Goal: Task Accomplishment & Management: Use online tool/utility

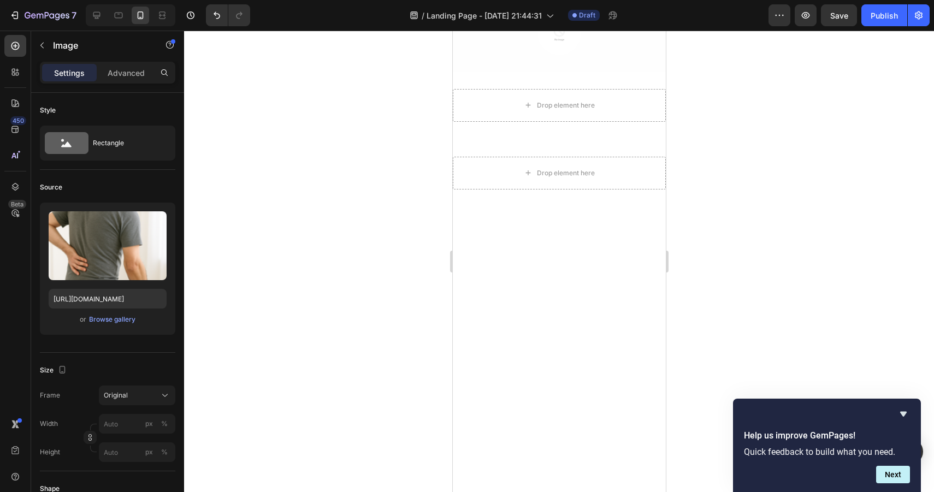
scroll to position [2948, 0]
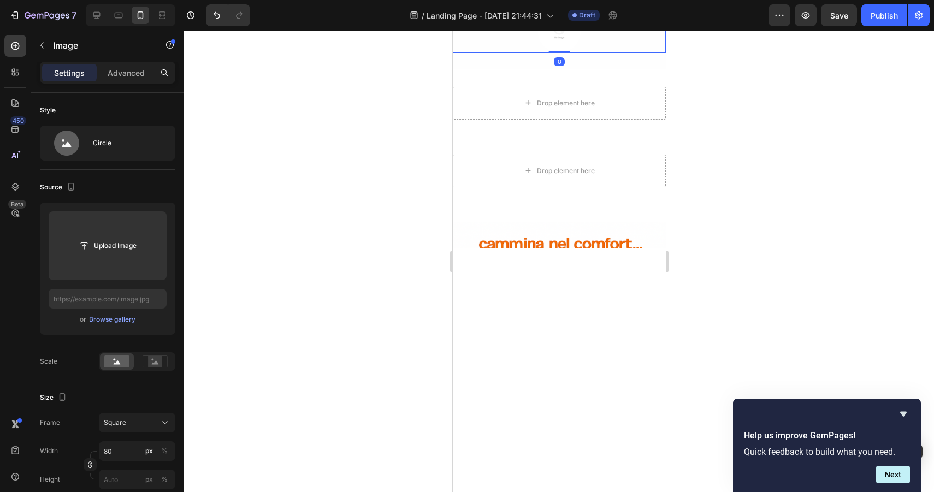
click at [562, 53] on img at bounding box center [559, 31] width 44 height 44
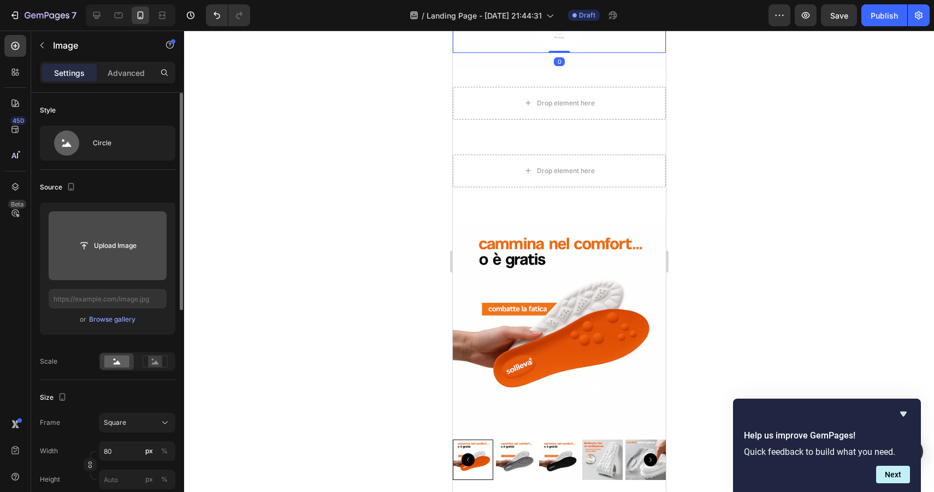
click at [123, 250] on input "file" at bounding box center [107, 246] width 75 height 19
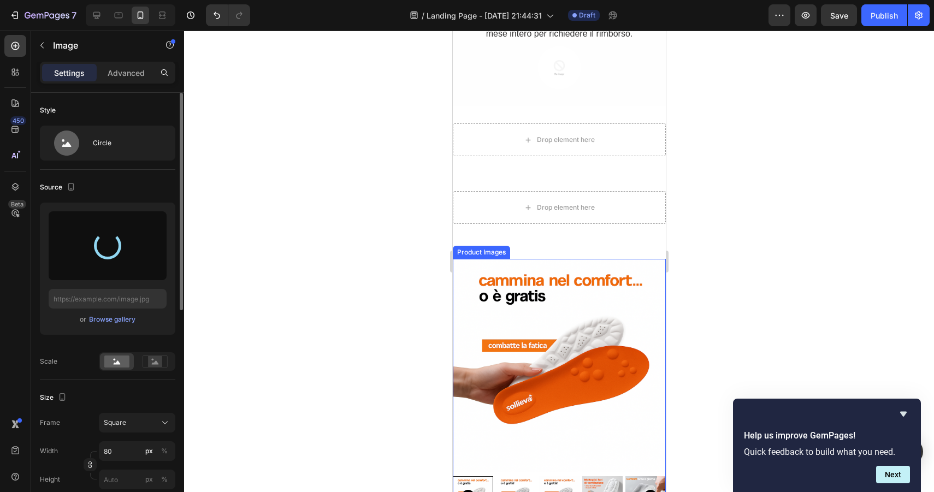
scroll to position [3116, 0]
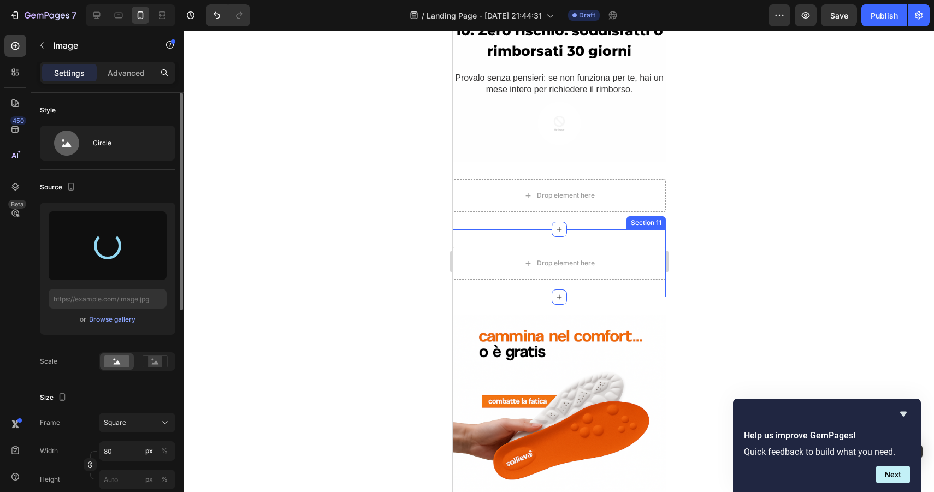
type input "[URL][DOMAIN_NAME]"
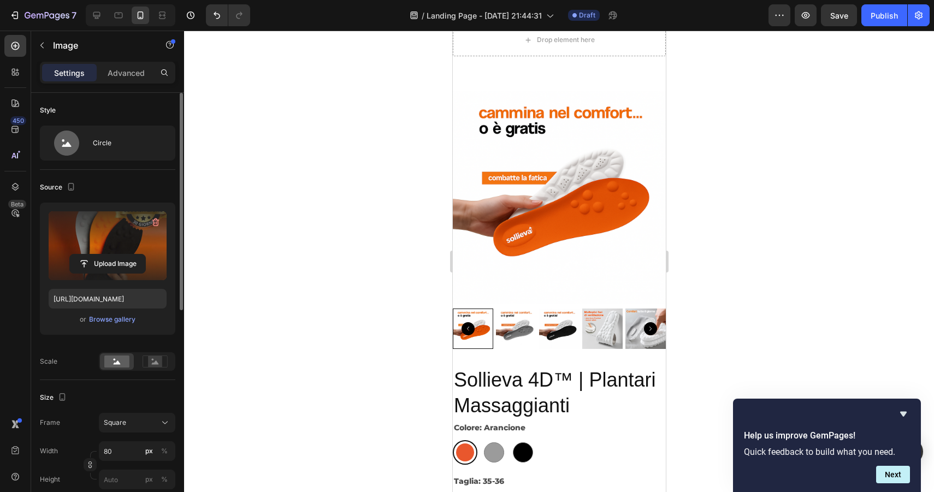
scroll to position [3249, 0]
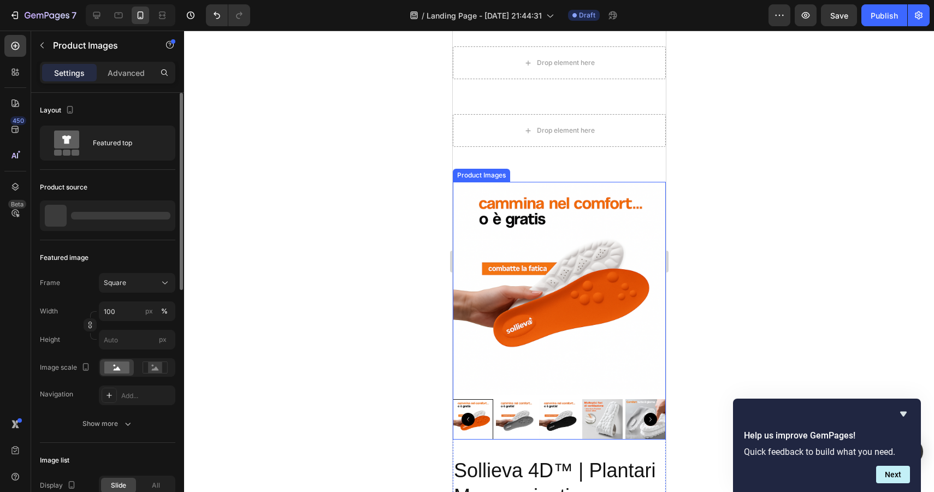
click at [553, 196] on img at bounding box center [558, 288] width 213 height 213
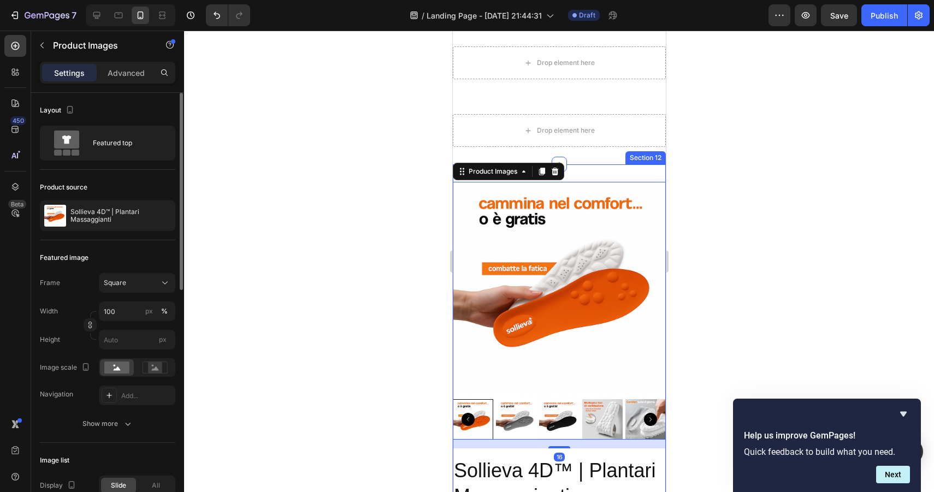
click at [588, 163] on div "Drop element here Section 11" at bounding box center [558, 131] width 213 height 68
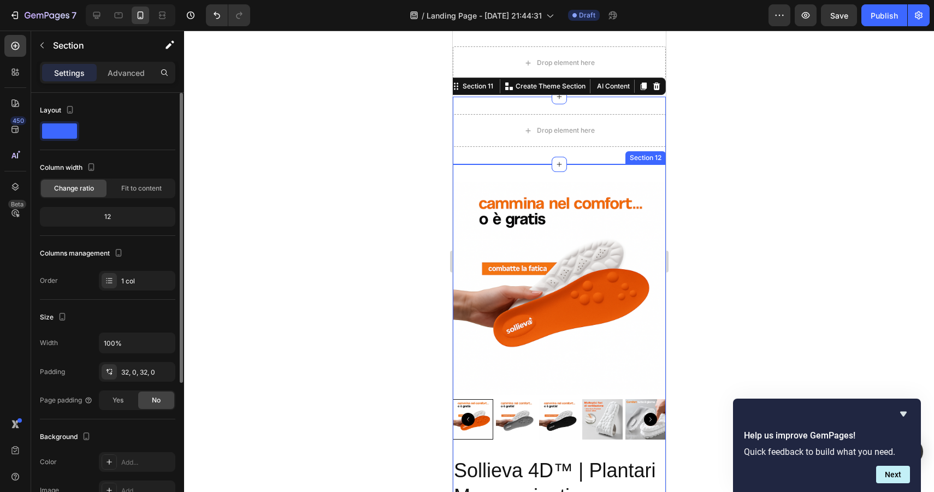
click at [580, 170] on div "Product Images Sollieva 4D™ | Plantari Massaggianti Product Title Colore: Aranc…" at bounding box center [558, 402] width 213 height 476
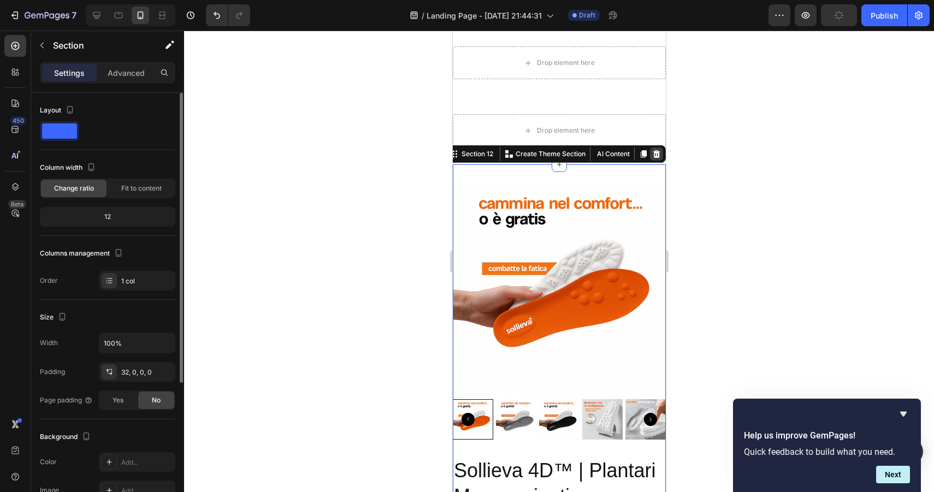
click at [654, 152] on icon at bounding box center [656, 154] width 7 height 8
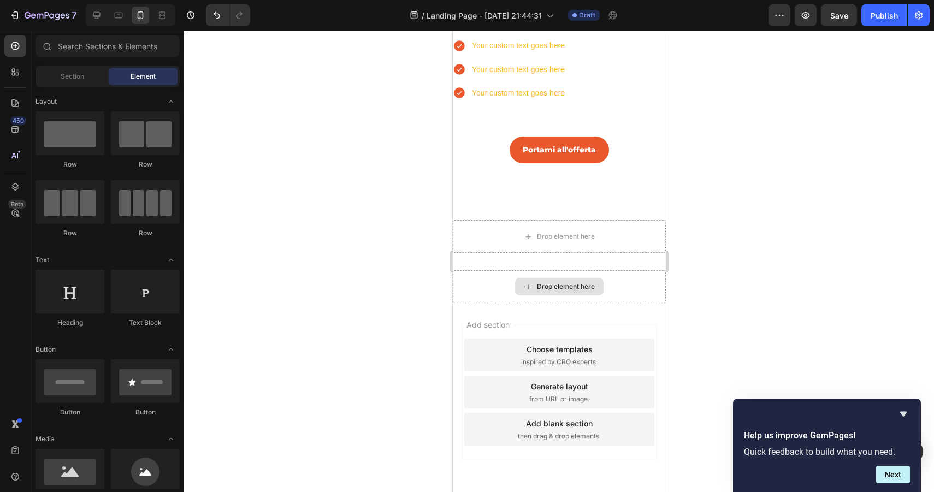
scroll to position [3345, 0]
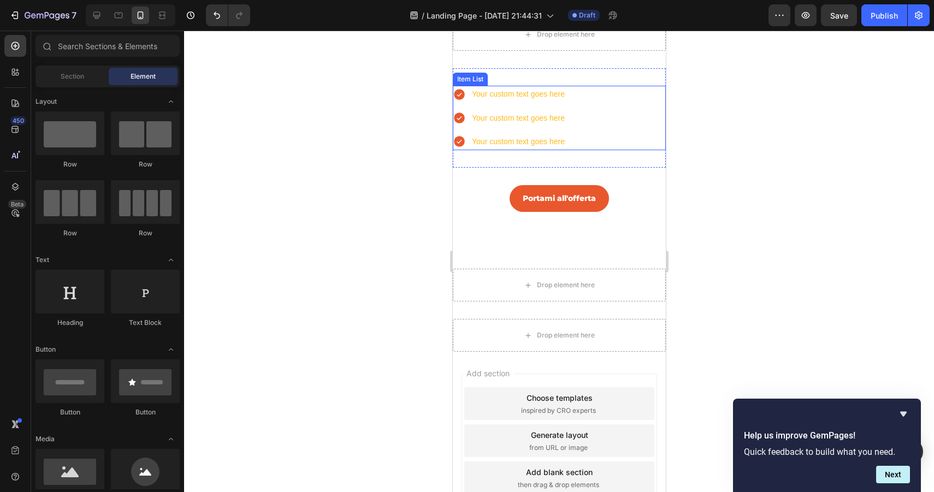
click at [606, 127] on div "Your custom text goes here Your custom text goes here Your custom text goes here" at bounding box center [558, 118] width 213 height 64
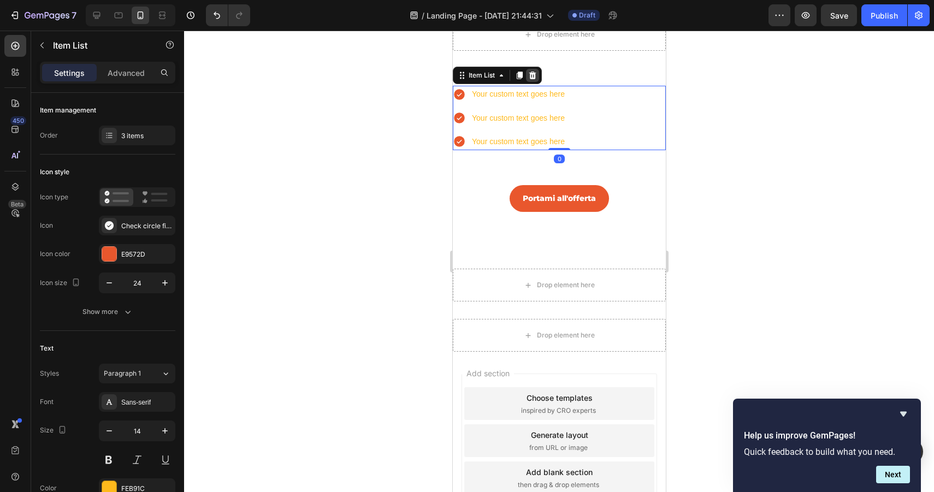
click at [531, 73] on icon at bounding box center [532, 76] width 7 height 8
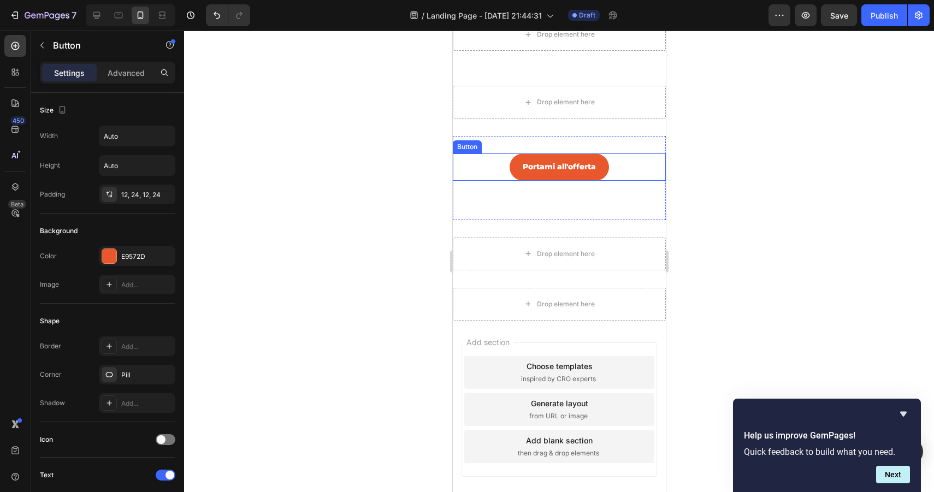
click at [623, 154] on div "Portami all'offerta Button" at bounding box center [558, 167] width 213 height 27
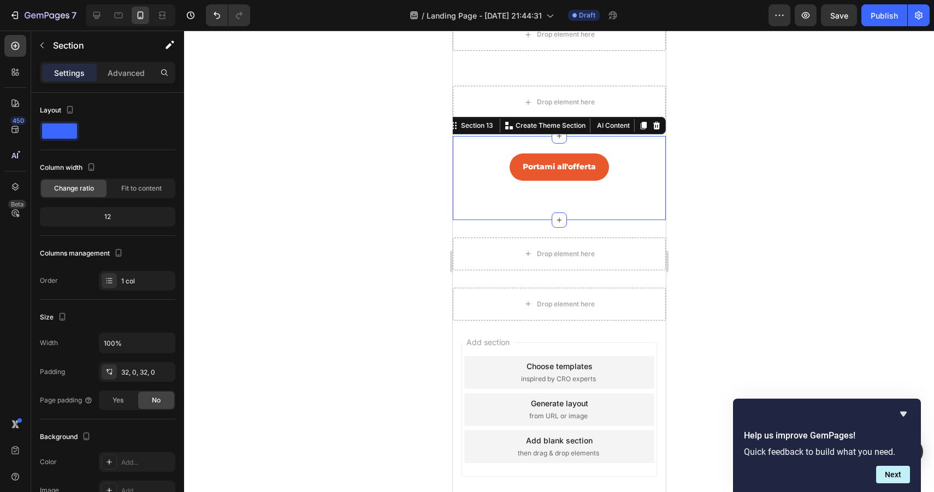
click at [612, 137] on div "Portami all'offerta Button Section 13 You can create reusable sections Create T…" at bounding box center [558, 178] width 213 height 84
click at [655, 125] on icon at bounding box center [656, 125] width 9 height 9
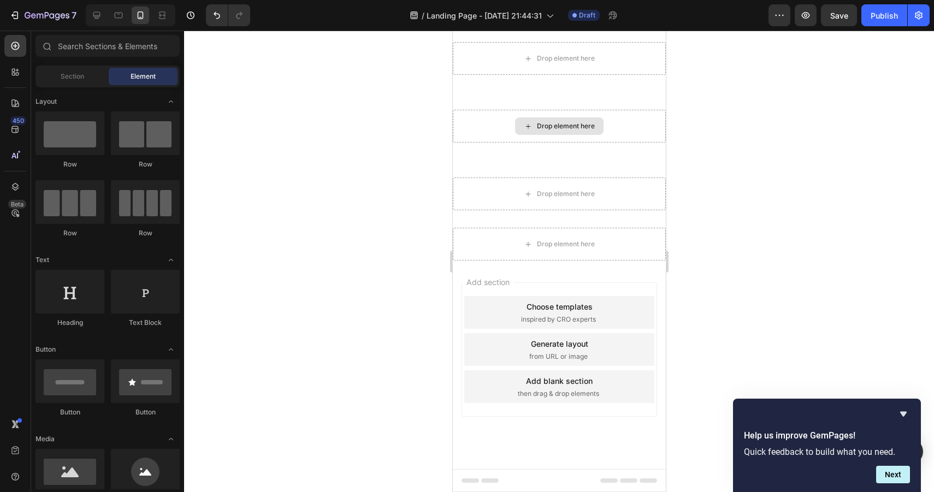
scroll to position [3321, 0]
click at [576, 438] on div "Add section Choose templates inspired by CRO experts Generate layout from URL o…" at bounding box center [558, 365] width 213 height 209
click at [621, 238] on div "Drop element here" at bounding box center [558, 244] width 213 height 33
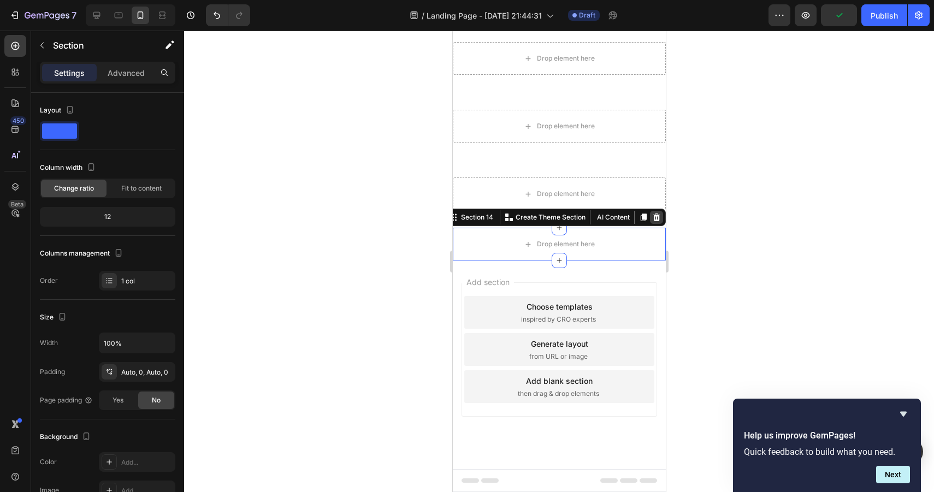
click at [652, 219] on icon at bounding box center [656, 217] width 9 height 9
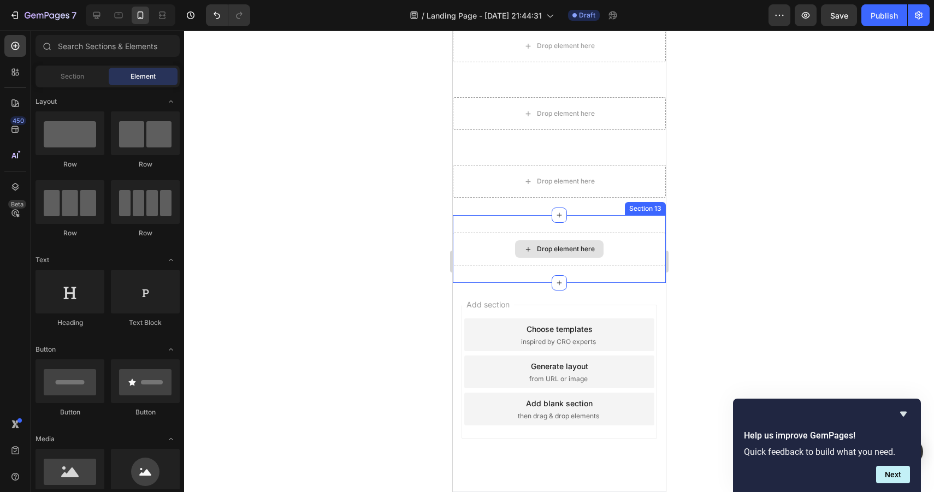
scroll to position [3264, 0]
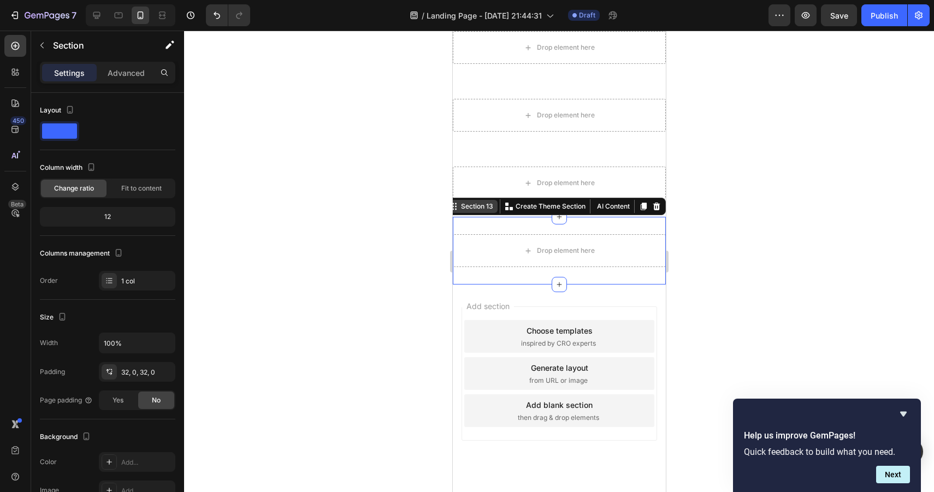
click at [649, 210] on div "Section 13 You can create reusable sections Create Theme Section AI Content Wri…" at bounding box center [555, 206] width 221 height 17
click at [656, 204] on icon at bounding box center [656, 207] width 7 height 8
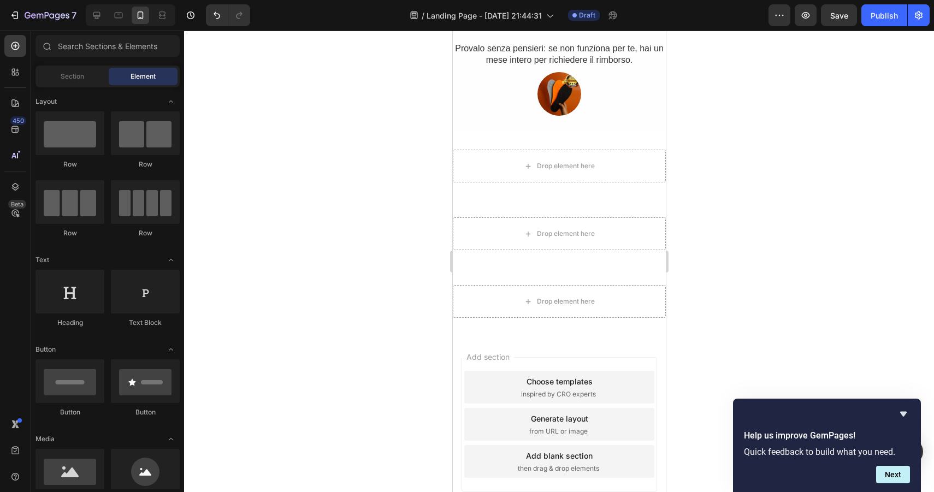
scroll to position [3097, 0]
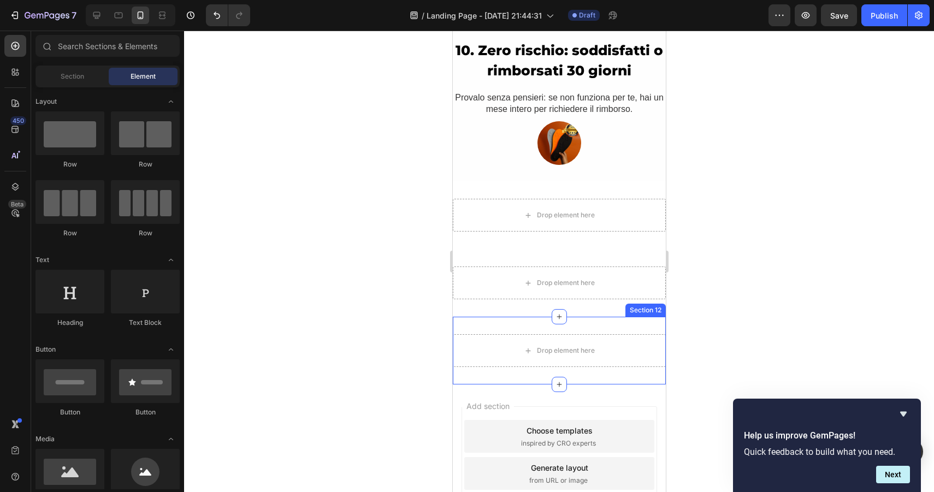
click at [644, 321] on div "Drop element here Section 12" at bounding box center [558, 351] width 213 height 68
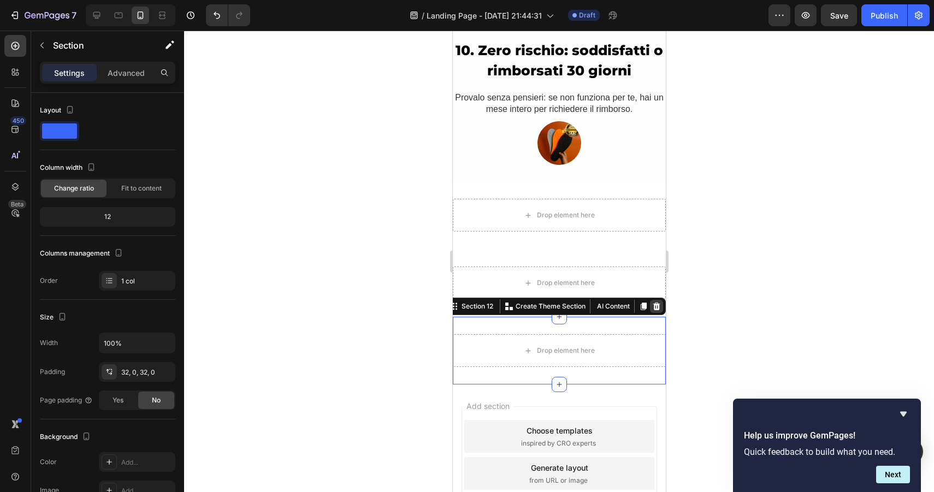
click at [655, 308] on icon at bounding box center [656, 306] width 9 height 9
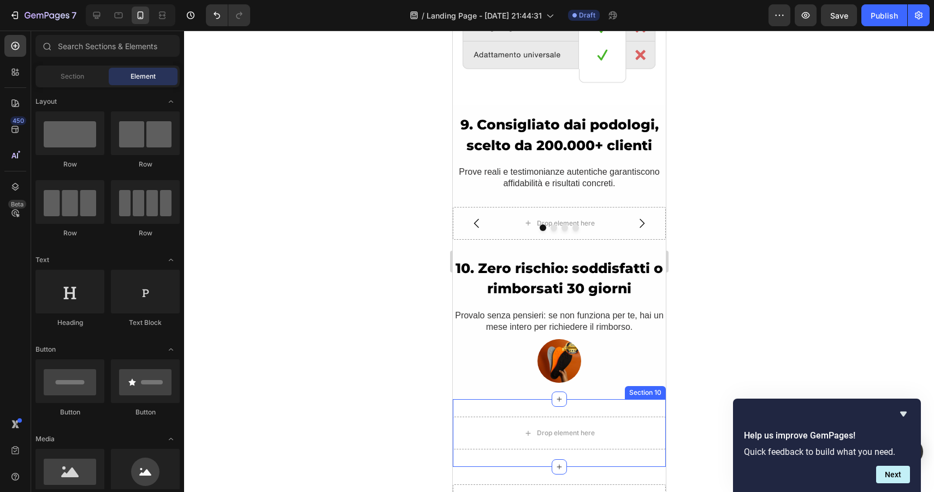
scroll to position [2878, 0]
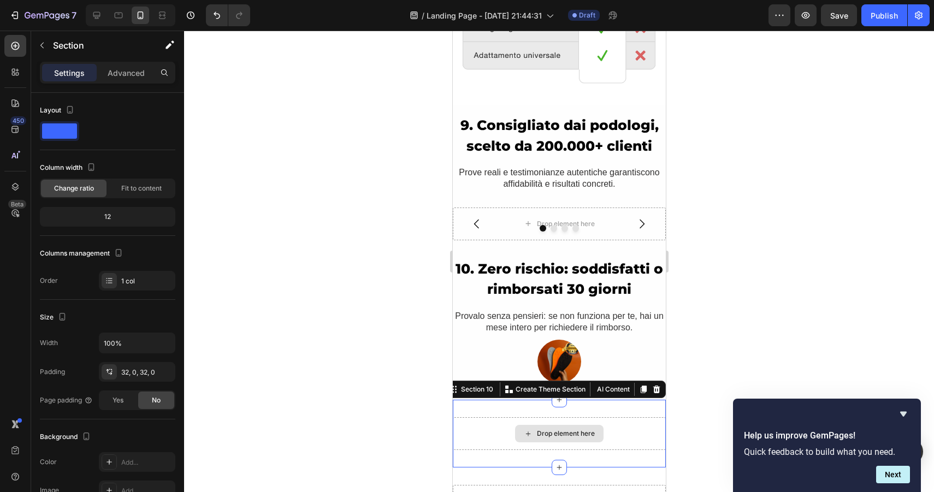
click at [617, 438] on div "Drop element here" at bounding box center [558, 433] width 213 height 33
click at [41, 40] on button "button" at bounding box center [41, 45] width 17 height 17
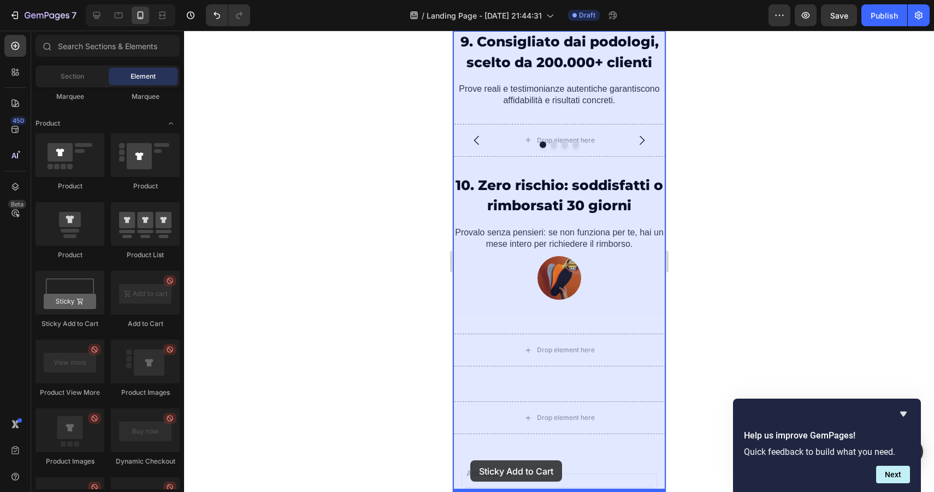
scroll to position [3015, 0]
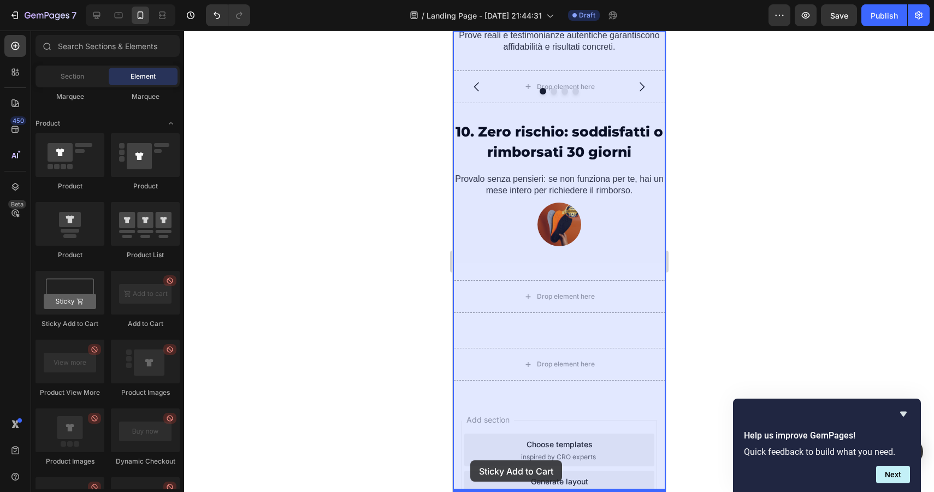
drag, startPoint x: 522, startPoint y: 329, endPoint x: 470, endPoint y: 459, distance: 139.7
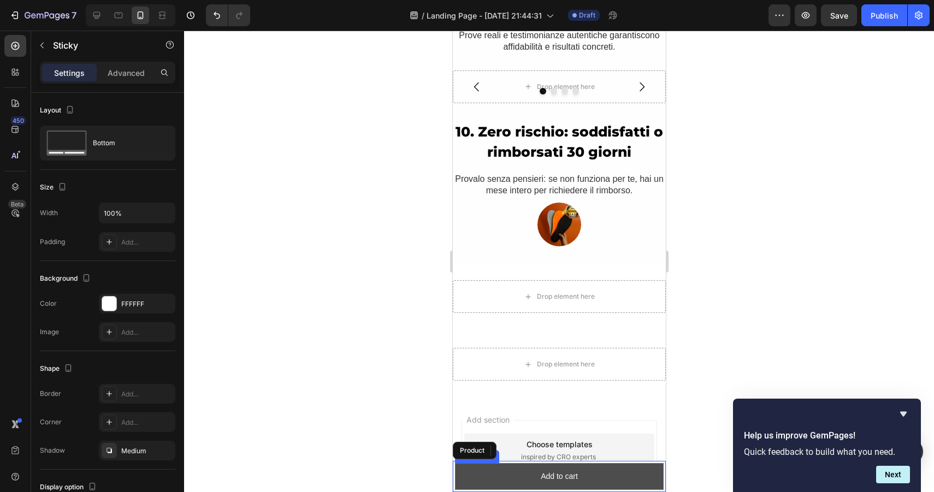
click at [502, 475] on button "Add to cart" at bounding box center [559, 476] width 209 height 27
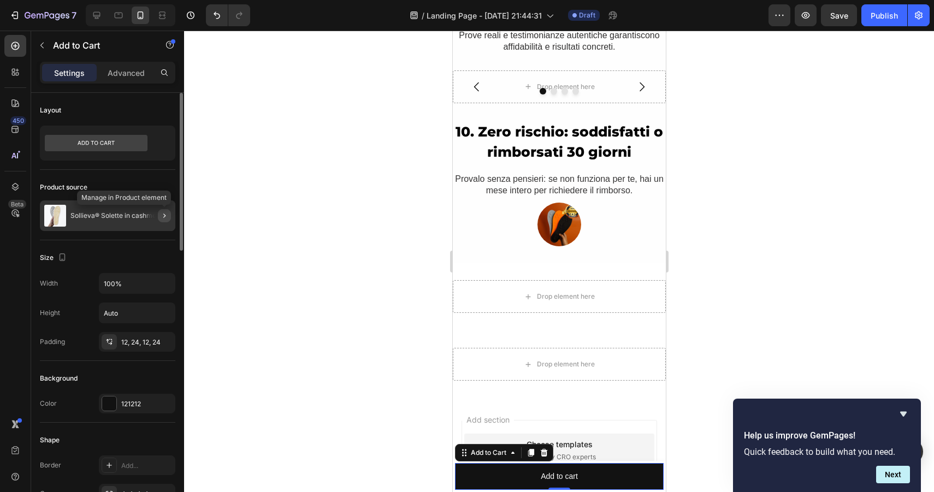
click at [161, 217] on icon "button" at bounding box center [164, 215] width 9 height 9
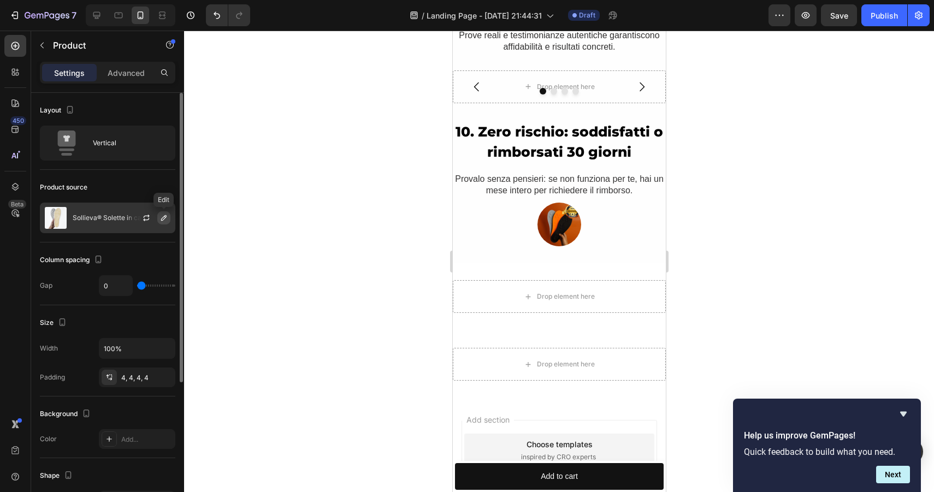
click at [160, 216] on icon "button" at bounding box center [164, 218] width 9 height 9
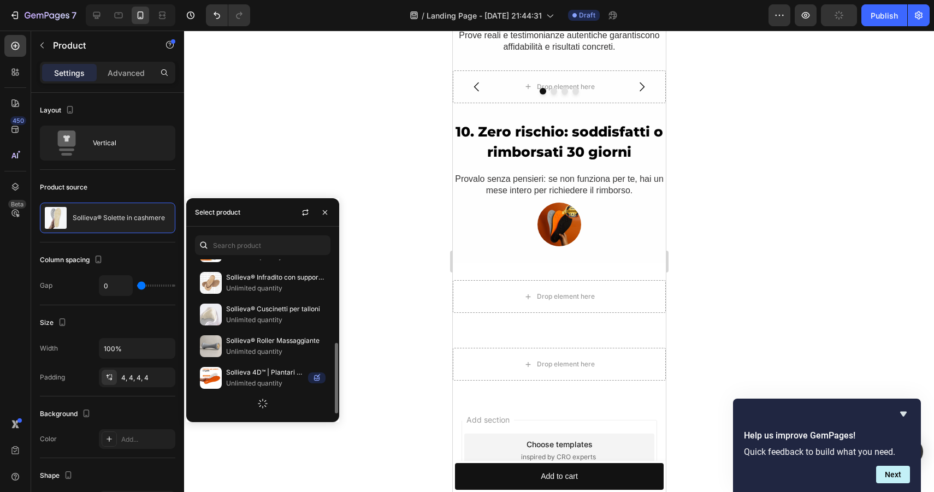
scroll to position [195, 0]
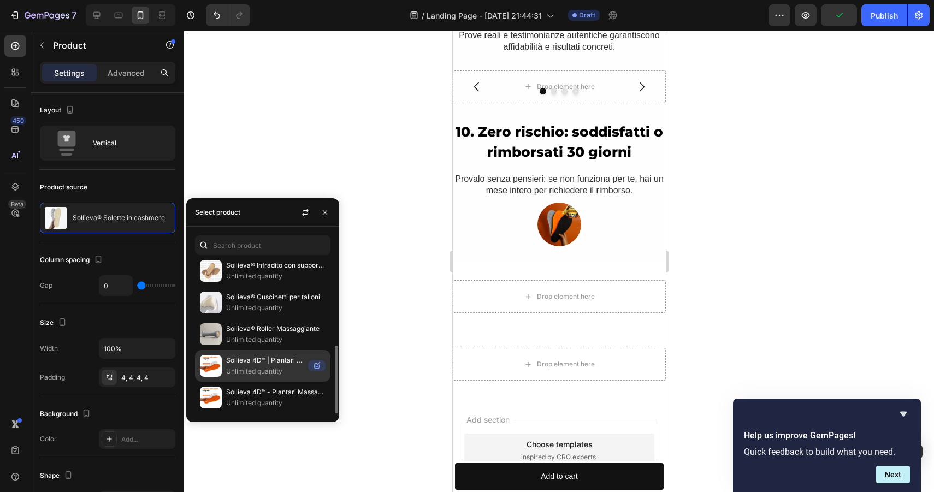
click at [249, 371] on p "Unlimited quantity" at bounding box center [265, 371] width 78 height 11
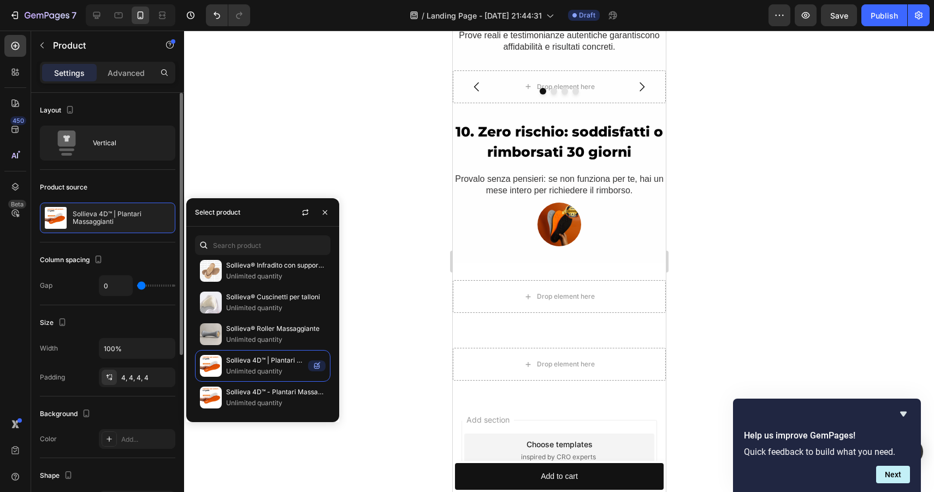
click at [133, 178] on div "Product source Sollieva 4D™ | Plantari Massaggianti" at bounding box center [107, 206] width 135 height 73
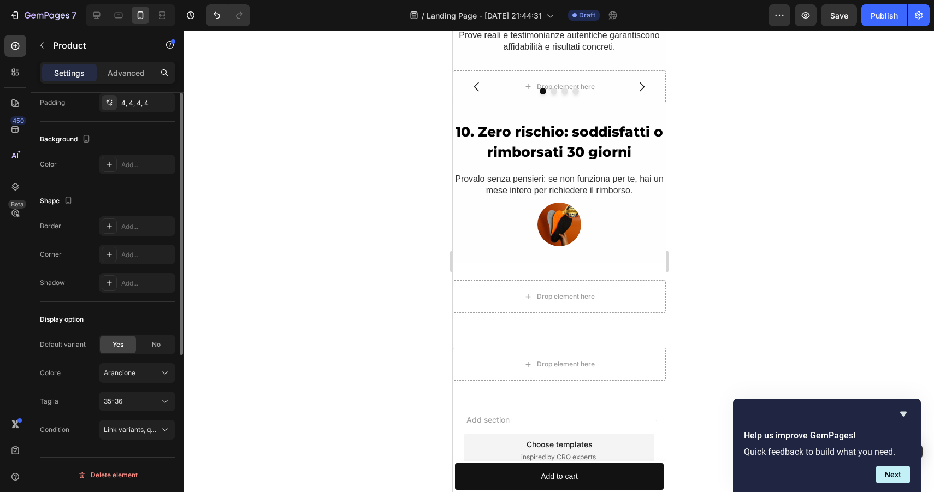
scroll to position [0, 0]
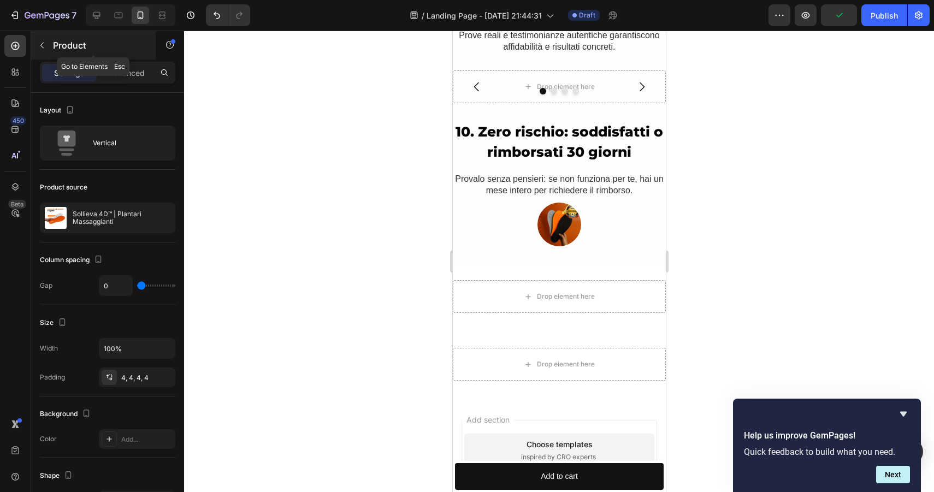
click at [40, 49] on icon "button" at bounding box center [42, 45] width 9 height 9
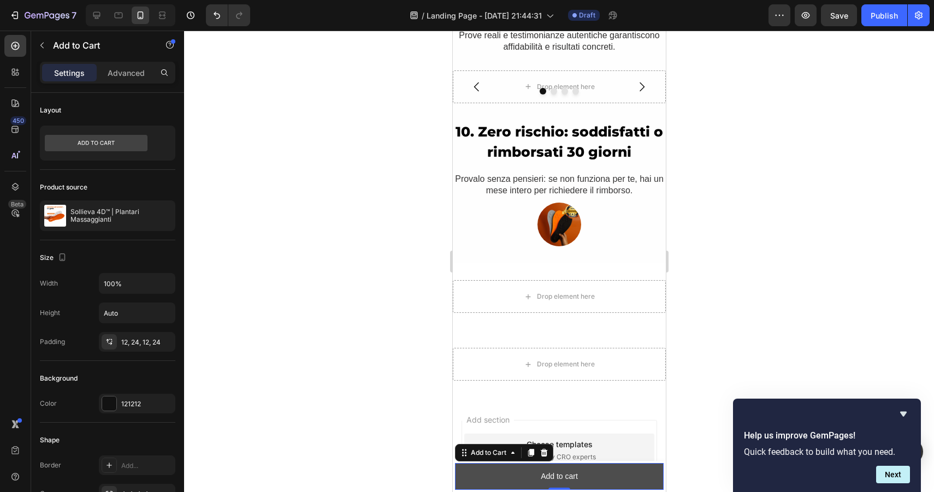
click at [497, 468] on button "Add to cart" at bounding box center [559, 476] width 209 height 27
click at [546, 456] on icon at bounding box center [543, 453] width 7 height 8
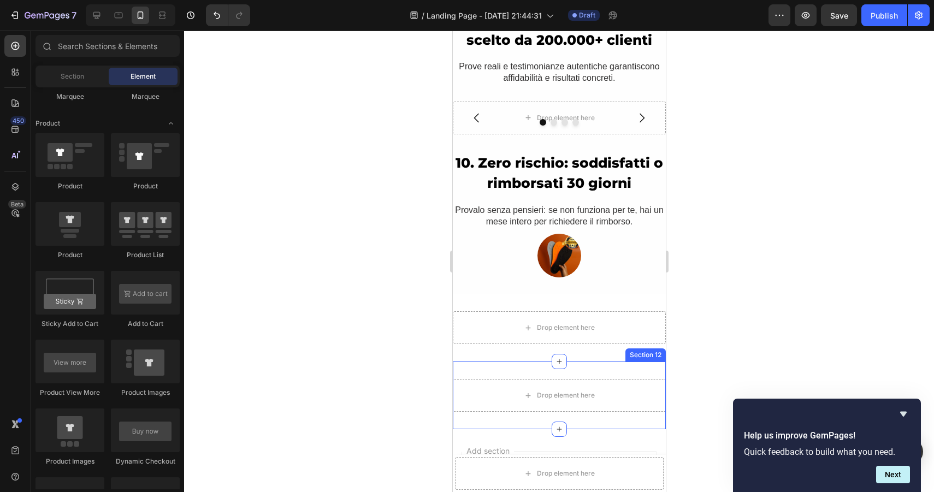
scroll to position [2984, 0]
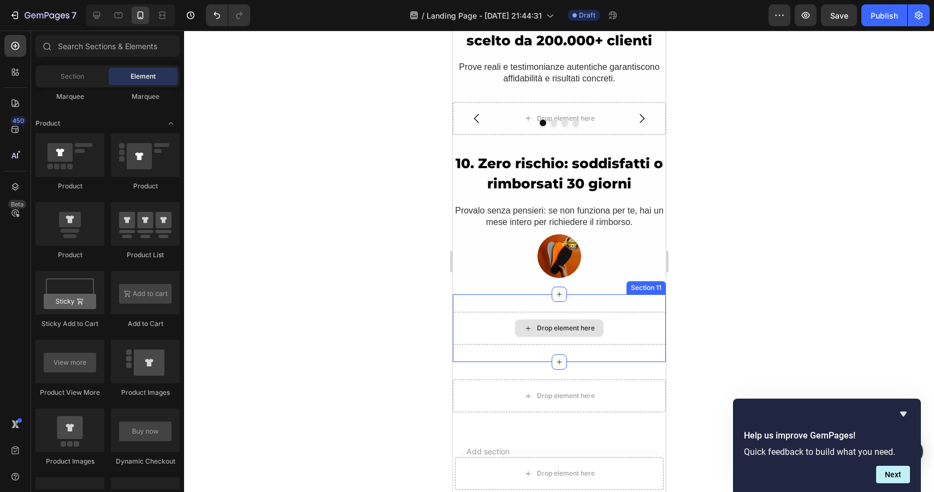
click at [554, 331] on div "Drop element here" at bounding box center [566, 328] width 58 height 9
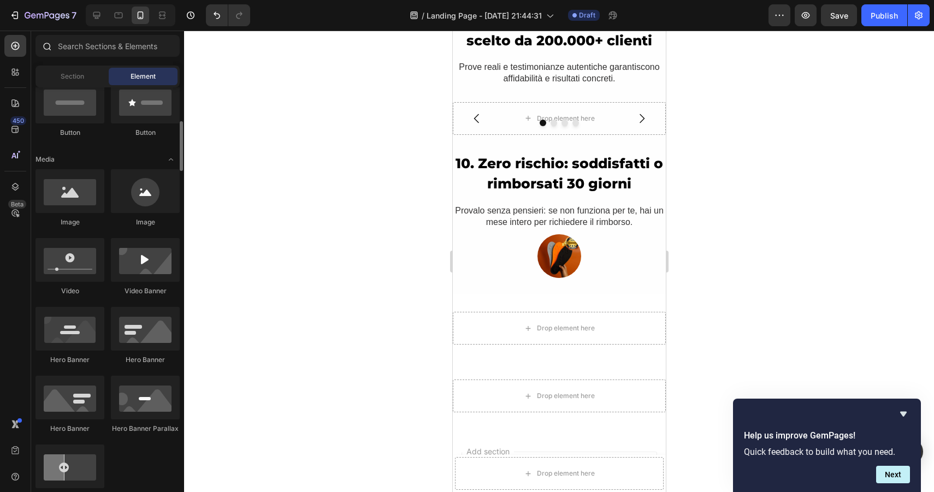
scroll to position [279, 0]
click at [121, 48] on input "text" at bounding box center [108, 46] width 144 height 22
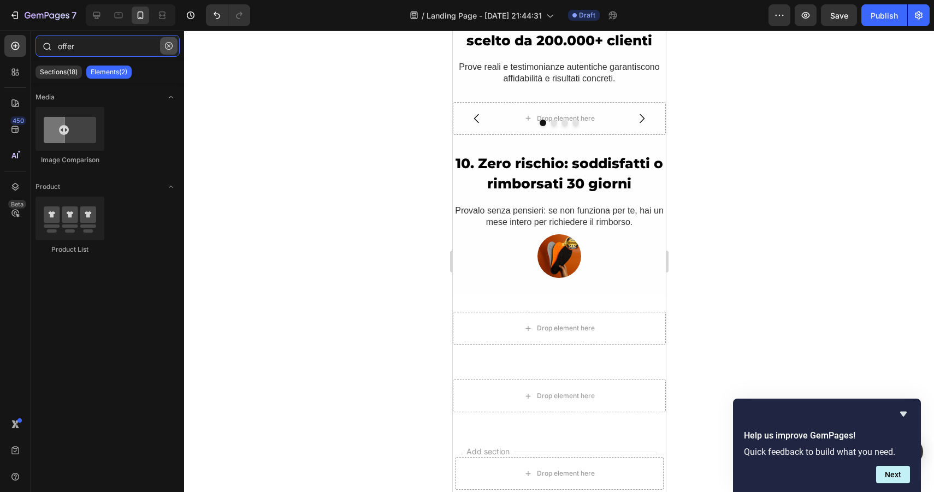
type input "offer"
click at [169, 45] on icon "button" at bounding box center [168, 45] width 3 height 3
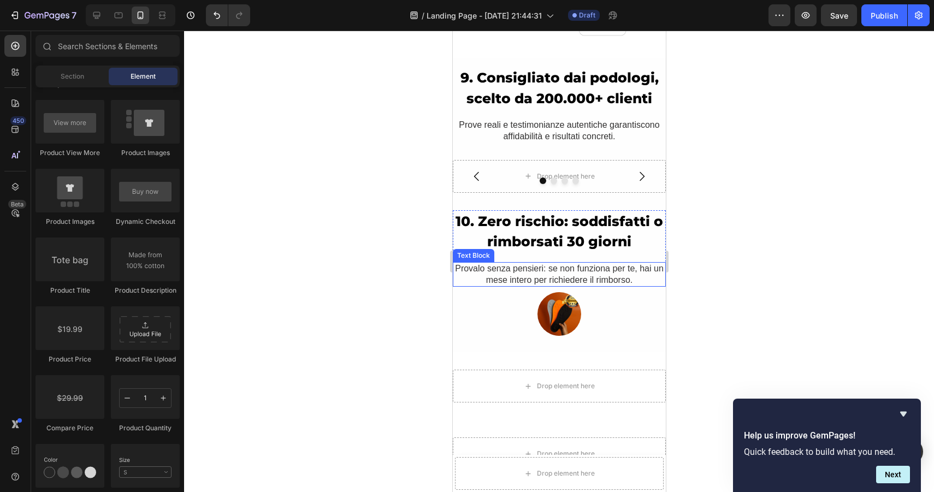
scroll to position [2869, 0]
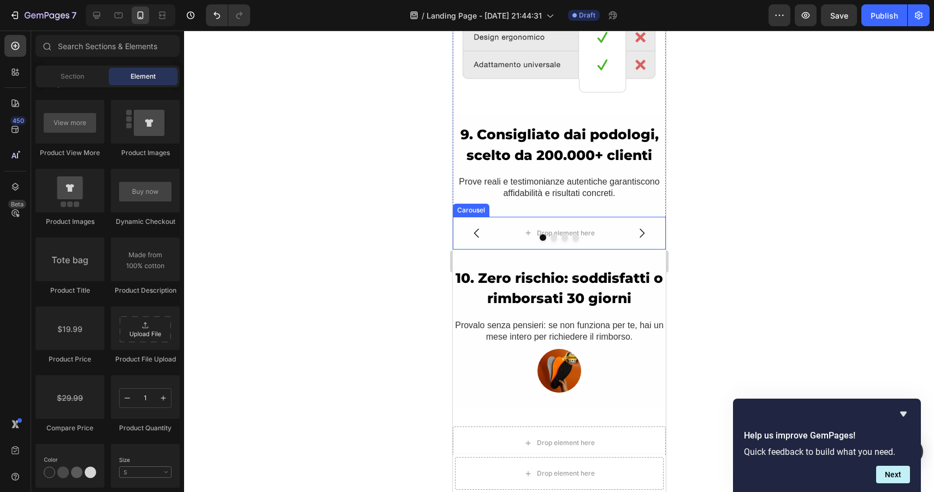
click at [621, 239] on div at bounding box center [558, 237] width 213 height 7
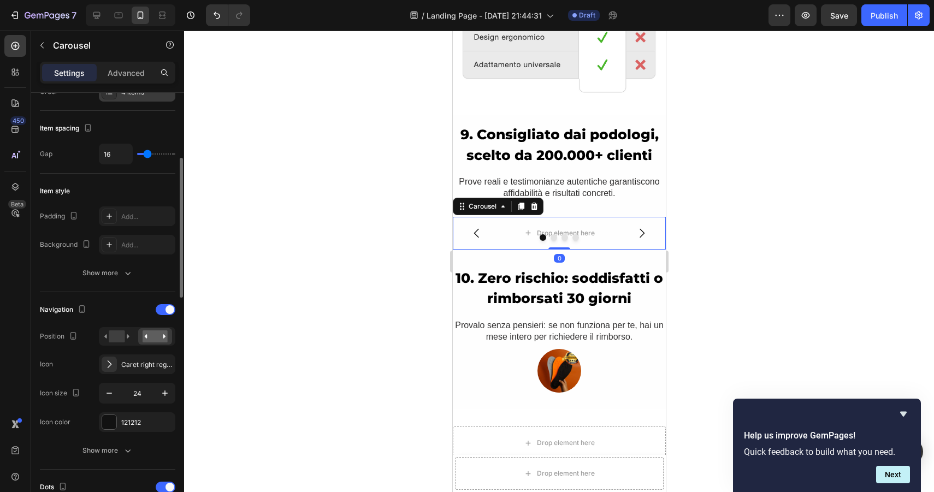
scroll to position [187, 0]
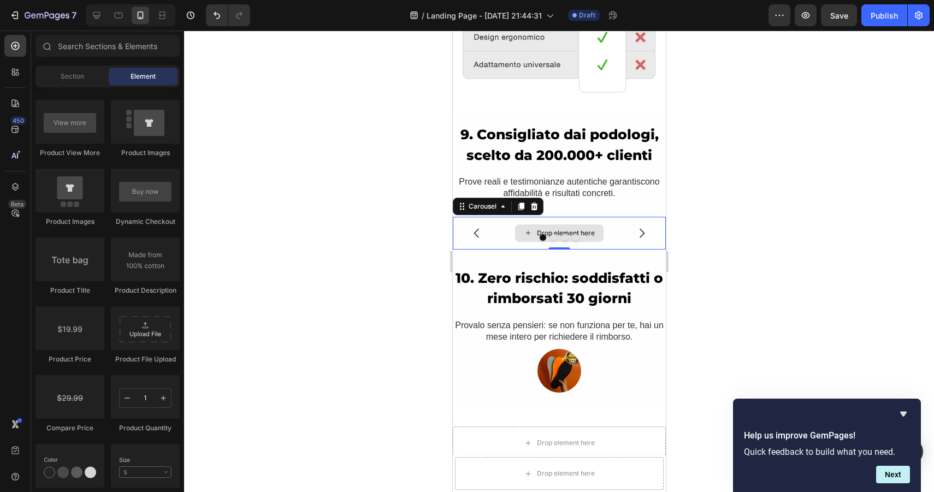
click at [563, 231] on div "Drop element here" at bounding box center [566, 233] width 58 height 9
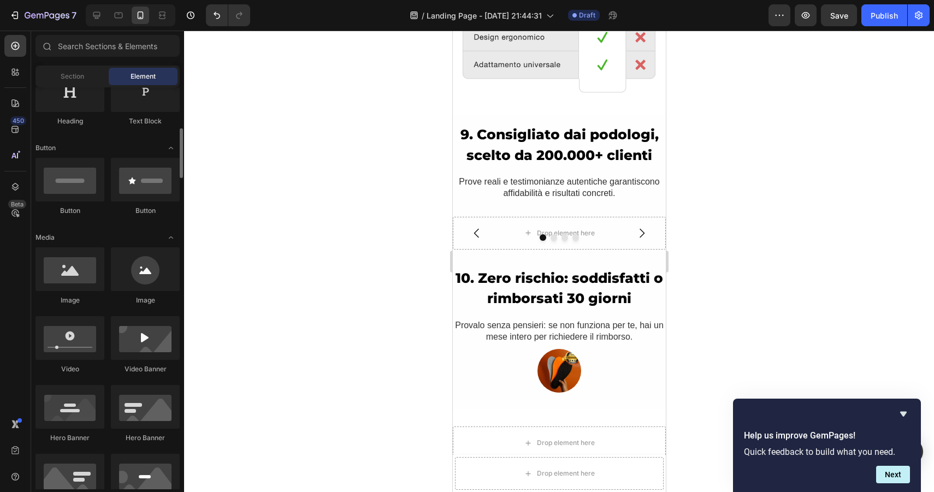
scroll to position [216, 0]
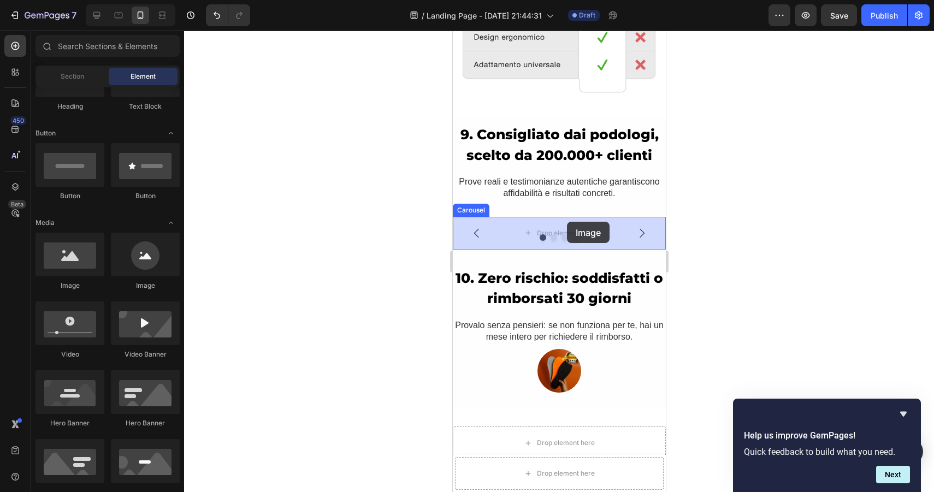
drag, startPoint x: 531, startPoint y: 302, endPoint x: 566, endPoint y: 223, distance: 86.8
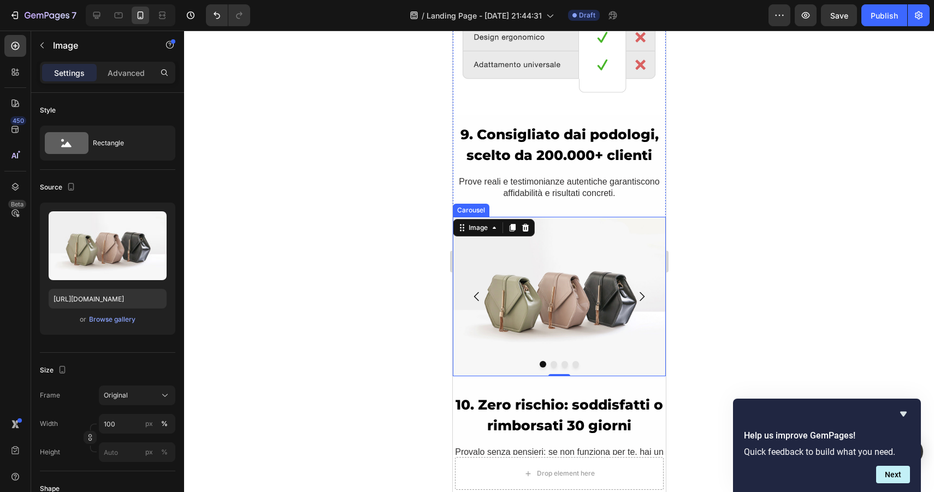
click at [644, 300] on icon "Carousel Next Arrow" at bounding box center [641, 296] width 13 height 13
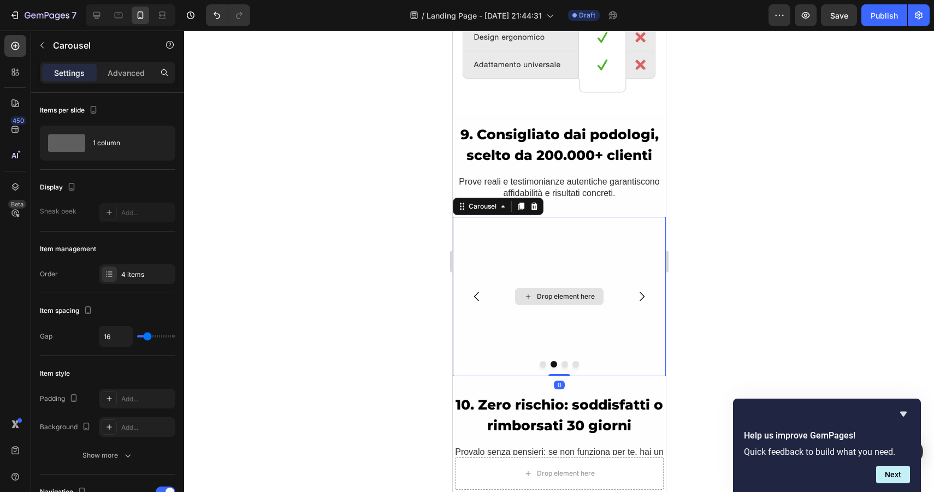
click at [547, 296] on div "Drop element here" at bounding box center [566, 296] width 58 height 9
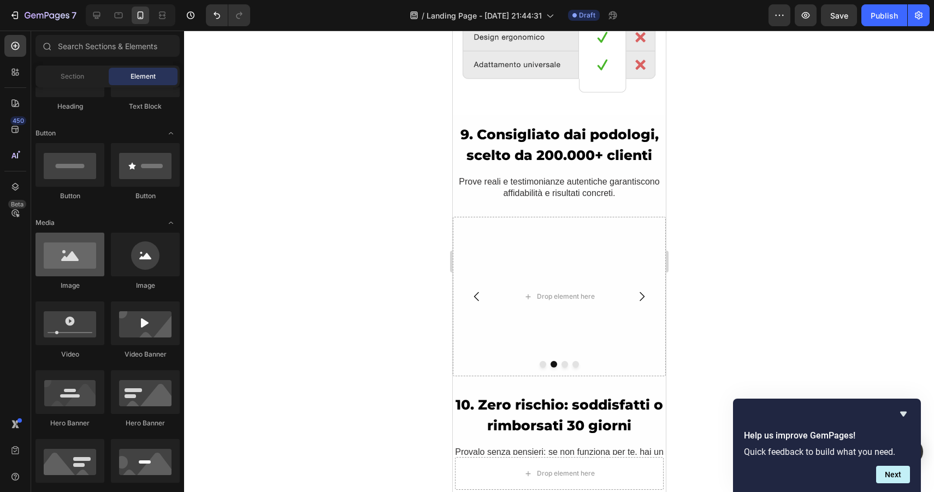
click at [81, 247] on div at bounding box center [70, 255] width 69 height 44
click at [639, 295] on icon "Carousel Next Arrow" at bounding box center [641, 296] width 13 height 13
click at [561, 299] on div "Drop element here" at bounding box center [566, 296] width 58 height 9
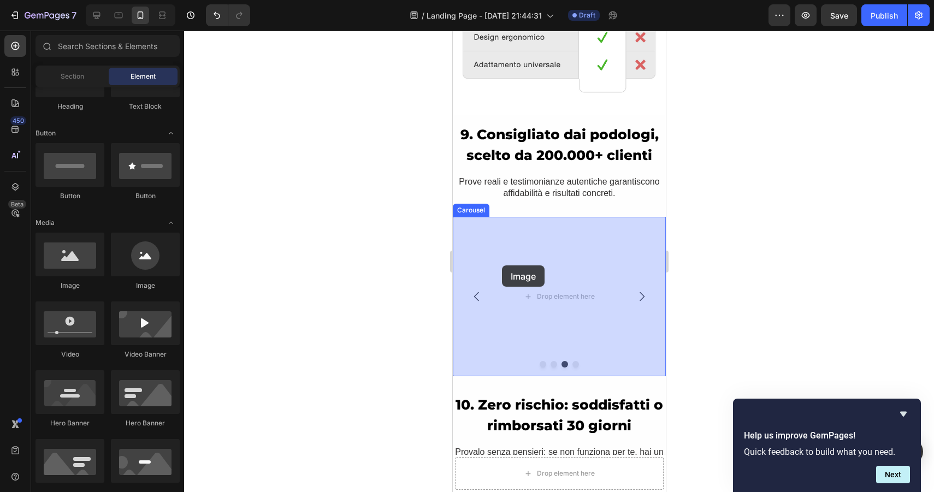
drag, startPoint x: 523, startPoint y: 284, endPoint x: 533, endPoint y: 272, distance: 16.0
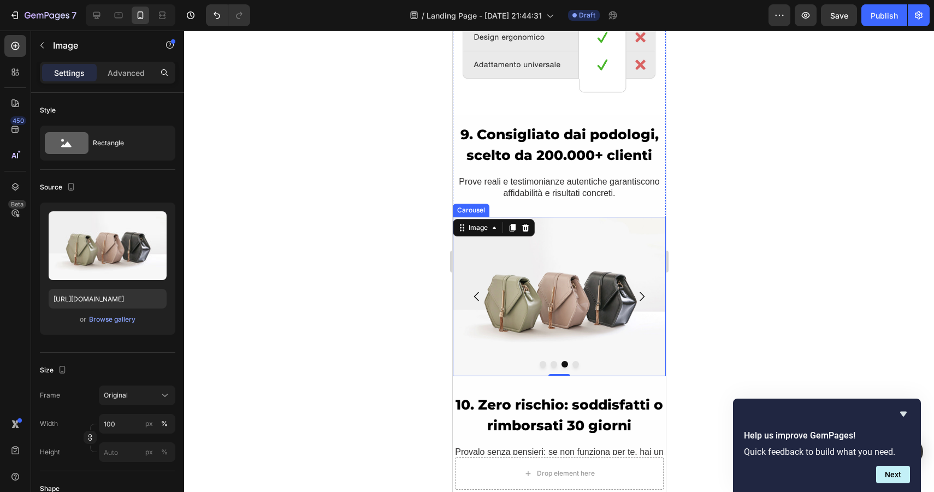
click at [479, 296] on icon "Carousel Back Arrow" at bounding box center [476, 296] width 13 height 13
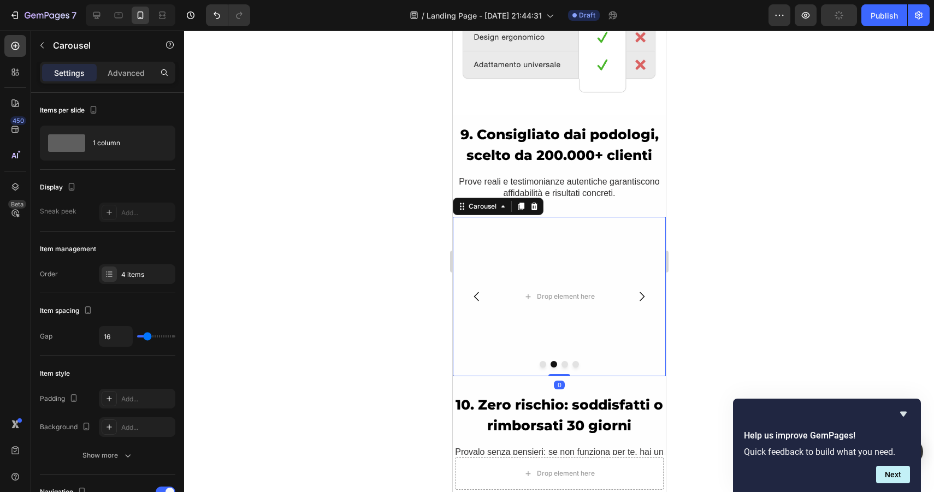
click at [734, 364] on div at bounding box center [559, 262] width 750 height 462
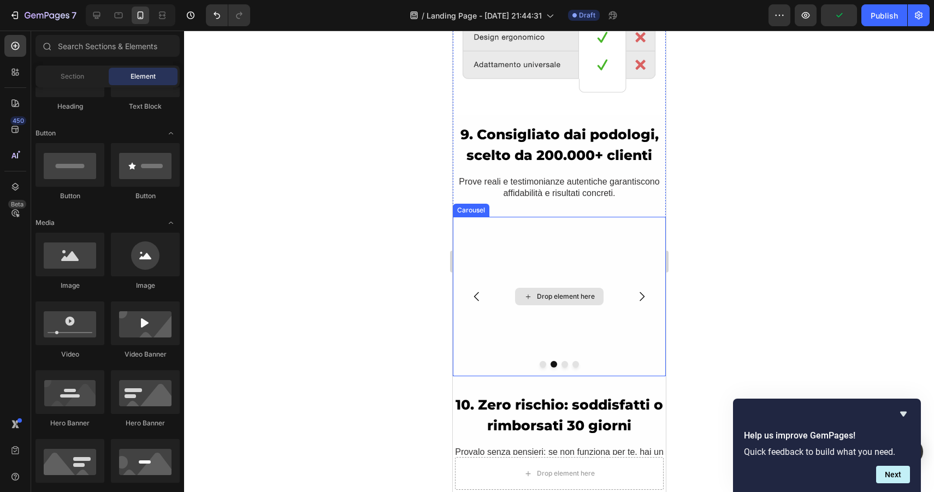
click at [550, 302] on div "Drop element here" at bounding box center [559, 296] width 89 height 17
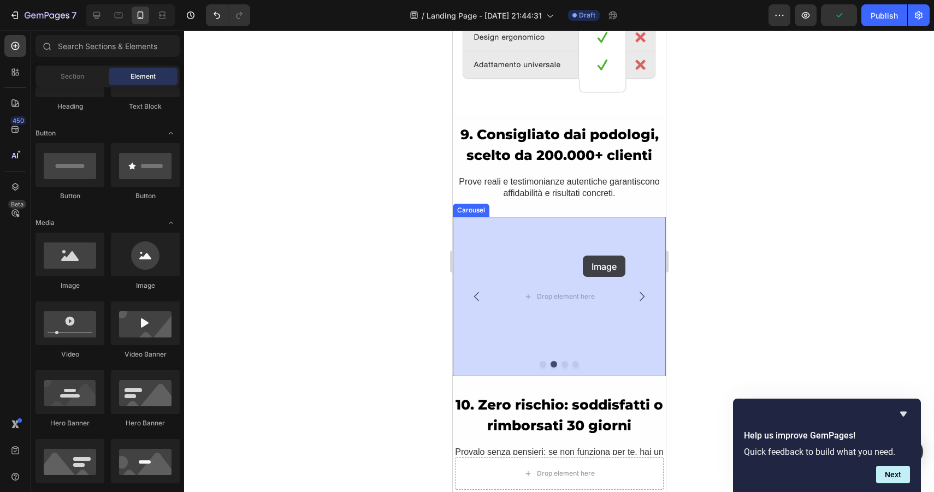
drag, startPoint x: 528, startPoint y: 285, endPoint x: 582, endPoint y: 255, distance: 61.6
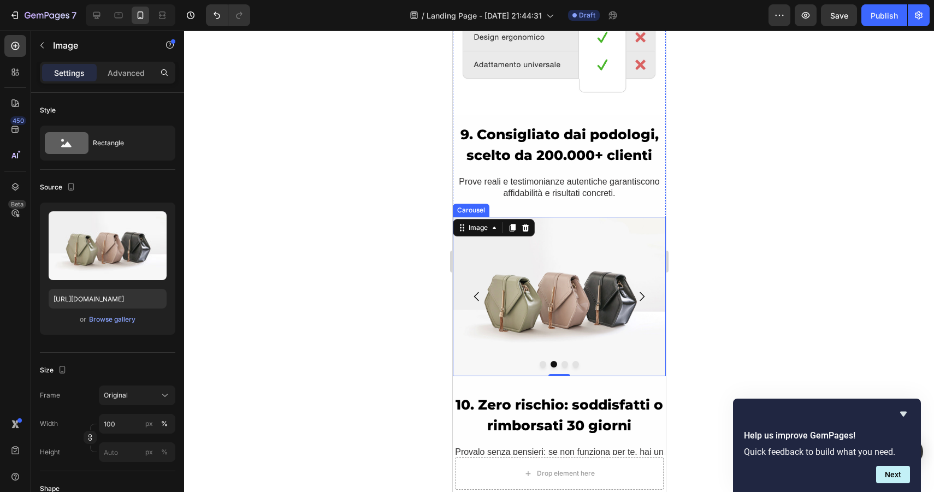
click at [639, 292] on icon "Carousel Next Arrow" at bounding box center [641, 296] width 5 height 9
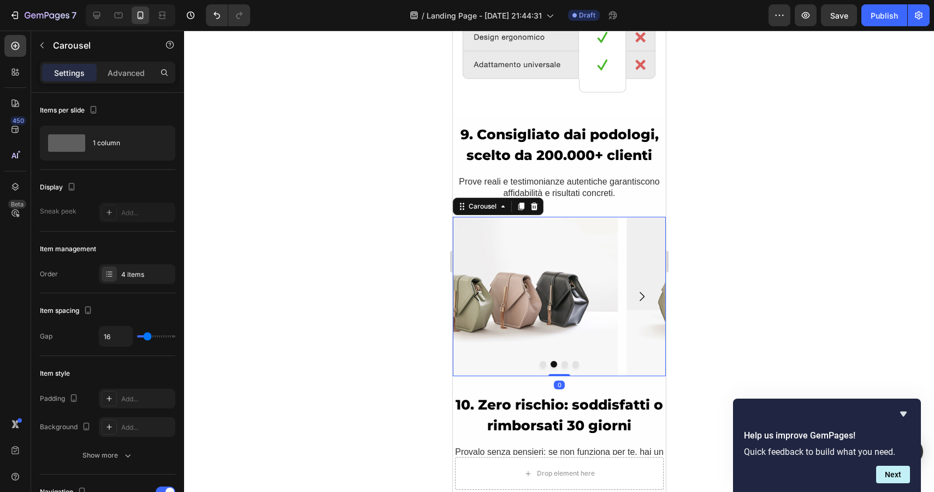
click at [639, 292] on icon "Carousel Next Arrow" at bounding box center [641, 296] width 5 height 9
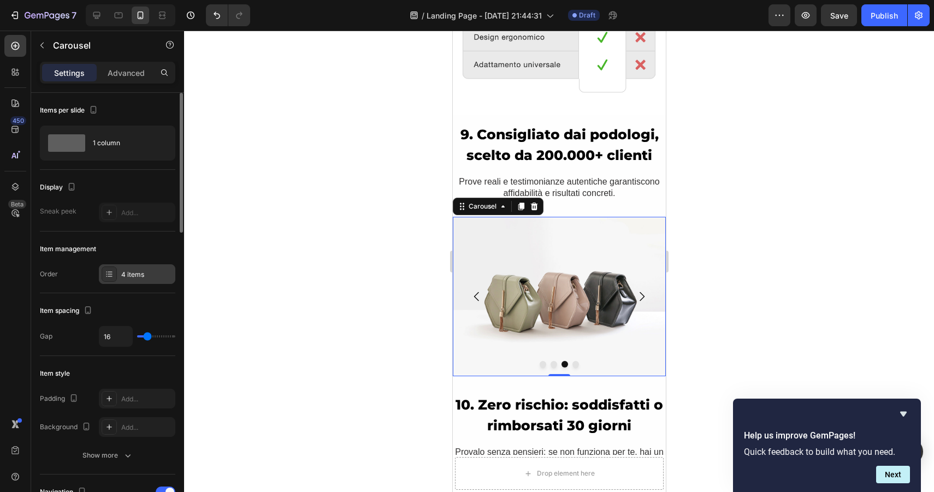
click at [133, 273] on div "4 items" at bounding box center [146, 275] width 51 height 10
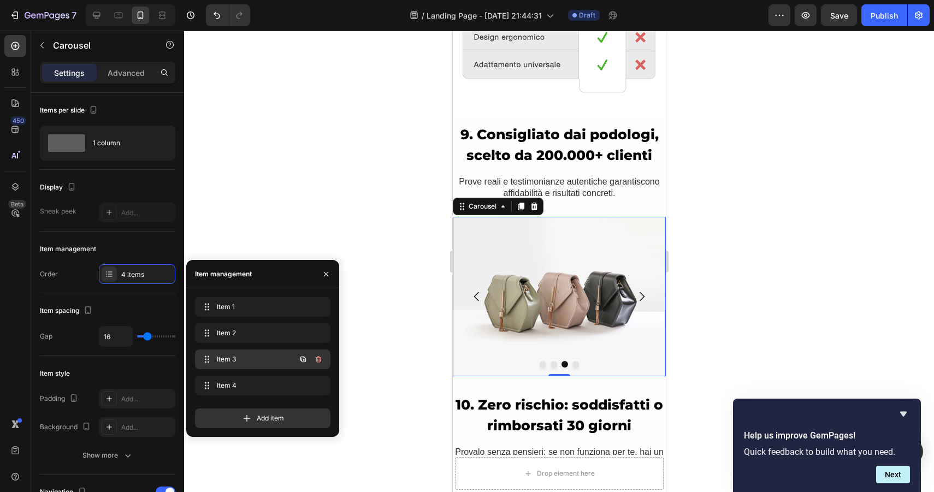
click at [230, 354] on div "Item 3 Item 3" at bounding box center [247, 359] width 96 height 15
click at [316, 385] on icon "button" at bounding box center [318, 385] width 5 height 7
click at [309, 388] on div "Delete" at bounding box center [311, 386] width 20 height 10
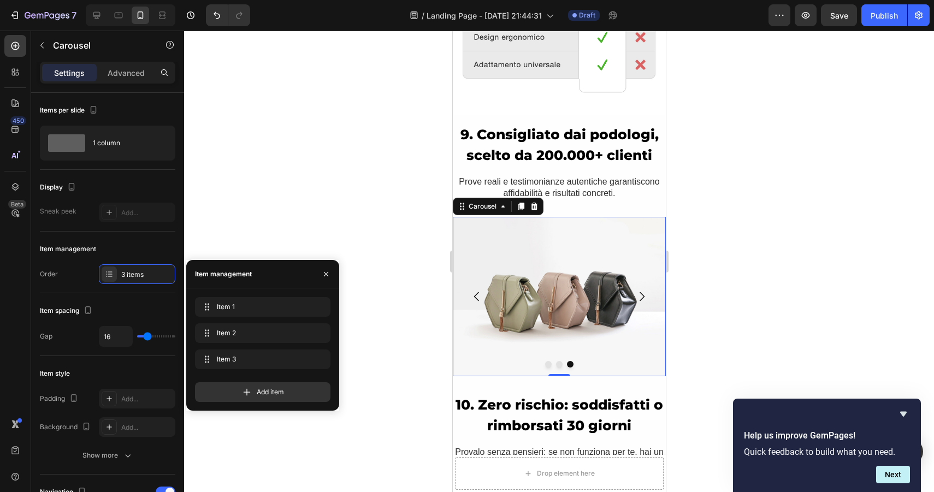
click at [474, 299] on icon "Carousel Back Arrow" at bounding box center [476, 296] width 13 height 13
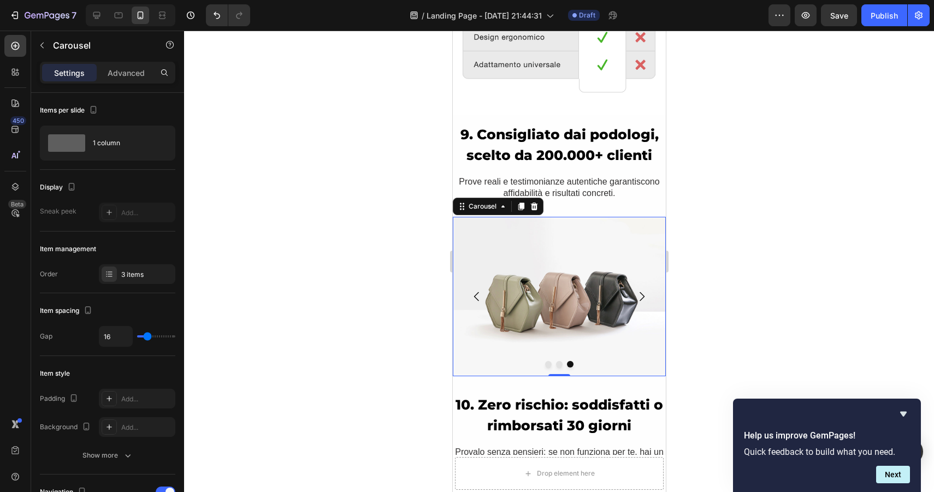
click at [474, 299] on icon "Carousel Back Arrow" at bounding box center [476, 296] width 13 height 13
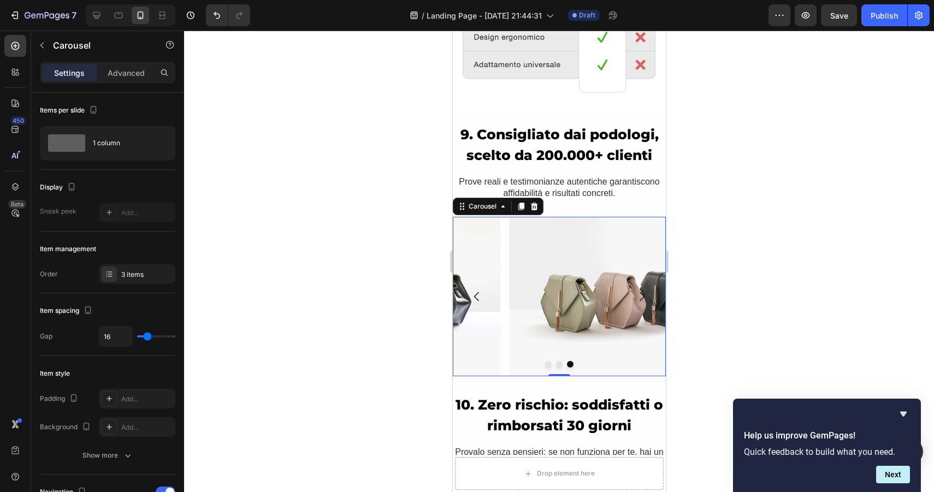
click at [474, 299] on icon "Carousel Back Arrow" at bounding box center [476, 296] width 13 height 13
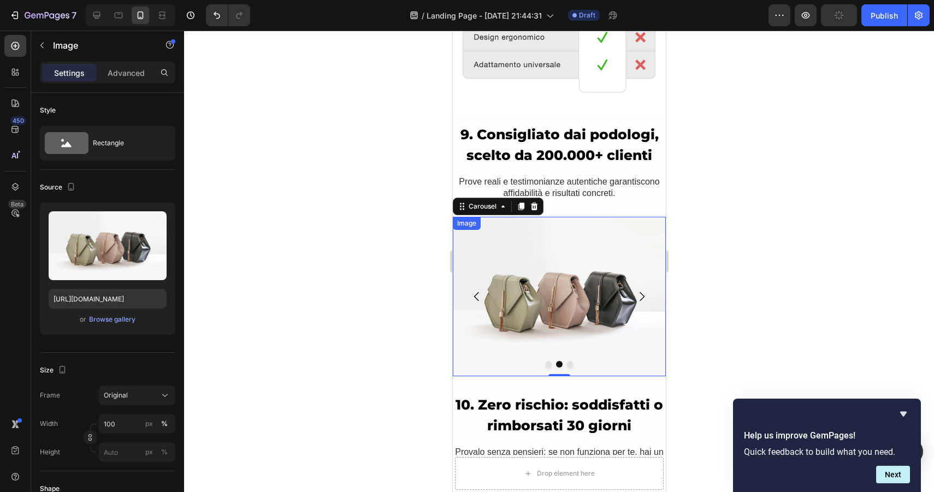
click at [542, 295] on img at bounding box center [558, 297] width 213 height 160
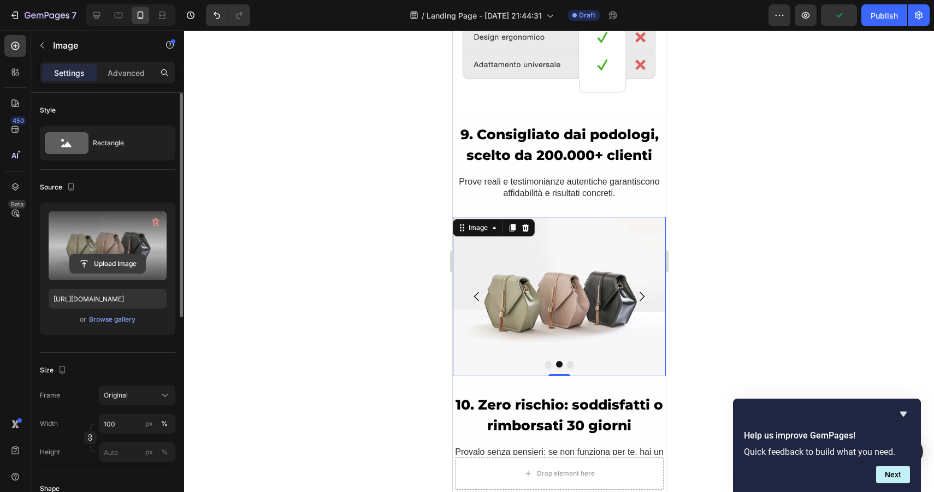
click at [96, 263] on input "file" at bounding box center [107, 264] width 75 height 19
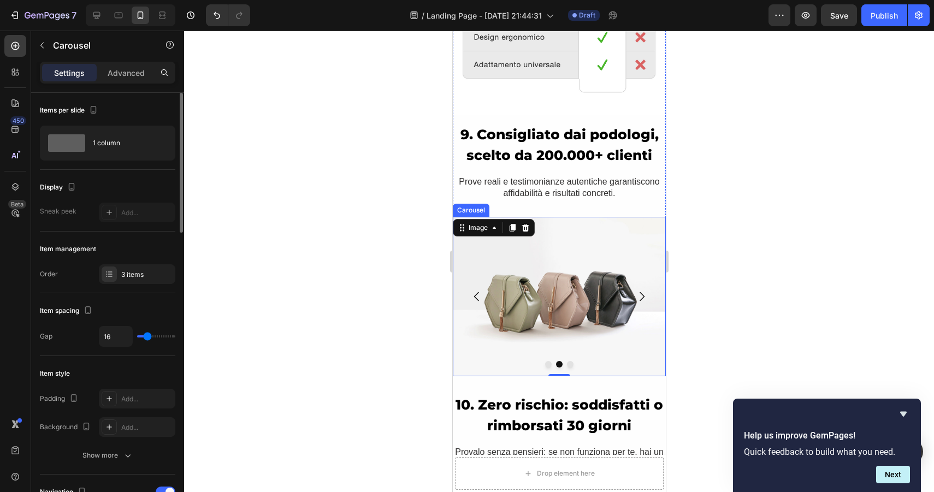
click at [475, 294] on icon "Carousel Back Arrow" at bounding box center [476, 296] width 13 height 13
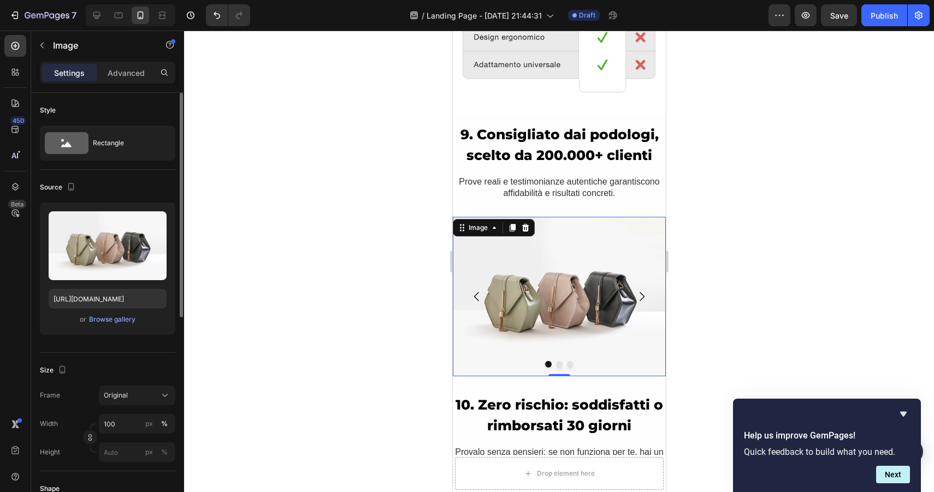
click at [517, 298] on img at bounding box center [558, 297] width 213 height 160
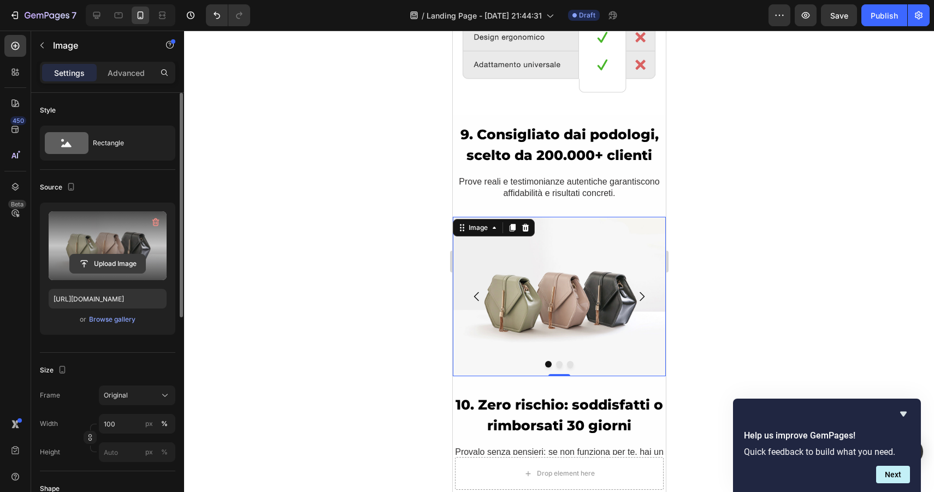
click at [123, 258] on input "file" at bounding box center [107, 264] width 75 height 19
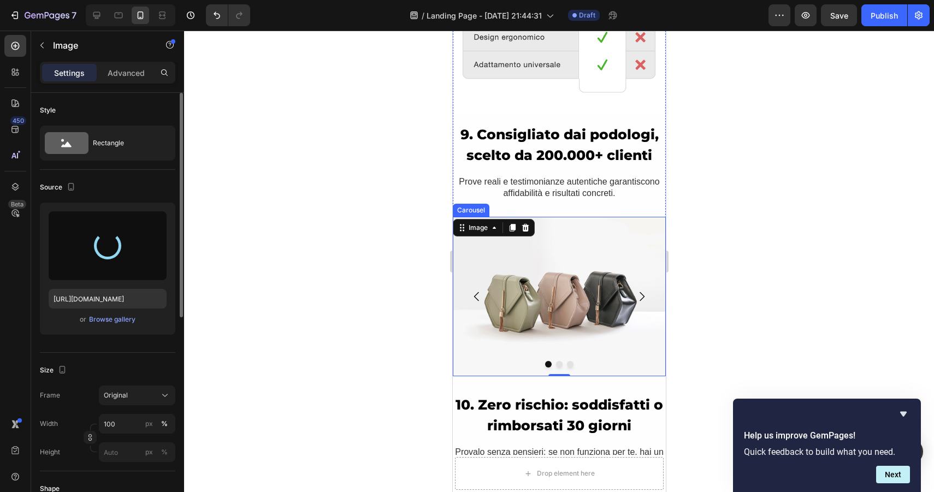
type input "https://cdn.shopify.com/s/files/1/0974/0350/2931/files/gempages_586171998485349…"
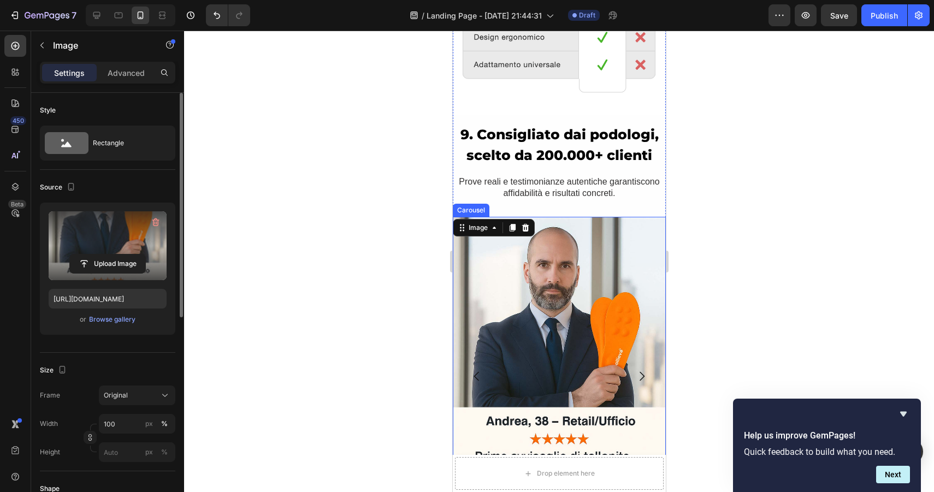
click at [641, 293] on img at bounding box center [558, 377] width 213 height 320
click at [643, 375] on icon "Carousel Next Arrow" at bounding box center [641, 376] width 5 height 9
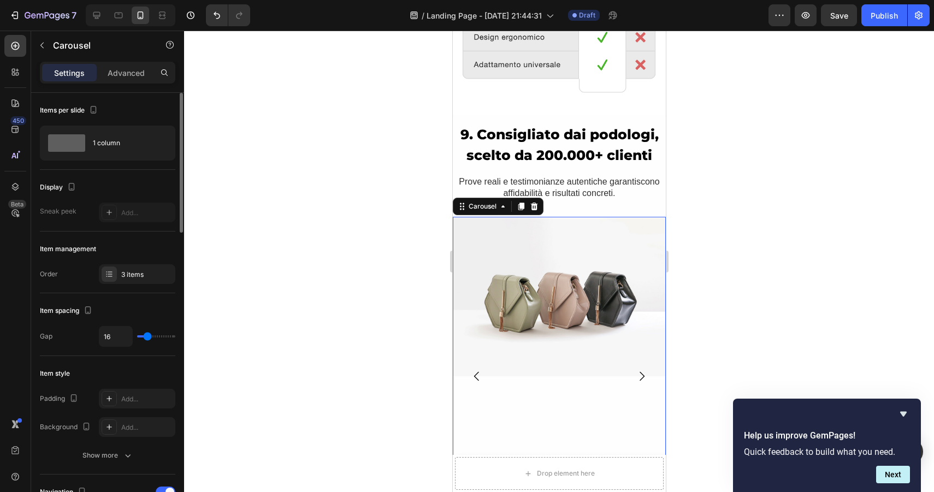
click at [474, 375] on icon "Carousel Back Arrow" at bounding box center [476, 376] width 13 height 13
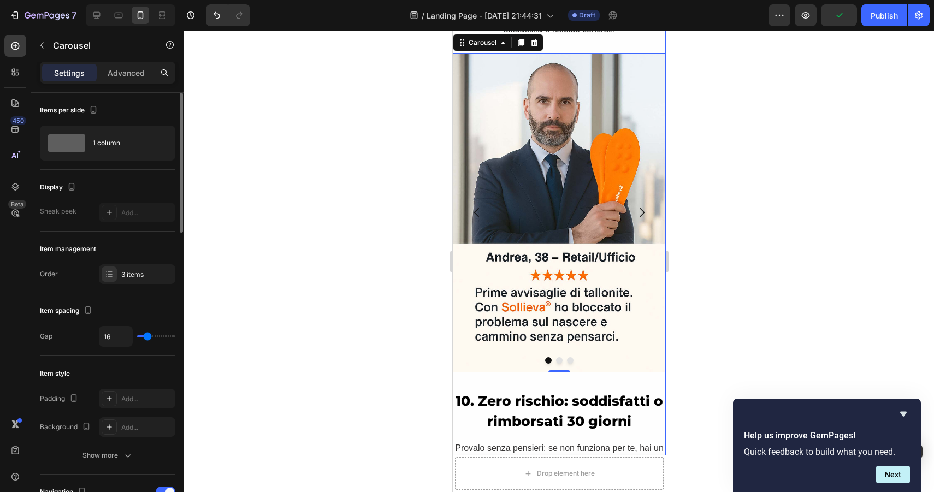
scroll to position [2918, 0]
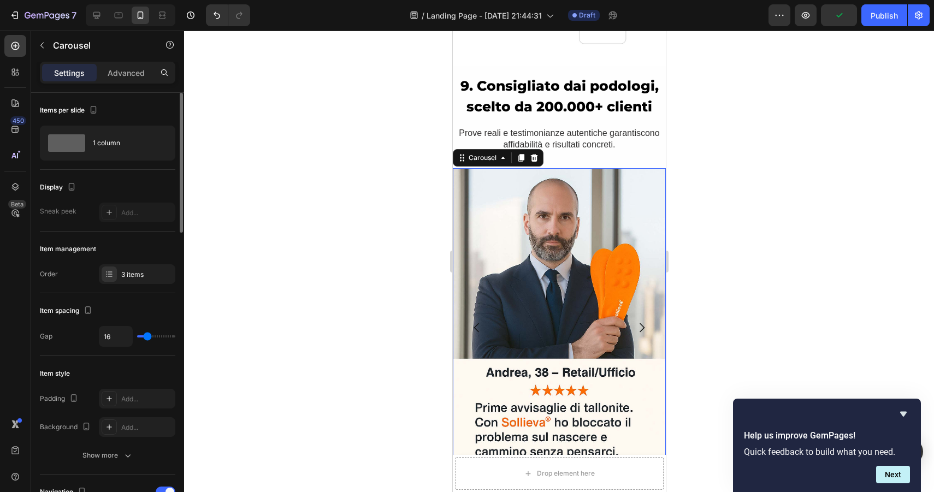
click at [640, 331] on icon "Carousel Next Arrow" at bounding box center [641, 327] width 5 height 9
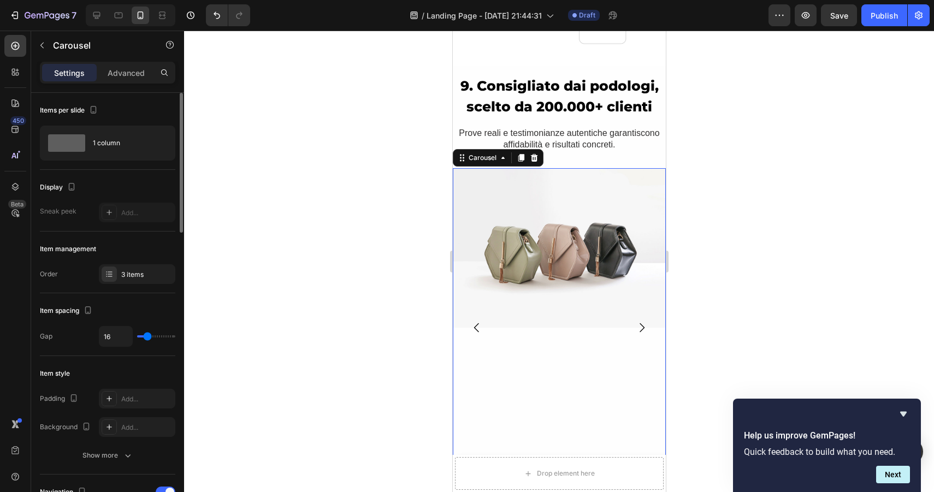
click at [480, 330] on icon "Carousel Back Arrow" at bounding box center [476, 327] width 13 height 13
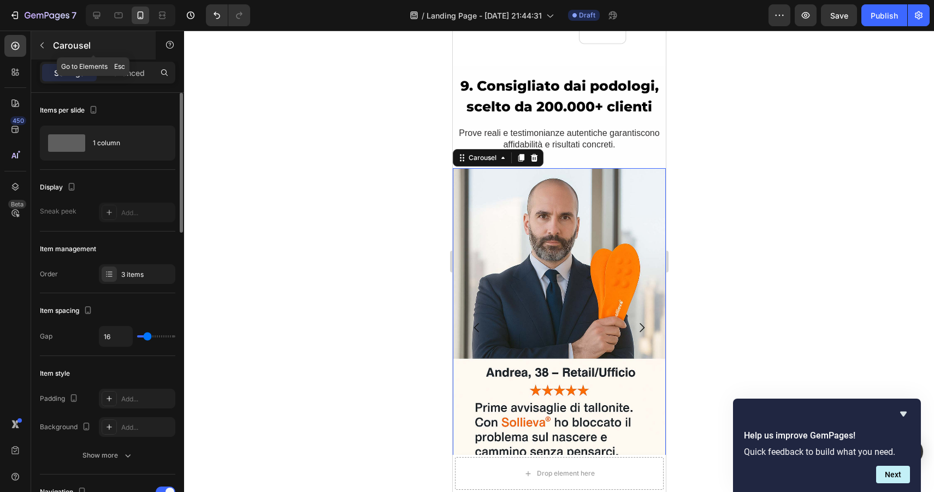
click at [42, 49] on icon "button" at bounding box center [42, 45] width 9 height 9
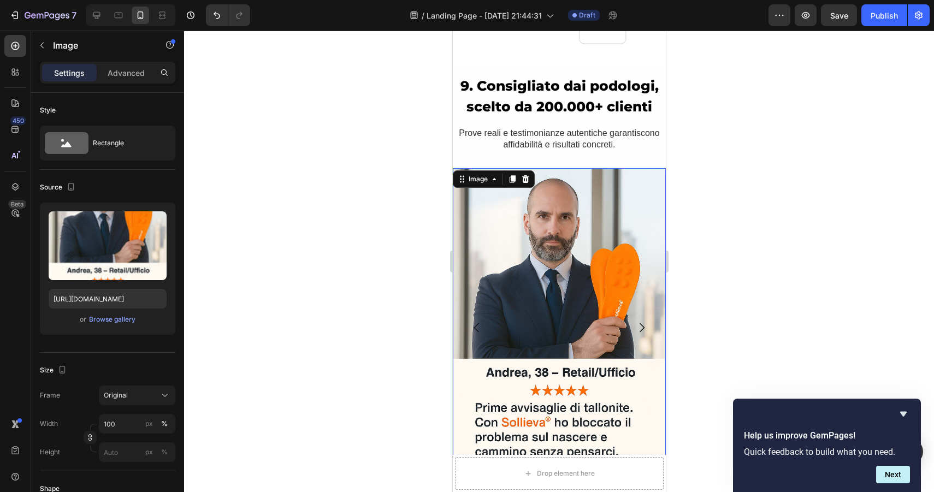
click at [491, 223] on img at bounding box center [558, 328] width 213 height 320
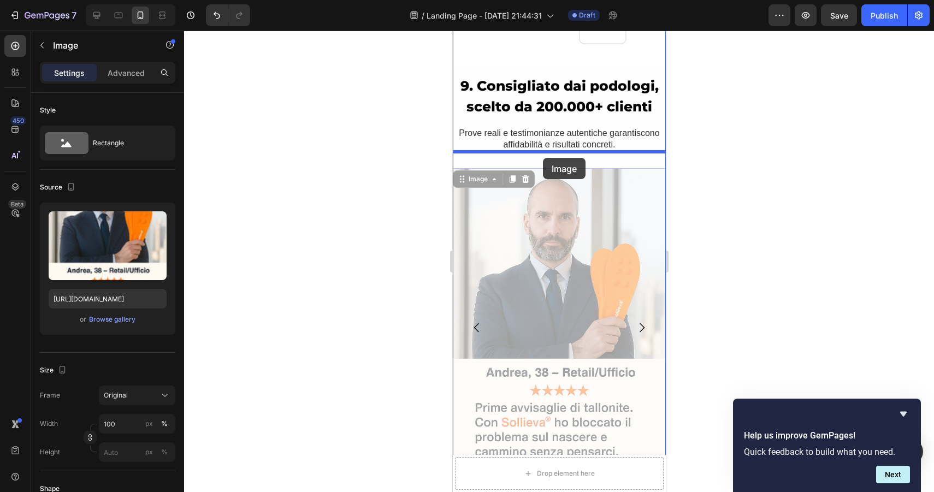
drag, startPoint x: 530, startPoint y: 237, endPoint x: 543, endPoint y: 158, distance: 80.2
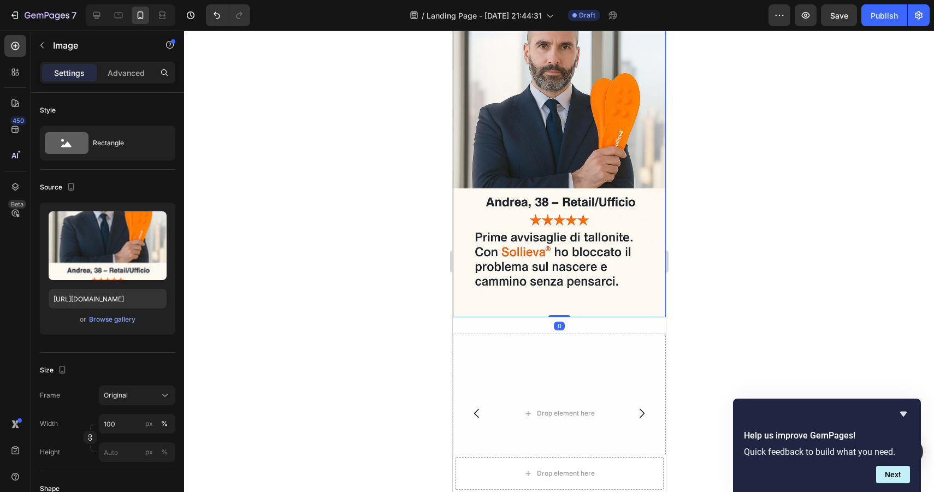
scroll to position [3080, 0]
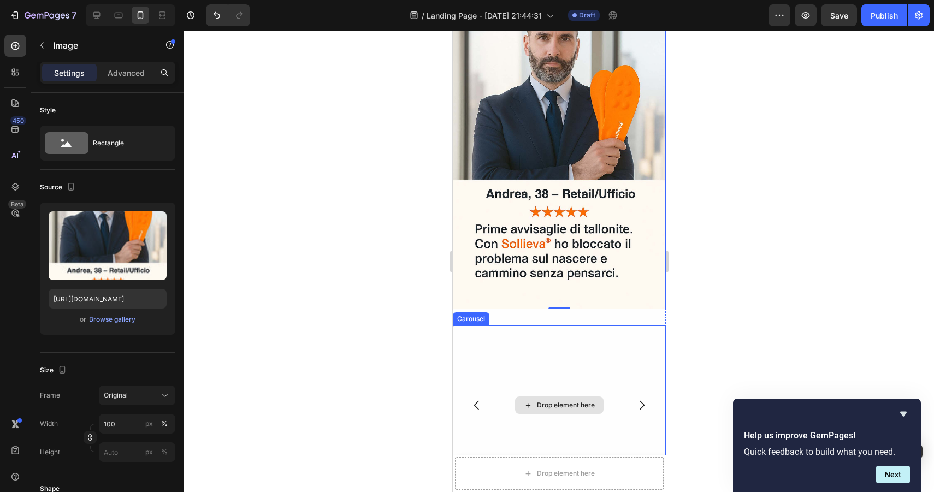
click at [509, 337] on div "Drop element here" at bounding box center [558, 406] width 213 height 160
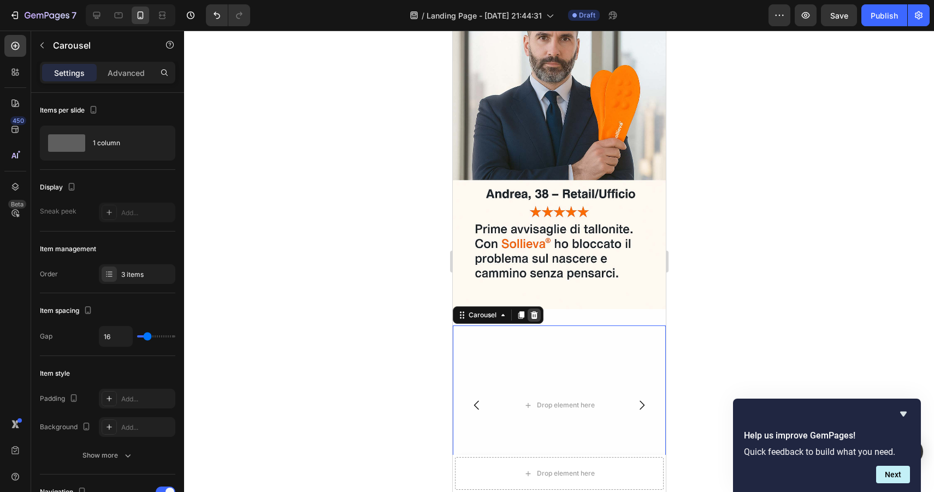
click at [533, 318] on icon at bounding box center [534, 315] width 7 height 8
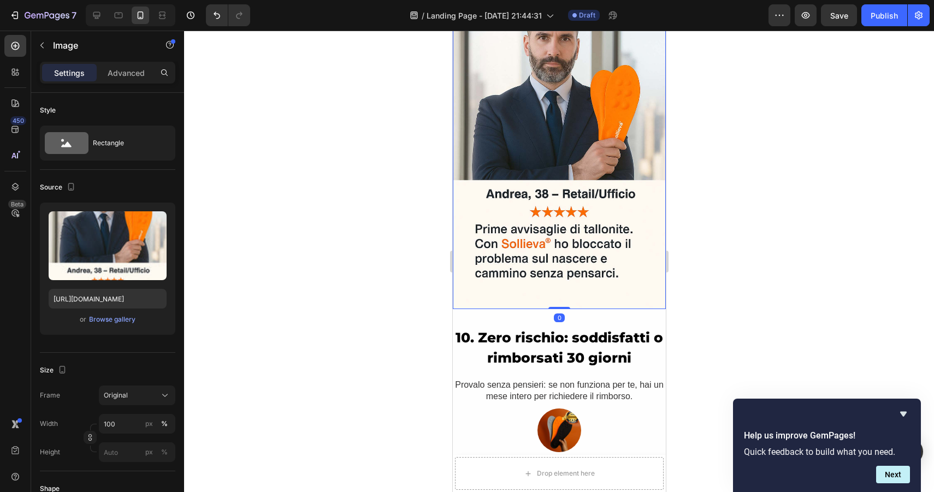
click at [503, 262] on img at bounding box center [558, 150] width 213 height 320
click at [47, 44] on button "button" at bounding box center [41, 45] width 17 height 17
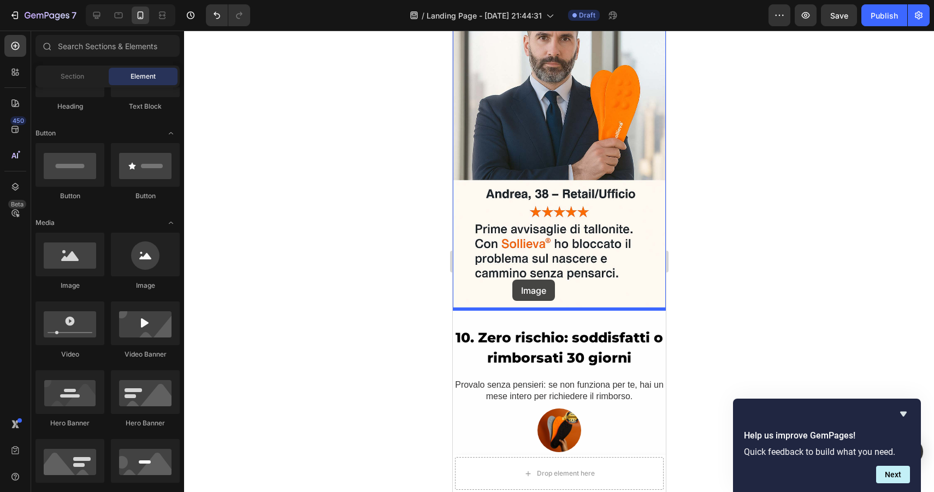
drag, startPoint x: 523, startPoint y: 295, endPoint x: 512, endPoint y: 280, distance: 18.8
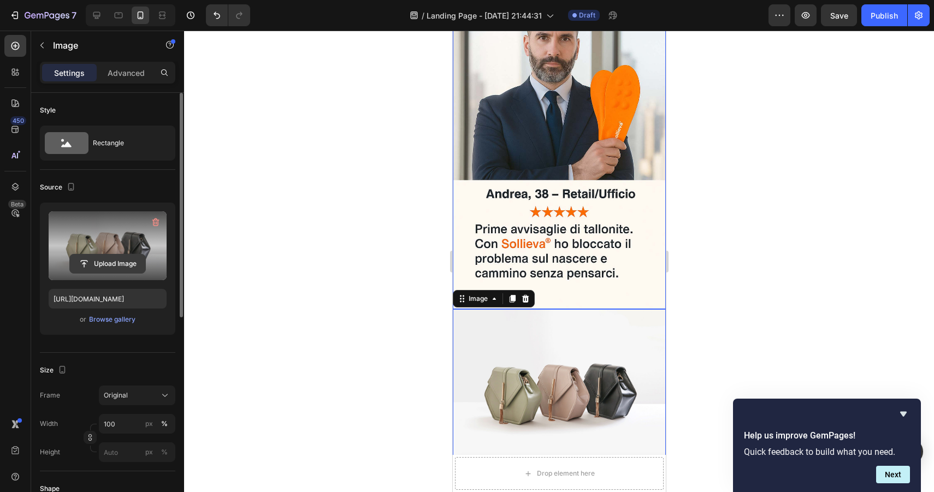
click at [110, 268] on input "file" at bounding box center [107, 264] width 75 height 19
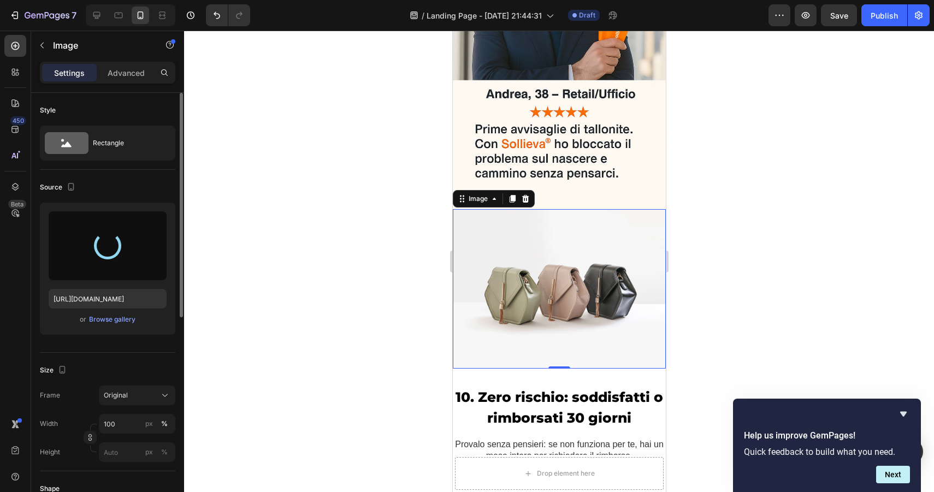
scroll to position [3300, 0]
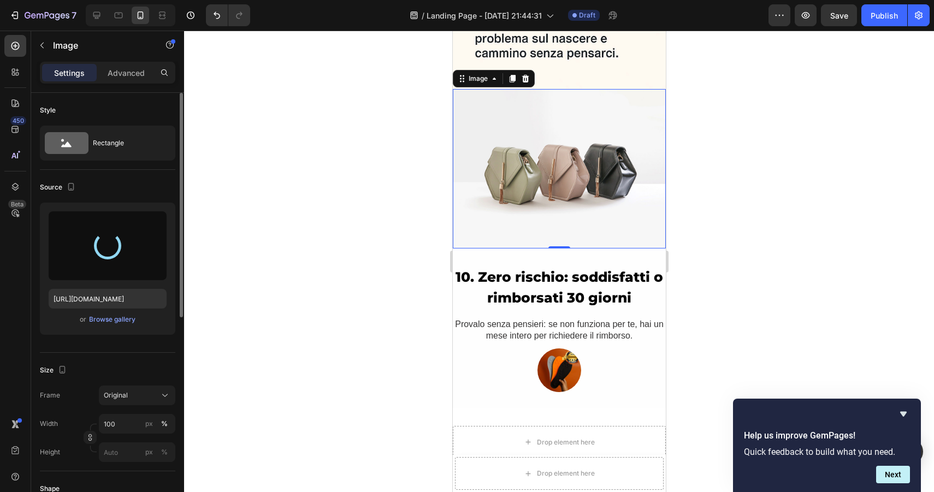
type input "https://cdn.shopify.com/s/files/1/0974/0350/2931/files/gempages_586171998485349…"
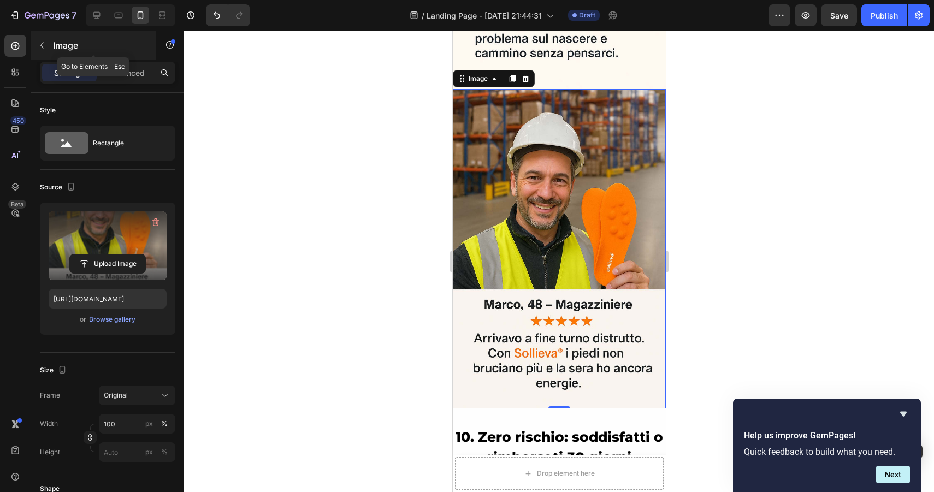
click at [42, 51] on button "button" at bounding box center [41, 45] width 17 height 17
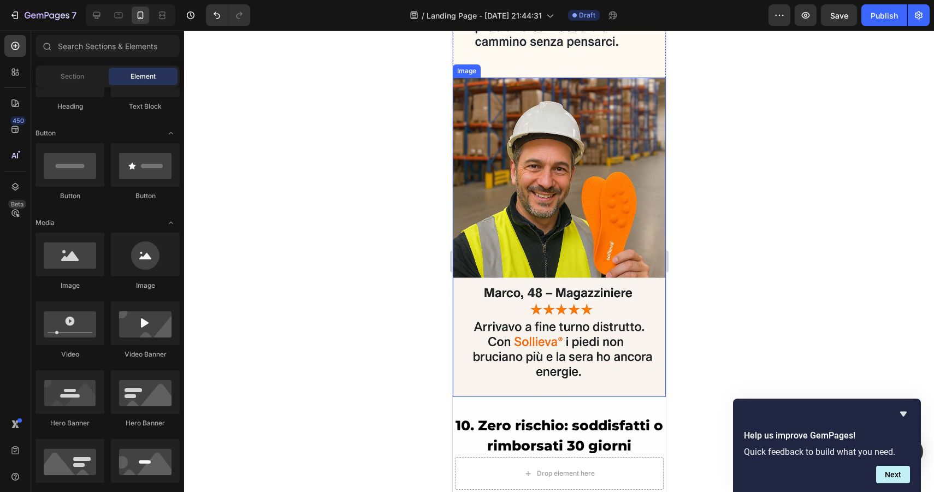
scroll to position [3337, 0]
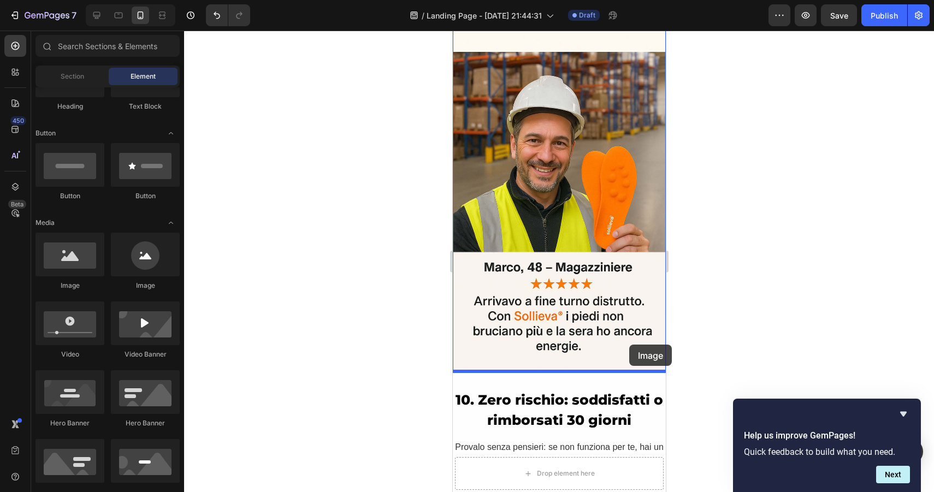
drag, startPoint x: 540, startPoint y: 300, endPoint x: 629, endPoint y: 345, distance: 99.2
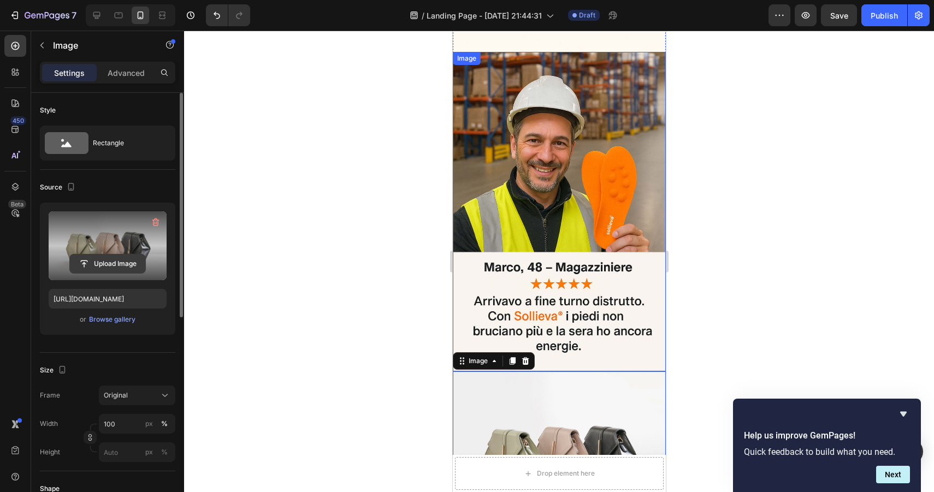
click at [120, 262] on input "file" at bounding box center [107, 264] width 75 height 19
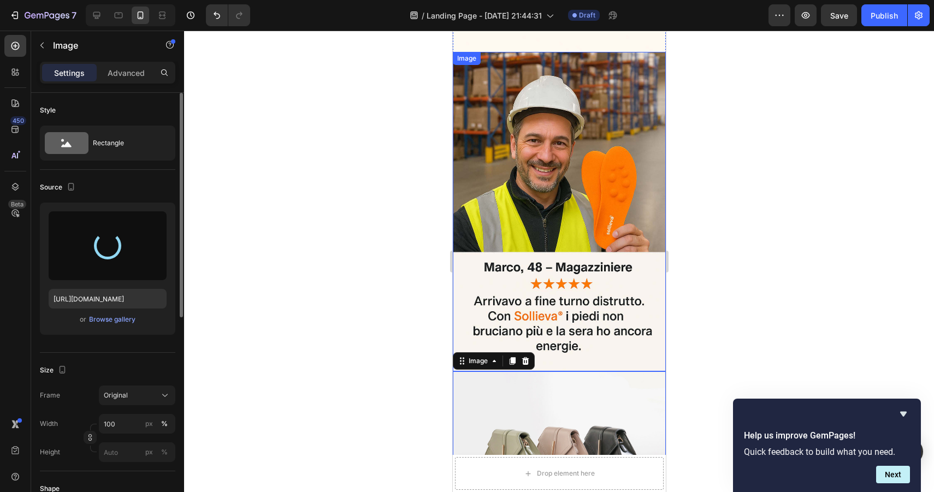
type input "https://cdn.shopify.com/s/files/1/0974/0350/2931/files/gempages_586171998485349…"
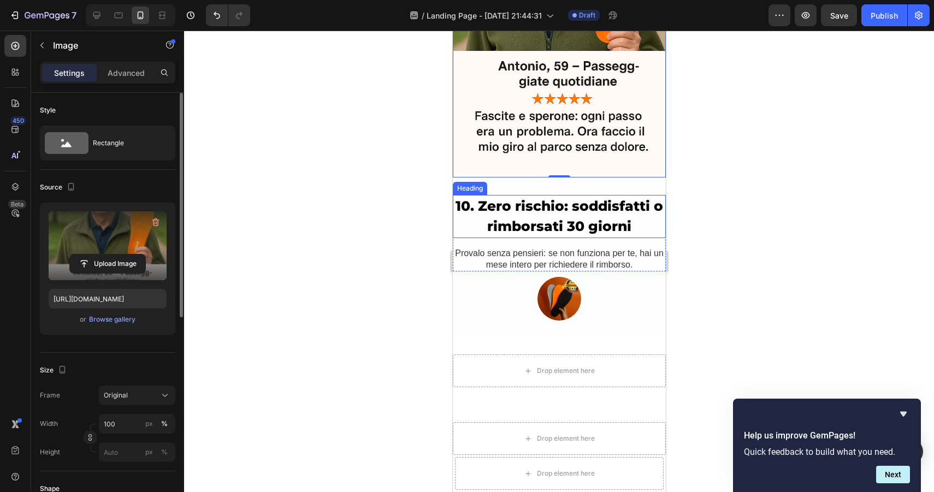
scroll to position [3891, 0]
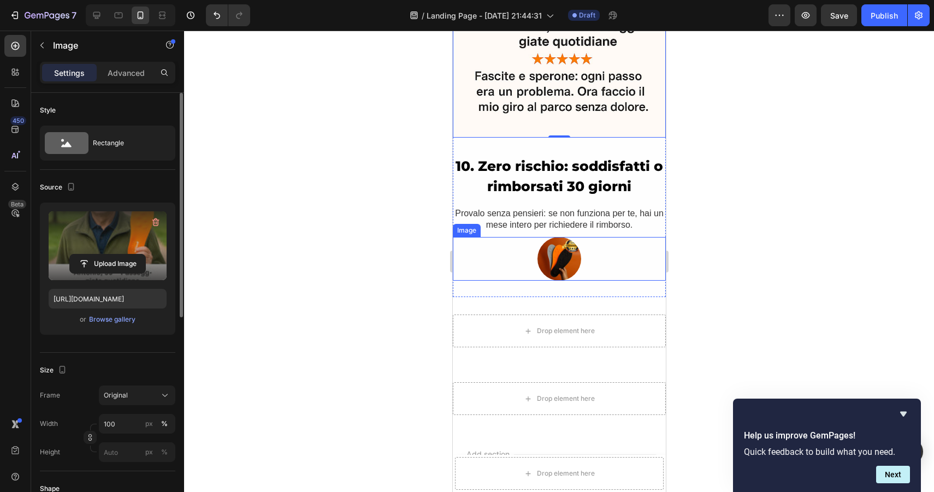
click at [561, 256] on img at bounding box center [559, 259] width 44 height 44
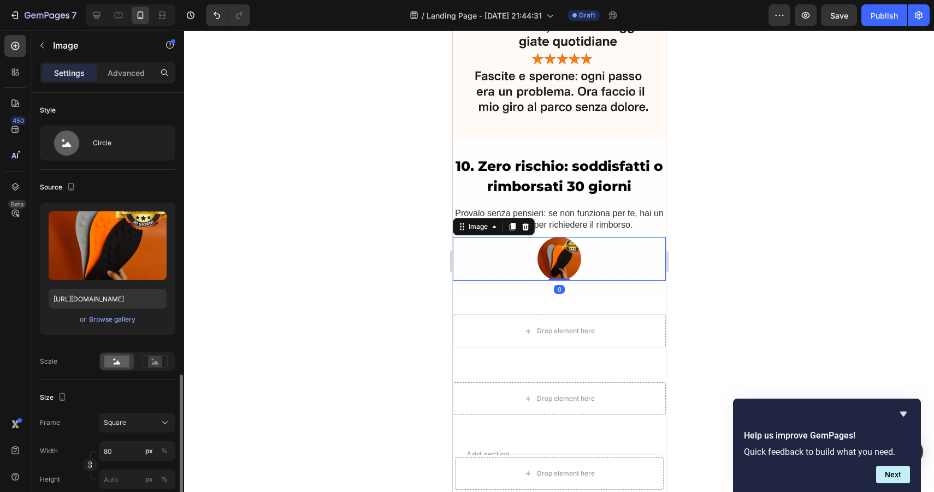
scroll to position [187, 0]
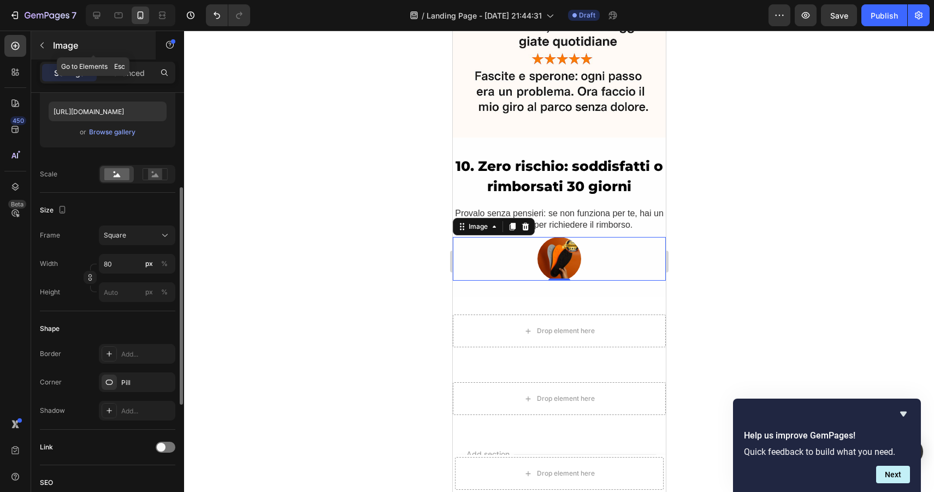
click at [43, 45] on icon "button" at bounding box center [42, 45] width 9 height 9
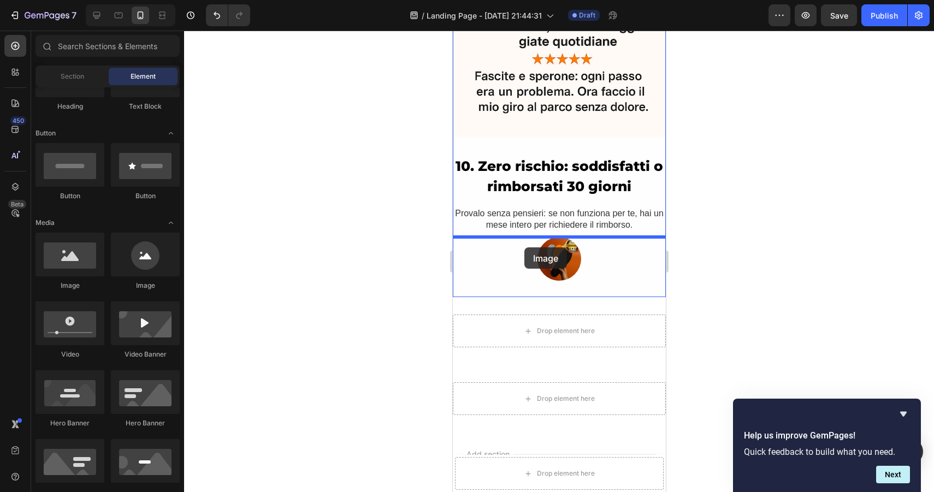
drag, startPoint x: 534, startPoint y: 275, endPoint x: 524, endPoint y: 247, distance: 29.7
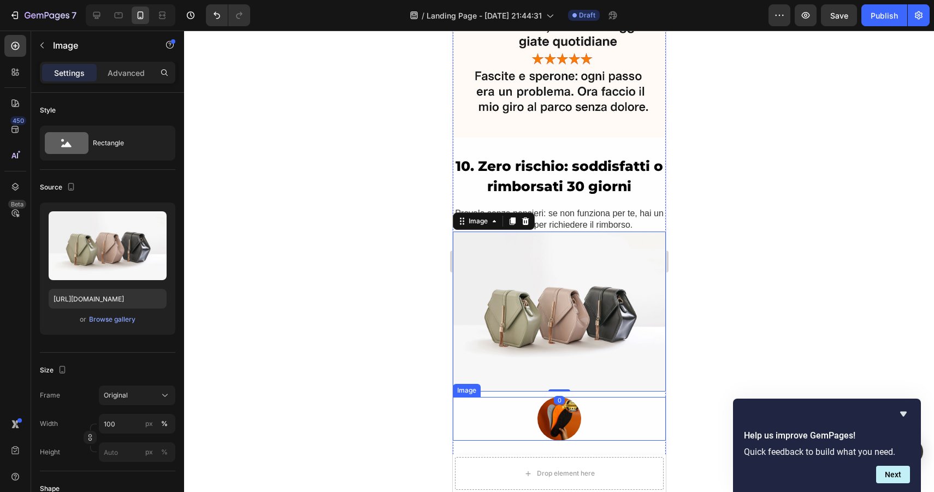
click at [612, 409] on div at bounding box center [558, 419] width 213 height 44
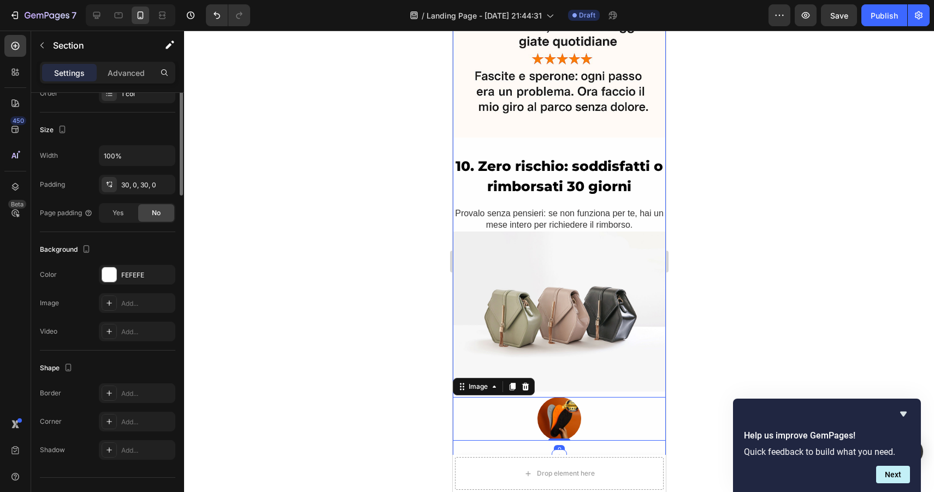
scroll to position [0, 0]
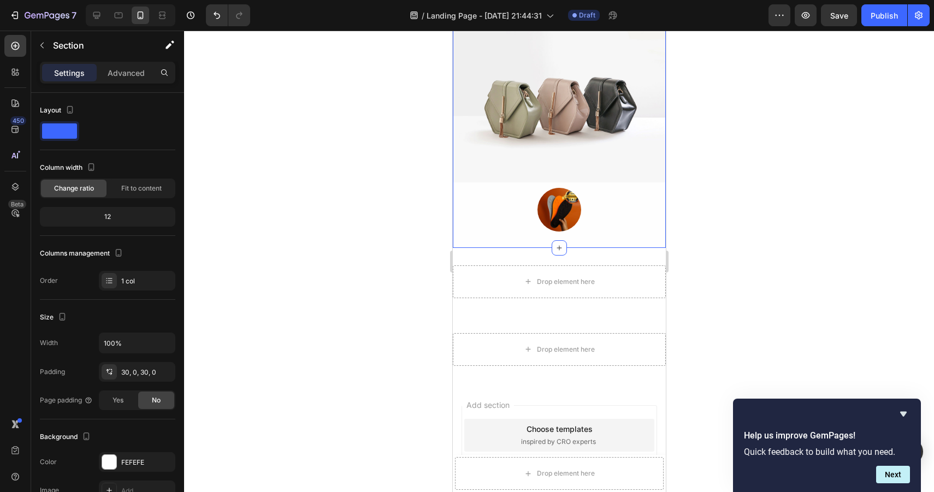
scroll to position [4141, 0]
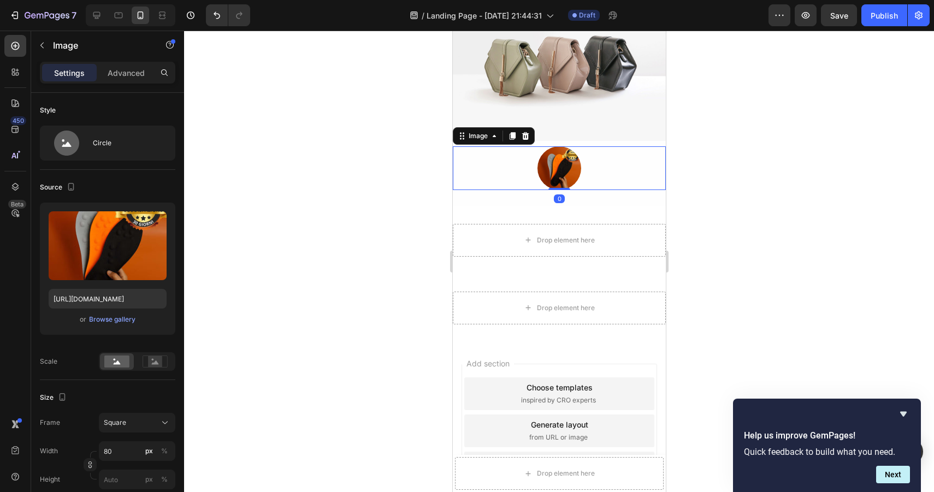
click at [549, 180] on img at bounding box center [559, 168] width 44 height 44
click at [527, 134] on icon at bounding box center [525, 136] width 7 height 8
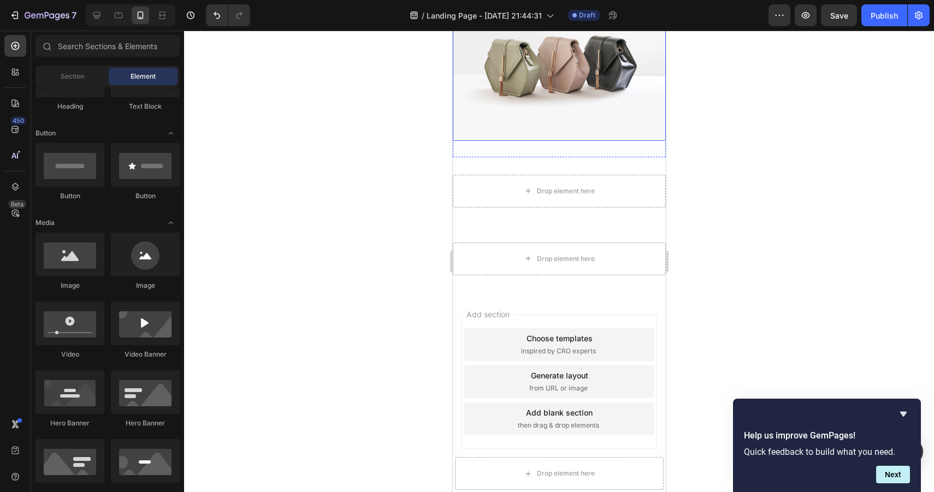
click at [506, 125] on img at bounding box center [558, 61] width 213 height 160
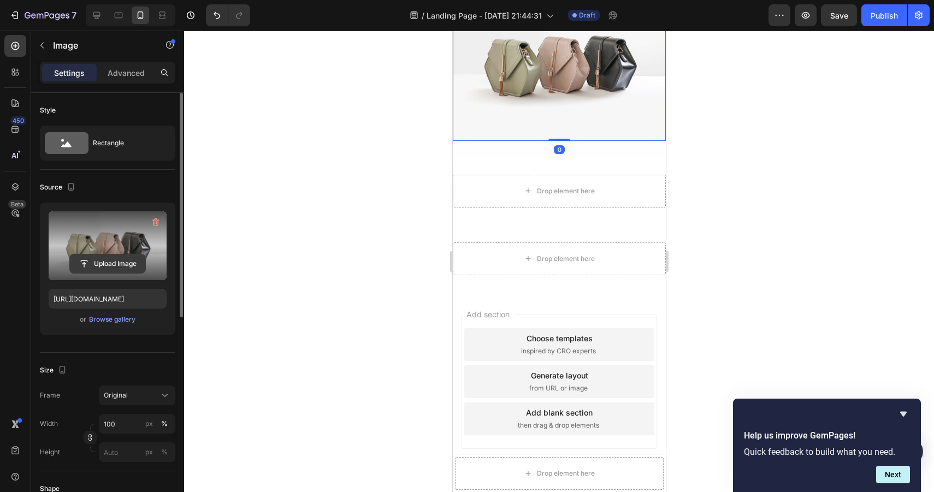
click at [113, 260] on input "file" at bounding box center [107, 264] width 75 height 19
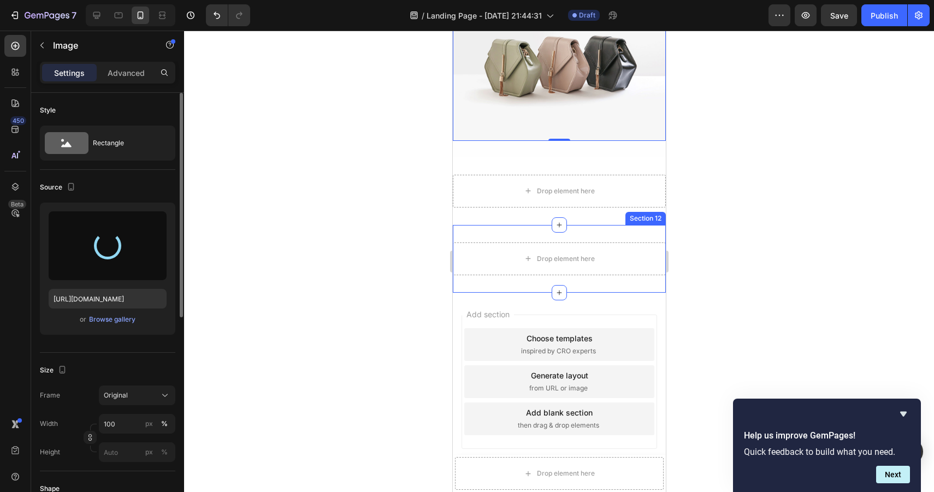
type input "https://cdn.shopify.com/s/files/1/0974/0350/2931/files/gempages_586171998485349…"
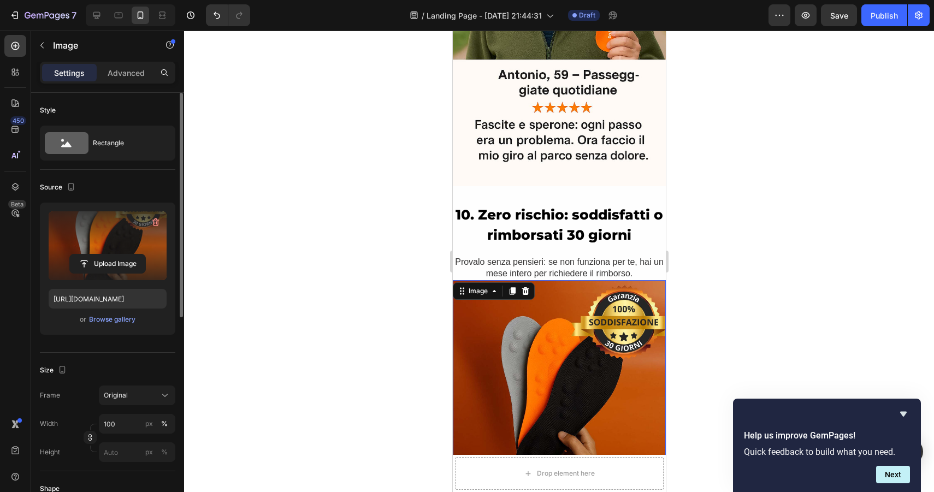
scroll to position [3797, 0]
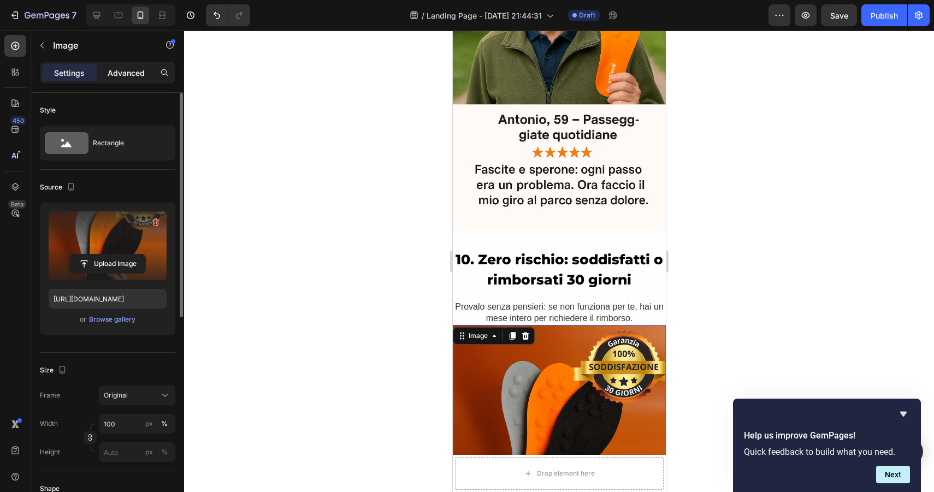
click at [124, 69] on p "Advanced" at bounding box center [126, 72] width 37 height 11
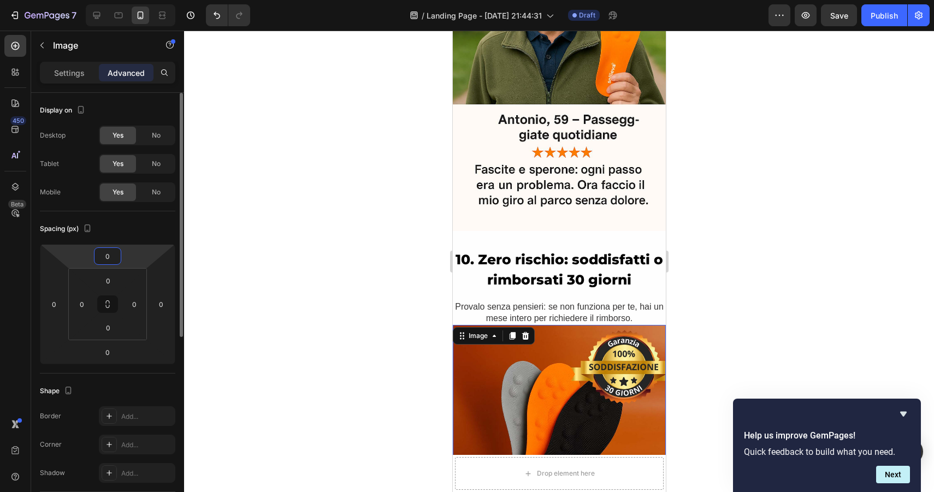
click at [118, 251] on input "0" at bounding box center [108, 256] width 22 height 16
type input "30"
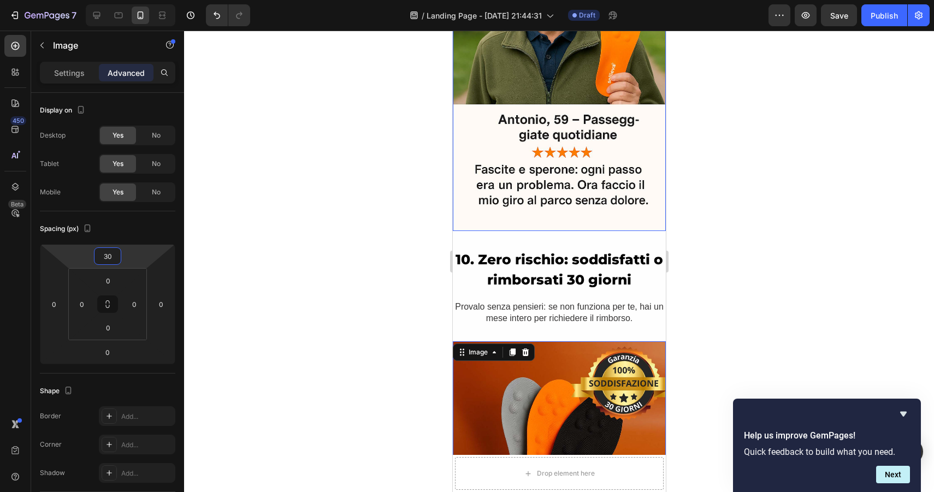
click at [694, 212] on div at bounding box center [559, 262] width 750 height 462
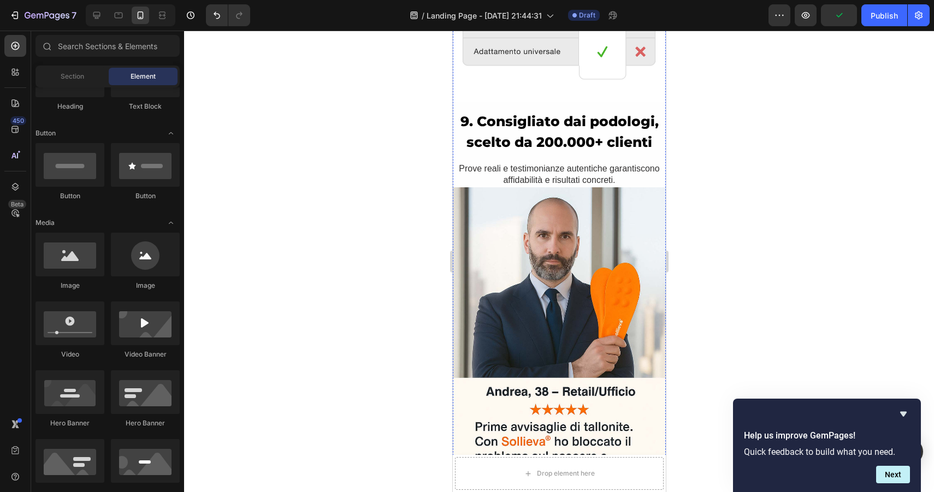
scroll to position [2826, 0]
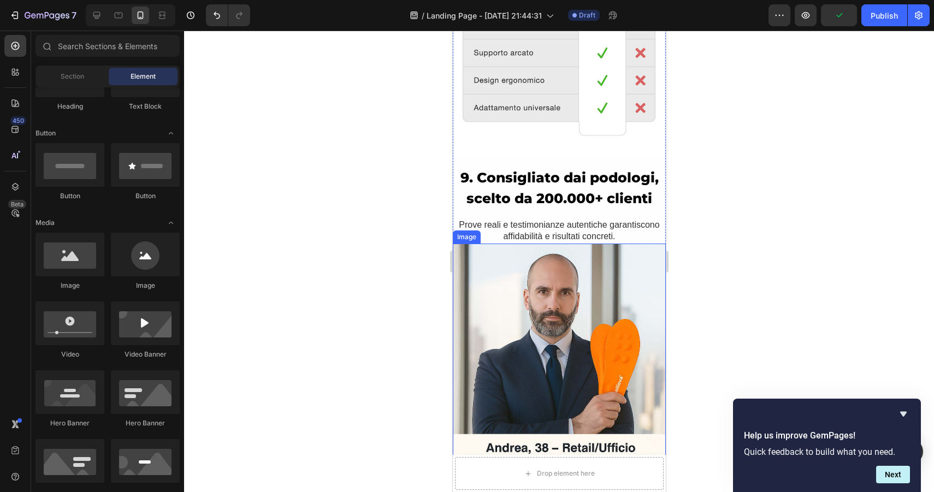
click at [558, 282] on img at bounding box center [558, 404] width 213 height 320
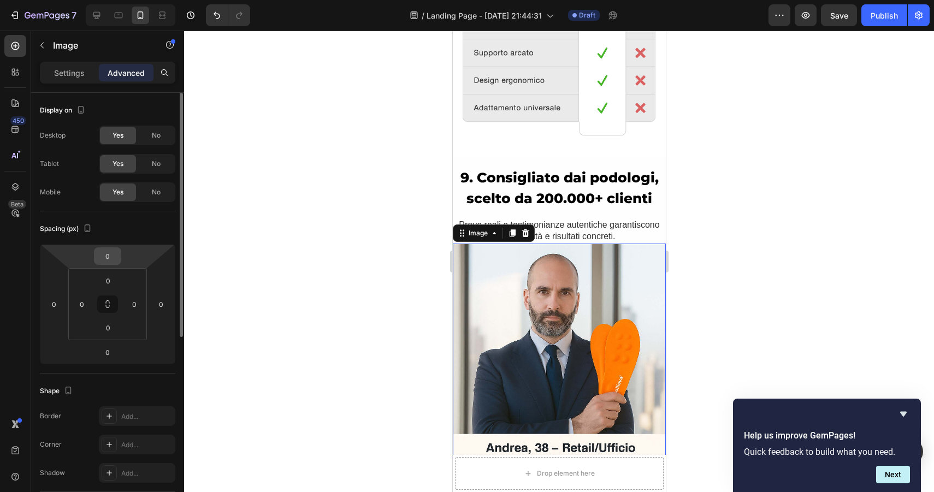
click at [115, 251] on input "0" at bounding box center [108, 256] width 22 height 16
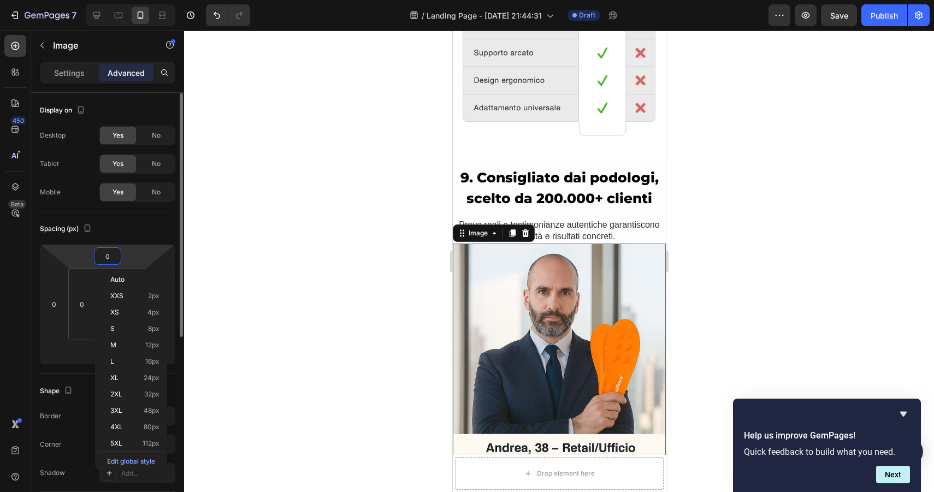
click at [115, 251] on input "0" at bounding box center [108, 256] width 22 height 16
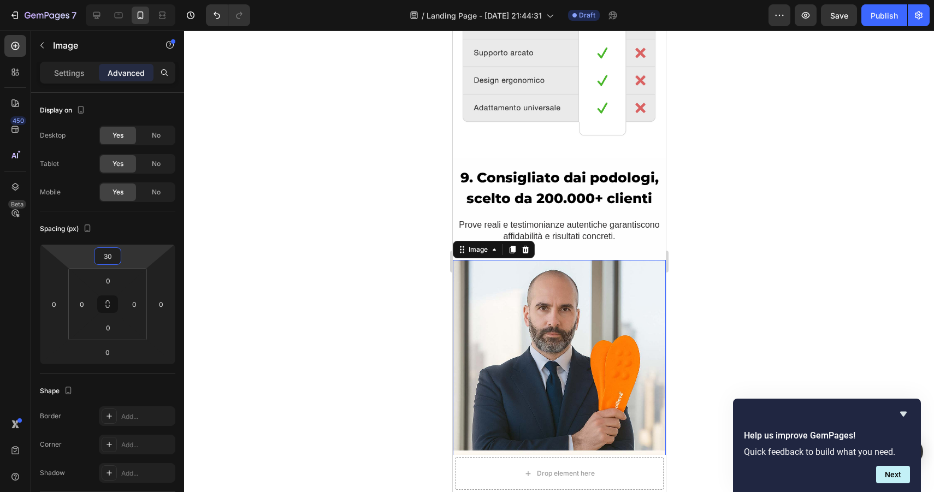
type input "30"
click at [803, 199] on div at bounding box center [559, 262] width 750 height 462
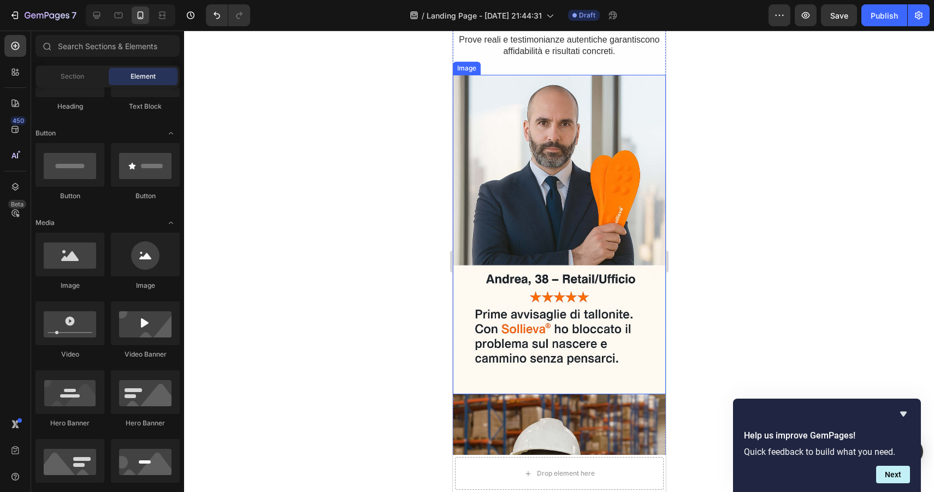
scroll to position [3021, 0]
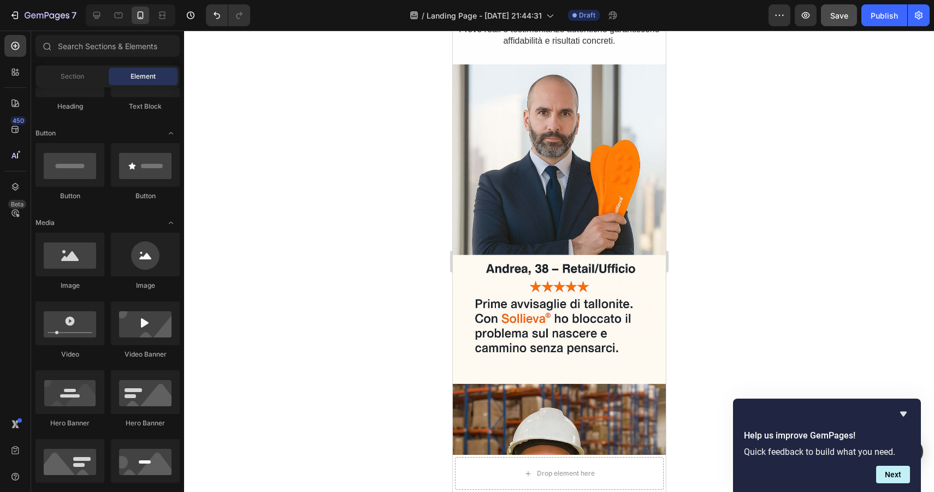
click at [834, 15] on span "Save" at bounding box center [839, 15] width 18 height 9
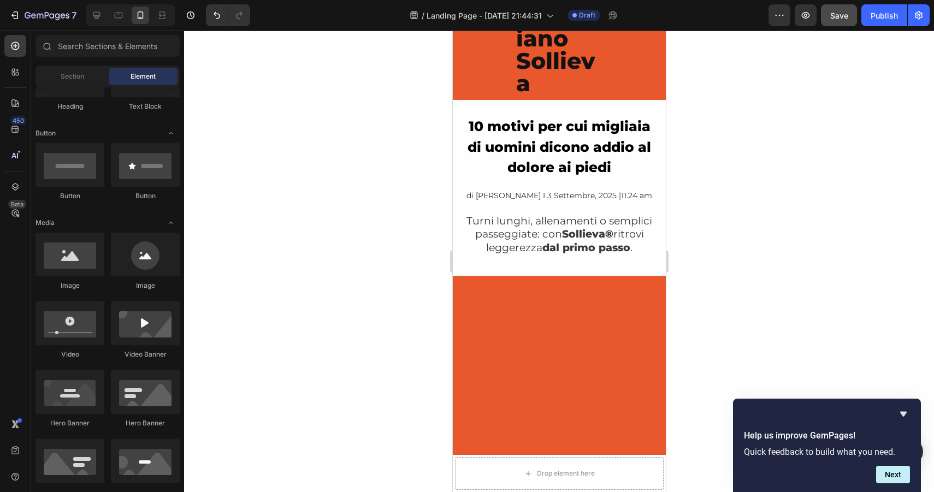
scroll to position [0, 0]
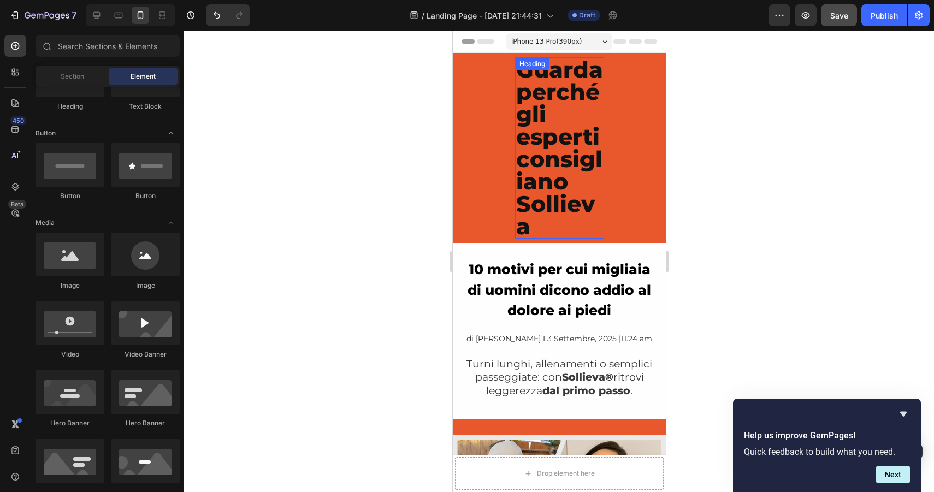
click at [565, 134] on h2 "Guarda perché gli esperti consigliano Sollieva" at bounding box center [559, 147] width 89 height 181
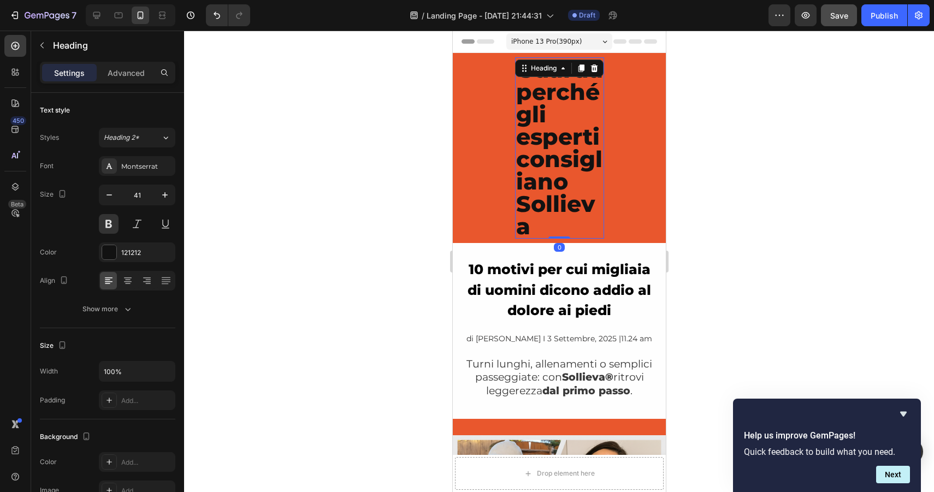
click at [554, 146] on h2 "Guarda perché gli esperti consigliano Sollieva" at bounding box center [559, 147] width 89 height 181
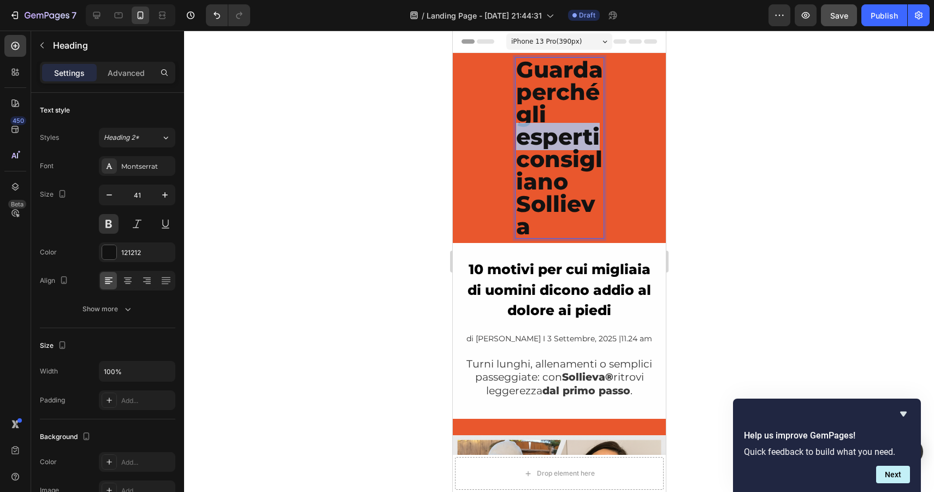
click at [554, 146] on p "Guarda perché gli esperti consigliano Sollieva" at bounding box center [559, 147] width 87 height 179
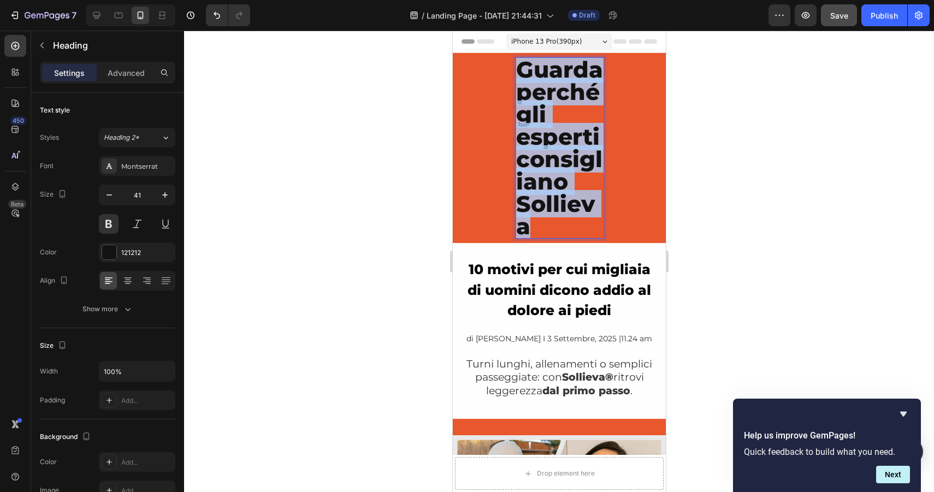
click at [554, 146] on p "Guarda perché gli esperti consigliano Sollieva" at bounding box center [559, 147] width 87 height 179
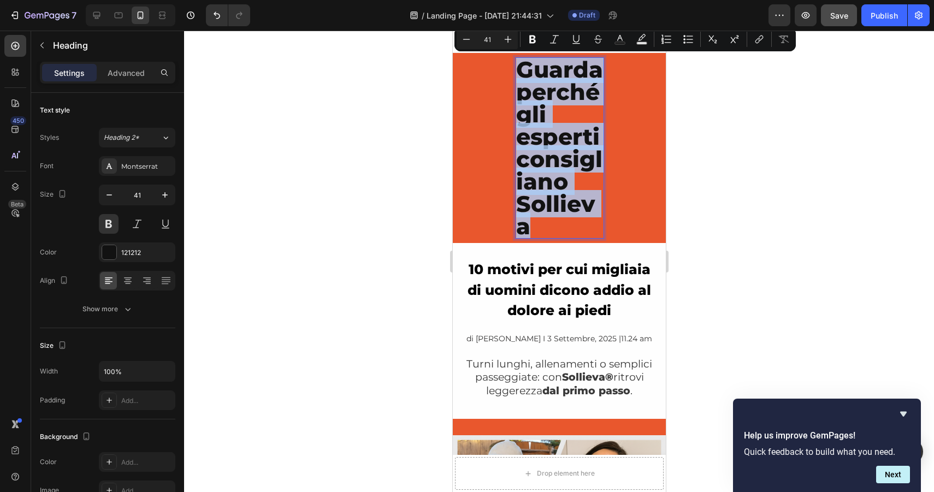
copy p "Guarda perché gli esperti consigliano Sollieva"
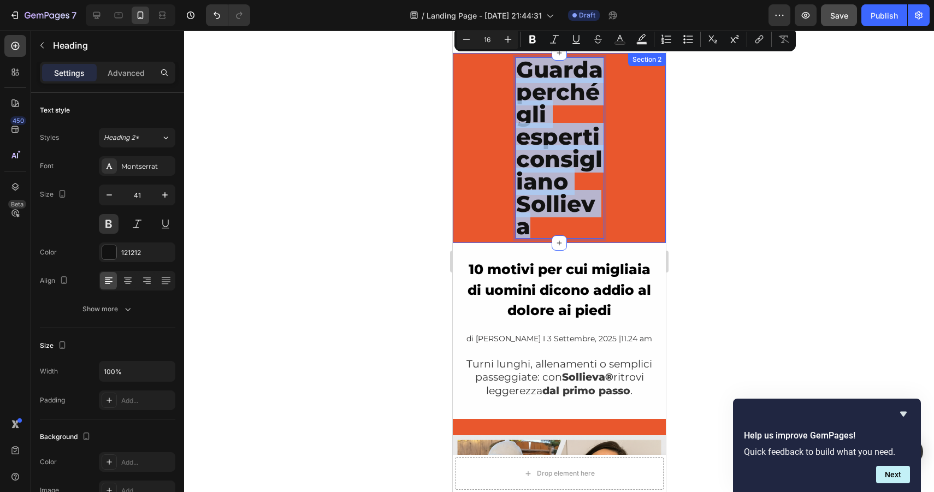
click at [622, 84] on div "Guarda perché gli esperti consigliano Sollieva Heading 0 Row" at bounding box center [558, 147] width 213 height 181
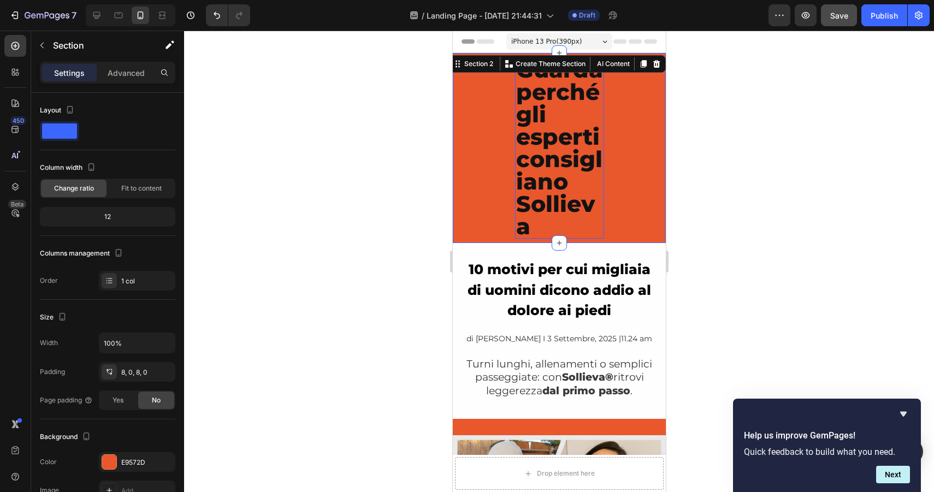
click at [581, 102] on p "Guarda perché gli esperti consigliano Sollieva" at bounding box center [559, 147] width 87 height 179
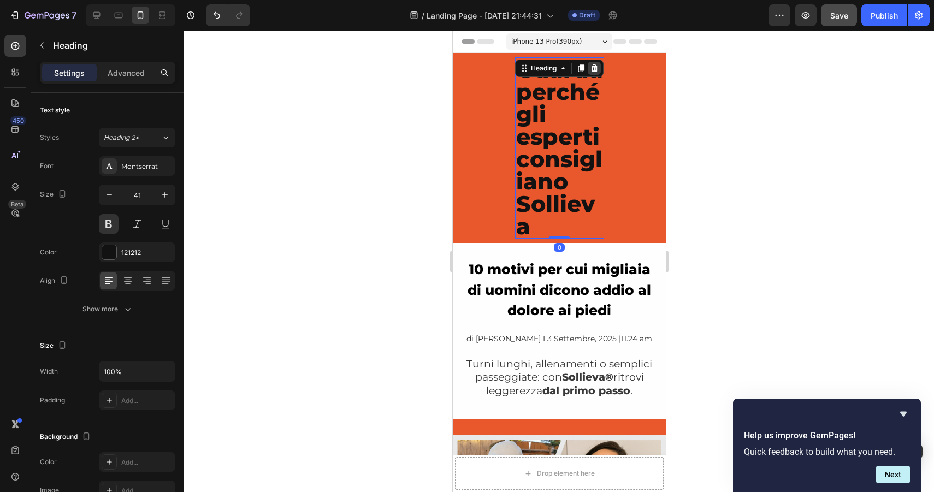
click at [592, 66] on icon at bounding box center [593, 68] width 7 height 8
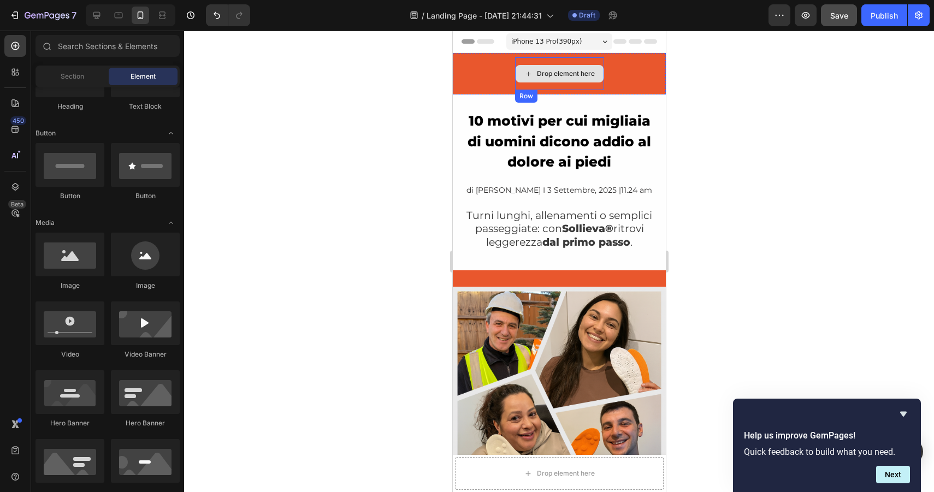
click at [542, 70] on div "Drop element here" at bounding box center [566, 73] width 58 height 9
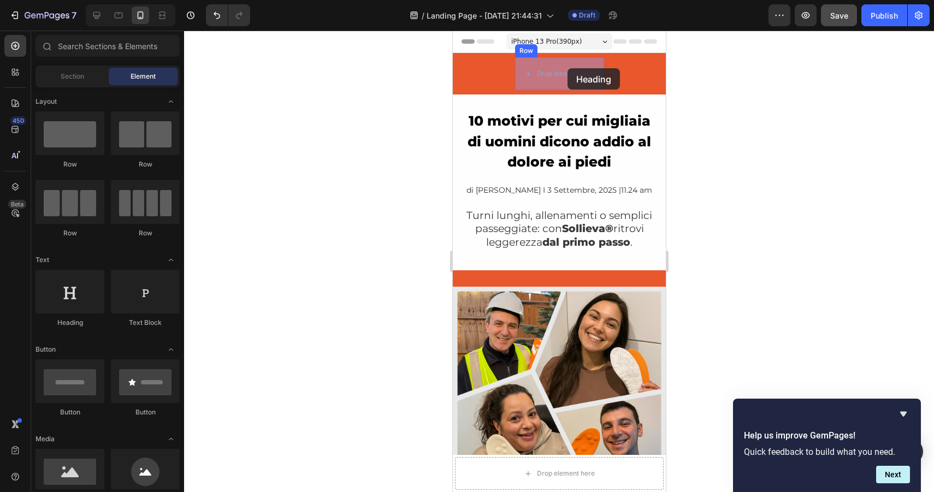
drag, startPoint x: 521, startPoint y: 330, endPoint x: 567, endPoint y: 68, distance: 265.7
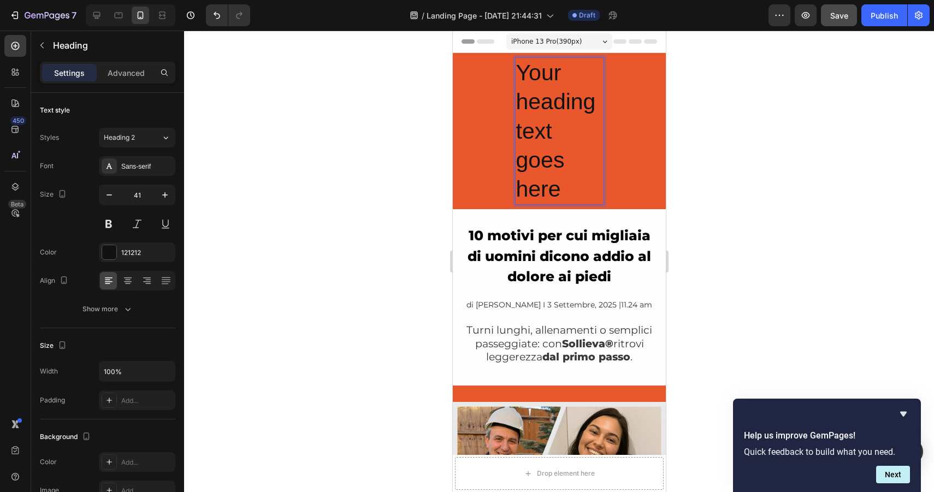
click at [541, 113] on h2 "Your heading text goes here" at bounding box center [559, 131] width 89 height 148
click at [541, 113] on p "Your heading text goes here" at bounding box center [559, 130] width 87 height 145
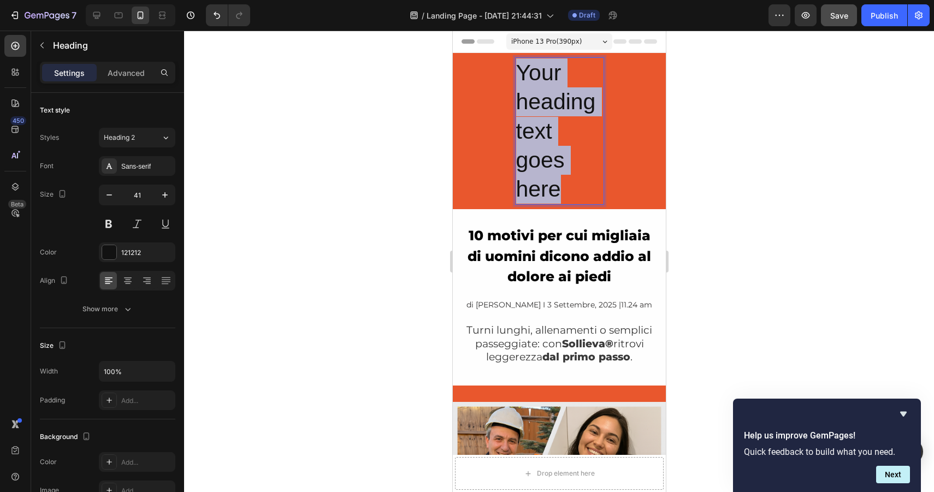
click at [541, 113] on p "Your heading text goes here" at bounding box center [559, 130] width 87 height 145
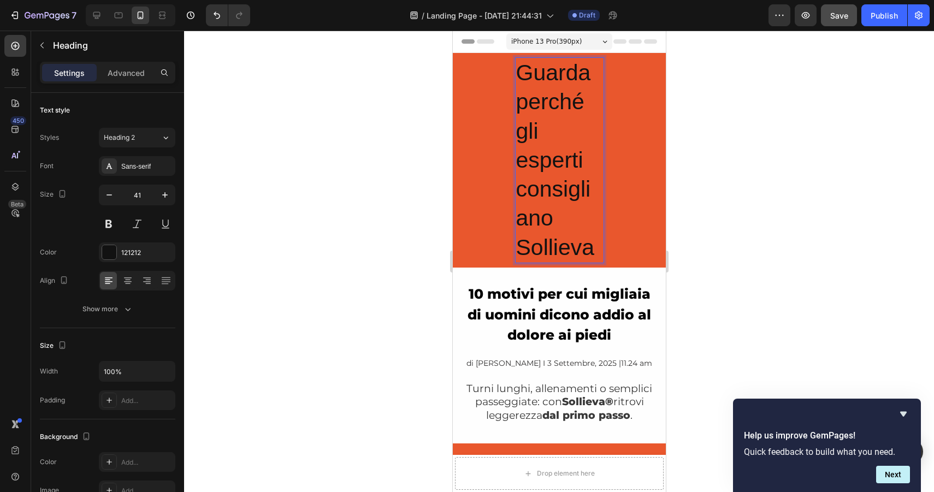
click at [582, 127] on p "Guarda perché gli esperti consigliano Sollieva" at bounding box center [559, 160] width 87 height 204
click at [127, 76] on p "Advanced" at bounding box center [126, 72] width 37 height 11
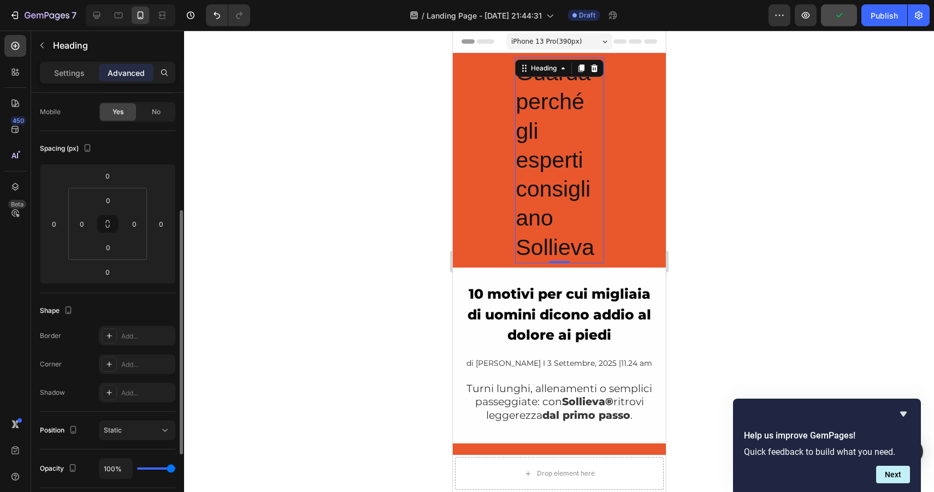
scroll to position [126, 0]
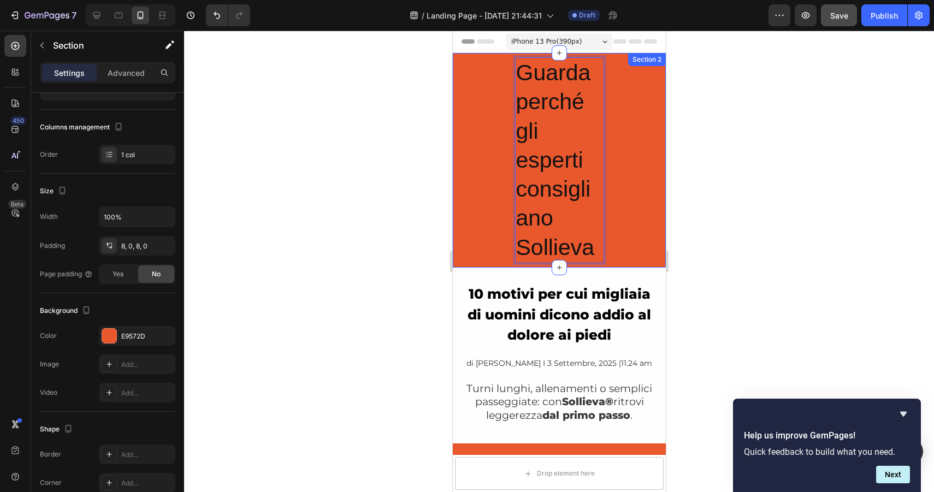
click at [476, 129] on div "Guarda perché gli esperti consigliano Sollieva Heading 0 Row" at bounding box center [558, 160] width 213 height 206
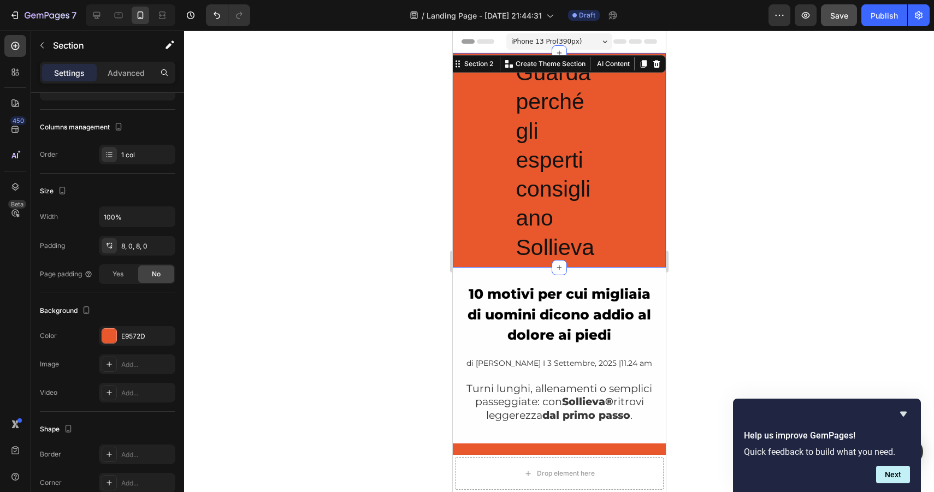
scroll to position [0, 0]
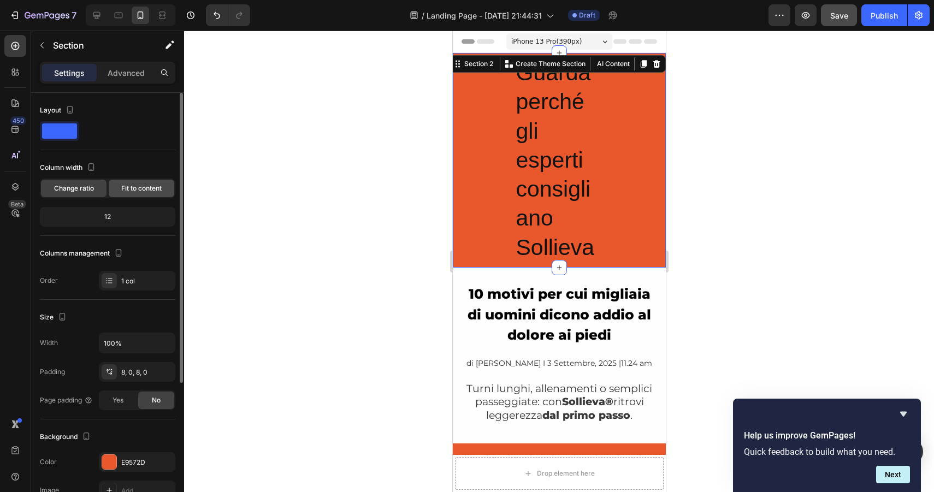
click at [139, 185] on span "Fit to content" at bounding box center [141, 189] width 40 height 10
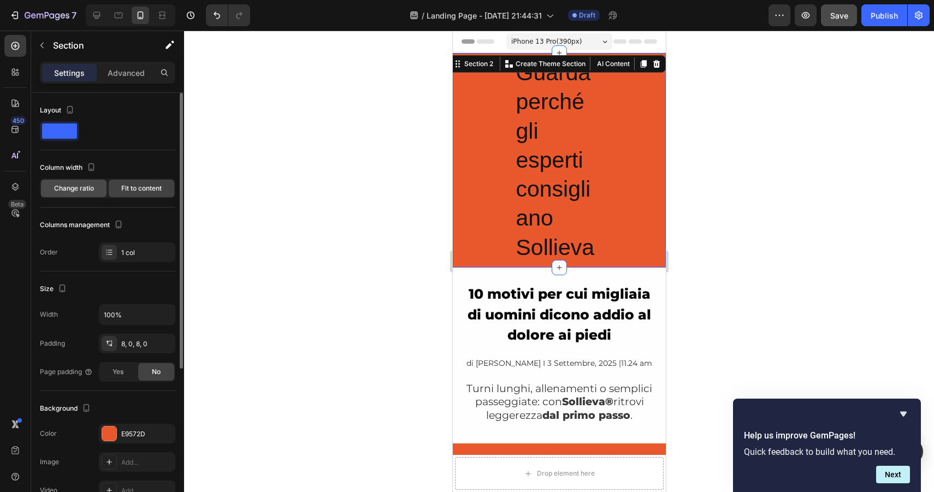
click at [82, 192] on span "Change ratio" at bounding box center [74, 189] width 40 height 10
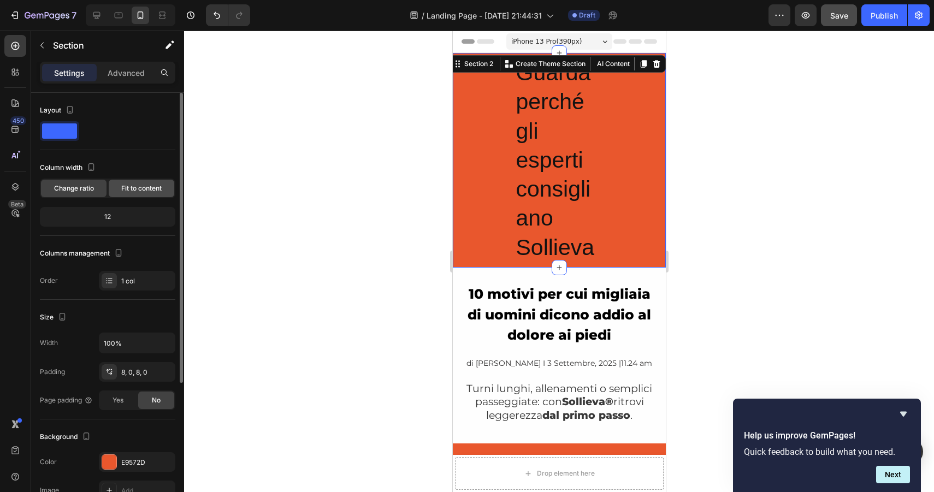
click at [128, 186] on span "Fit to content" at bounding box center [141, 189] width 40 height 10
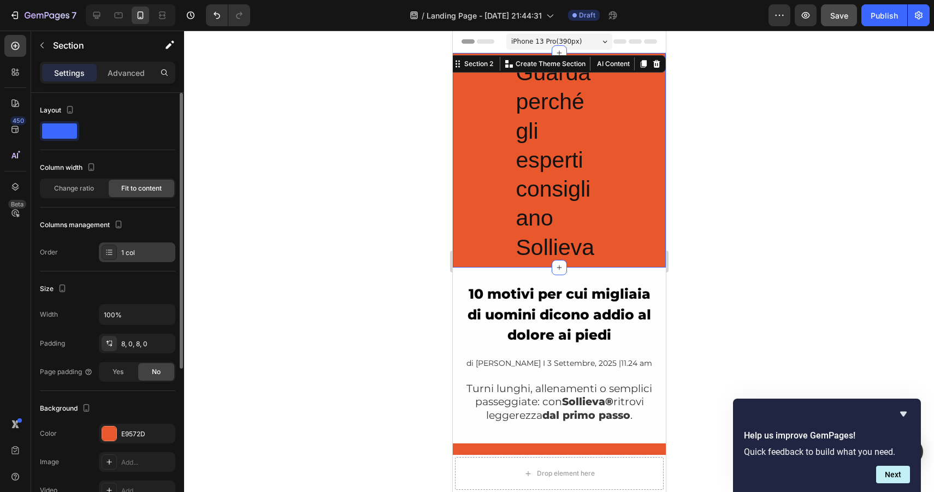
click at [127, 248] on div "1 col" at bounding box center [146, 253] width 51 height 10
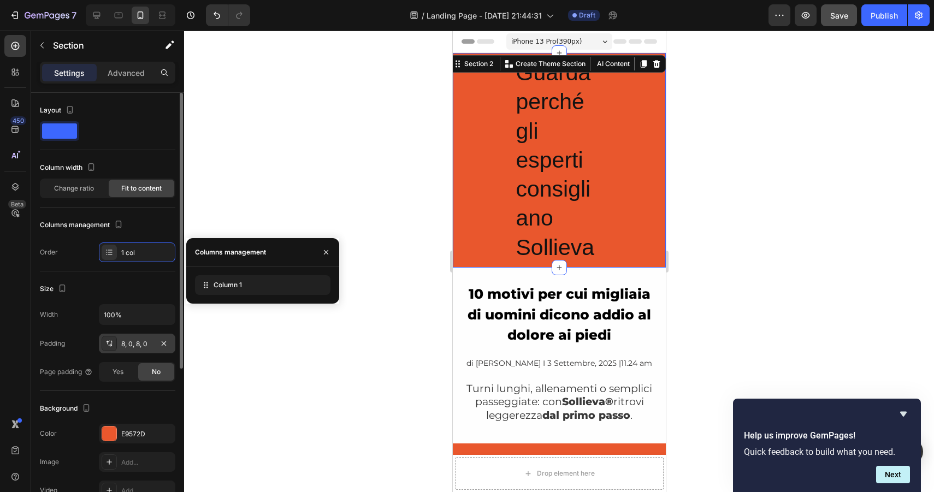
click at [128, 341] on div "8, 0, 8, 0" at bounding box center [137, 344] width 32 height 10
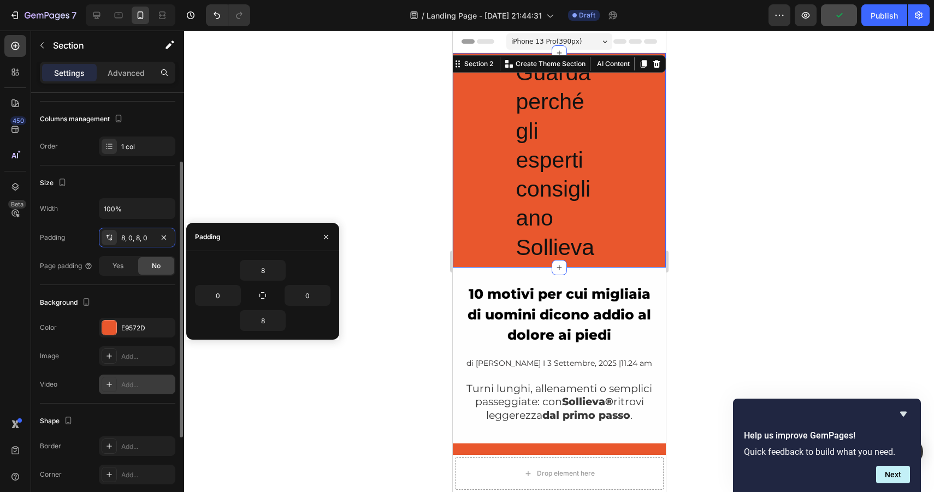
scroll to position [241, 0]
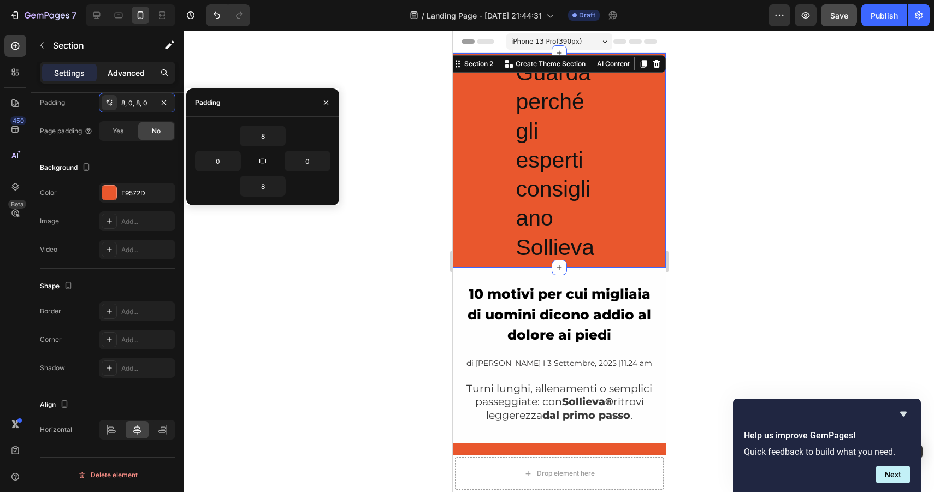
click at [124, 74] on p "Advanced" at bounding box center [126, 72] width 37 height 11
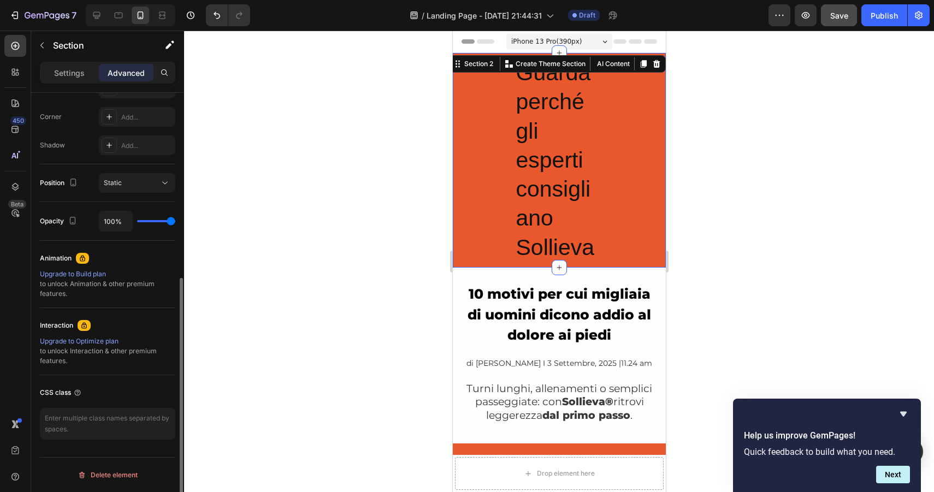
scroll to position [0, 0]
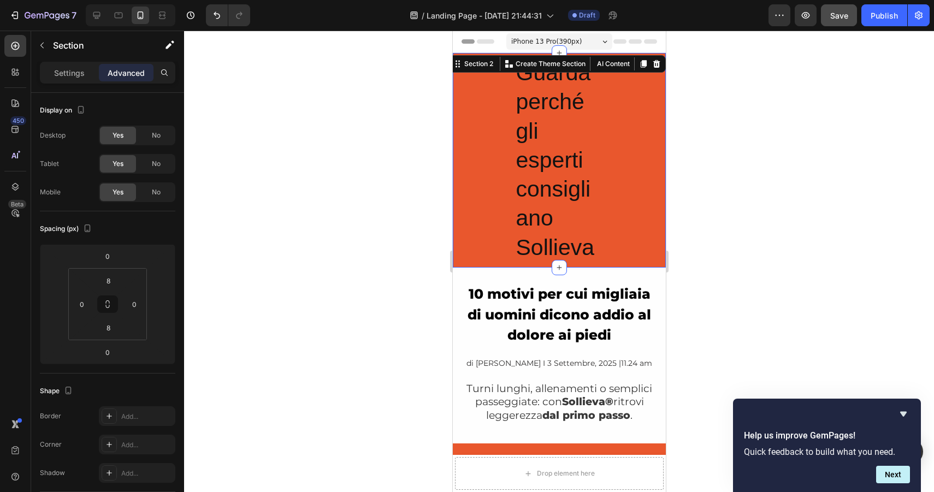
click at [616, 150] on div "Guarda perché gli esperti consigliano Sollieva Heading Row Section 2 You can cr…" at bounding box center [558, 160] width 213 height 215
click at [563, 149] on p "Guarda perché gli esperti consigliano Sollieva" at bounding box center [559, 160] width 87 height 204
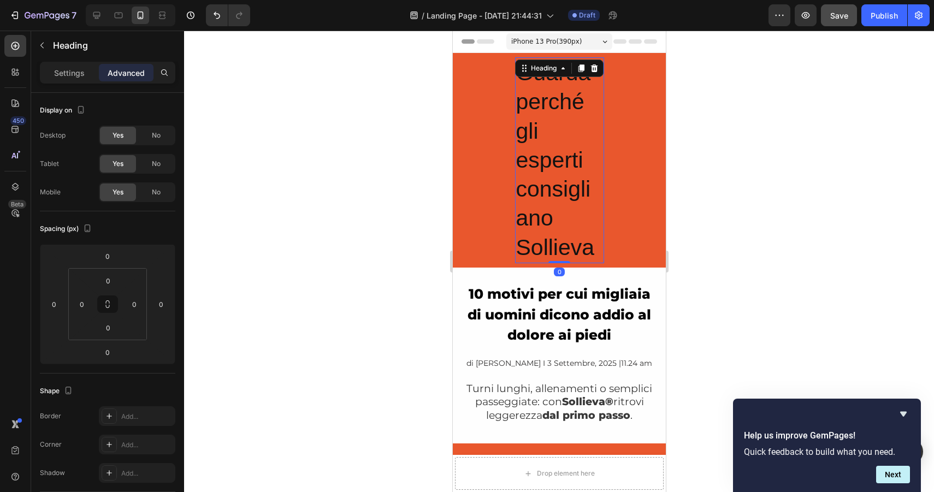
drag, startPoint x: 560, startPoint y: 262, endPoint x: 560, endPoint y: 208, distance: 53.5
click at [560, 208] on div "Guarda perché gli esperti consigliano Sollieva Heading 0" at bounding box center [559, 160] width 89 height 206
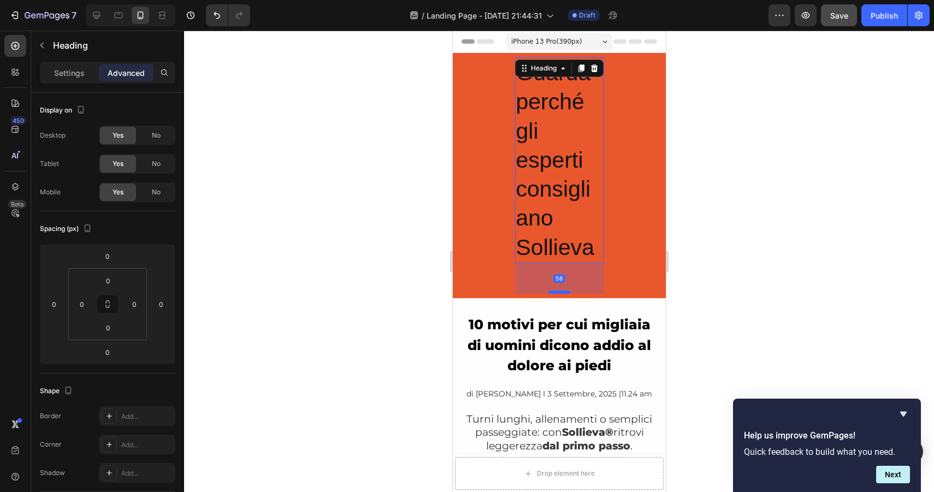
drag, startPoint x: 563, startPoint y: 262, endPoint x: 563, endPoint y: 293, distance: 30.6
click at [563, 293] on div at bounding box center [559, 292] width 22 height 3
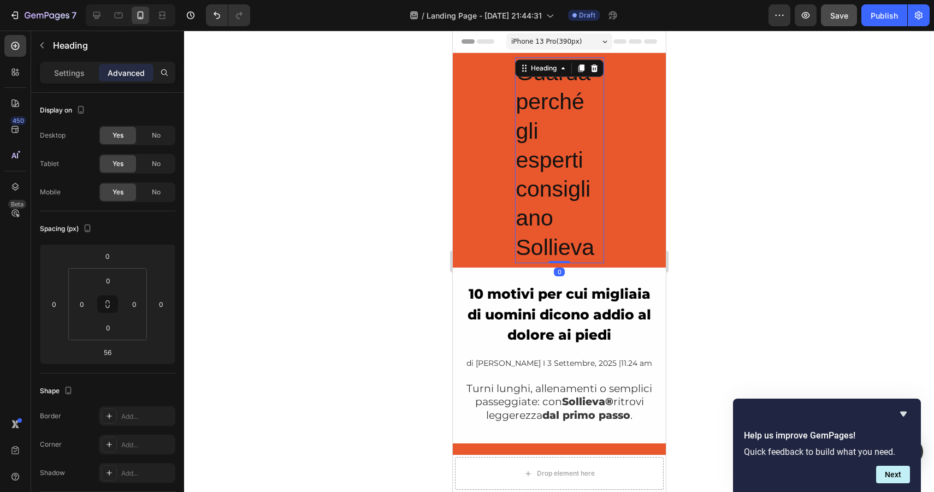
drag, startPoint x: 563, startPoint y: 293, endPoint x: 573, endPoint y: 223, distance: 70.2
click at [573, 223] on div "Guarda perché gli esperti consigliano Sollieva Heading 0" at bounding box center [559, 160] width 89 height 206
type input "0"
click at [553, 129] on p "Guarda perché gli esperti consigliano Sollieva" at bounding box center [559, 160] width 87 height 204
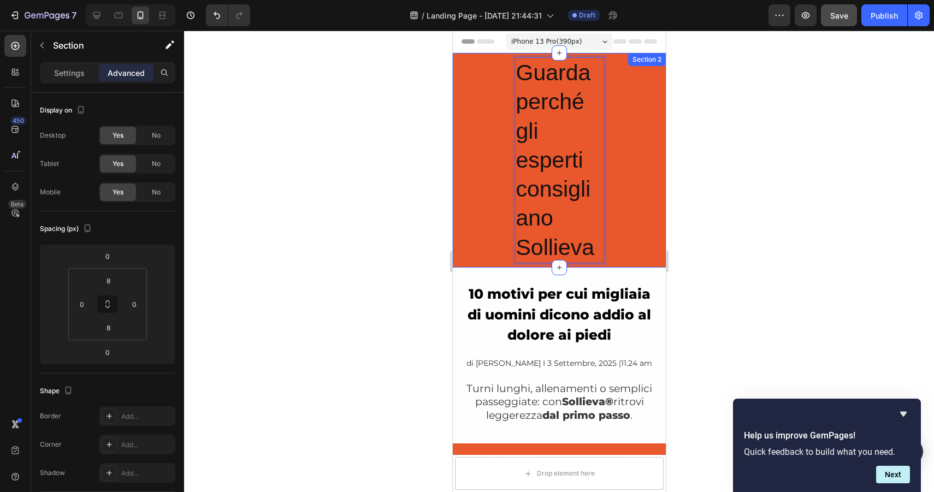
click at [636, 161] on div "Guarda perché gli esperti consigliano Sollieva Heading 0 Row Section 2" at bounding box center [558, 160] width 213 height 215
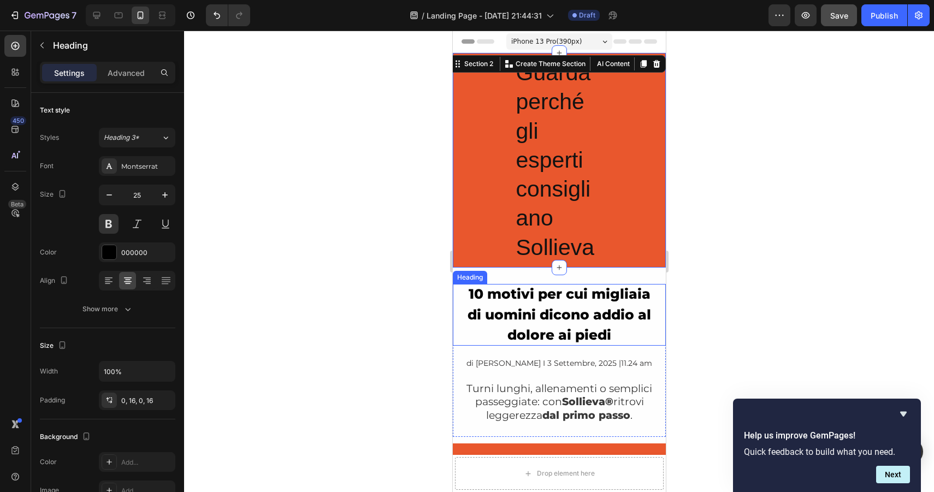
click at [502, 301] on strong "10 motivi per cui migliaia di uomini dicono addio al dolore ai piedi" at bounding box center [559, 314] width 184 height 57
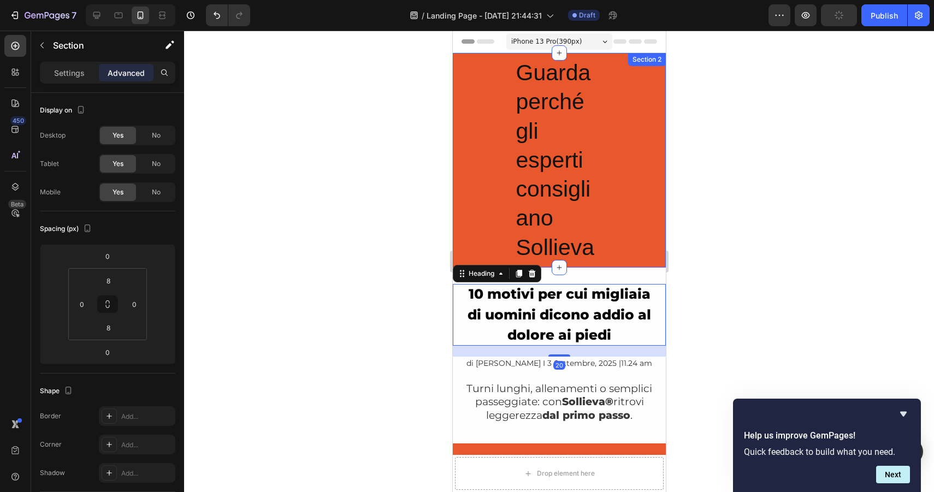
click at [624, 206] on div "Guarda perché gli esperti consigliano Sollieva Heading Row Section 2" at bounding box center [558, 160] width 213 height 215
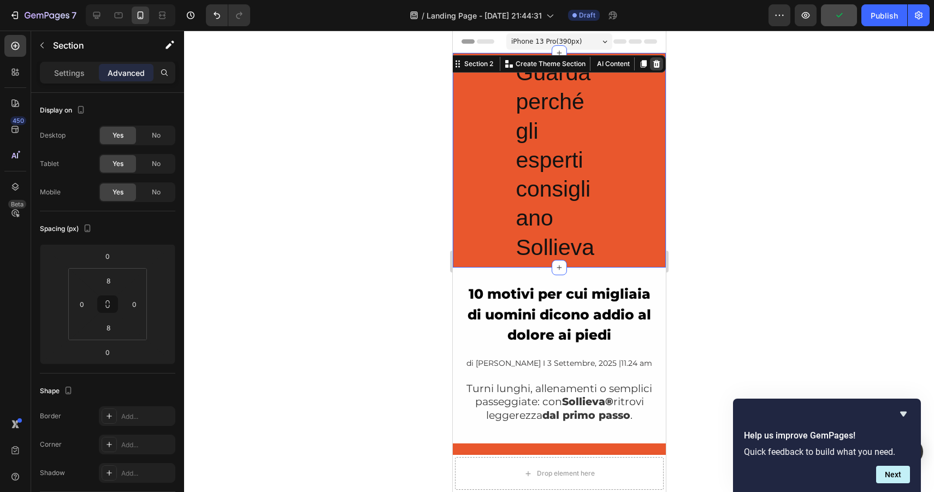
click at [653, 64] on icon at bounding box center [656, 64] width 7 height 8
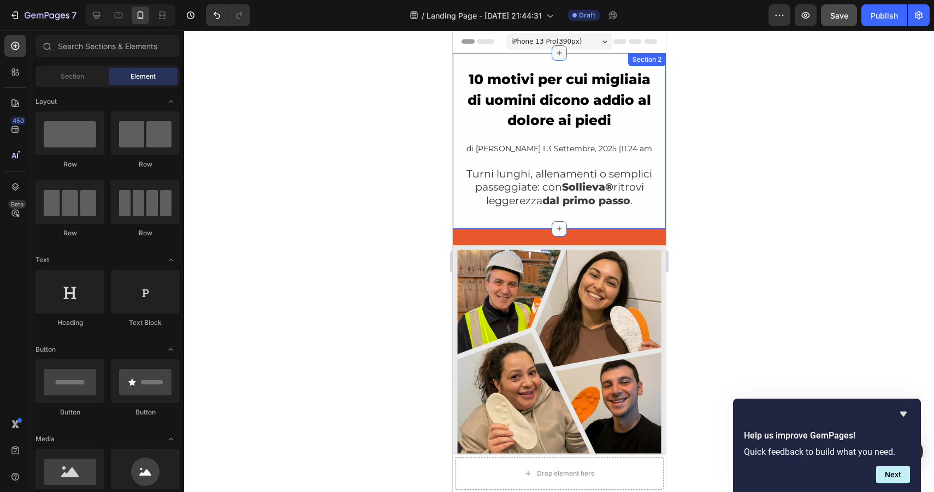
click at [557, 56] on icon at bounding box center [559, 53] width 9 height 9
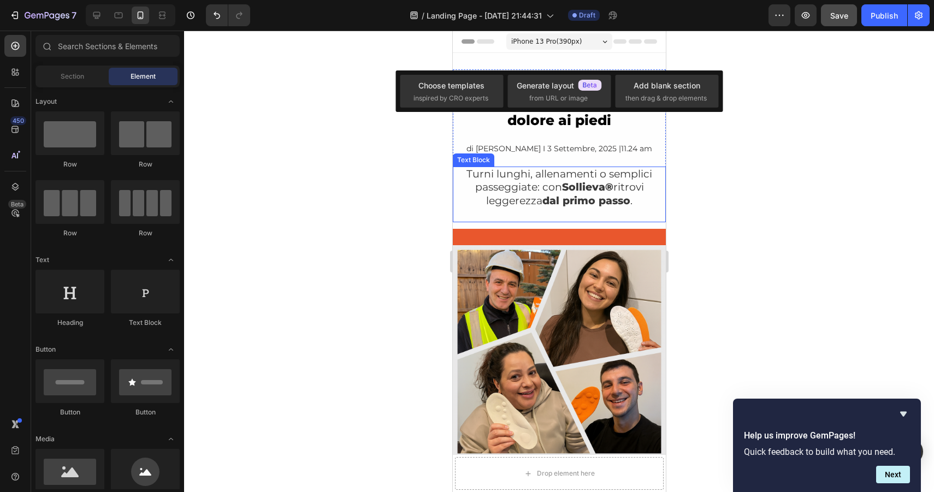
click at [364, 226] on div at bounding box center [559, 262] width 750 height 462
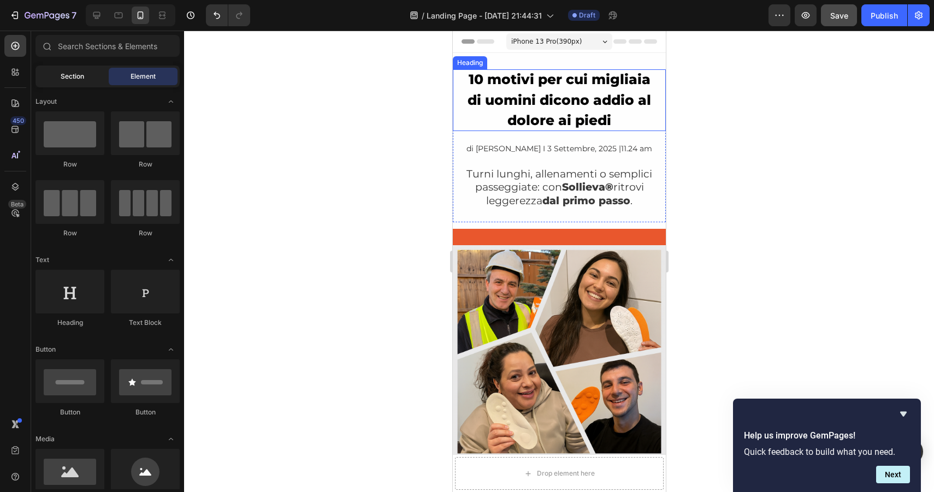
click at [70, 78] on span "Section" at bounding box center [72, 77] width 23 height 10
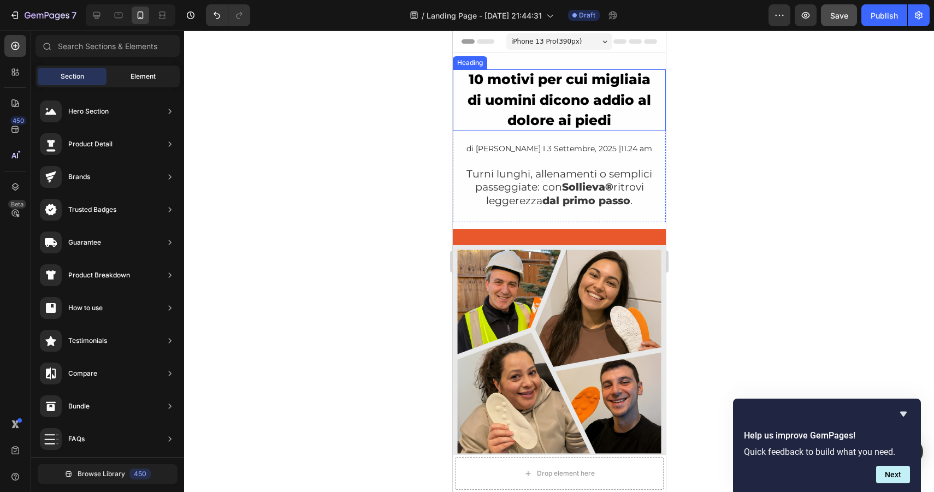
click at [144, 78] on span "Element" at bounding box center [143, 77] width 25 height 10
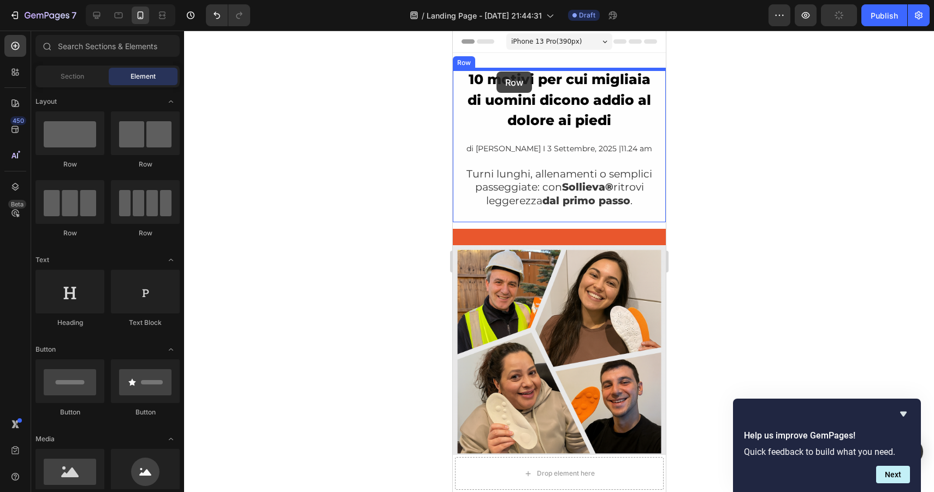
drag, startPoint x: 524, startPoint y: 168, endPoint x: 496, endPoint y: 72, distance: 100.3
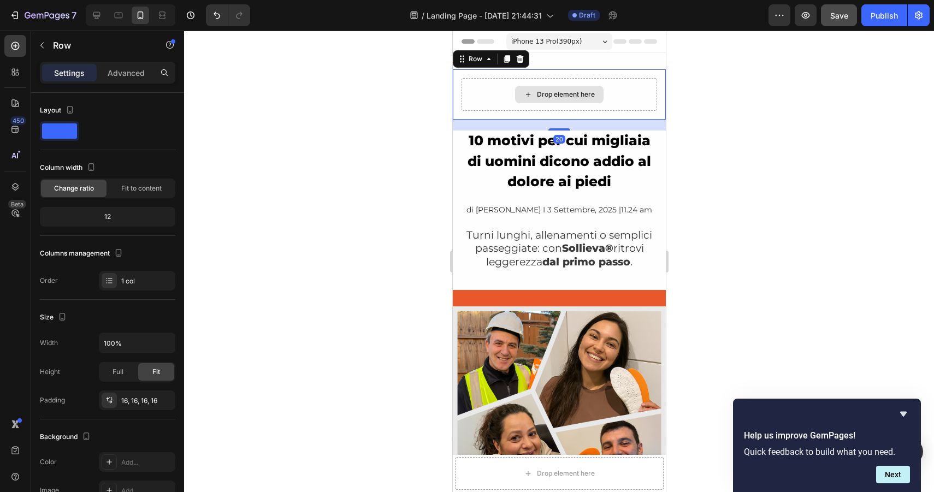
click at [534, 89] on div "Drop element here" at bounding box center [559, 94] width 89 height 17
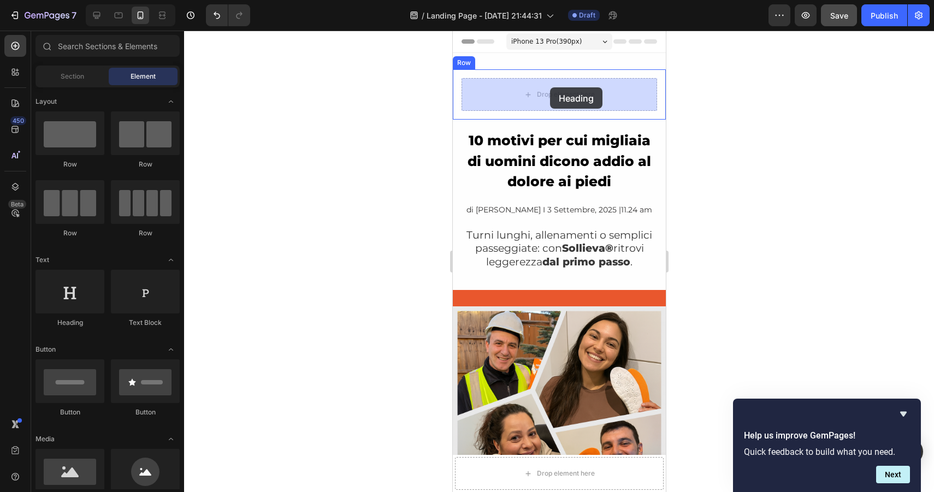
drag, startPoint x: 522, startPoint y: 333, endPoint x: 550, endPoint y: 90, distance: 244.2
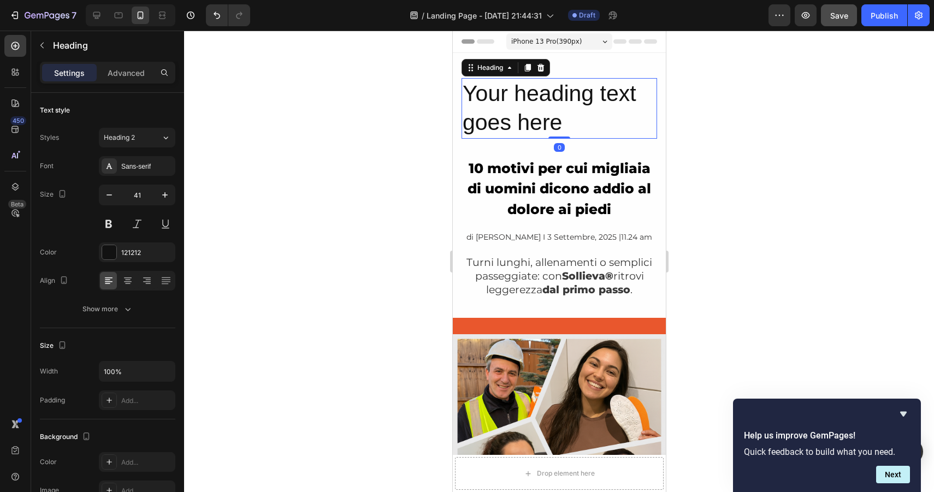
click at [543, 108] on h2 "Your heading text goes here" at bounding box center [559, 108] width 196 height 61
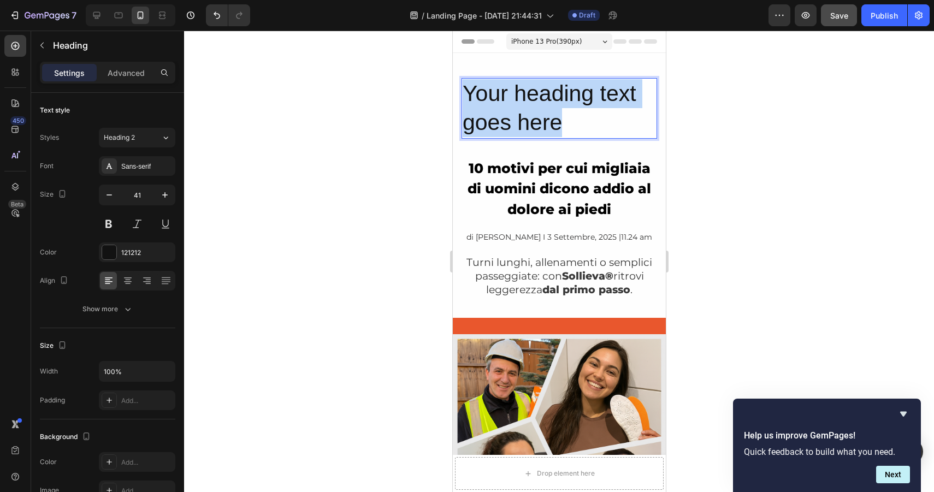
click at [543, 108] on p "Your heading text goes here" at bounding box center [558, 108] width 193 height 58
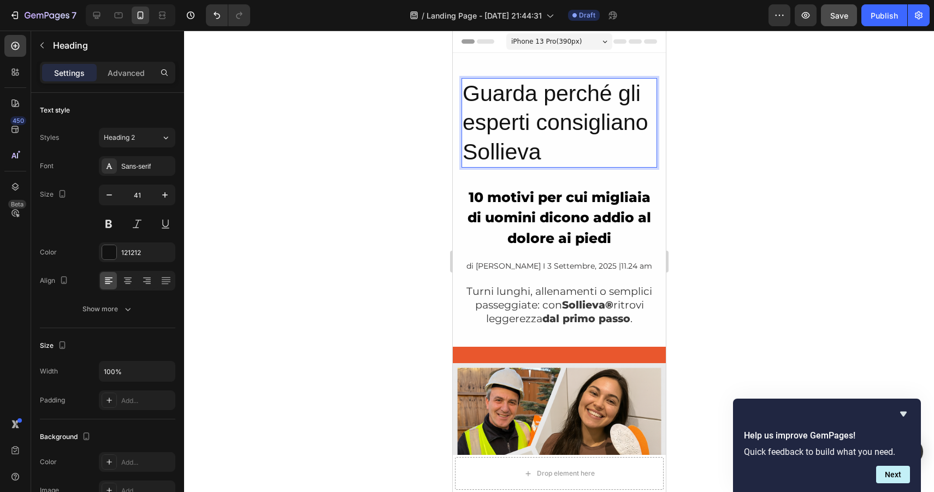
click at [530, 110] on p "Guarda perché gli esperti consigliano Sollieva" at bounding box center [558, 122] width 193 height 87
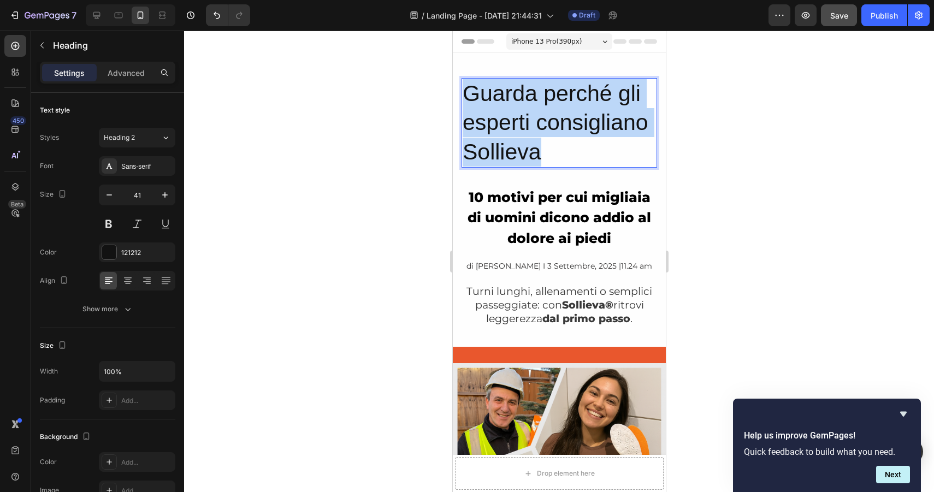
click at [530, 110] on p "Guarda perché gli esperti consigliano Sollieva" at bounding box center [558, 122] width 193 height 87
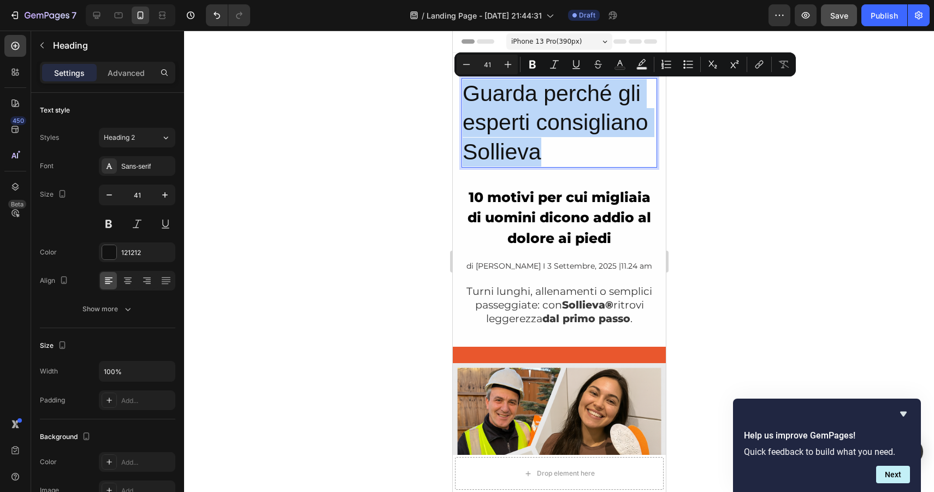
click at [577, 163] on p "Guarda perché gli esperti consigliano Sollieva" at bounding box center [558, 122] width 193 height 87
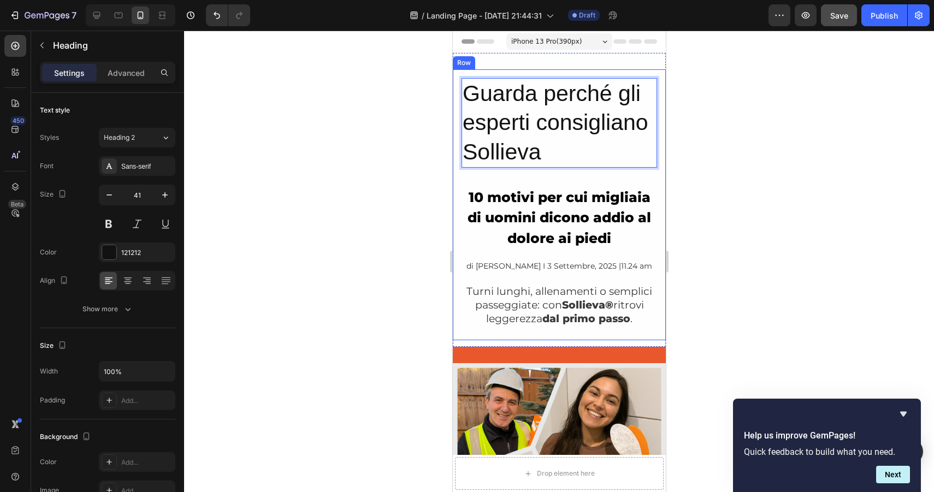
click at [577, 180] on div "Guarda perché gli esperti consigliano Sollieva Heading 0 Row 10 motivi per cui …" at bounding box center [558, 204] width 213 height 271
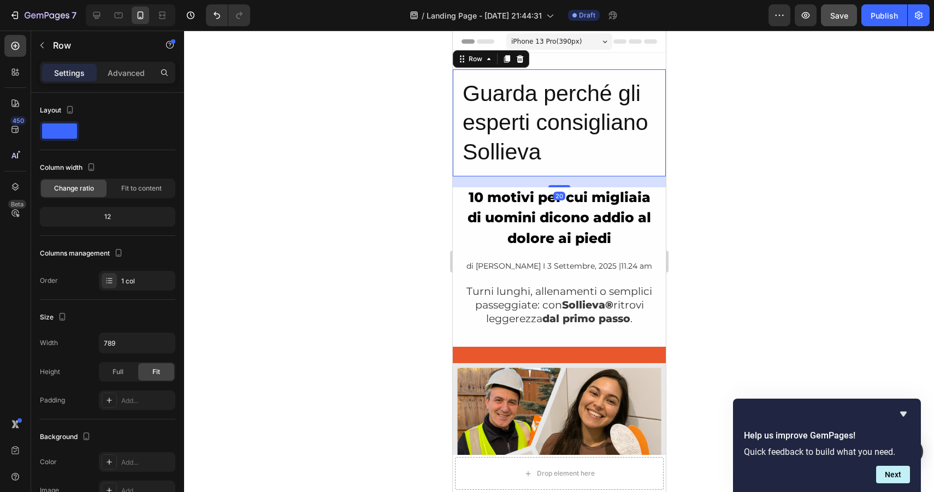
click at [552, 73] on div "Guarda perché gli esperti consigliano Sollieva Heading Row 20" at bounding box center [558, 122] width 213 height 107
click at [51, 128] on span at bounding box center [59, 130] width 35 height 15
click at [129, 79] on div "Advanced" at bounding box center [126, 72] width 55 height 17
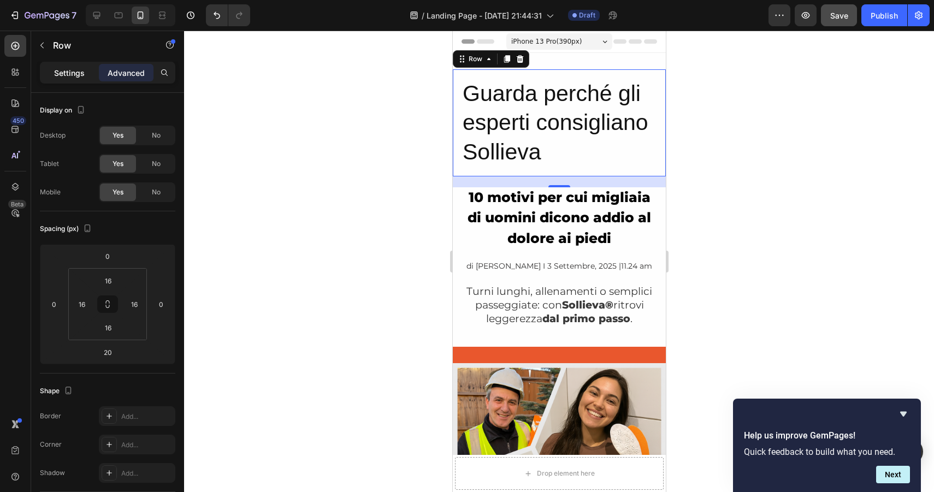
click at [73, 79] on div "Settings" at bounding box center [69, 72] width 55 height 17
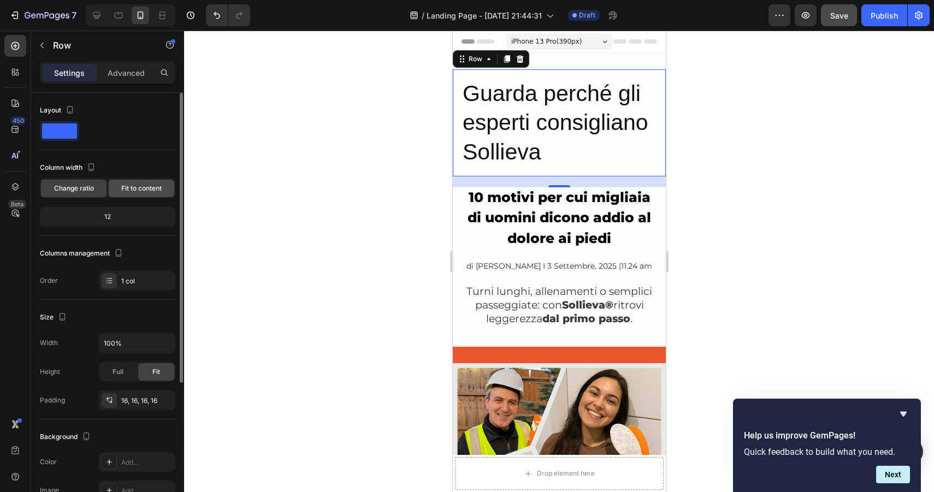
click at [129, 191] on span "Fit to content" at bounding box center [141, 189] width 40 height 10
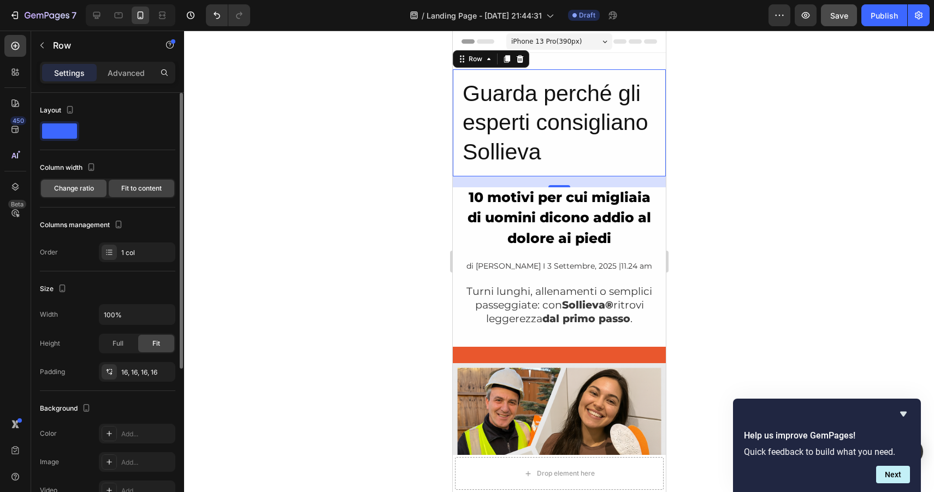
click at [73, 187] on span "Change ratio" at bounding box center [74, 189] width 40 height 10
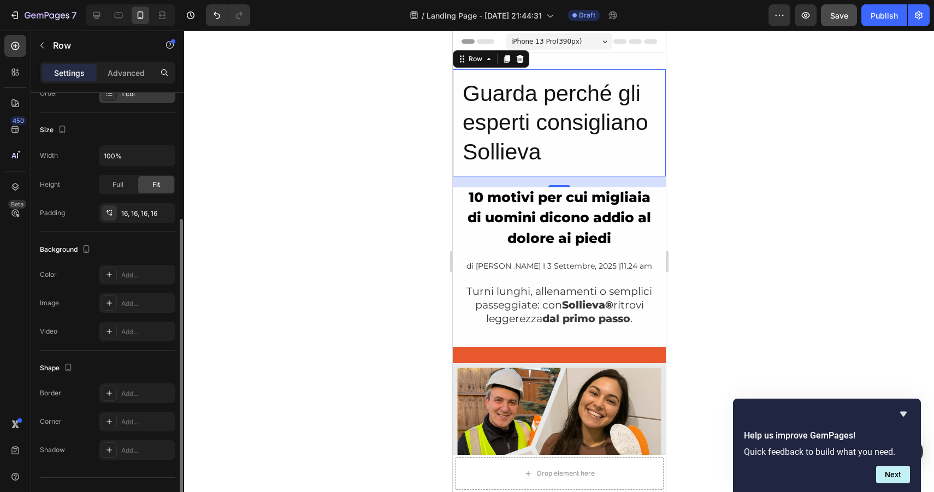
scroll to position [208, 0]
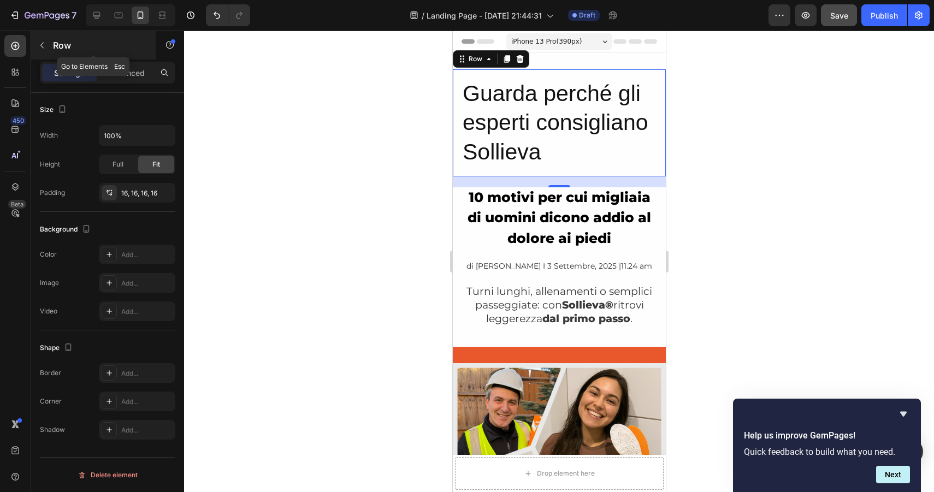
click at [40, 52] on button "button" at bounding box center [41, 45] width 17 height 17
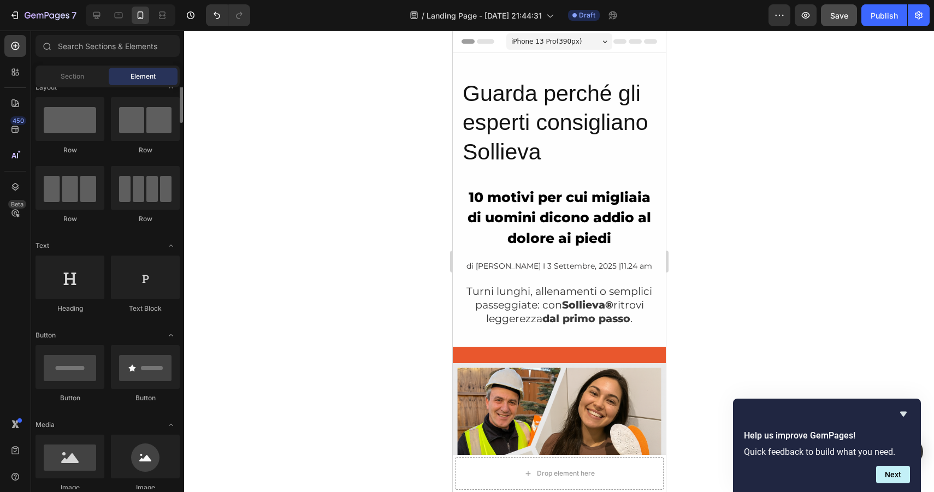
scroll to position [0, 0]
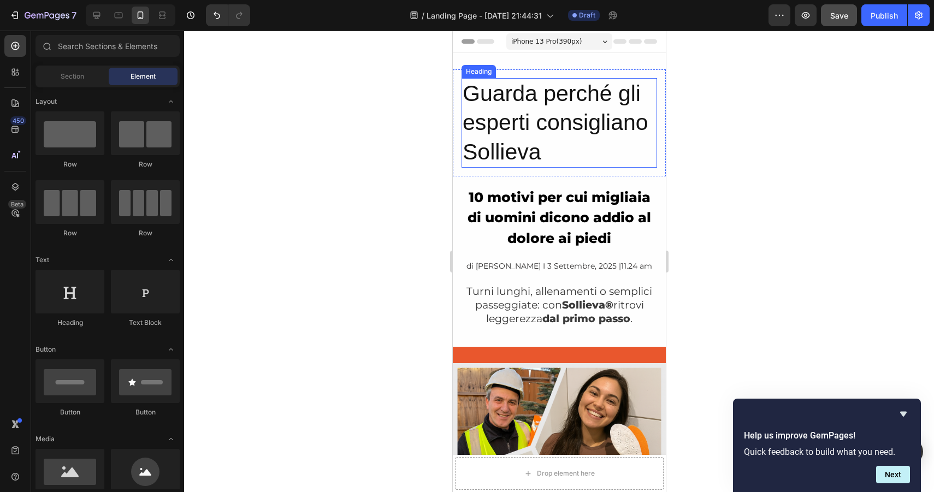
click at [487, 105] on p "Guarda perché gli esperti consigliano Sollieva" at bounding box center [558, 122] width 193 height 87
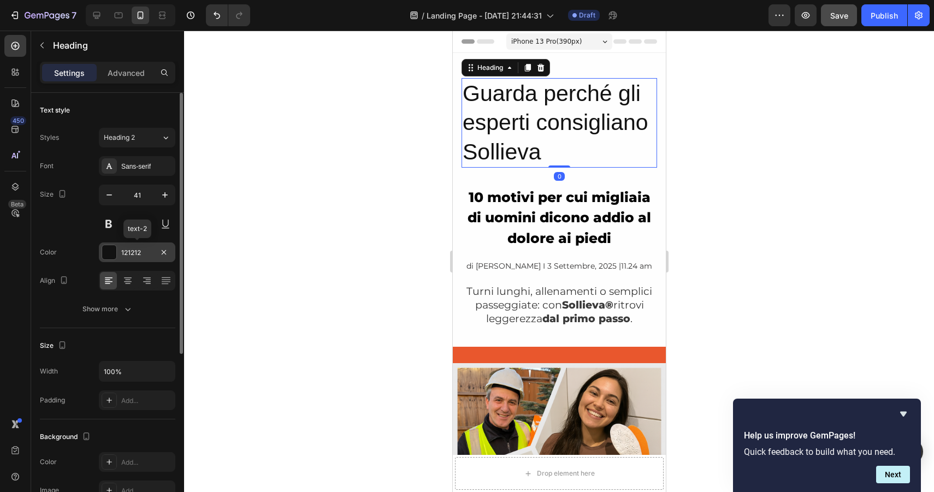
click at [109, 249] on div at bounding box center [109, 252] width 14 height 14
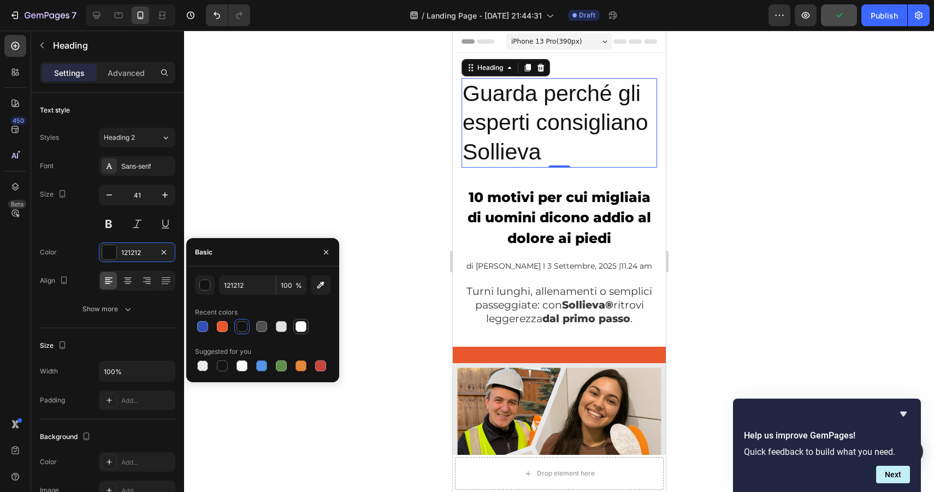
click at [302, 329] on div at bounding box center [301, 326] width 11 height 11
type input "FFFFFF"
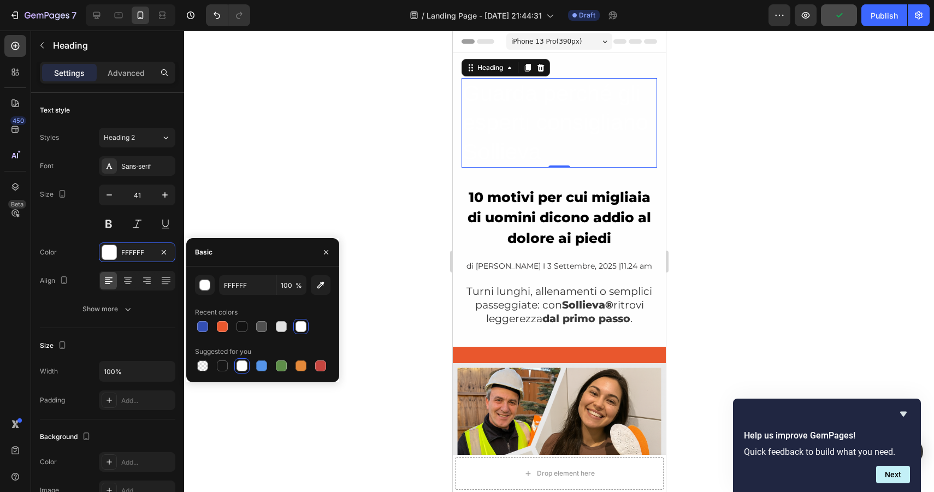
click at [189, 163] on div at bounding box center [559, 262] width 750 height 462
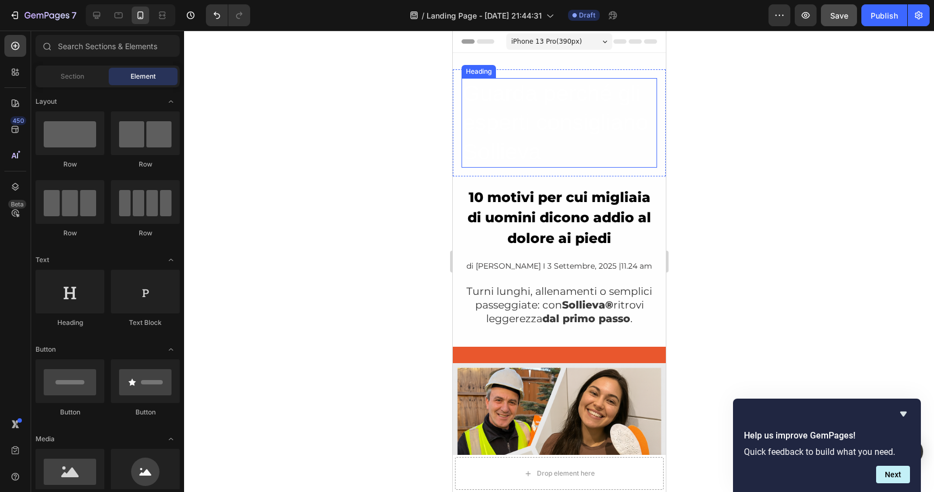
click at [565, 91] on p "Guarda perché gli esperti consigliano Sollieva" at bounding box center [558, 122] width 193 height 87
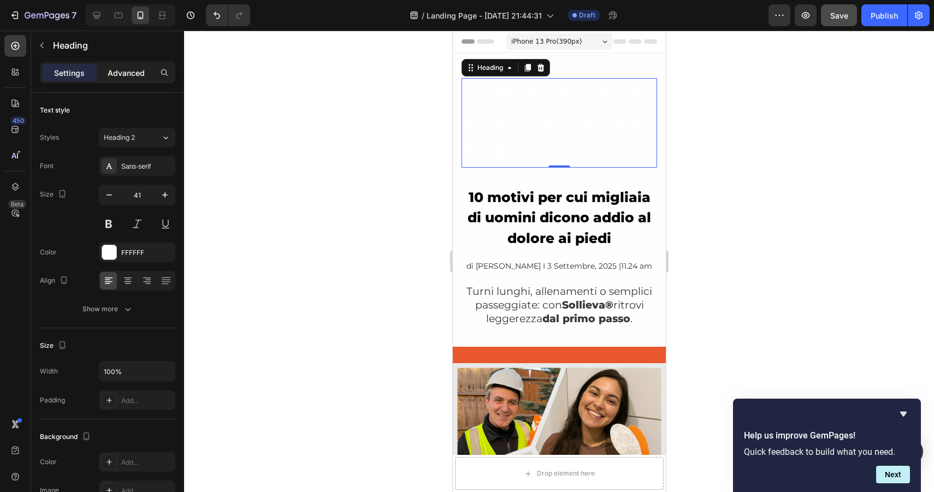
click at [121, 79] on div "Advanced" at bounding box center [126, 72] width 55 height 17
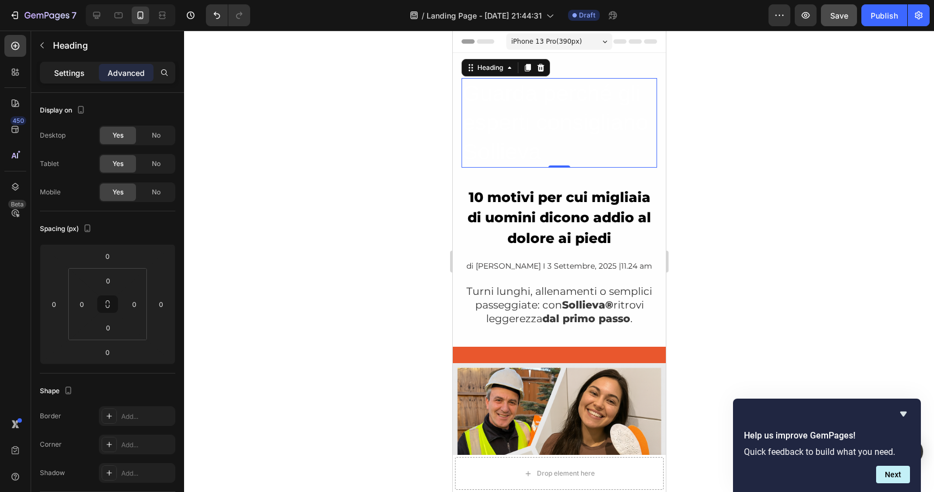
click at [82, 72] on p "Settings" at bounding box center [69, 72] width 31 height 11
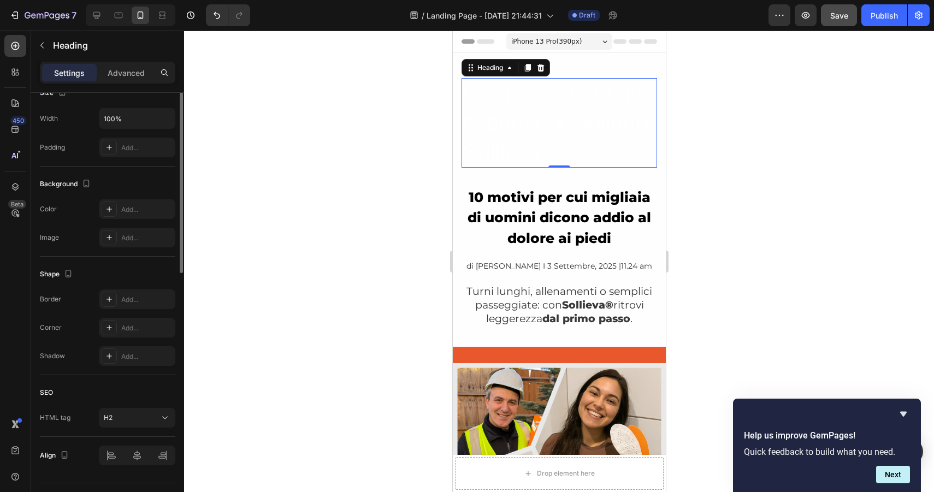
scroll to position [279, 0]
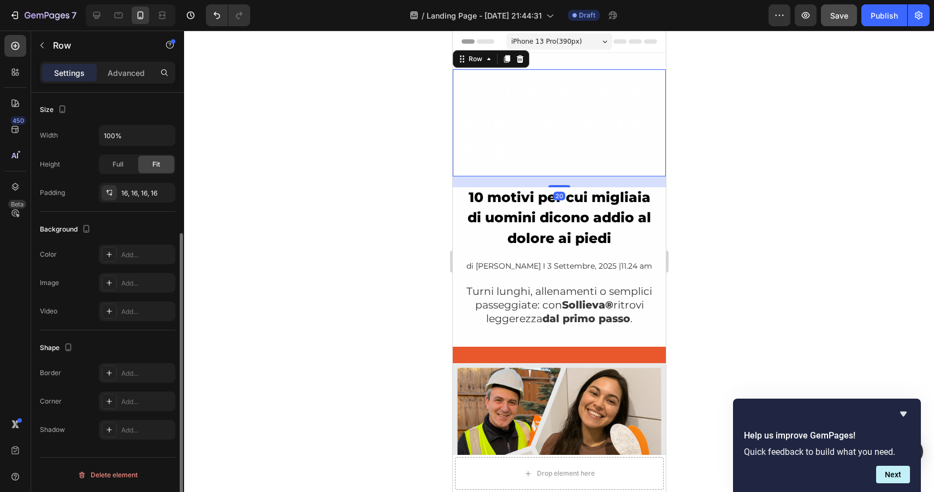
click at [459, 85] on div "Guarda perché gli esperti consigliano Sollieva Heading Row 20" at bounding box center [558, 122] width 213 height 107
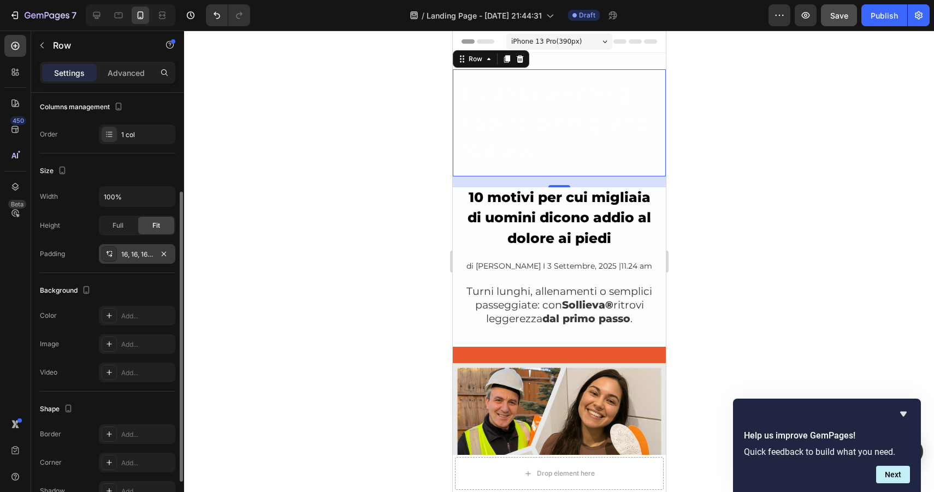
scroll to position [208, 0]
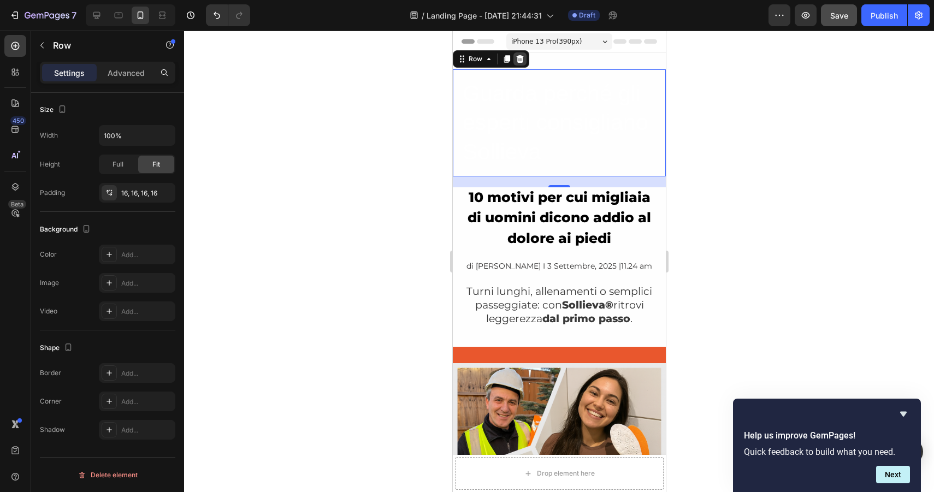
click at [522, 62] on icon at bounding box center [519, 59] width 7 height 8
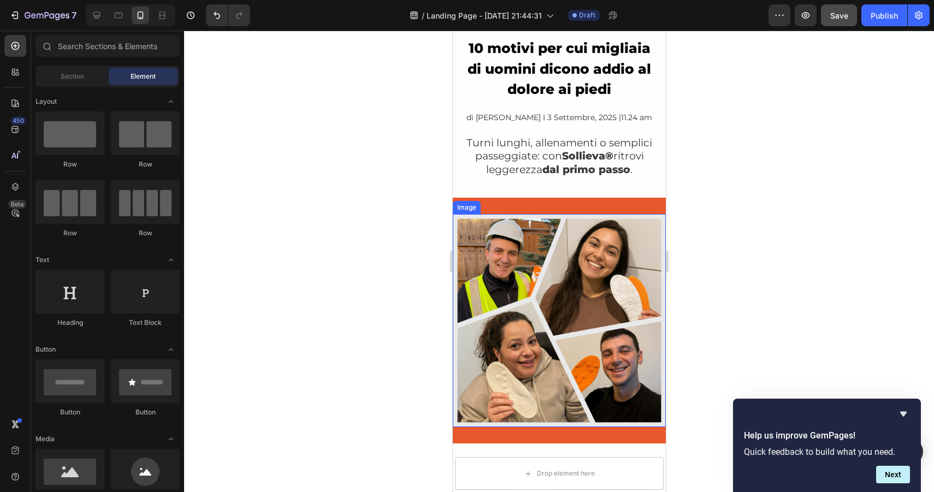
scroll to position [34, 0]
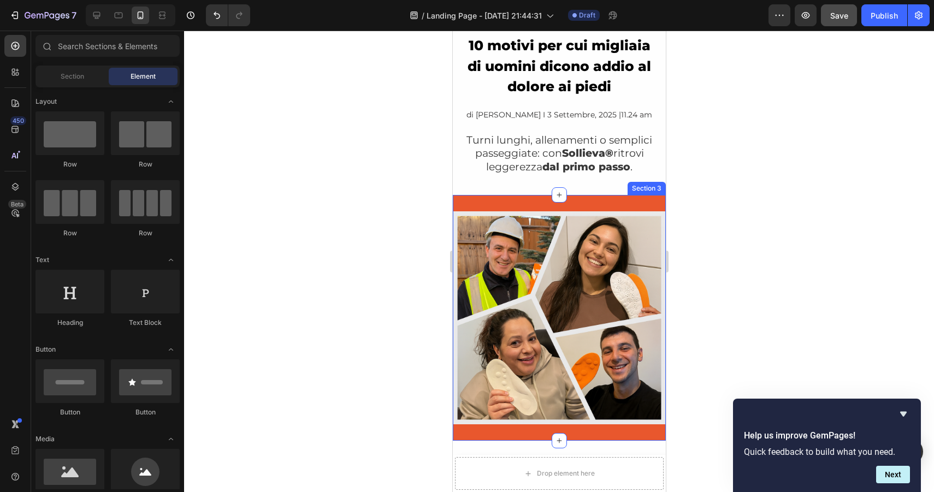
click at [493, 201] on div "Image Row Section 3" at bounding box center [558, 318] width 213 height 246
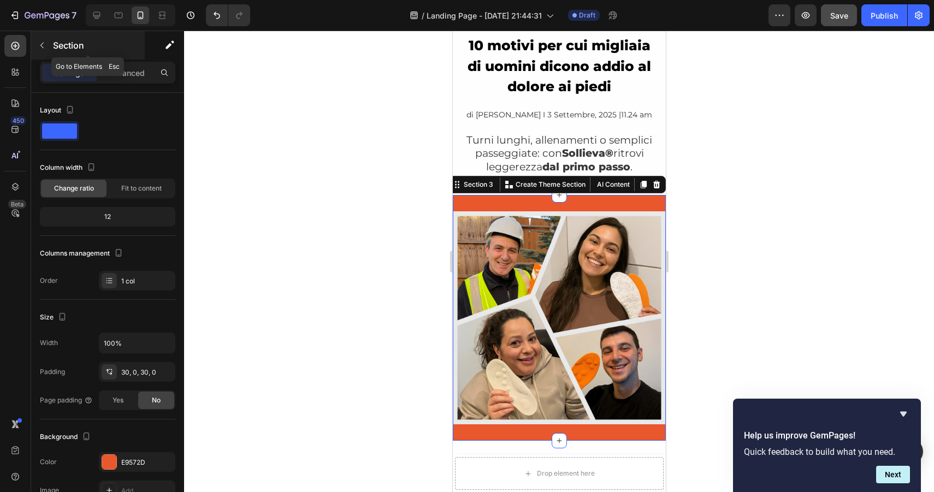
click at [42, 49] on icon "button" at bounding box center [42, 45] width 9 height 9
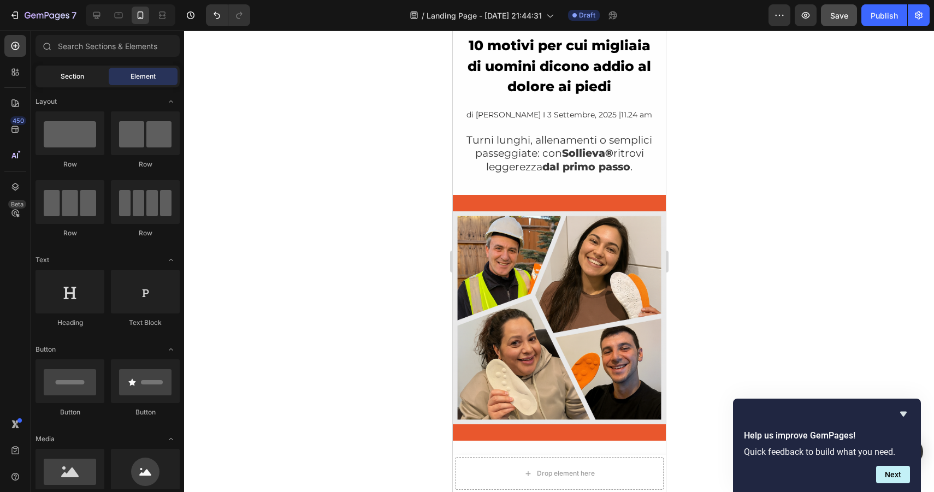
click at [77, 68] on div "Section" at bounding box center [72, 76] width 69 height 17
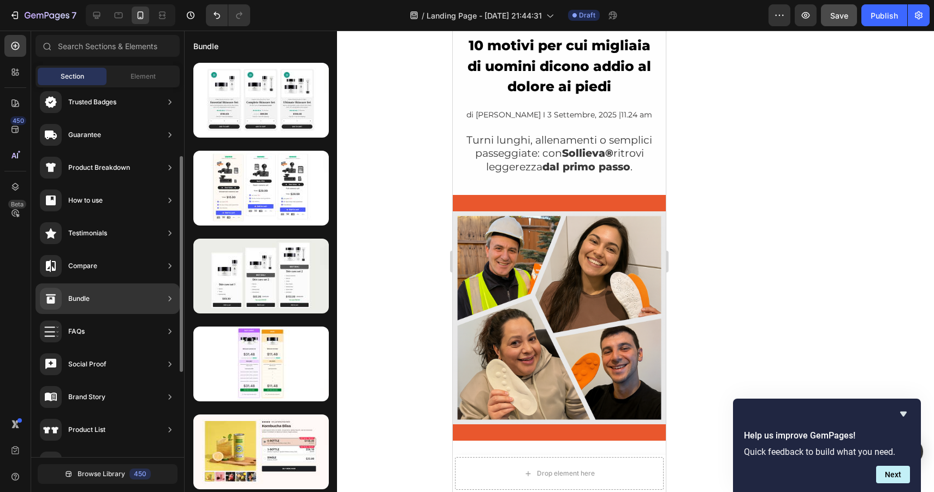
scroll to position [131, 0]
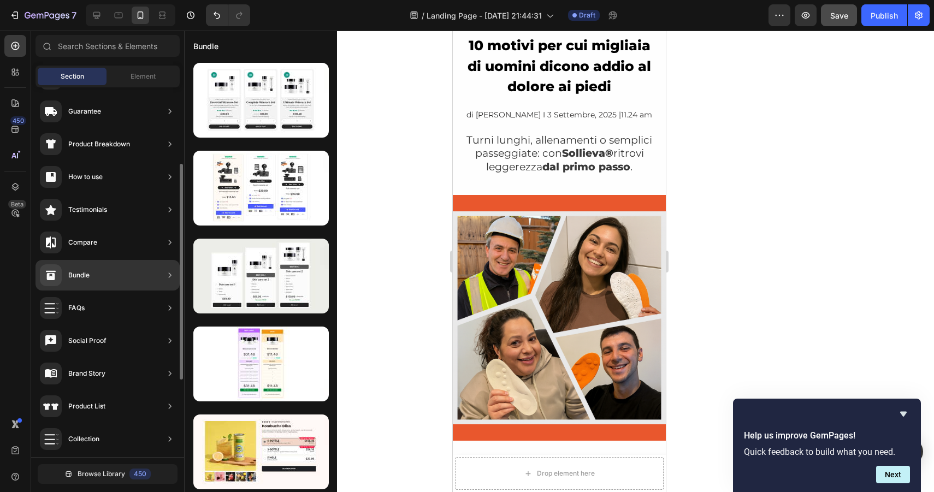
click at [99, 269] on div "Bundle" at bounding box center [108, 275] width 144 height 31
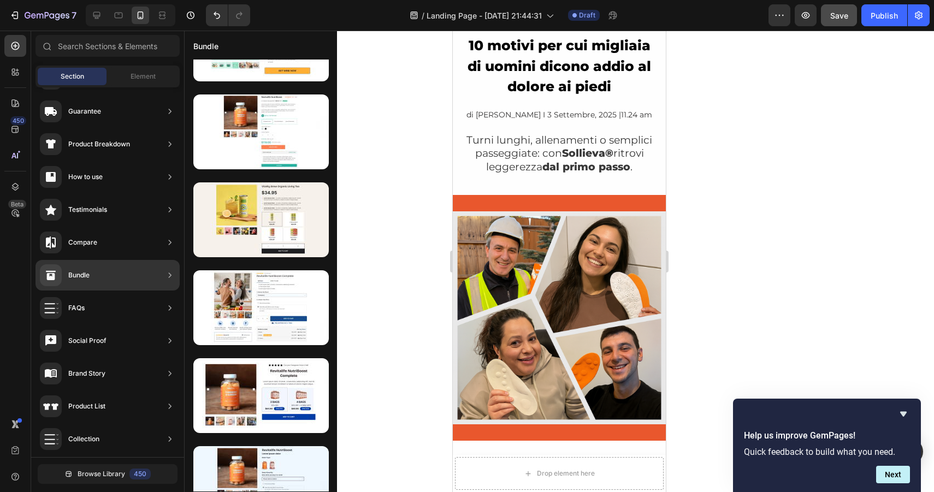
scroll to position [0, 0]
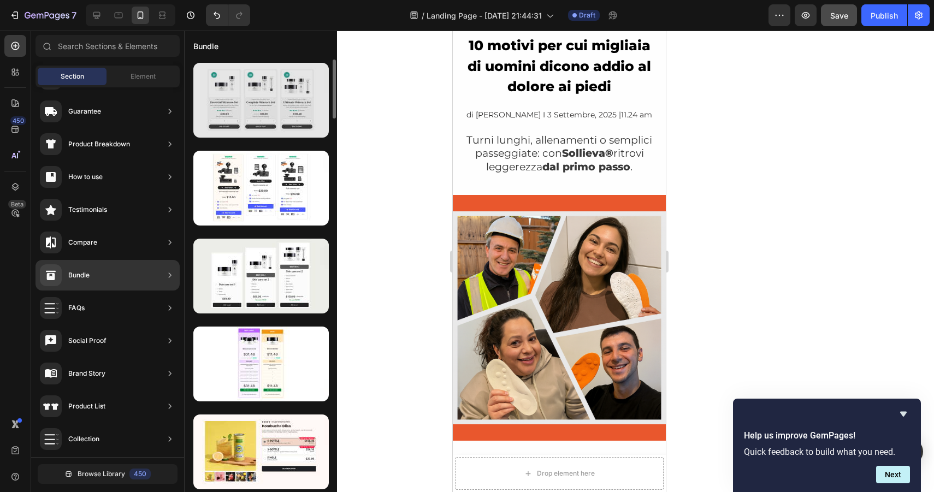
click at [270, 90] on div at bounding box center [260, 100] width 135 height 75
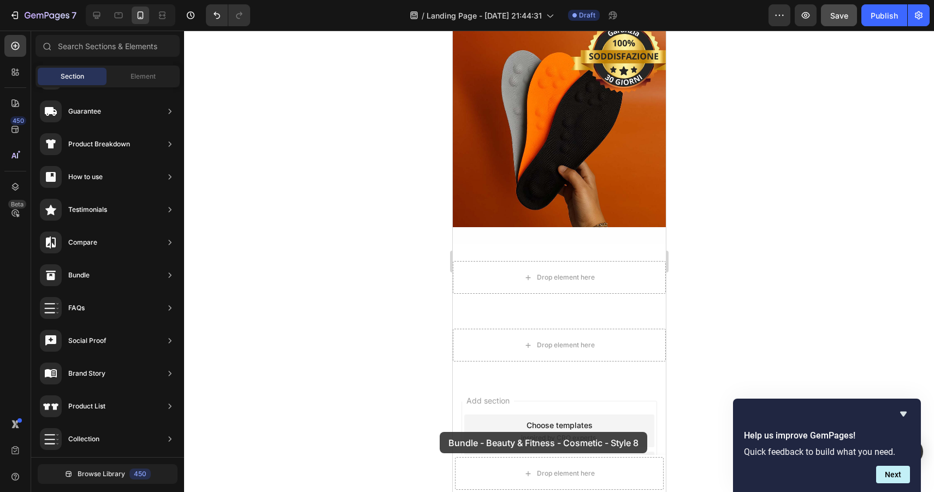
scroll to position [3957, 0]
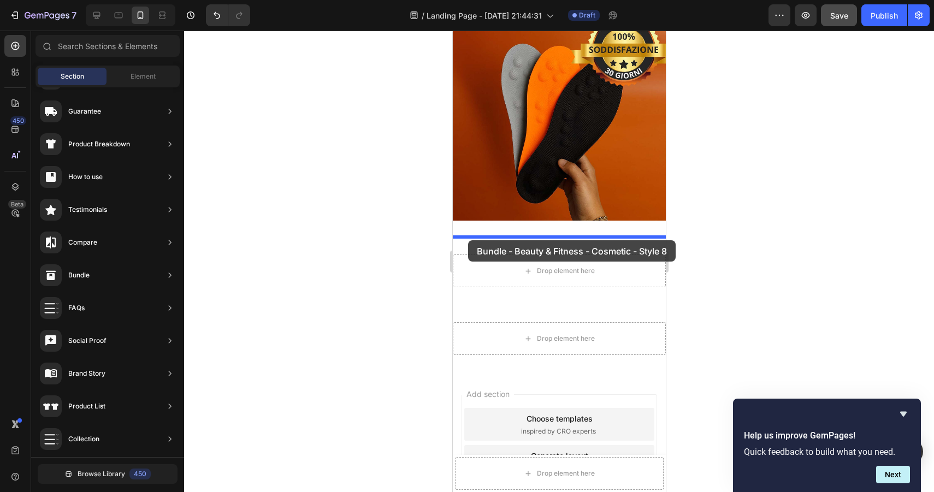
drag, startPoint x: 723, startPoint y: 121, endPoint x: 468, endPoint y: 240, distance: 281.8
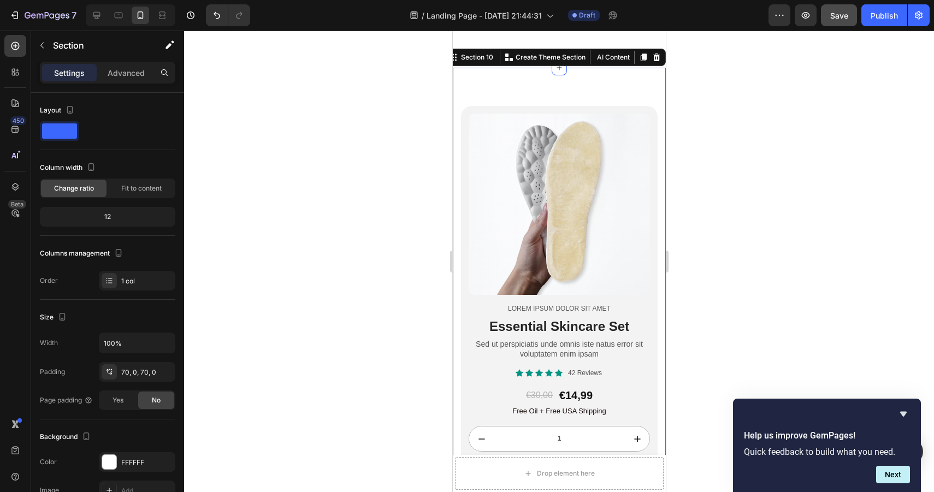
scroll to position [4043, 0]
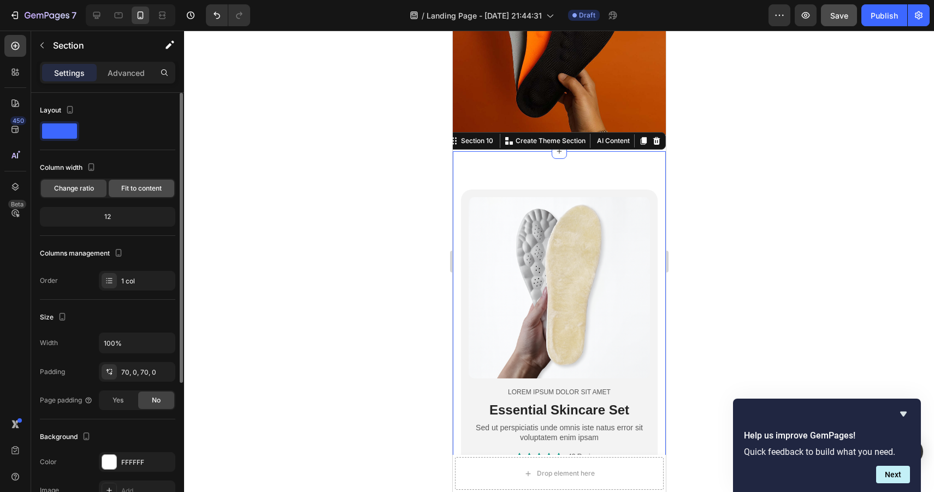
click at [124, 186] on span "Fit to content" at bounding box center [141, 189] width 40 height 10
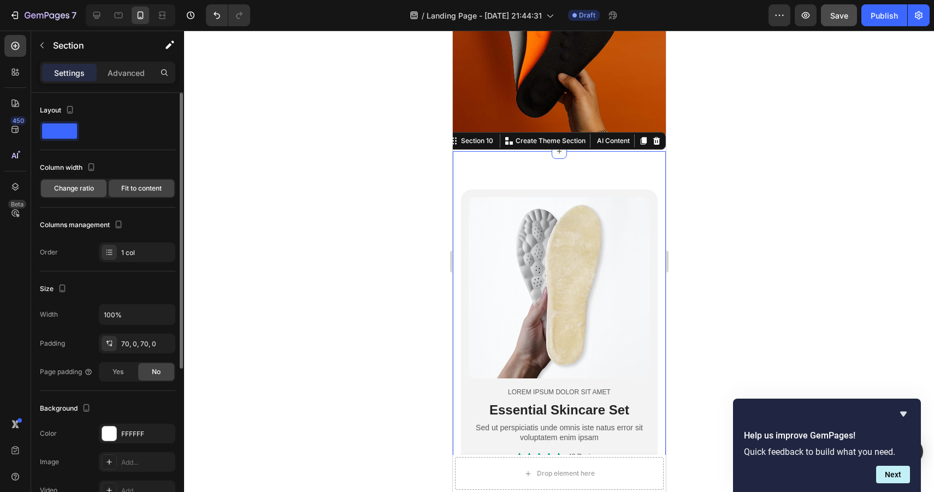
click at [96, 191] on div "Change ratio" at bounding box center [74, 188] width 66 height 17
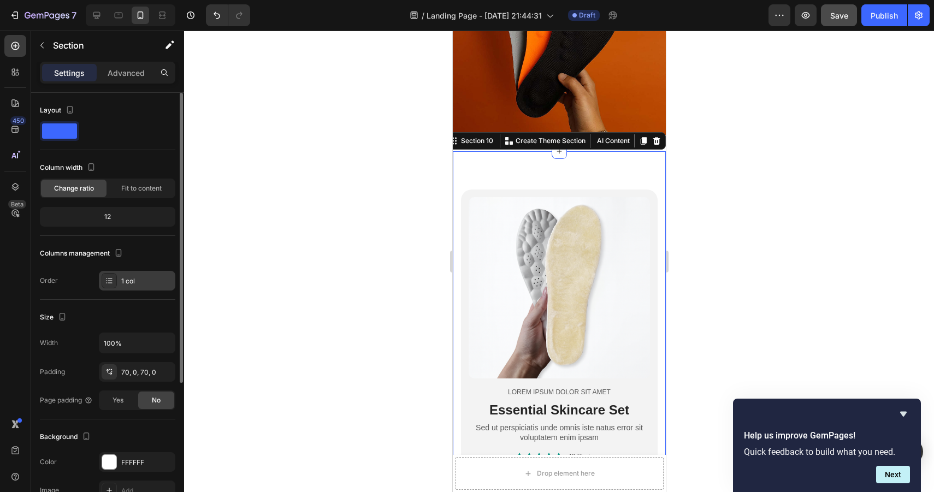
click at [126, 277] on div "1 col" at bounding box center [146, 281] width 51 height 10
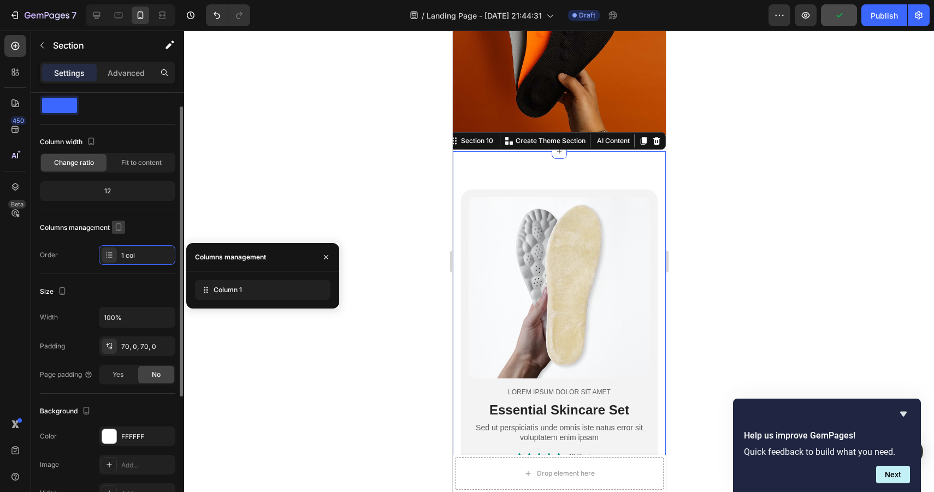
scroll to position [27, 0]
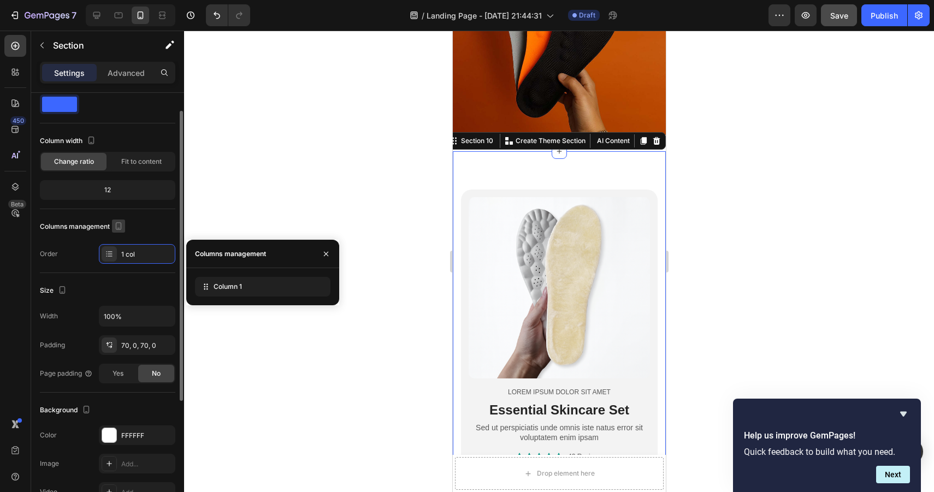
click at [119, 221] on icon "button" at bounding box center [118, 226] width 11 height 11
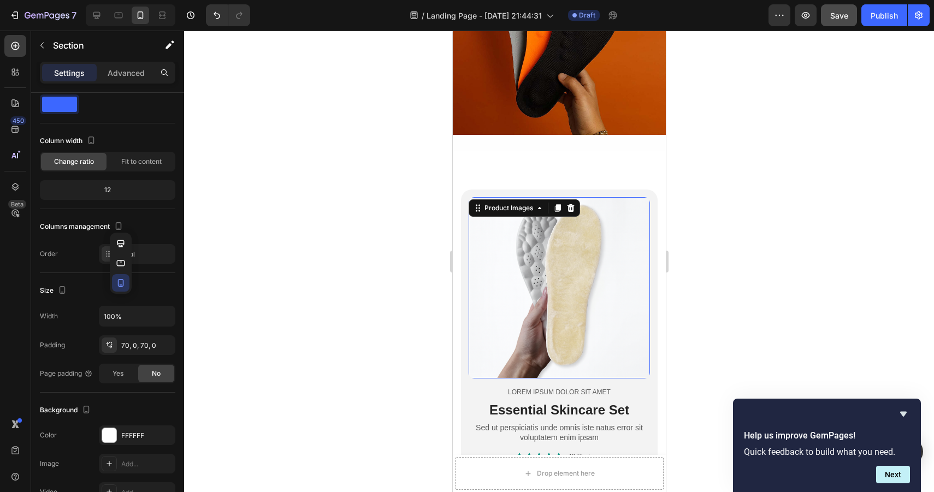
click at [562, 275] on img at bounding box center [558, 287] width 181 height 181
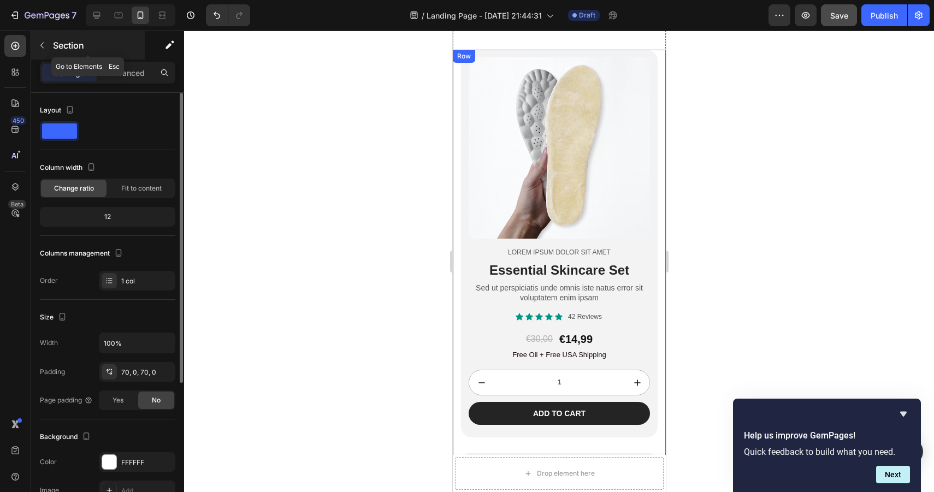
click at [45, 44] on icon "button" at bounding box center [42, 45] width 9 height 9
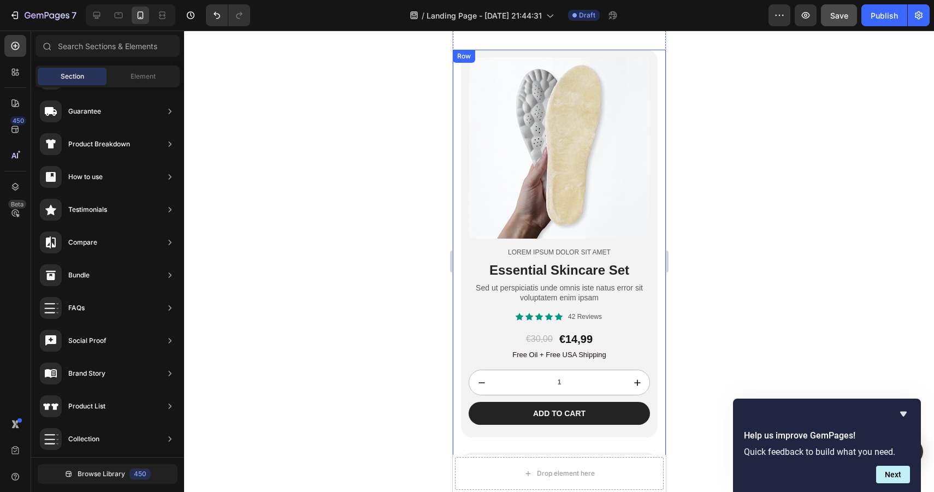
click at [458, 53] on div "Row" at bounding box center [463, 56] width 22 height 13
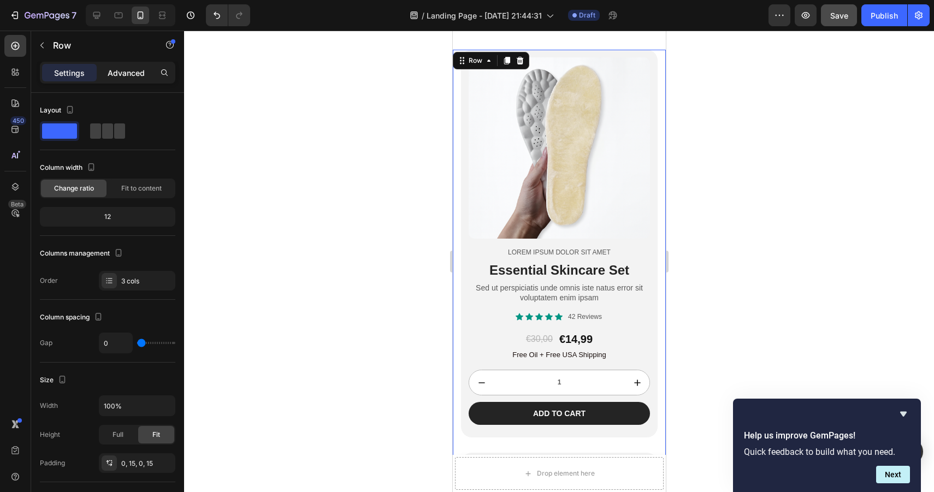
click at [135, 75] on p "Advanced" at bounding box center [126, 72] width 37 height 11
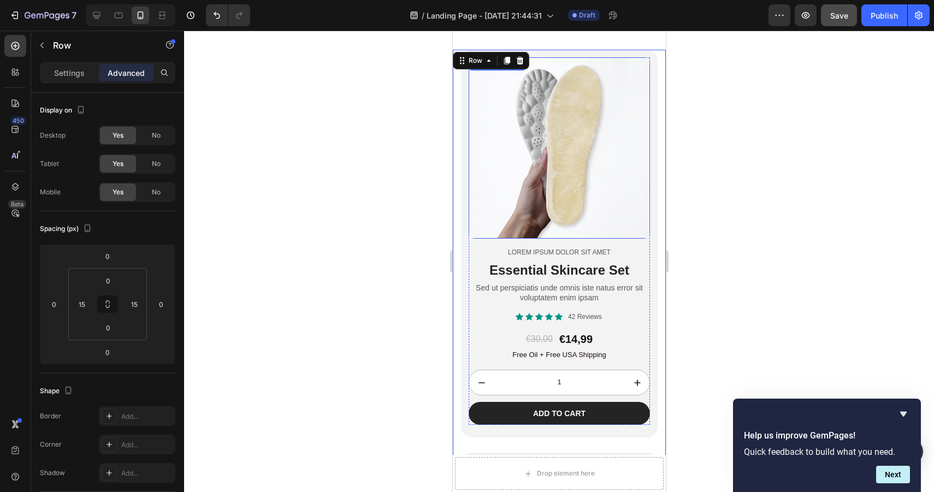
click at [534, 166] on img at bounding box center [558, 147] width 181 height 181
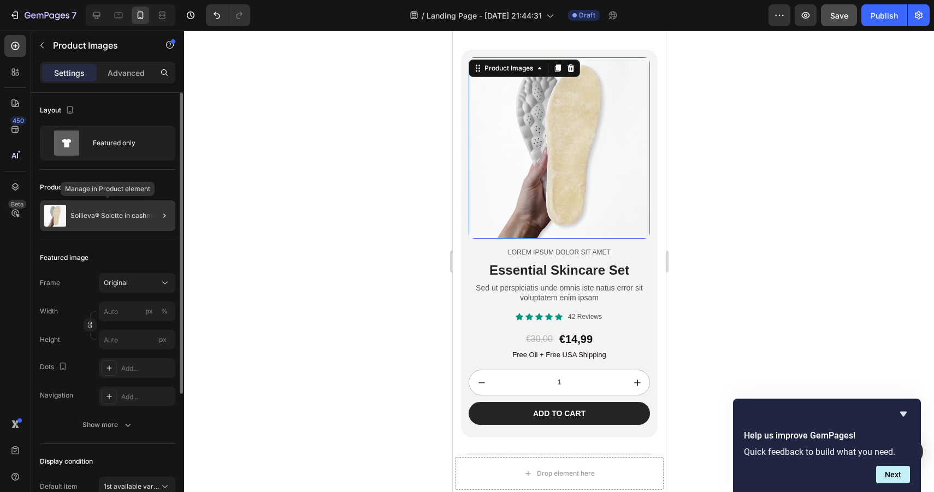
click at [108, 217] on p "Sollieva® Solette in cashmere" at bounding box center [116, 216] width 92 height 8
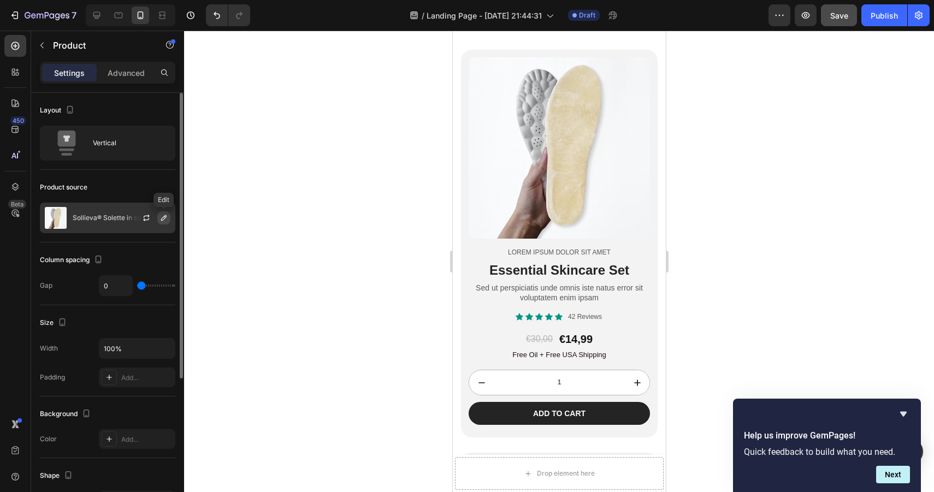
click at [163, 217] on icon "button" at bounding box center [163, 217] width 5 height 5
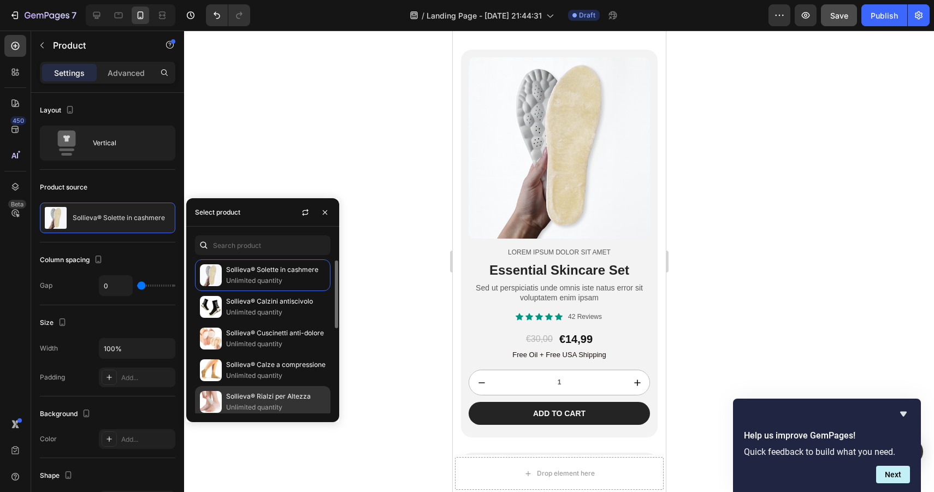
scroll to position [195, 0]
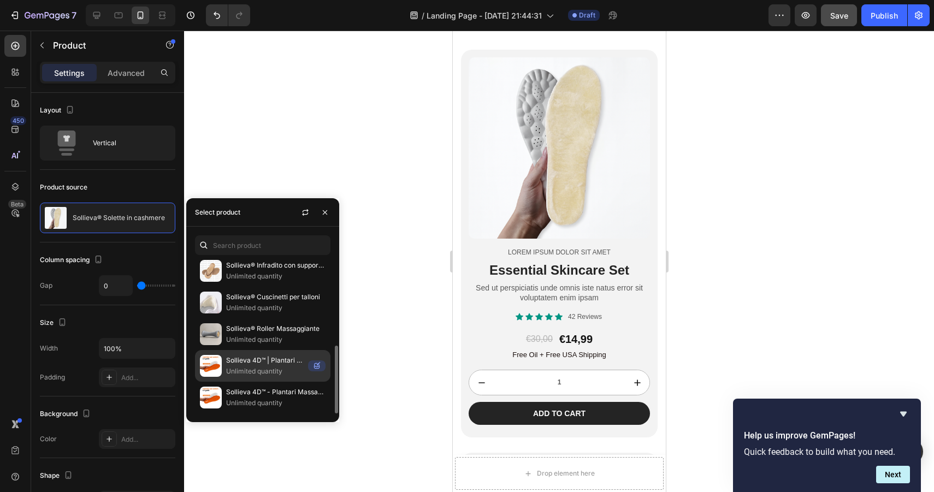
click at [251, 364] on p "Sollieva 4D™ | Plantari Massaggianti" at bounding box center [265, 360] width 78 height 11
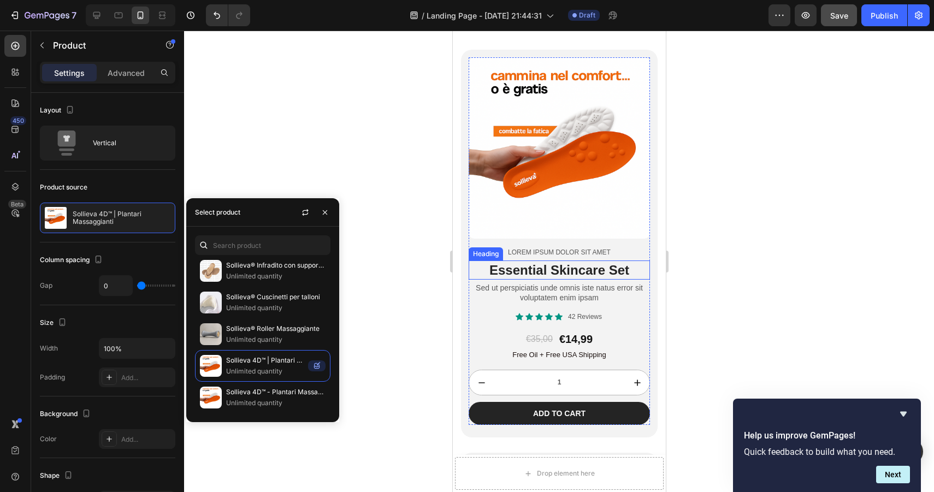
click at [509, 270] on h2 "Essential Skincare Set" at bounding box center [558, 270] width 181 height 19
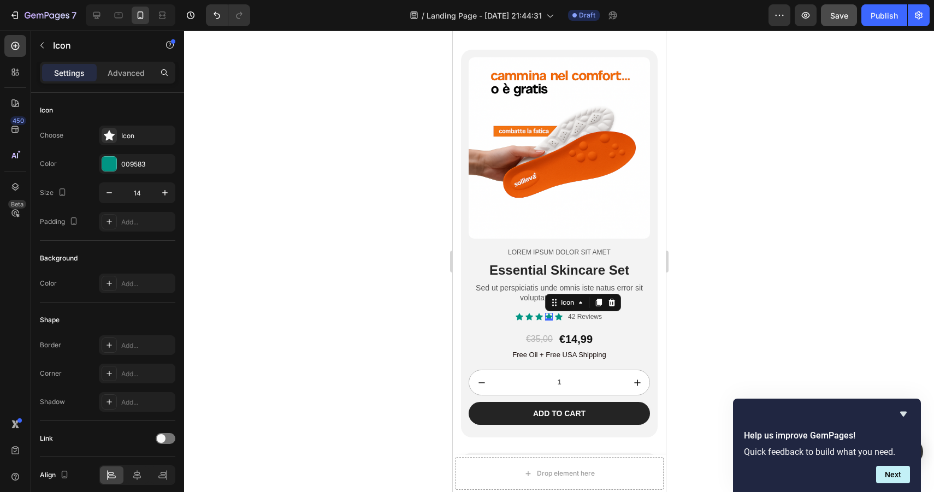
click at [546, 317] on div "Icon 0" at bounding box center [549, 317] width 8 height 8
click at [538, 317] on icon at bounding box center [539, 317] width 8 height 7
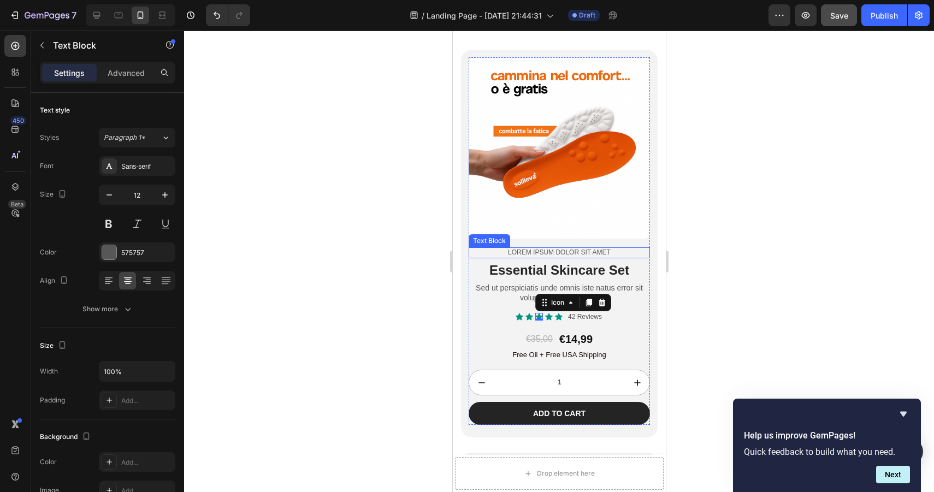
click at [551, 254] on p "Lorem ipsum dolor sit amet" at bounding box center [558, 253] width 179 height 9
click at [504, 252] on p "Lorem ipsum dolor sit amet" at bounding box center [558, 253] width 179 height 9
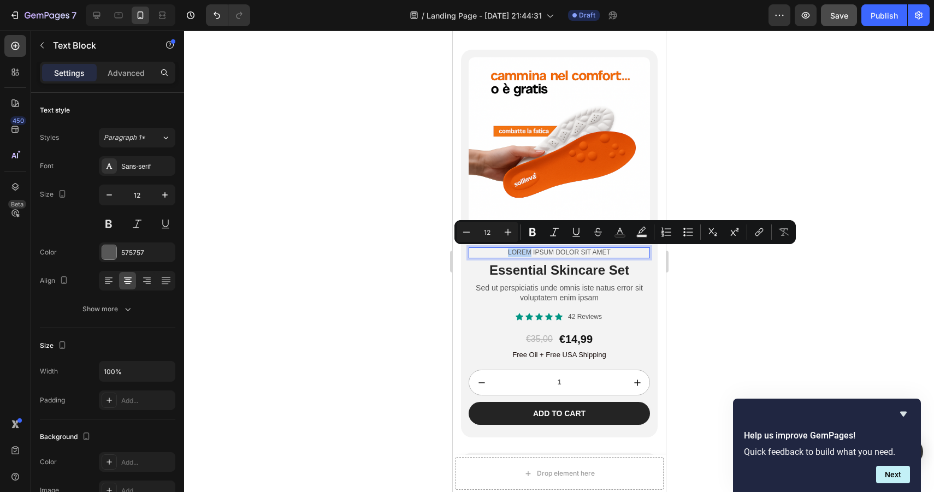
click at [504, 252] on p "Lorem ipsum dolor sit amet" at bounding box center [558, 253] width 179 height 9
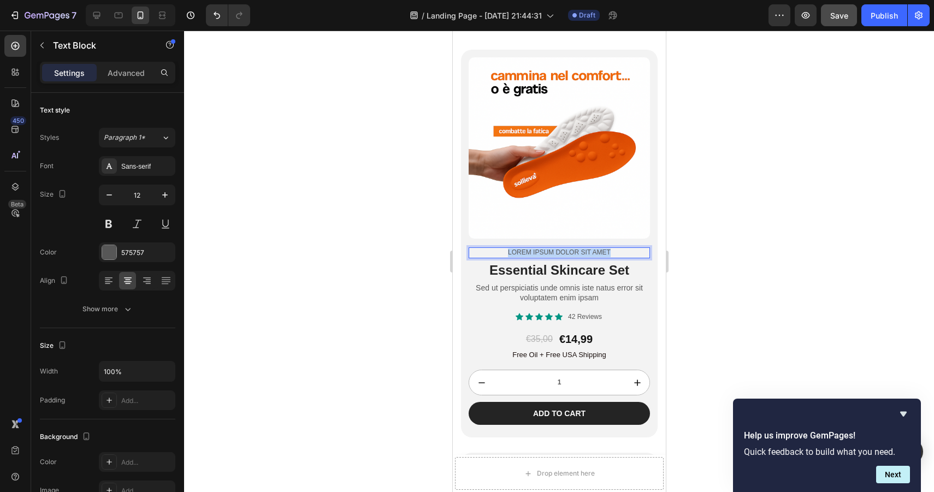
click at [504, 252] on p "Lorem ipsum dolor sit amet" at bounding box center [558, 253] width 179 height 9
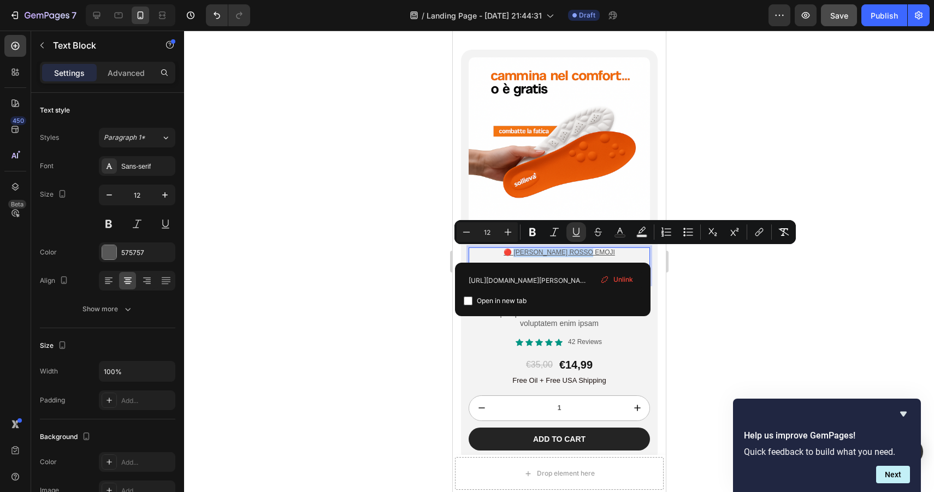
drag, startPoint x: 525, startPoint y: 252, endPoint x: 629, endPoint y: 256, distance: 104.4
click at [629, 256] on p "🔴 Cerchio Rosso Emoji" at bounding box center [558, 253] width 179 height 9
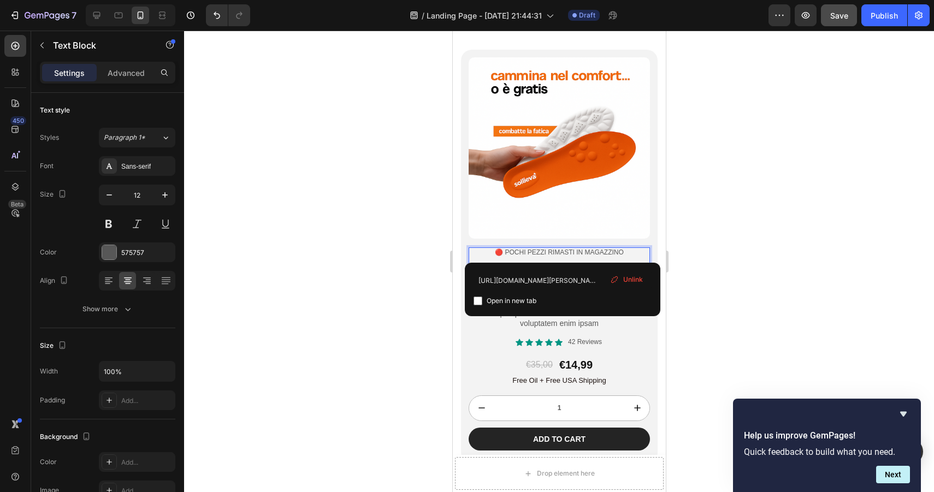
click at [748, 231] on div at bounding box center [559, 262] width 750 height 462
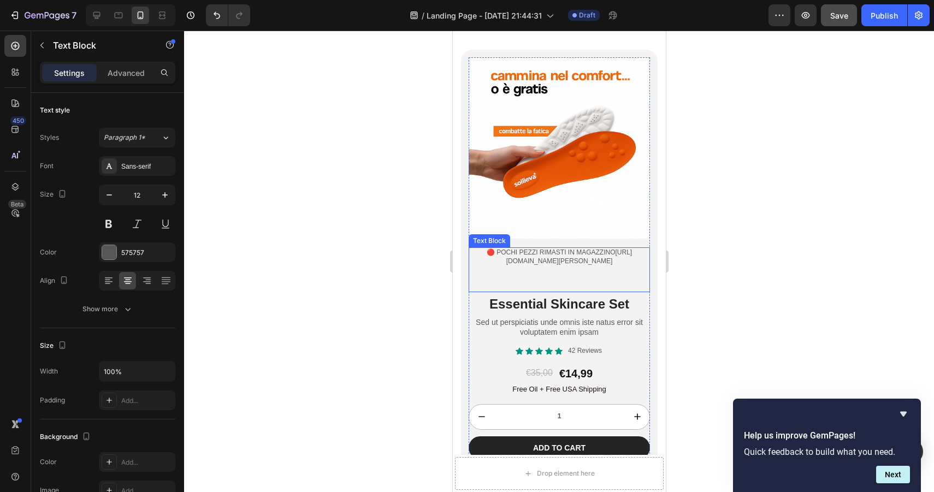
click at [549, 258] on link "https://emojiterra.com/it/cerchio-rosso-grande/" at bounding box center [569, 257] width 126 height 16
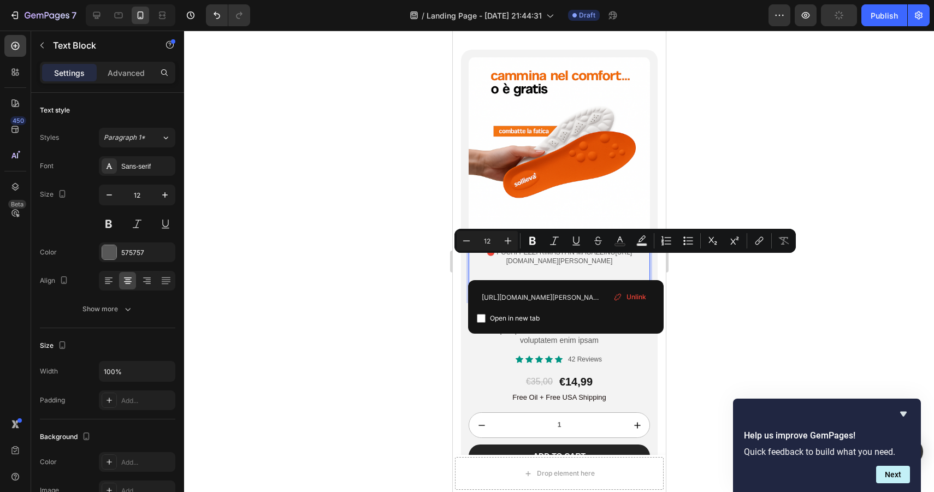
drag, startPoint x: 599, startPoint y: 271, endPoint x: 475, endPoint y: 263, distance: 124.8
click at [475, 263] on p "🔴 pochi pezzi rimasti in magazzino https://emojiterra.com/it/cerchio-rosso-gran…" at bounding box center [558, 257] width 179 height 17
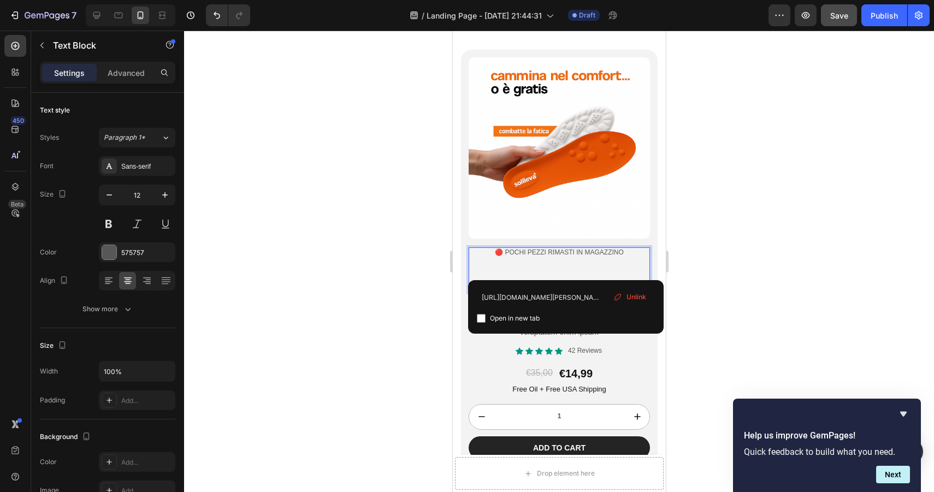
click at [710, 233] on div at bounding box center [559, 262] width 750 height 462
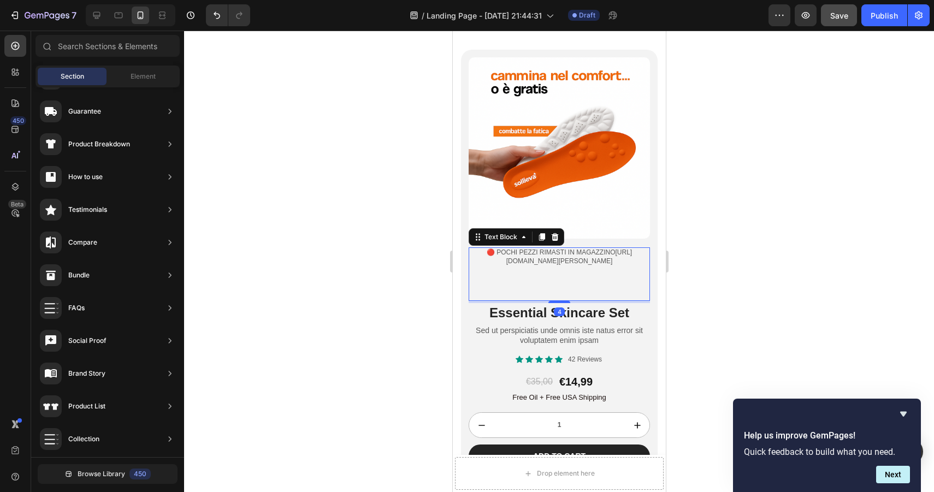
click at [561, 264] on link "https://emojiterra.com/it/cerchio-rosso-grande/" at bounding box center [569, 257] width 126 height 16
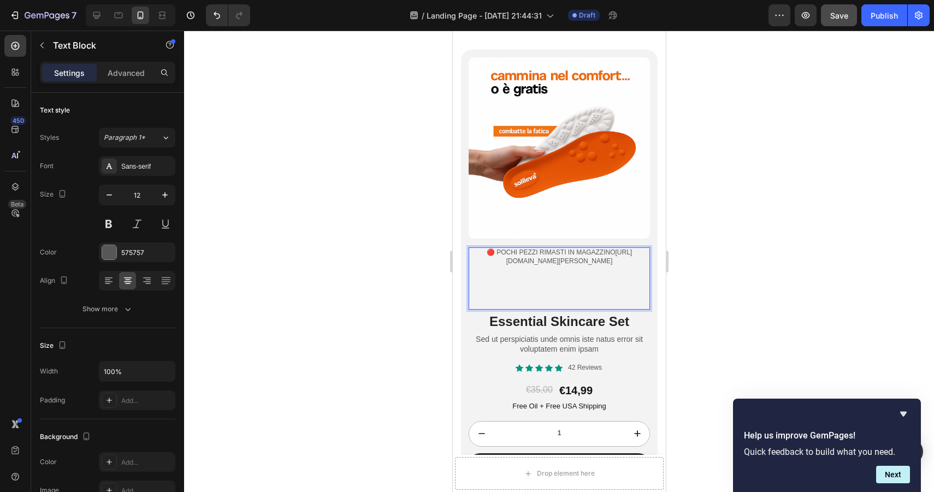
click at [514, 260] on link "https://emojiterra.com/it/cerchio-rosso-grande/" at bounding box center [569, 257] width 126 height 16
drag, startPoint x: 514, startPoint y: 260, endPoint x: 622, endPoint y: 287, distance: 111.6
click at [622, 287] on div "🔴 pochi pezzi rimasti in magazzino https://emojiterra.com/it/cerchio-rosso-gran…" at bounding box center [558, 278] width 181 height 62
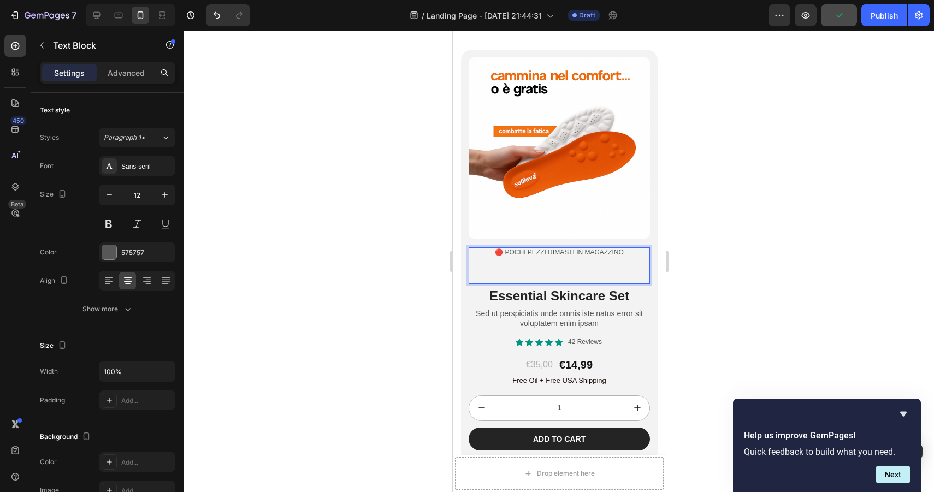
click at [569, 277] on p "Rich Text Editor. Editing area: main" at bounding box center [558, 278] width 179 height 9
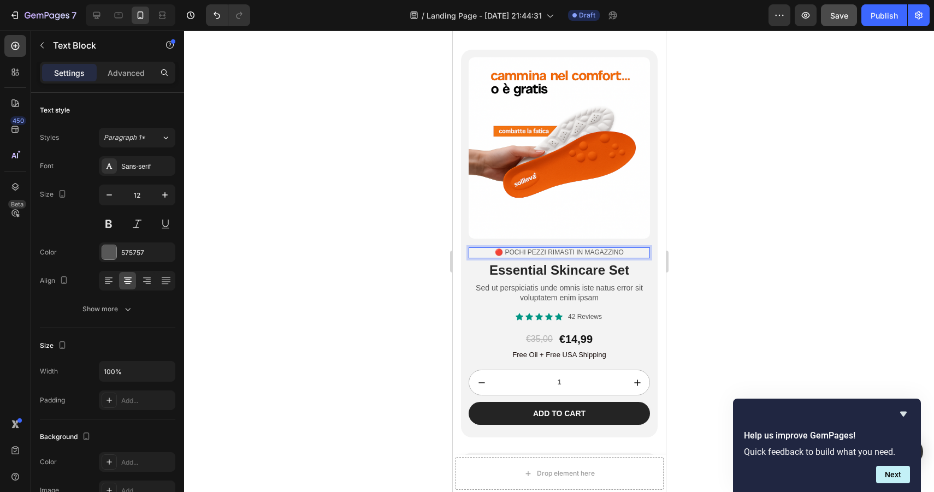
click at [747, 266] on div at bounding box center [559, 262] width 750 height 462
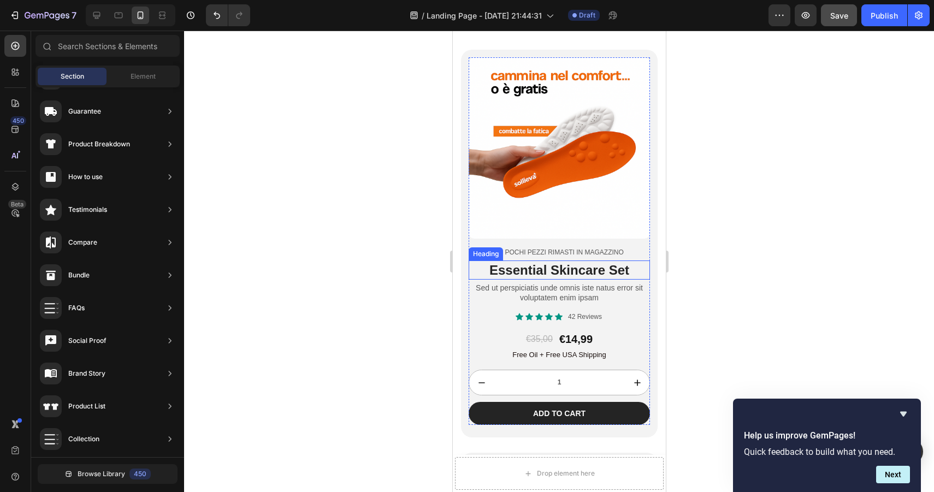
click at [555, 272] on h2 "Essential Skincare Set" at bounding box center [558, 270] width 181 height 19
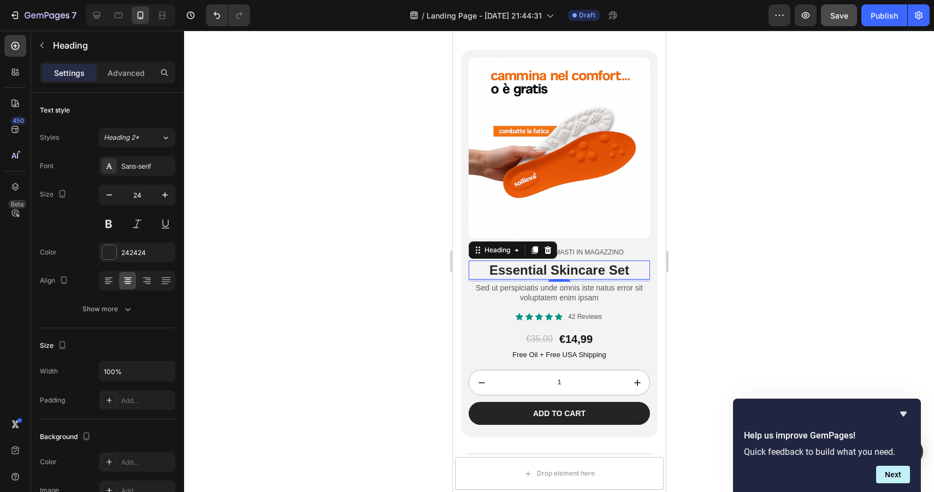
click at [513, 271] on h2 "Essential Skincare Set" at bounding box center [558, 270] width 181 height 19
click at [513, 271] on p "Essential Skincare Set" at bounding box center [558, 270] width 179 height 17
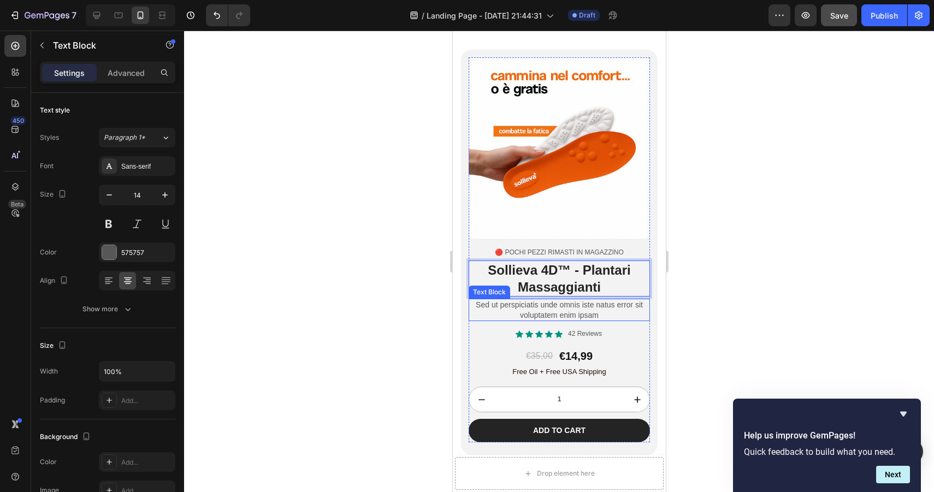
click at [533, 314] on p "Sed ut perspiciatis unde omnis iste natus error sit voluptatem enim ipsam" at bounding box center [558, 310] width 179 height 20
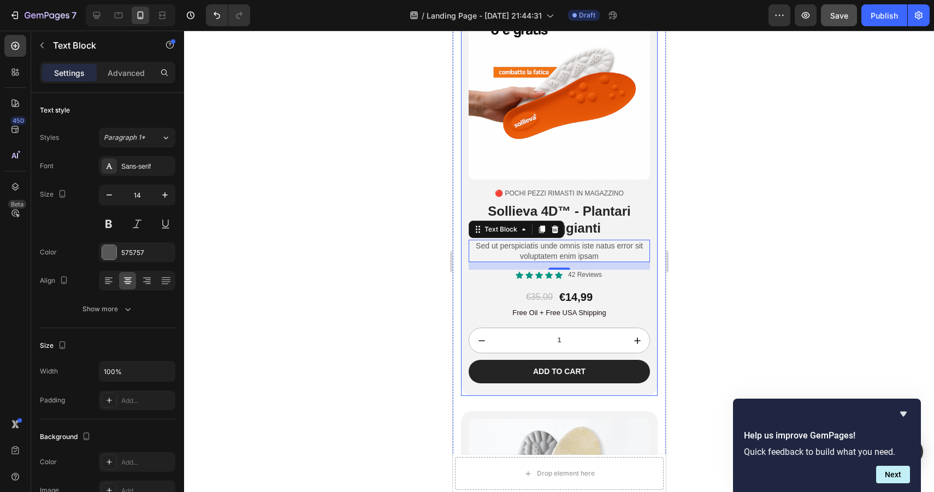
scroll to position [4228, 0]
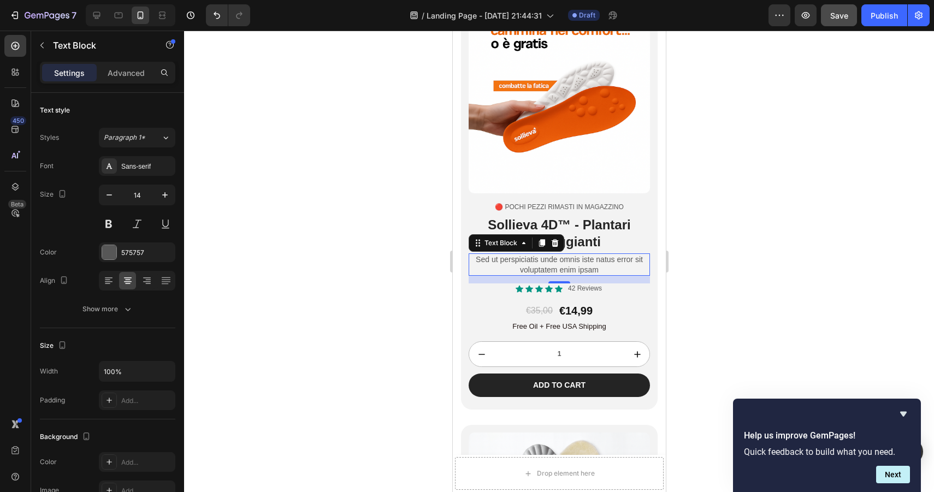
click at [560, 266] on p "Sed ut perspiciatis unde omnis iste natus error sit voluptatem enim ipsam" at bounding box center [558, 265] width 179 height 20
click at [526, 260] on p "Sed ut perspiciatis unde omnis iste natus error sit voluptatem enim ipsam" at bounding box center [558, 265] width 179 height 20
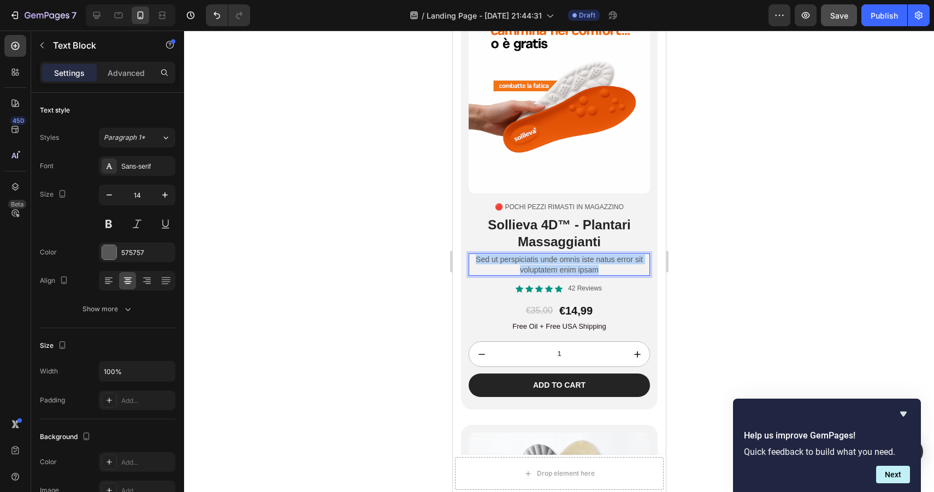
click at [526, 260] on p "Sed ut perspiciatis unde omnis iste natus error sit voluptatem enim ipsam" at bounding box center [558, 265] width 179 height 20
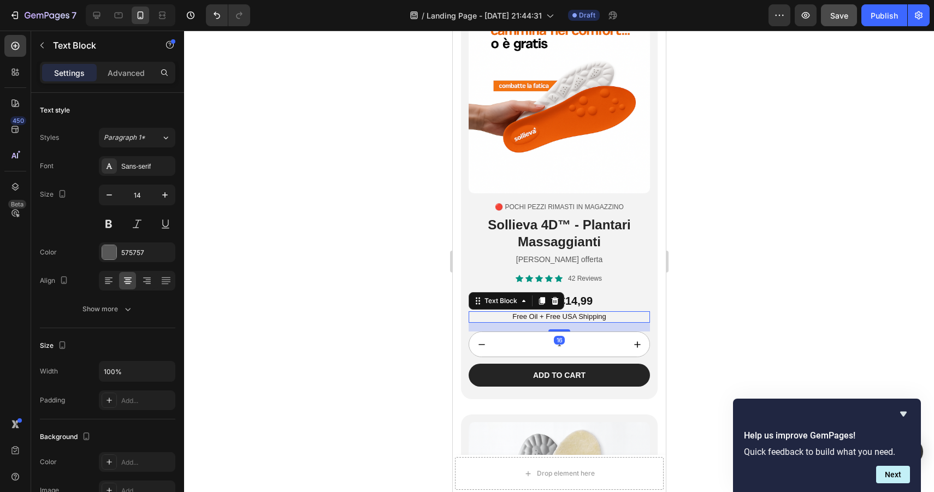
click at [535, 317] on p "Free Oil + Free USA Shipping" at bounding box center [558, 317] width 179 height 9
click at [523, 315] on p "Free Oil + Free USA Shipping" at bounding box center [558, 317] width 179 height 9
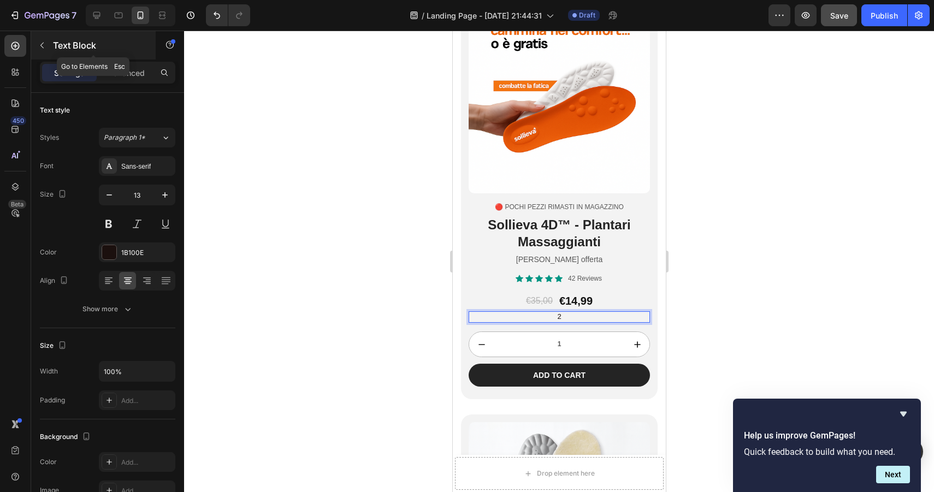
click at [43, 46] on icon "button" at bounding box center [42, 45] width 9 height 9
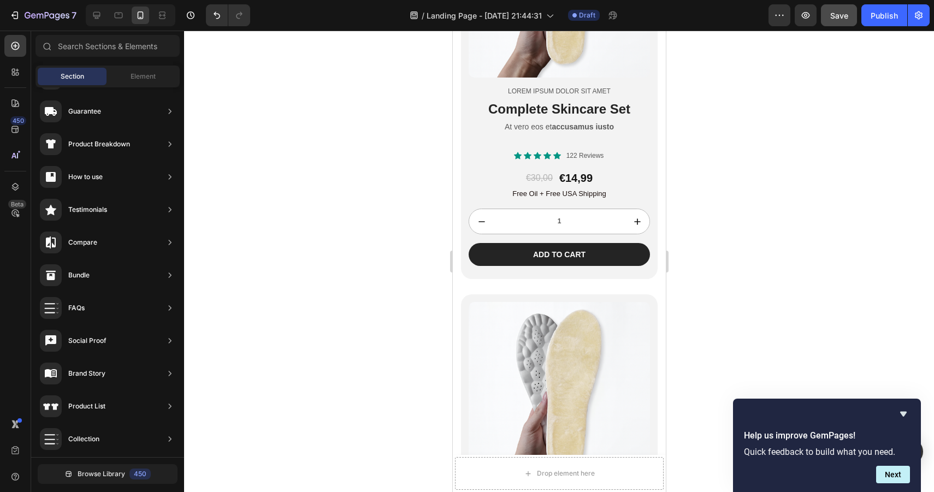
scroll to position [3298, 0]
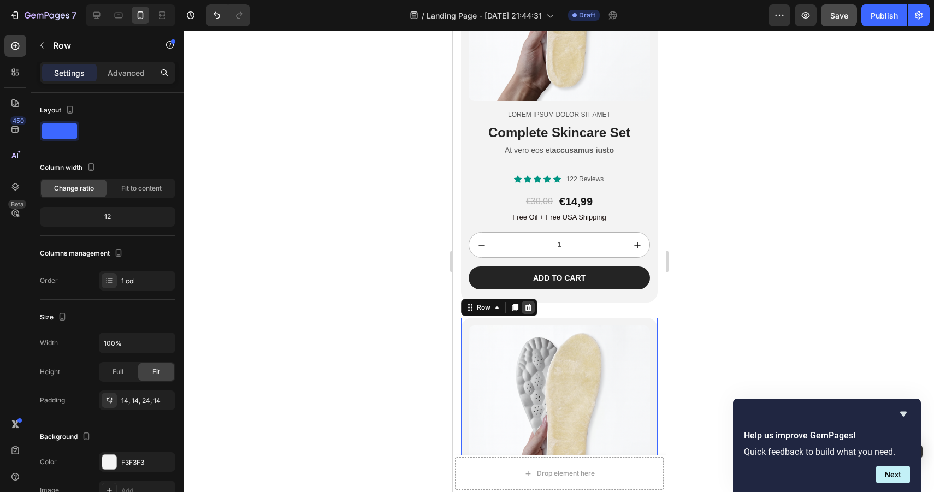
click at [525, 308] on icon at bounding box center [527, 308] width 7 height 8
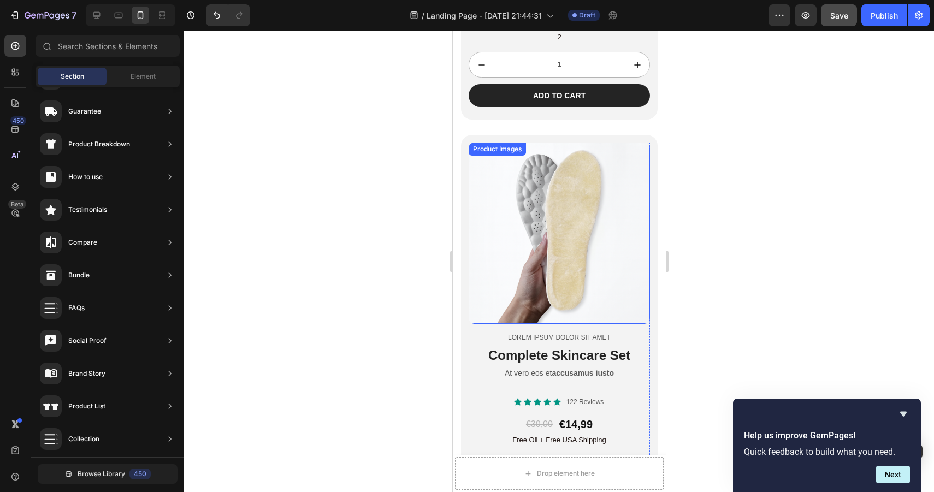
scroll to position [3069, 0]
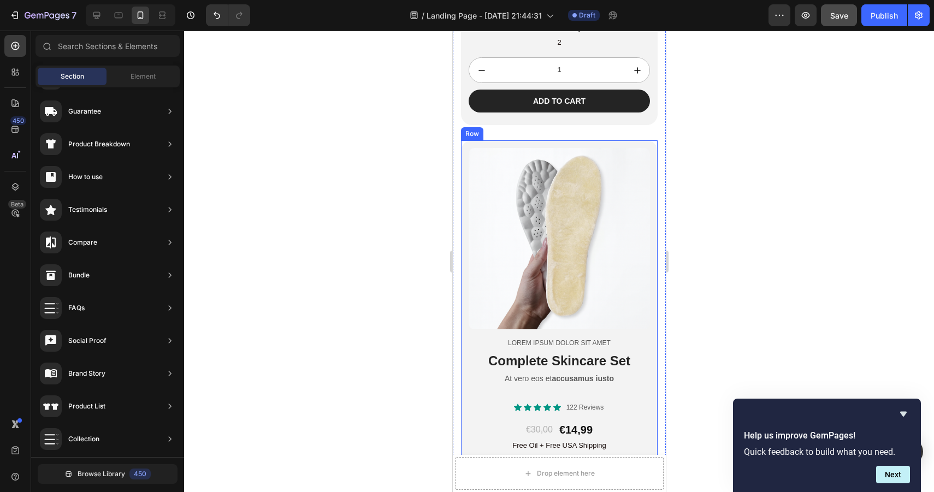
click at [572, 143] on div "Product Images Lorem ipsum dolor sit amet Text Block Complete Skincare Set Head…" at bounding box center [559, 335] width 197 height 391
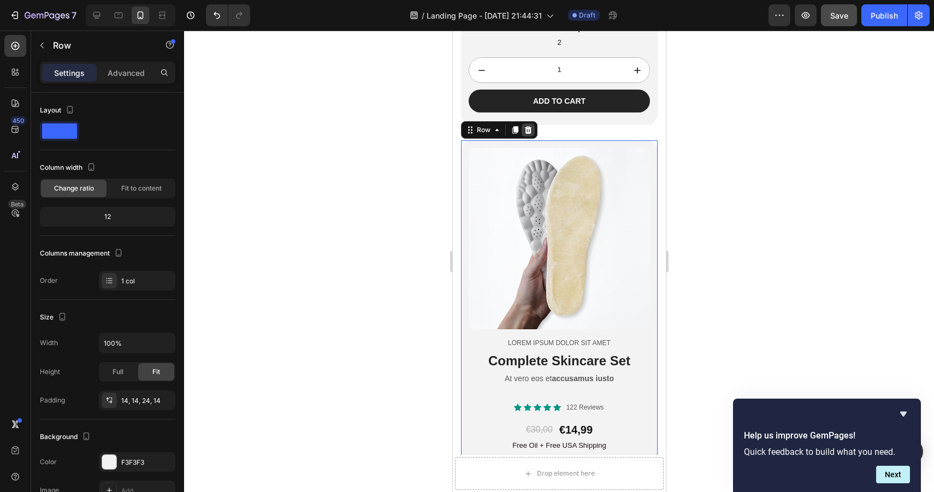
click at [528, 130] on icon at bounding box center [527, 130] width 9 height 9
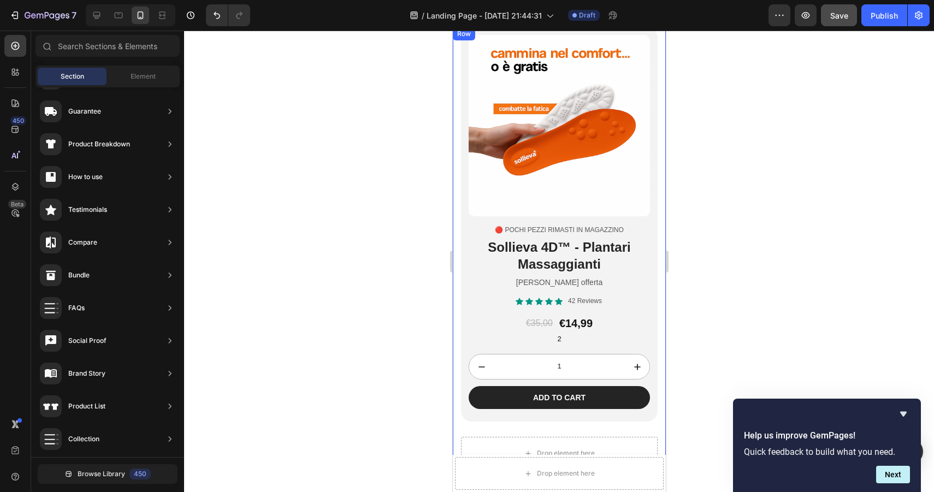
scroll to position [2761, 0]
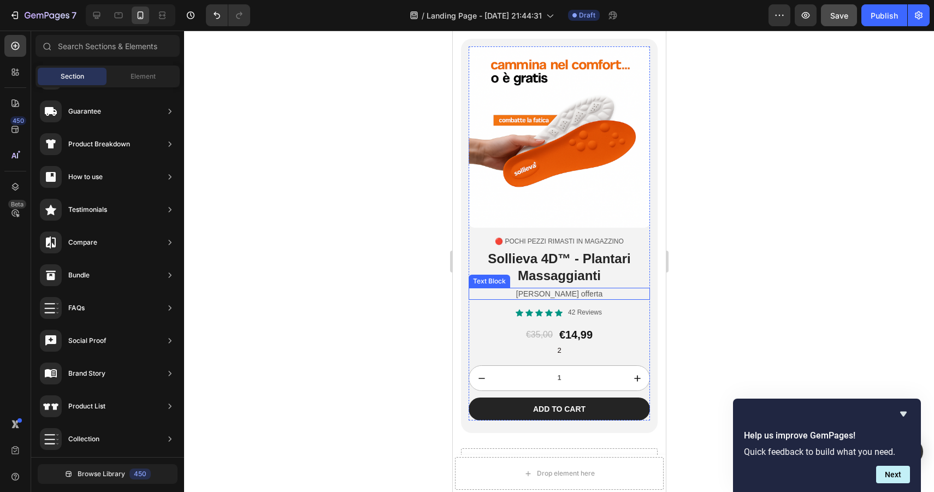
click at [551, 296] on p "Migliore offerta" at bounding box center [558, 294] width 179 height 10
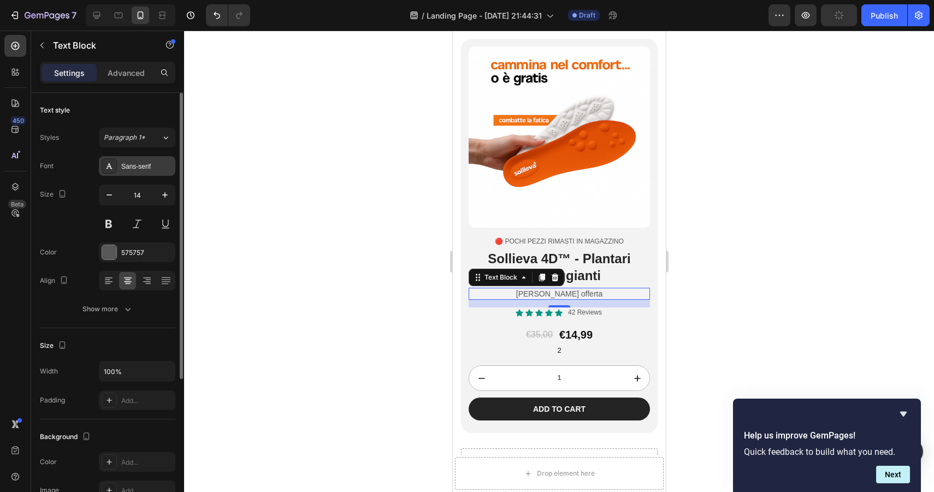
click at [130, 160] on div "Sans-serif" at bounding box center [137, 166] width 76 height 20
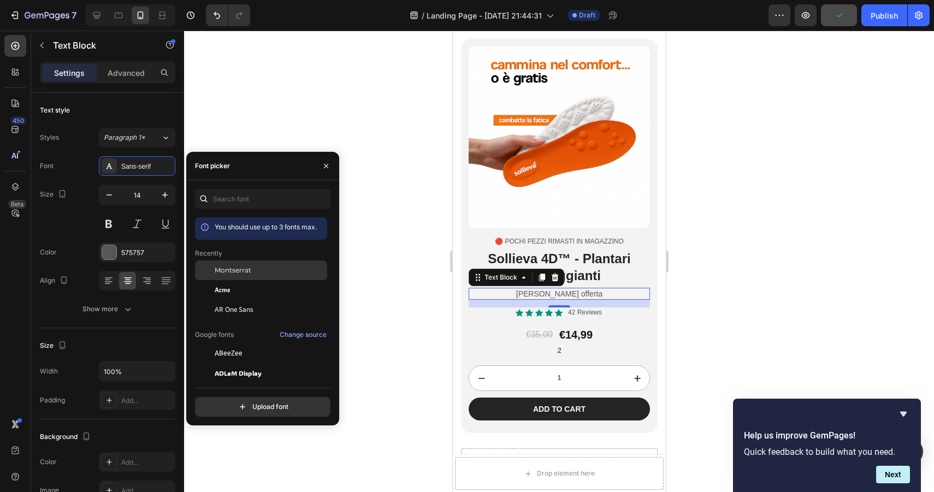
click at [239, 276] on div "Montserrat" at bounding box center [261, 271] width 132 height 20
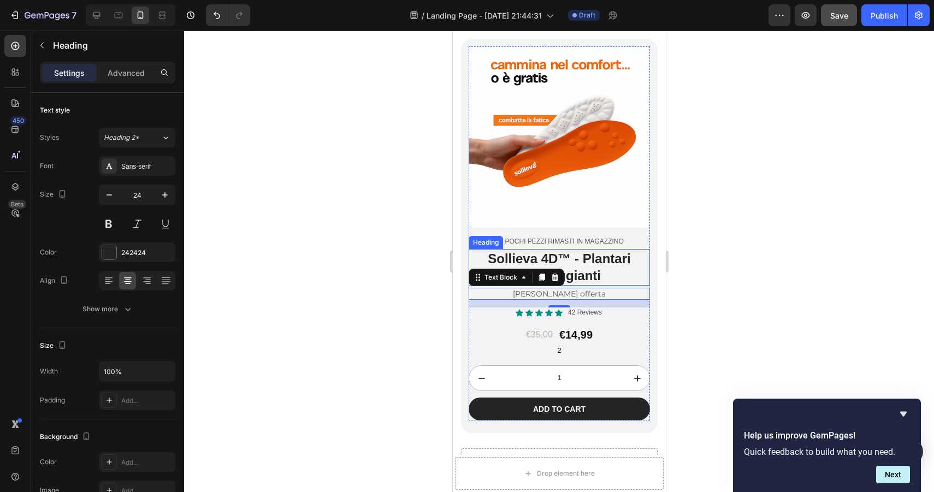
click at [517, 259] on p "Sollieva 4D™ - Plantari Massaggianti" at bounding box center [558, 267] width 179 height 34
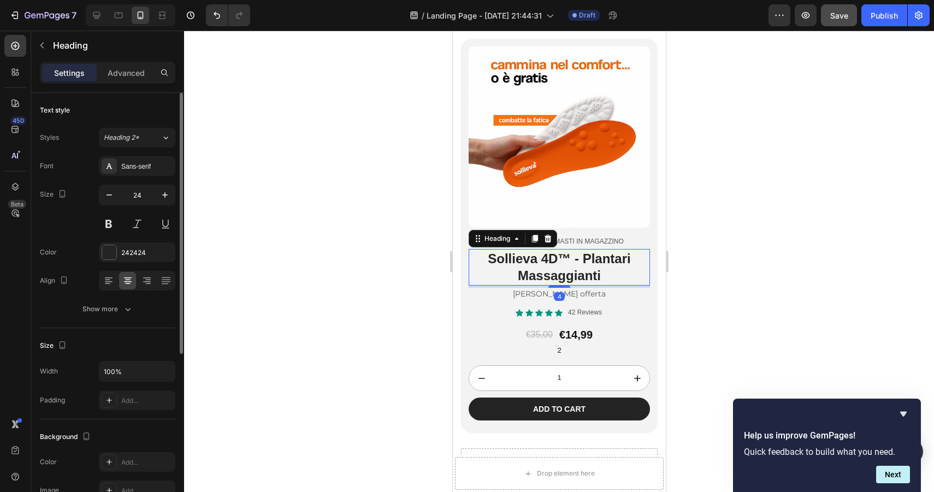
click at [146, 181] on div "Font Sans-serif Size 24 Color 242424 Align Show more" at bounding box center [107, 237] width 135 height 163
click at [147, 170] on div "Sans-serif" at bounding box center [146, 167] width 51 height 10
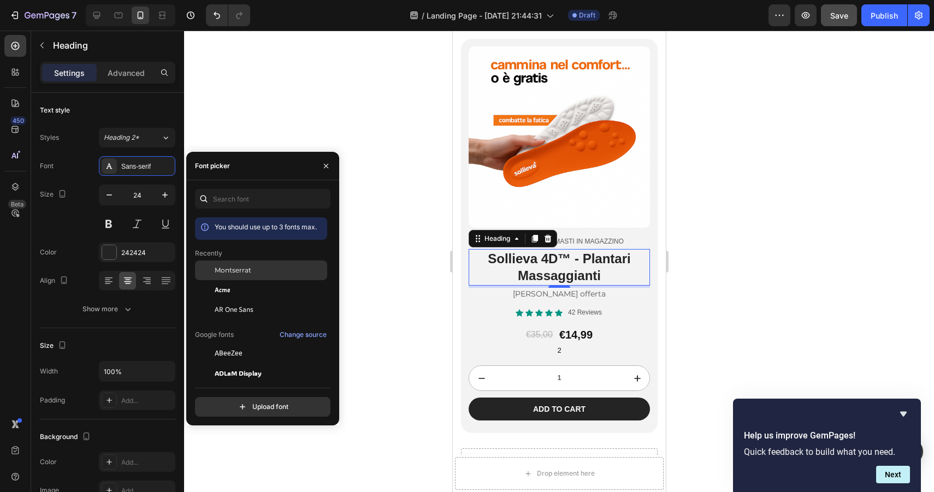
click at [247, 264] on div "Montserrat" at bounding box center [261, 271] width 132 height 20
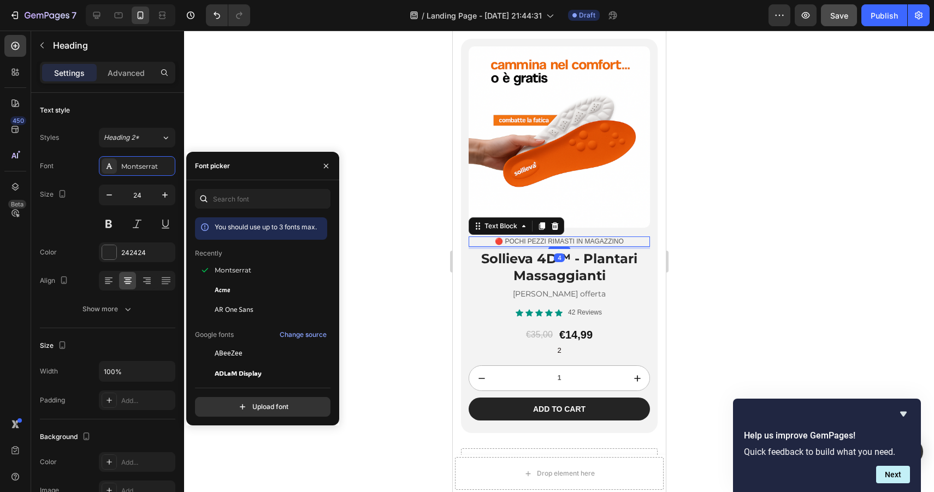
click at [591, 244] on p "🔴 pochi pezzi rimasti in magazzino" at bounding box center [558, 242] width 179 height 9
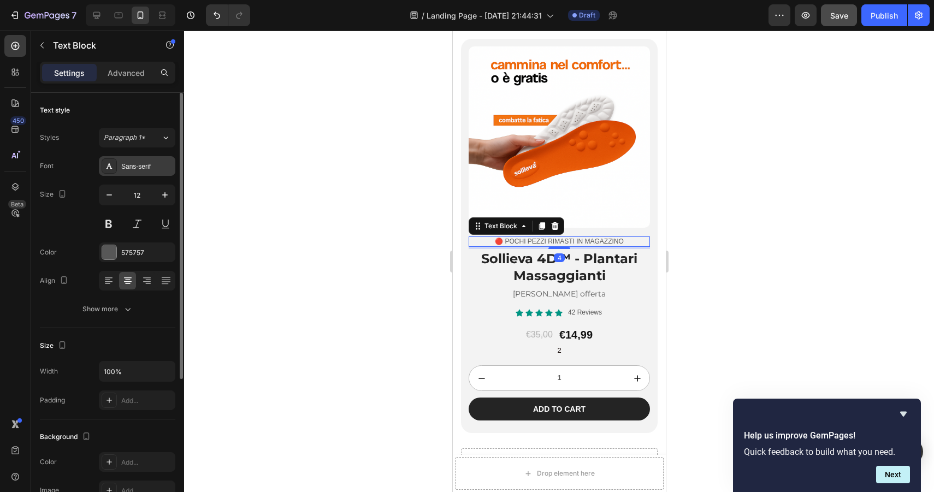
click at [144, 163] on div "Sans-serif" at bounding box center [146, 167] width 51 height 10
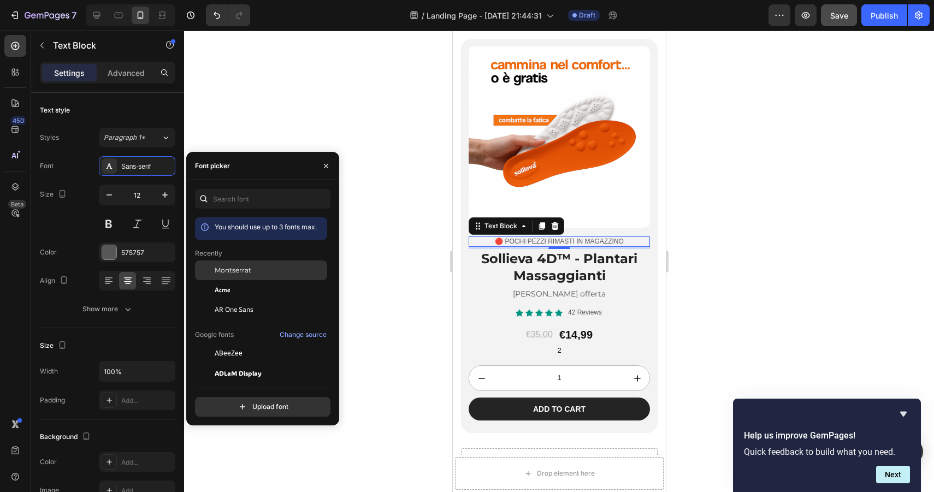
click at [233, 274] on span "Montserrat" at bounding box center [233, 271] width 37 height 10
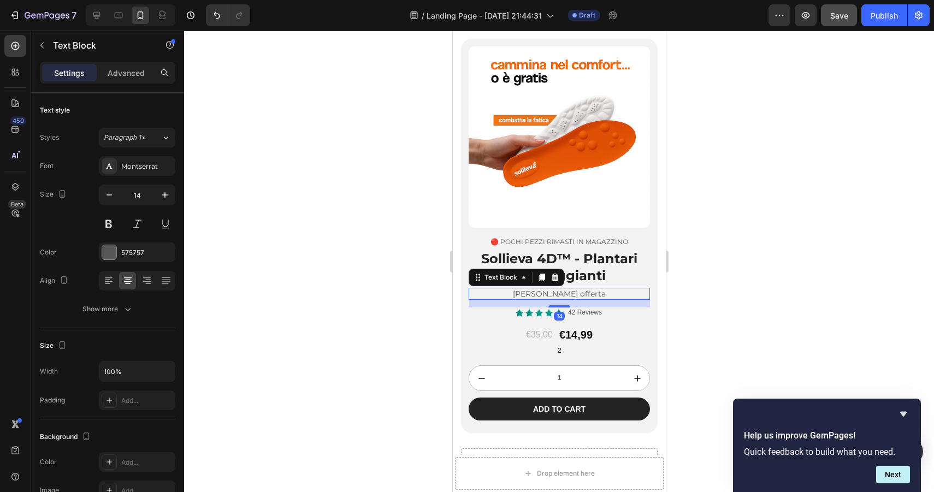
click at [555, 297] on p "Migliore offerta" at bounding box center [558, 294] width 179 height 10
click at [111, 250] on div at bounding box center [109, 252] width 14 height 14
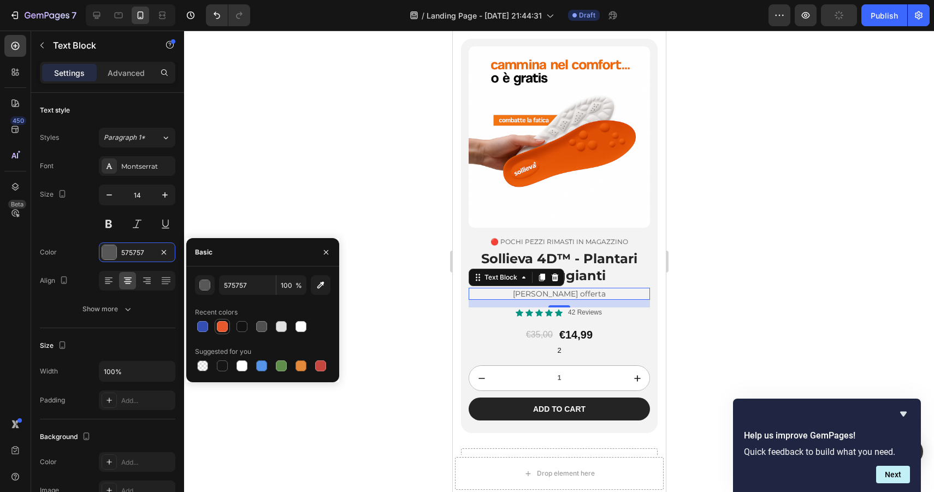
click at [221, 331] on div at bounding box center [222, 326] width 11 height 11
type input "E9572D"
click at [109, 223] on button at bounding box center [109, 224] width 20 height 20
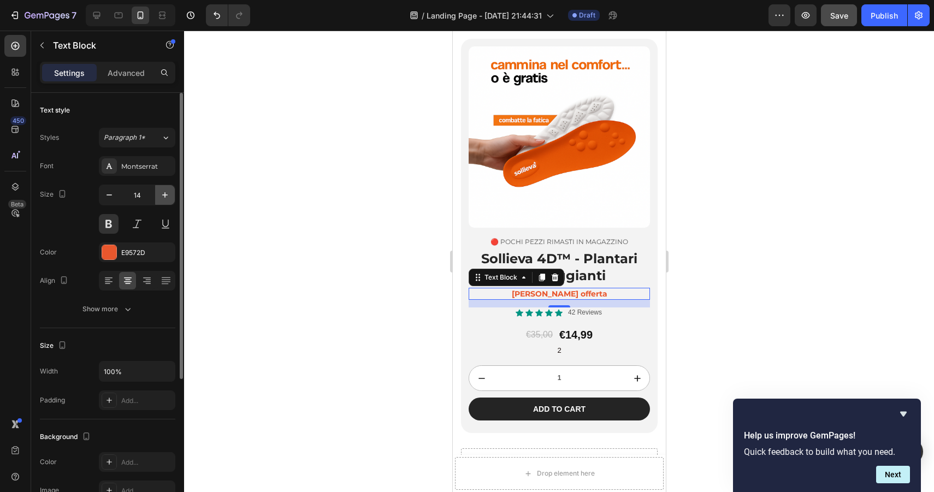
click at [162, 197] on icon "button" at bounding box center [165, 195] width 11 height 11
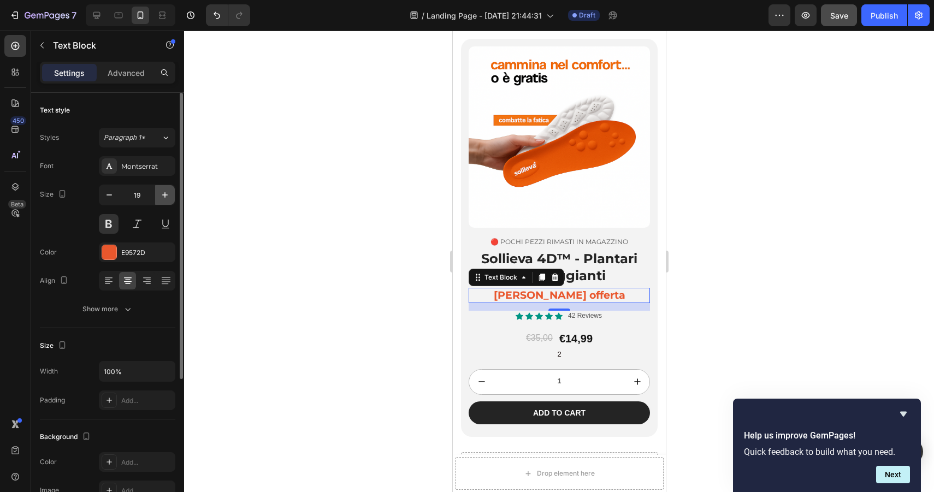
click at [162, 197] on icon "button" at bounding box center [165, 195] width 11 height 11
type input "22"
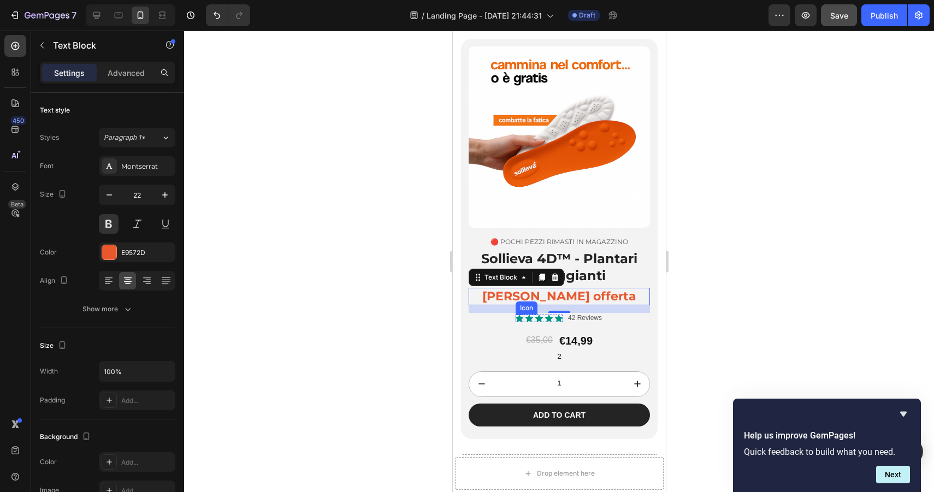
click at [519, 317] on div "Icon" at bounding box center [519, 319] width 8 height 8
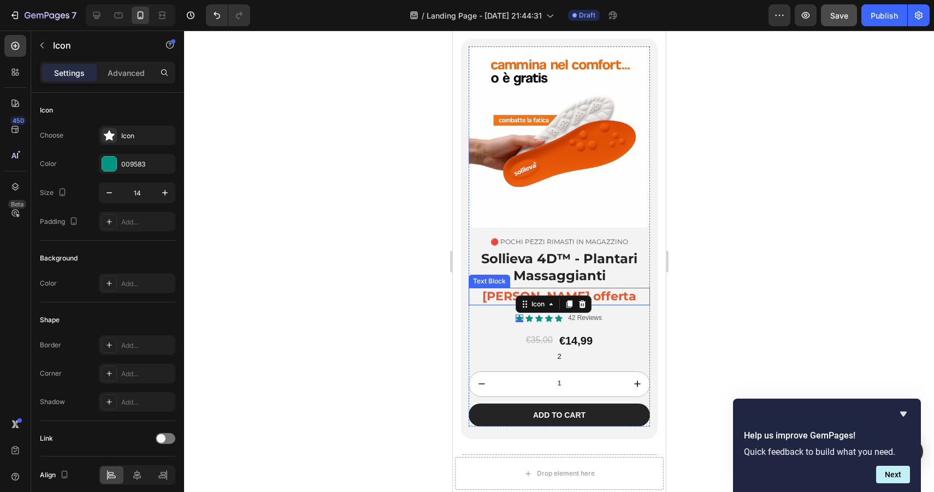
click at [504, 297] on p "Migliore offerta" at bounding box center [558, 297] width 179 height 16
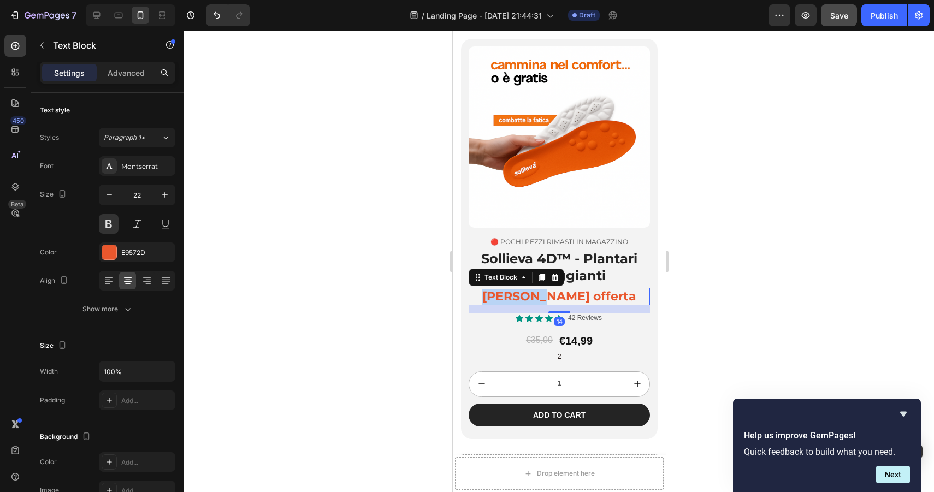
click at [518, 297] on p "Migliore offerta" at bounding box center [558, 297] width 179 height 16
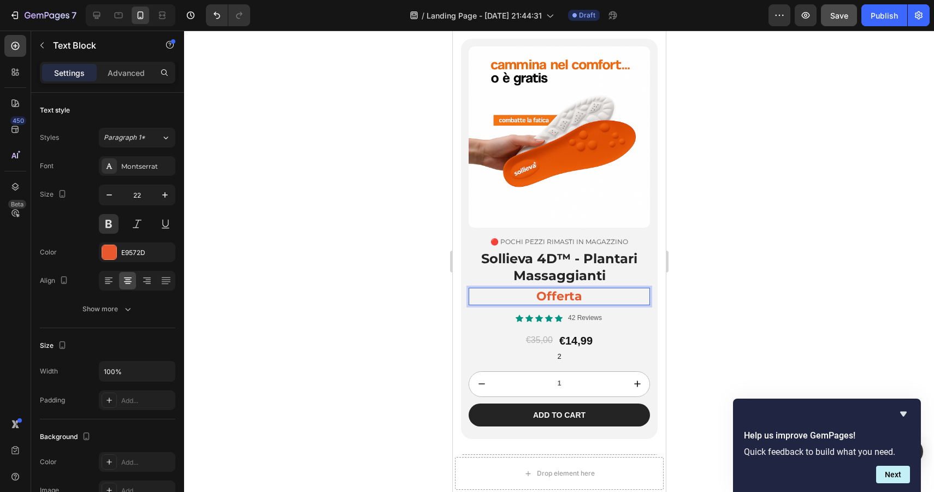
click at [603, 297] on p "Offerta" at bounding box center [558, 297] width 179 height 16
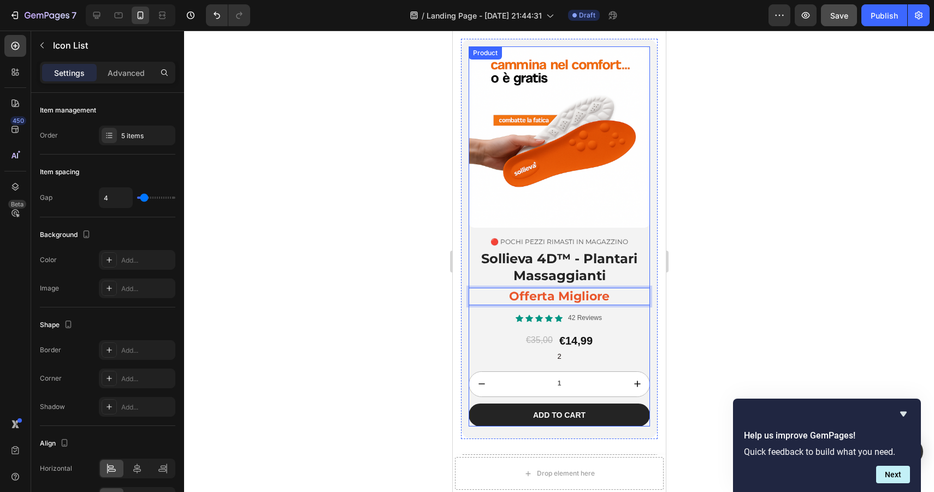
click at [544, 318] on div "Icon Icon Icon Icon Icon" at bounding box center [538, 319] width 47 height 8
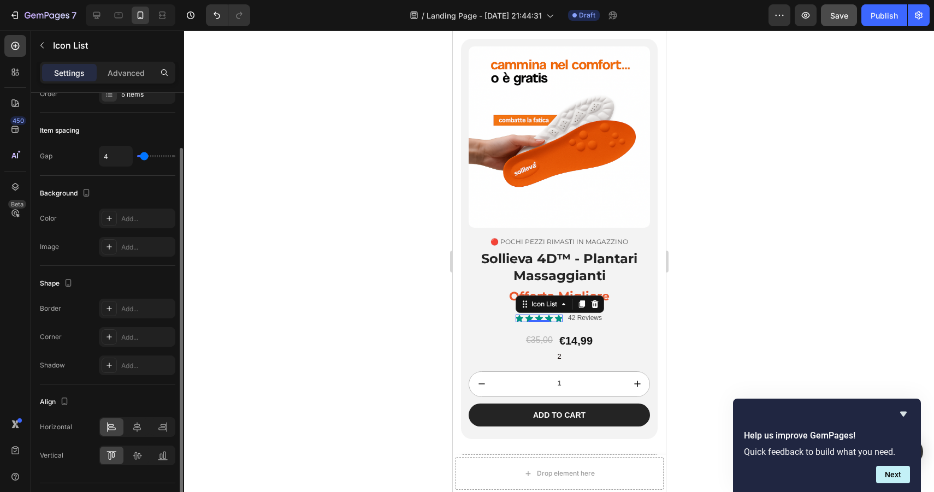
scroll to position [67, 0]
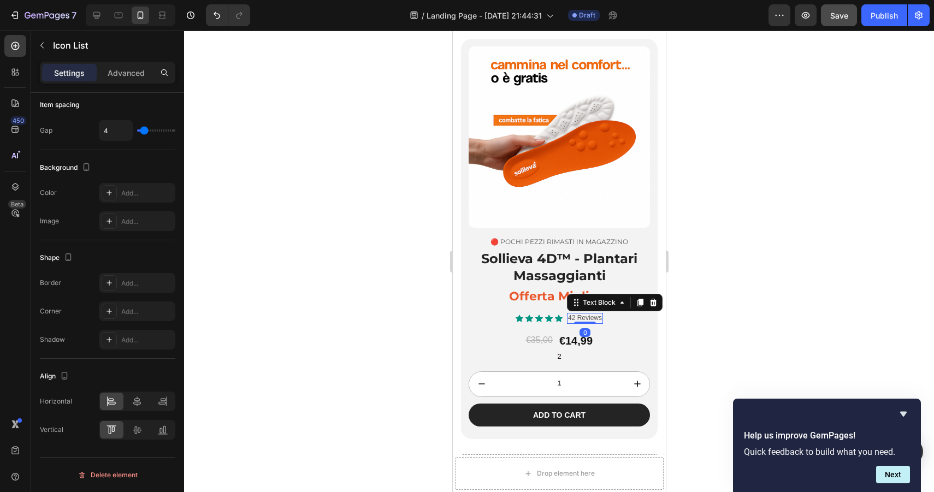
click at [569, 320] on p "42 Reviews" at bounding box center [585, 318] width 34 height 9
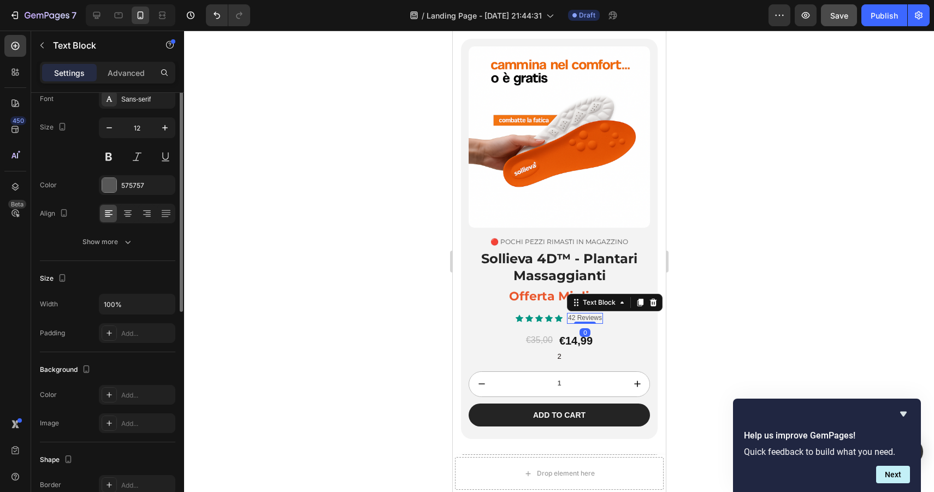
scroll to position [0, 0]
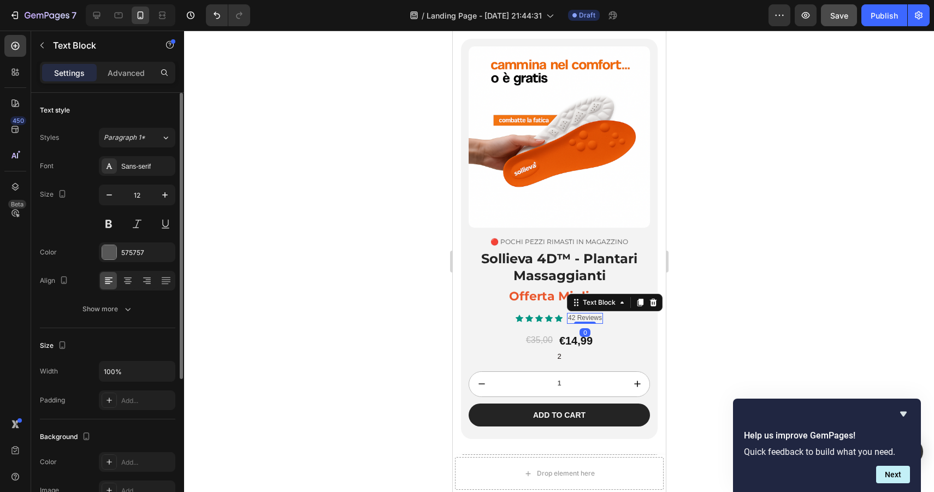
click at [570, 320] on p "42 Reviews" at bounding box center [585, 318] width 34 height 9
click at [589, 320] on p "5432 Reviews" at bounding box center [584, 318] width 41 height 9
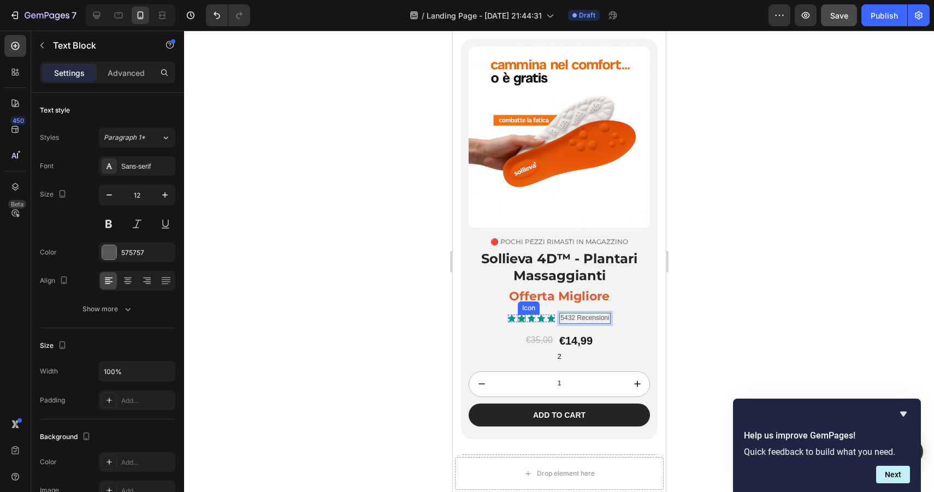
click at [518, 320] on div "Icon" at bounding box center [521, 319] width 8 height 8
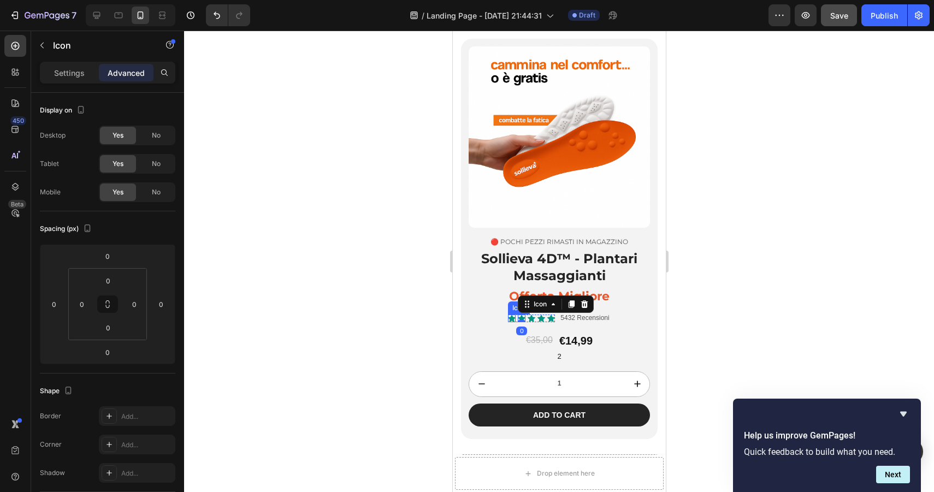
click at [510, 319] on div "Icon" at bounding box center [512, 319] width 8 height 8
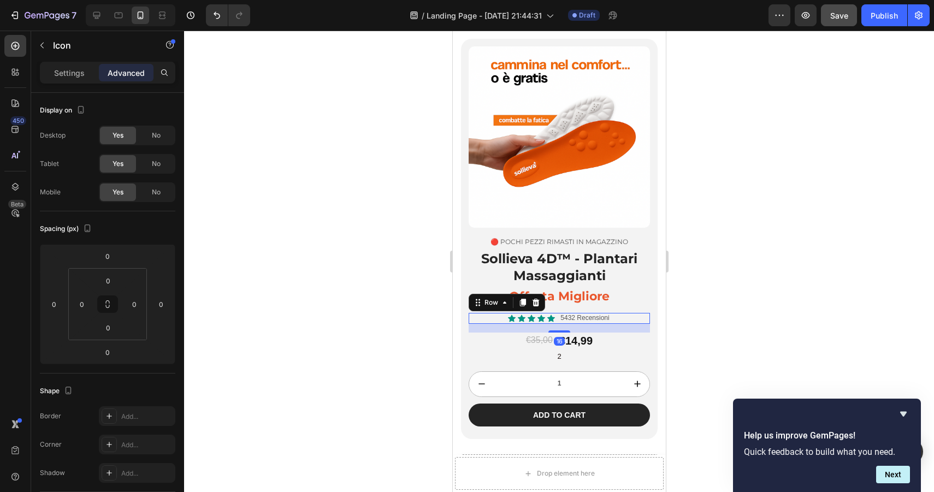
click at [504, 315] on div "Icon Icon Icon Icon Icon Icon List 5432 Recensioni Text Block Row 16" at bounding box center [558, 318] width 181 height 11
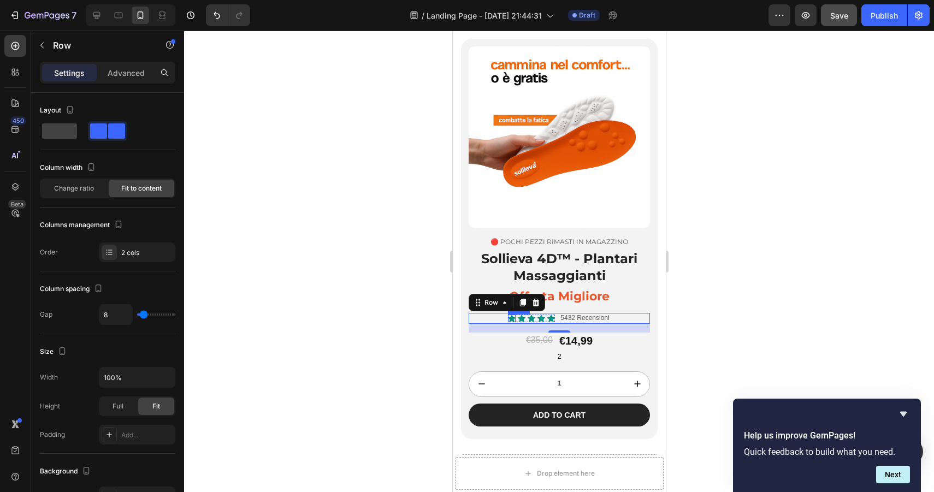
click at [511, 317] on icon at bounding box center [512, 318] width 8 height 7
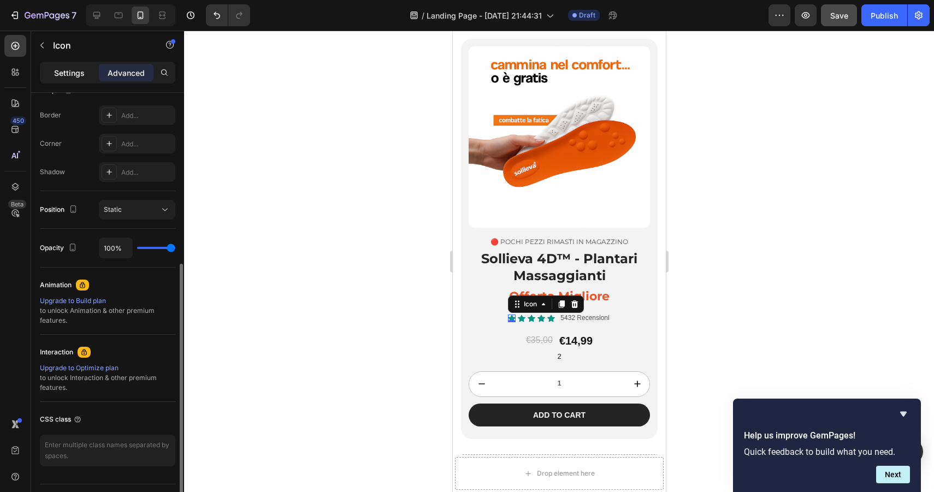
click at [75, 73] on p "Settings" at bounding box center [69, 72] width 31 height 11
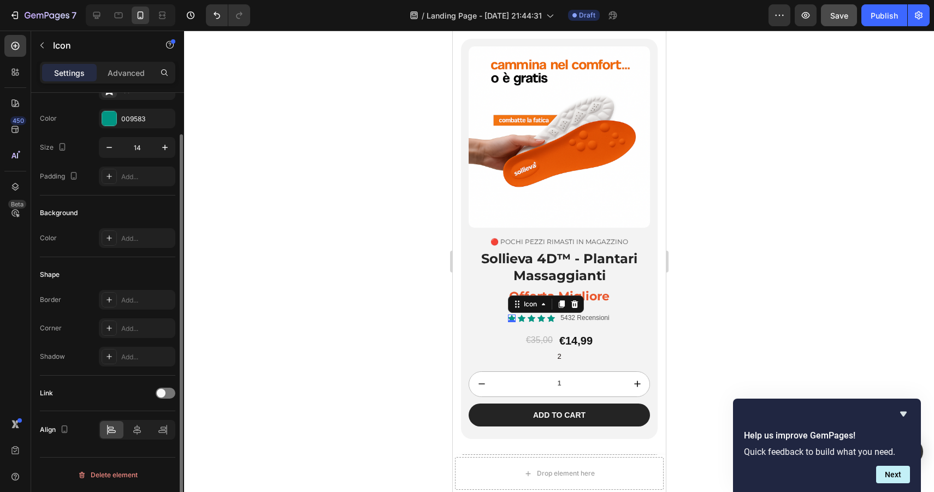
scroll to position [45, 0]
click at [110, 120] on div at bounding box center [109, 118] width 14 height 14
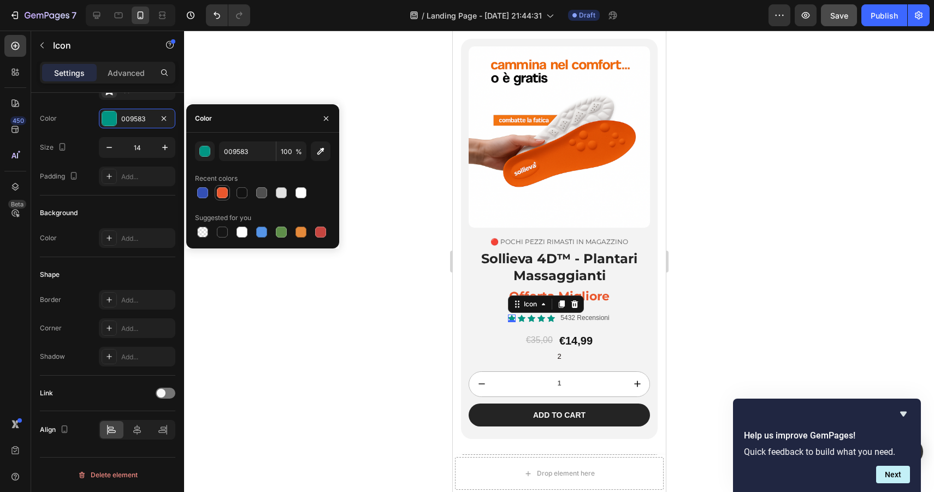
click at [225, 195] on div at bounding box center [222, 192] width 11 height 11
type input "E9572D"
click at [522, 319] on icon at bounding box center [521, 318] width 8 height 7
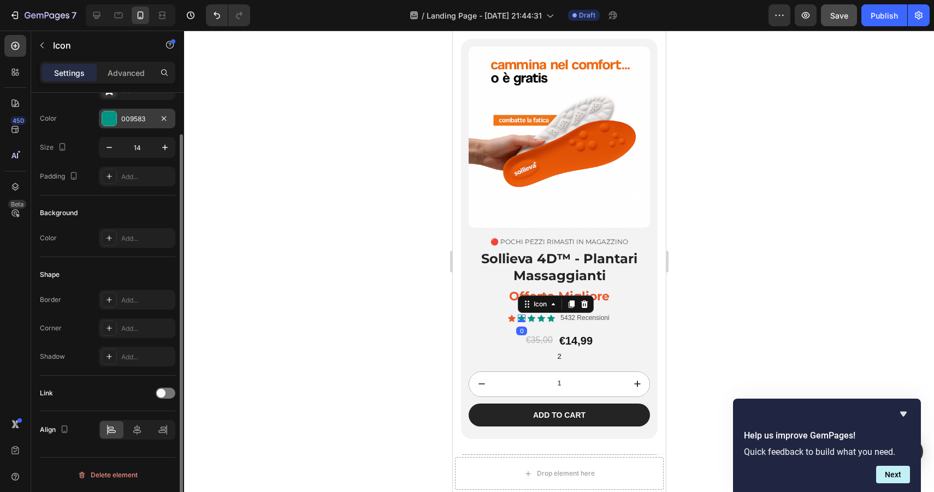
click at [112, 121] on div at bounding box center [109, 118] width 14 height 14
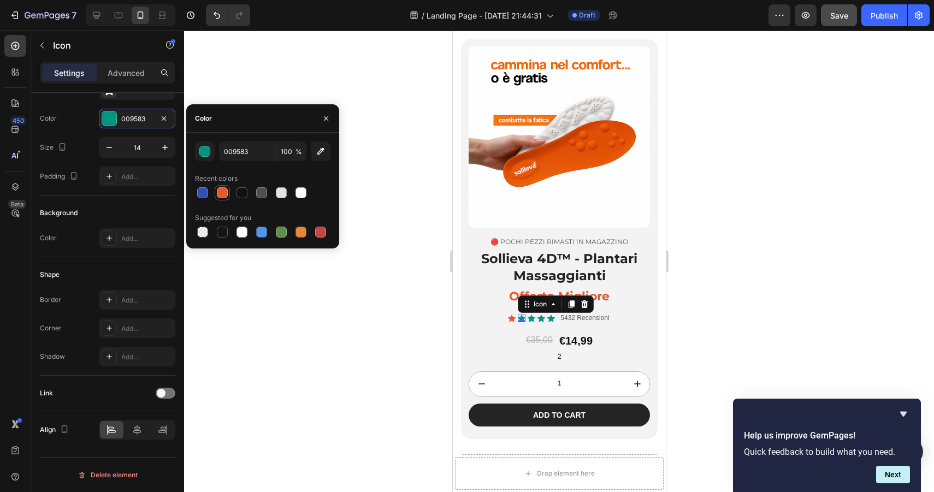
click at [217, 196] on div at bounding box center [222, 192] width 11 height 11
type input "E9572D"
click at [217, 196] on div at bounding box center [222, 192] width 11 height 11
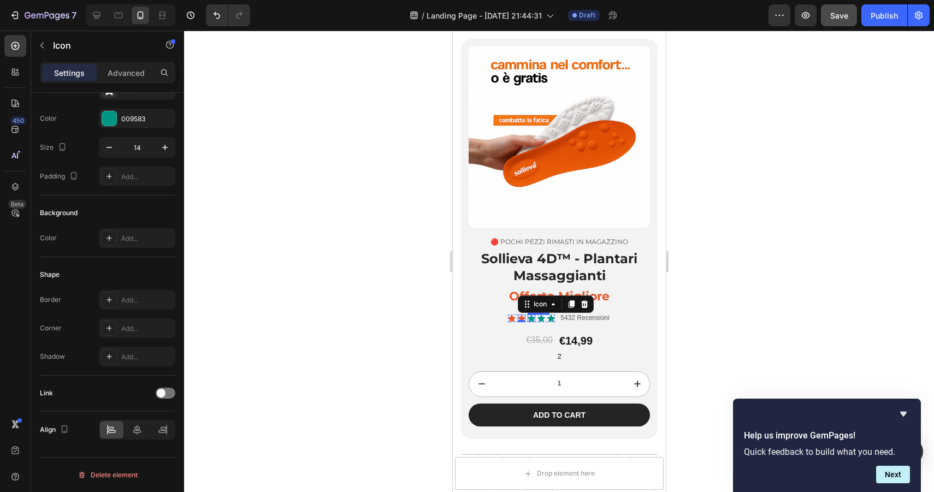
click at [531, 319] on icon at bounding box center [531, 318] width 8 height 7
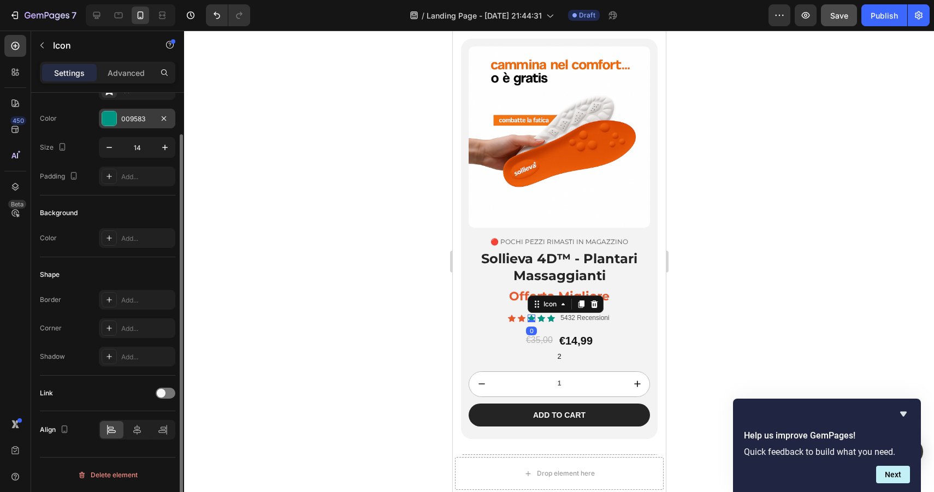
click at [118, 121] on div "009583" at bounding box center [137, 119] width 76 height 20
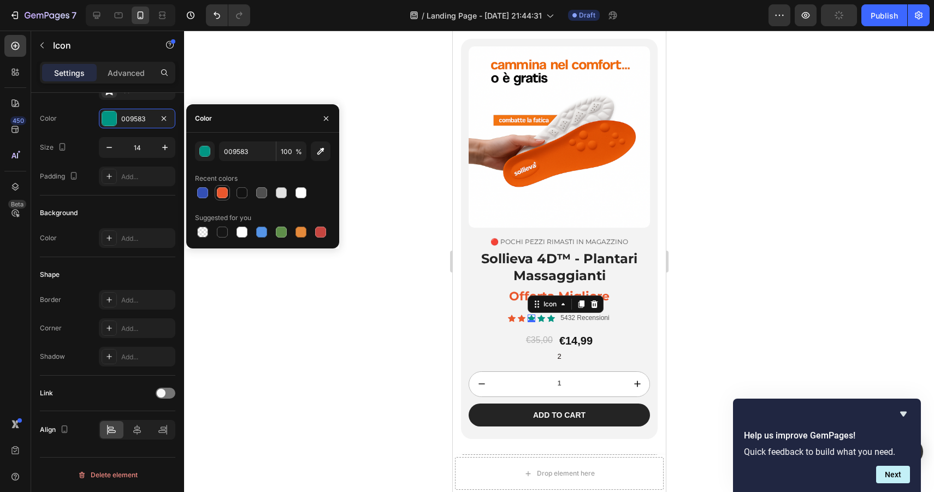
click at [226, 198] on div at bounding box center [222, 192] width 13 height 13
type input "E9572D"
click at [542, 320] on div "Icon" at bounding box center [541, 319] width 8 height 8
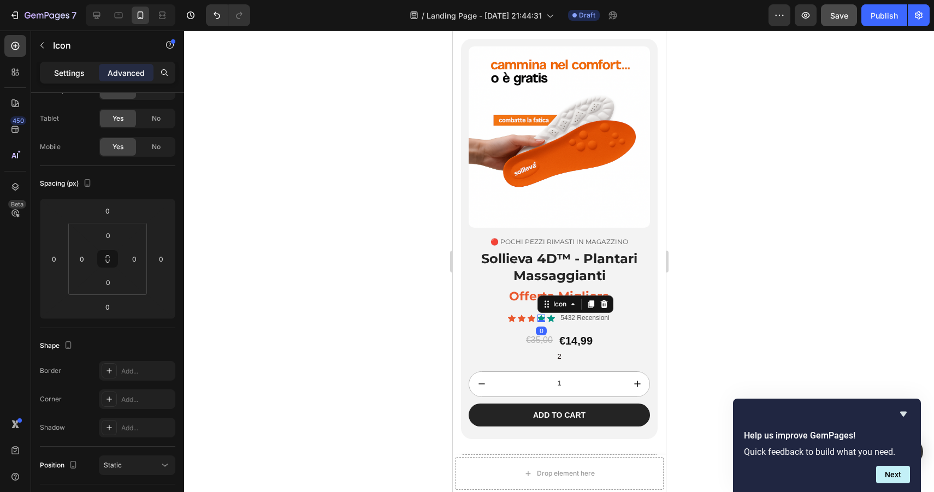
click at [73, 76] on p "Settings" at bounding box center [69, 72] width 31 height 11
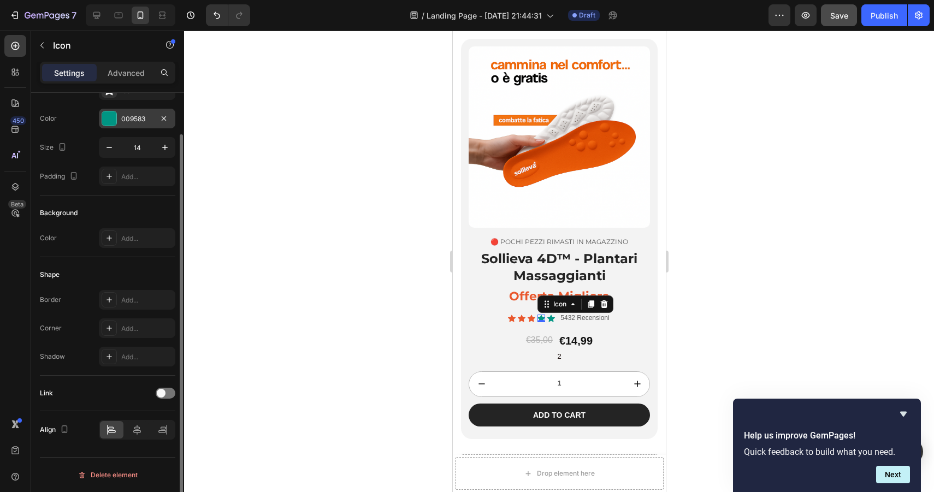
click at [109, 121] on div at bounding box center [109, 118] width 14 height 14
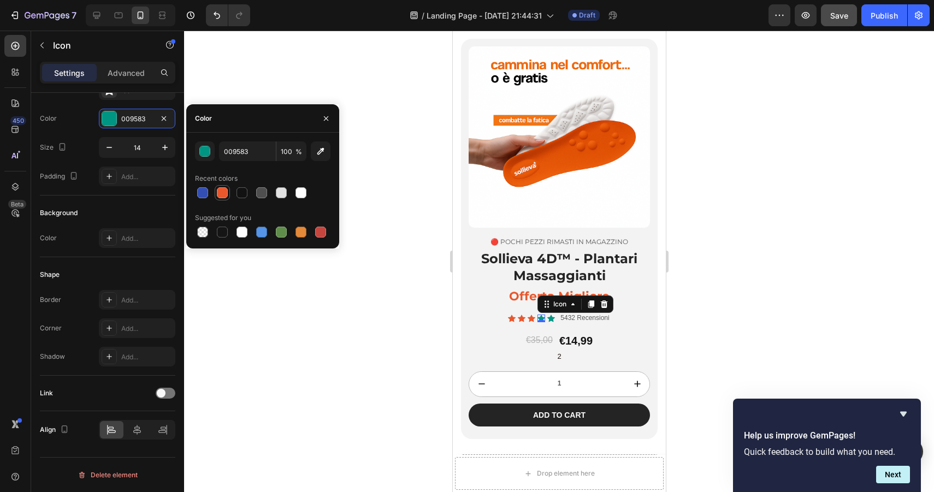
click at [222, 190] on div at bounding box center [222, 192] width 11 height 11
type input "E9572D"
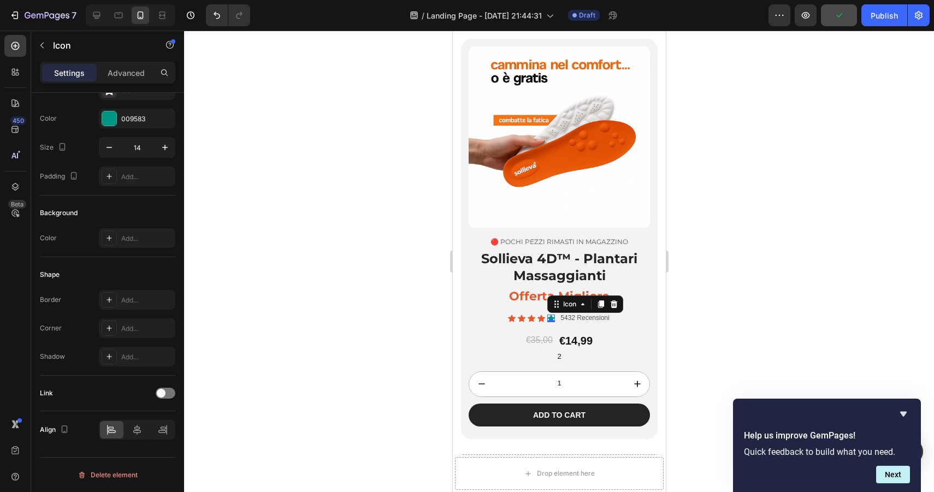
click at [553, 320] on div "Icon 0" at bounding box center [551, 319] width 8 height 8
click at [115, 111] on div at bounding box center [109, 118] width 14 height 14
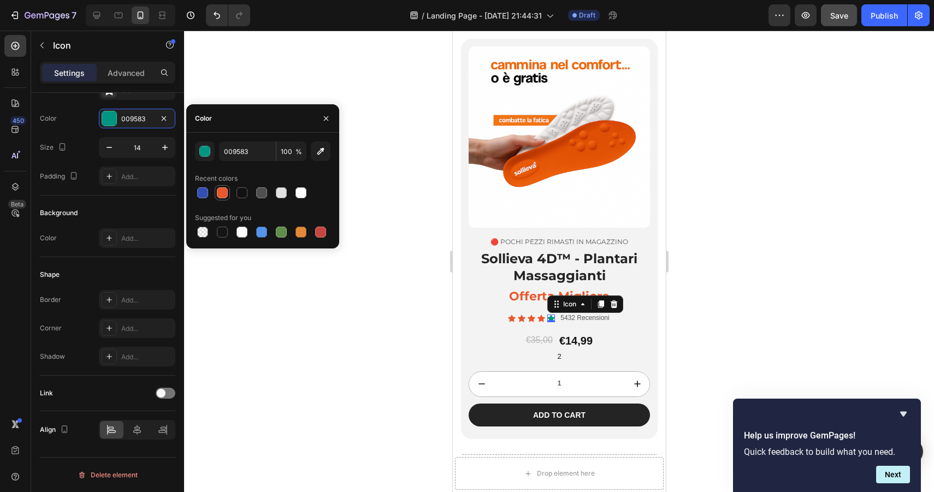
click at [223, 193] on div at bounding box center [222, 192] width 11 height 11
type input "E9572D"
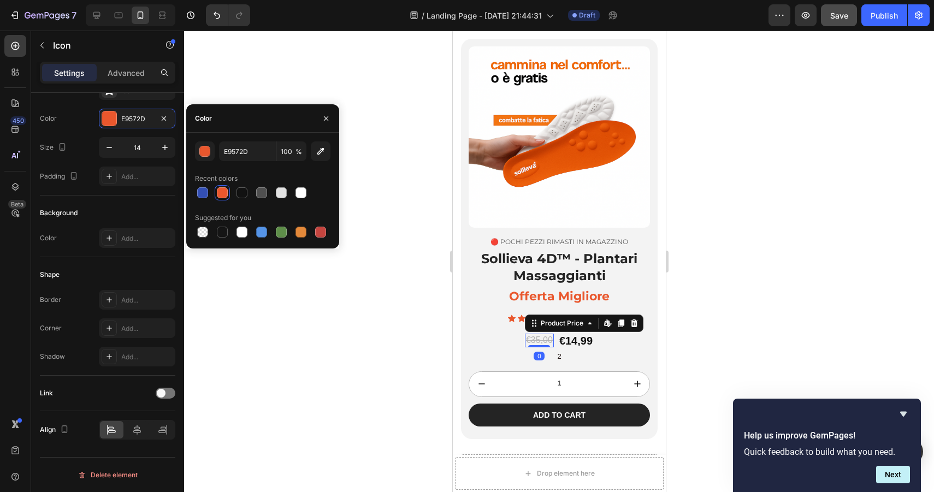
click at [531, 342] on div "€35,00" at bounding box center [538, 341] width 29 height 14
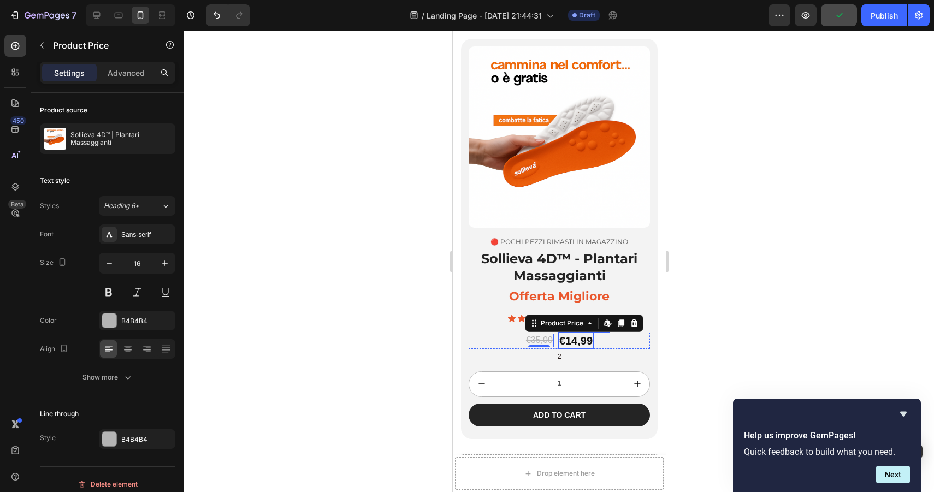
click at [565, 341] on div "€14,99" at bounding box center [576, 341] width 36 height 16
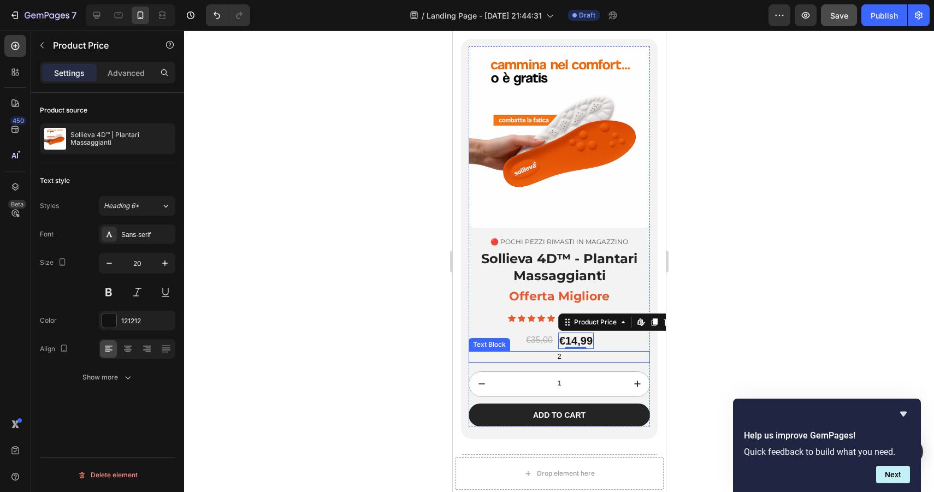
click at [560, 357] on p "2" at bounding box center [558, 356] width 179 height 9
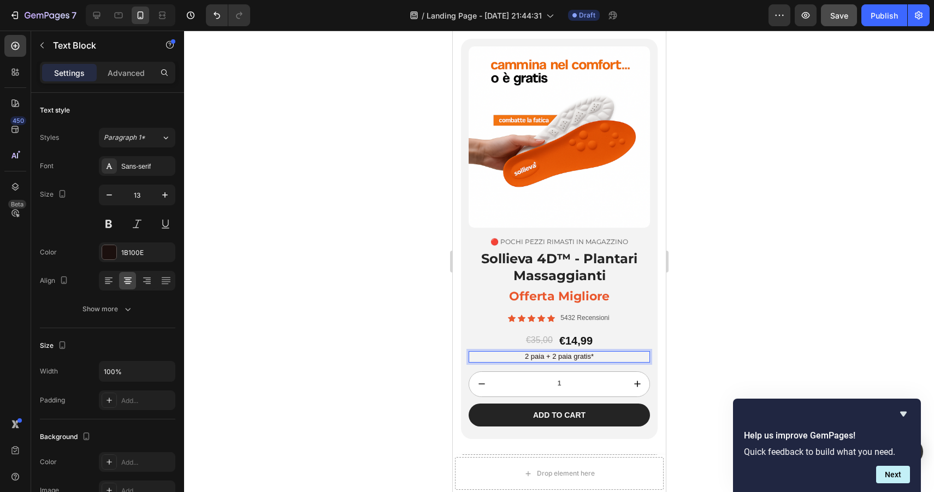
click at [549, 359] on p "2 paia + 2 paia gratis*" at bounding box center [558, 356] width 179 height 9
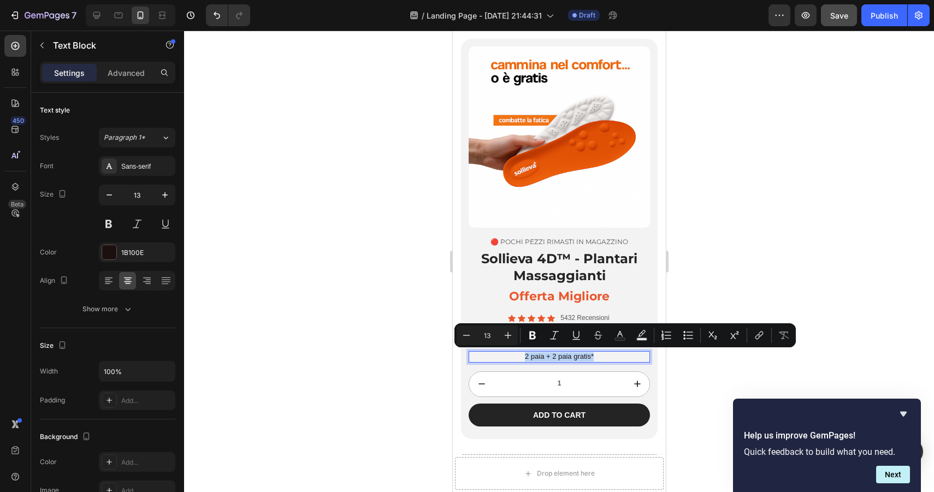
click at [569, 358] on p "2 paia + 2 paia gratis*" at bounding box center [558, 356] width 179 height 9
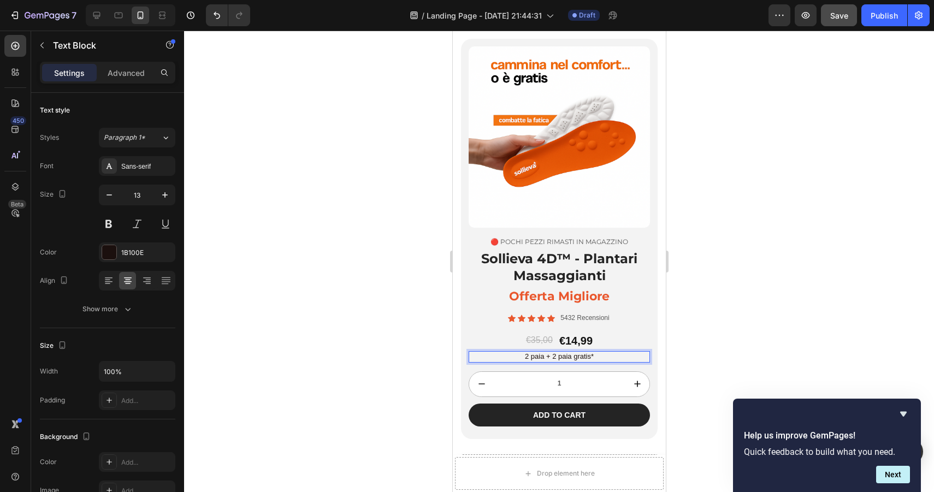
click at [575, 358] on p "2 paia + 2 paia gratis*" at bounding box center [558, 356] width 179 height 9
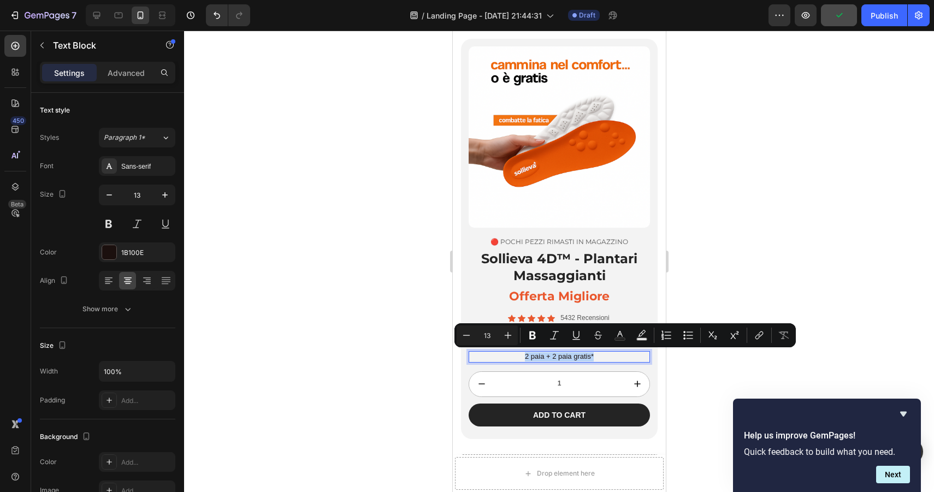
click at [575, 358] on p "2 paia + 2 paia gratis*" at bounding box center [558, 356] width 179 height 9
click at [574, 356] on p "2 paia + 2 paia gratis*" at bounding box center [558, 356] width 179 height 9
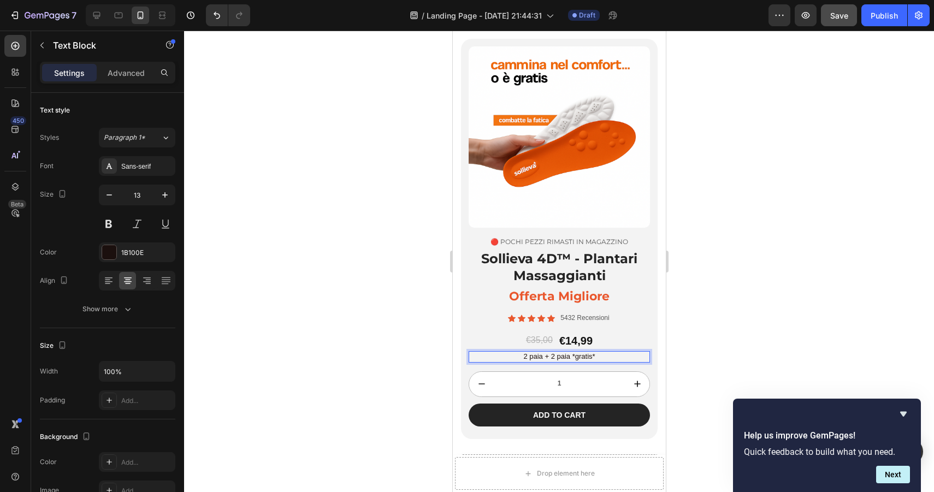
click at [561, 353] on p "2 paia + 2 paia *gratis*" at bounding box center [558, 356] width 179 height 9
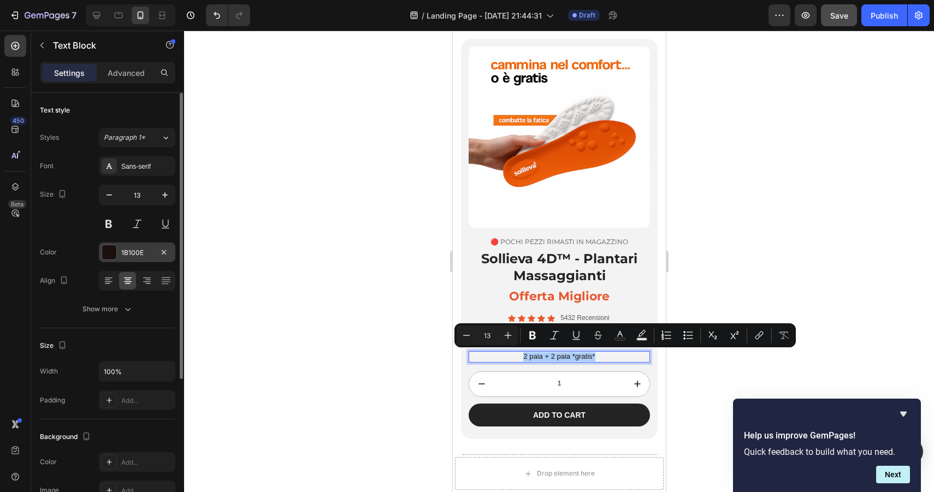
click at [110, 256] on div at bounding box center [109, 252] width 14 height 14
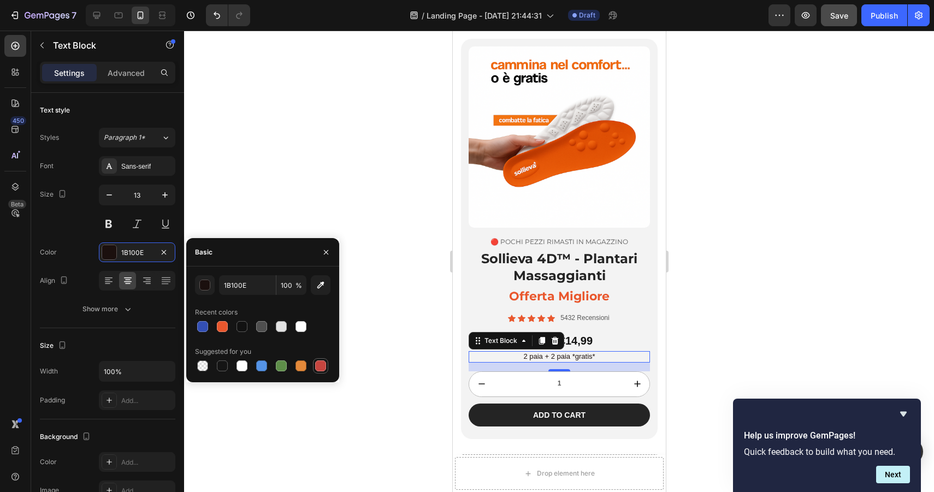
click at [318, 364] on div at bounding box center [320, 366] width 11 height 11
type input "C5453F"
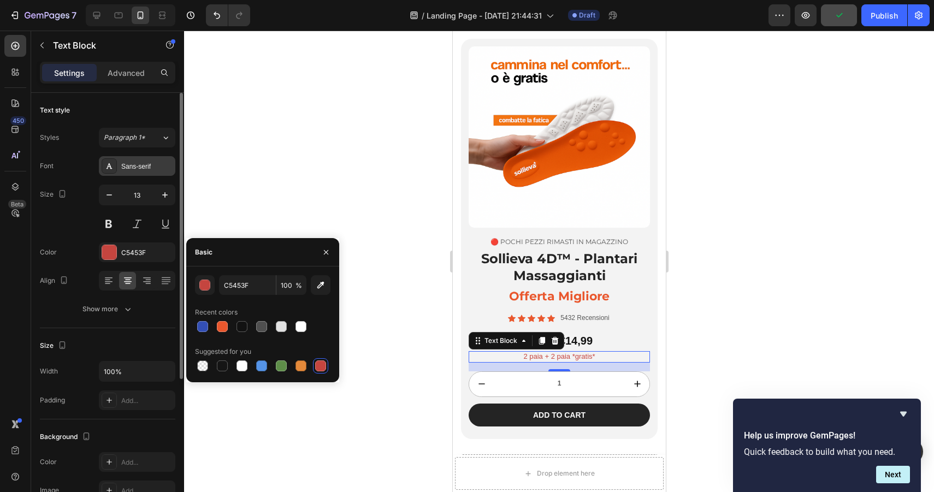
click at [128, 162] on div "Sans-serif" at bounding box center [146, 167] width 51 height 10
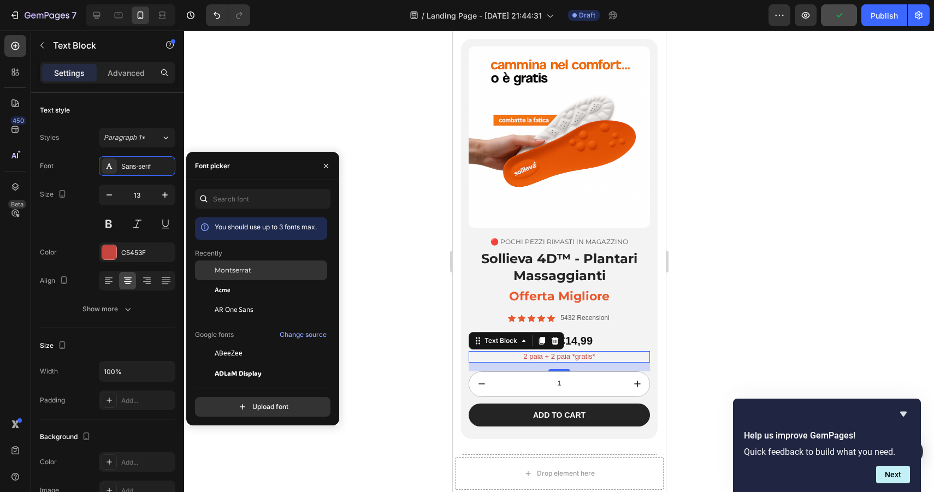
click at [238, 272] on span "Montserrat" at bounding box center [233, 271] width 37 height 10
click at [162, 198] on icon "button" at bounding box center [165, 195] width 11 height 11
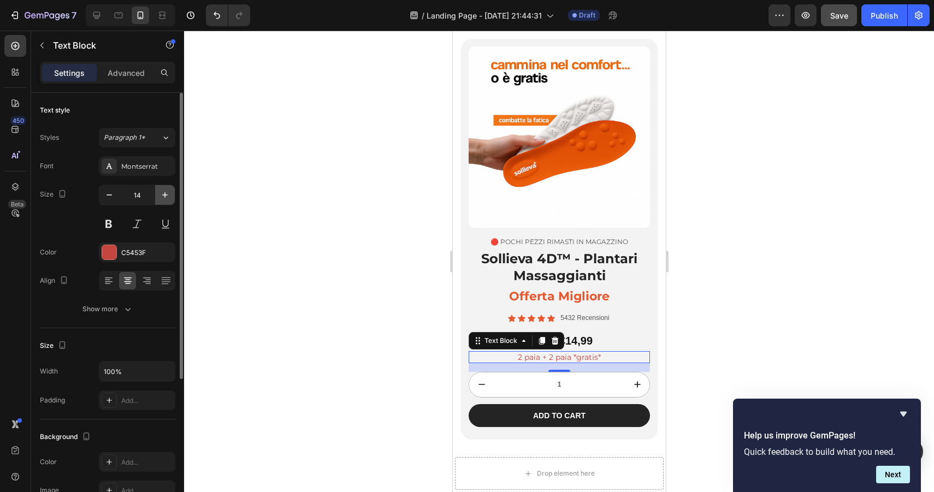
click at [162, 198] on icon "button" at bounding box center [165, 195] width 11 height 11
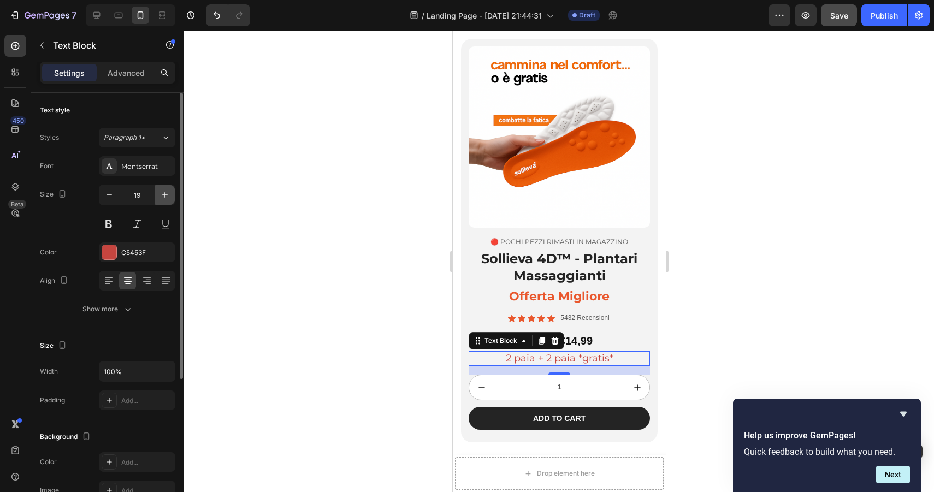
click at [162, 198] on icon "button" at bounding box center [165, 195] width 11 height 11
type input "21"
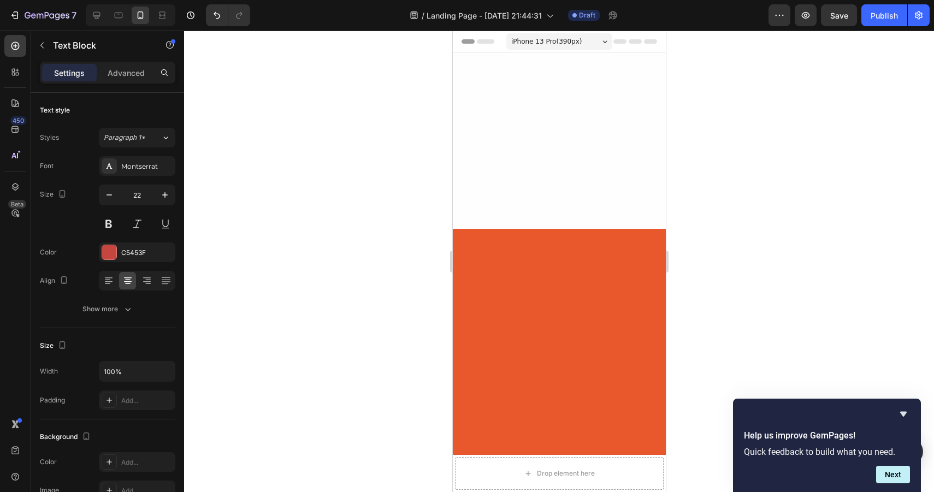
click at [162, 198] on icon "button" at bounding box center [165, 195] width 11 height 11
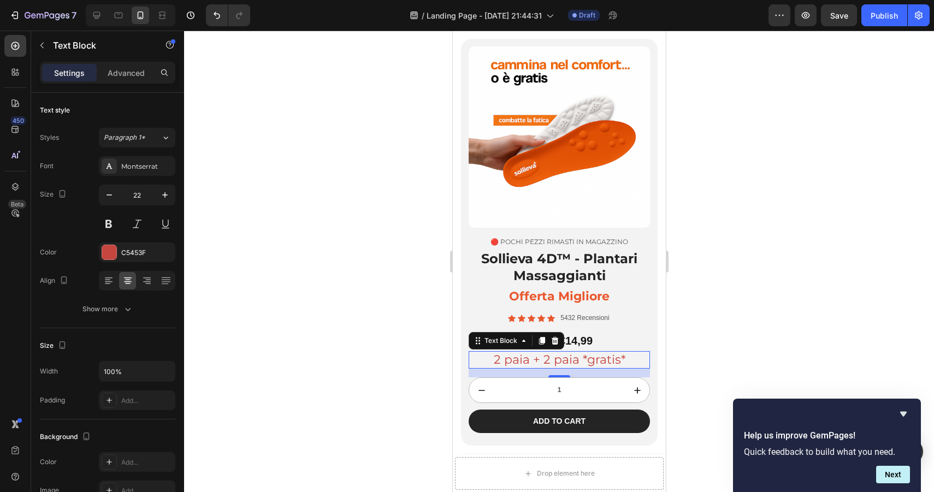
type input "23"
click at [114, 219] on button at bounding box center [109, 224] width 20 height 20
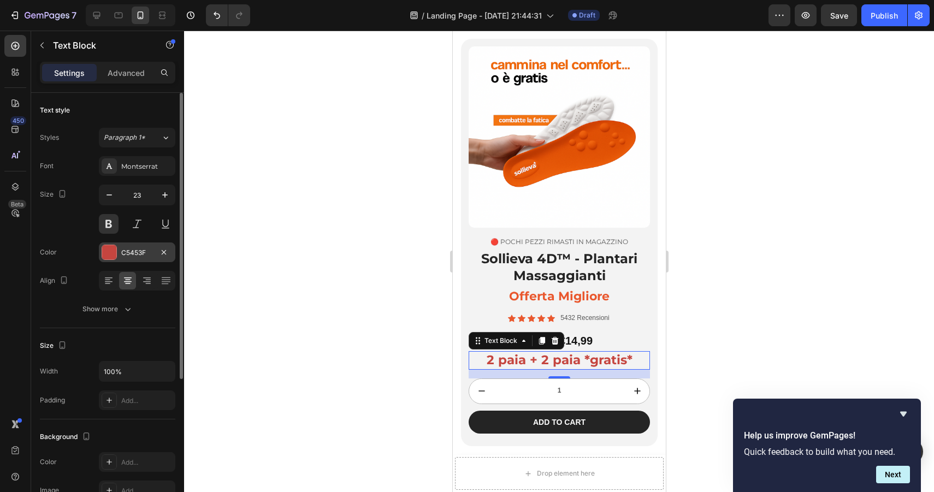
click at [114, 250] on div at bounding box center [109, 252] width 14 height 14
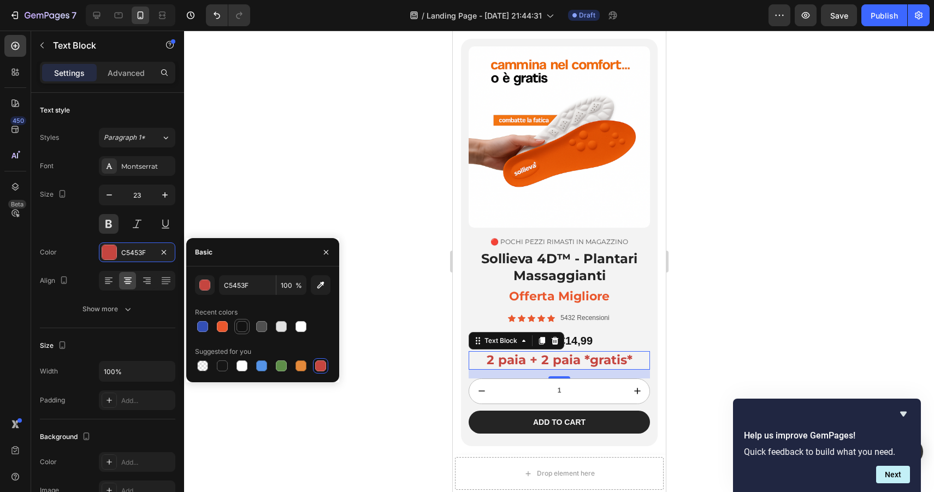
click at [241, 326] on div at bounding box center [242, 326] width 11 height 11
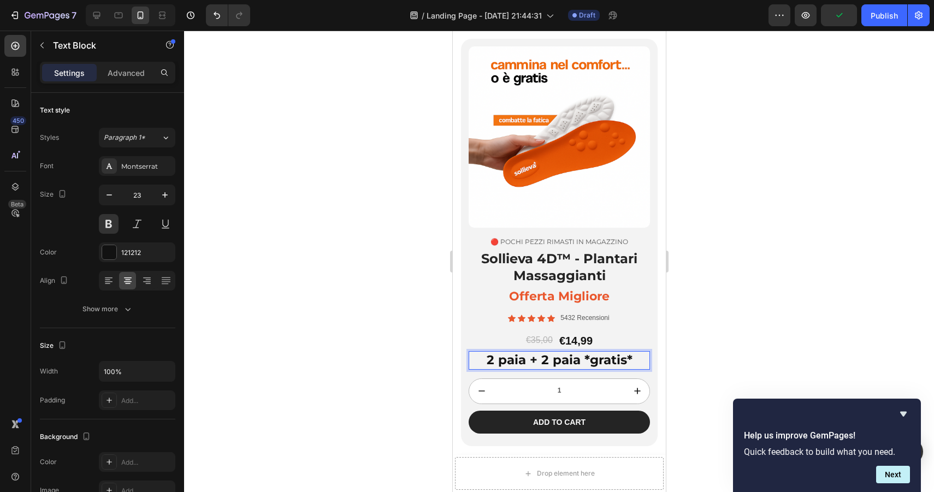
click at [607, 359] on p "2 paia + 2 paia *gratis*" at bounding box center [558, 360] width 179 height 16
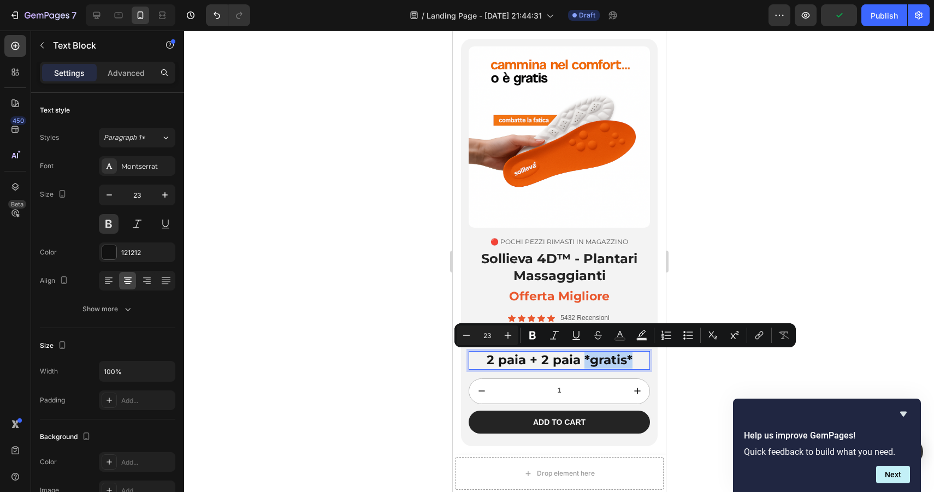
drag, startPoint x: 581, startPoint y: 357, endPoint x: 649, endPoint y: 356, distance: 67.8
click at [649, 356] on div "2 paia + 2 paia *gratis*" at bounding box center [558, 360] width 181 height 19
click at [110, 247] on div at bounding box center [109, 252] width 14 height 14
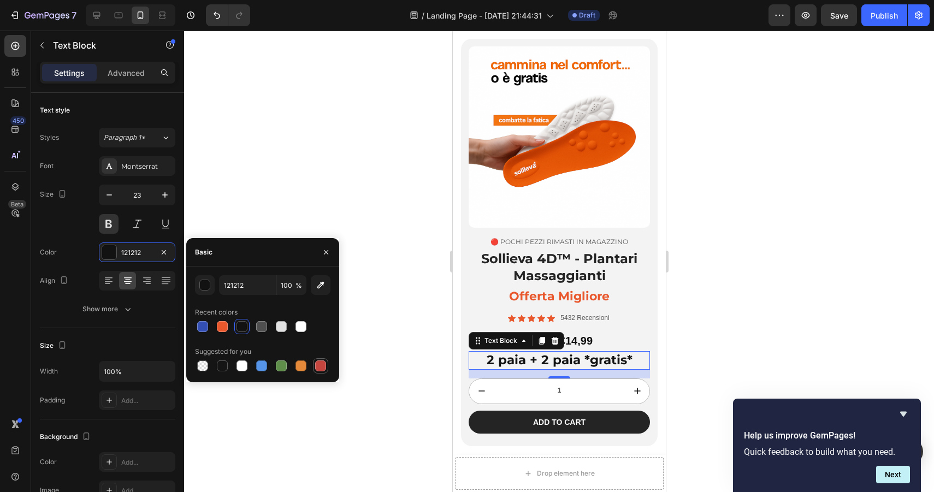
click at [325, 370] on div at bounding box center [320, 366] width 11 height 11
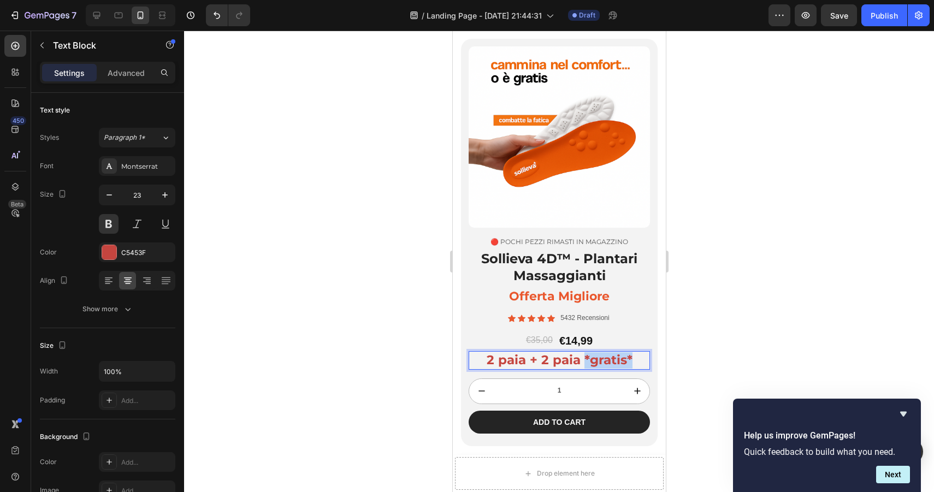
drag, startPoint x: 582, startPoint y: 359, endPoint x: 641, endPoint y: 360, distance: 59.6
click at [641, 360] on p "2 paia + 2 paia *gratis*" at bounding box center [558, 360] width 179 height 16
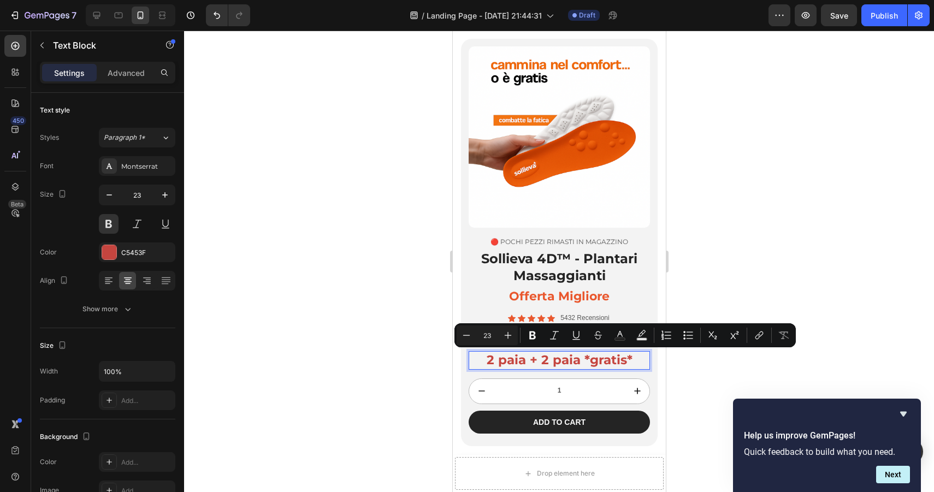
click at [547, 364] on p "2 paia + 2 paia *gratis*" at bounding box center [558, 360] width 179 height 16
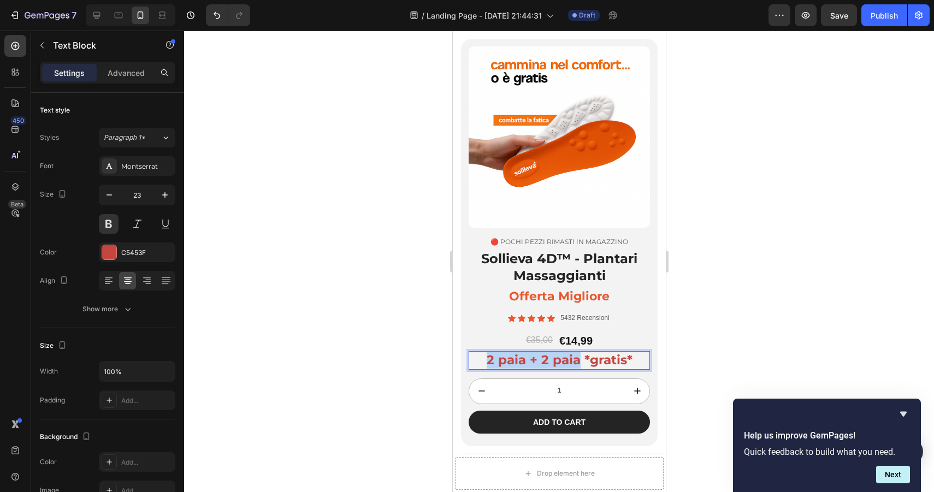
drag, startPoint x: 580, startPoint y: 358, endPoint x: 484, endPoint y: 358, distance: 96.7
click at [484, 358] on p "2 paia + 2 paia *gratis*" at bounding box center [558, 360] width 179 height 16
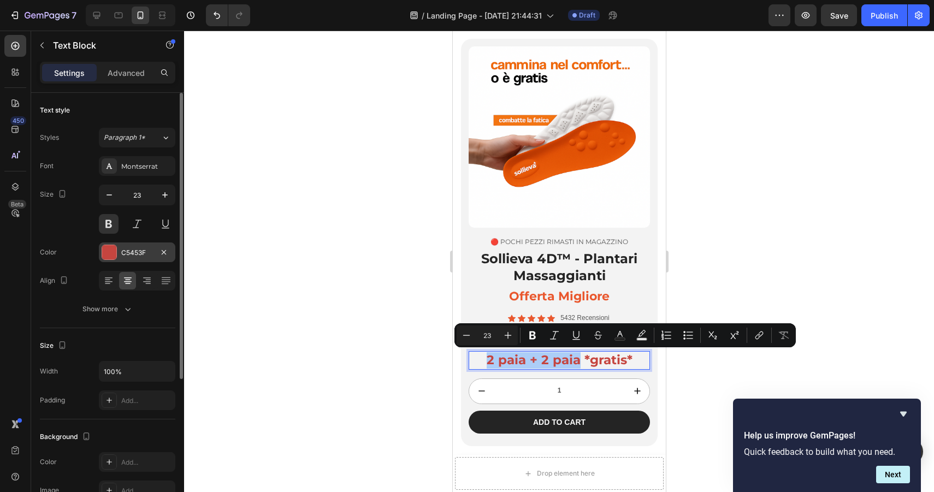
click at [113, 256] on div at bounding box center [109, 252] width 14 height 14
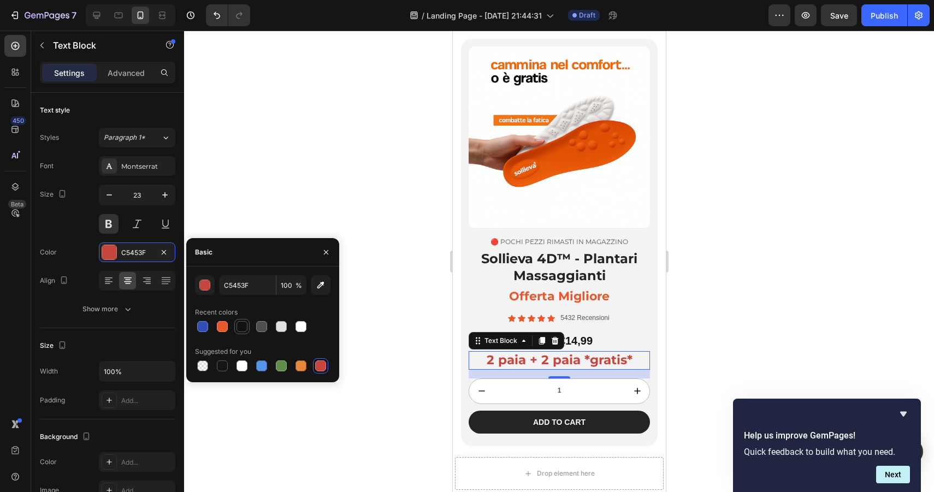
click at [246, 331] on div at bounding box center [241, 326] width 13 height 13
type input "121212"
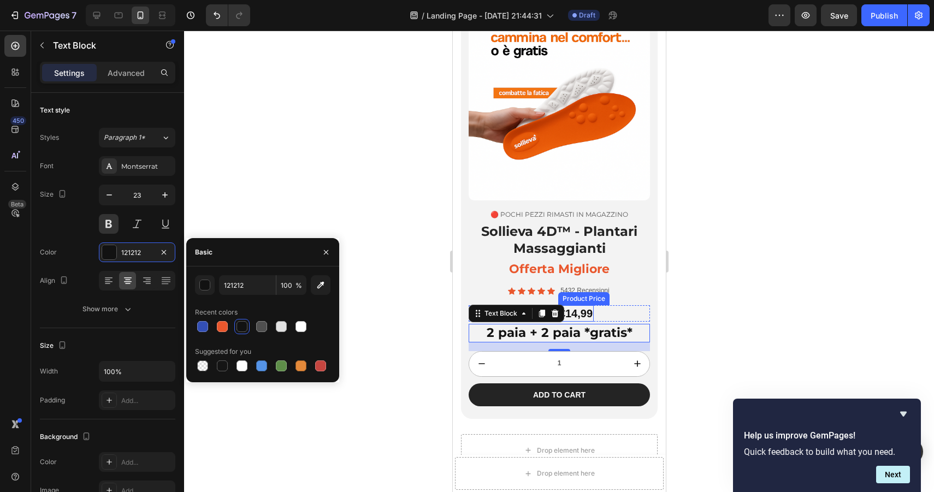
scroll to position [2844, 0]
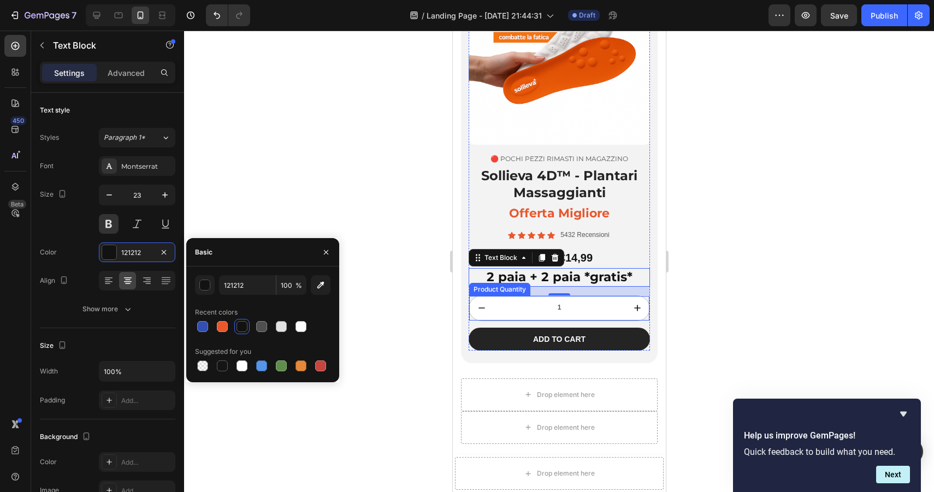
click at [475, 316] on button "decrement" at bounding box center [481, 308] width 25 height 25
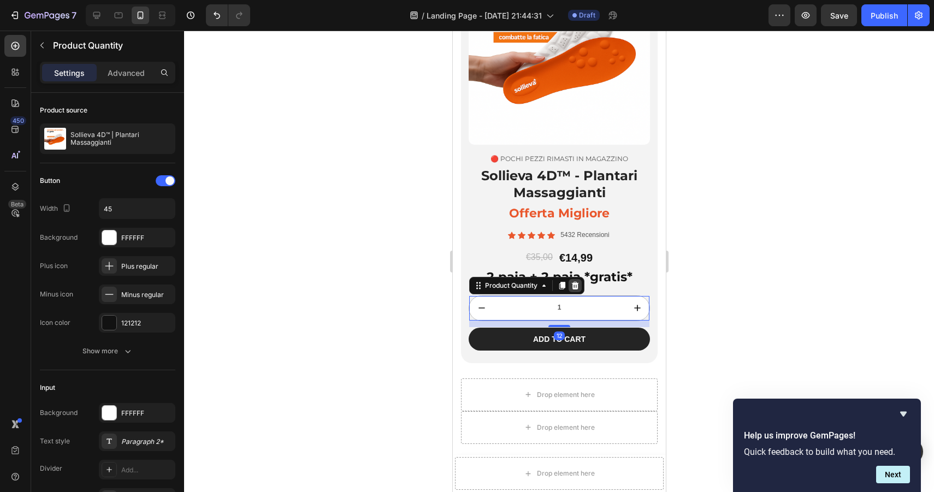
click at [574, 287] on icon at bounding box center [574, 286] width 7 height 8
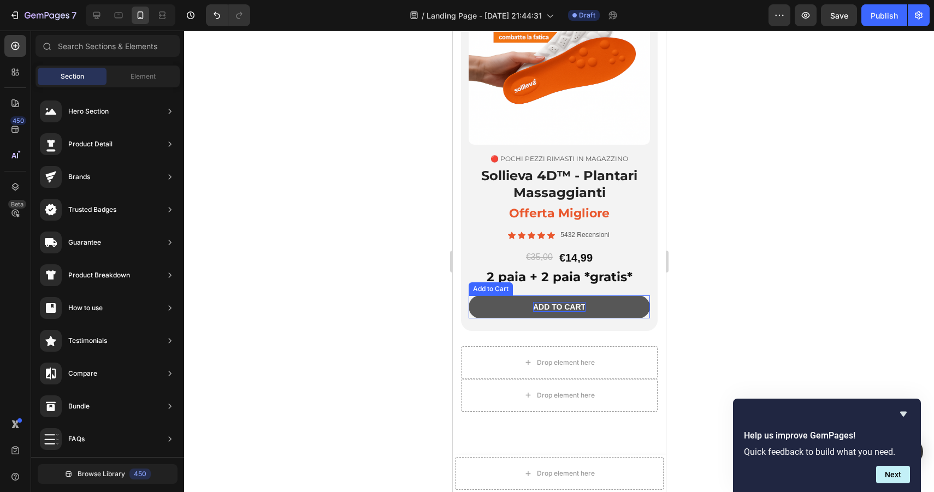
click at [584, 307] on div "Add to cart" at bounding box center [559, 307] width 52 height 10
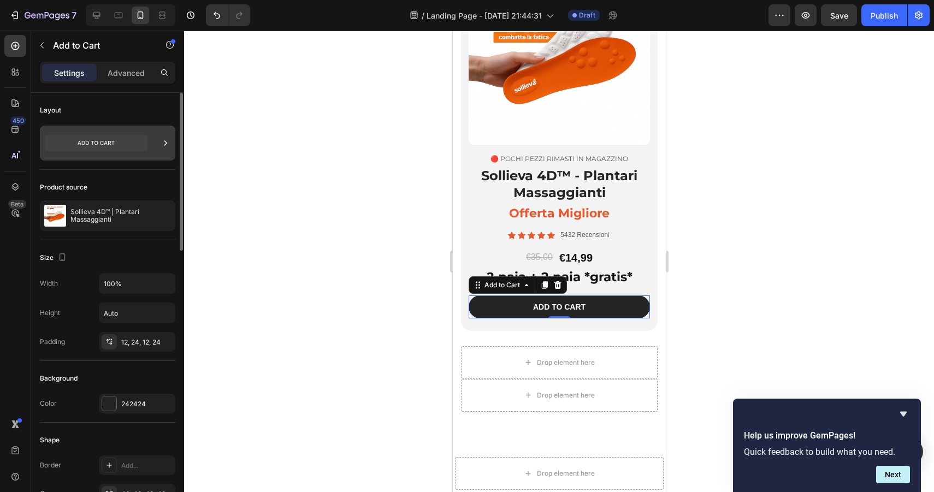
click at [144, 148] on icon at bounding box center [96, 143] width 103 height 16
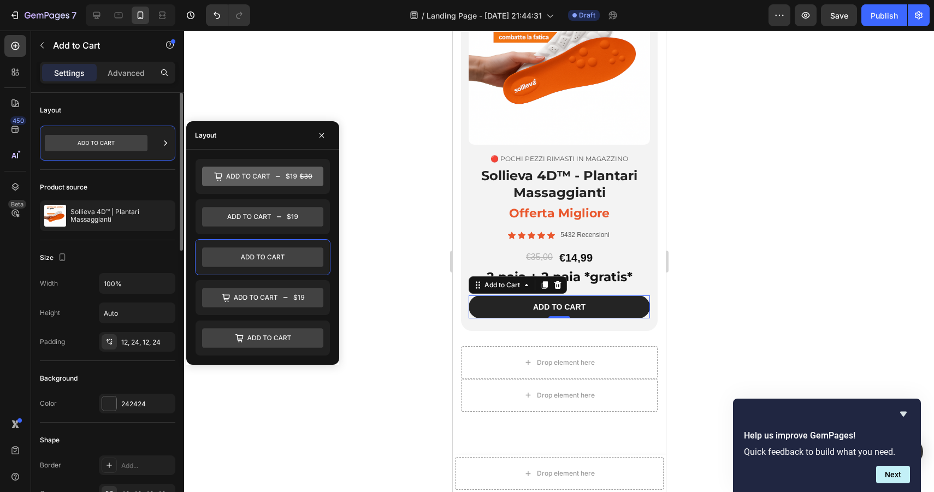
click at [111, 104] on div "Layout" at bounding box center [107, 110] width 135 height 17
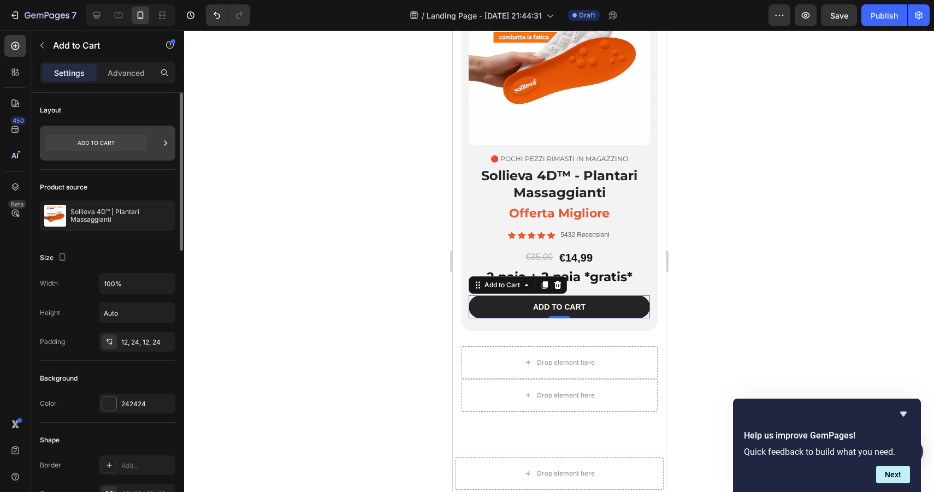
click at [78, 144] on icon at bounding box center [96, 143] width 37 height 4
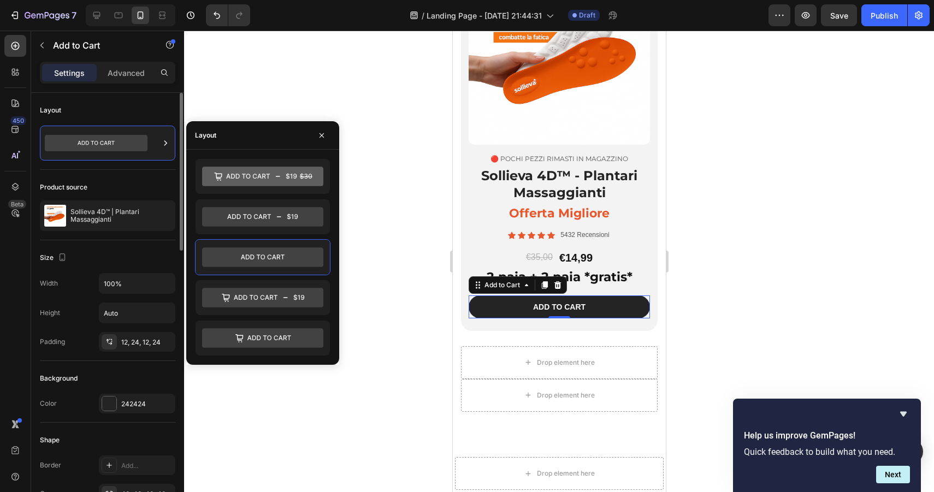
click at [101, 113] on div "Layout" at bounding box center [107, 110] width 135 height 17
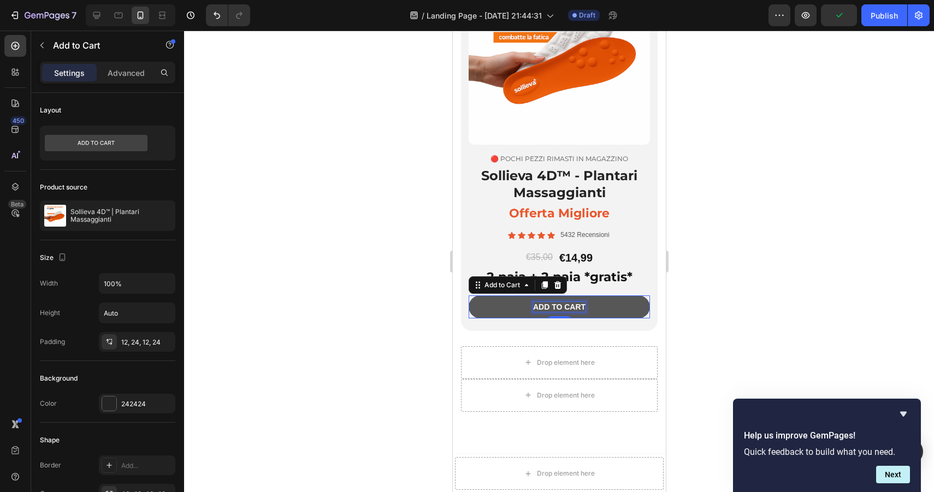
click at [544, 304] on div "Add to cart" at bounding box center [559, 307] width 52 height 10
click at [555, 307] on p "Add to cart" at bounding box center [559, 307] width 52 height 10
click at [468, 296] on button "ACQUISTA" at bounding box center [558, 307] width 181 height 23
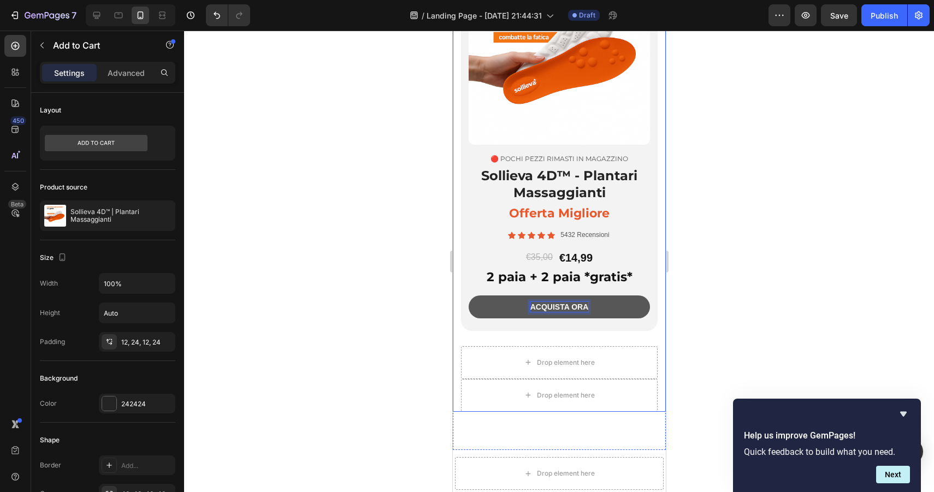
click at [693, 296] on div at bounding box center [559, 262] width 750 height 462
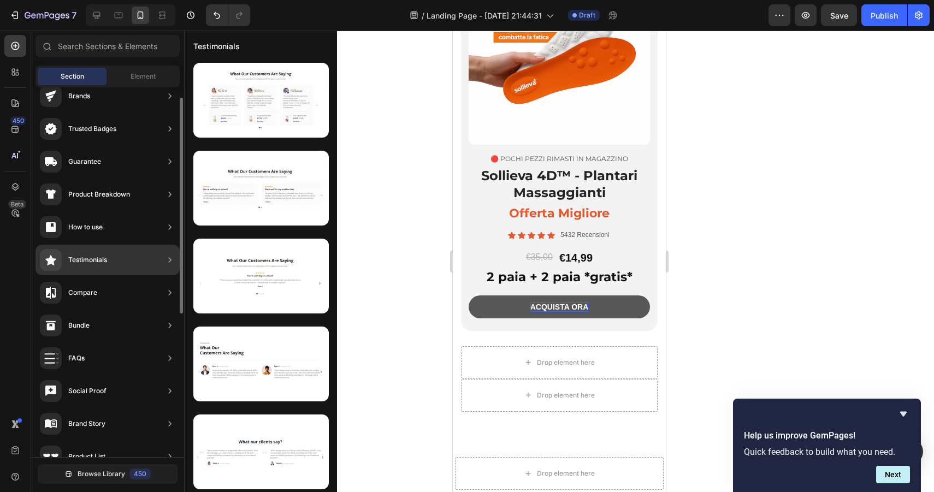
scroll to position [0, 0]
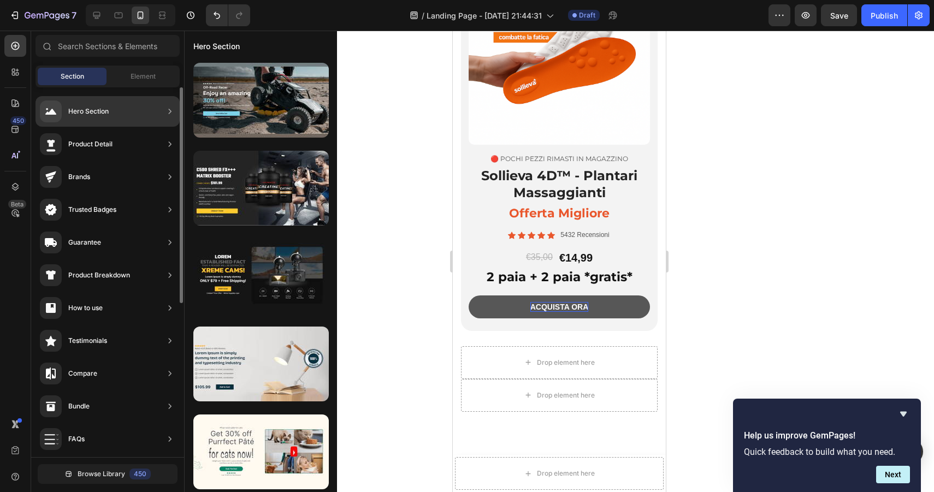
click at [124, 86] on div "Section Element" at bounding box center [108, 77] width 144 height 22
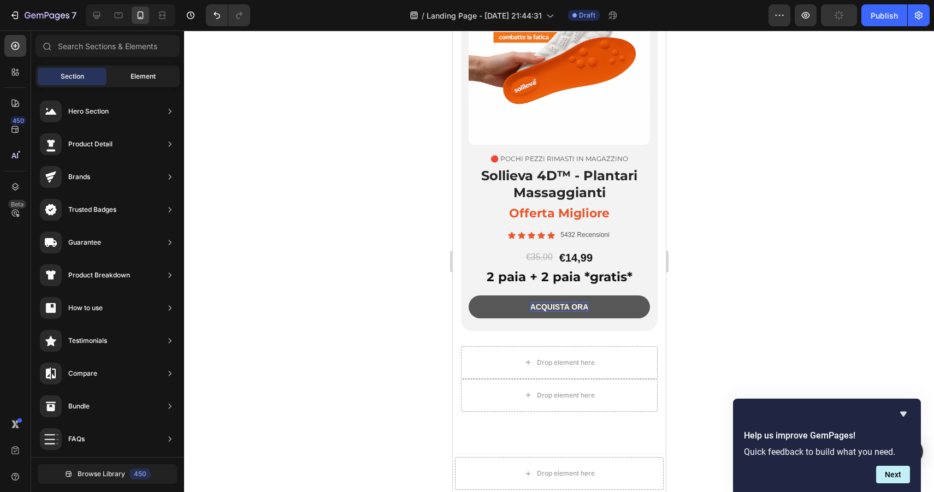
click at [125, 79] on div "Element" at bounding box center [143, 76] width 69 height 17
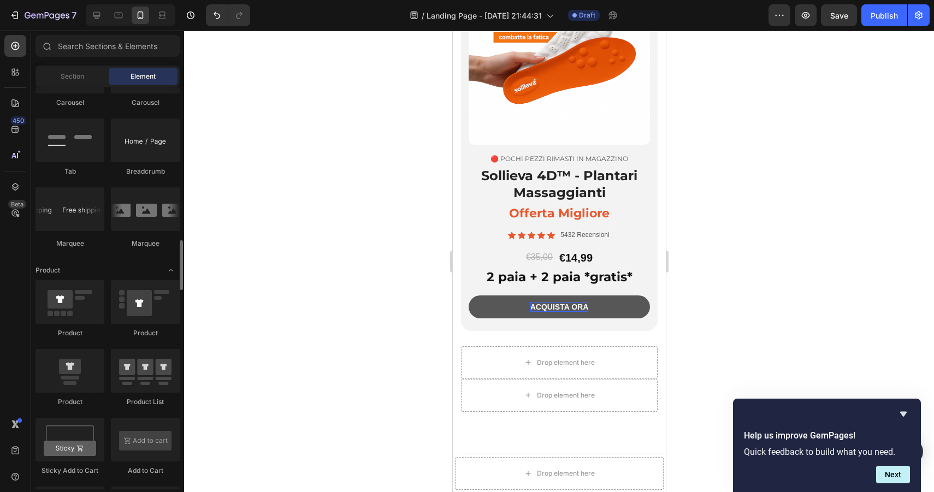
scroll to position [1216, 0]
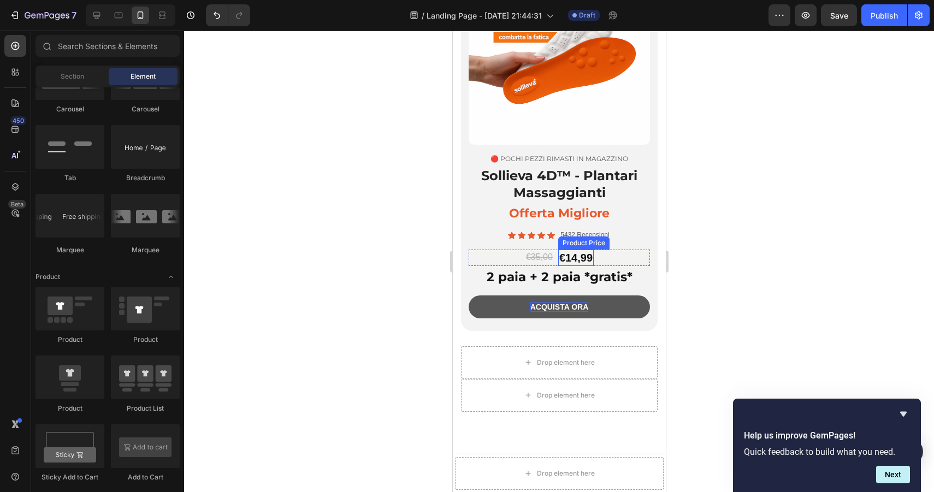
click at [574, 256] on div "€14,99" at bounding box center [576, 258] width 36 height 16
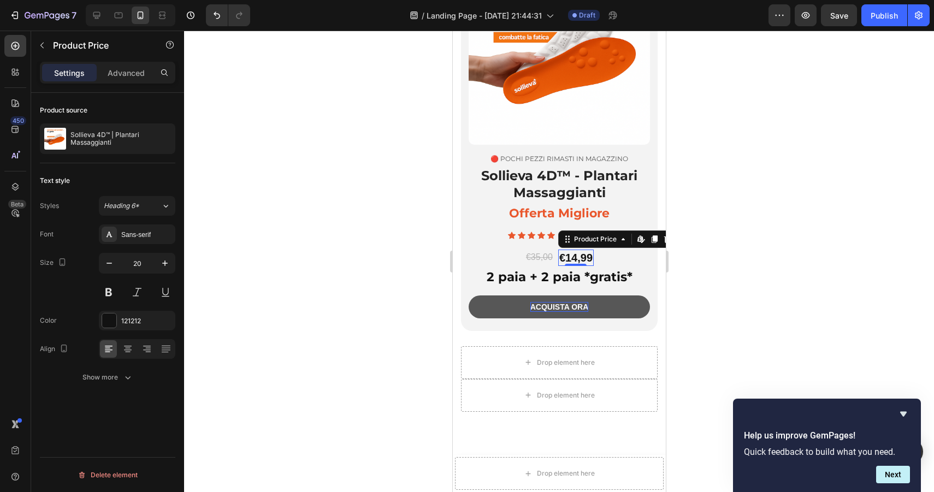
click at [574, 257] on div "€14,99" at bounding box center [576, 258] width 36 height 16
click at [573, 258] on div "€14,99" at bounding box center [576, 258] width 36 height 16
click at [575, 255] on div "€14,99" at bounding box center [576, 258] width 36 height 16
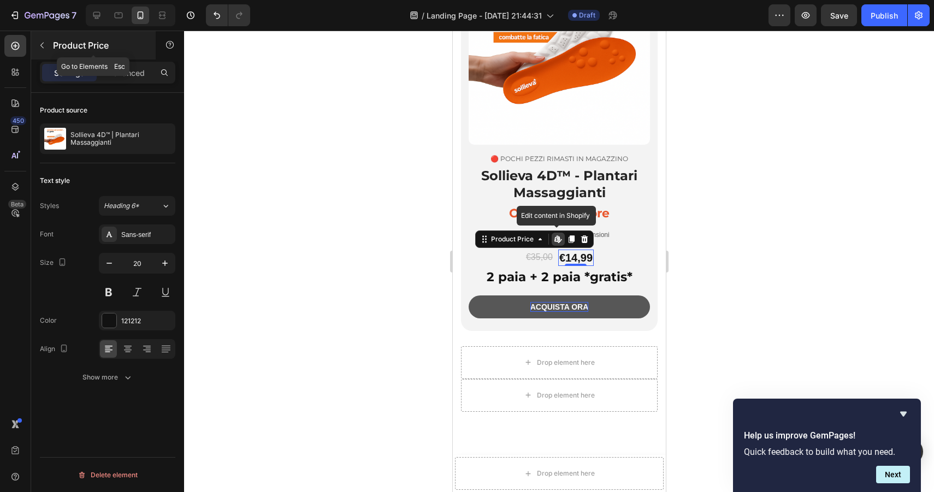
click at [51, 41] on div "Product Price" at bounding box center [93, 45] width 125 height 28
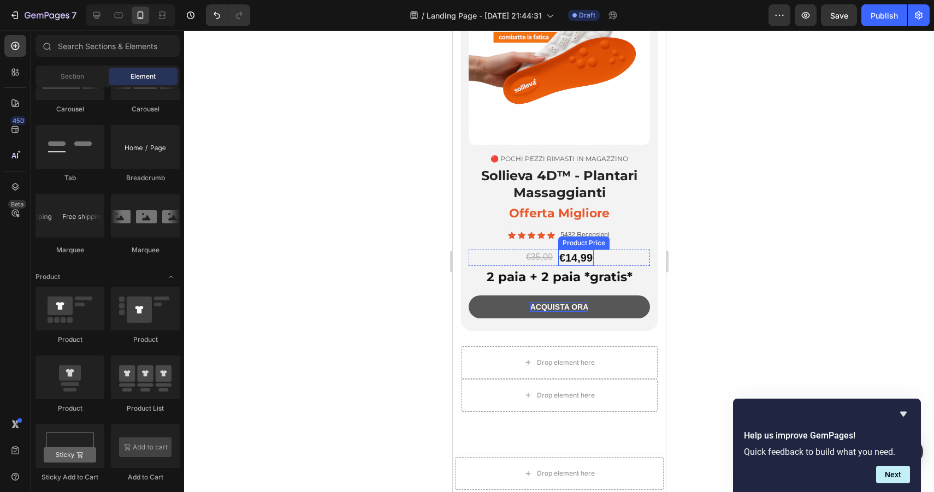
click at [585, 256] on div "€14,99" at bounding box center [576, 258] width 36 height 16
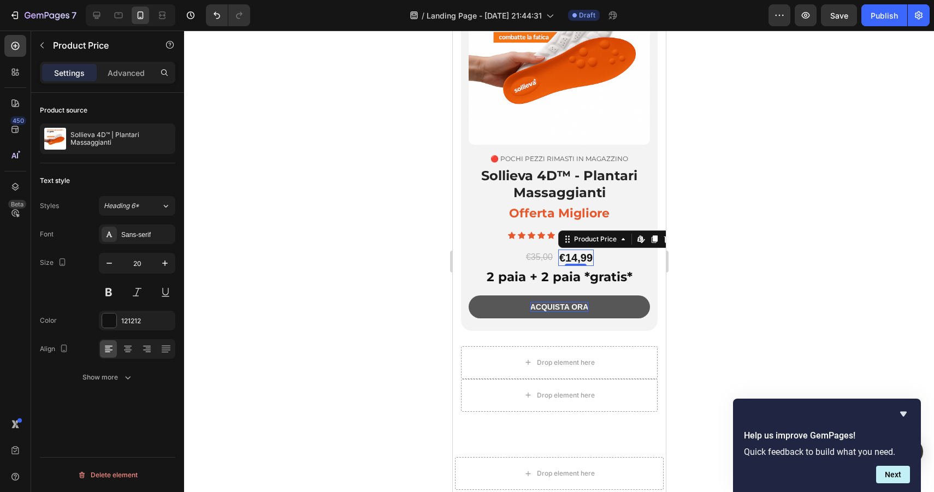
click at [571, 257] on div "€14,99" at bounding box center [576, 258] width 36 height 16
click at [623, 262] on div "€35,00 Product Price Product Price €14,99 Product Price Edit content in Shopify…" at bounding box center [558, 258] width 181 height 16
click at [575, 257] on div "€14,99" at bounding box center [576, 258] width 36 height 16
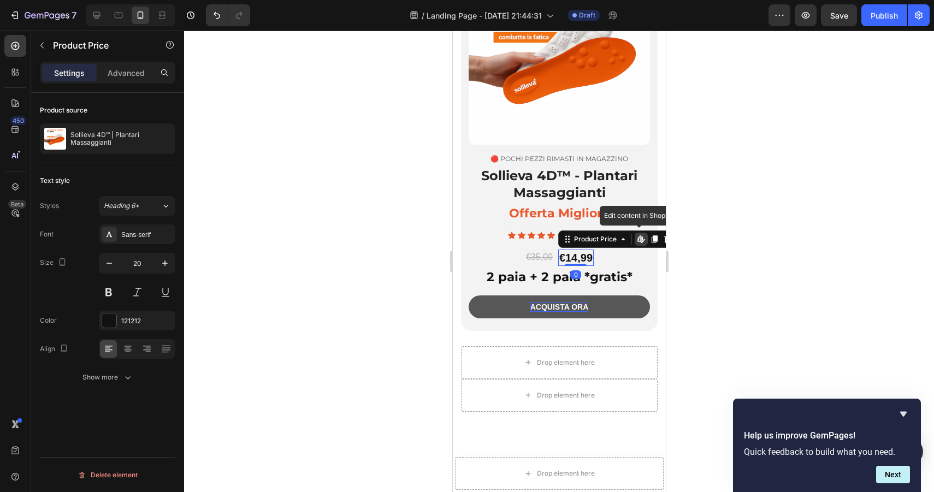
click at [575, 257] on div "€14,99" at bounding box center [576, 258] width 36 height 16
click at [155, 137] on div at bounding box center [160, 138] width 31 height 31
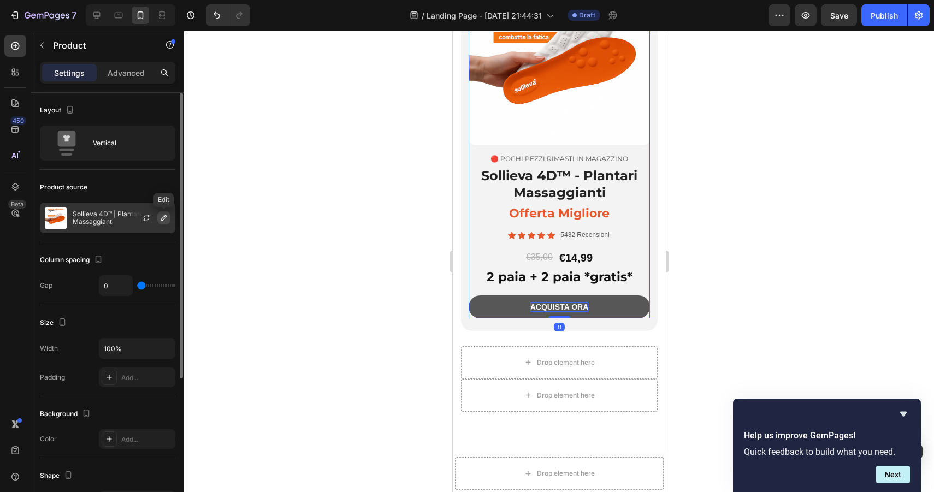
click at [158, 217] on button "button" at bounding box center [163, 217] width 13 height 13
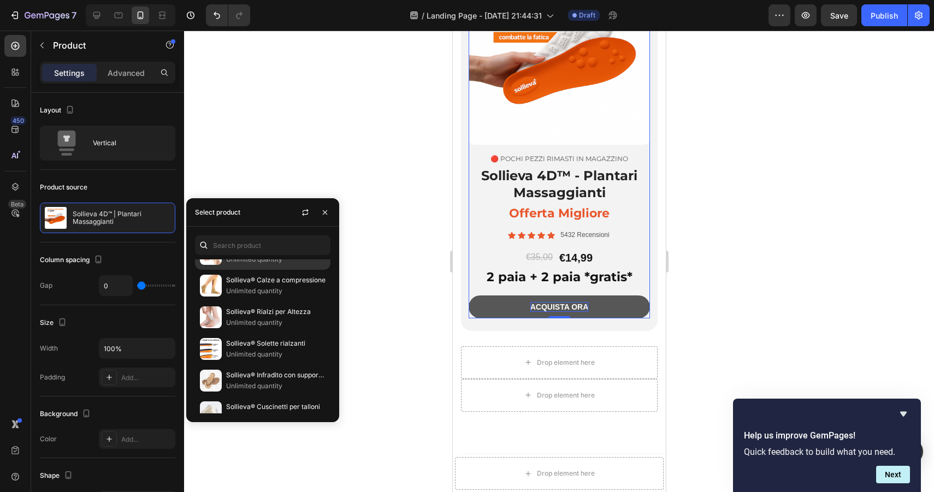
scroll to position [195, 0]
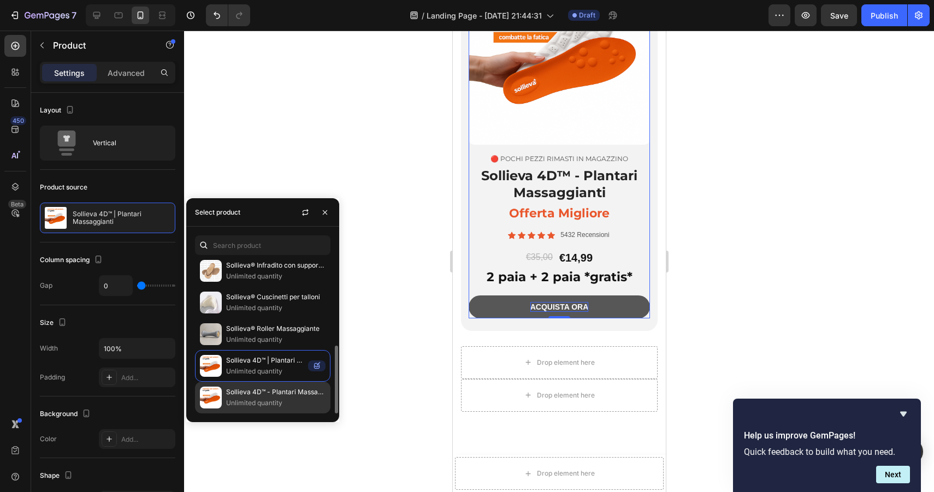
click at [263, 397] on p "Sollieva 4D™ - Plantari Massaggianti" at bounding box center [275, 392] width 99 height 11
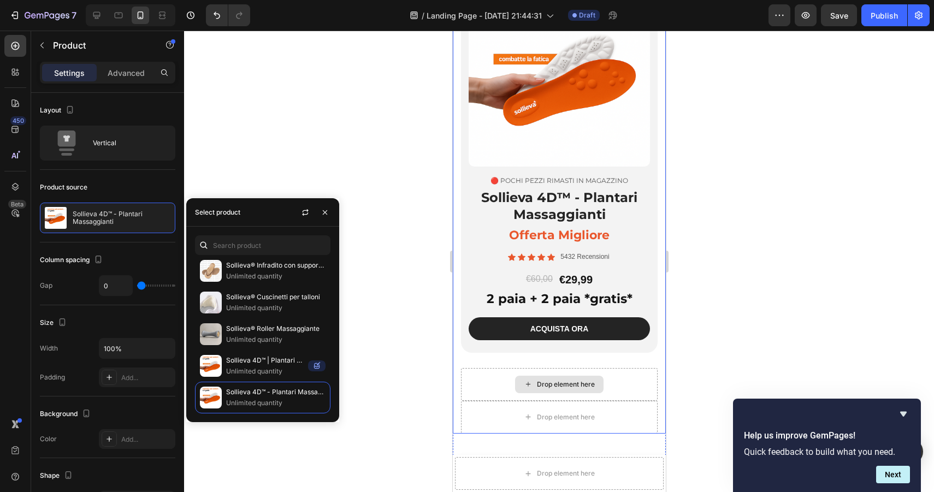
scroll to position [2844, 0]
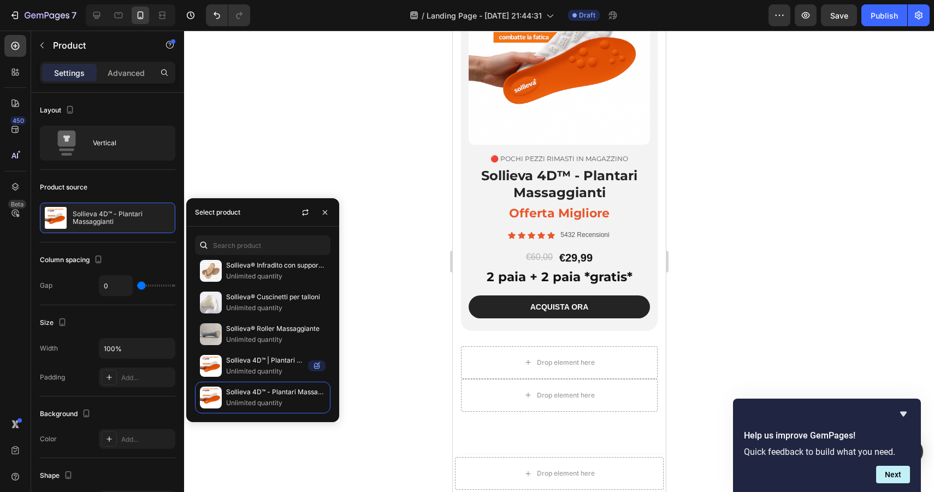
click at [289, 133] on div at bounding box center [559, 262] width 750 height 462
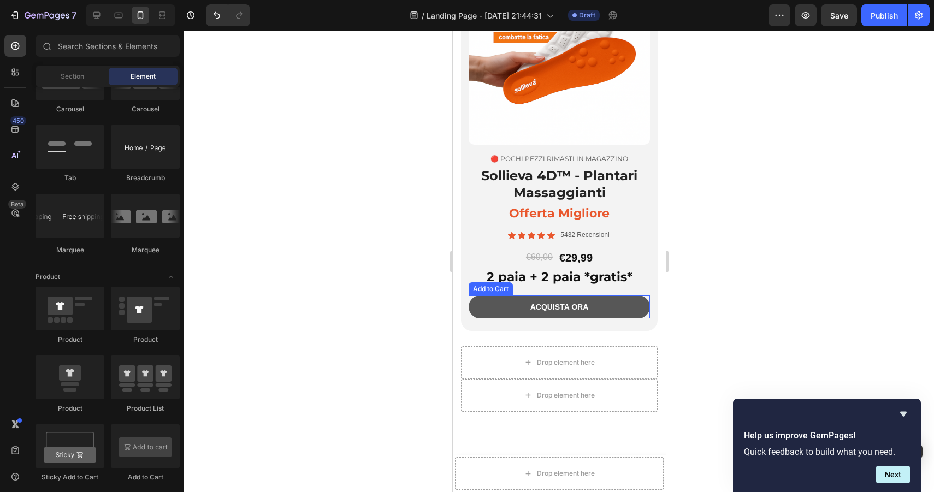
click at [488, 301] on button "ACQUISTA ORA" at bounding box center [558, 307] width 181 height 23
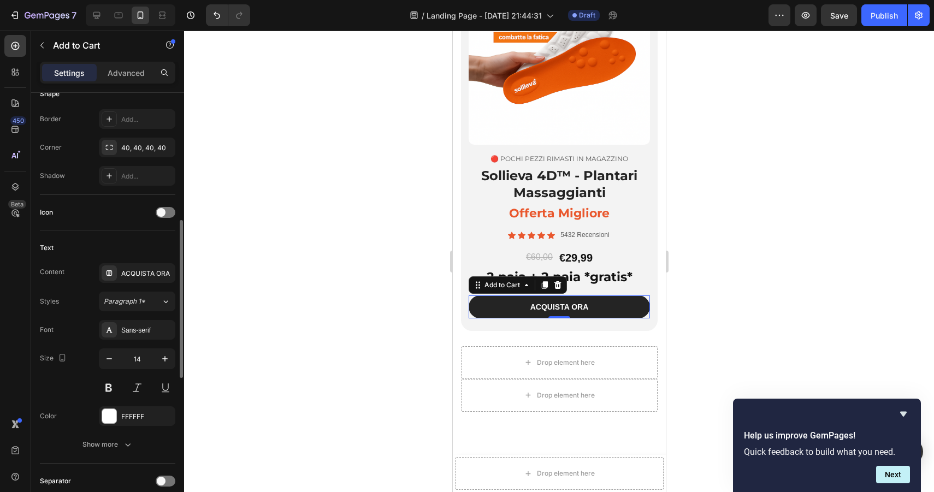
scroll to position [349, 0]
click at [115, 68] on p "Advanced" at bounding box center [126, 72] width 37 height 11
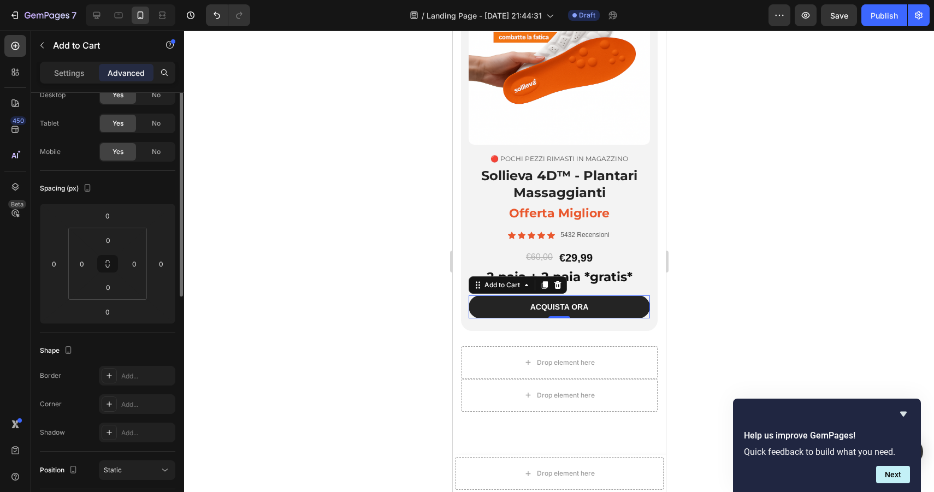
scroll to position [0, 0]
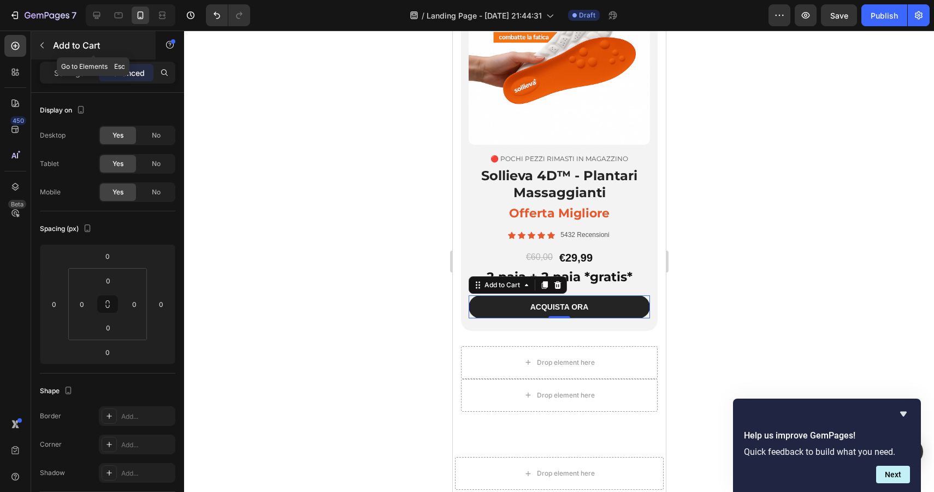
click at [49, 40] on button "button" at bounding box center [41, 45] width 17 height 17
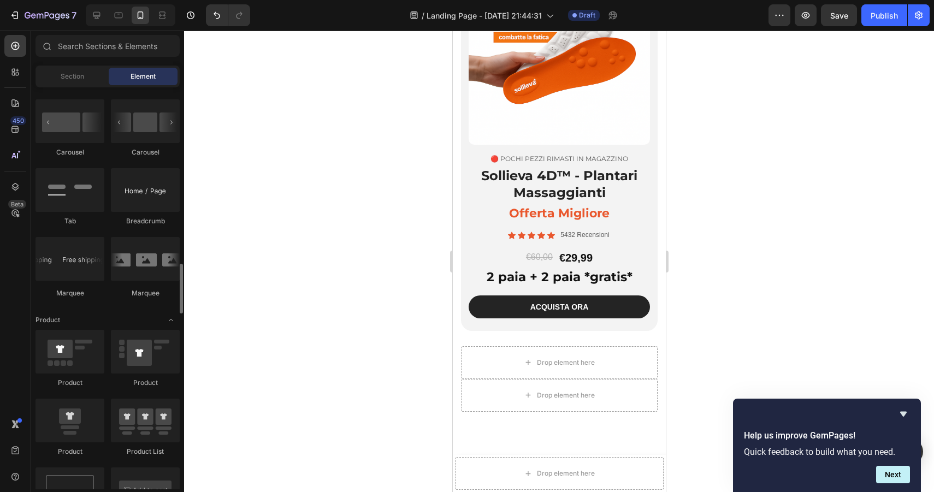
scroll to position [1166, 0]
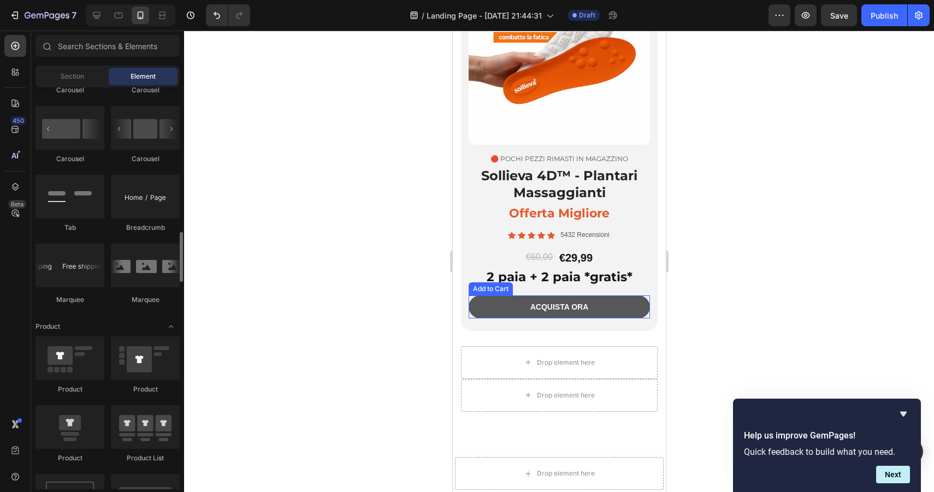
click at [494, 313] on button "ACQUISTA ORA" at bounding box center [558, 307] width 181 height 23
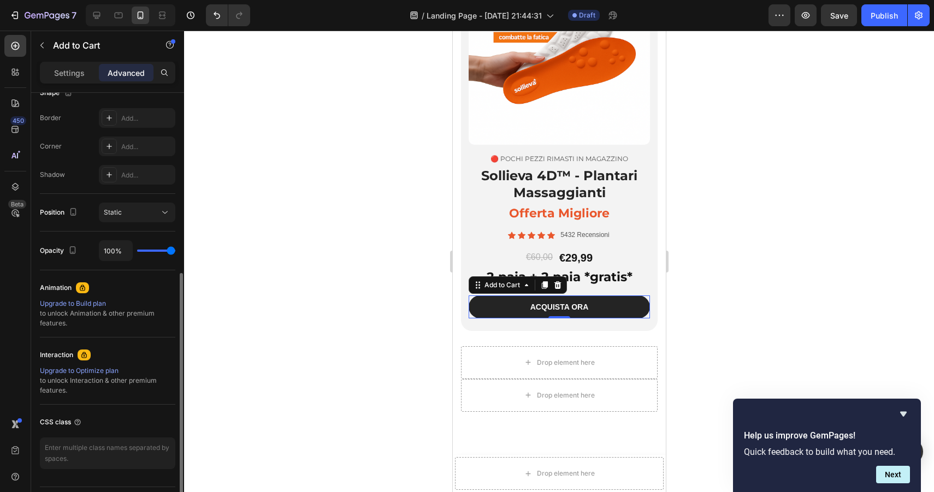
scroll to position [315, 0]
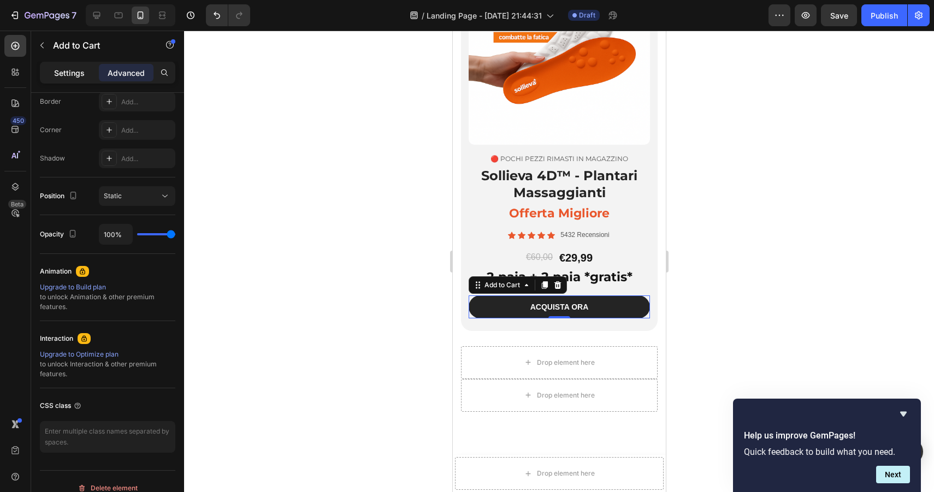
click at [66, 70] on p "Settings" at bounding box center [69, 72] width 31 height 11
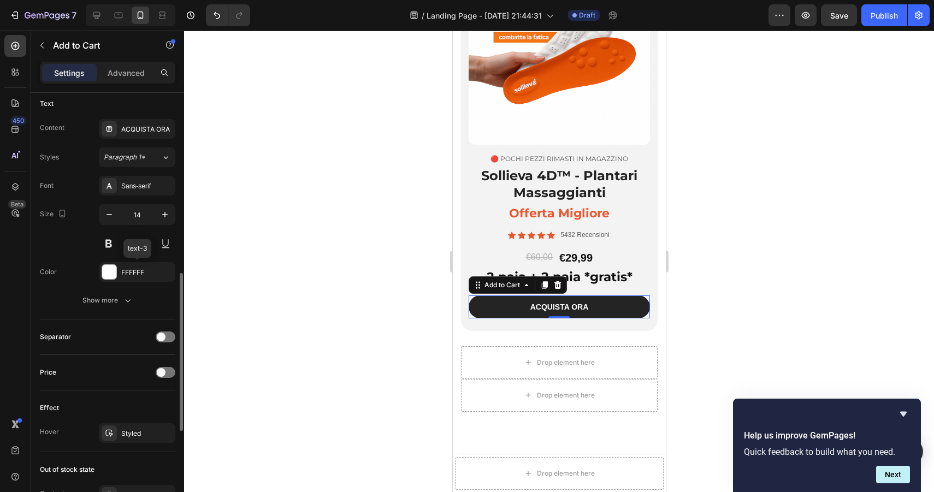
scroll to position [498, 0]
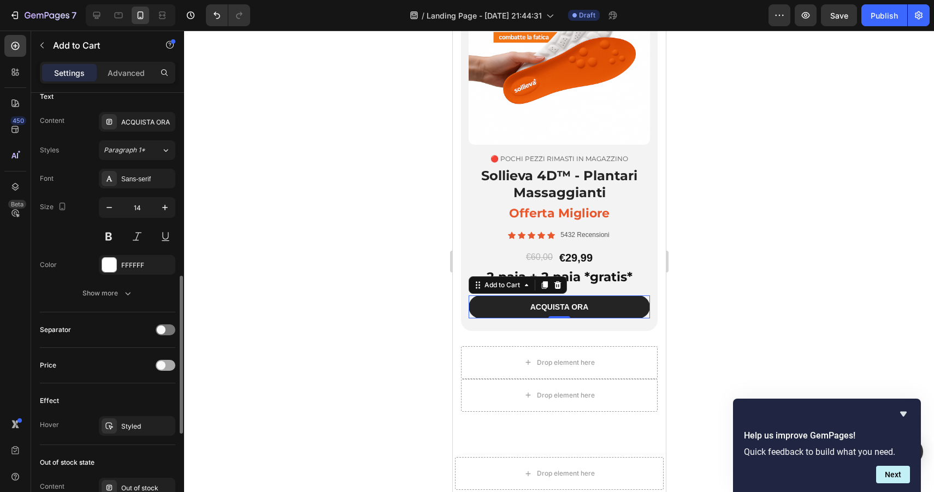
click at [161, 366] on span at bounding box center [161, 365] width 9 height 9
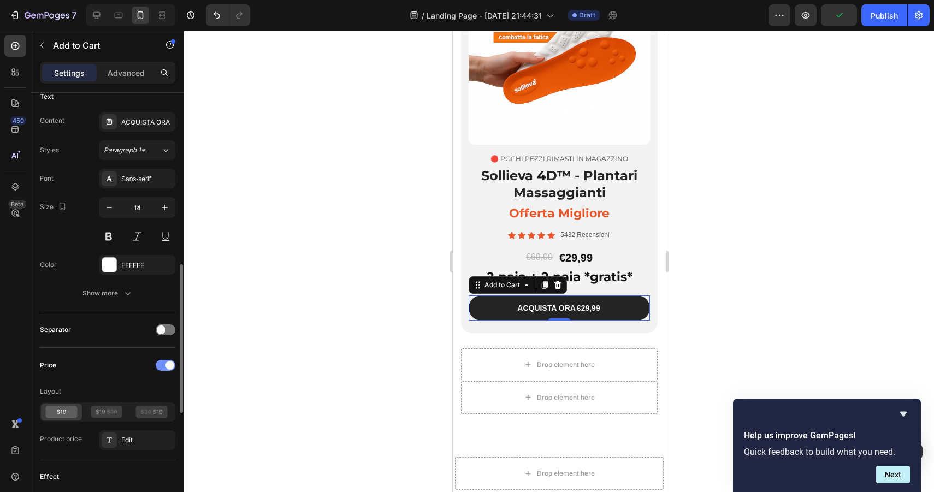
click at [161, 366] on div at bounding box center [166, 365] width 20 height 11
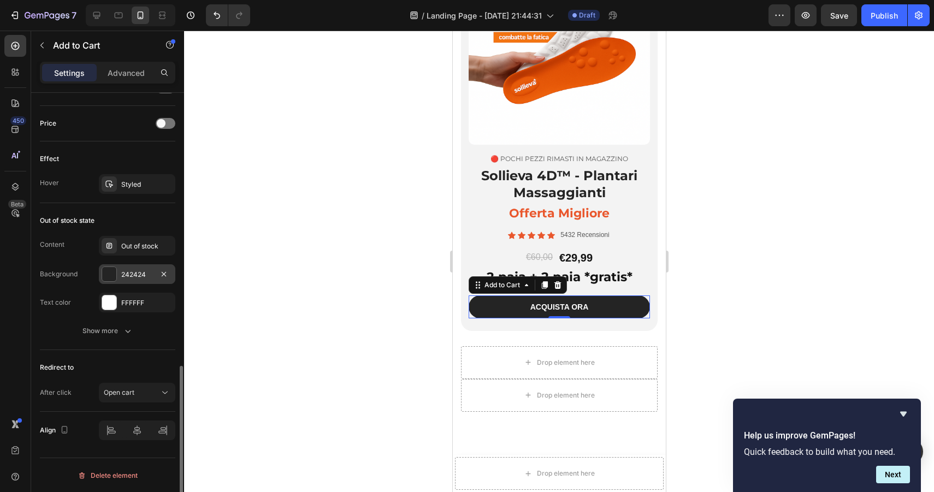
scroll to position [740, 0]
click at [148, 389] on div "Open cart" at bounding box center [132, 392] width 56 height 10
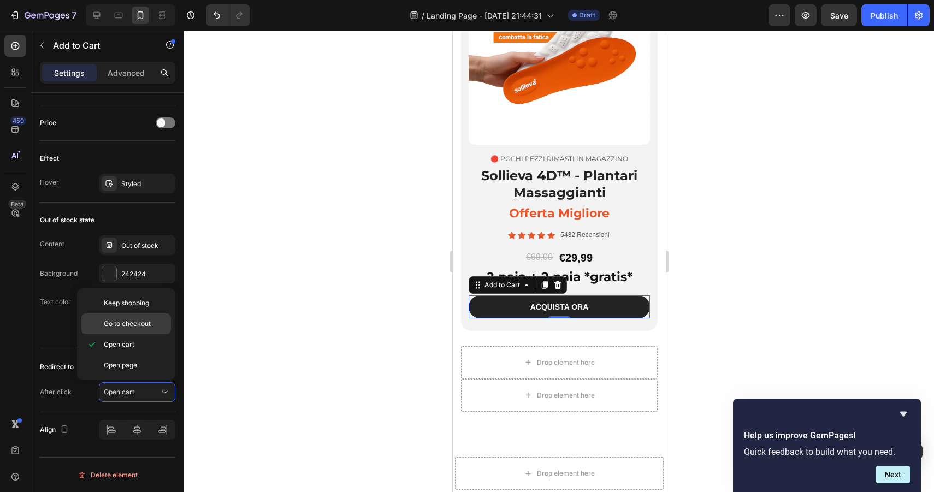
click at [137, 326] on span "Go to checkout" at bounding box center [127, 324] width 47 height 10
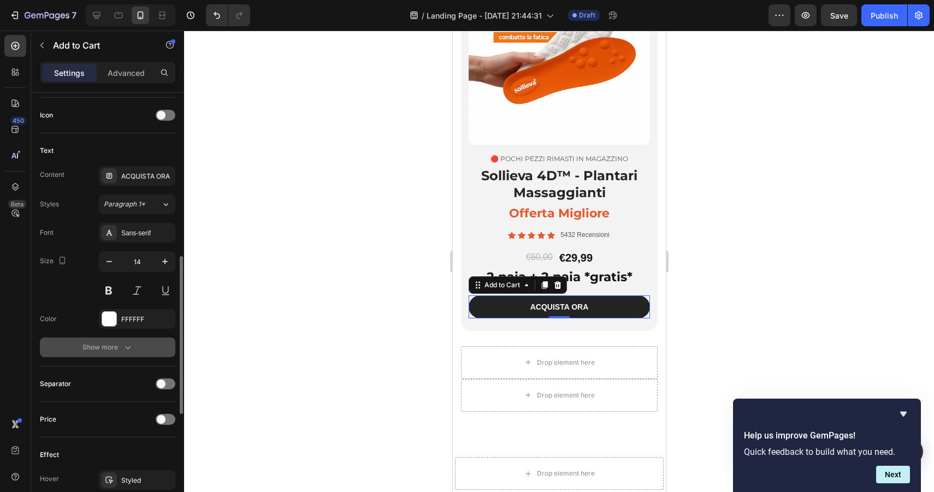
scroll to position [443, 0]
click at [124, 348] on icon "button" at bounding box center [127, 348] width 11 height 11
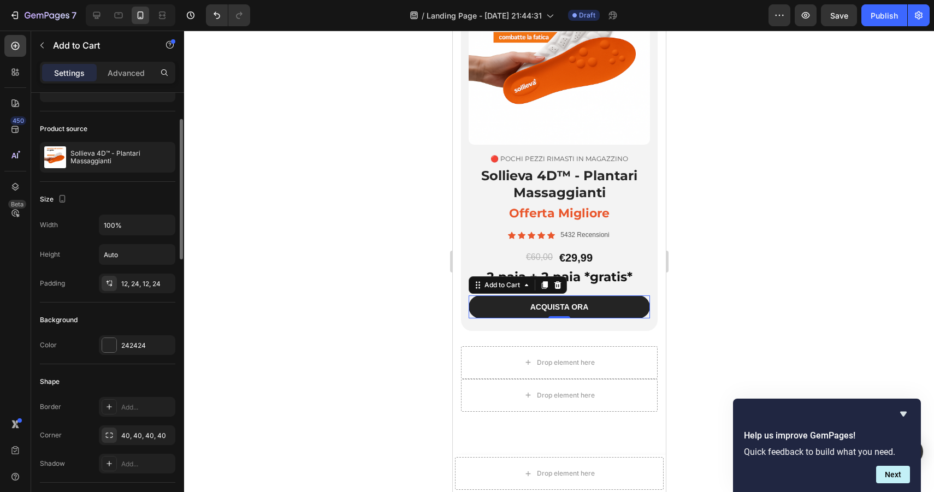
scroll to position [0, 0]
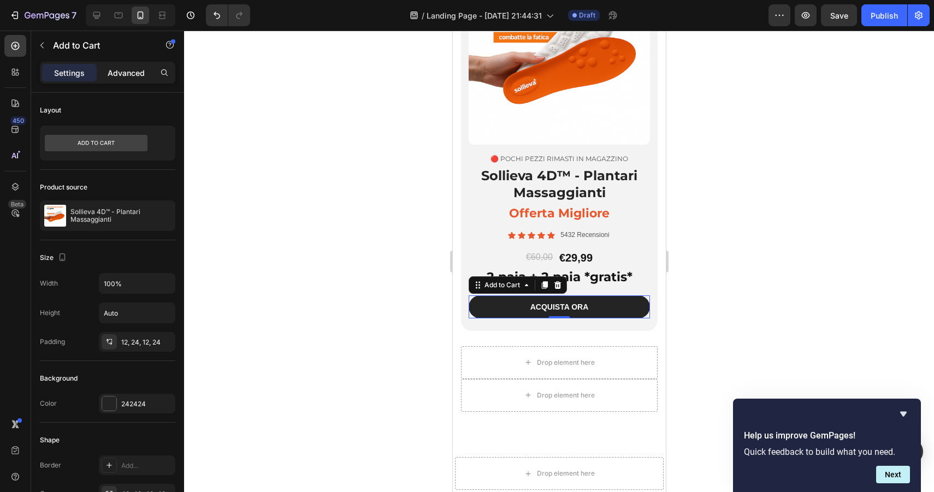
click at [133, 70] on p "Advanced" at bounding box center [126, 72] width 37 height 11
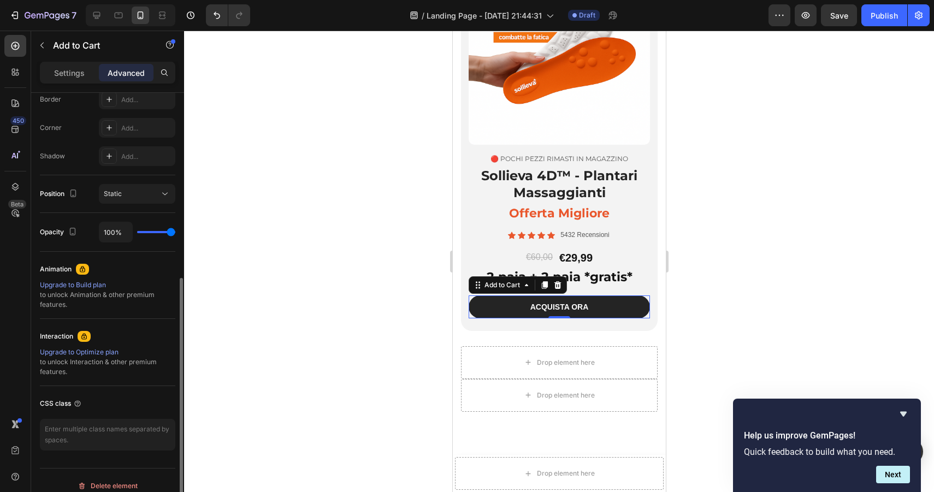
scroll to position [328, 0]
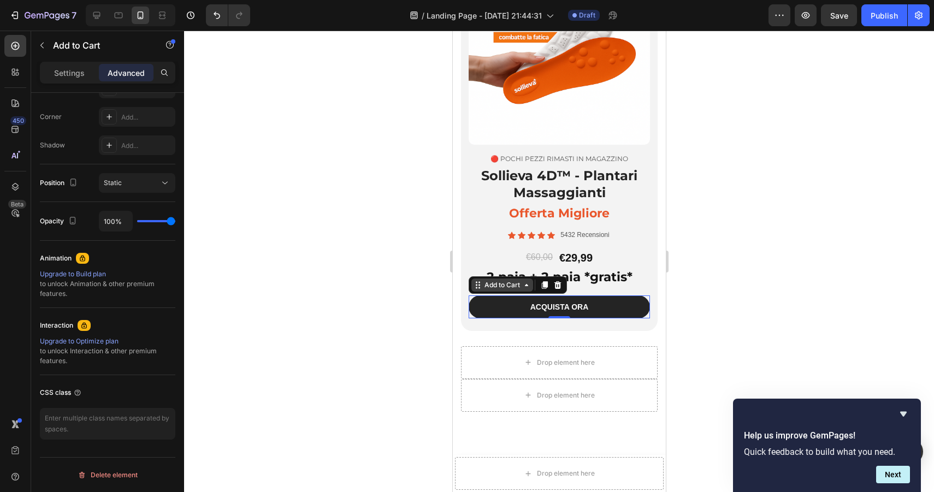
click at [520, 288] on div "Add to Cart" at bounding box center [502, 285] width 40 height 10
click at [42, 41] on icon "button" at bounding box center [42, 45] width 9 height 9
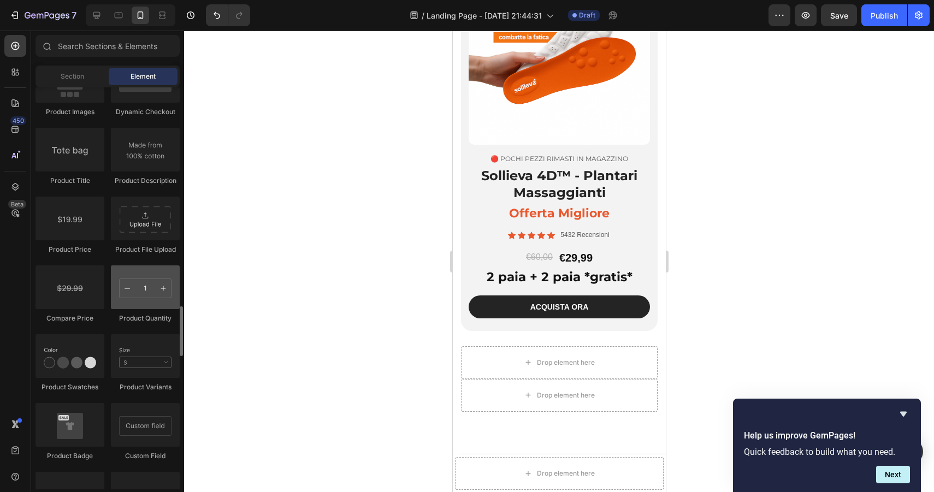
scroll to position [1725, 0]
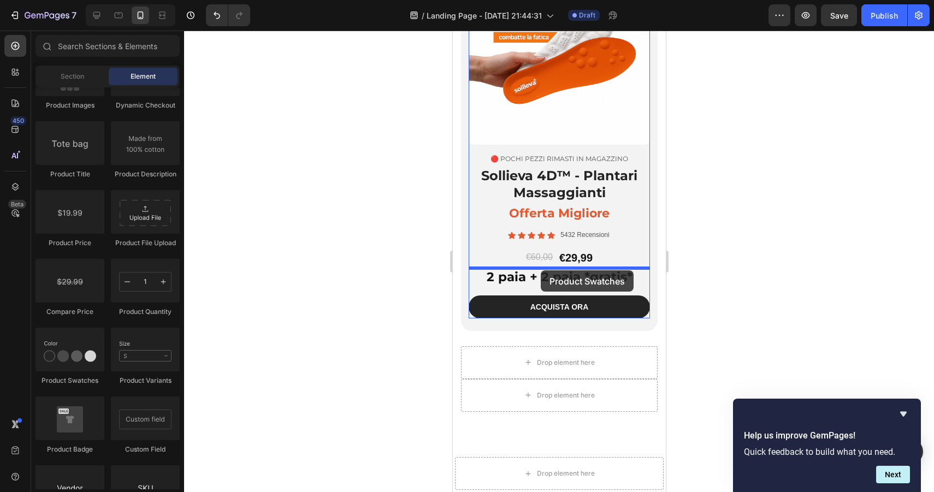
drag, startPoint x: 516, startPoint y: 397, endPoint x: 540, endPoint y: 270, distance: 129.1
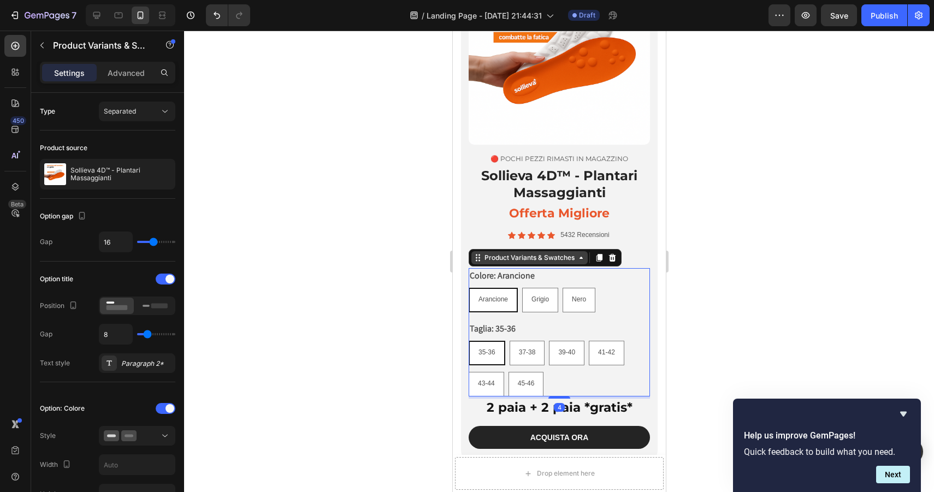
click at [581, 258] on icon at bounding box center [580, 258] width 3 height 2
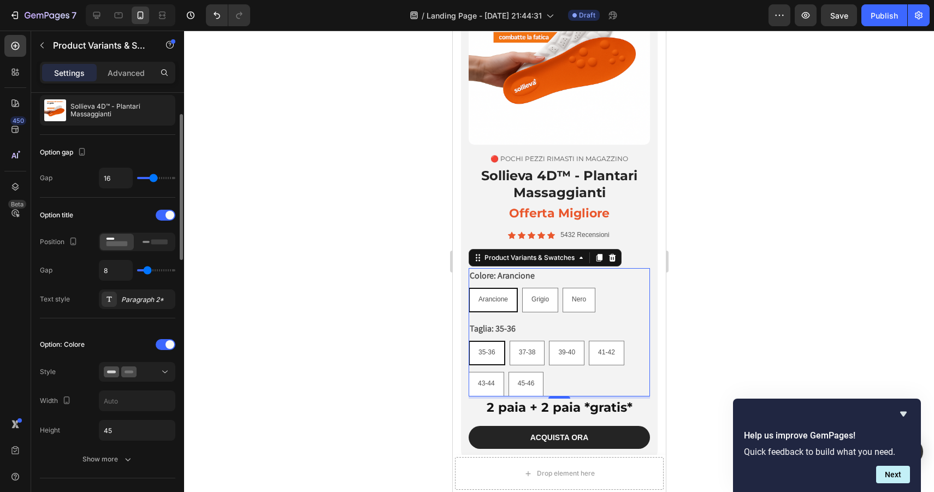
scroll to position [0, 0]
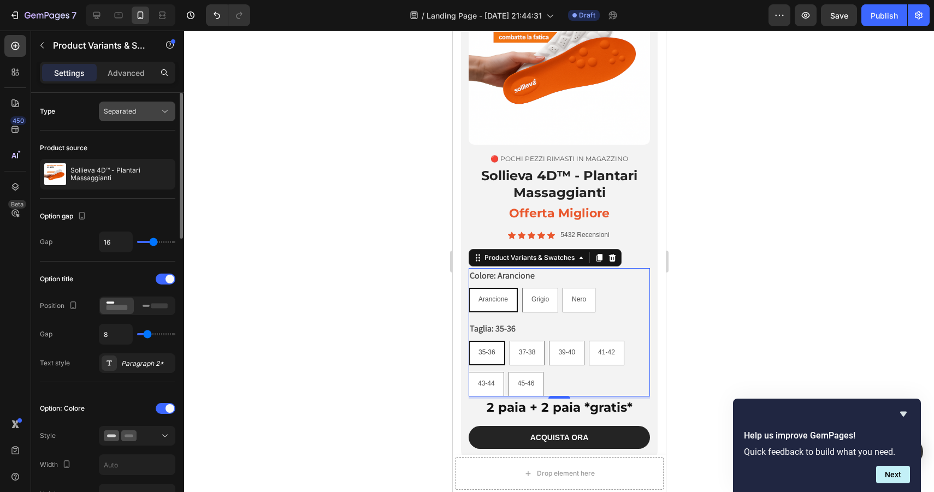
click at [128, 108] on span "Separated" at bounding box center [120, 111] width 32 height 8
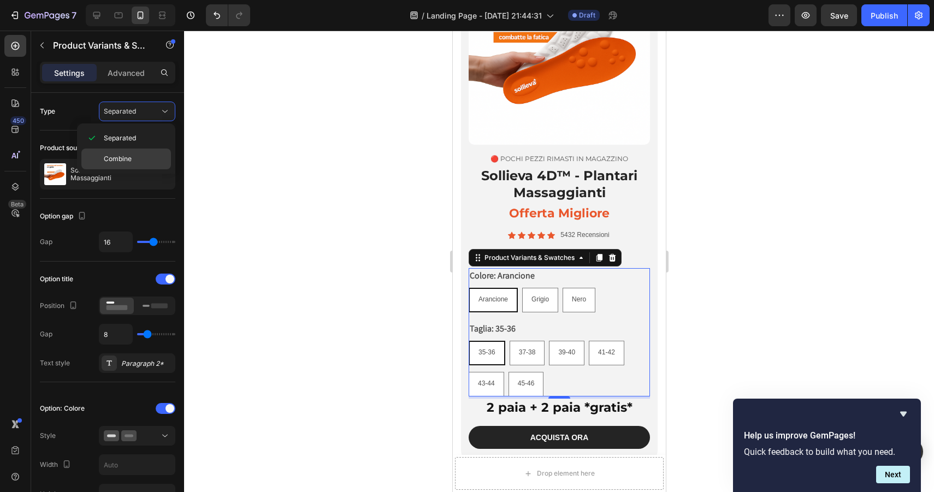
click at [115, 156] on span "Combine" at bounding box center [118, 159] width 28 height 10
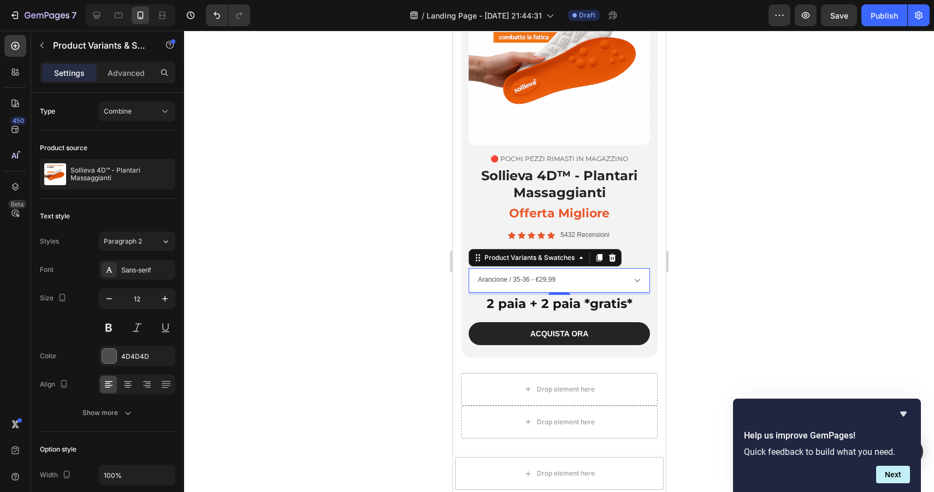
click at [633, 280] on select "Arancione / 35-36 - €29,99 Arancione / 37-38 - €29,99 Arancione / 39-40 - €29,9…" at bounding box center [558, 280] width 181 height 25
click at [145, 100] on div "Type Combine" at bounding box center [107, 112] width 135 height 38
click at [145, 106] on div "Combine" at bounding box center [137, 111] width 67 height 11
click at [139, 137] on p "Separated" at bounding box center [135, 138] width 62 height 10
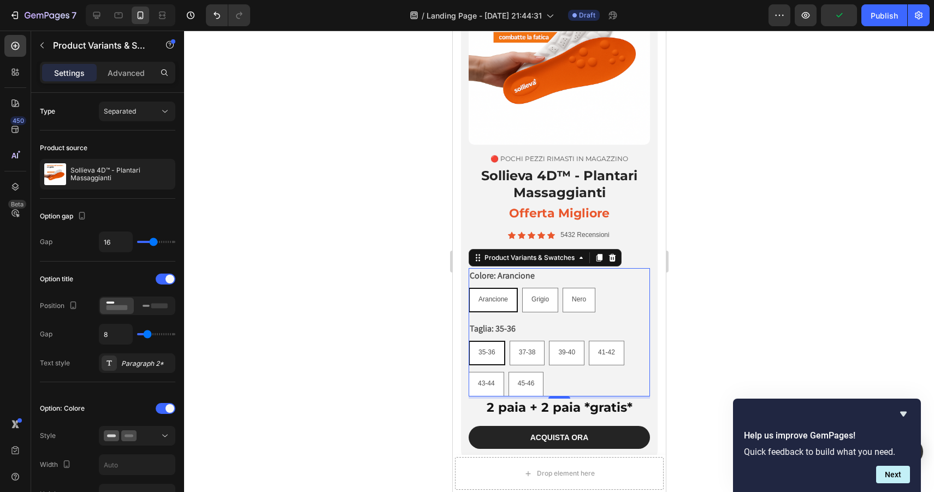
click at [579, 374] on div "35-36 35-36 35-36 37-38 37-38 37-38 39-40 39-40 39-40 41-42 41-42 41-42 43-44 4…" at bounding box center [558, 369] width 181 height 56
click at [598, 258] on icon at bounding box center [599, 258] width 6 height 8
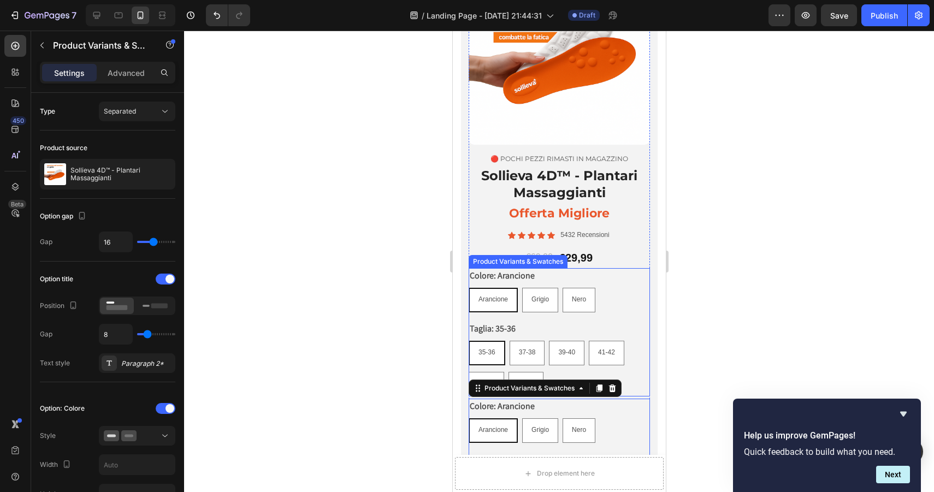
click at [612, 304] on div "Arancione Arancione Arancione Grigio Grigio Grigio Nero Nero Nero" at bounding box center [558, 300] width 181 height 25
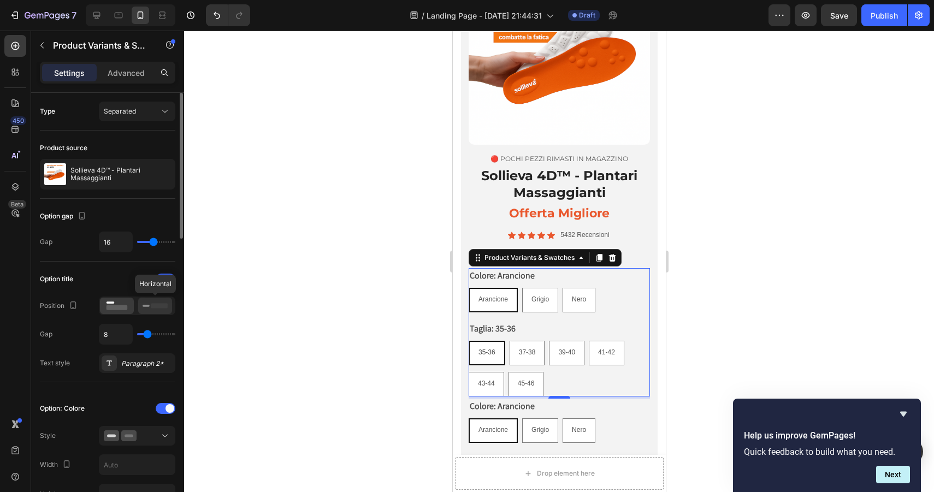
click at [155, 307] on rect at bounding box center [159, 305] width 16 height 5
radio input "true"
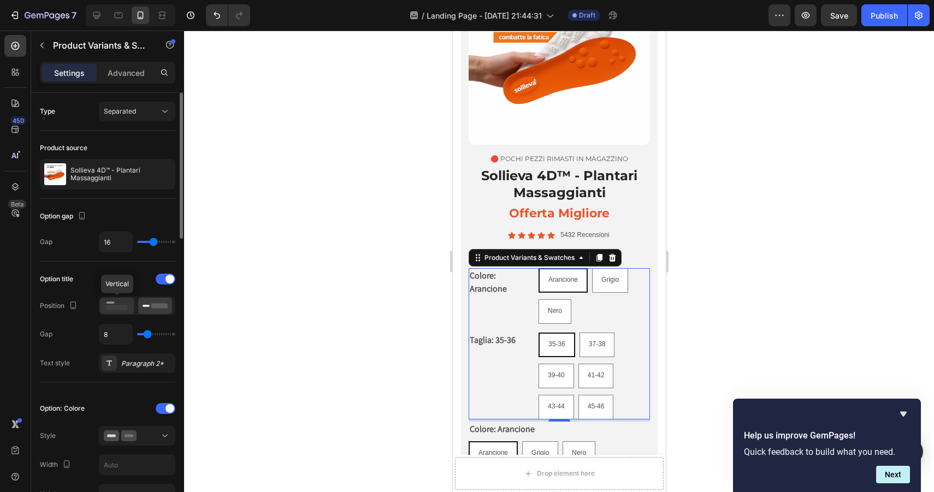
click at [119, 308] on rect at bounding box center [117, 307] width 21 height 5
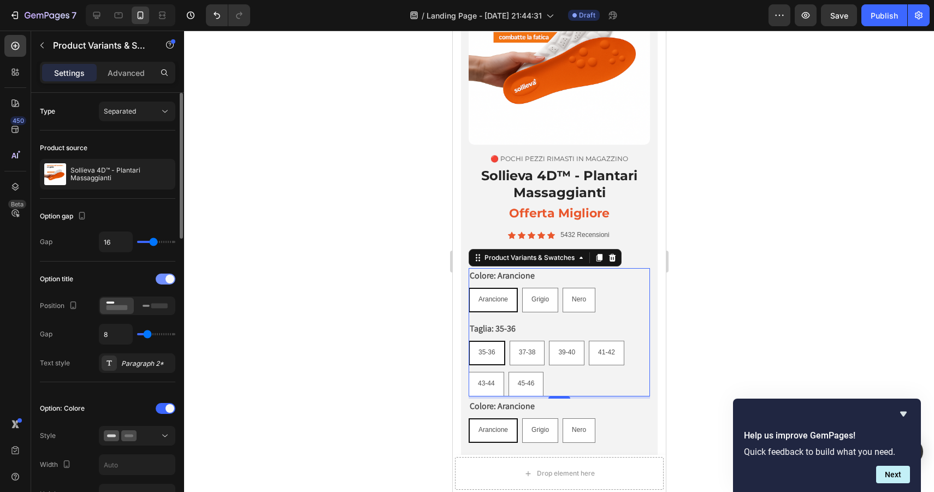
click at [164, 282] on div at bounding box center [166, 279] width 20 height 11
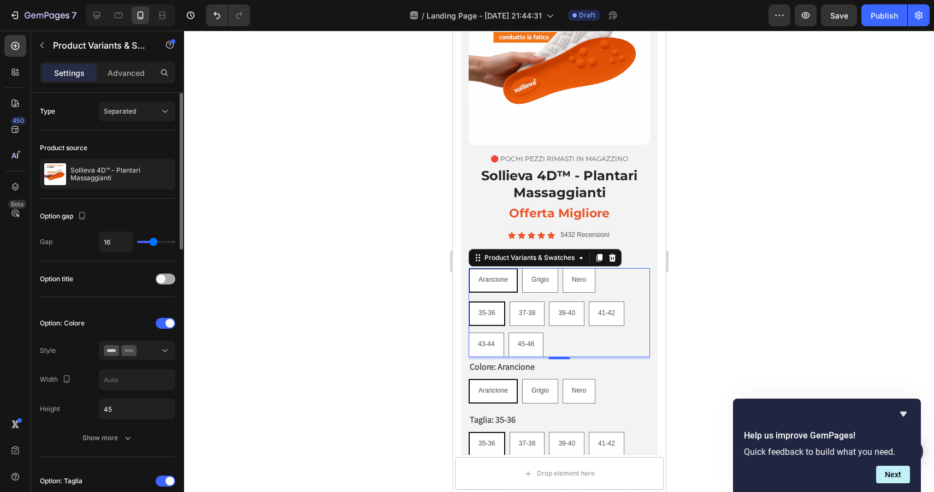
click at [164, 282] on div at bounding box center [166, 279] width 20 height 11
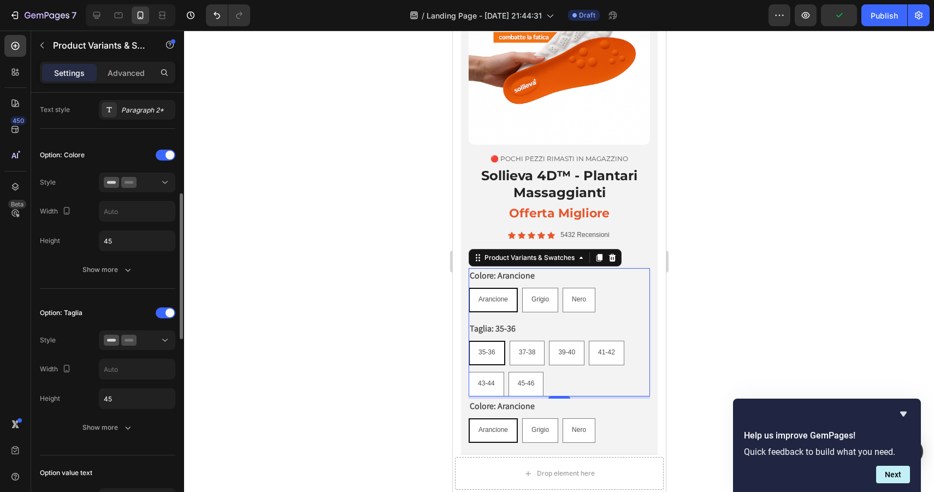
scroll to position [270, 0]
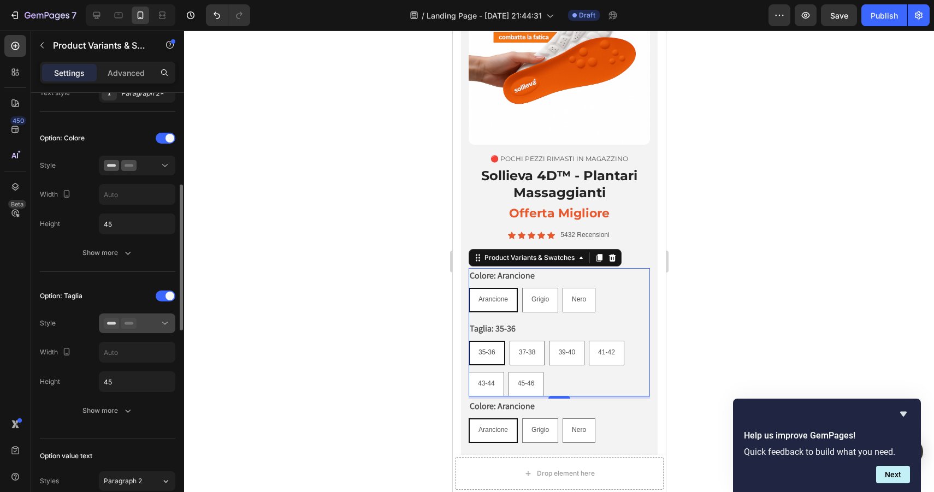
click at [160, 326] on icon at bounding box center [165, 323] width 11 height 11
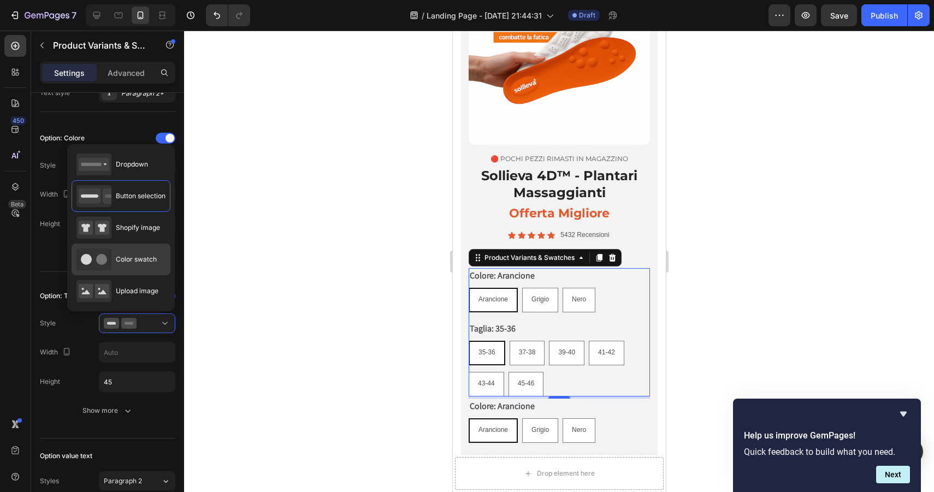
click at [140, 253] on div "Color swatch" at bounding box center [116, 260] width 80 height 22
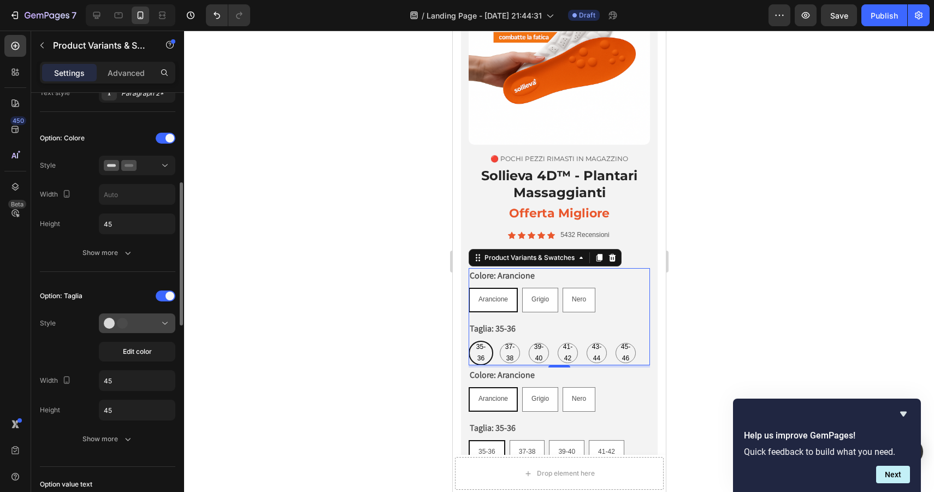
click at [160, 316] on button at bounding box center [137, 324] width 76 height 20
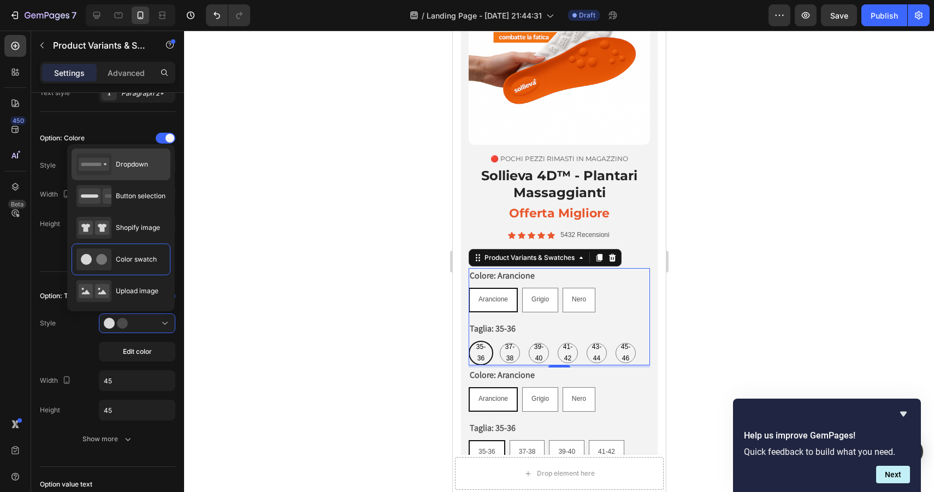
click at [133, 166] on span "Dropdown" at bounding box center [132, 165] width 32 height 10
type input "100%"
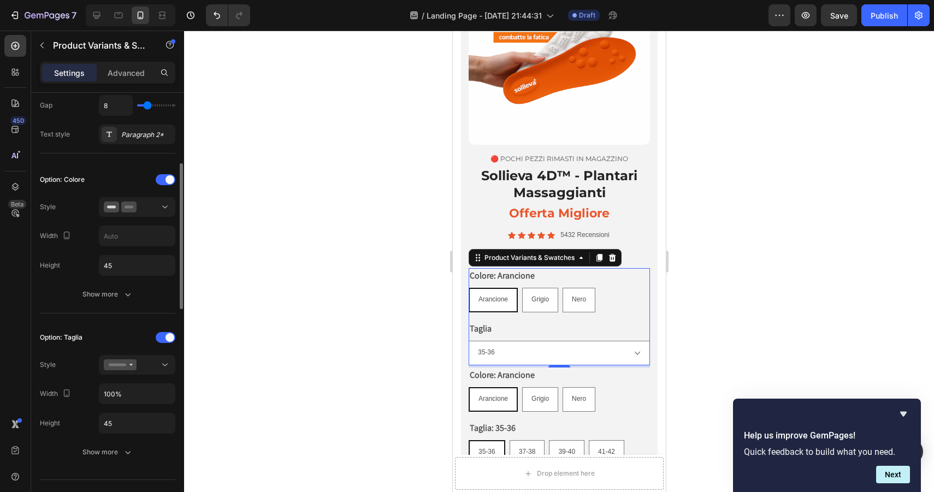
scroll to position [195, 0]
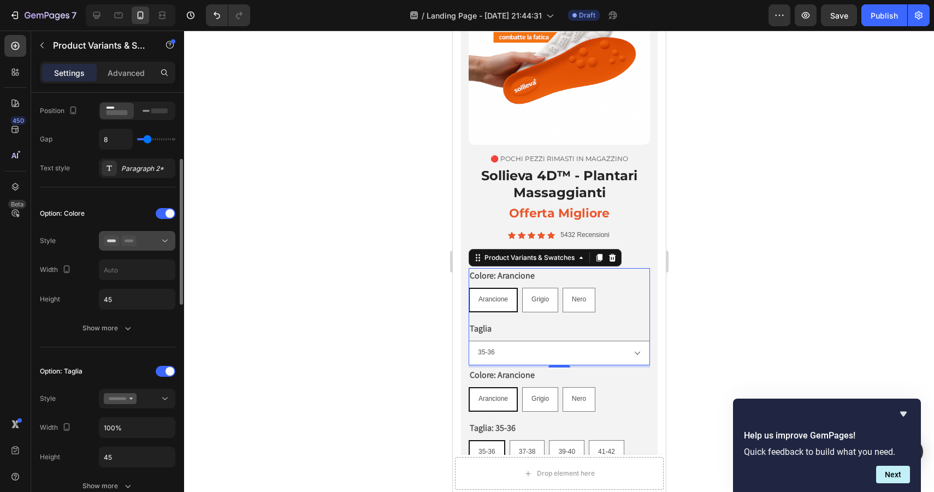
click at [160, 245] on icon at bounding box center [165, 240] width 11 height 11
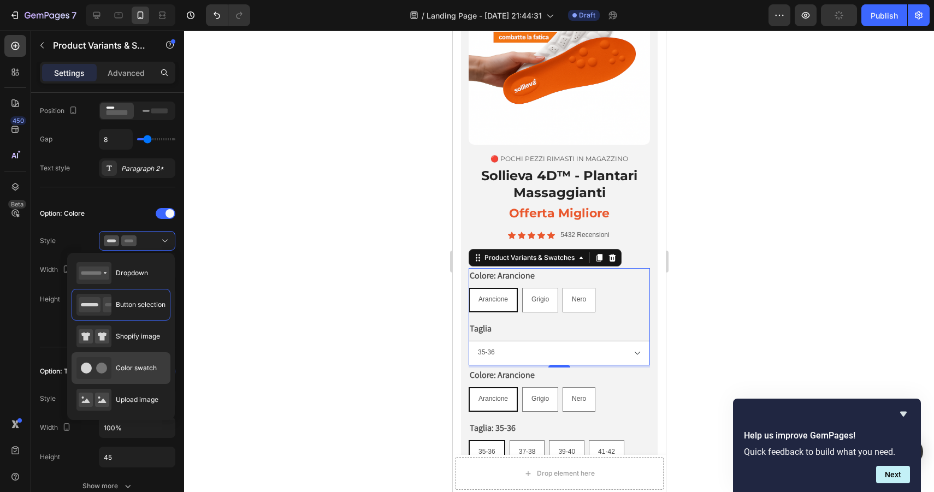
click at [128, 364] on span "Color swatch" at bounding box center [136, 368] width 41 height 10
type input "45"
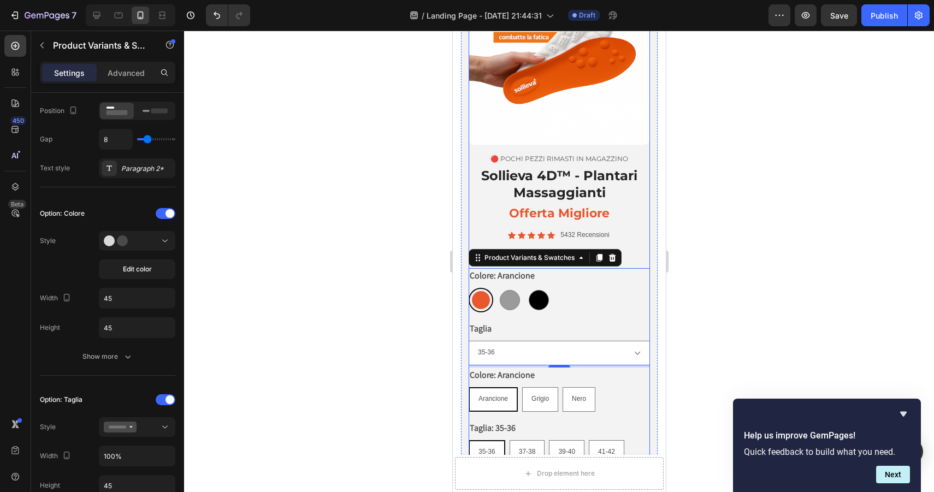
click at [638, 244] on div "Icon Icon Icon Icon Icon Icon List 5432 Recensioni Text Block Row €60,00 Produc…" at bounding box center [558, 389] width 181 height 319
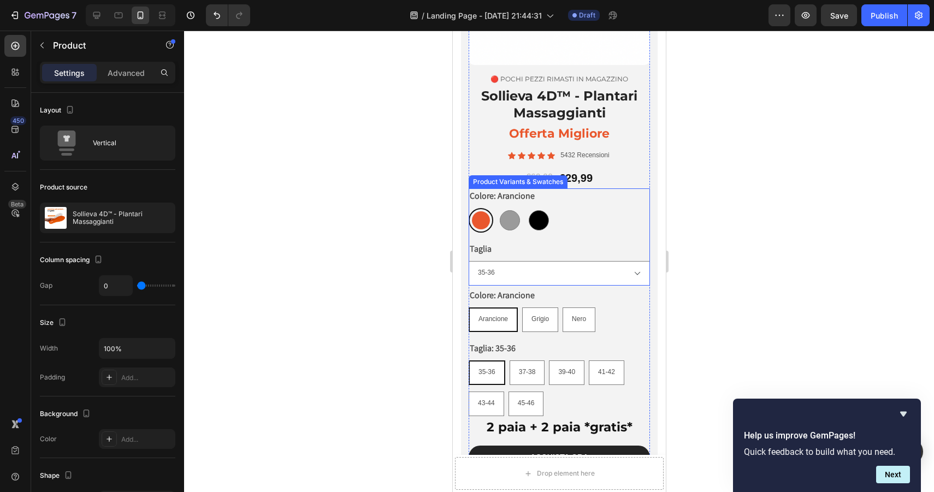
scroll to position [2931, 0]
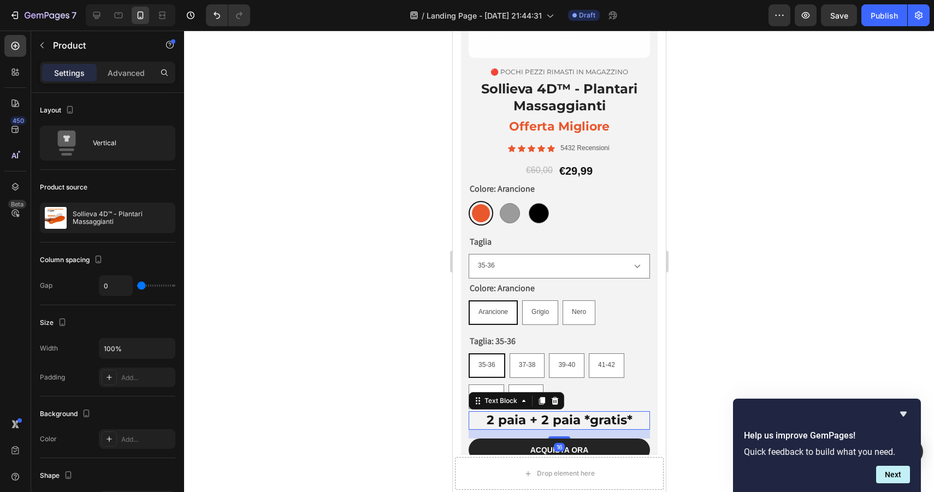
click at [540, 418] on p "2 paia + 2 paia *gratis*" at bounding box center [558, 420] width 179 height 16
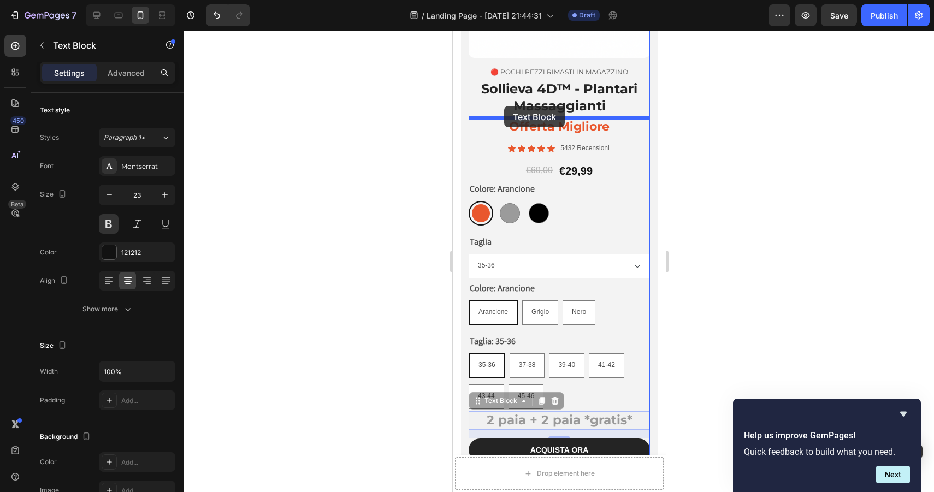
drag, startPoint x: 475, startPoint y: 399, endPoint x: 504, endPoint y: 106, distance: 294.8
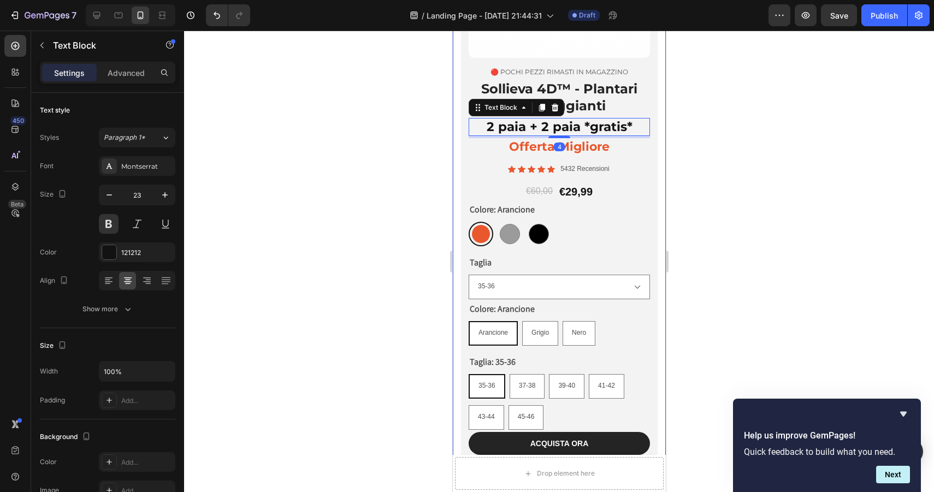
click at [699, 128] on div at bounding box center [559, 262] width 750 height 462
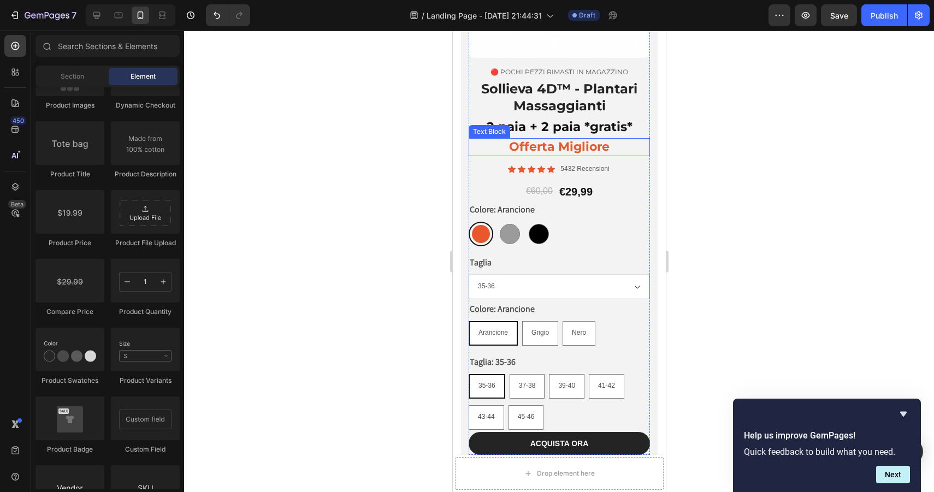
click at [538, 146] on p "Offerta Migliore" at bounding box center [558, 147] width 179 height 16
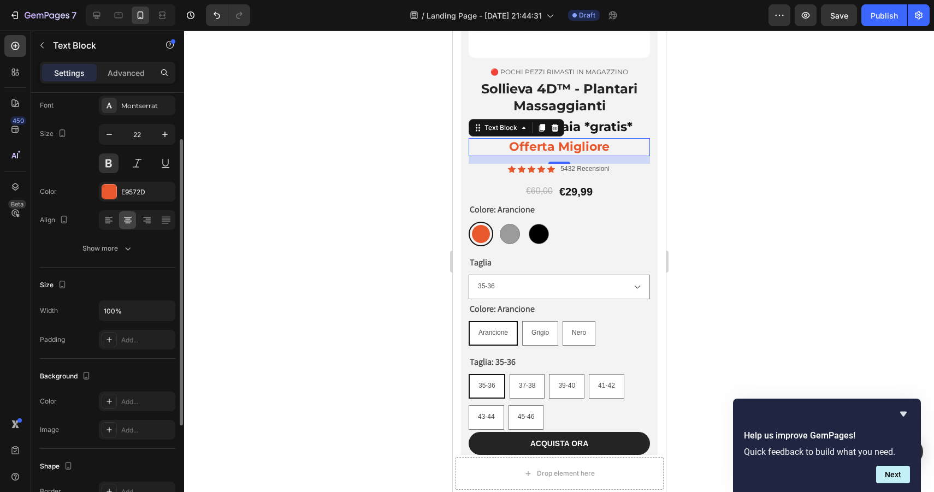
scroll to position [64, 0]
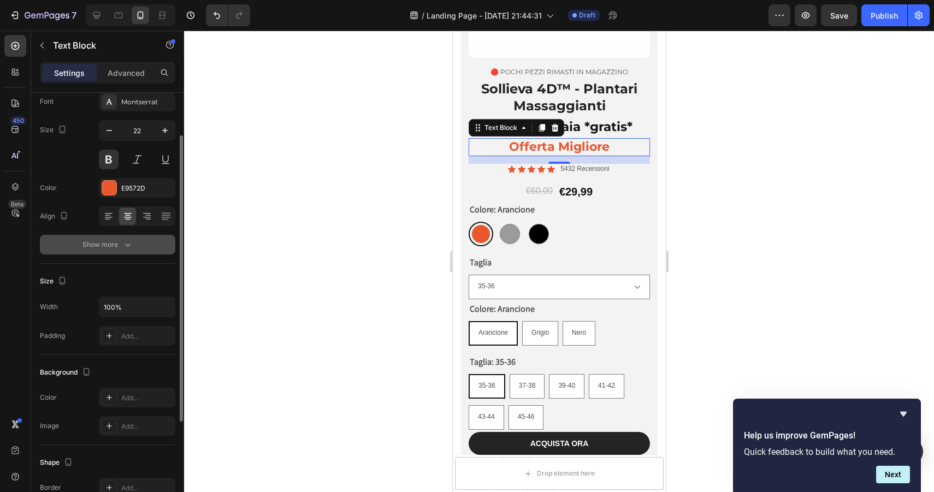
click at [123, 244] on icon "button" at bounding box center [127, 244] width 11 height 11
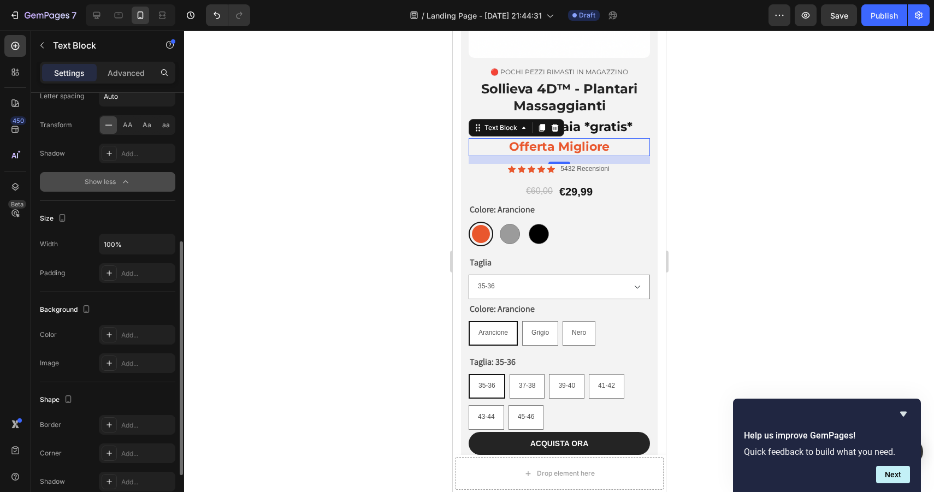
scroll to position [296, 0]
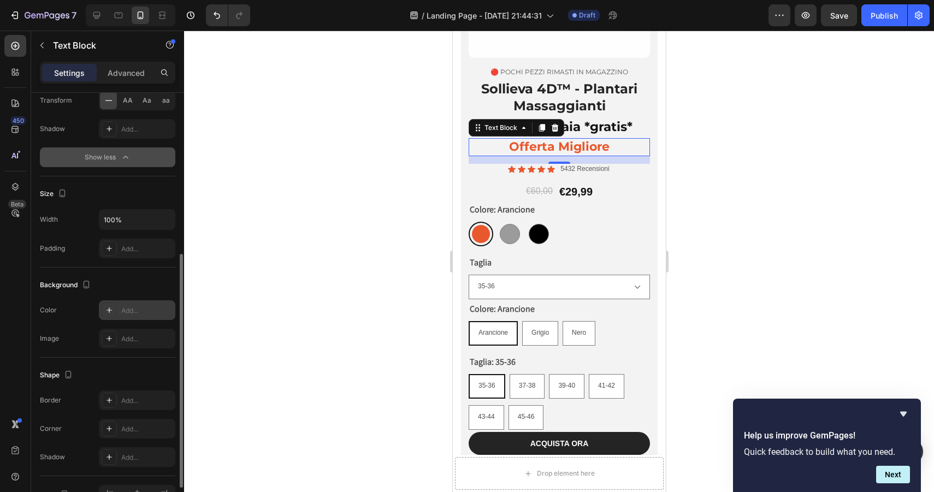
click at [109, 310] on icon at bounding box center [109, 310] width 5 height 5
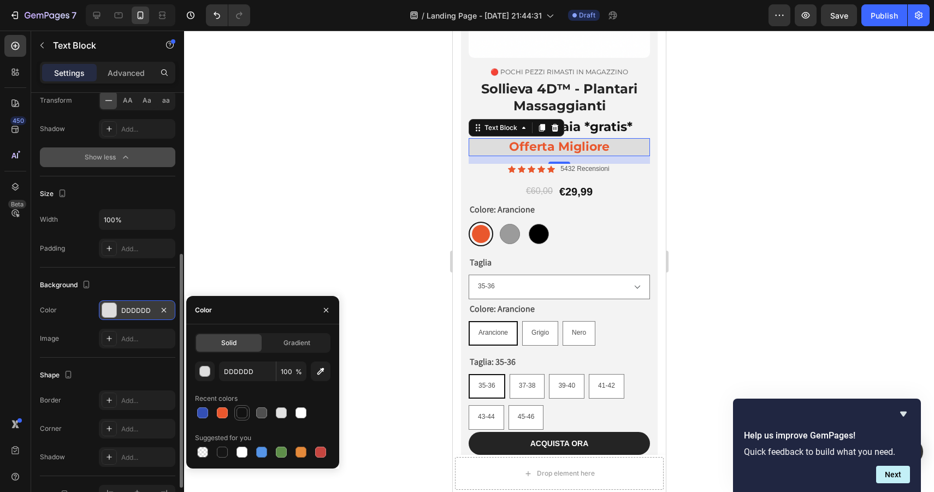
click at [243, 412] on div at bounding box center [242, 413] width 11 height 11
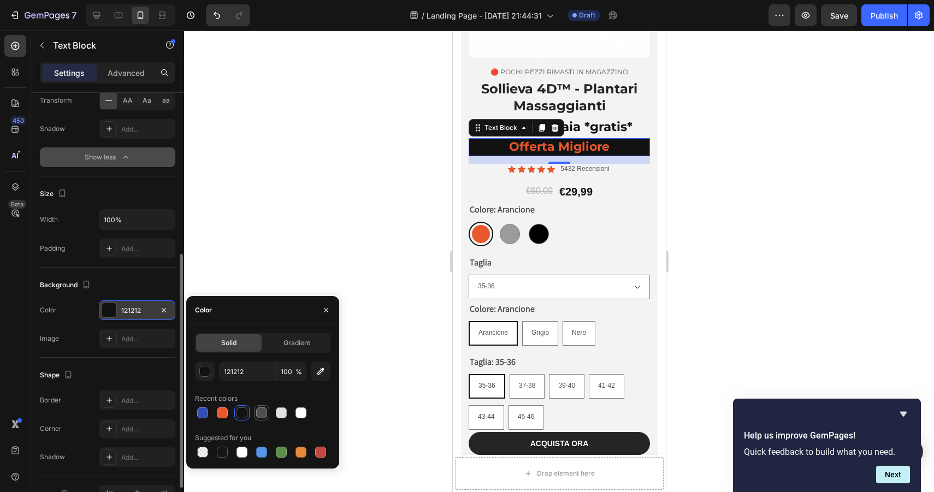
click at [258, 412] on div at bounding box center [261, 413] width 11 height 11
type input "4F4F4F"
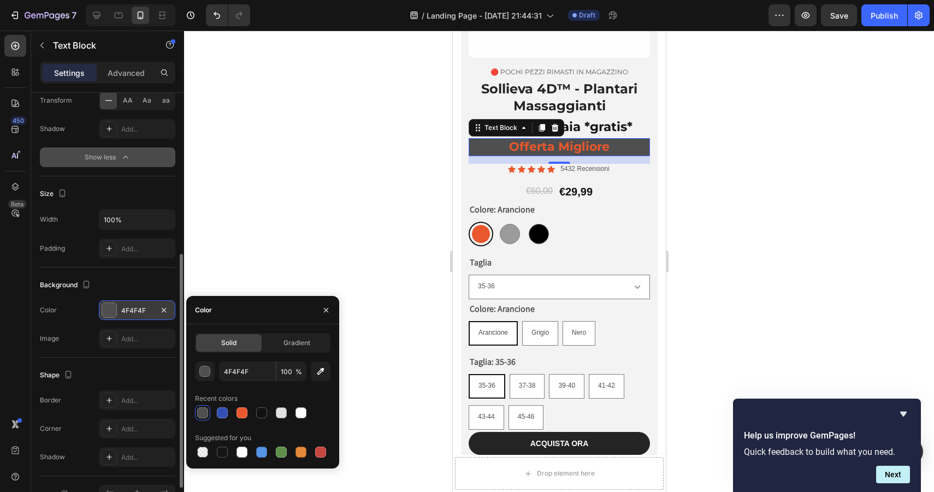
click at [331, 237] on div at bounding box center [559, 262] width 750 height 462
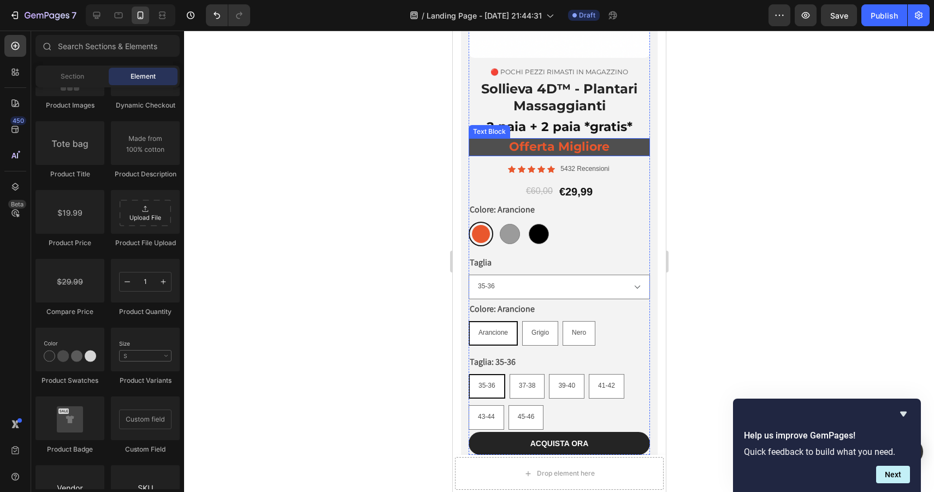
click at [509, 150] on p "Offerta Migliore" at bounding box center [558, 147] width 179 height 16
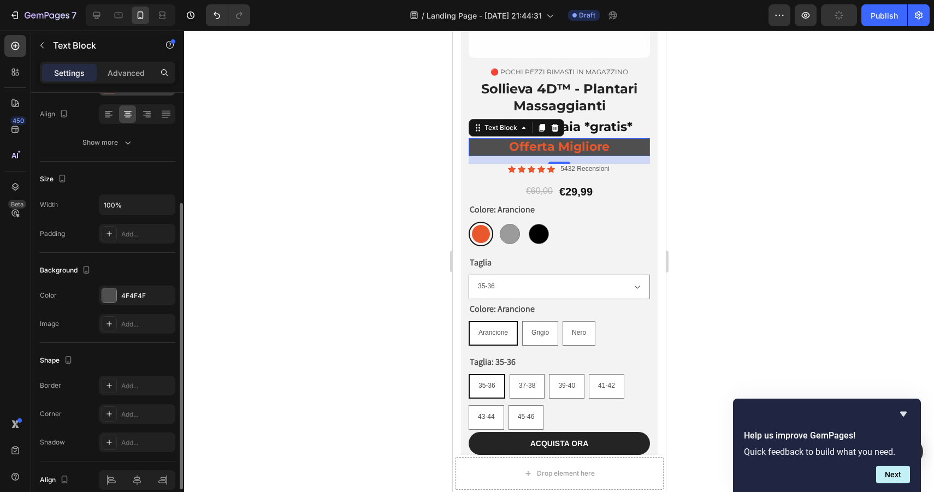
scroll to position [170, 0]
click at [109, 292] on div at bounding box center [109, 292] width 14 height 14
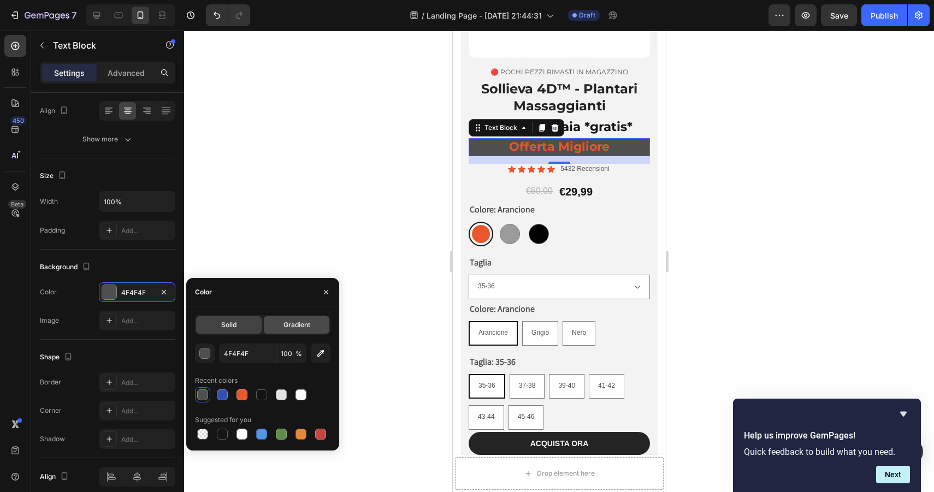
click at [292, 331] on div "Gradient" at bounding box center [297, 324] width 66 height 17
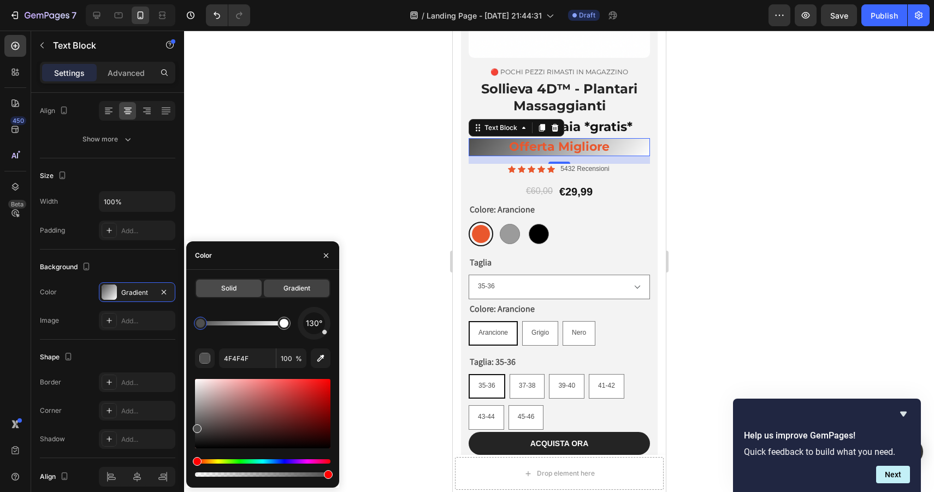
click at [217, 296] on div "Solid" at bounding box center [229, 288] width 66 height 17
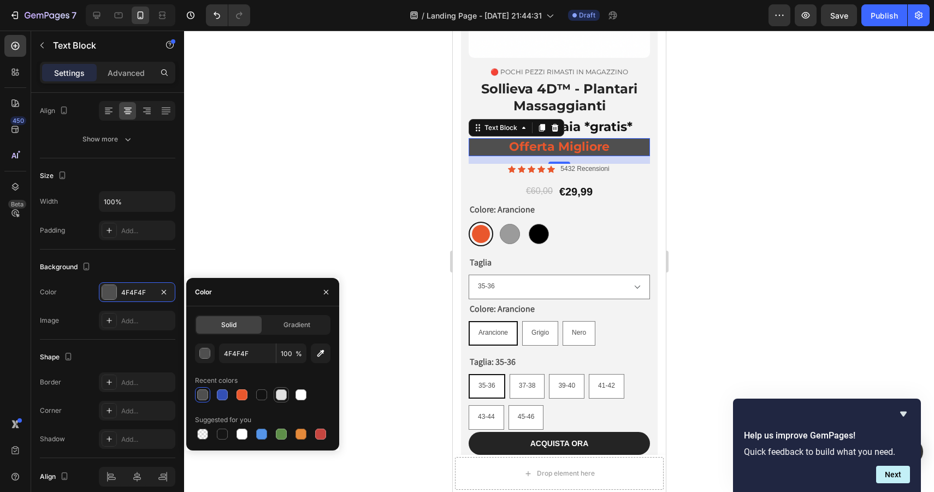
click at [278, 396] on div at bounding box center [281, 395] width 11 height 11
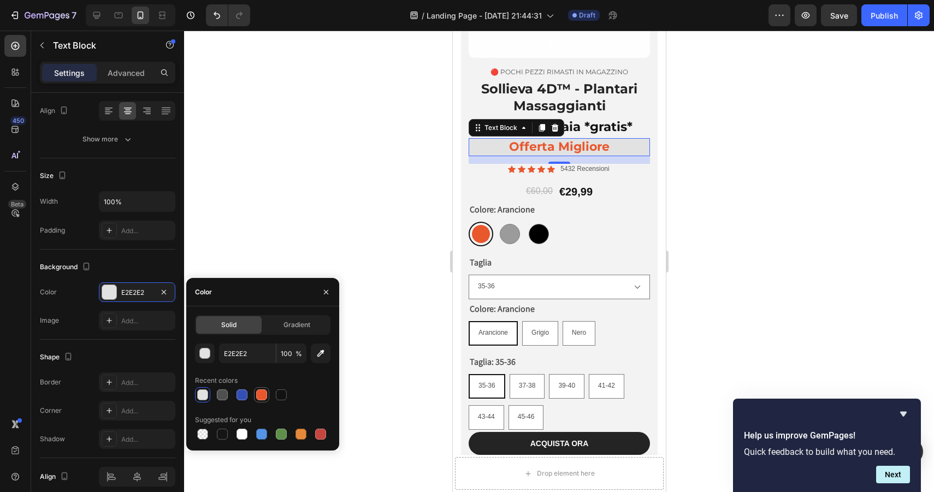
click at [267, 396] on div at bounding box center [261, 394] width 13 height 13
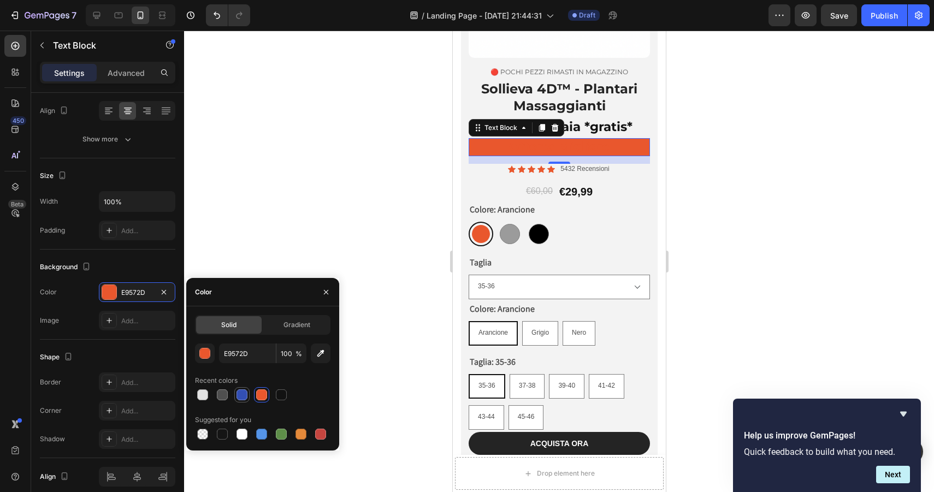
click at [243, 393] on div at bounding box center [242, 395] width 11 height 11
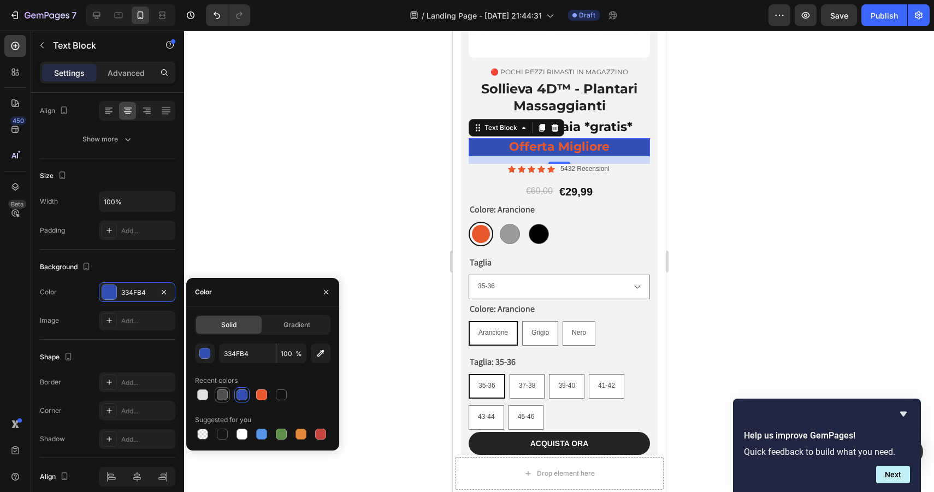
click at [225, 393] on div at bounding box center [222, 395] width 11 height 11
click at [279, 400] on div at bounding box center [281, 395] width 11 height 11
type input "121212"
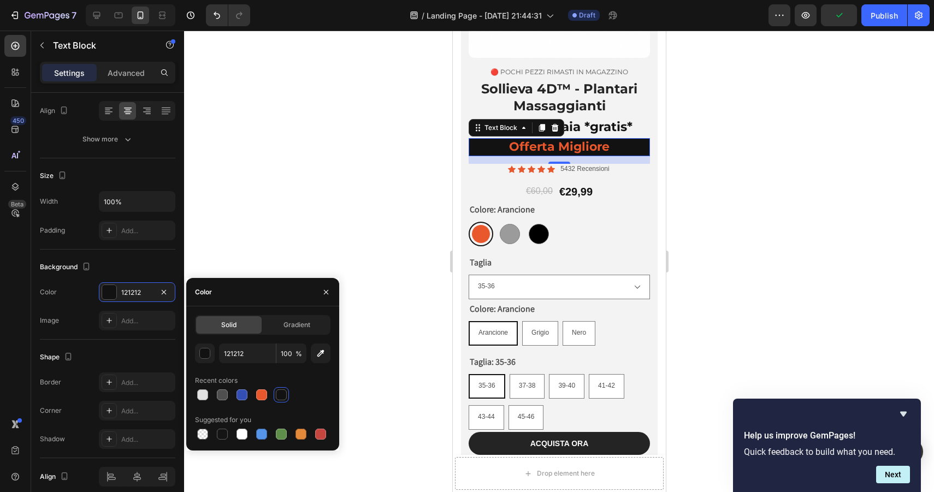
click at [715, 179] on div at bounding box center [559, 262] width 750 height 462
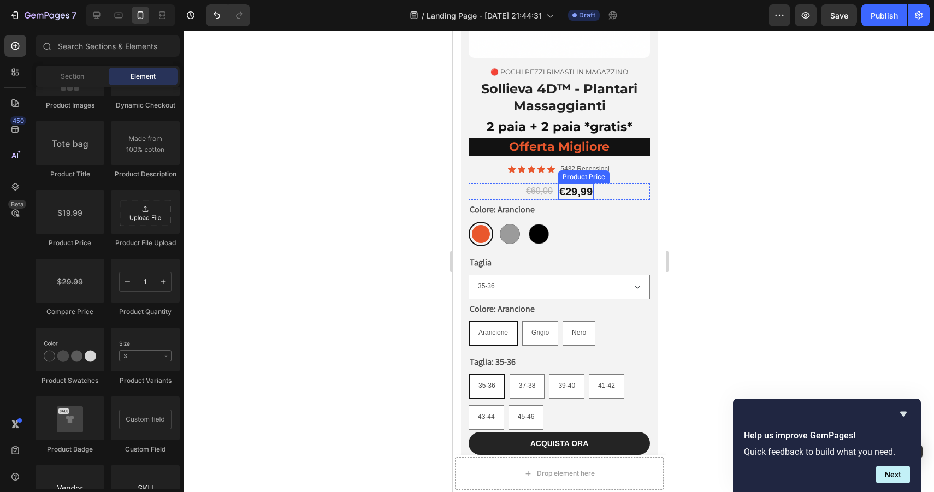
click at [575, 190] on div "€29,99" at bounding box center [576, 192] width 36 height 16
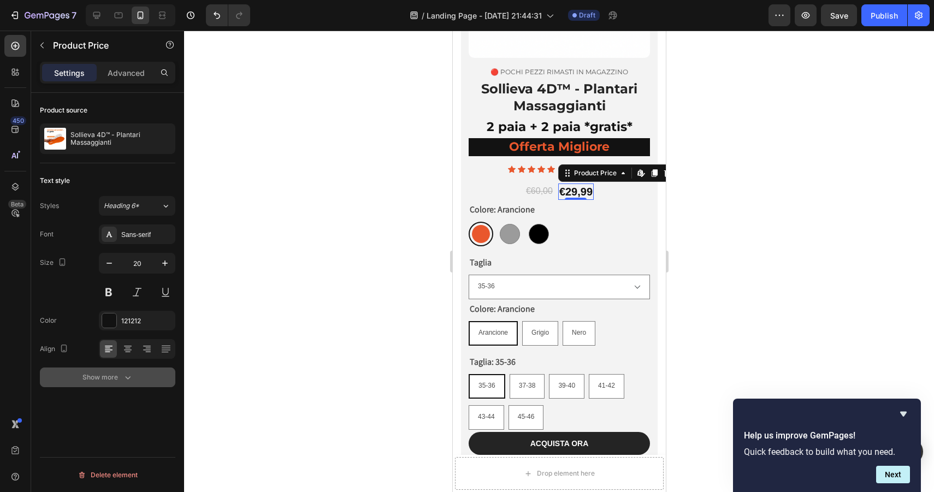
click at [131, 381] on icon "button" at bounding box center [127, 377] width 11 height 11
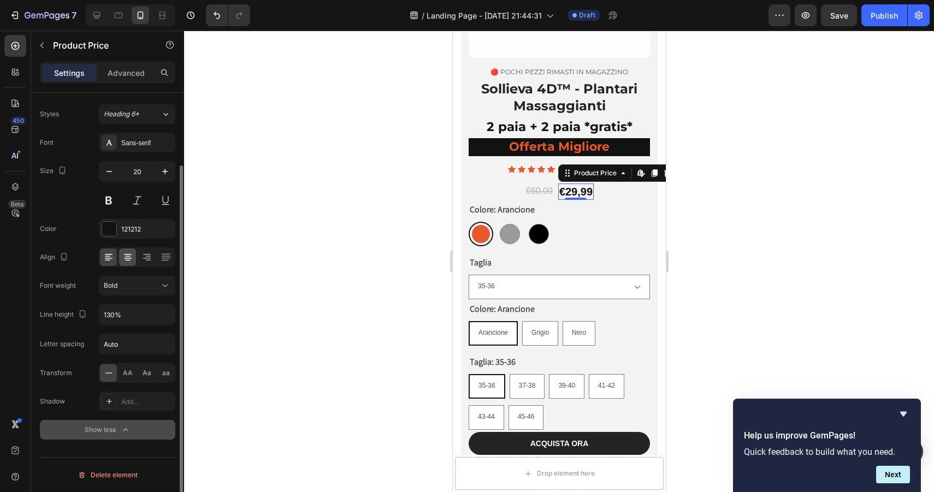
scroll to position [0, 0]
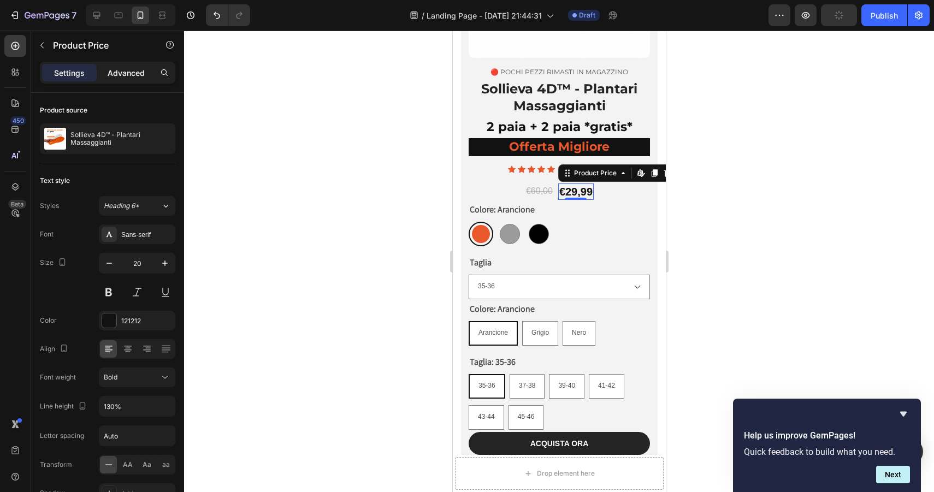
click at [114, 72] on p "Advanced" at bounding box center [126, 72] width 37 height 11
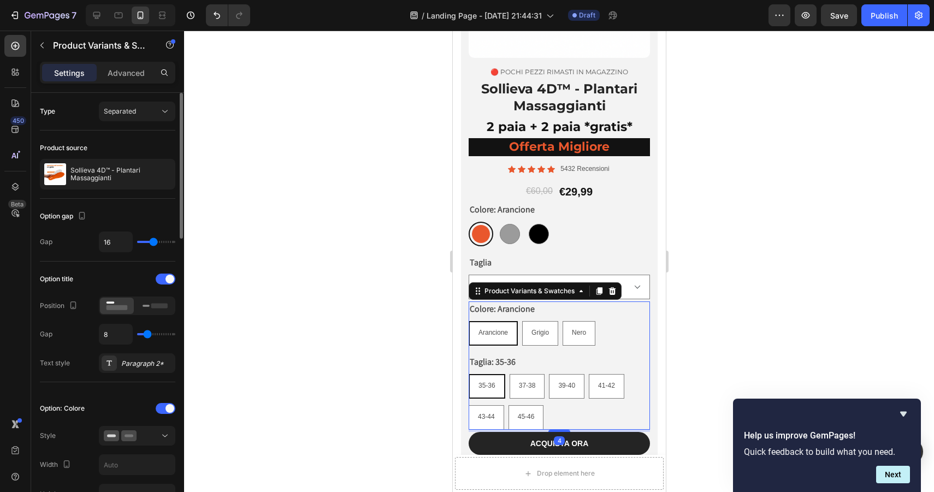
click at [604, 314] on div "Colore: Arancione Arancione Arancione Arancione Grigio Grigio Grigio Nero Nero …" at bounding box center [558, 324] width 181 height 44
click at [612, 292] on icon at bounding box center [612, 291] width 7 height 8
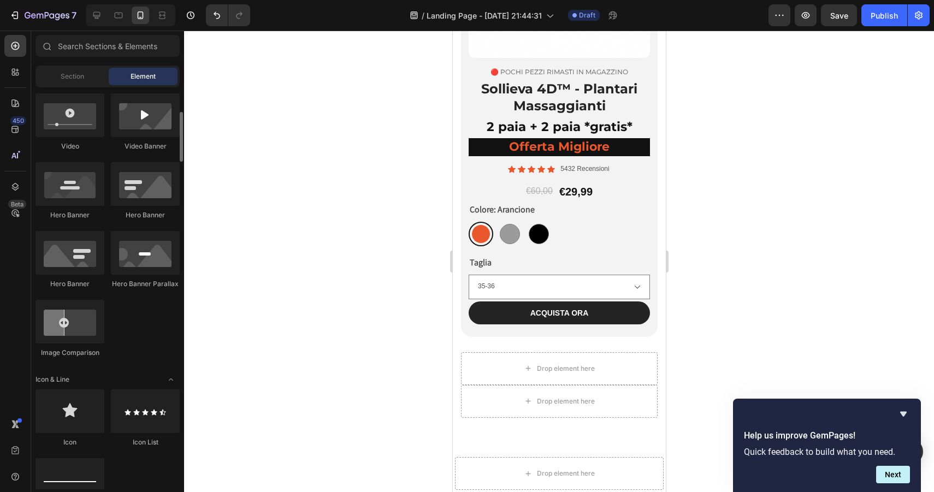
scroll to position [400, 0]
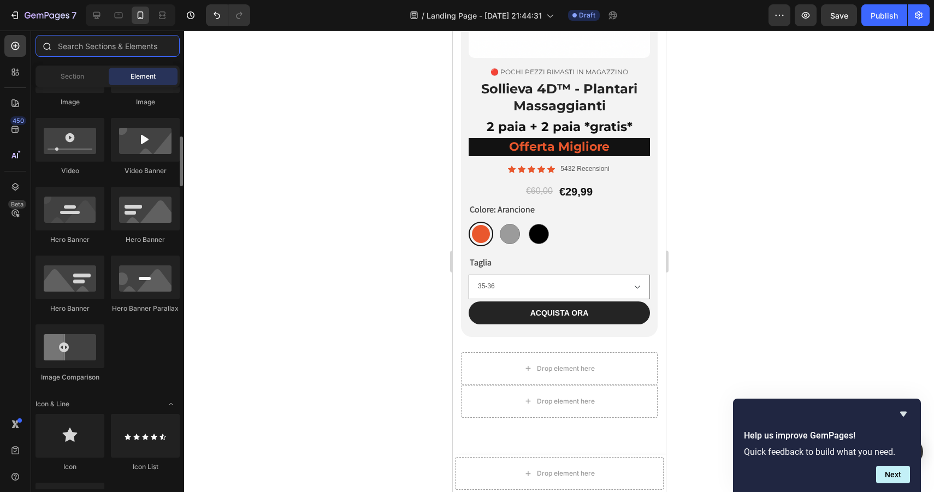
click at [72, 45] on input "text" at bounding box center [108, 46] width 144 height 22
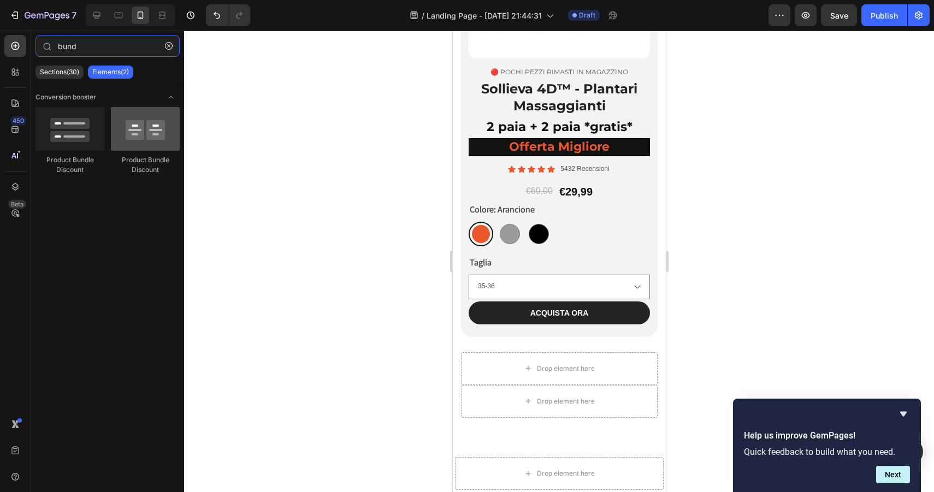
type input "bund"
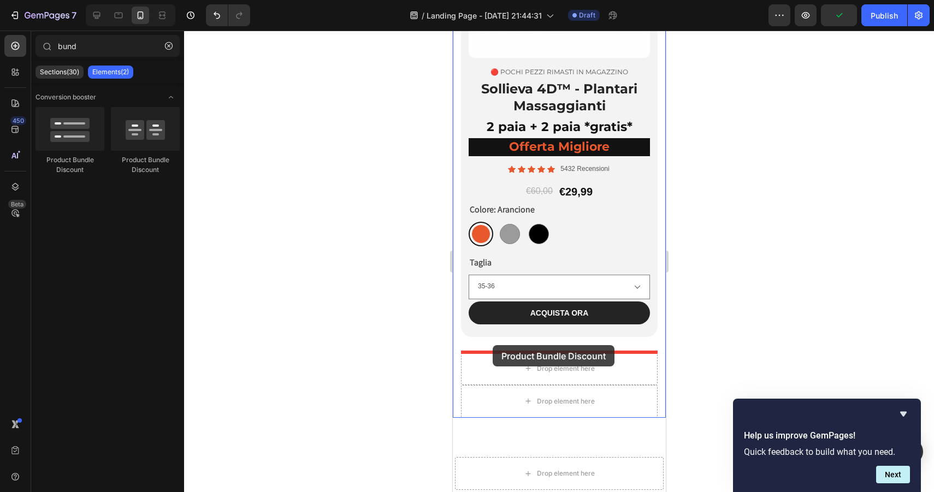
drag, startPoint x: 577, startPoint y: 167, endPoint x: 493, endPoint y: 345, distance: 196.7
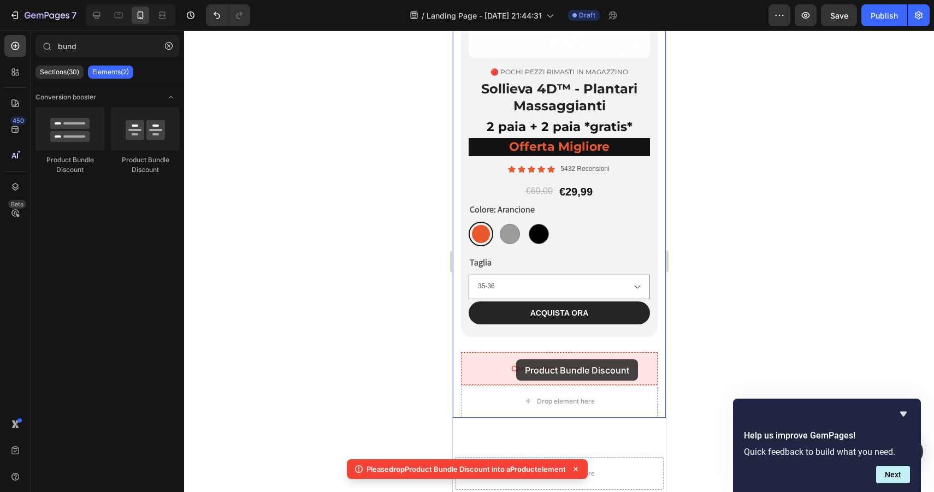
drag, startPoint x: 609, startPoint y: 156, endPoint x: 516, endPoint y: 359, distance: 224.2
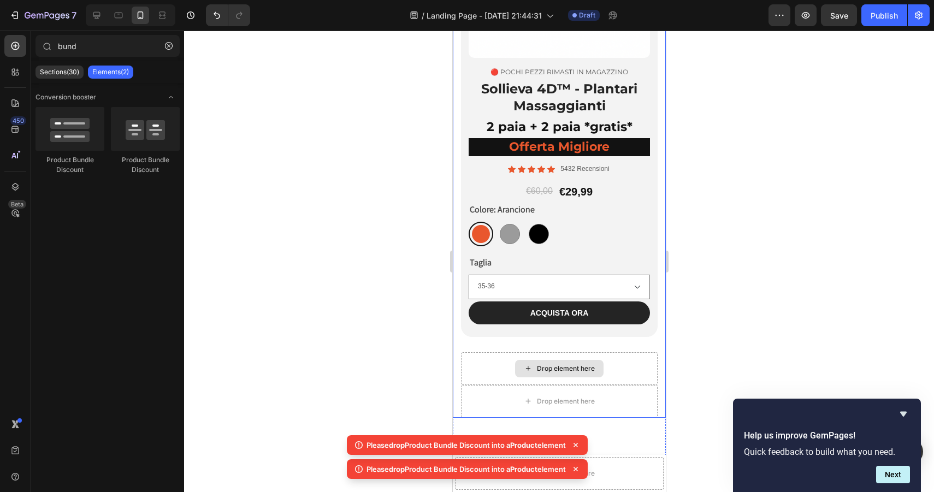
click at [567, 368] on div "Drop element here" at bounding box center [566, 368] width 58 height 9
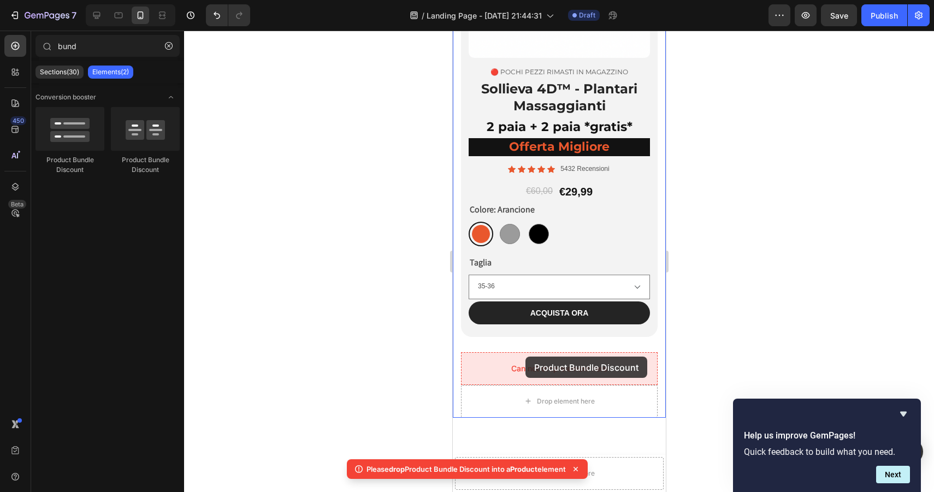
drag, startPoint x: 608, startPoint y: 156, endPoint x: 525, endPoint y: 367, distance: 226.1
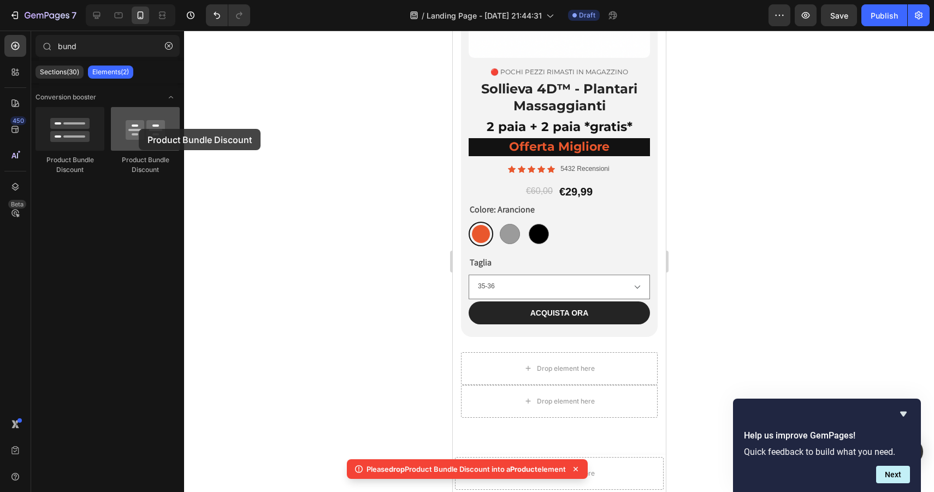
click at [139, 129] on div at bounding box center [145, 129] width 69 height 44
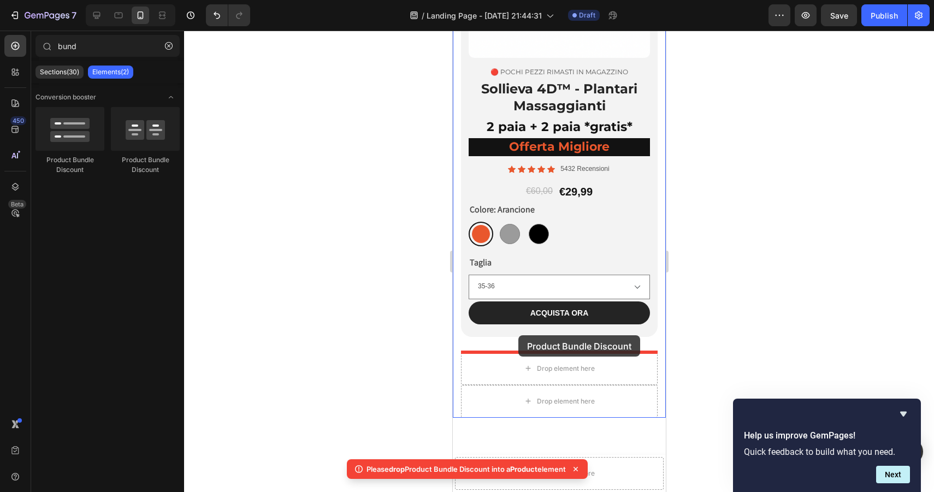
drag, startPoint x: 602, startPoint y: 150, endPoint x: 518, endPoint y: 335, distance: 203.4
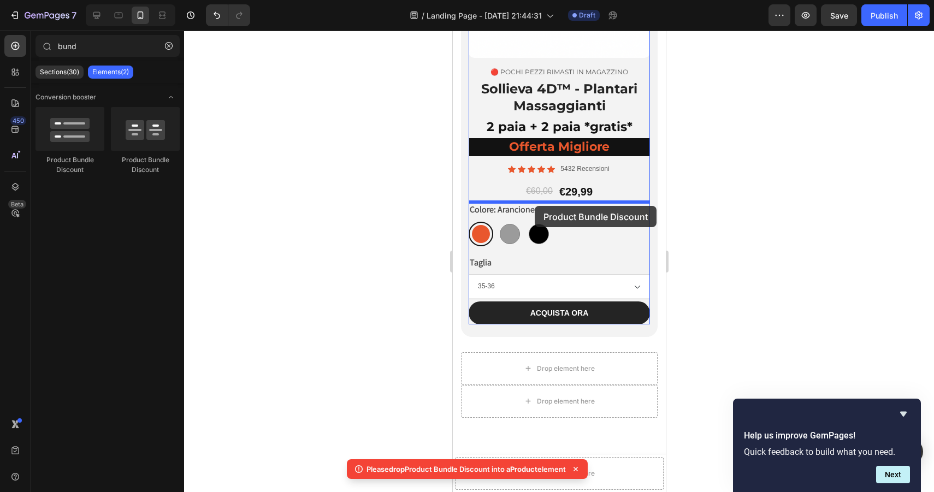
drag, startPoint x: 602, startPoint y: 176, endPoint x: 534, endPoint y: 206, distance: 73.6
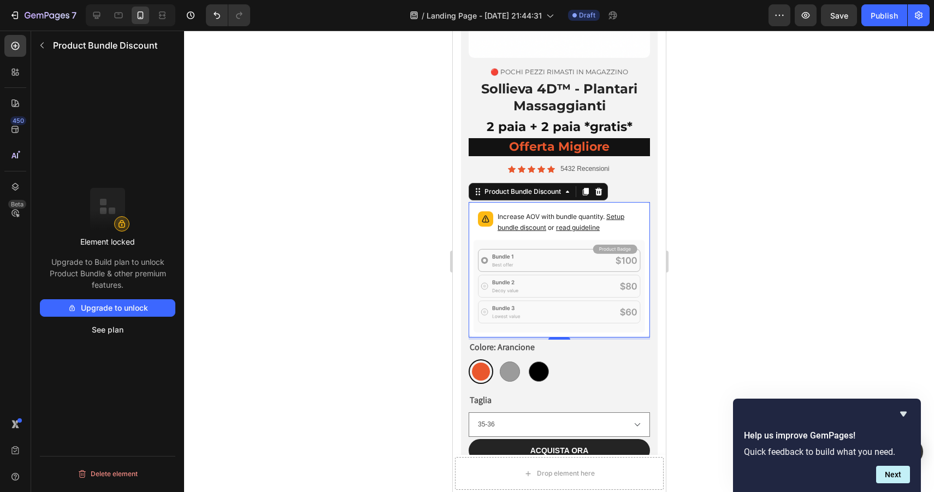
click at [518, 228] on span "Setup bundle discount" at bounding box center [560, 222] width 127 height 19
click at [123, 304] on button "Upgrade to unlock" at bounding box center [107, 307] width 135 height 17
click at [110, 332] on button "See plan" at bounding box center [107, 329] width 135 height 17
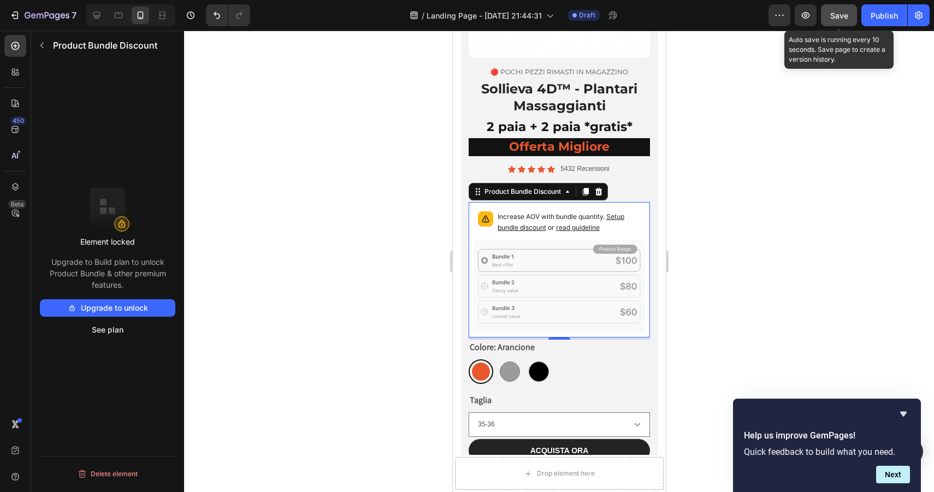
click at [841, 15] on span "Save" at bounding box center [839, 15] width 18 height 9
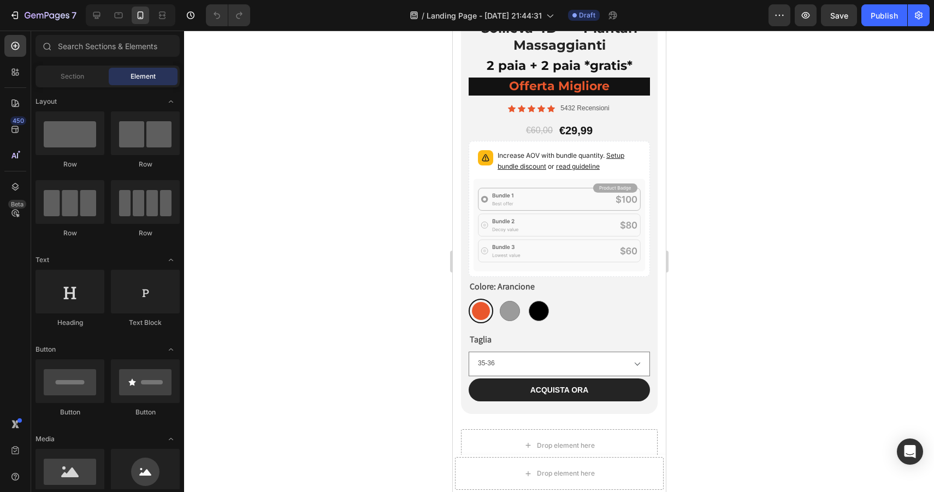
scroll to position [2638, 0]
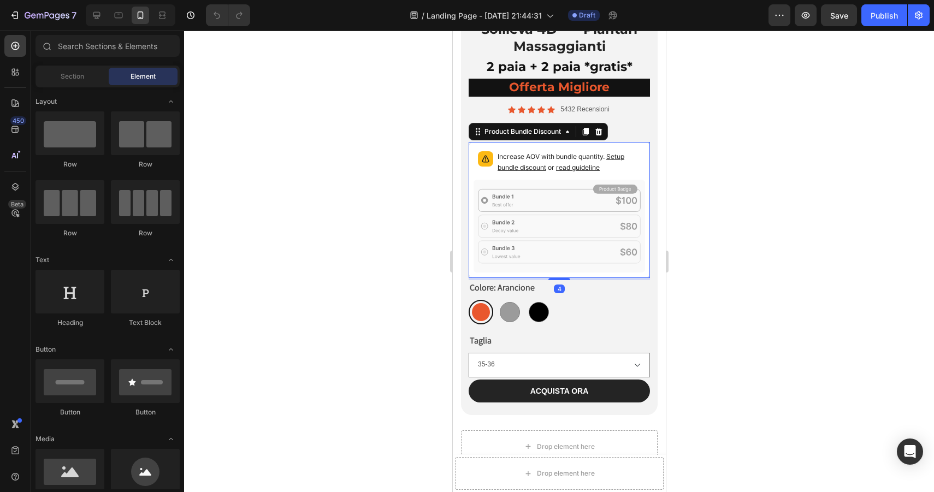
click at [538, 158] on p "Increase AOV with bundle quantity. Setup bundle discount or read guideline" at bounding box center [568, 162] width 143 height 22
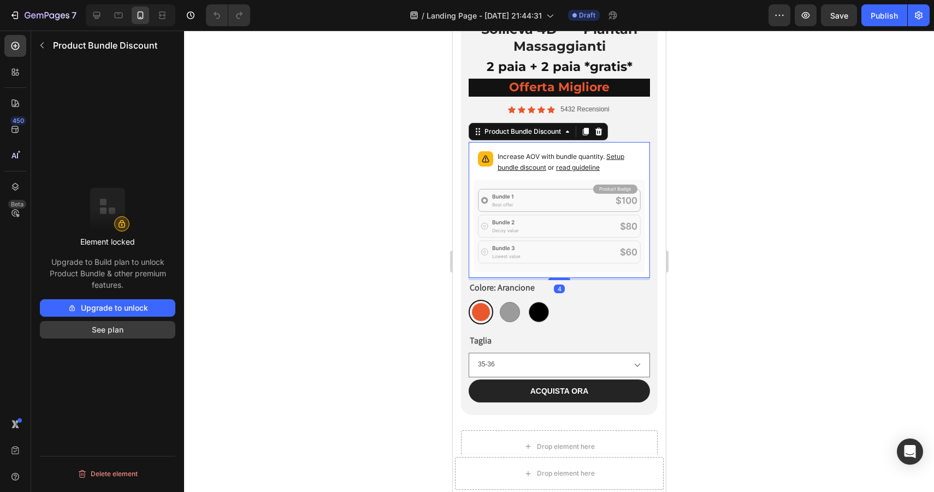
click at [119, 328] on button "See plan" at bounding box center [107, 329] width 135 height 17
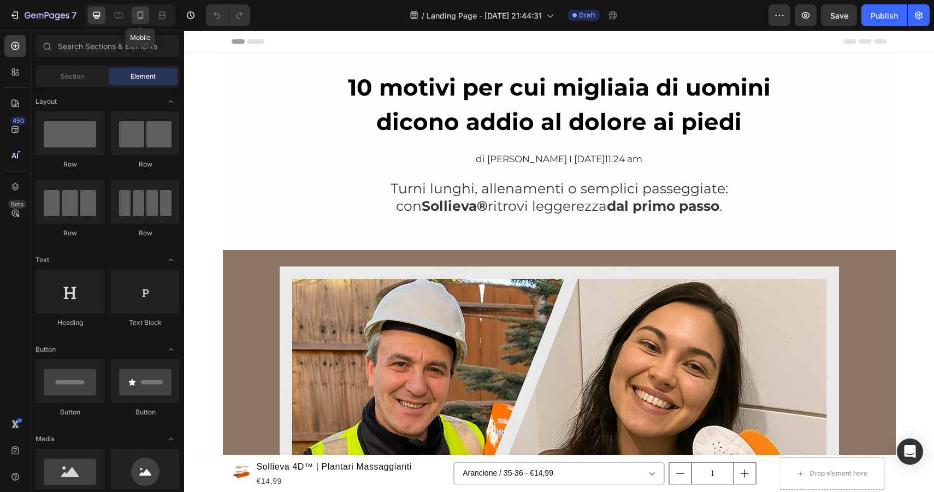
click at [137, 13] on icon at bounding box center [140, 15] width 11 height 11
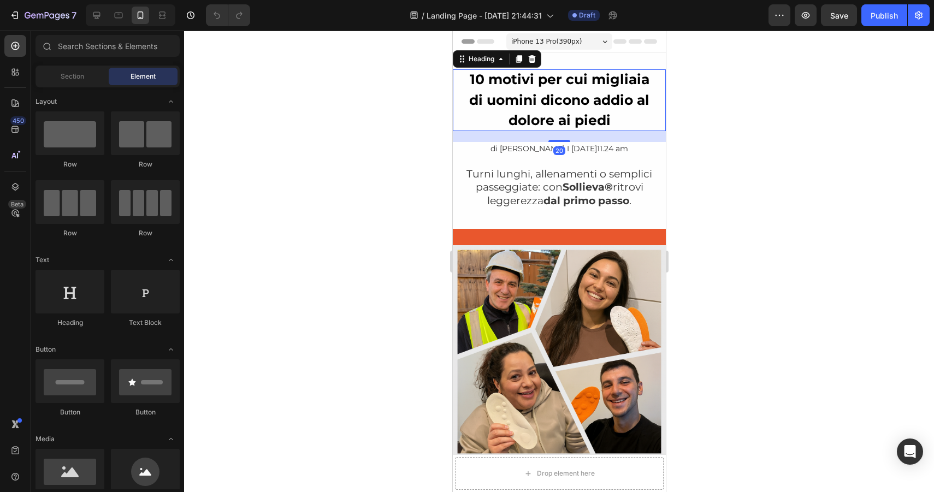
click at [544, 100] on strong "10 motivi per cui migliaia di uomini dicono addio al dolore ai piedi" at bounding box center [559, 99] width 180 height 57
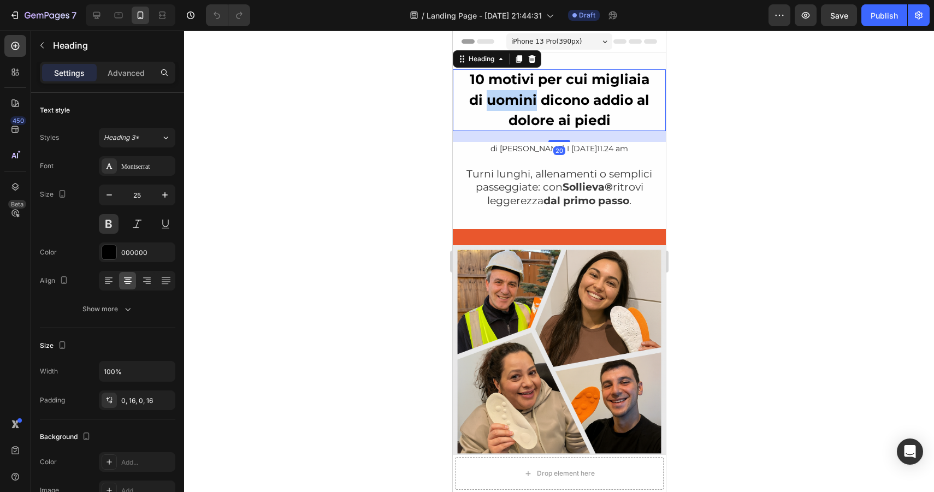
click at [492, 103] on strong "10 motivi per cui migliaia di uomini dicono addio al dolore ai piedi" at bounding box center [559, 99] width 180 height 57
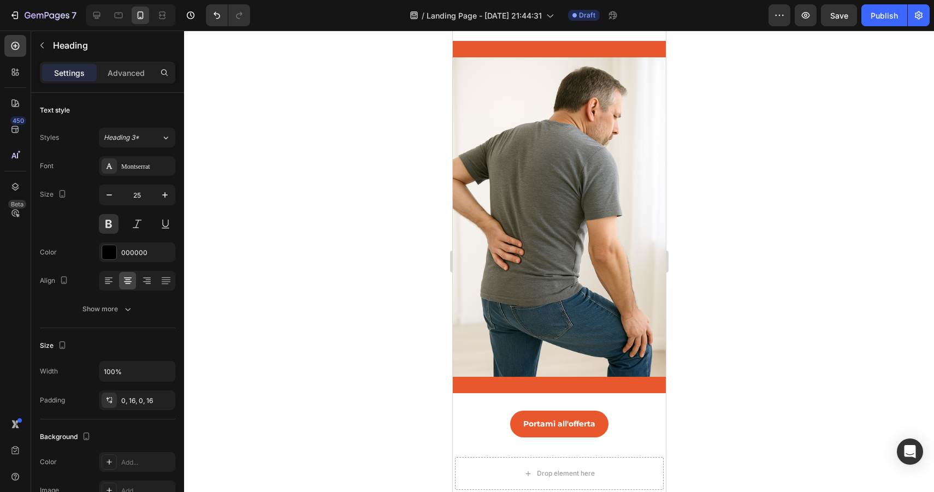
scroll to position [1970, 0]
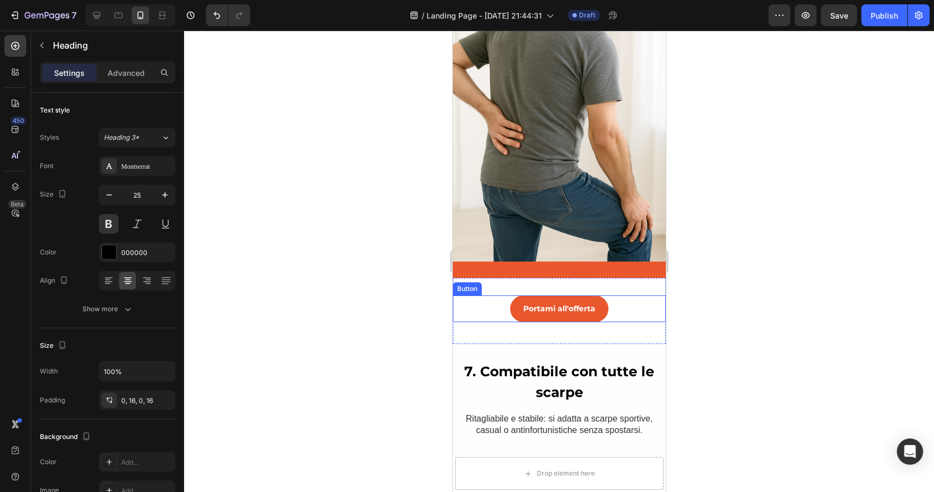
click at [623, 299] on div "Portami all'offerta Button" at bounding box center [558, 309] width 213 height 27
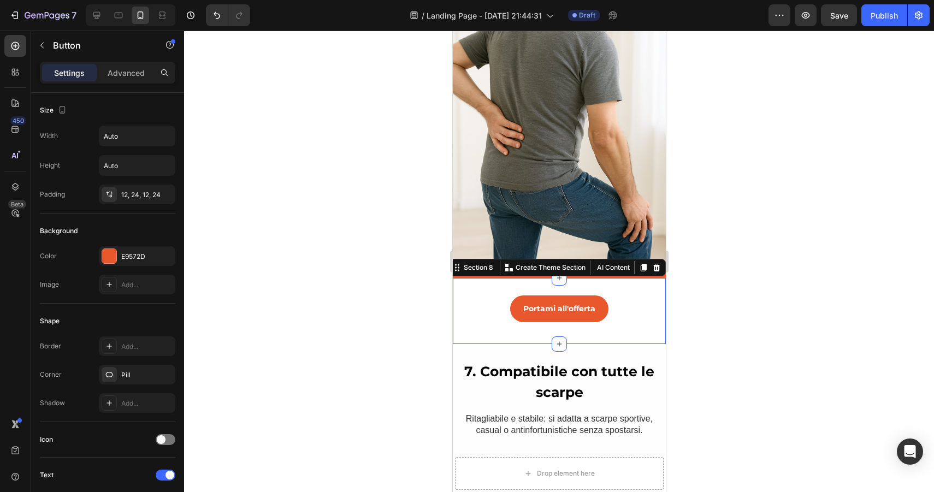
click at [629, 286] on div "Portami all'offerta Button Section 8 You can create reusable sections Create Th…" at bounding box center [558, 311] width 213 height 66
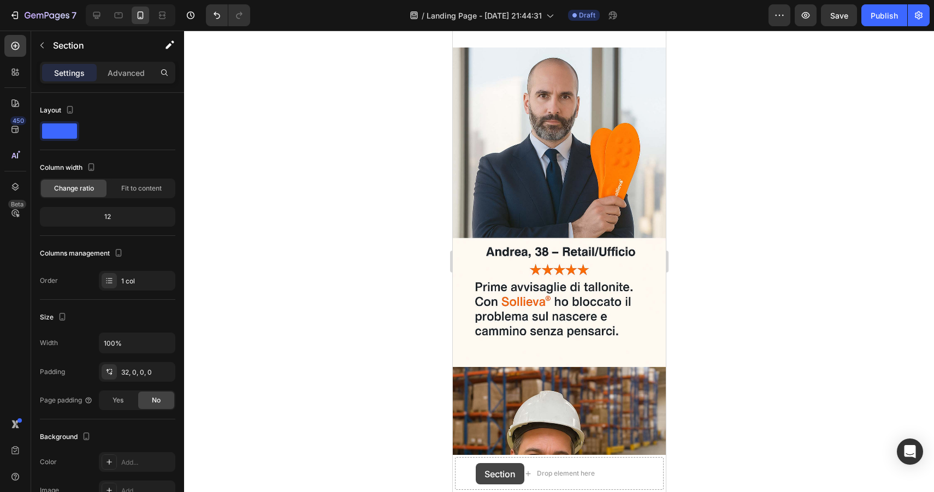
scroll to position [2815, 0]
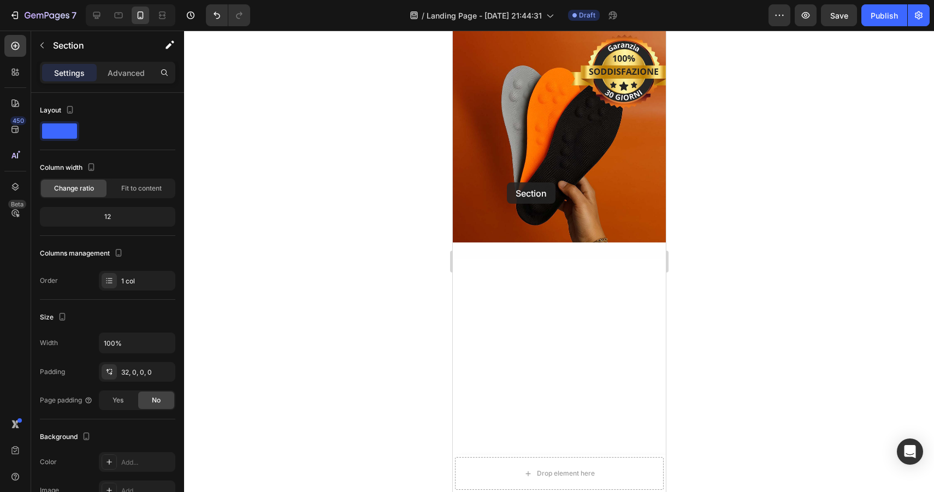
drag, startPoint x: 461, startPoint y: 268, endPoint x: 506, endPoint y: 182, distance: 96.8
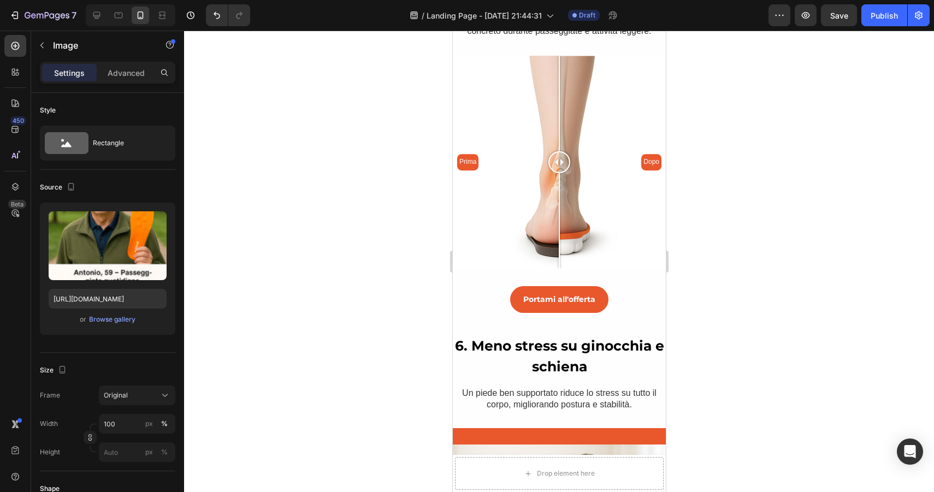
scroll to position [1463, 0]
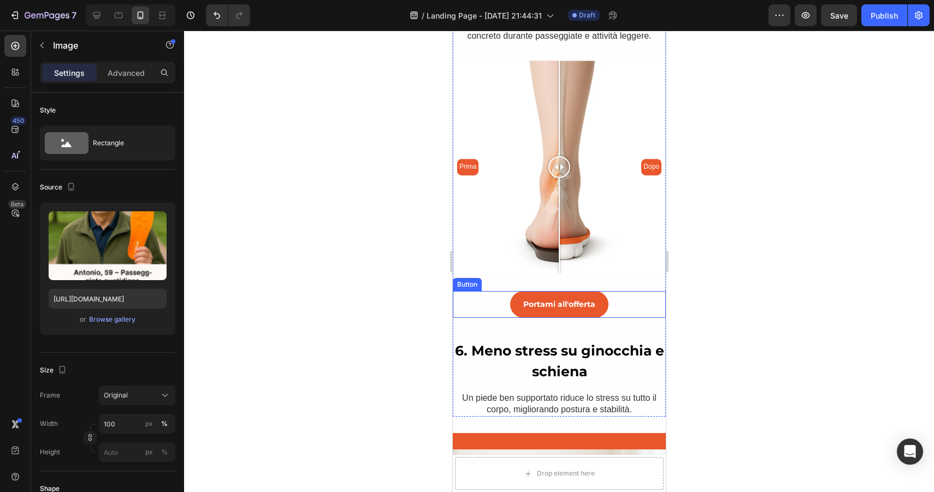
click at [628, 303] on div "Portami all'offerta Button" at bounding box center [558, 304] width 213 height 27
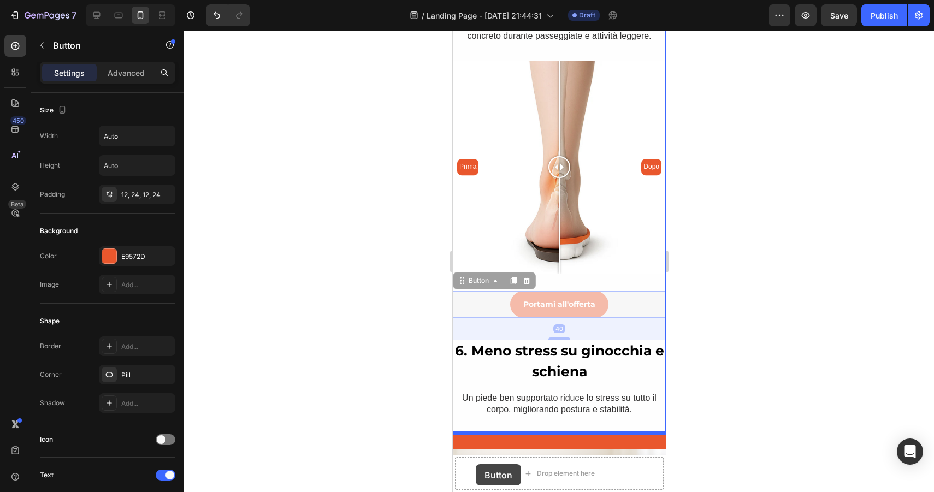
scroll to position [1466, 0]
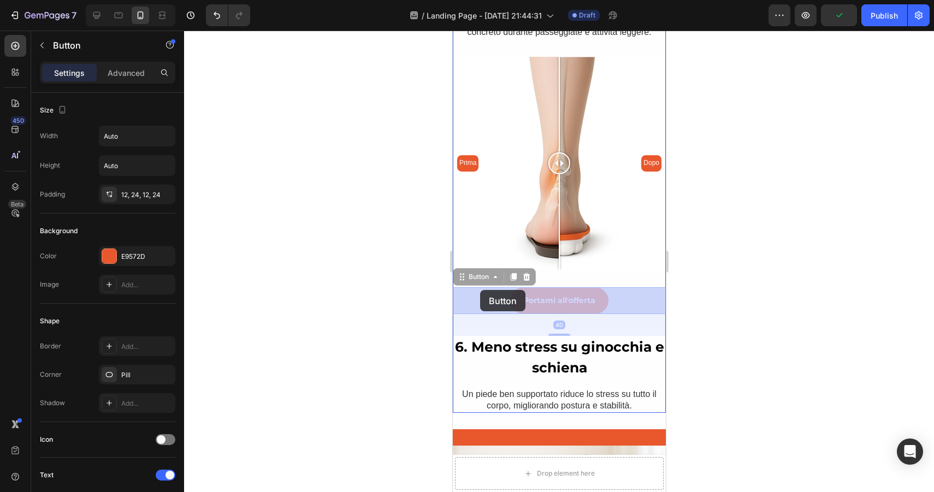
drag, startPoint x: 463, startPoint y: 281, endPoint x: 480, endPoint y: 290, distance: 18.6
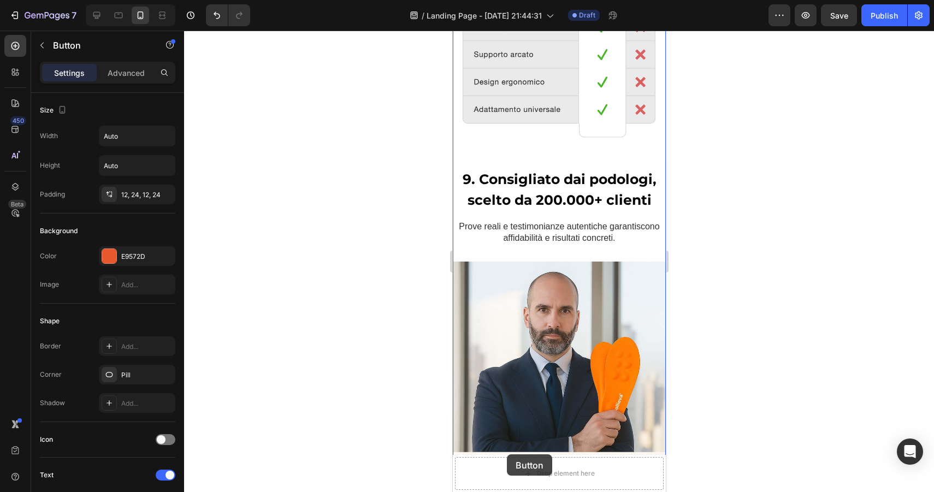
scroll to position [2783, 0]
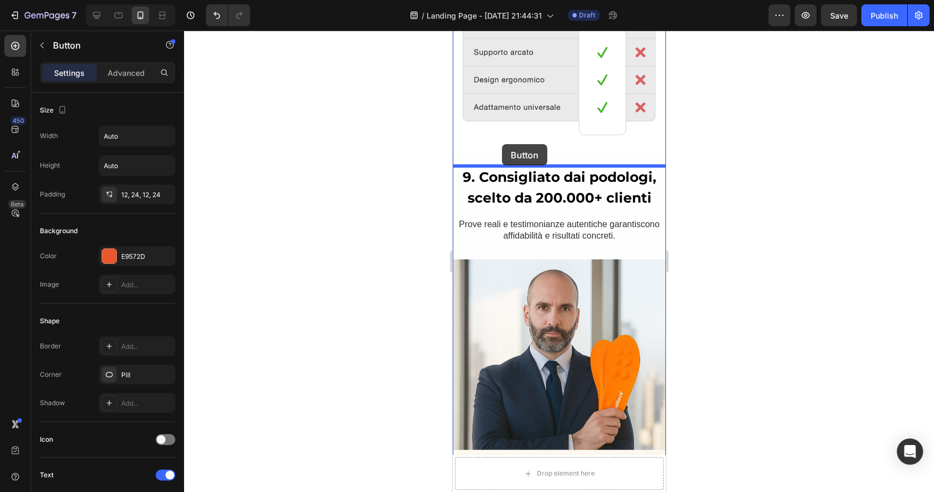
drag, startPoint x: 464, startPoint y: 279, endPoint x: 502, endPoint y: 144, distance: 139.6
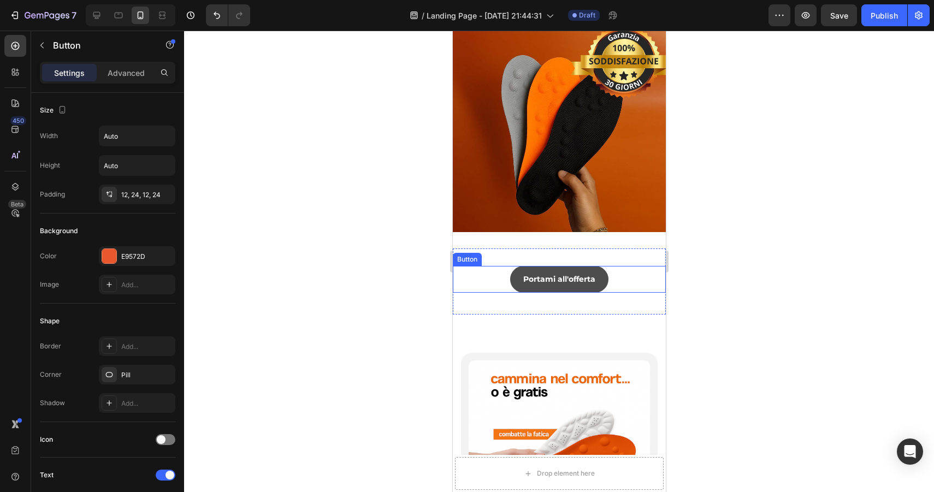
scroll to position [4099, 0]
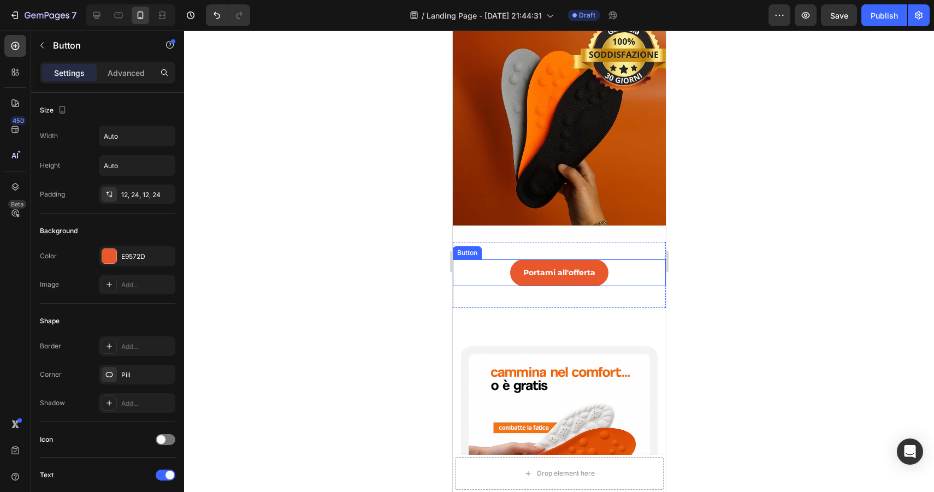
click at [647, 268] on div "Portami all'offerta Button" at bounding box center [558, 273] width 213 height 27
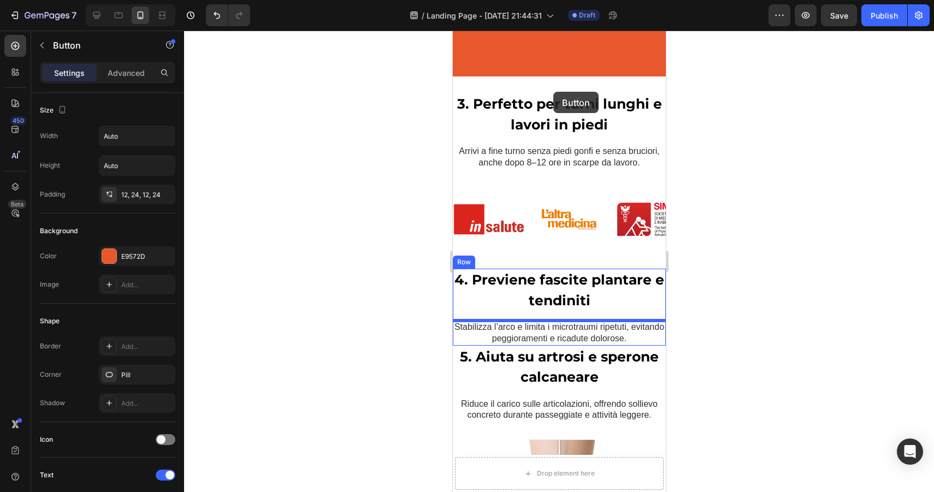
scroll to position [1063, 0]
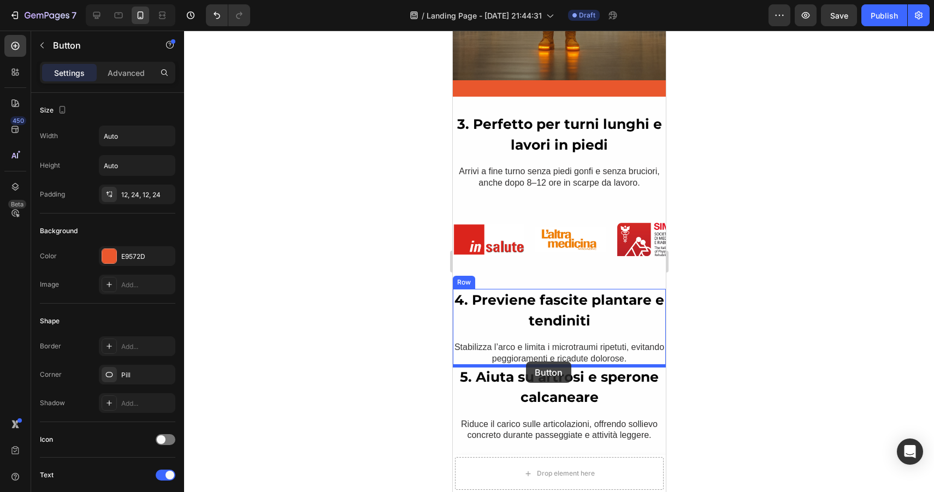
drag, startPoint x: 462, startPoint y: 249, endPoint x: 526, endPoint y: 362, distance: 129.2
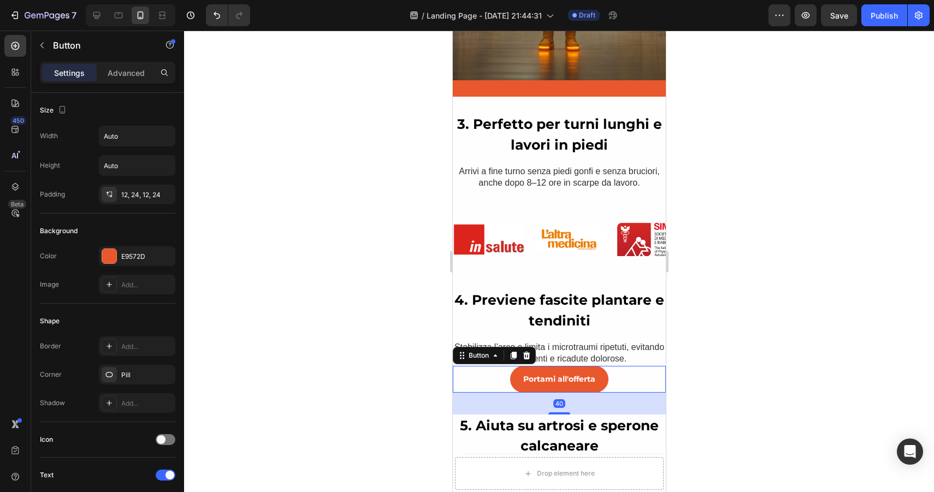
click at [627, 376] on div "Portami all'offerta Button 40" at bounding box center [558, 379] width 213 height 27
click at [113, 67] on p "Advanced" at bounding box center [126, 72] width 37 height 11
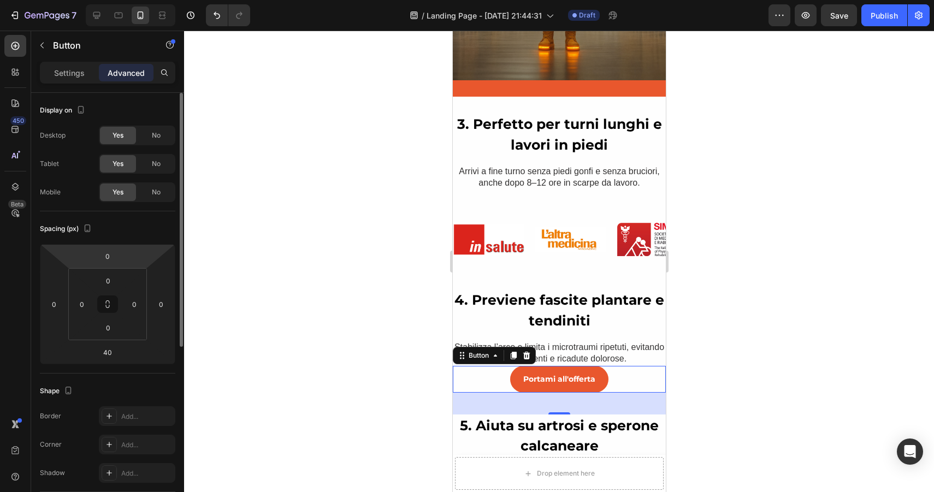
click at [122, 0] on html "7 Version history / Landing Page - Sep 26, 21:44:31 Draft Preview Save Publish …" at bounding box center [467, 0] width 934 height 0
click at [105, 261] on input "0" at bounding box center [108, 256] width 22 height 16
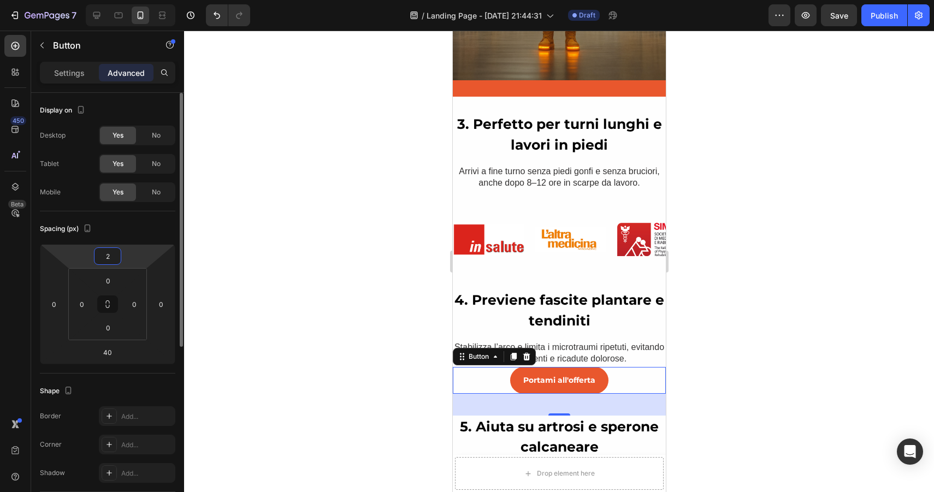
type input "20"
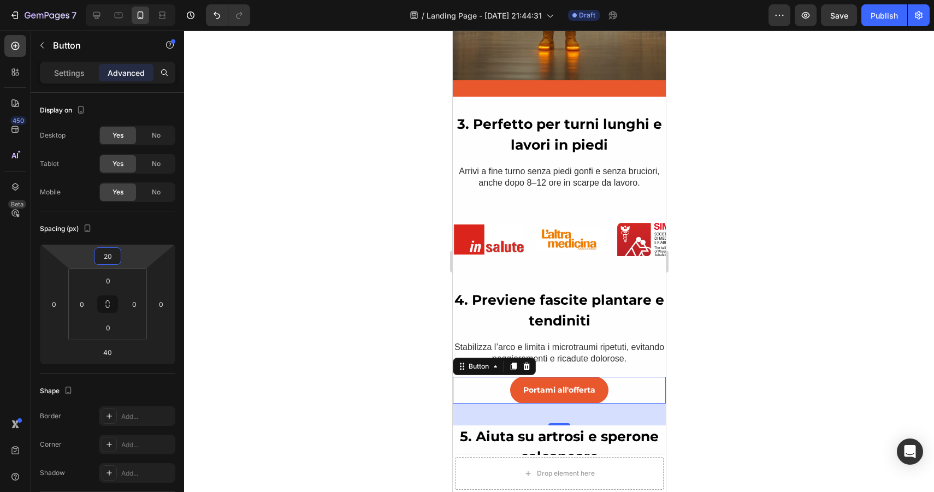
click at [220, 241] on div at bounding box center [559, 262] width 750 height 462
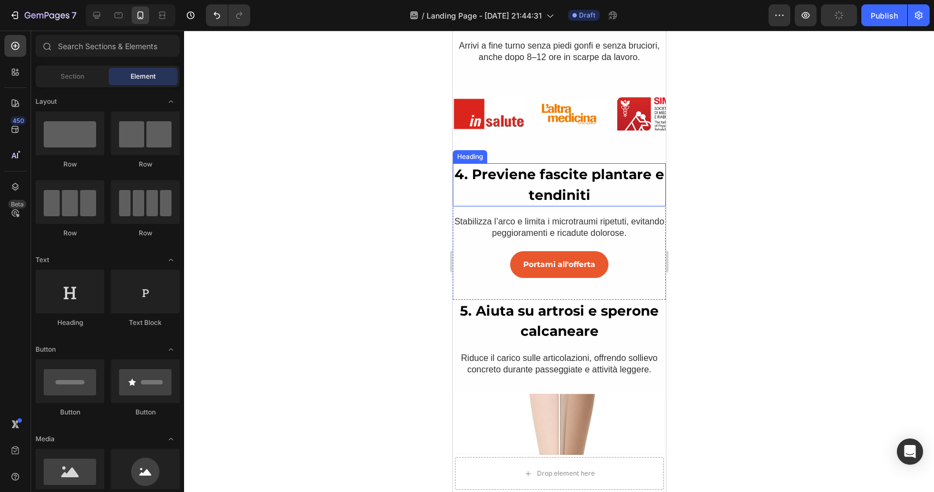
scroll to position [1188, 0]
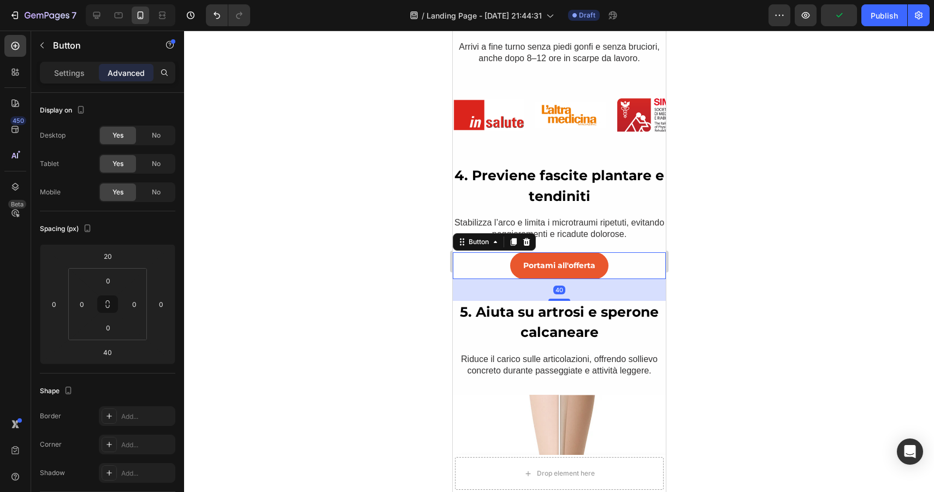
click at [620, 261] on div "Portami all'offerta Button 40" at bounding box center [558, 265] width 213 height 27
click at [117, 256] on input "20" at bounding box center [108, 256] width 22 height 16
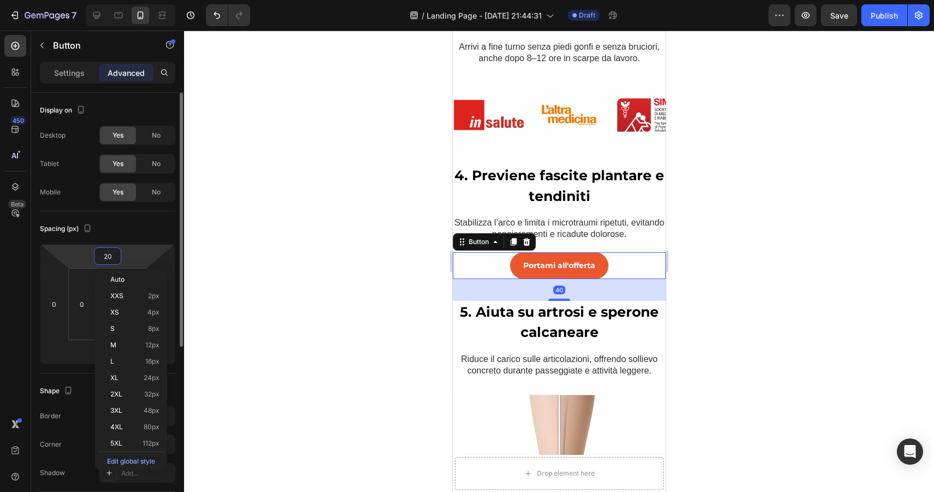
click at [117, 256] on input "20" at bounding box center [108, 256] width 22 height 16
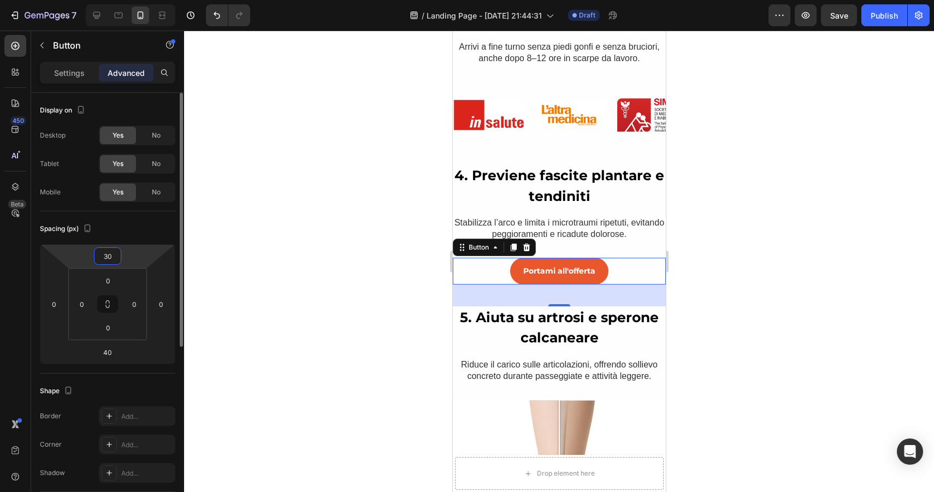
type input "30"
click at [733, 236] on div at bounding box center [559, 262] width 750 height 462
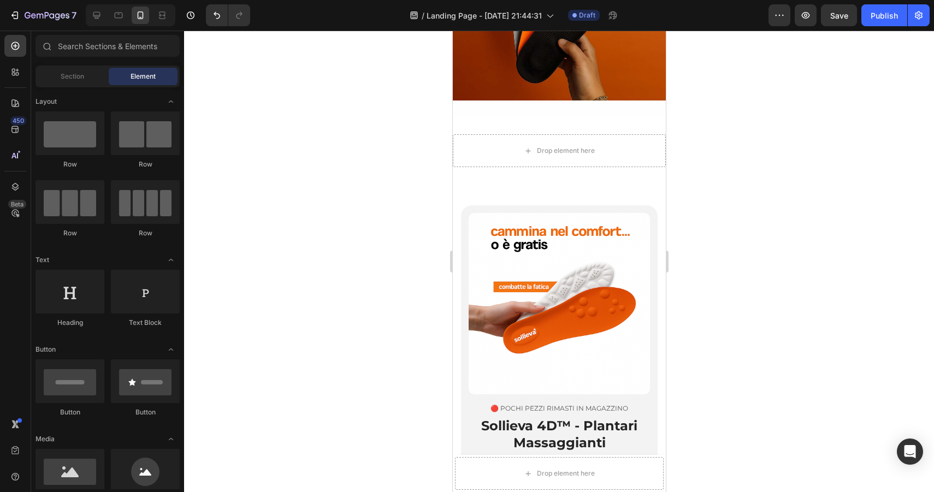
scroll to position [4299, 0]
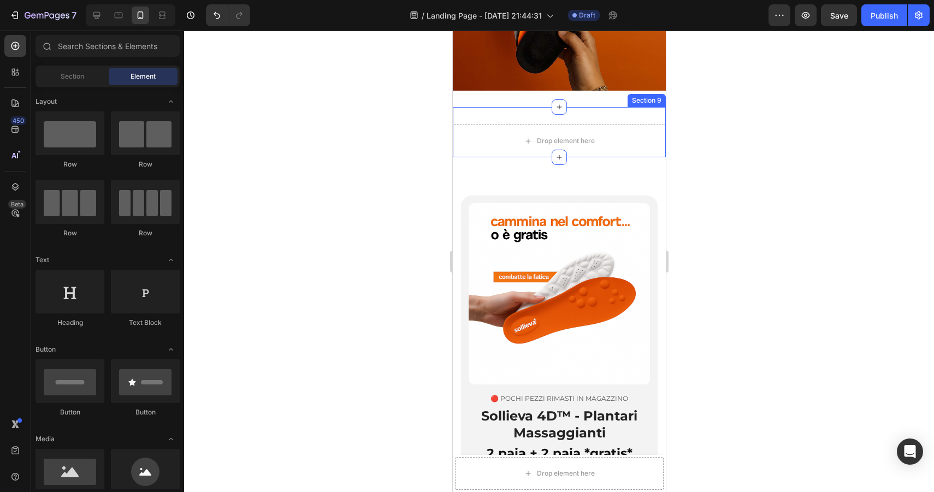
click at [642, 114] on div "Drop element here Section 9" at bounding box center [558, 132] width 213 height 50
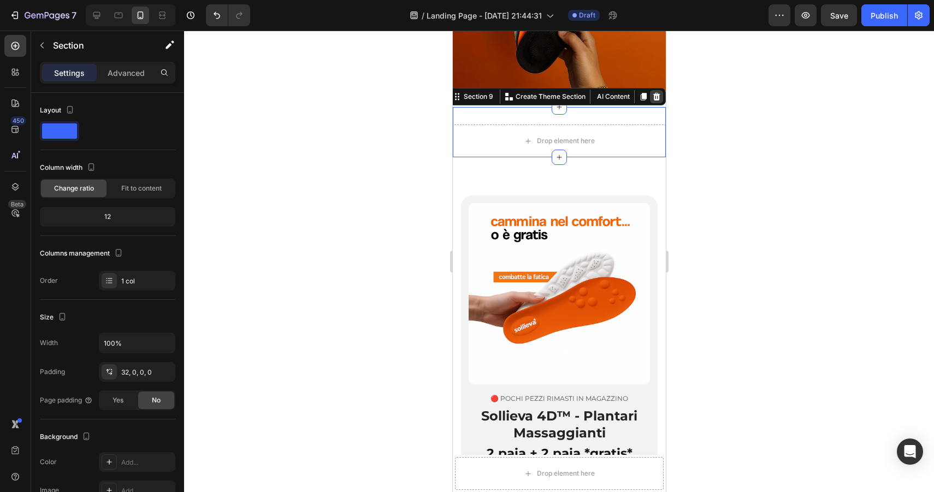
click at [654, 95] on icon at bounding box center [656, 97] width 7 height 8
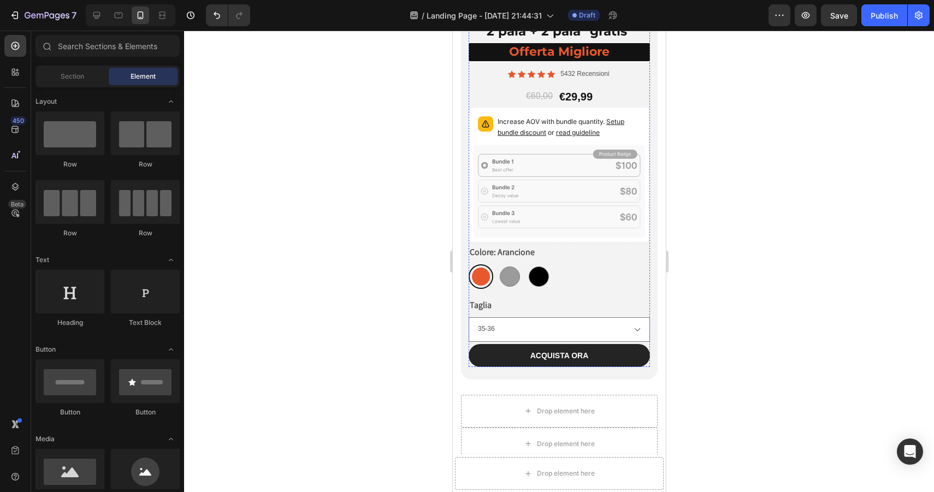
scroll to position [4672, 0]
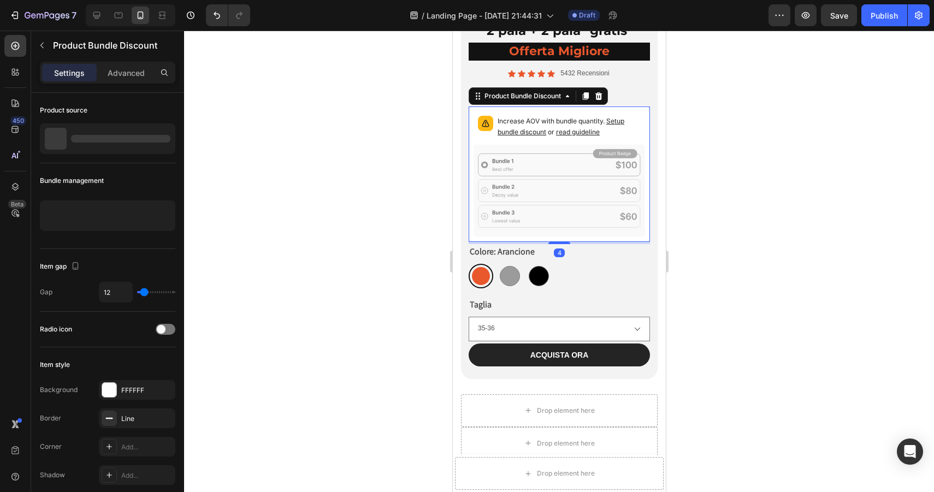
click at [549, 151] on icon at bounding box center [559, 190] width 172 height 92
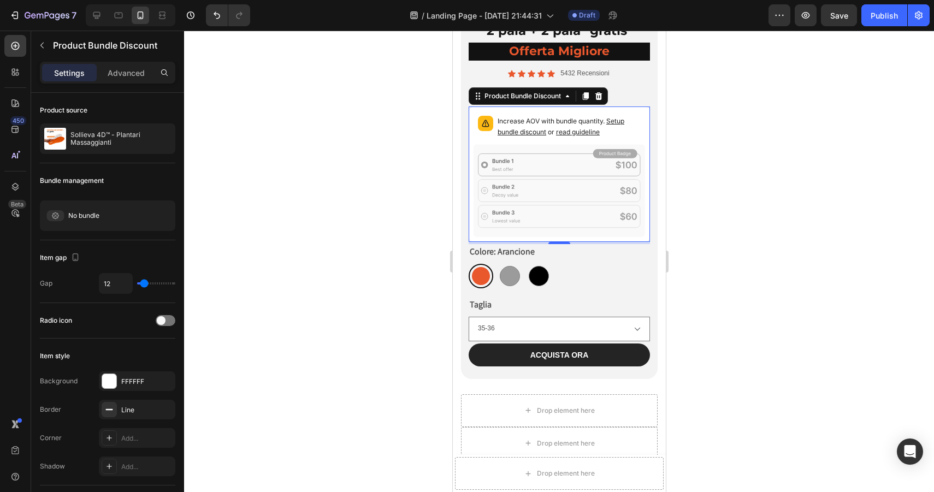
click at [620, 120] on span "Setup bundle discount" at bounding box center [560, 126] width 127 height 19
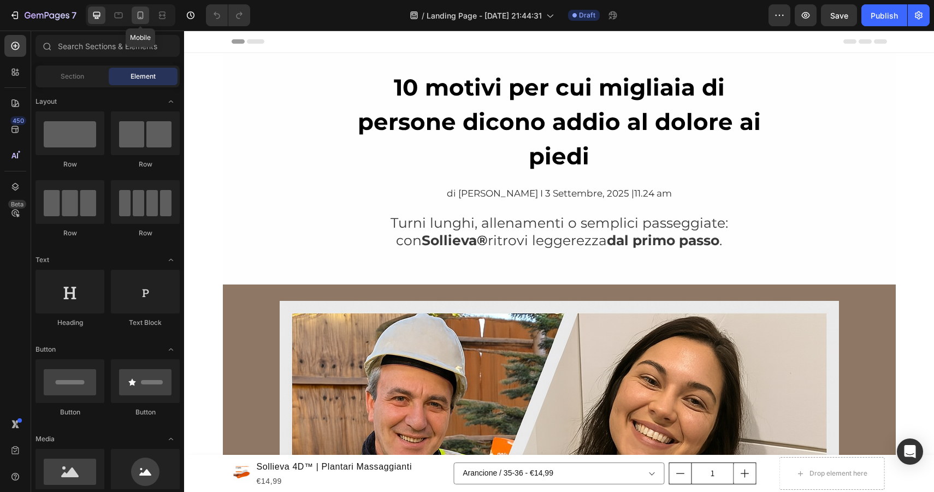
click at [143, 18] on icon at bounding box center [140, 15] width 11 height 11
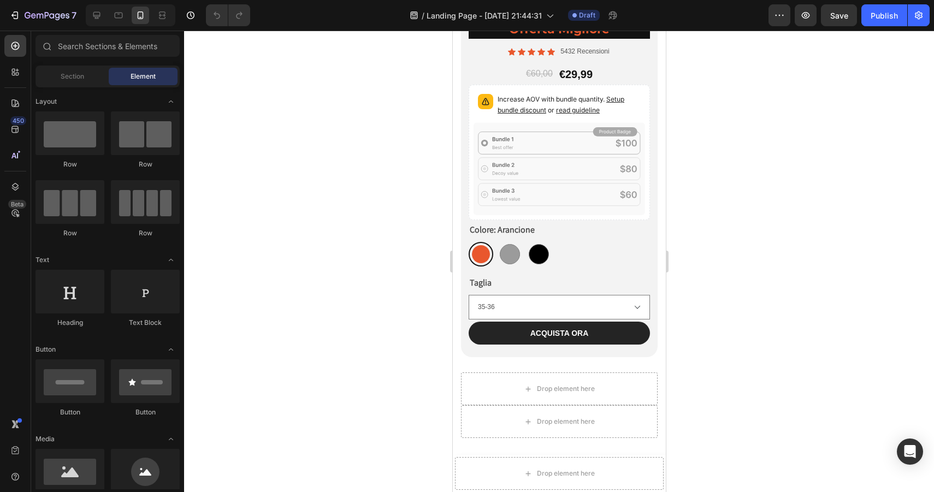
scroll to position [4044, 0]
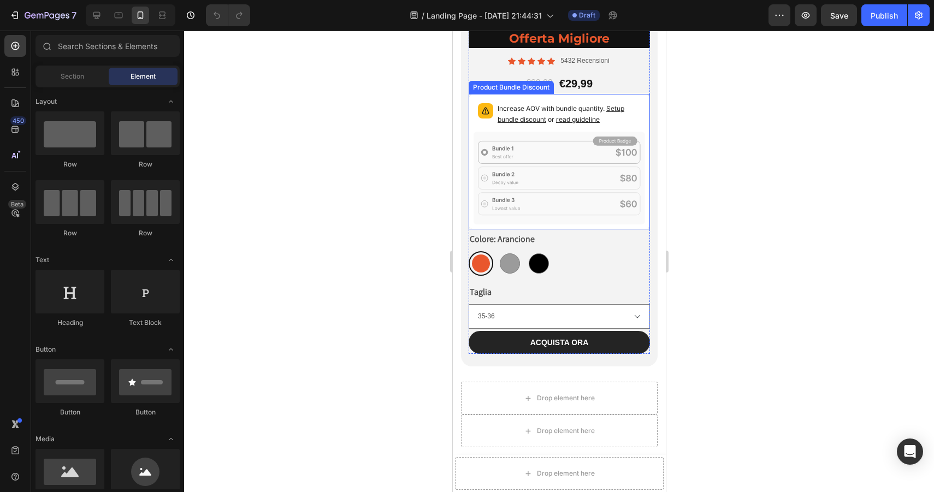
click at [575, 122] on span "read guideline" at bounding box center [578, 119] width 44 height 8
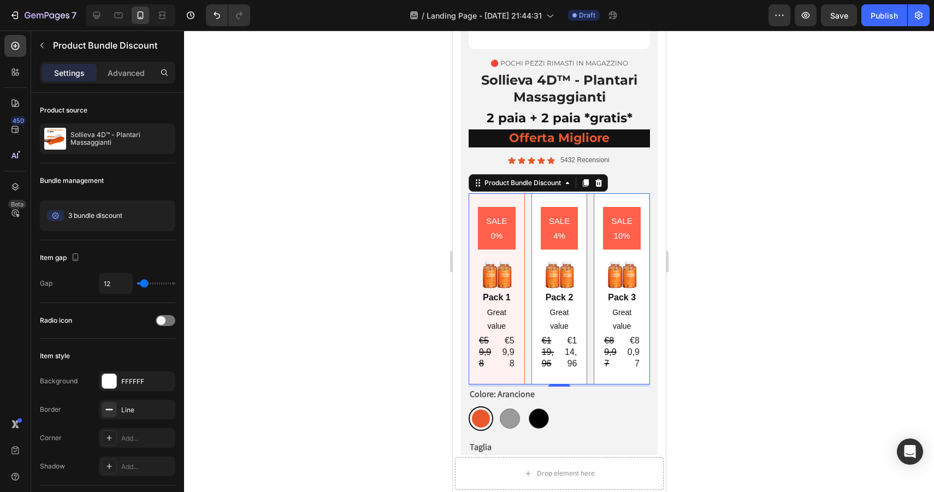
scroll to position [3934, 0]
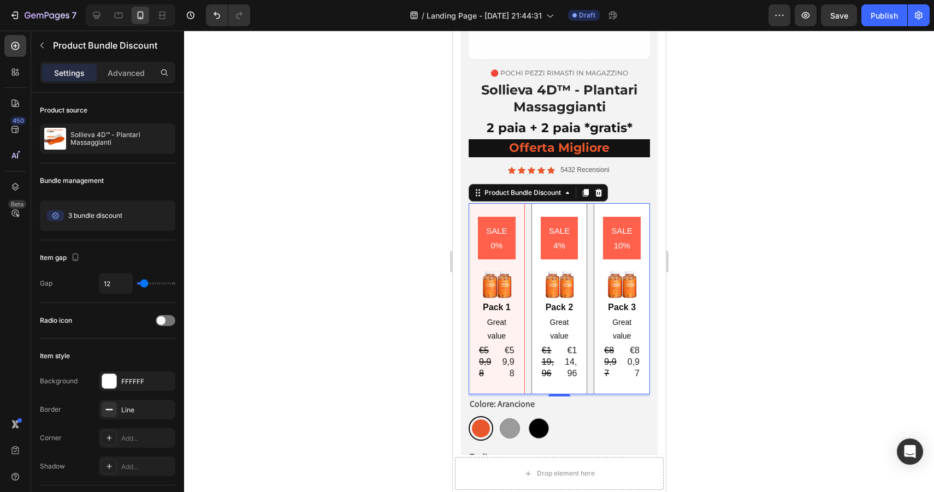
click at [629, 203] on div "SALE 10% Product Badge Image Pack 3 Text Block Great value Text Block €89,97 Pr…" at bounding box center [621, 298] width 56 height 191
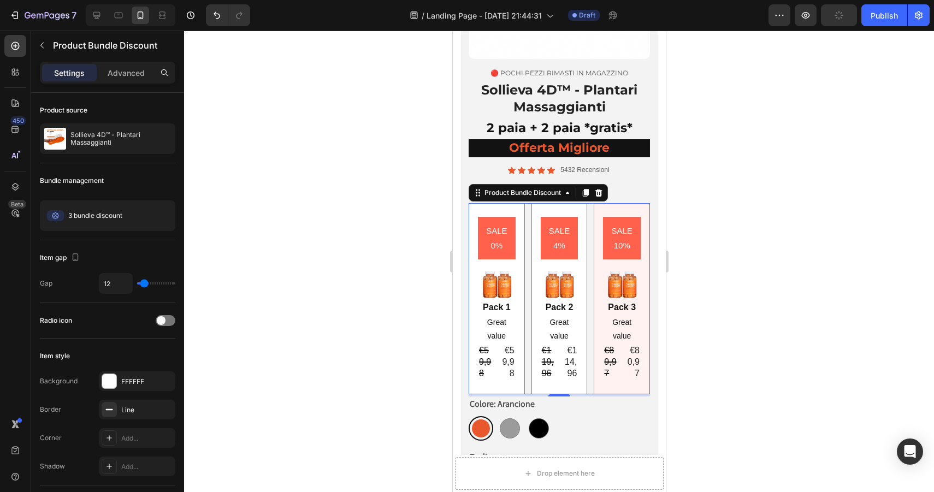
click at [516, 203] on div "SALE 0% Product Badge Image Pack 1 Text Block Great value Text Block €59,98 Pro…" at bounding box center [496, 298] width 56 height 191
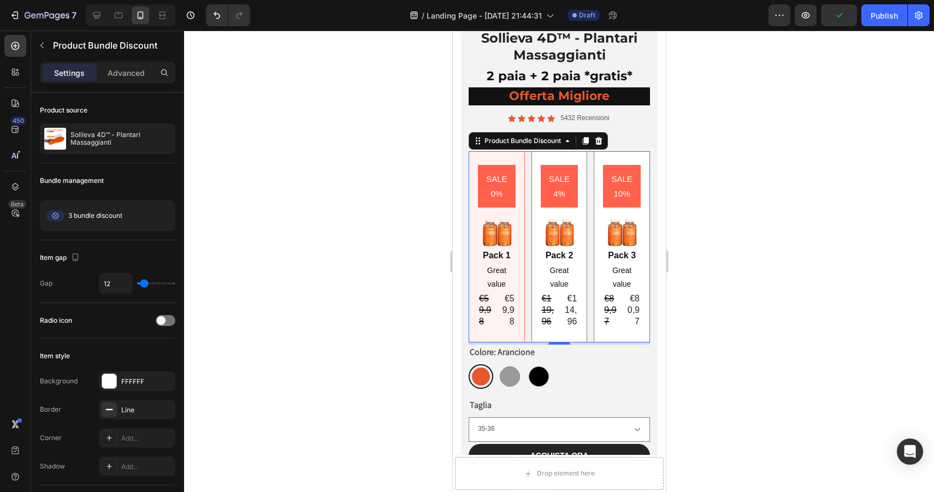
scroll to position [4001, 0]
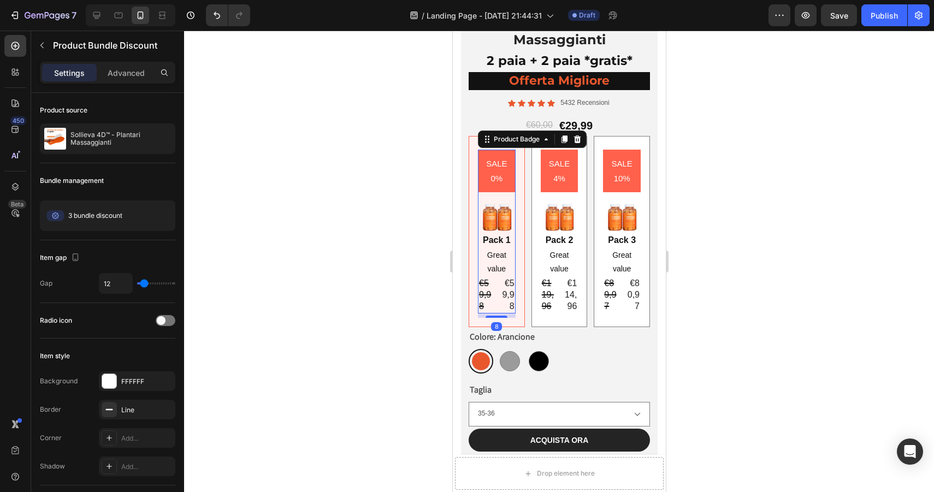
click at [503, 181] on pre "SALE 0%" at bounding box center [497, 171] width 38 height 43
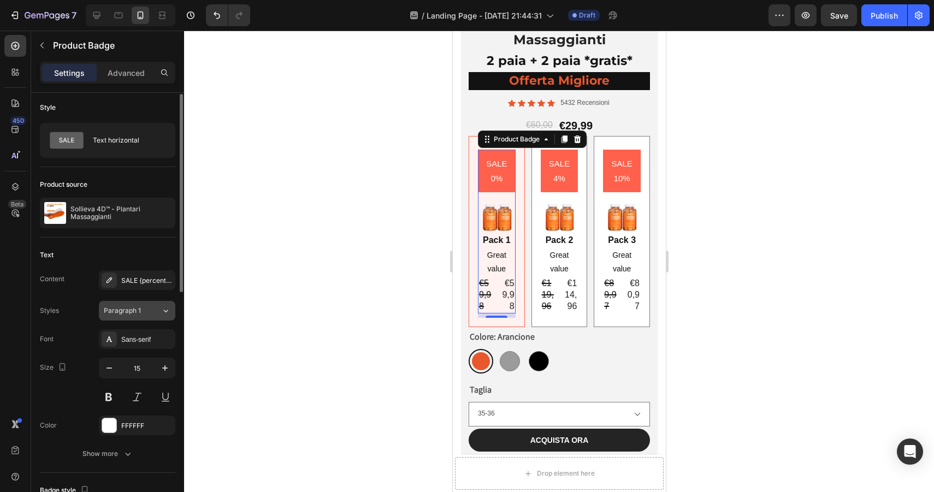
scroll to position [0, 0]
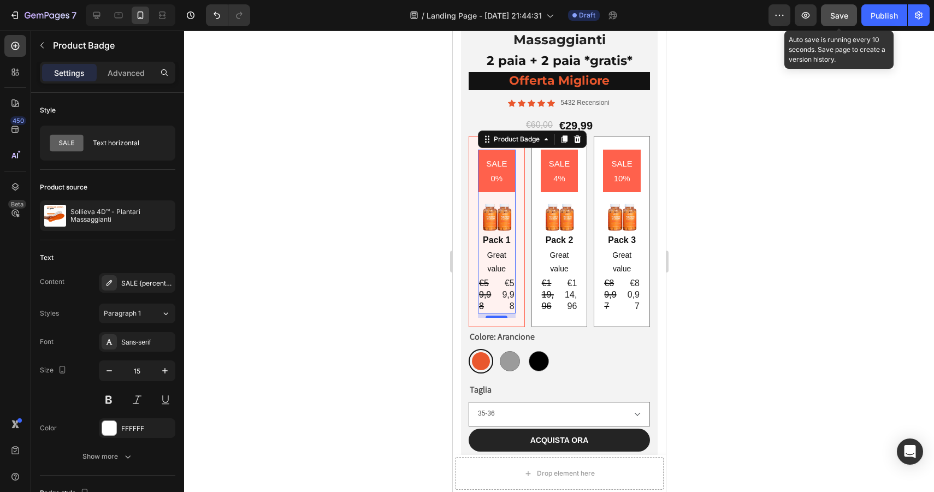
click at [835, 10] on div "Save" at bounding box center [839, 15] width 18 height 11
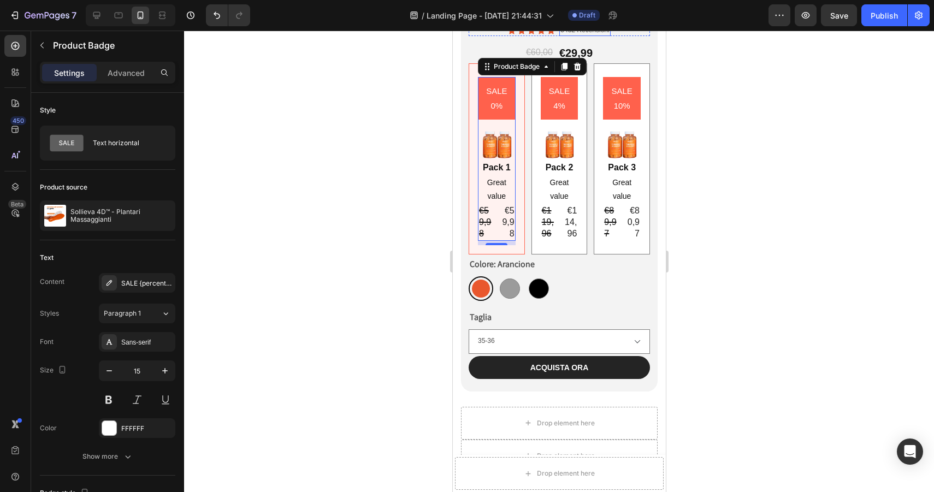
scroll to position [4097, 0]
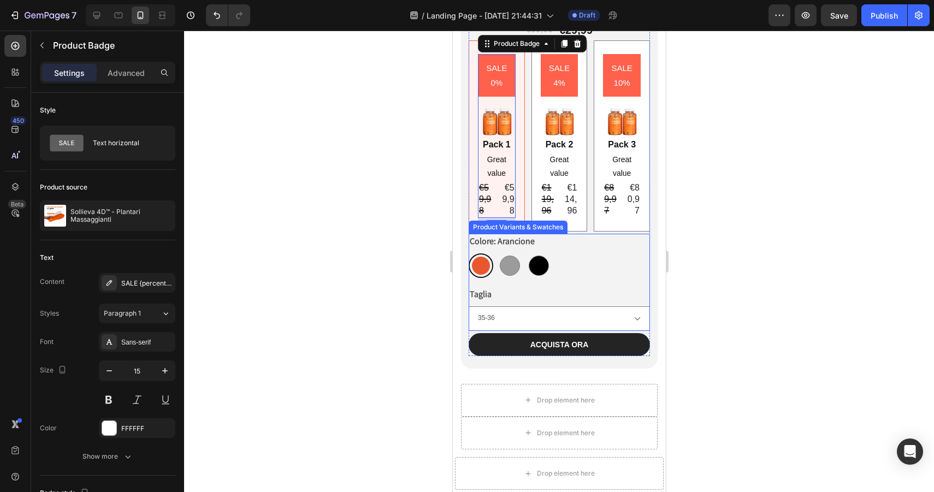
click at [581, 282] on div "Colore: [PERSON_NAME] Nero Nero Taglia [PHONE_NUMBER] [PHONE_NUMBER] [PHONE_NUM…" at bounding box center [558, 282] width 181 height 97
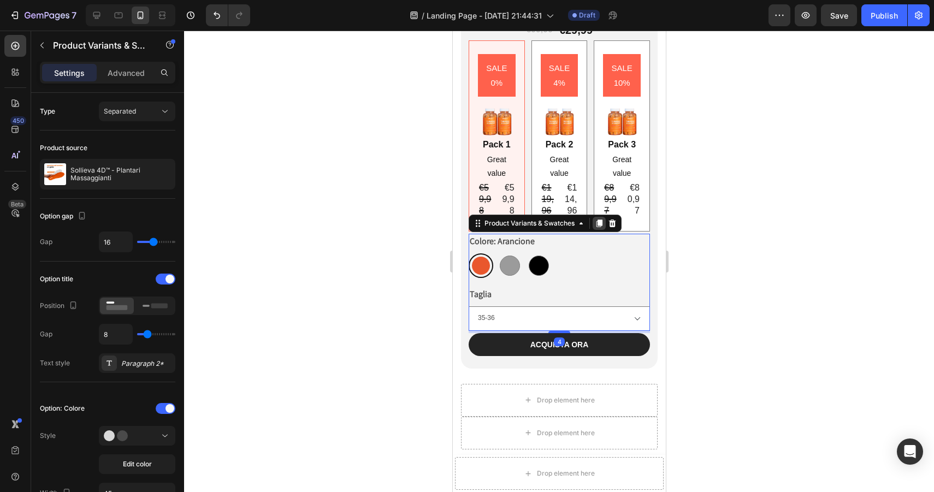
click at [601, 221] on icon at bounding box center [599, 224] width 6 height 8
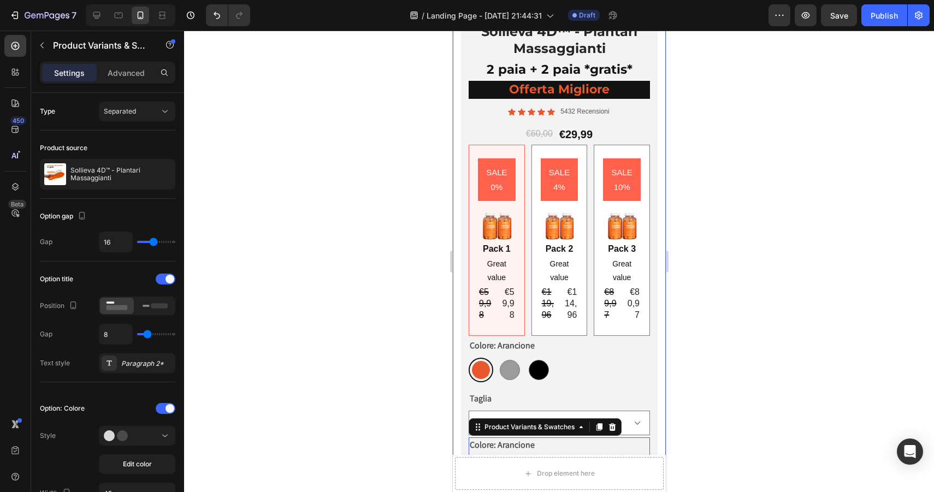
scroll to position [3958, 0]
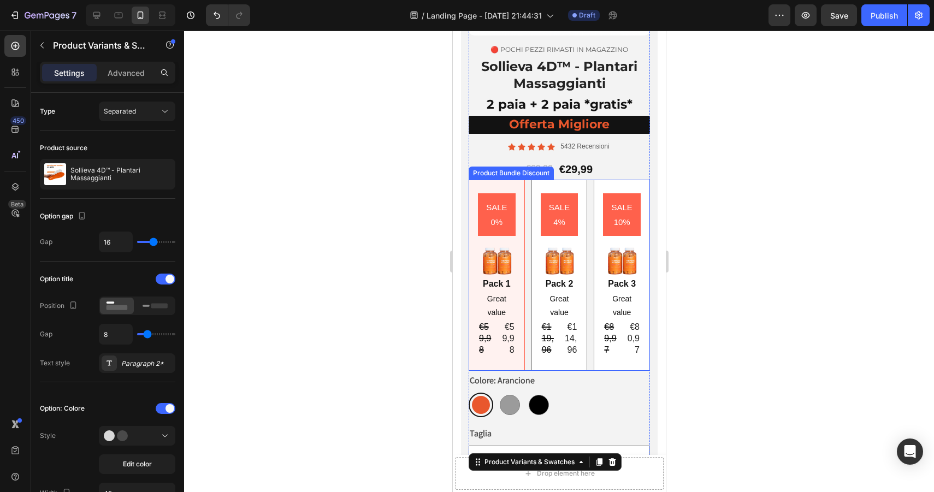
click at [590, 184] on div "SALE 0% Product Badge Image Pack 1 Text Block Great value Text Block €59,98 Pro…" at bounding box center [558, 275] width 181 height 191
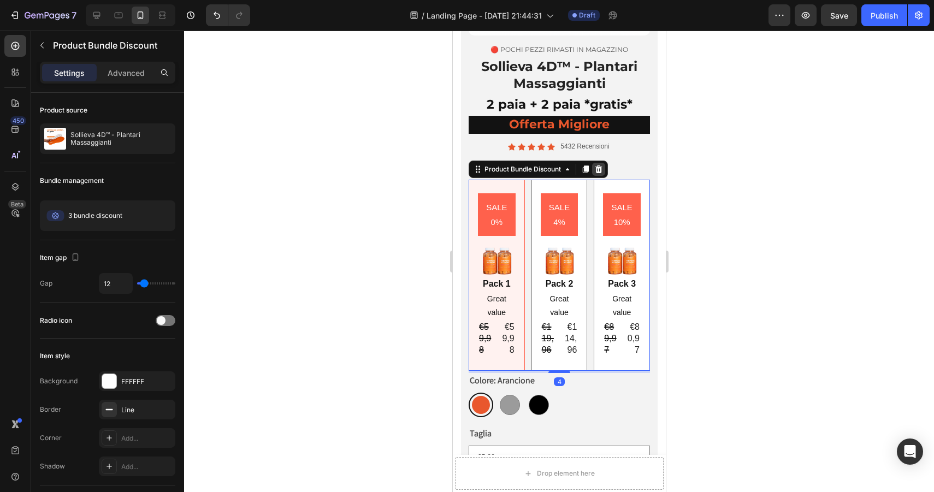
click at [596, 167] on icon at bounding box center [598, 169] width 7 height 8
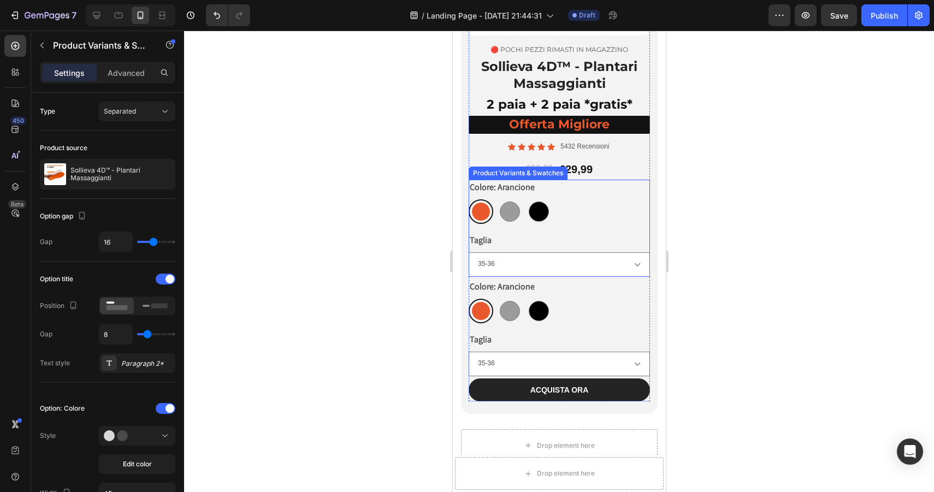
click at [538, 183] on div "Colore: [PERSON_NAME] Grigio Nero Nero" at bounding box center [558, 202] width 181 height 44
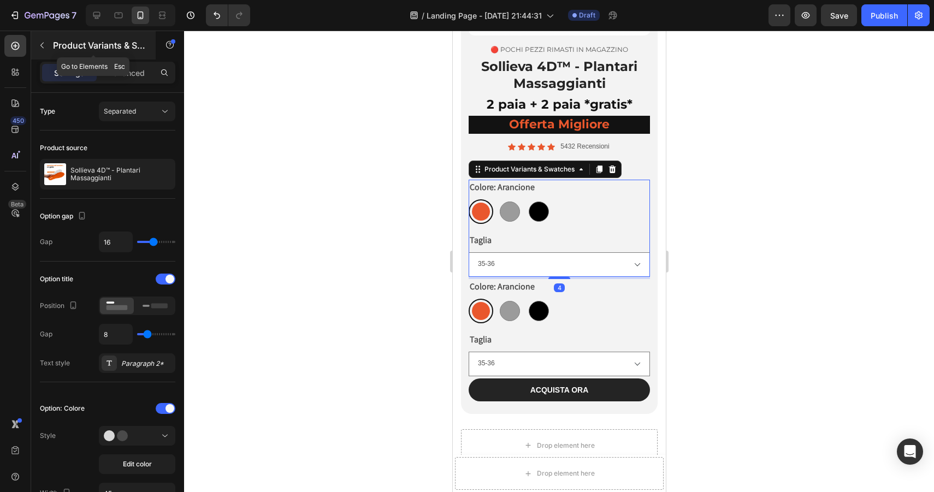
click at [48, 49] on button "button" at bounding box center [41, 45] width 17 height 17
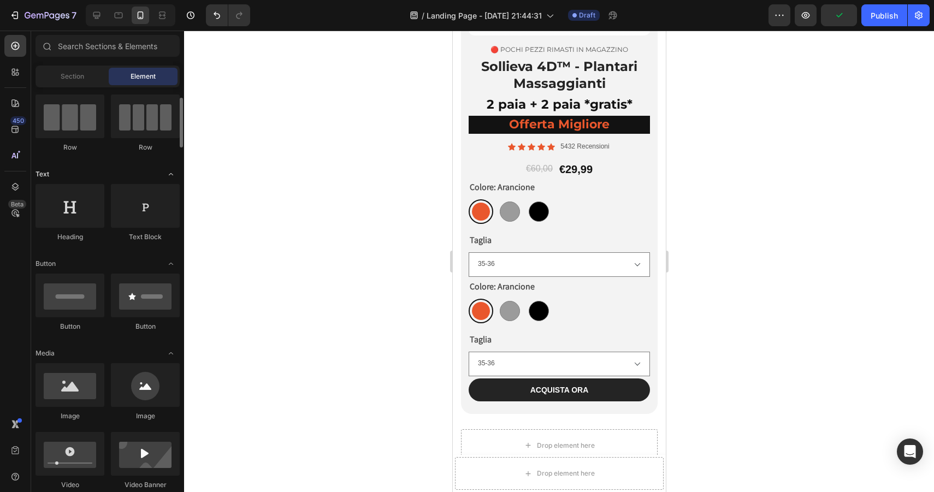
scroll to position [87, 0]
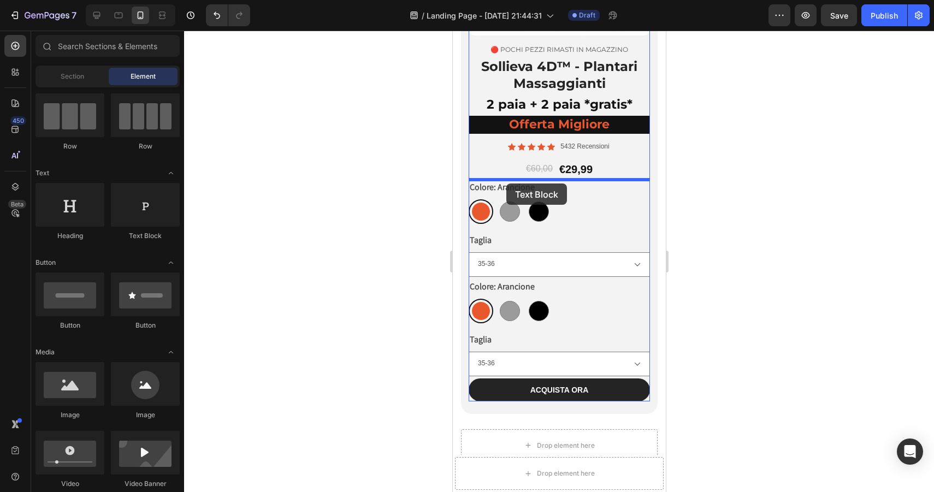
drag, startPoint x: 608, startPoint y: 240, endPoint x: 506, endPoint y: 184, distance: 116.2
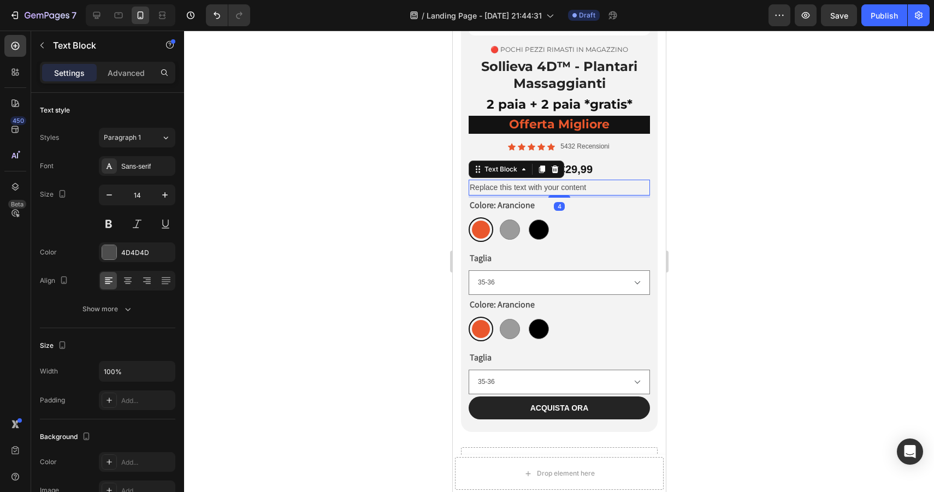
click at [526, 190] on div "Replace this text with your content" at bounding box center [558, 188] width 181 height 16
click at [526, 190] on p "Replace this text with your content" at bounding box center [558, 188] width 179 height 14
click at [624, 163] on div "€60,00 Product Price Product Price €29,99 Product Price Product Price Row" at bounding box center [558, 169] width 181 height 16
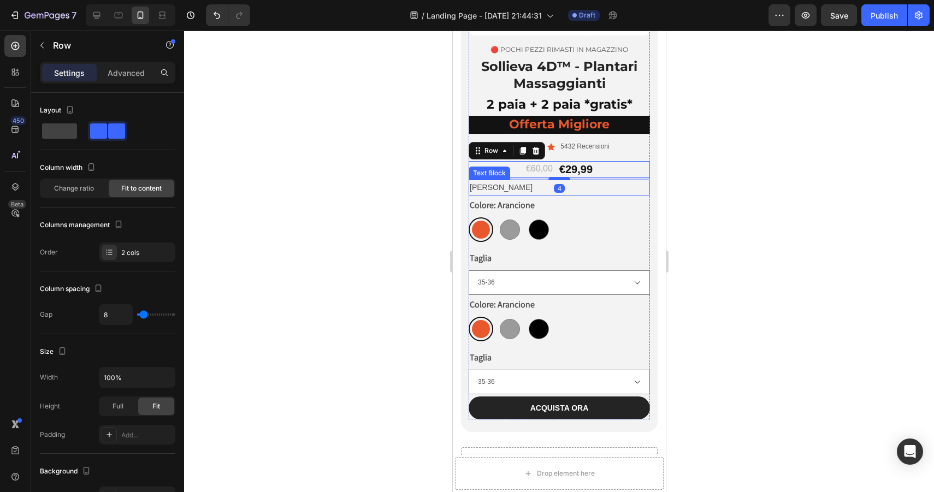
click at [617, 185] on p "Primo paio" at bounding box center [558, 188] width 179 height 14
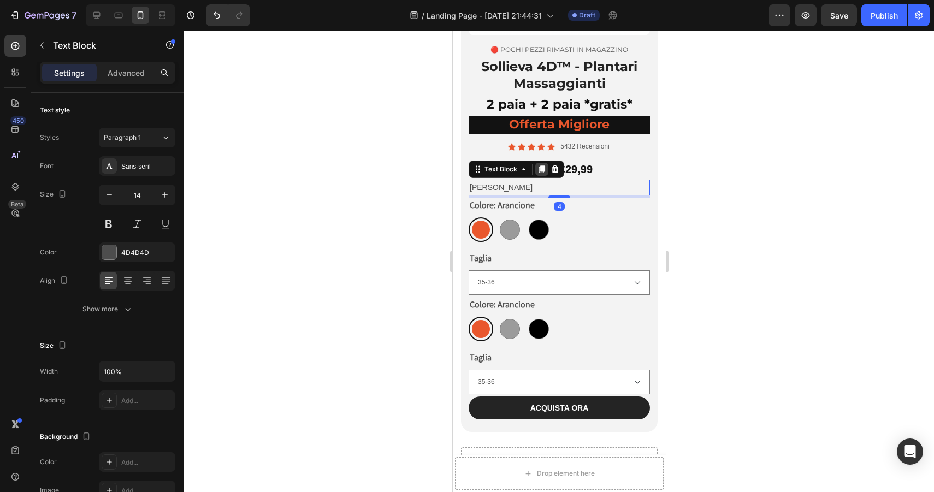
click at [541, 170] on icon at bounding box center [542, 170] width 6 height 8
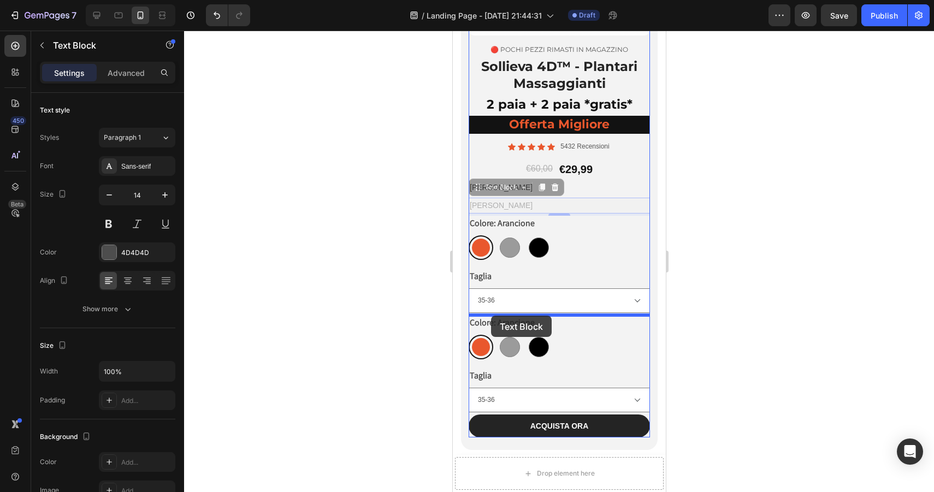
drag, startPoint x: 478, startPoint y: 186, endPoint x: 491, endPoint y: 316, distance: 130.1
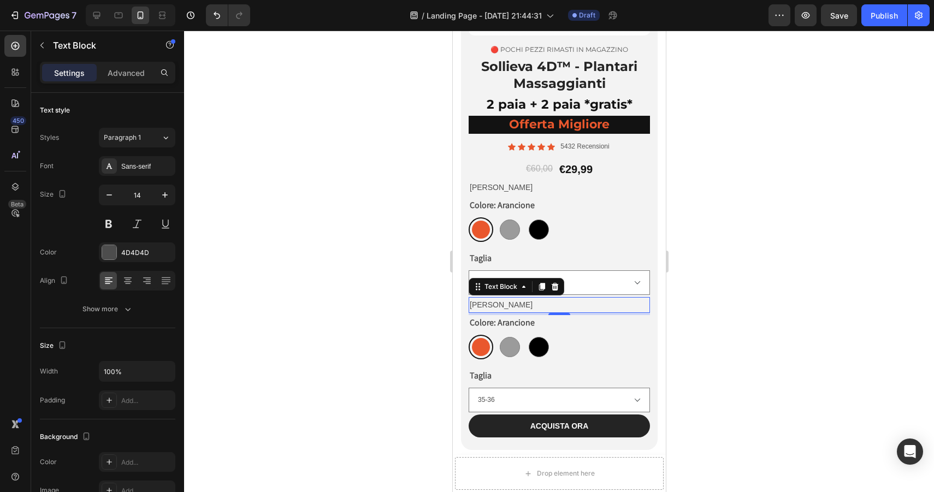
click at [600, 304] on p "Primo paio" at bounding box center [558, 305] width 179 height 14
click at [567, 310] on p "Primo paio" at bounding box center [558, 305] width 179 height 14
click at [484, 303] on p "Primo paio" at bounding box center [558, 305] width 179 height 14
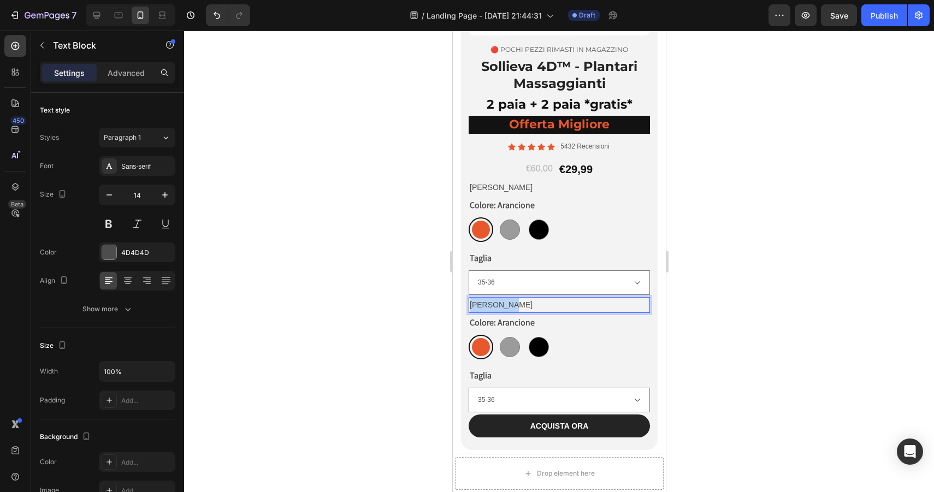
click at [484, 303] on p "Primo paio" at bounding box center [558, 305] width 179 height 14
click at [498, 186] on p "Primo paio" at bounding box center [558, 188] width 179 height 14
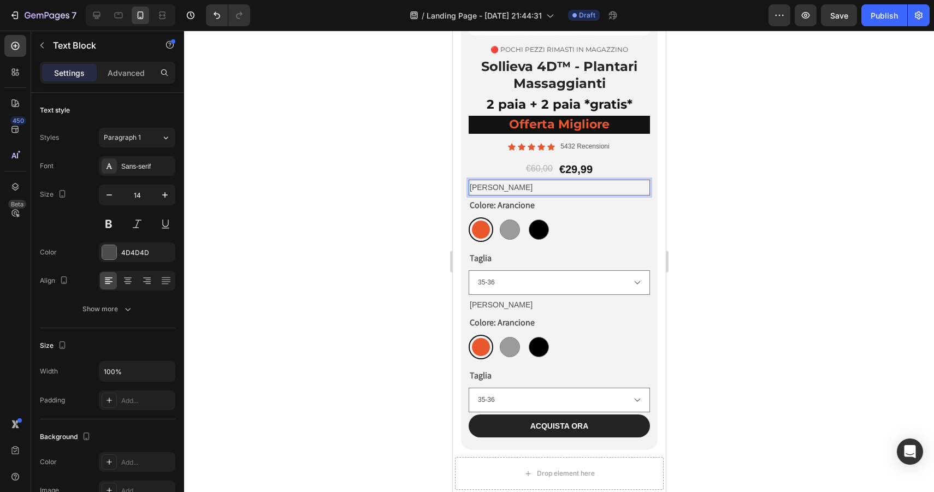
click at [494, 187] on p "Primo paio" at bounding box center [558, 188] width 179 height 14
click at [576, 304] on p "[PERSON_NAME]" at bounding box center [558, 305] width 179 height 14
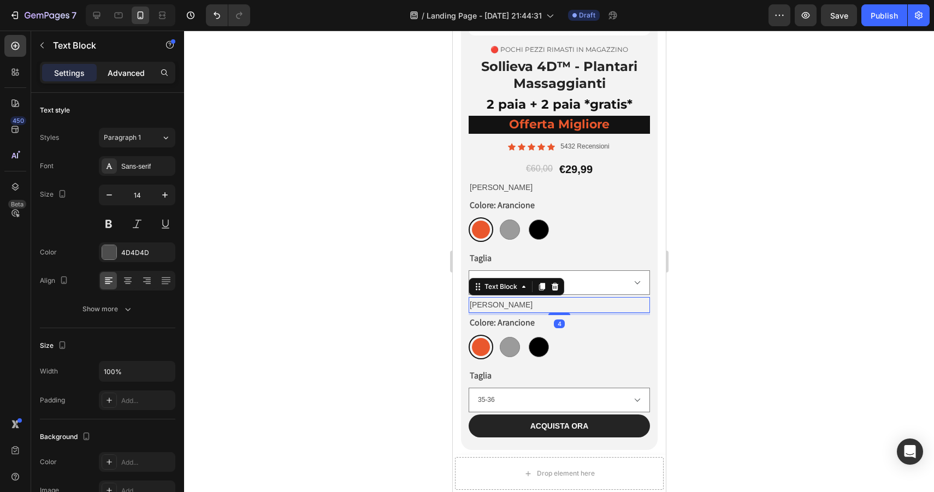
click at [116, 66] on div "Advanced" at bounding box center [126, 72] width 55 height 17
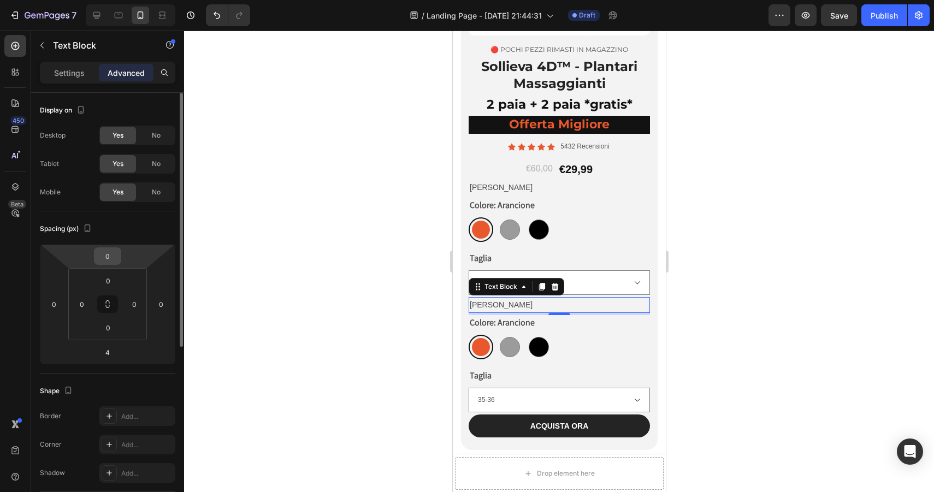
click at [110, 260] on input "0" at bounding box center [108, 256] width 22 height 16
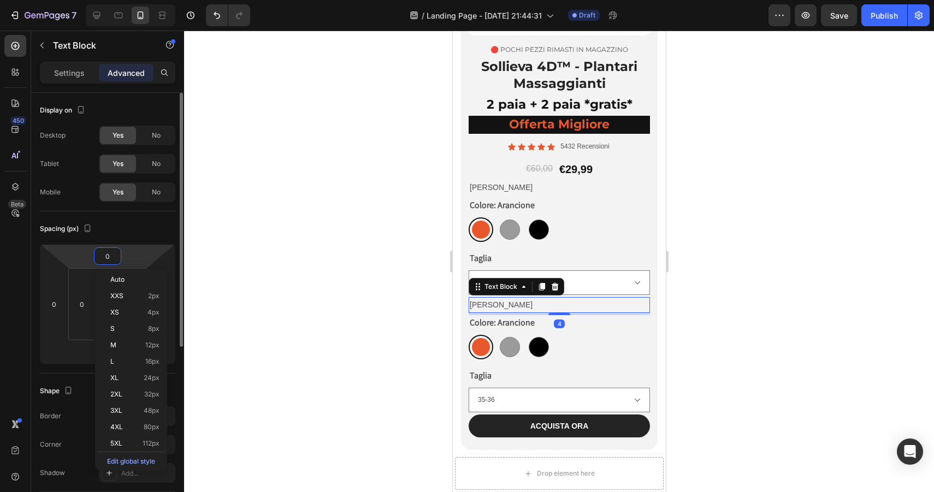
click at [110, 260] on input "0" at bounding box center [108, 256] width 22 height 16
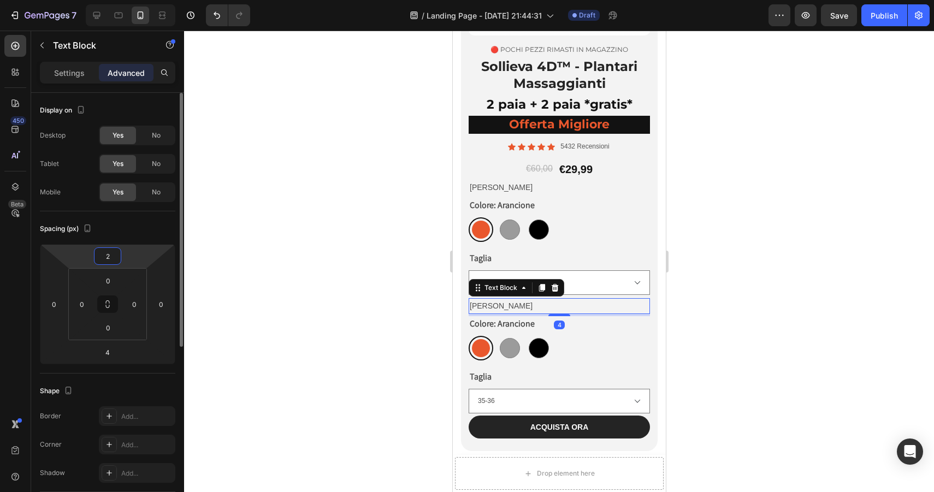
type input "20"
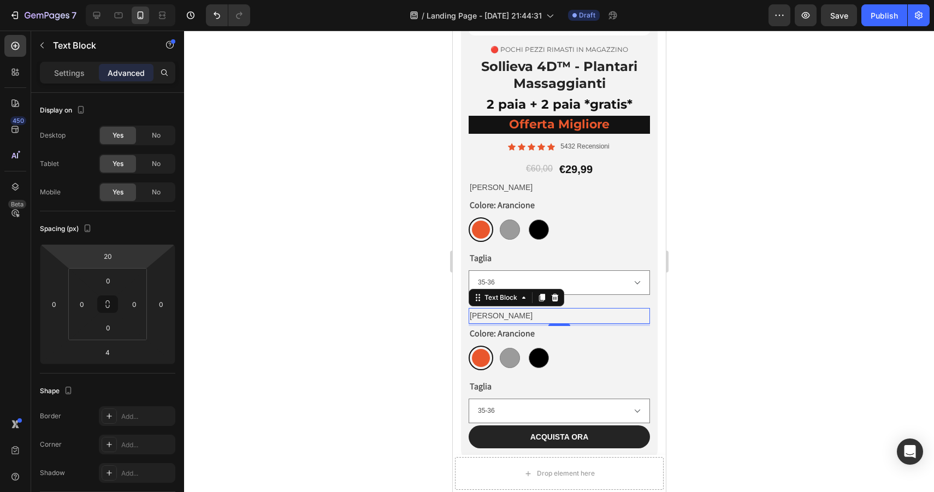
click at [736, 271] on div at bounding box center [559, 262] width 750 height 462
click at [594, 315] on p "[PERSON_NAME]" at bounding box center [558, 316] width 179 height 14
click at [64, 70] on p "Settings" at bounding box center [69, 72] width 31 height 11
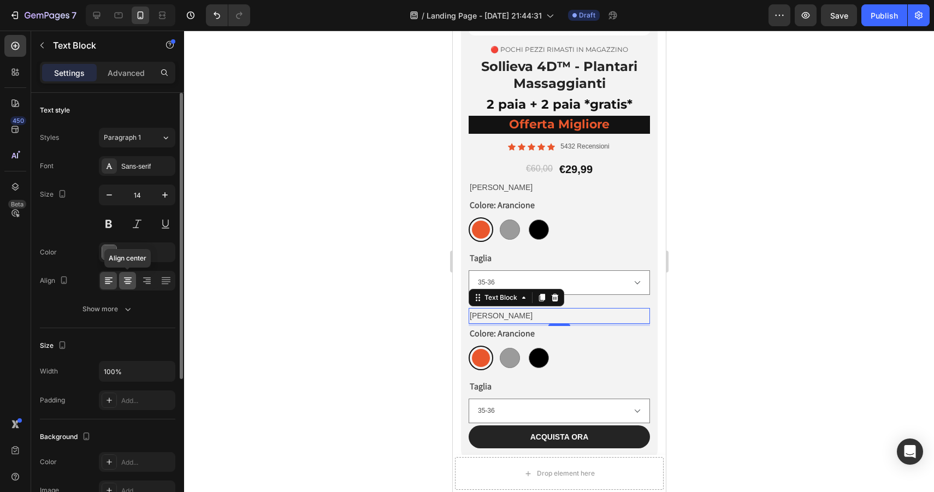
click at [127, 280] on icon at bounding box center [127, 280] width 11 height 11
click at [575, 184] on p "Primo Paio" at bounding box center [558, 188] width 179 height 14
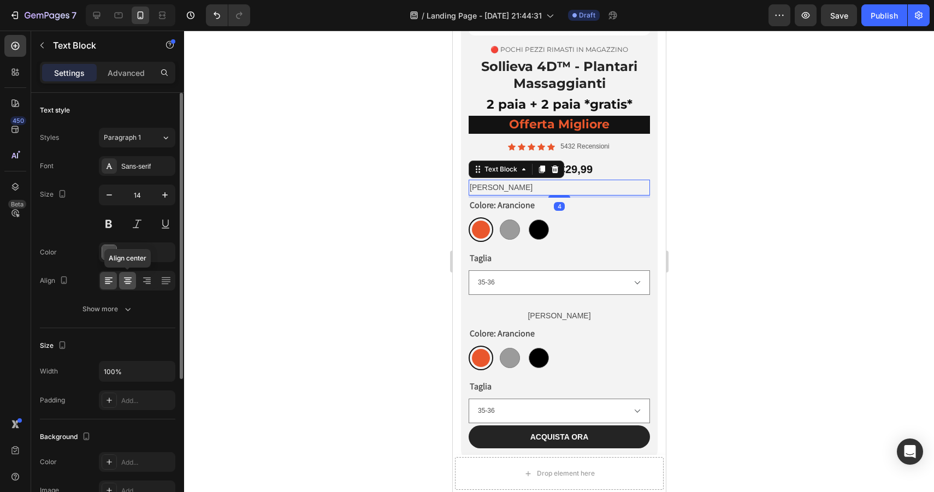
click at [127, 279] on icon at bounding box center [127, 280] width 11 height 11
click at [130, 75] on p "Advanced" at bounding box center [126, 72] width 37 height 11
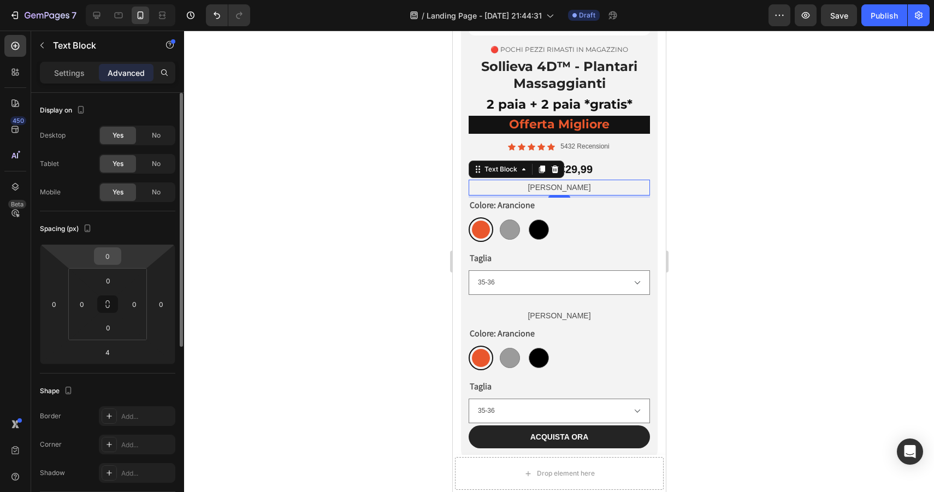
click at [114, 258] on input "0" at bounding box center [108, 256] width 22 height 16
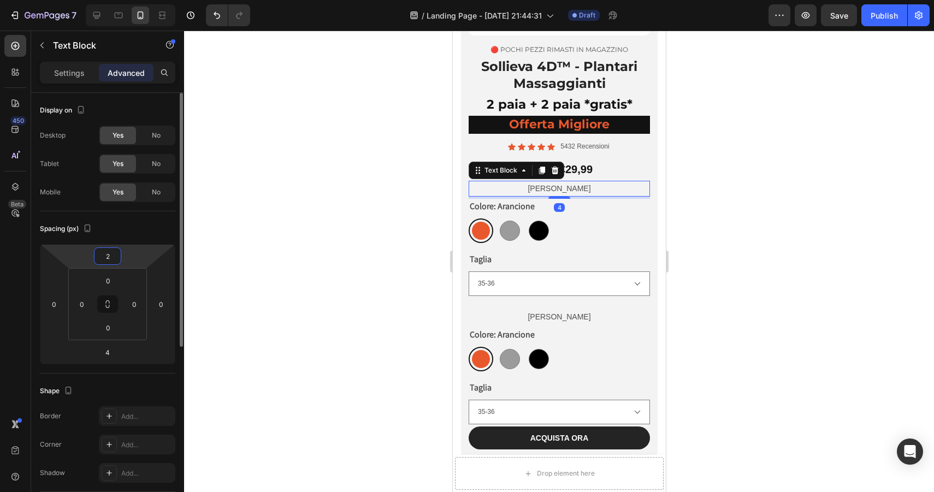
type input "20"
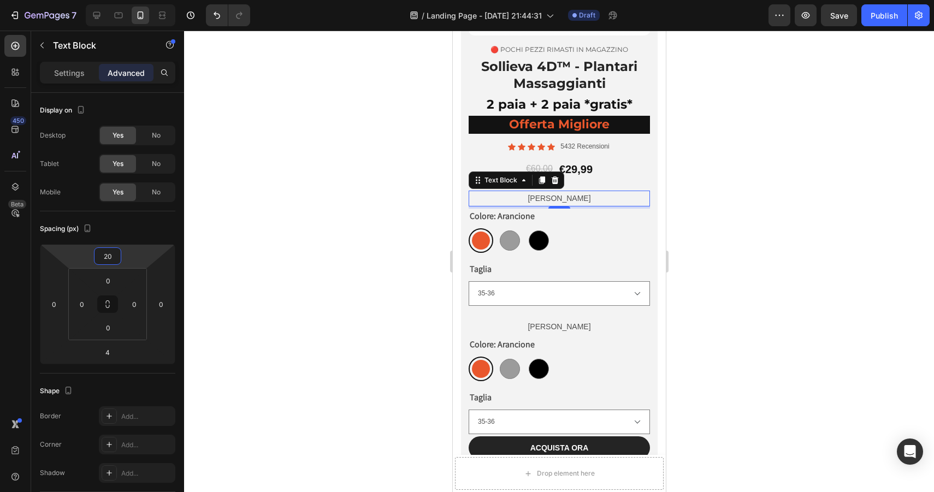
click at [805, 157] on div at bounding box center [559, 262] width 750 height 462
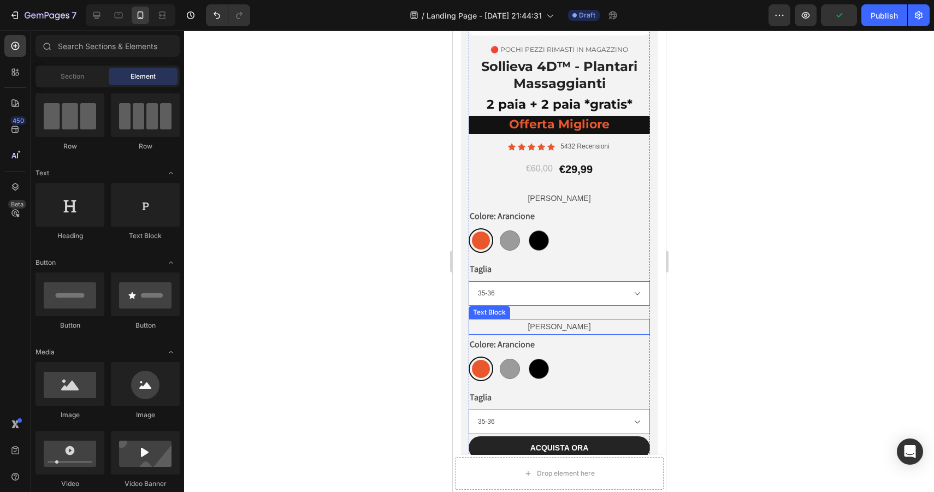
click at [569, 331] on p "[PERSON_NAME]" at bounding box center [558, 327] width 179 height 14
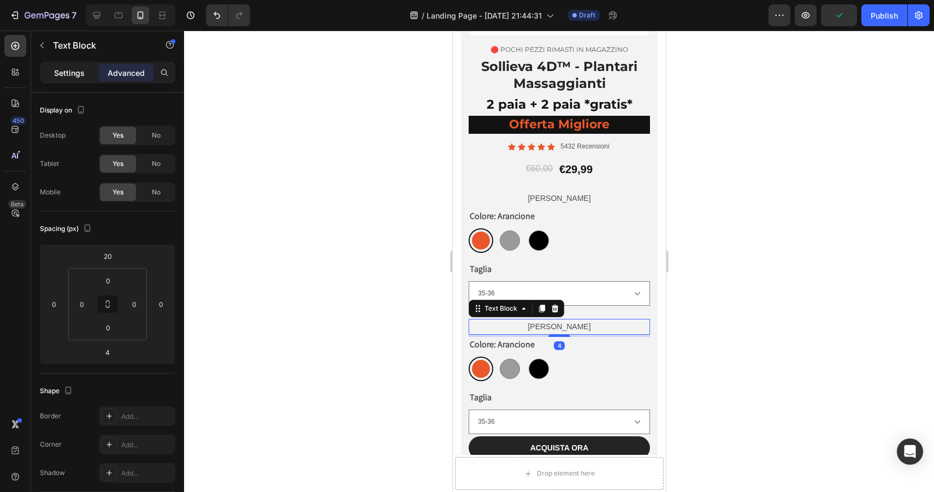
click at [69, 81] on div "Settings" at bounding box center [69, 72] width 55 height 17
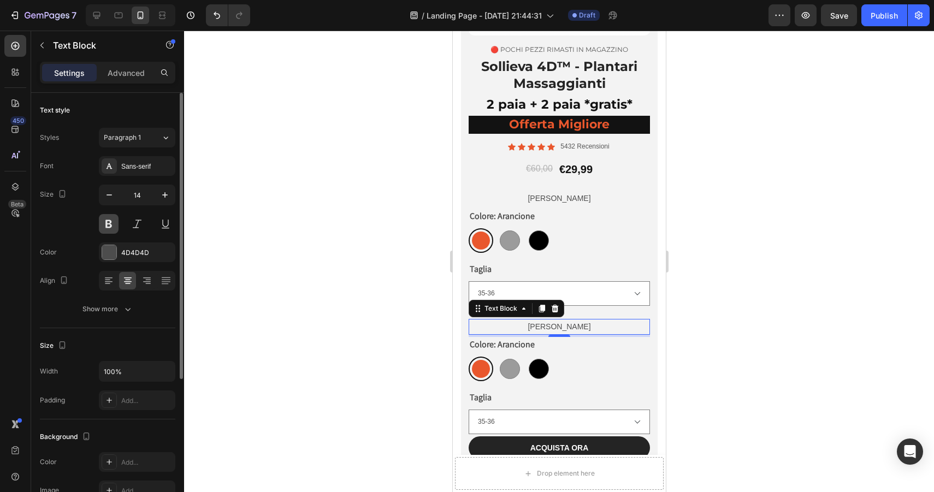
click at [115, 223] on button at bounding box center [109, 224] width 20 height 20
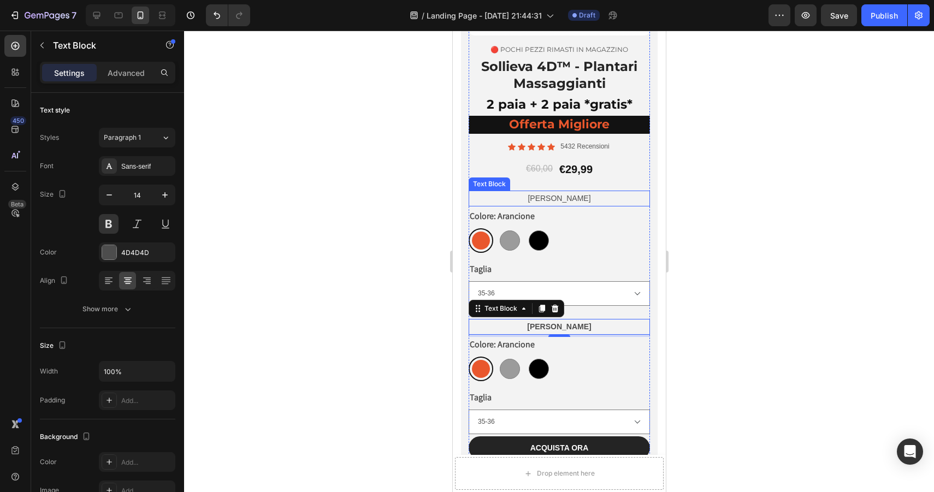
click at [567, 199] on p "Primo Paio" at bounding box center [558, 199] width 179 height 14
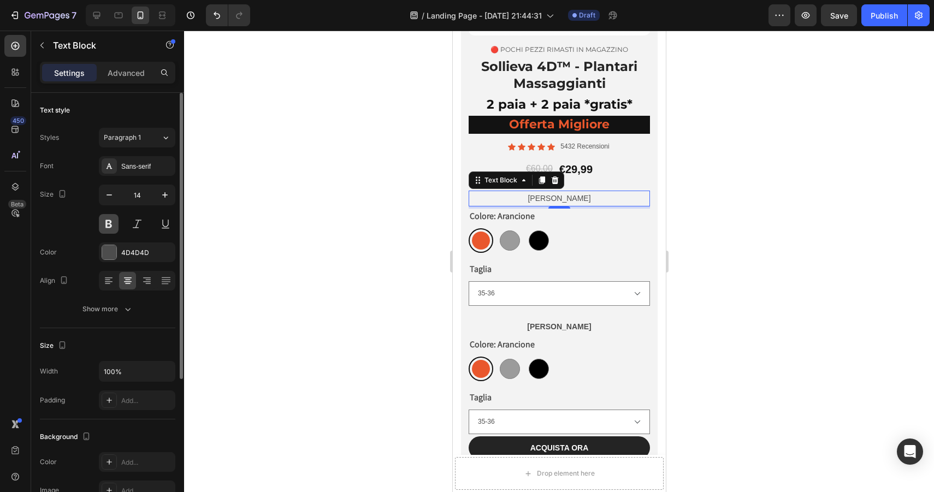
click at [113, 217] on button at bounding box center [109, 224] width 20 height 20
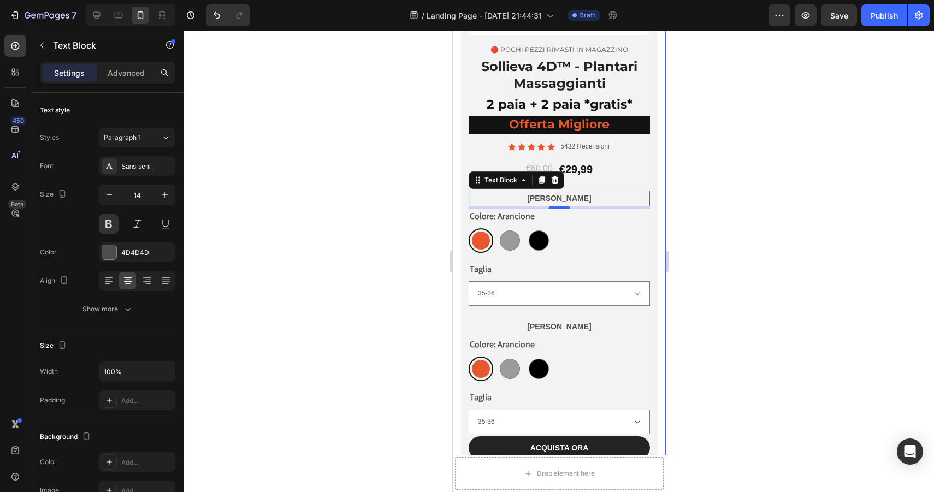
click at [735, 217] on div at bounding box center [559, 262] width 750 height 462
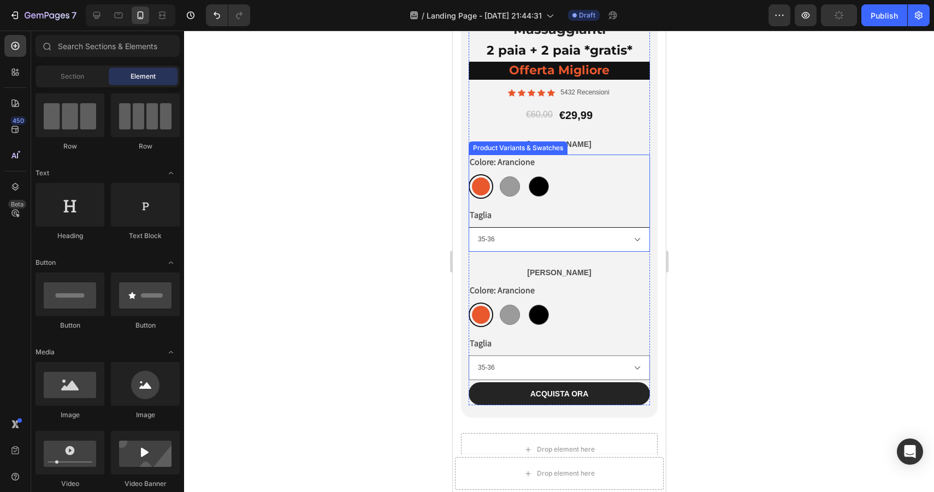
scroll to position [4013, 0]
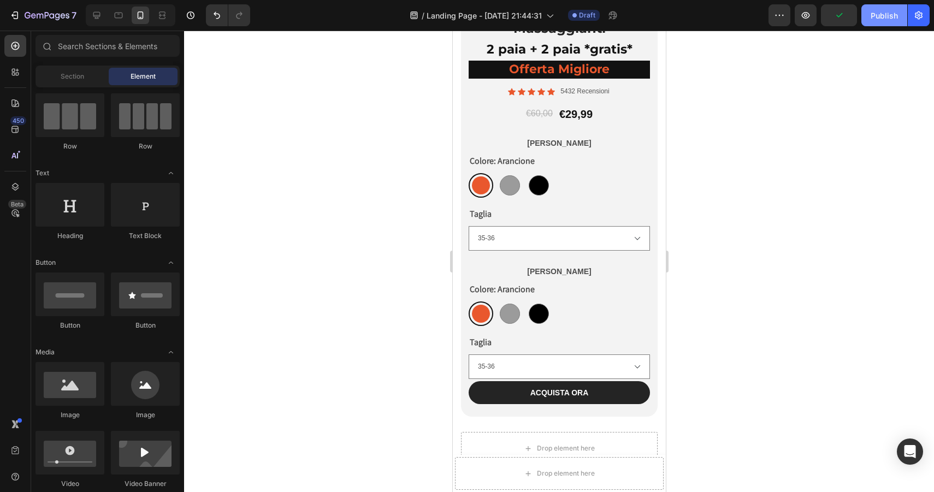
click at [894, 20] on div "Publish" at bounding box center [884, 15] width 27 height 11
click at [578, 116] on div "€29,99" at bounding box center [576, 114] width 36 height 16
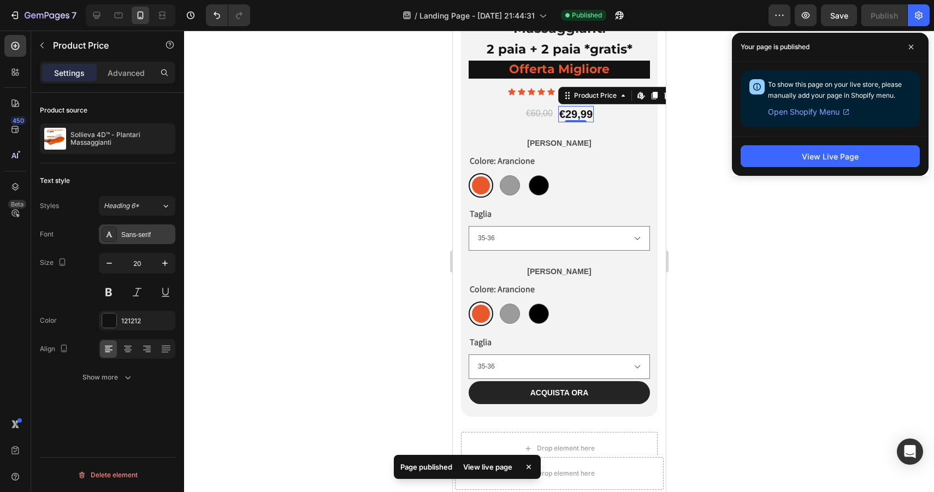
click at [141, 237] on div "Sans-serif" at bounding box center [146, 235] width 51 height 10
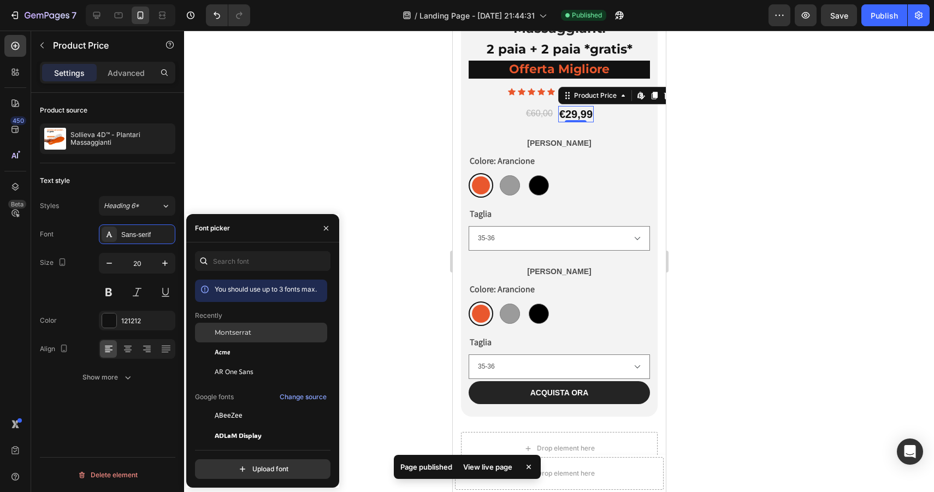
click at [231, 328] on span "Montserrat" at bounding box center [233, 333] width 37 height 10
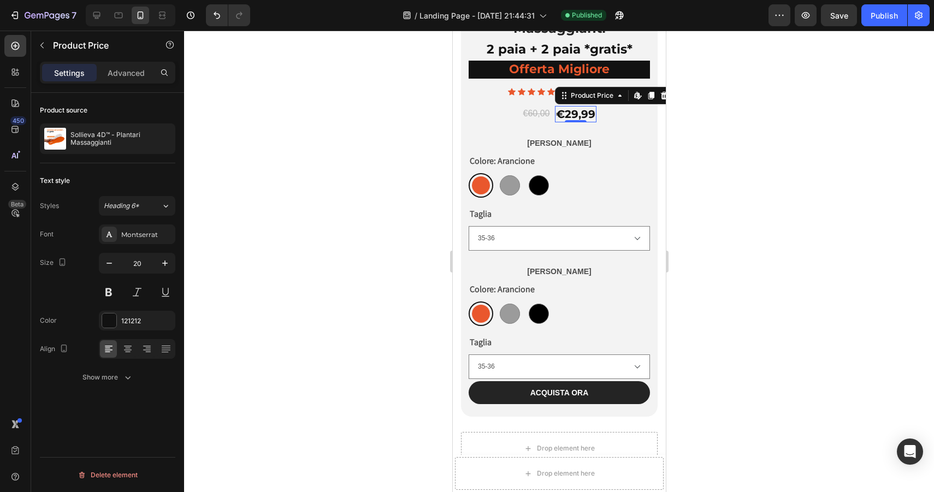
click at [151, 185] on div "Text style" at bounding box center [107, 180] width 135 height 17
click at [165, 264] on icon "button" at bounding box center [164, 263] width 5 height 5
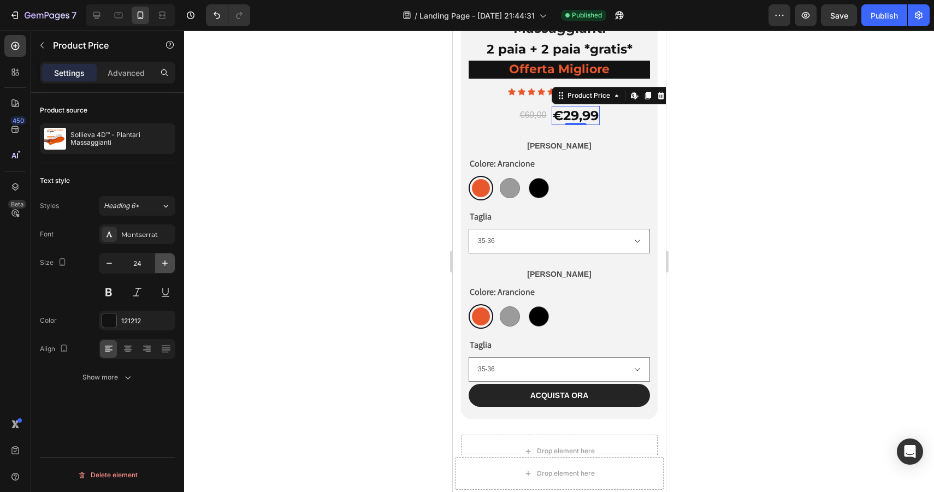
click at [165, 264] on icon "button" at bounding box center [164, 263] width 5 height 5
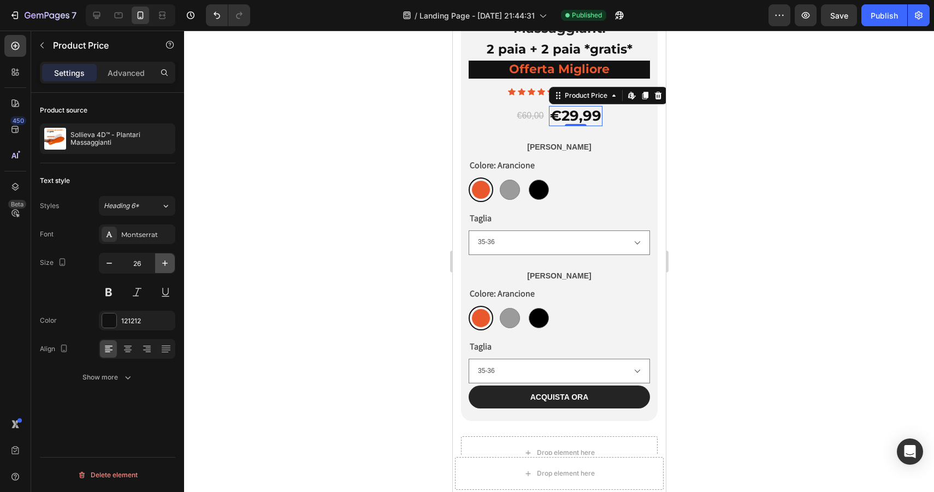
click at [165, 264] on icon "button" at bounding box center [164, 263] width 5 height 5
type input "29"
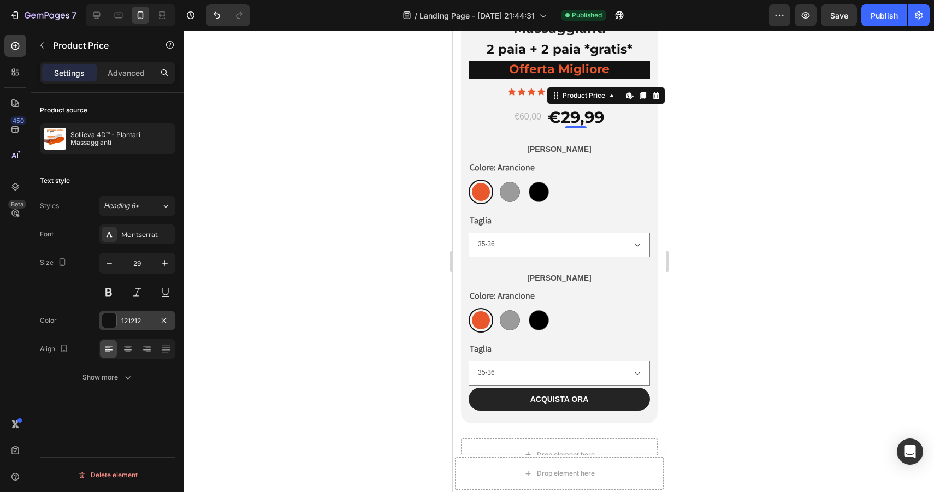
click at [107, 322] on div at bounding box center [109, 321] width 14 height 14
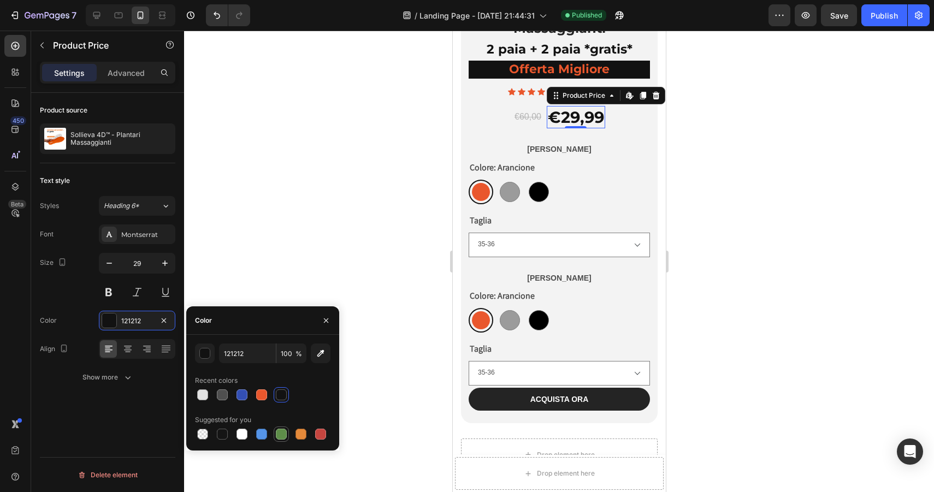
click at [282, 429] on div at bounding box center [281, 434] width 11 height 11
click at [278, 394] on div at bounding box center [281, 395] width 11 height 11
type input "121212"
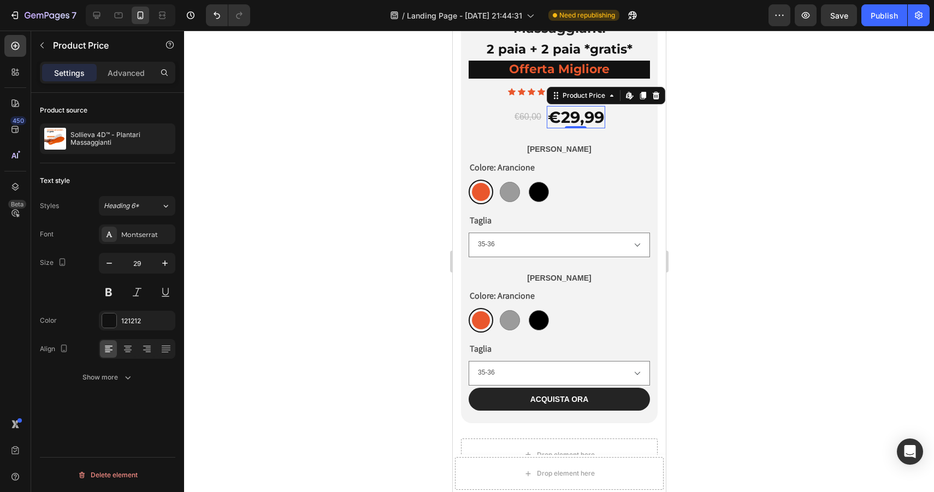
click at [572, 134] on div "0" at bounding box center [575, 137] width 11 height 9
click at [527, 119] on div "€60,00" at bounding box center [527, 117] width 29 height 14
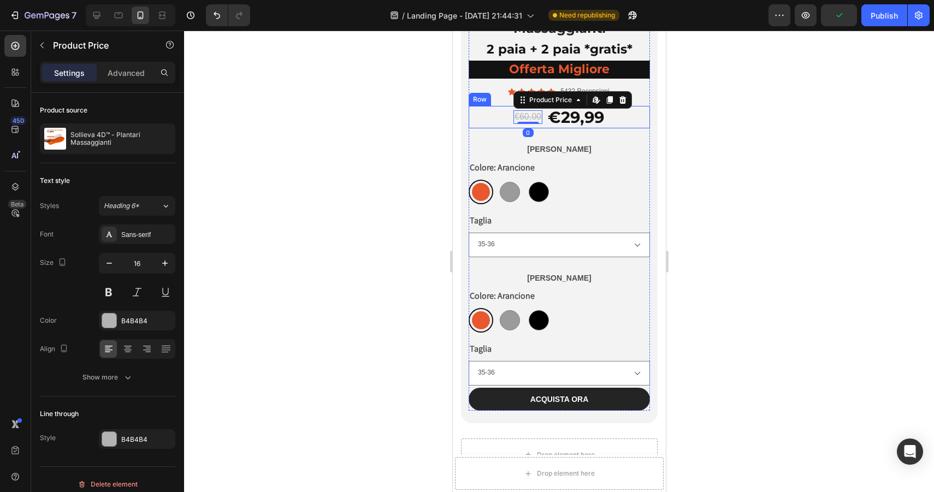
click at [498, 118] on div "€60,00 Product Price Edit content in Shopify 0 Product Price Edit content in Sh…" at bounding box center [558, 117] width 181 height 23
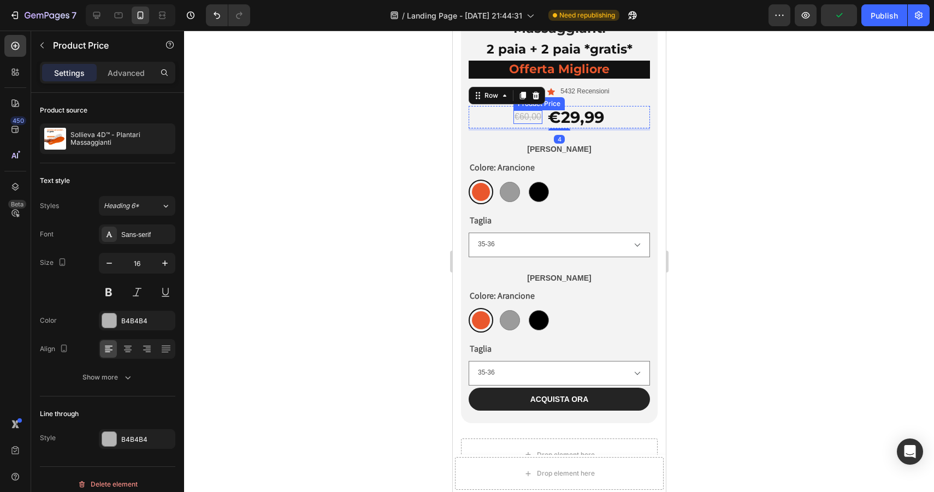
click at [534, 120] on div "€60,00" at bounding box center [527, 117] width 29 height 14
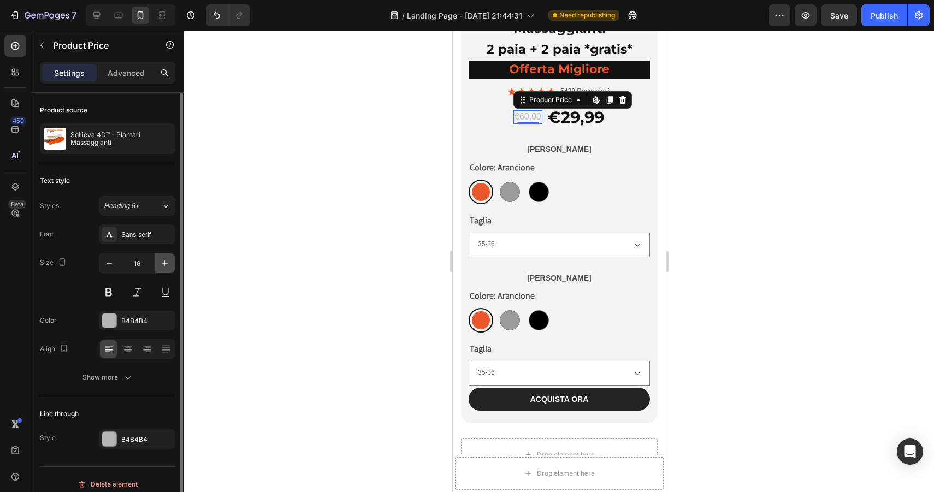
click at [163, 265] on icon "button" at bounding box center [165, 263] width 11 height 11
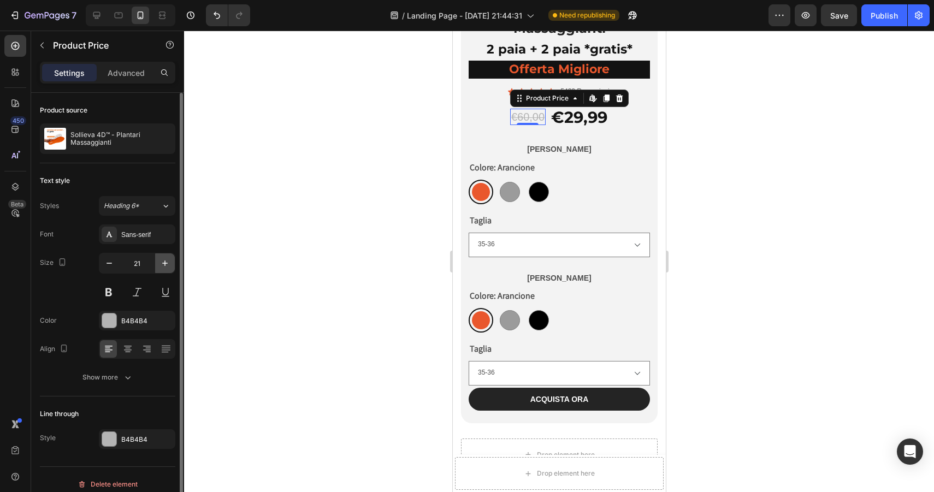
click at [163, 265] on icon "button" at bounding box center [165, 263] width 11 height 11
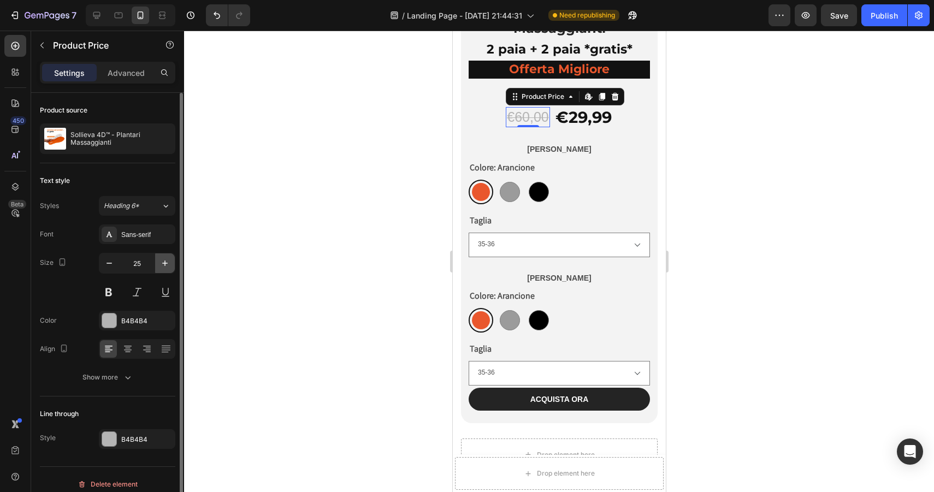
type input "26"
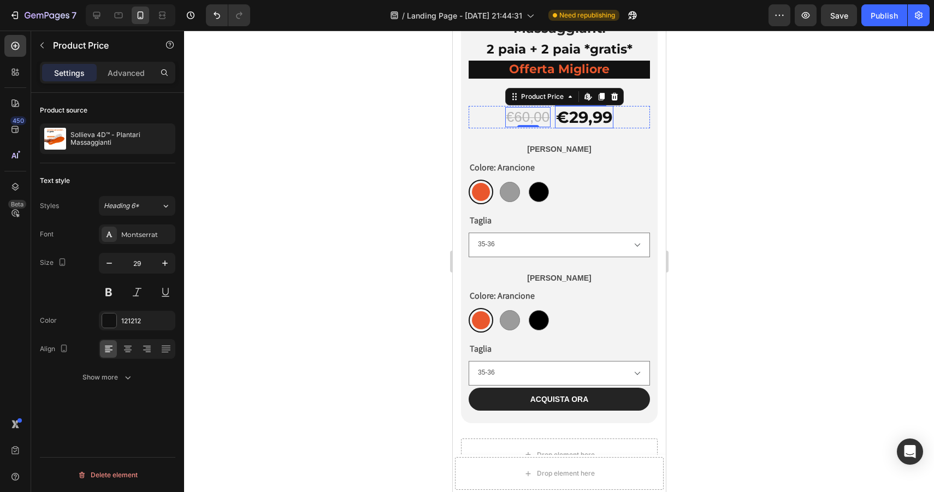
click at [582, 113] on div "€29,99" at bounding box center [584, 117] width 58 height 23
click at [528, 122] on div "€60,00" at bounding box center [528, 117] width 46 height 21
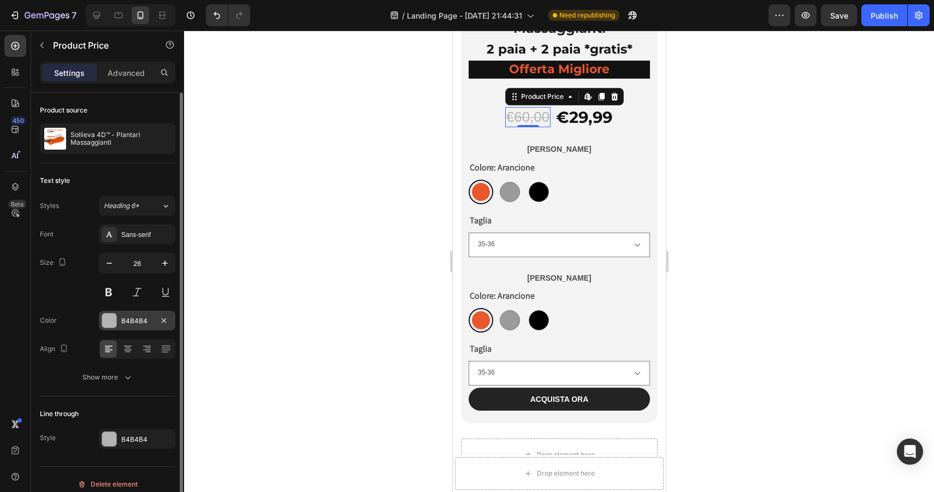
click at [104, 326] on div at bounding box center [109, 321] width 14 height 14
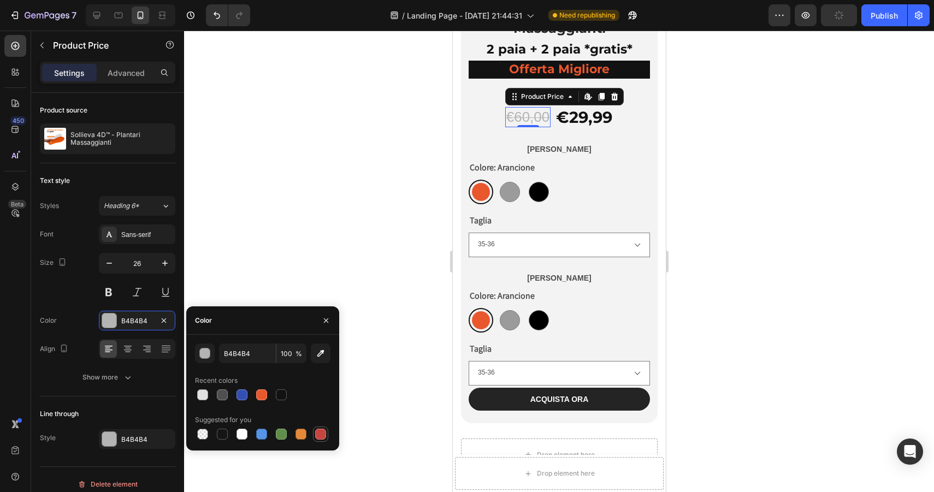
click at [322, 436] on div at bounding box center [320, 434] width 11 height 11
type input "C5453F"
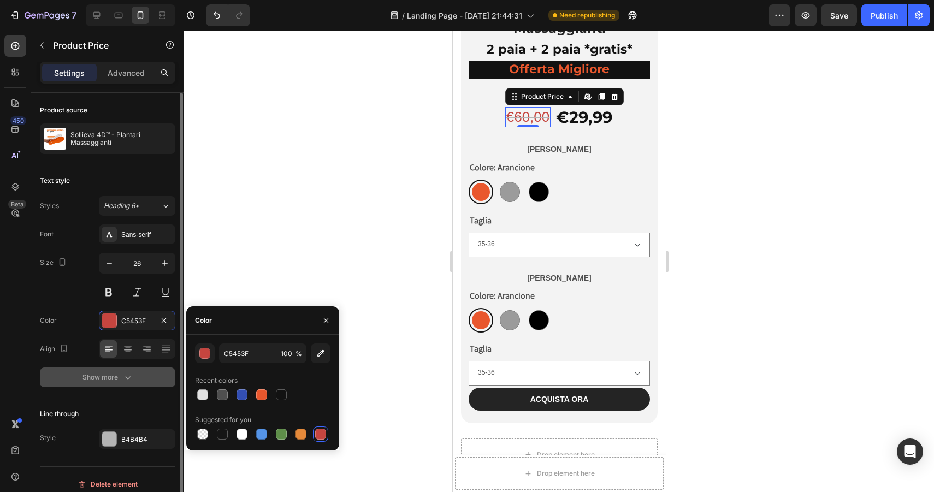
click at [115, 372] on div "Show more" at bounding box center [107, 377] width 51 height 11
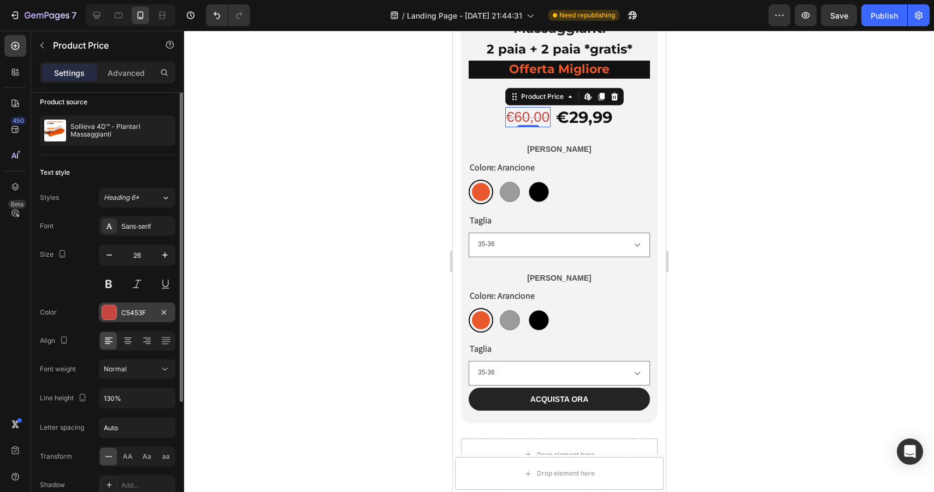
scroll to position [1, 0]
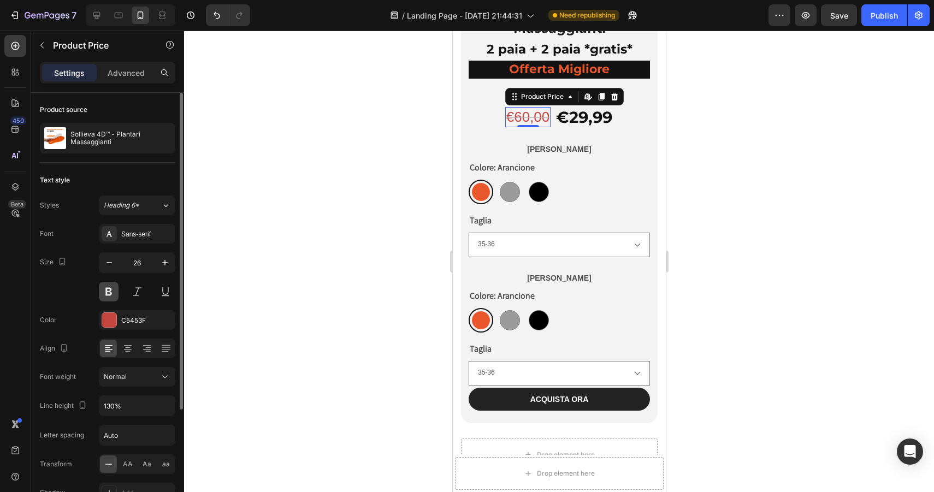
click at [110, 296] on button at bounding box center [109, 292] width 20 height 20
click at [756, 99] on div at bounding box center [559, 262] width 750 height 462
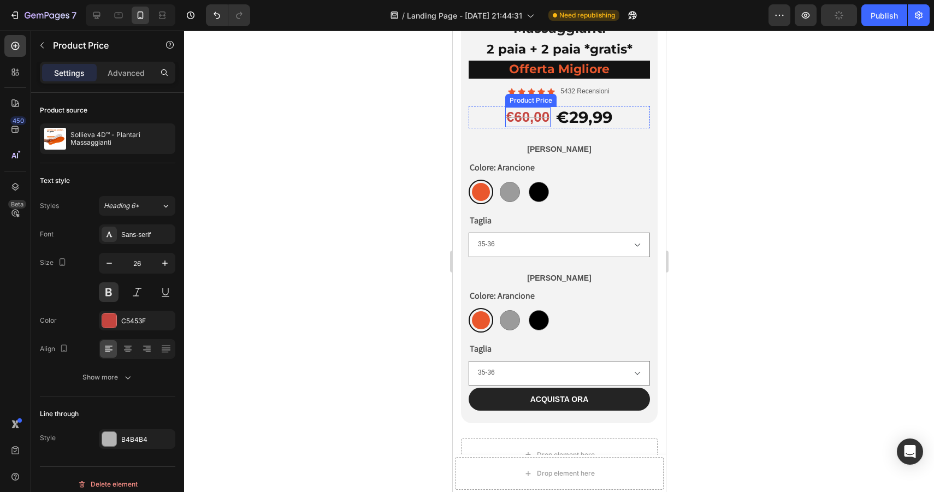
click at [530, 117] on div "€60,00" at bounding box center [528, 117] width 46 height 21
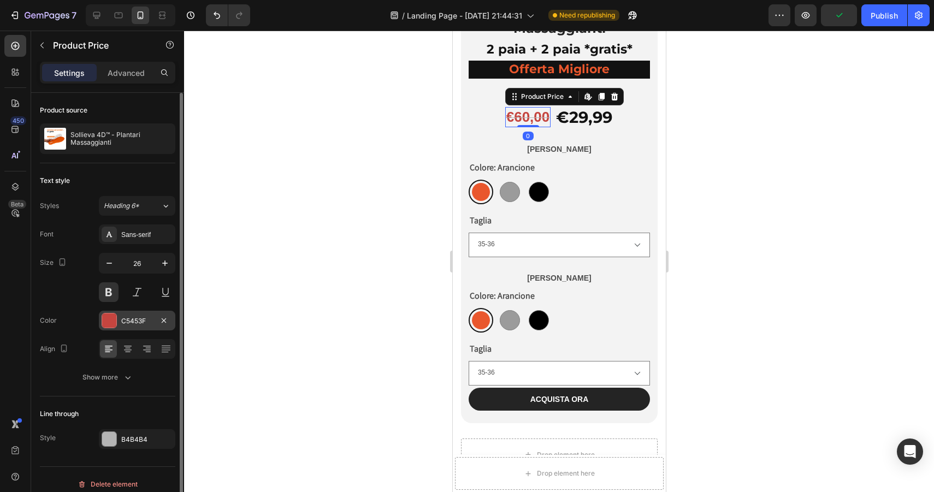
click at [115, 319] on div at bounding box center [109, 321] width 14 height 14
click at [102, 297] on button at bounding box center [109, 292] width 20 height 20
click at [110, 319] on div at bounding box center [109, 321] width 14 height 14
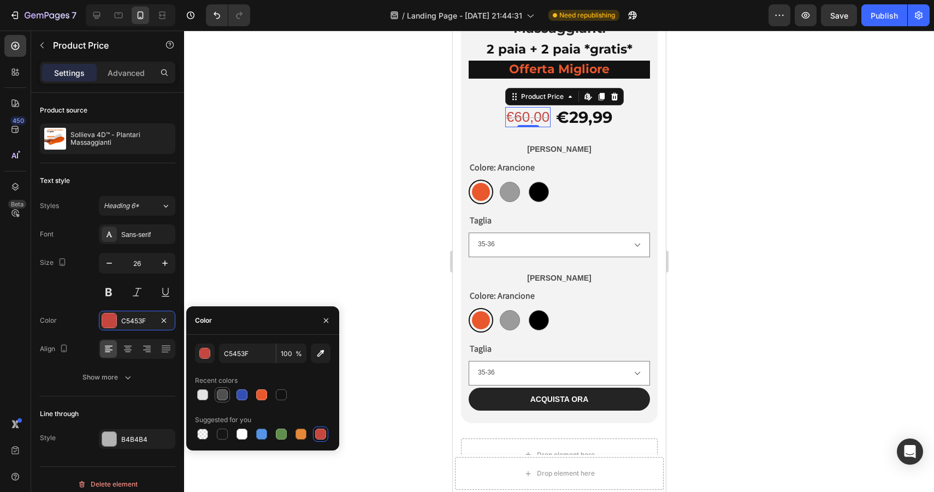
click at [221, 392] on div at bounding box center [222, 395] width 11 height 11
type input "4F4F4F"
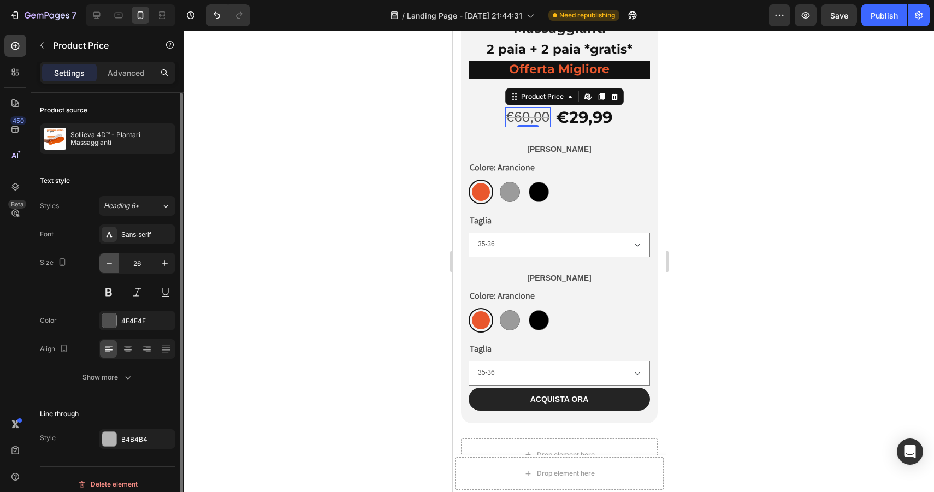
click at [111, 267] on icon "button" at bounding box center [109, 263] width 11 height 11
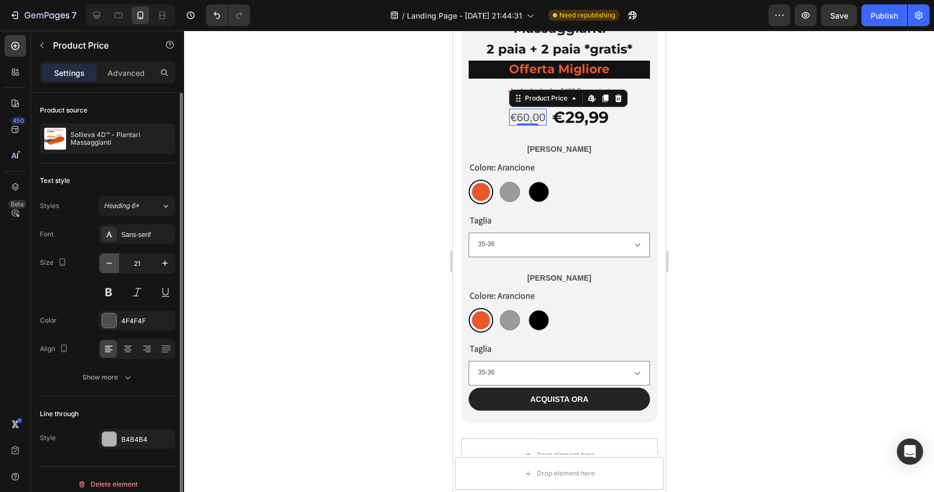
click at [111, 267] on icon "button" at bounding box center [109, 263] width 11 height 11
type input "19"
click at [765, 169] on div at bounding box center [559, 262] width 750 height 462
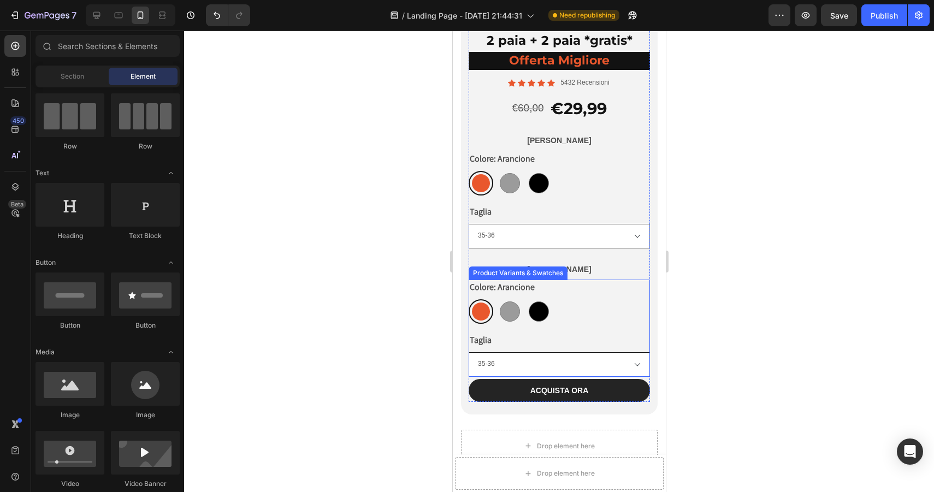
scroll to position [4029, 0]
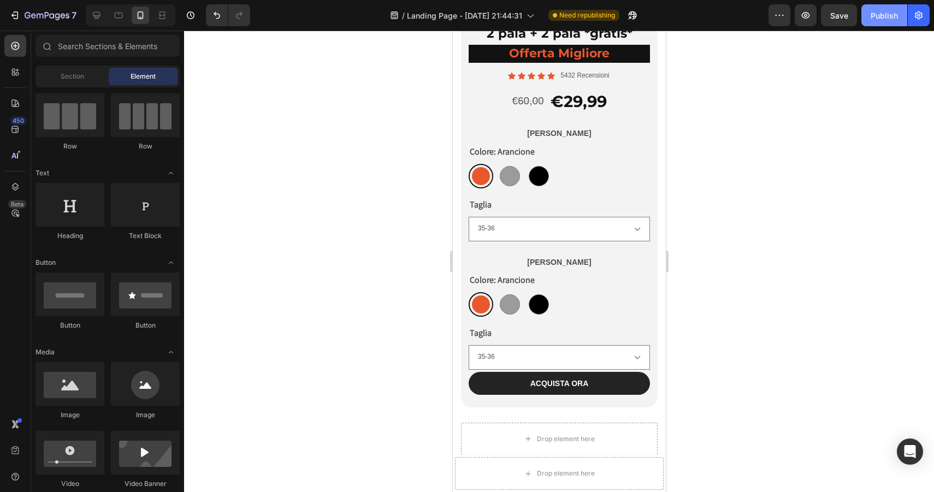
click at [885, 17] on div "Publish" at bounding box center [884, 15] width 27 height 11
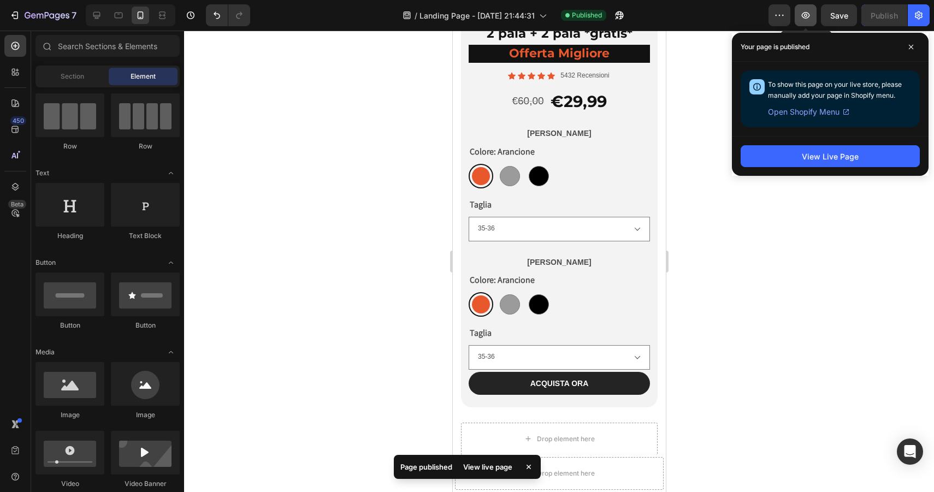
click at [808, 17] on icon "button" at bounding box center [806, 15] width 8 height 7
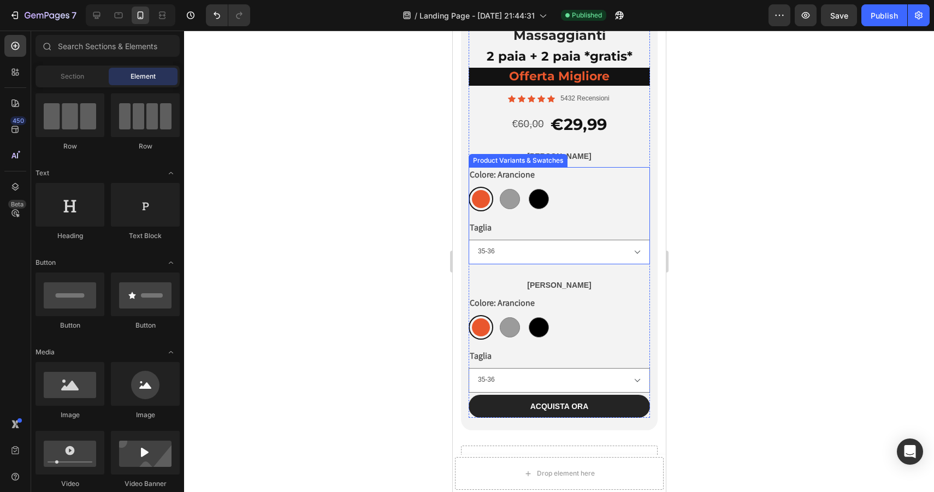
scroll to position [4004, 0]
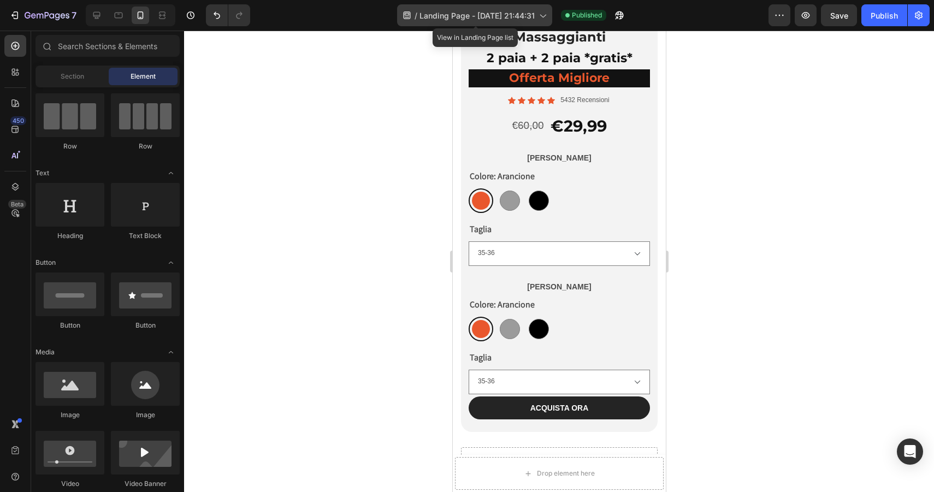
click at [539, 14] on icon at bounding box center [542, 15] width 11 height 11
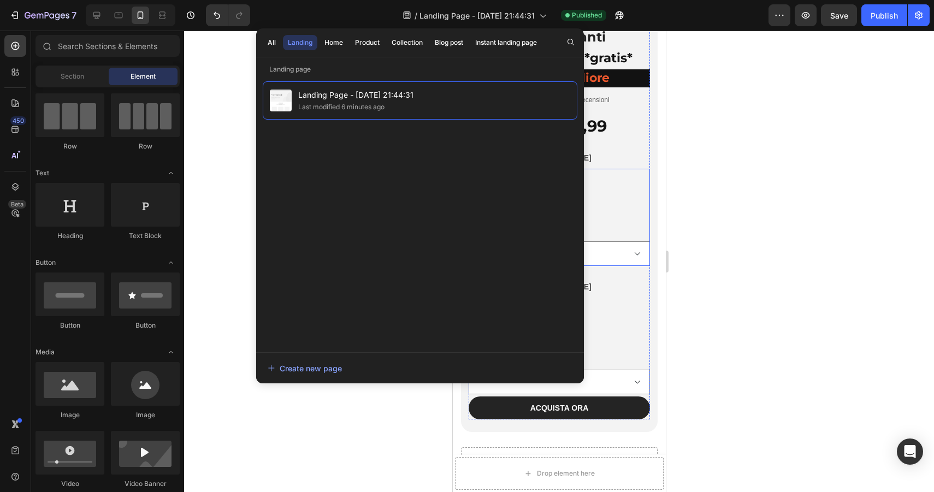
click at [720, 200] on div at bounding box center [559, 262] width 750 height 462
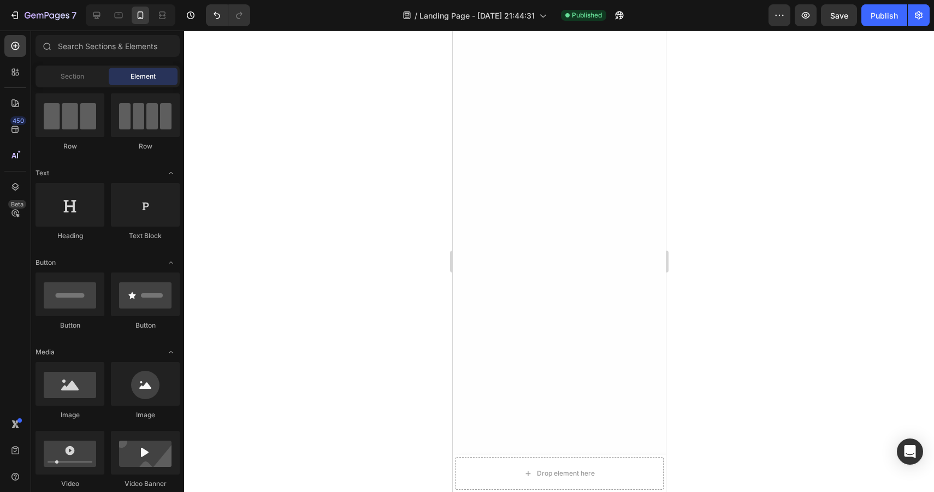
scroll to position [2887, 0]
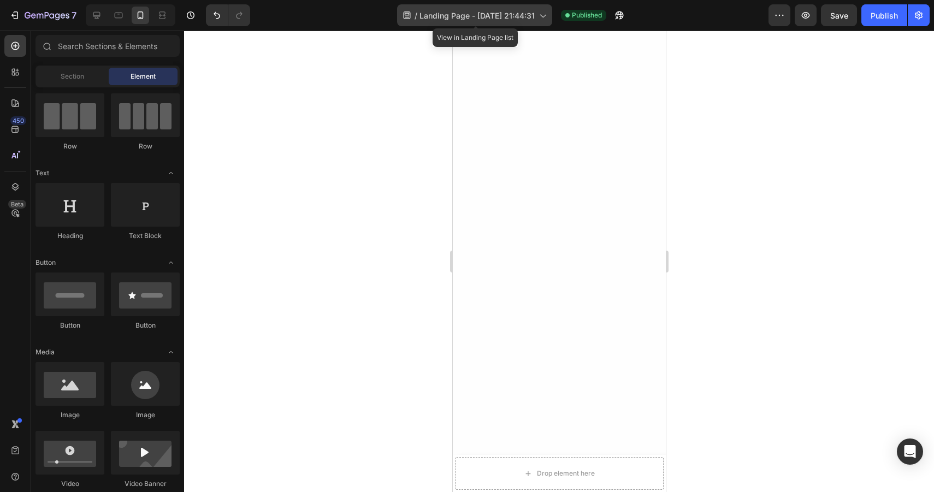
click at [541, 20] on icon at bounding box center [542, 15] width 11 height 11
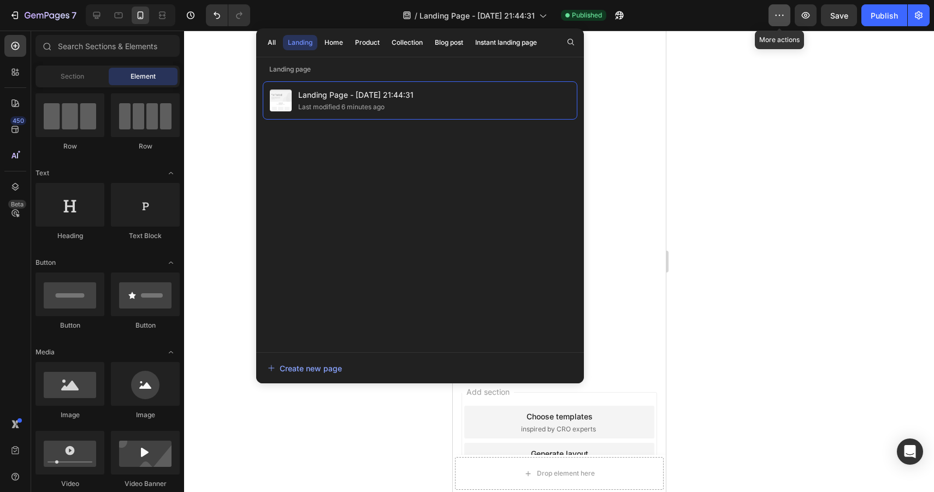
click at [779, 17] on icon "button" at bounding box center [779, 15] width 11 height 11
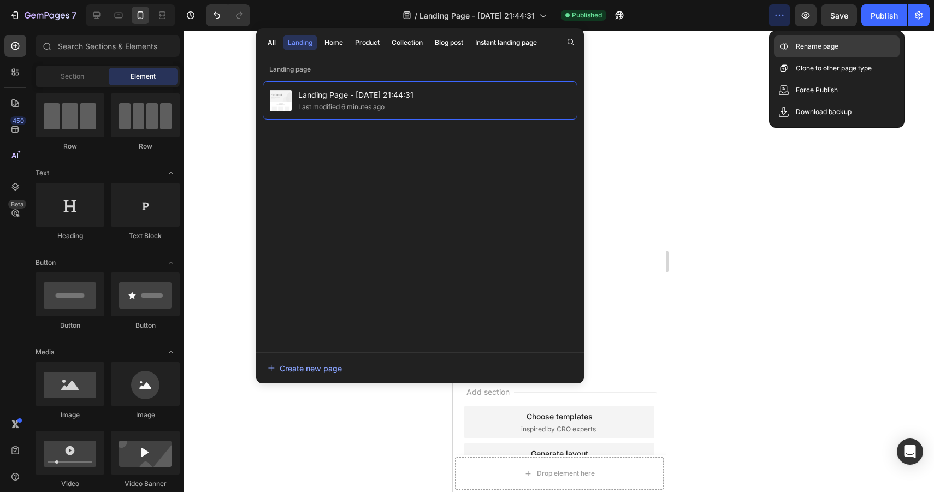
click at [803, 44] on p "Rename page" at bounding box center [817, 46] width 43 height 11
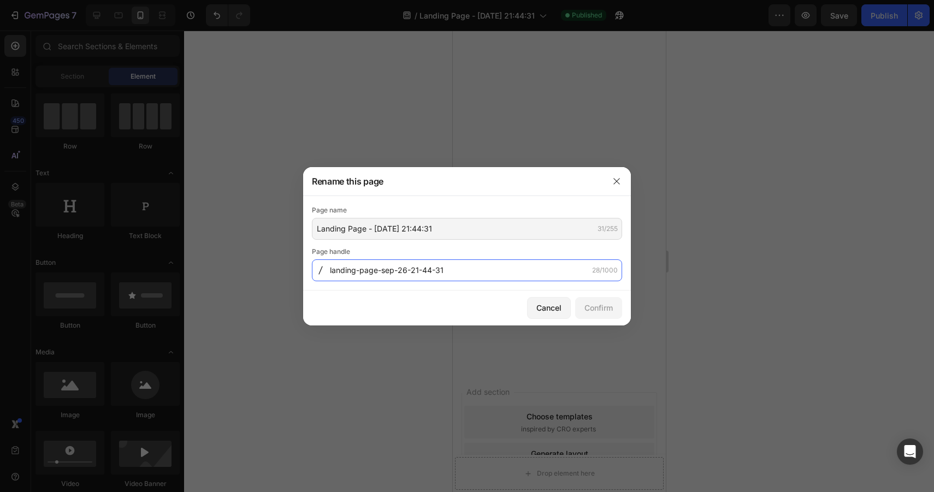
click at [368, 272] on input "landing-page-sep-26-21-44-31" at bounding box center [467, 271] width 310 height 22
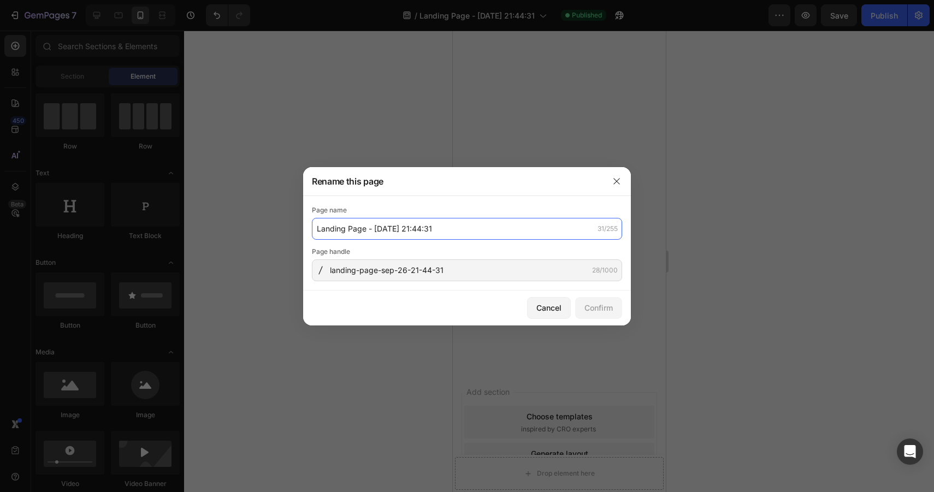
click at [348, 231] on input "Landing Page - Sep 26, 21:44:31" at bounding box center [467, 229] width 310 height 22
type input "Listicle 1"
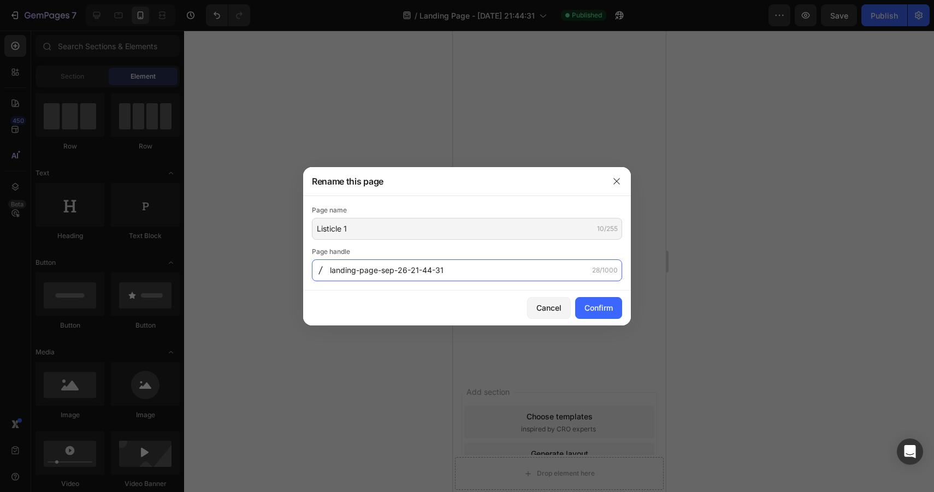
drag, startPoint x: 359, startPoint y: 270, endPoint x: 508, endPoint y: 272, distance: 148.1
click at [508, 272] on input "landing-page-sep-26-21-44-31" at bounding box center [467, 271] width 310 height 22
drag, startPoint x: 359, startPoint y: 272, endPoint x: 464, endPoint y: 273, distance: 104.9
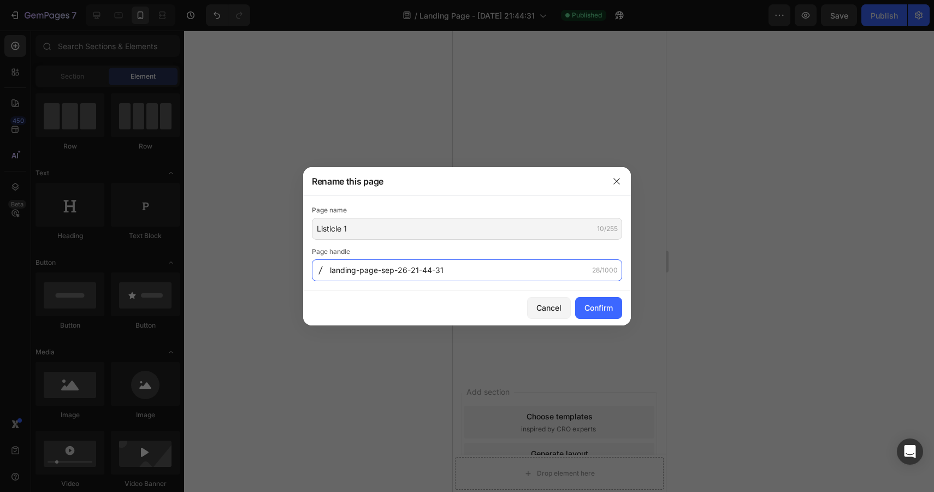
click at [465, 273] on input "landing-page-sep-26-21-44-31" at bounding box center [467, 271] width 310 height 22
click at [345, 270] on input "landing-1" at bounding box center [467, 271] width 310 height 22
type input "landing-1"
click at [604, 305] on div "Confirm" at bounding box center [599, 307] width 28 height 11
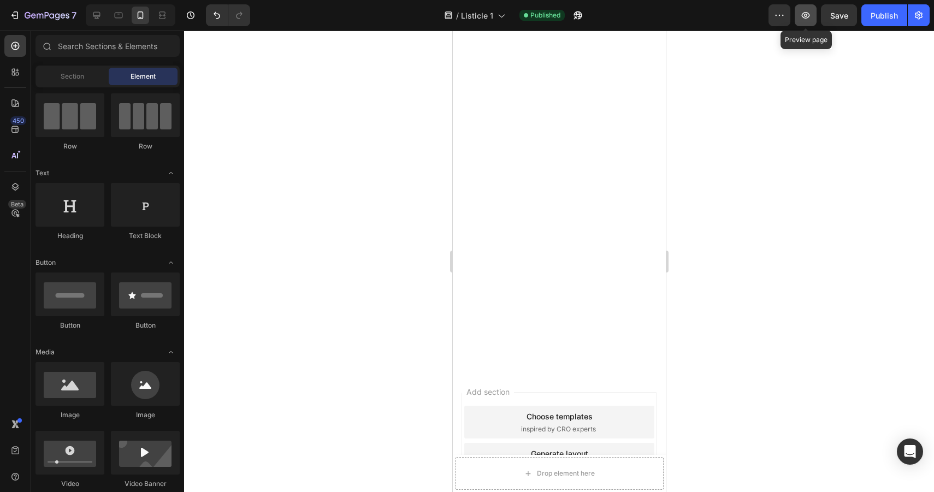
click at [799, 12] on button "button" at bounding box center [806, 15] width 22 height 22
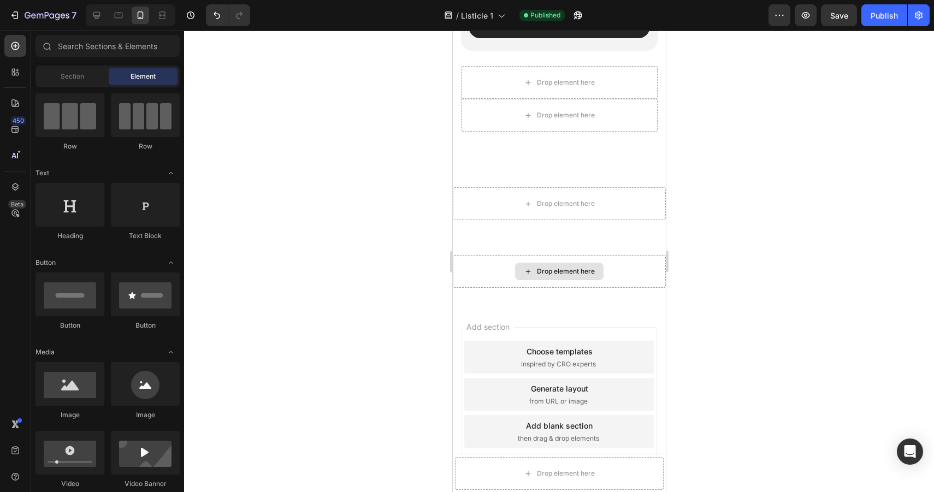
scroll to position [3156, 0]
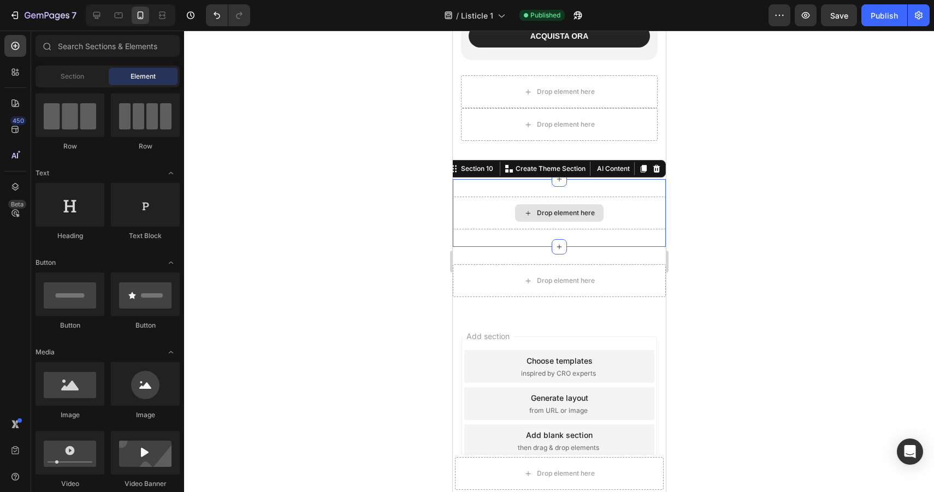
click at [628, 203] on div "Drop element here" at bounding box center [558, 213] width 213 height 33
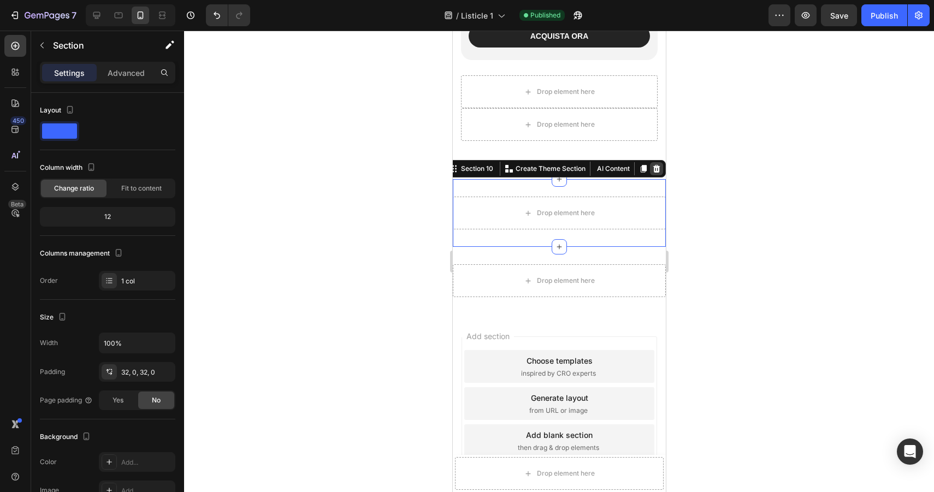
click at [657, 168] on icon at bounding box center [656, 168] width 9 height 9
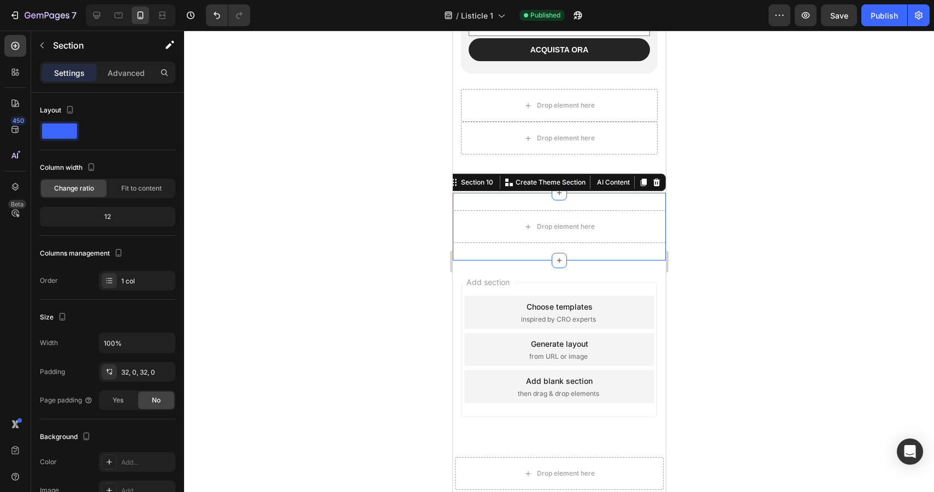
click at [620, 204] on div "Drop element here Section 10 You can create reusable sections Create Theme Sect…" at bounding box center [558, 227] width 213 height 68
click at [654, 185] on icon at bounding box center [656, 183] width 7 height 8
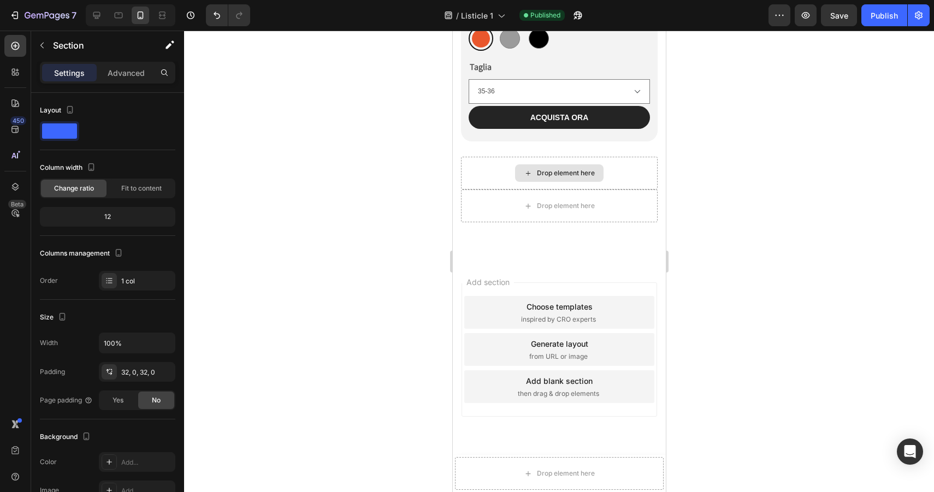
scroll to position [3075, 0]
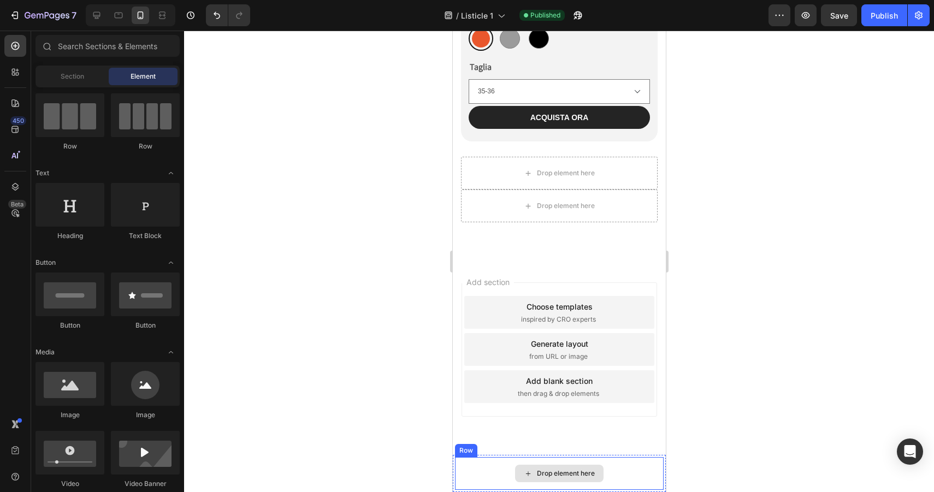
click at [602, 464] on div "Drop element here" at bounding box center [559, 473] width 209 height 33
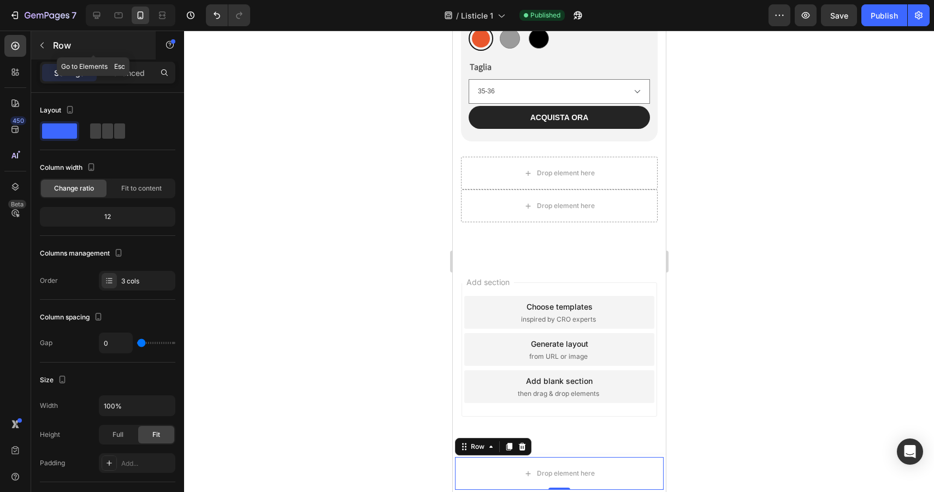
click at [40, 44] on icon "button" at bounding box center [42, 45] width 9 height 9
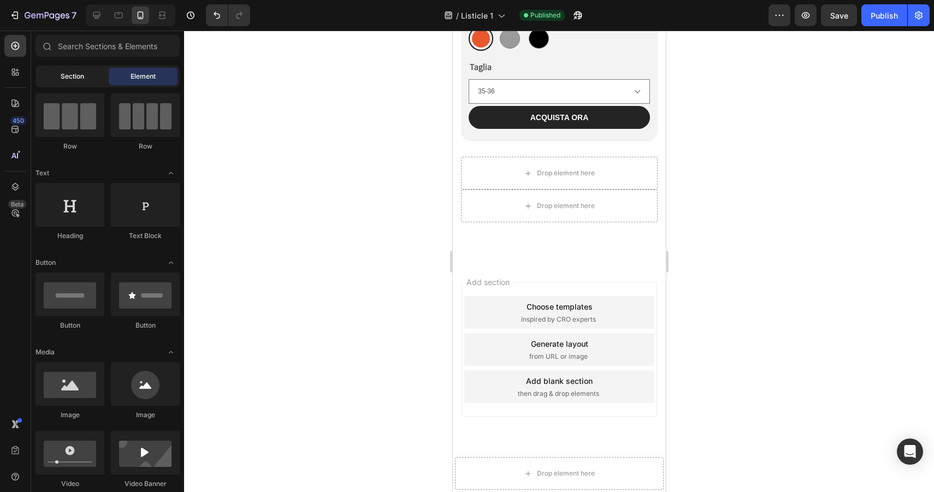
click at [70, 79] on span "Section" at bounding box center [72, 77] width 23 height 10
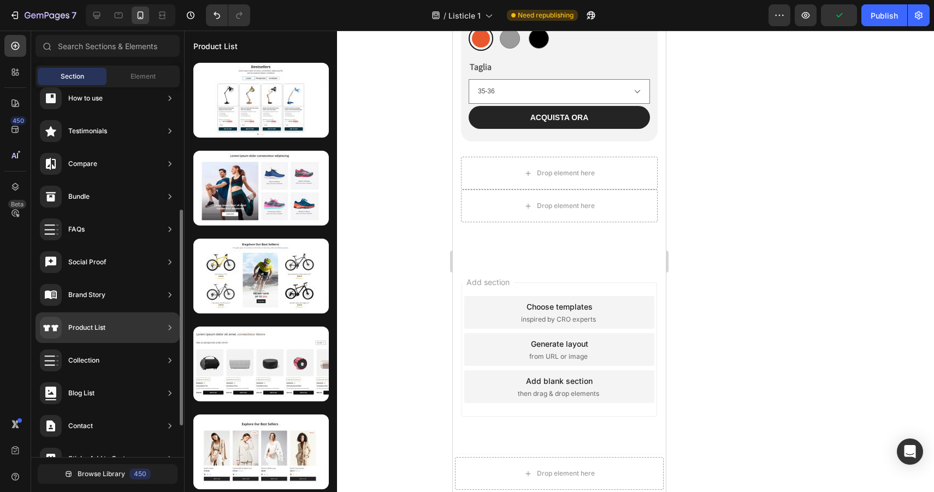
scroll to position [264, 0]
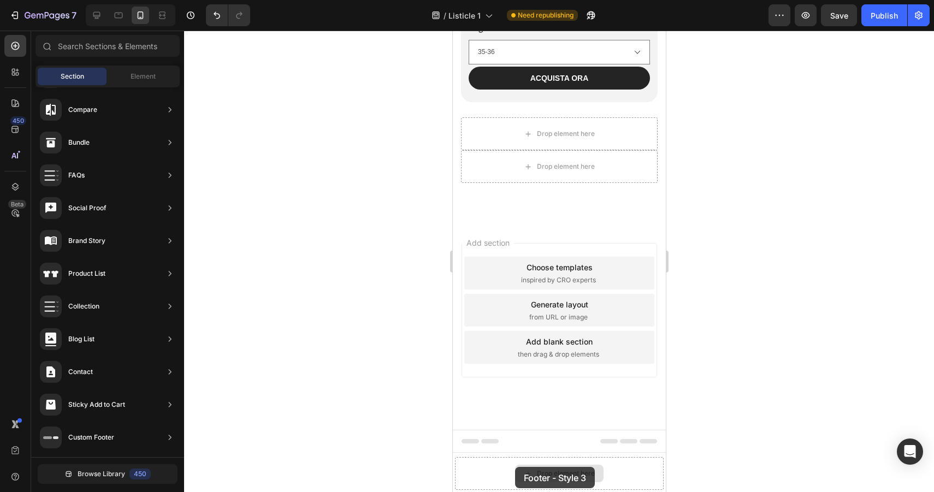
drag, startPoint x: 697, startPoint y: 304, endPoint x: 515, endPoint y: 467, distance: 244.6
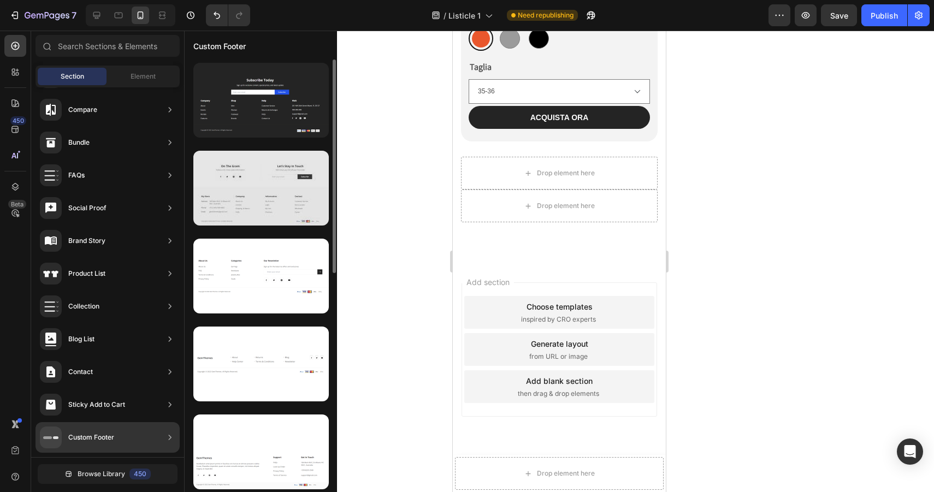
click at [269, 217] on div at bounding box center [260, 188] width 135 height 75
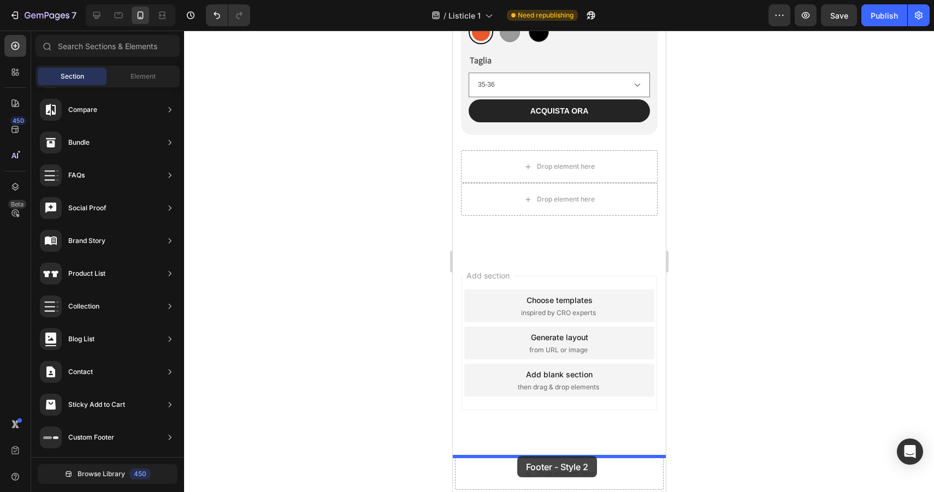
scroll to position [3085, 0]
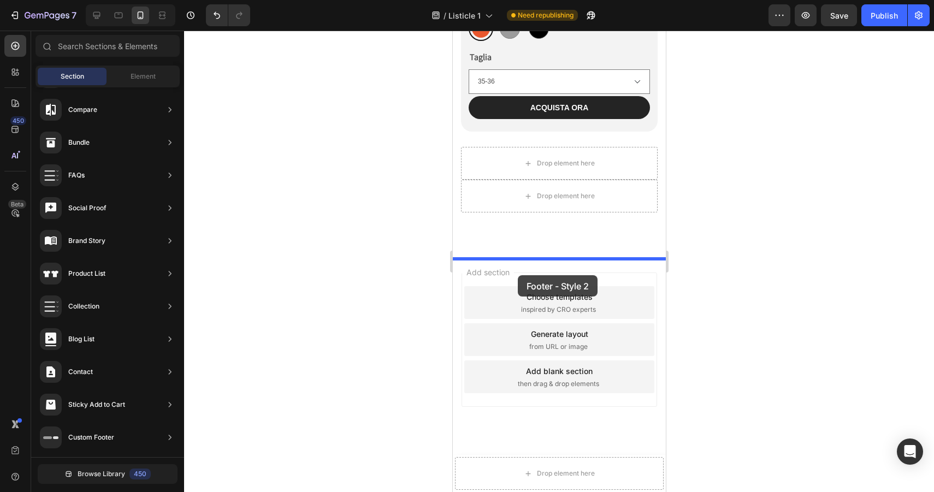
drag, startPoint x: 721, startPoint y: 245, endPoint x: 517, endPoint y: 275, distance: 206.0
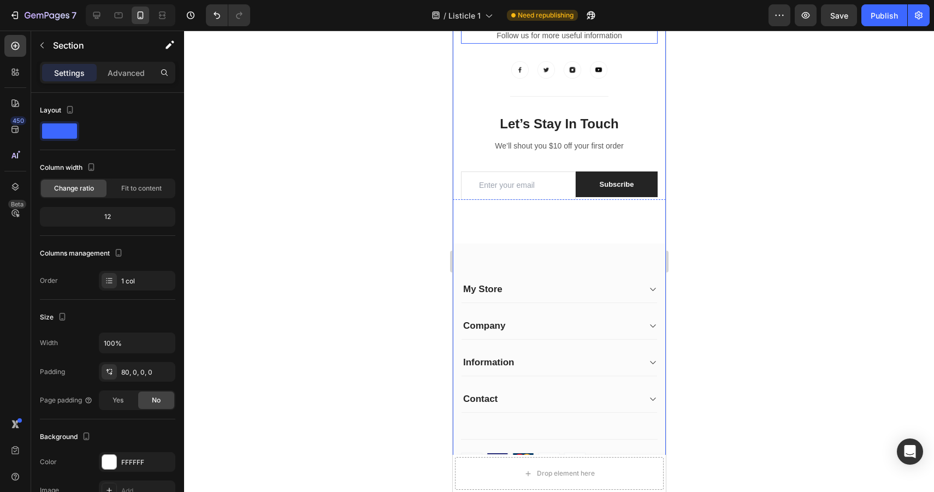
scroll to position [3412, 0]
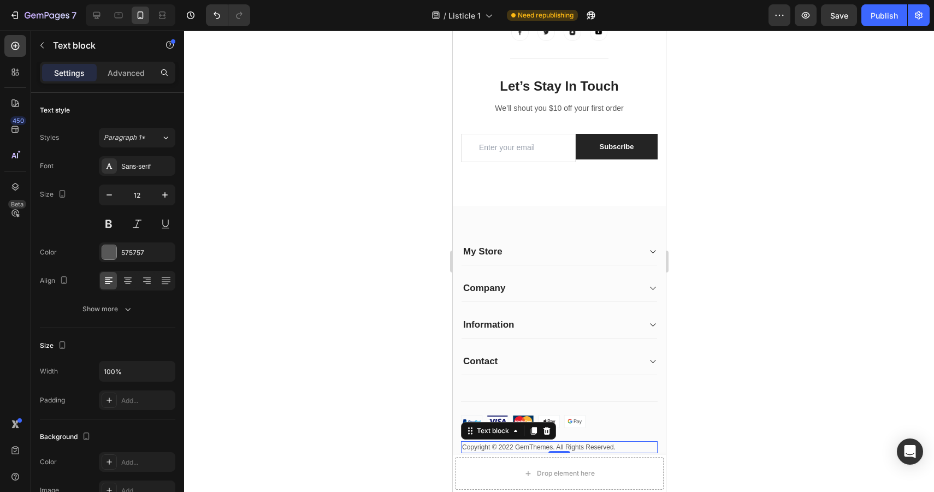
click at [575, 449] on p "Copyright © 2022 GemThemes. All Rights Reserved." at bounding box center [559, 448] width 195 height 10
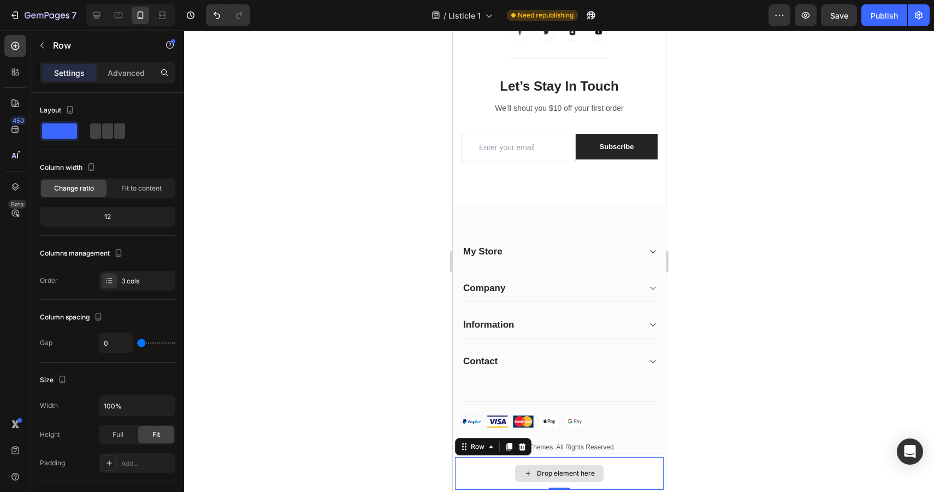
click at [611, 464] on div "Drop element here" at bounding box center [559, 473] width 209 height 33
click at [523, 448] on icon at bounding box center [521, 447] width 7 height 8
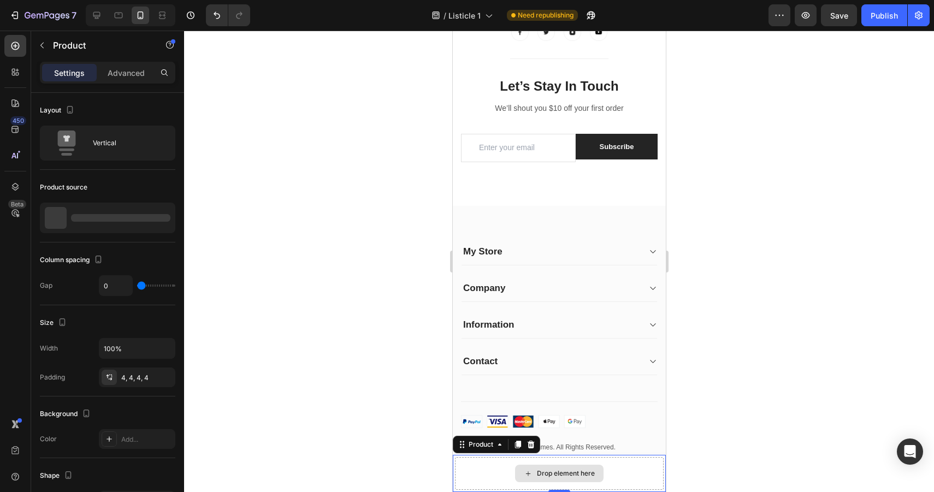
click at [601, 461] on div "Drop element here" at bounding box center [559, 473] width 209 height 33
click at [528, 445] on icon at bounding box center [530, 445] width 7 height 8
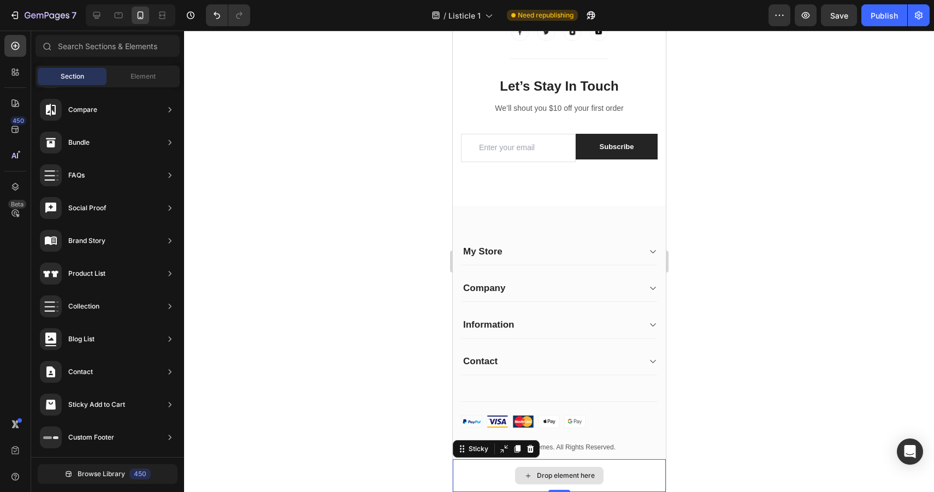
click at [616, 467] on div "Drop element here" at bounding box center [558, 475] width 213 height 33
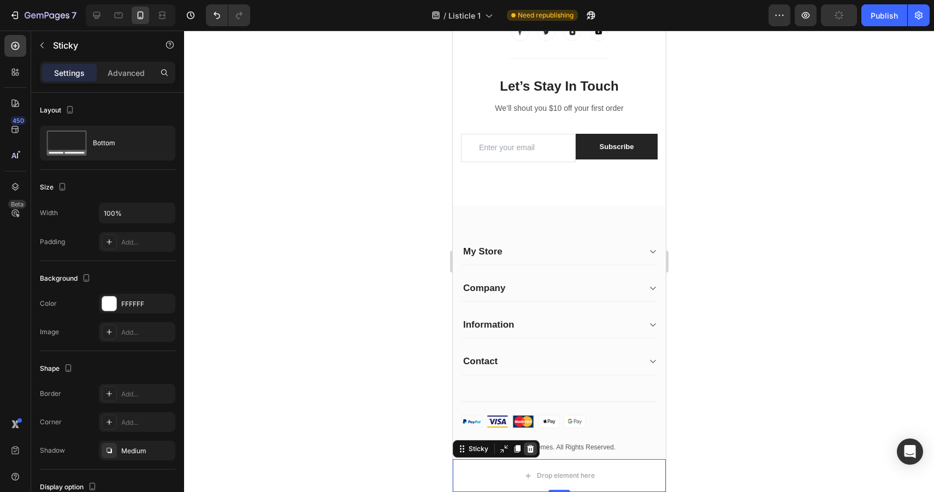
click at [530, 449] on icon at bounding box center [530, 449] width 7 height 8
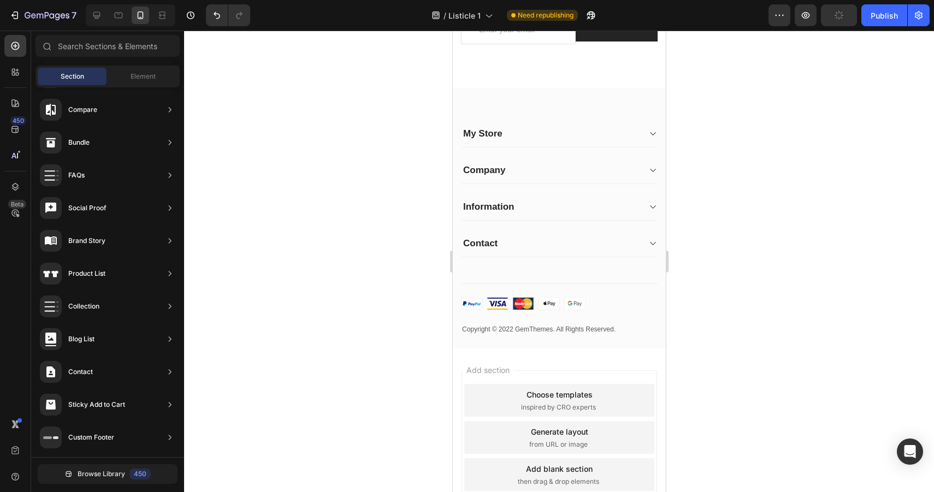
scroll to position [3618, 0]
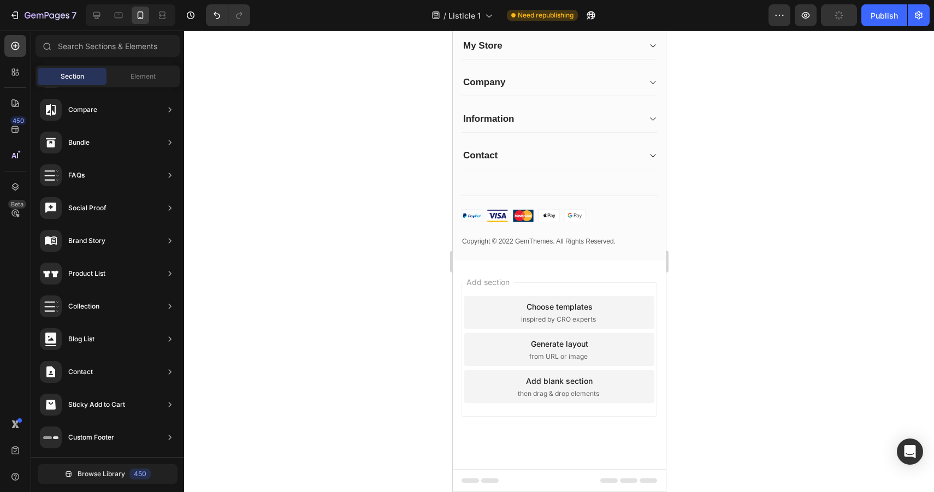
click at [469, 480] on div "Footer" at bounding box center [477, 480] width 37 height 13
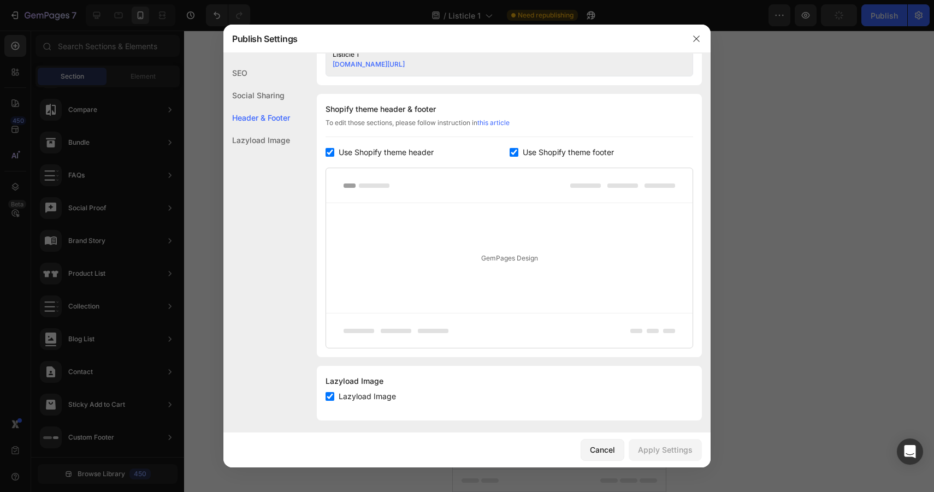
scroll to position [487, 0]
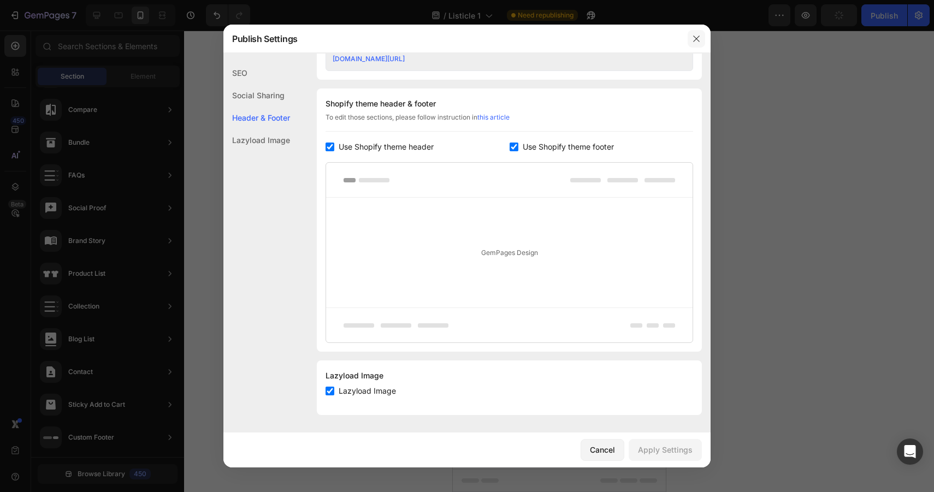
click at [695, 42] on icon "button" at bounding box center [696, 38] width 9 height 9
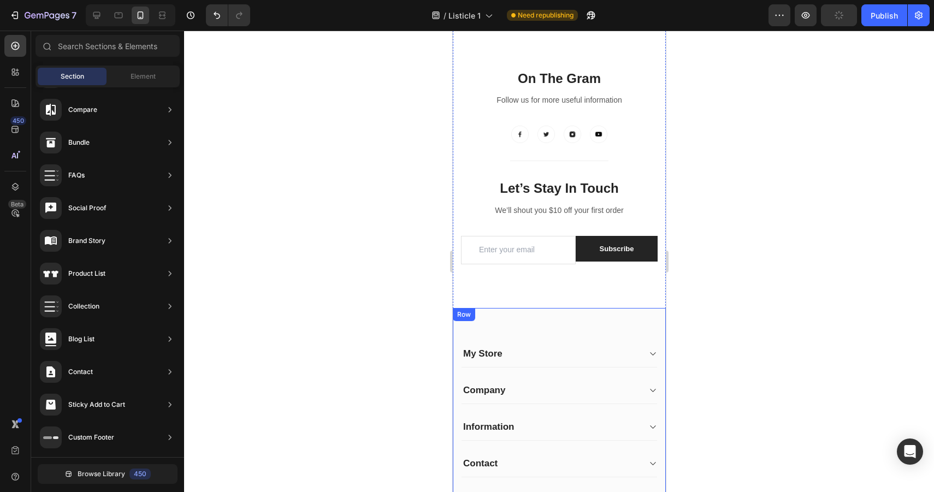
scroll to position [3292, 0]
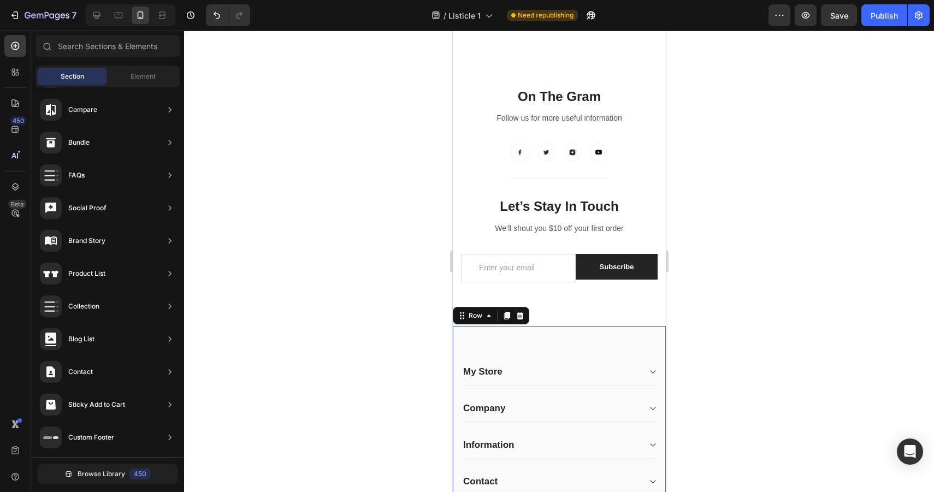
click at [562, 341] on div "My Store Heading Address: Text block 184 Main Rd E, St Albans VIC 3021, Austral…" at bounding box center [558, 456] width 213 height 261
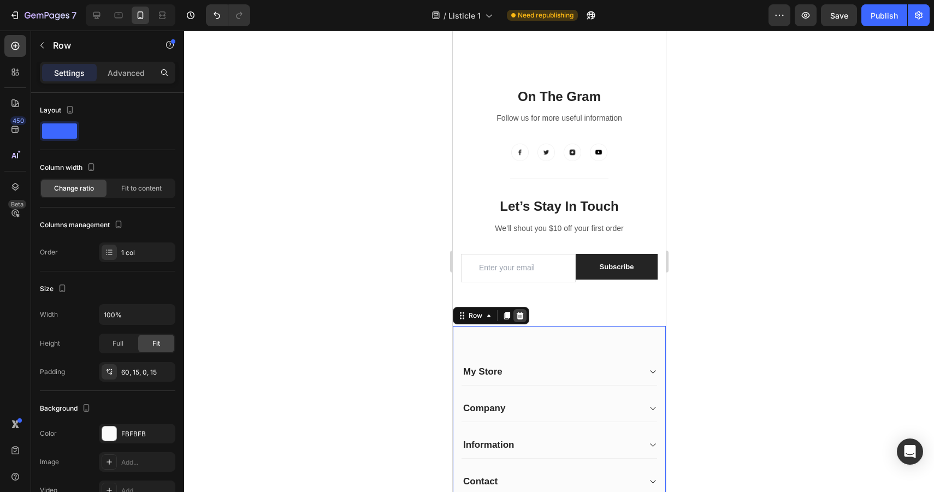
click at [519, 316] on icon at bounding box center [519, 316] width 7 height 8
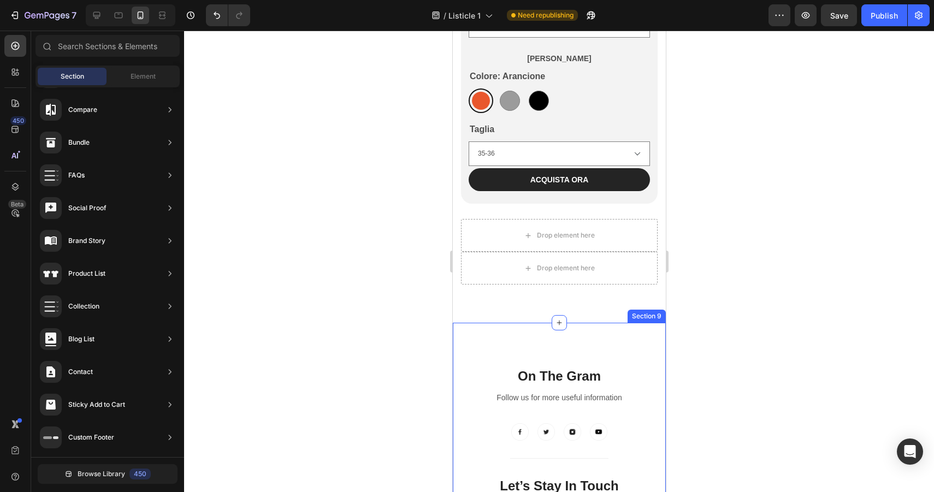
scroll to position [3010, 0]
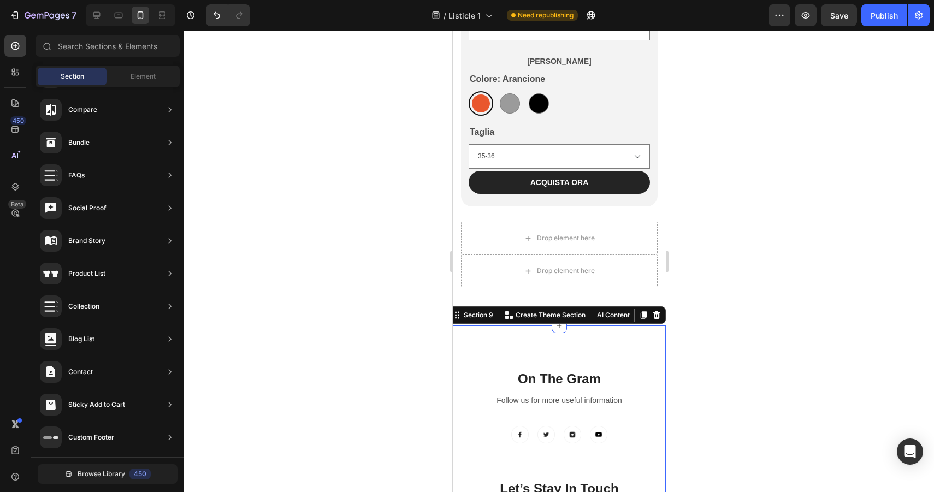
click at [607, 334] on div "On The Gram Heading Follow us for more useful information Text block Image Imag…" at bounding box center [558, 467] width 213 height 283
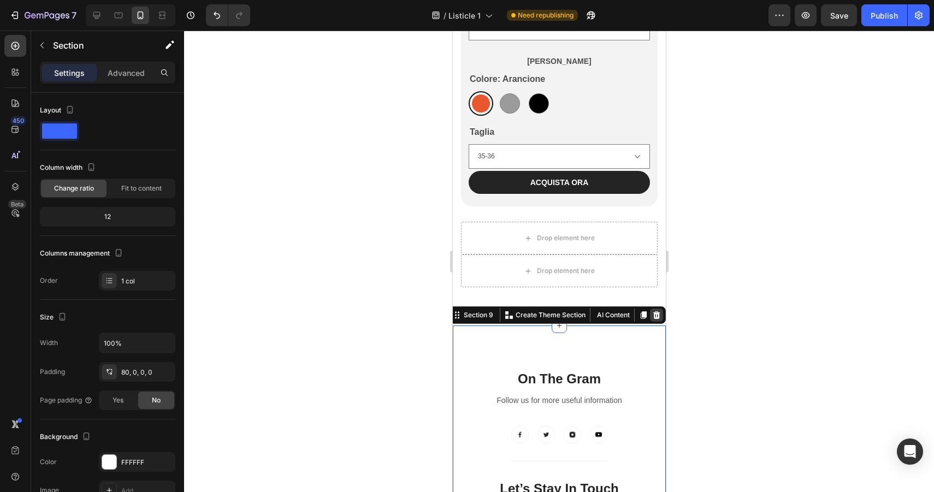
click at [653, 311] on icon at bounding box center [656, 315] width 9 height 9
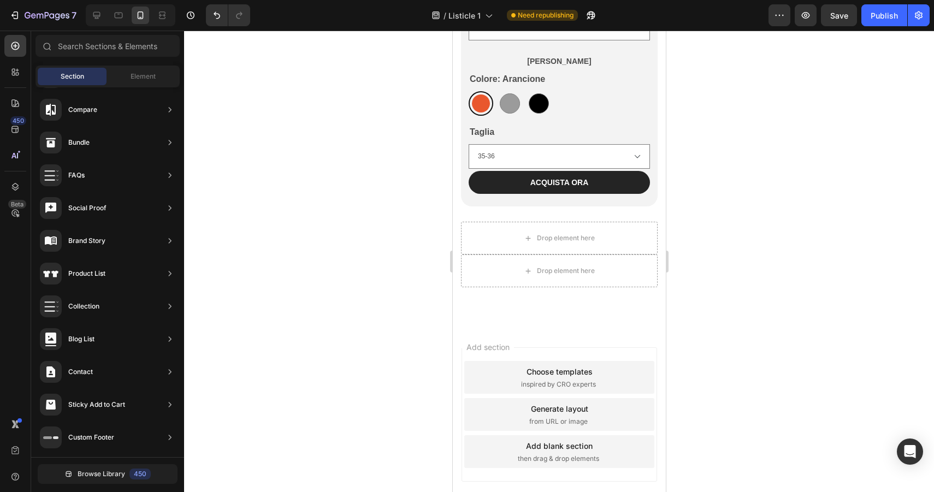
scroll to position [3075, 0]
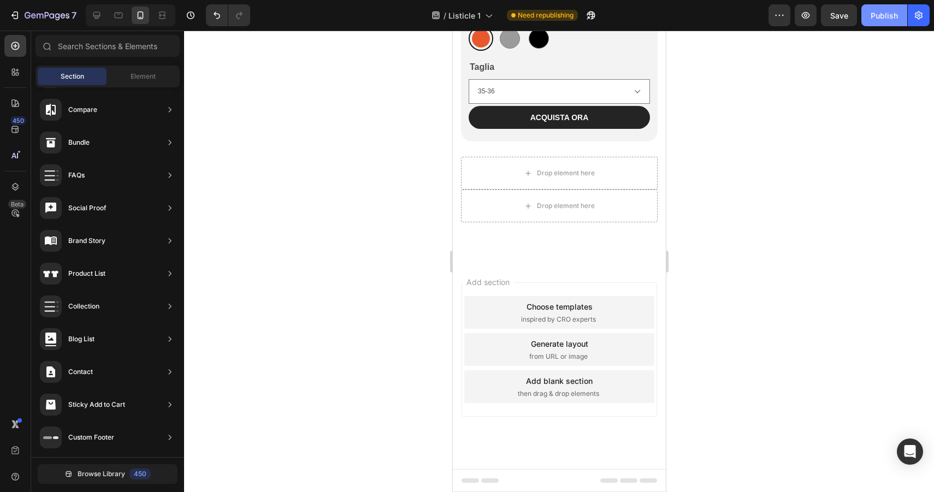
click at [881, 15] on div "Publish" at bounding box center [884, 15] width 27 height 11
click at [473, 16] on span "Listicle 1" at bounding box center [465, 15] width 32 height 11
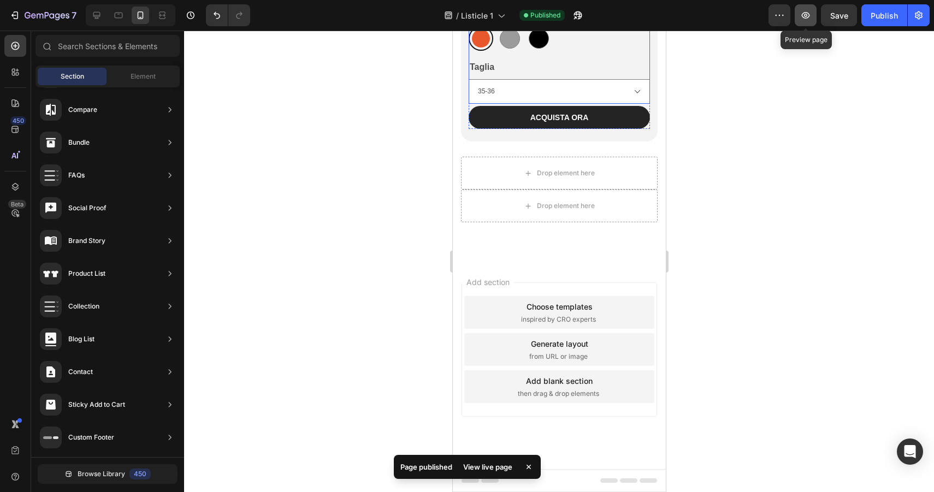
click at [805, 13] on icon "button" at bounding box center [805, 15] width 11 height 11
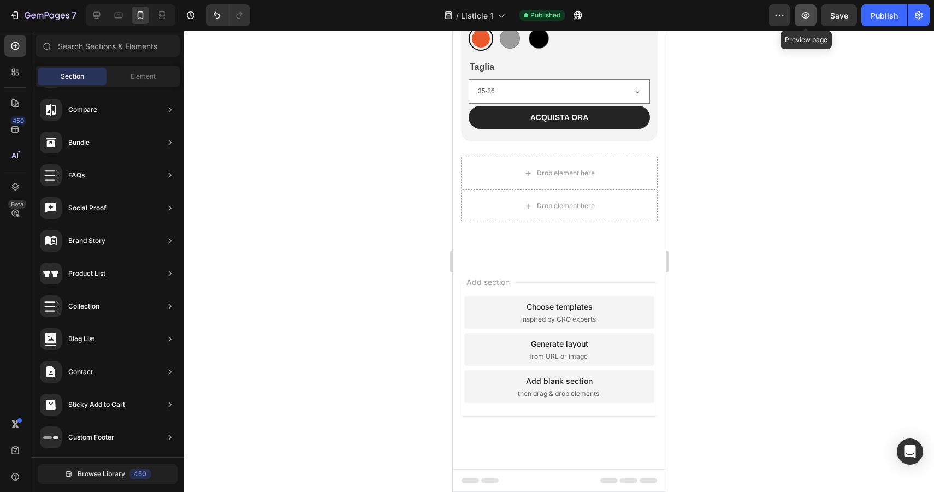
click at [806, 10] on icon "button" at bounding box center [805, 15] width 11 height 11
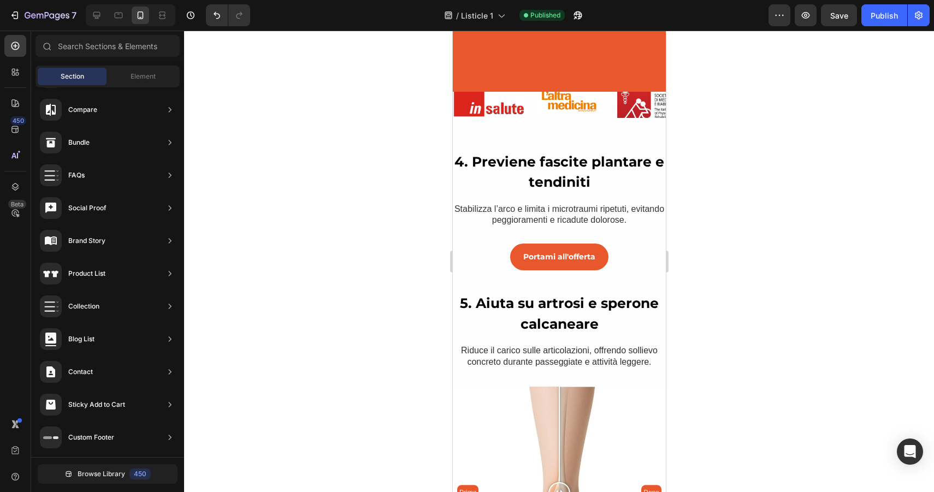
scroll to position [1093, 0]
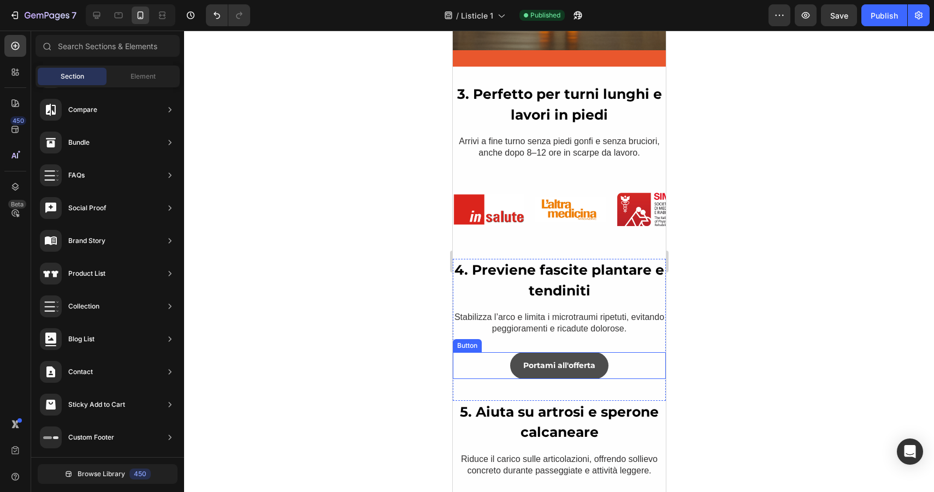
click at [606, 232] on div "Image Image Image Image Image" at bounding box center [658, 209] width 410 height 46
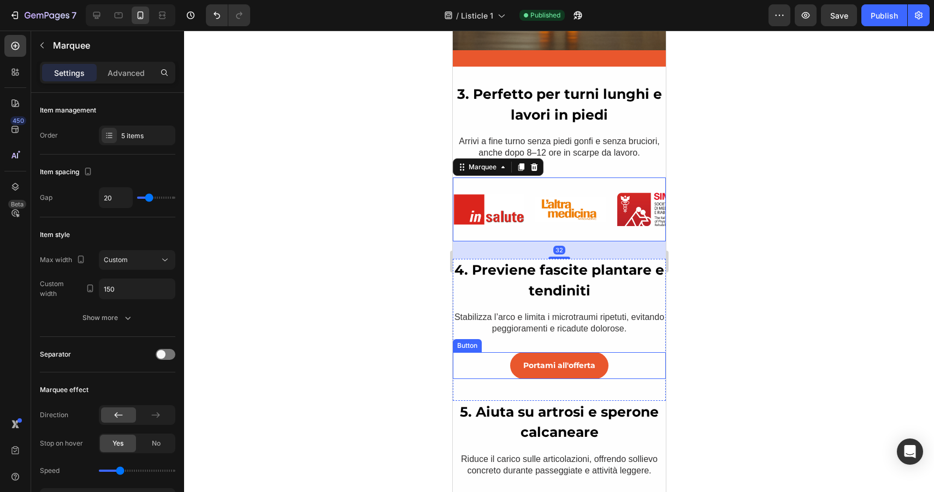
click at [615, 368] on div "Portami all'offerta Button" at bounding box center [558, 365] width 213 height 27
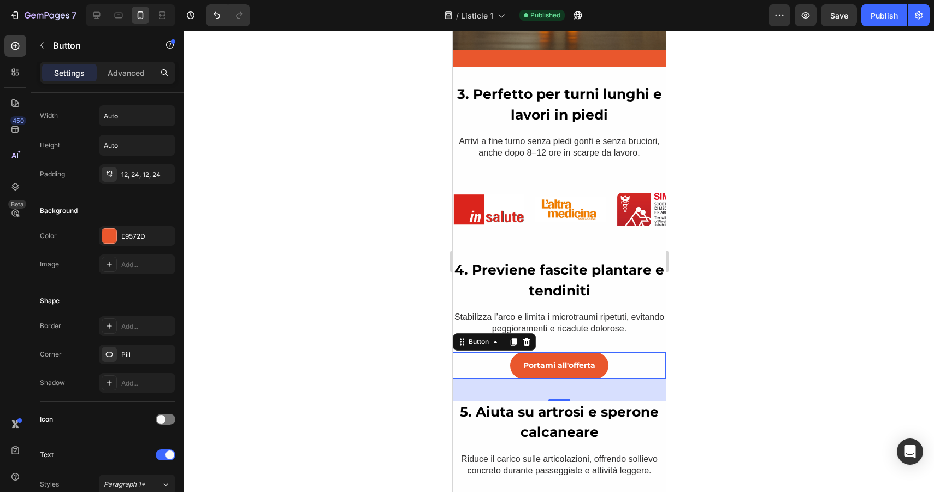
scroll to position [0, 0]
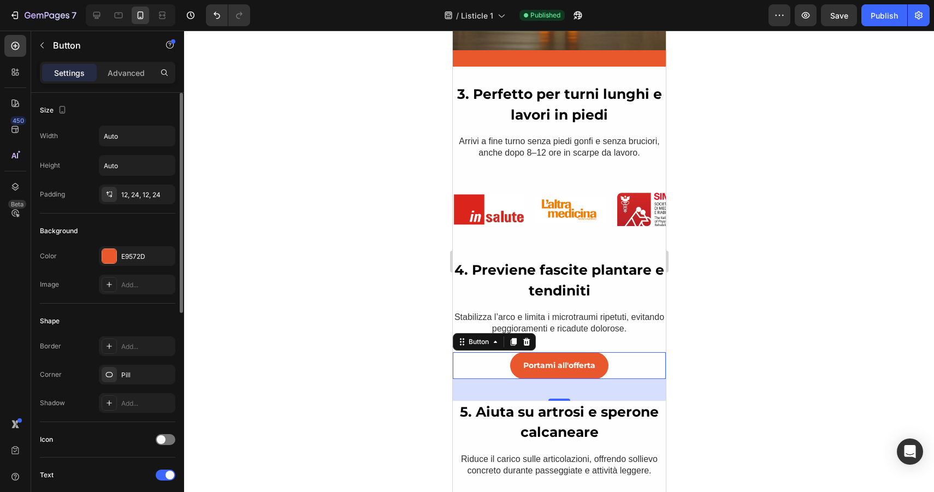
click at [126, 62] on div "Settings Advanced" at bounding box center [107, 73] width 135 height 22
click at [126, 66] on div "Advanced" at bounding box center [126, 72] width 55 height 17
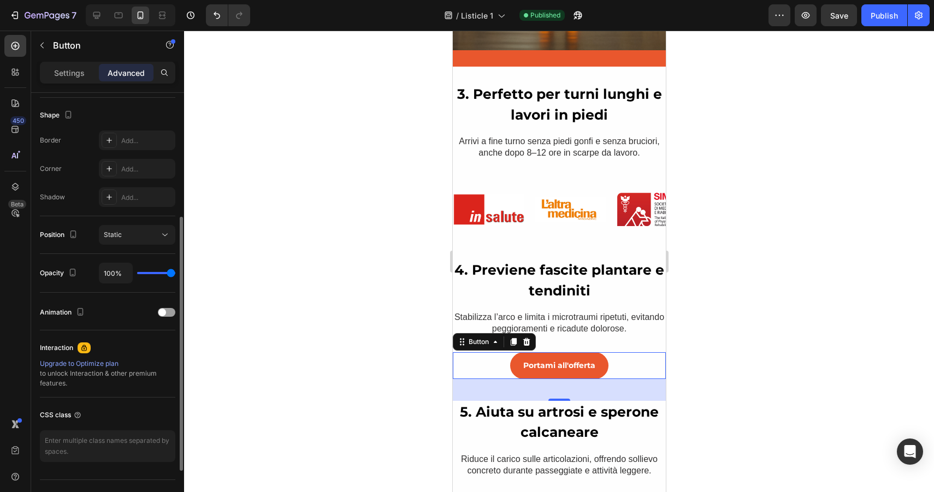
scroll to position [298, 0]
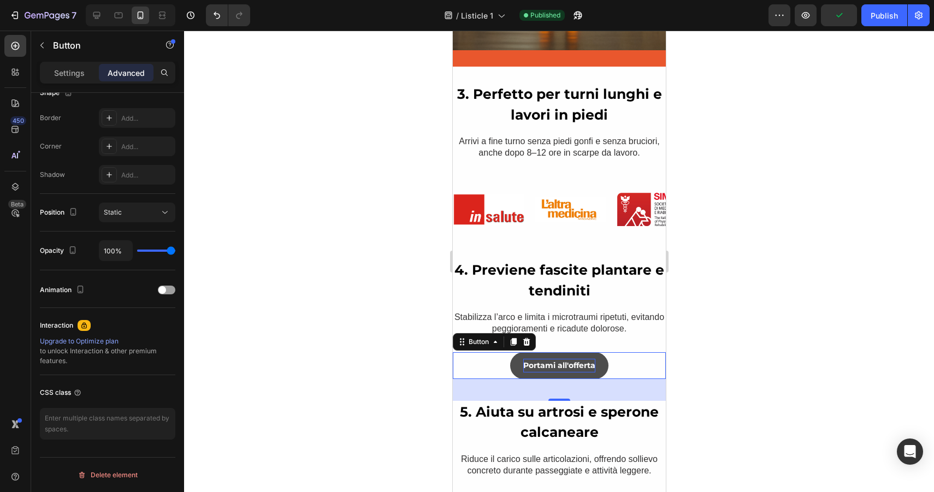
click at [560, 371] on p "Portami all'offerta" at bounding box center [559, 366] width 72 height 14
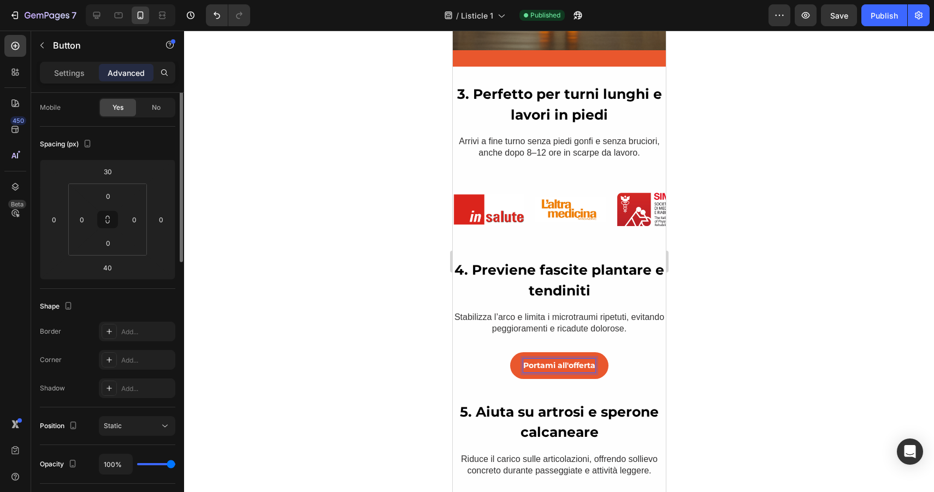
scroll to position [0, 0]
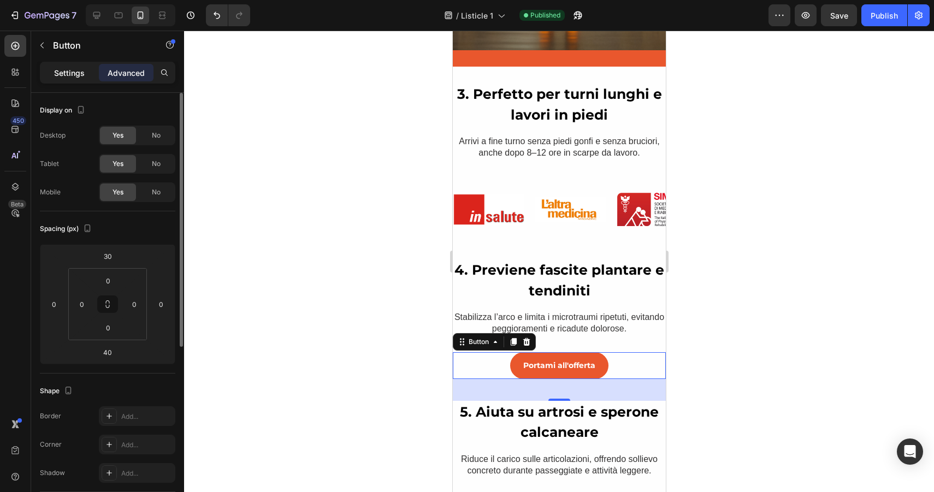
click at [66, 68] on p "Settings" at bounding box center [69, 72] width 31 height 11
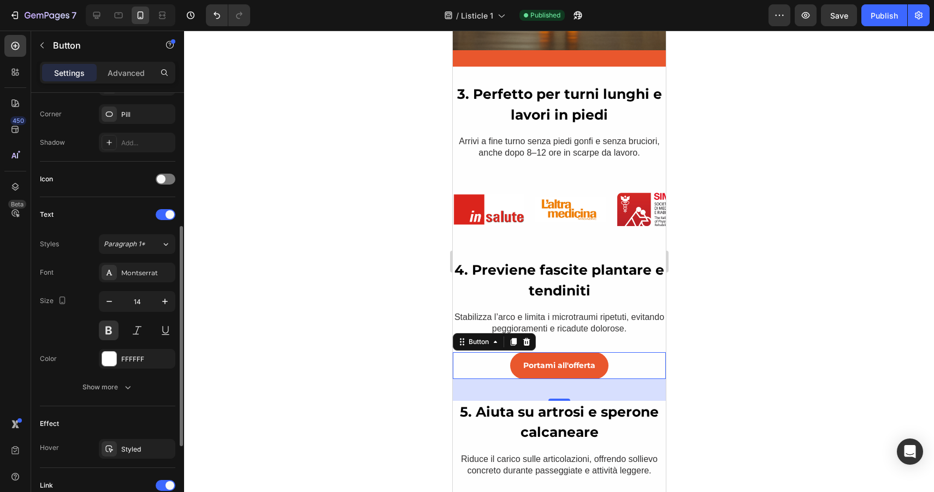
scroll to position [288, 0]
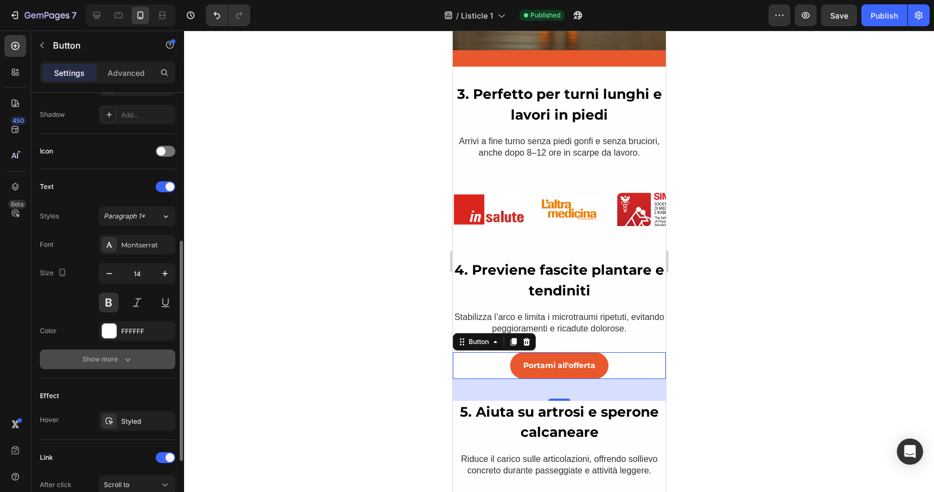
click at [129, 355] on icon "button" at bounding box center [127, 359] width 11 height 11
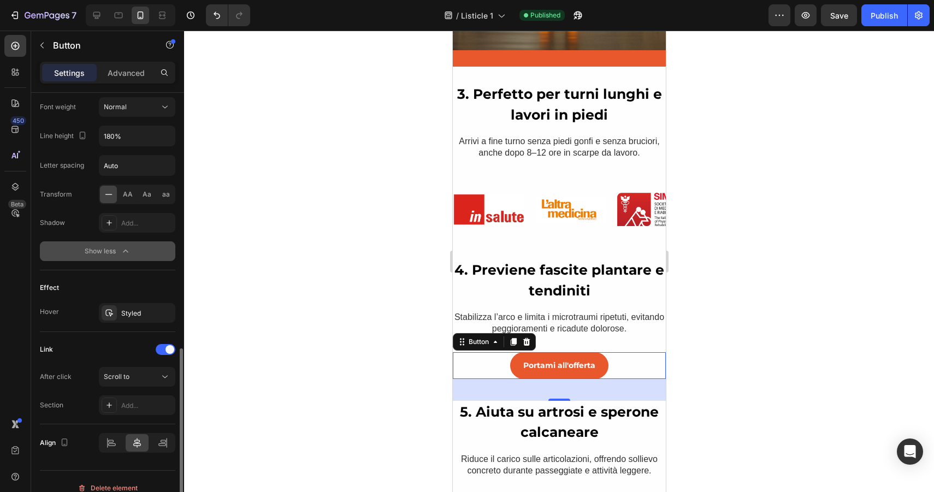
scroll to position [554, 0]
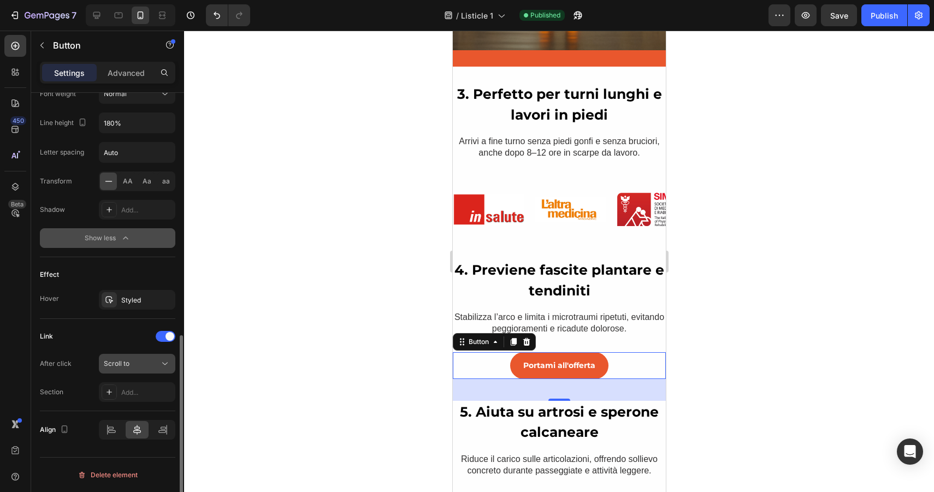
click at [147, 359] on div "Scroll to" at bounding box center [132, 364] width 56 height 10
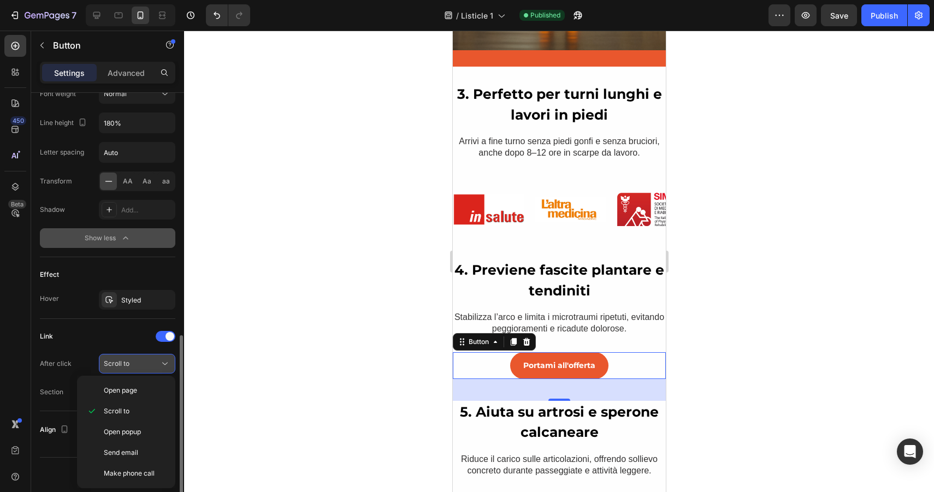
click at [153, 361] on div "Scroll to" at bounding box center [132, 364] width 56 height 10
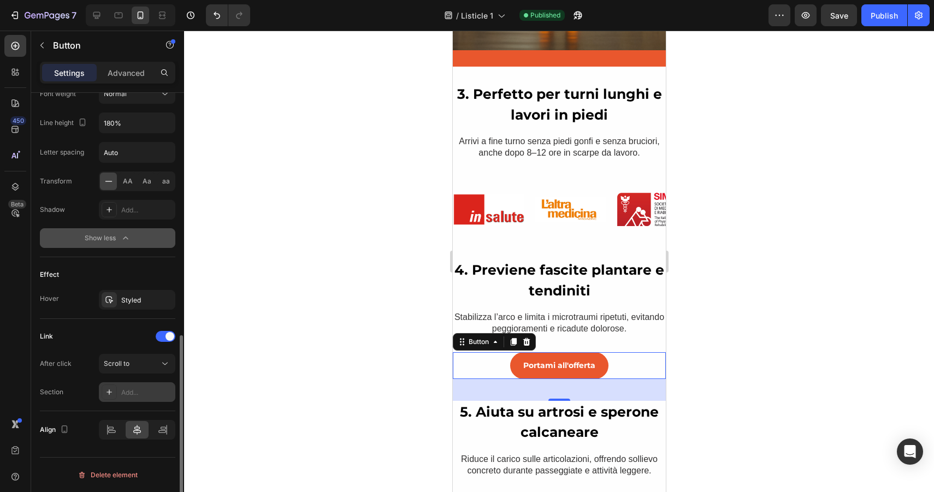
click at [152, 389] on div "Add..." at bounding box center [146, 393] width 51 height 10
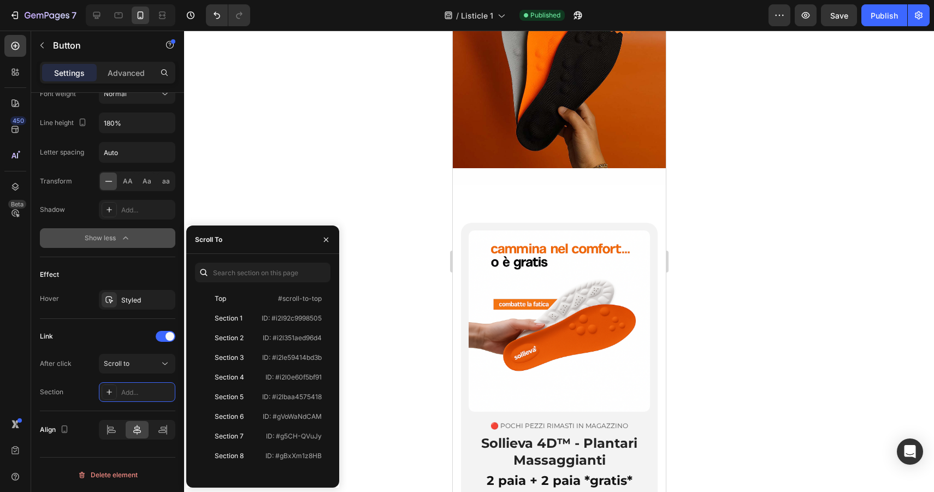
scroll to position [3881, 0]
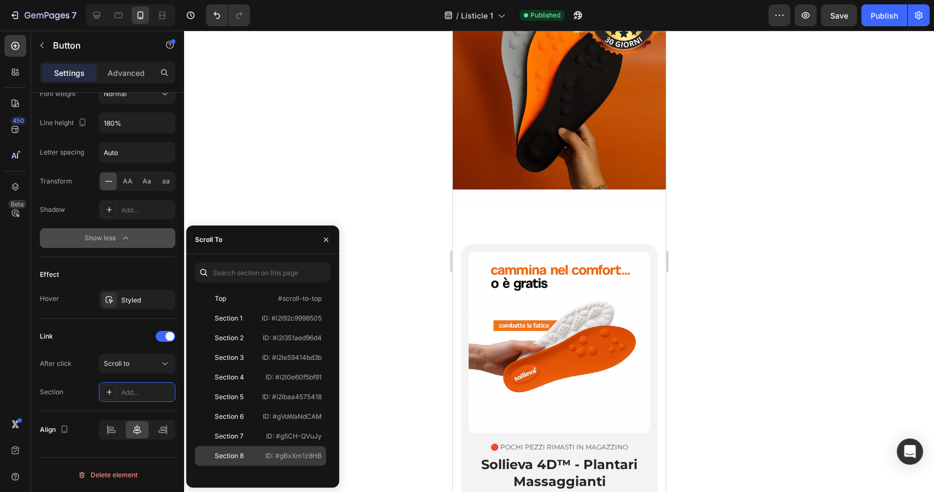
click at [245, 453] on div "Section 8" at bounding box center [230, 456] width 62 height 10
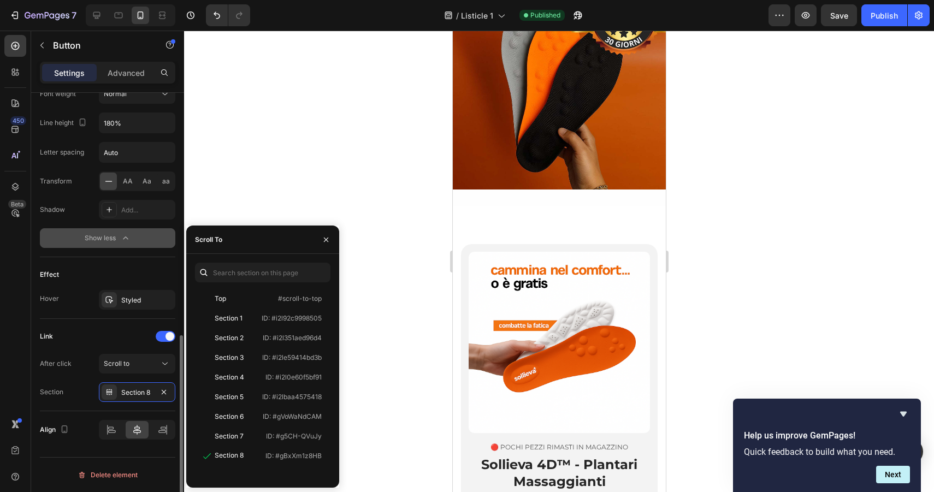
click at [112, 333] on div "Link" at bounding box center [107, 336] width 135 height 17
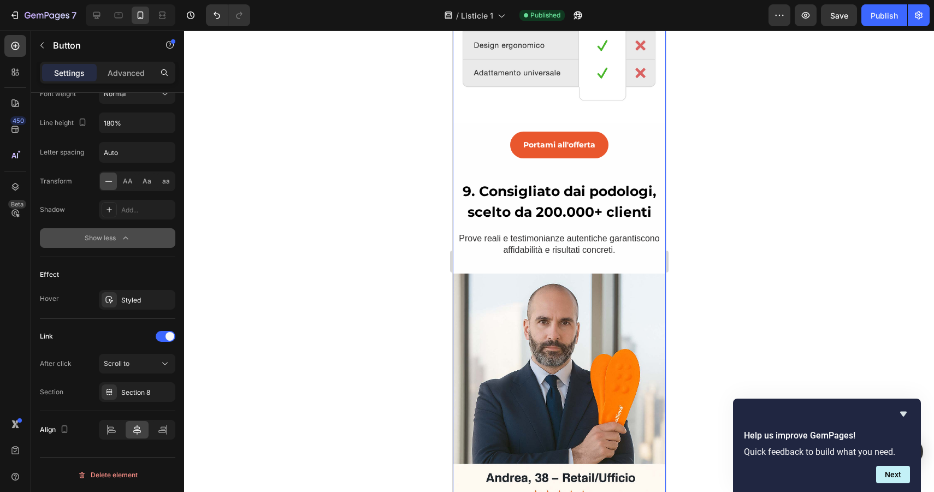
scroll to position [2501, 0]
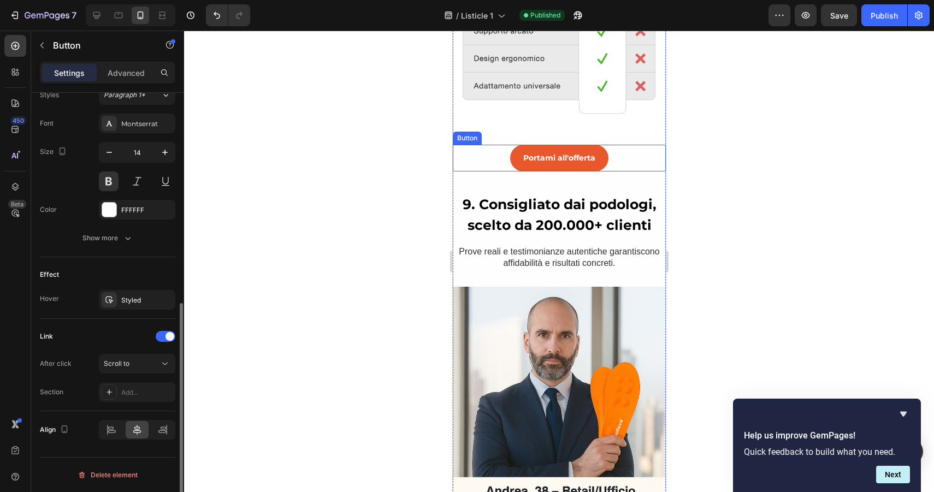
click at [614, 158] on div "Portami all'offerta Button" at bounding box center [558, 158] width 213 height 27
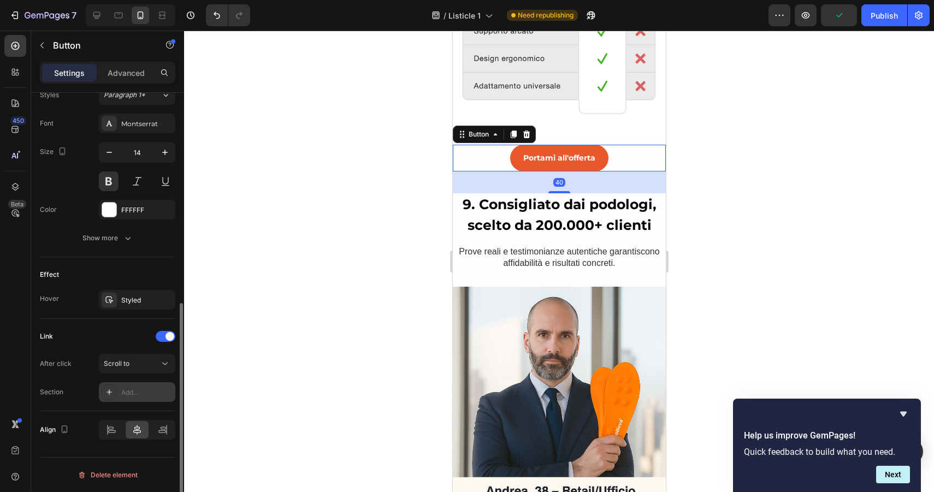
click at [135, 390] on div "Add..." at bounding box center [146, 393] width 51 height 10
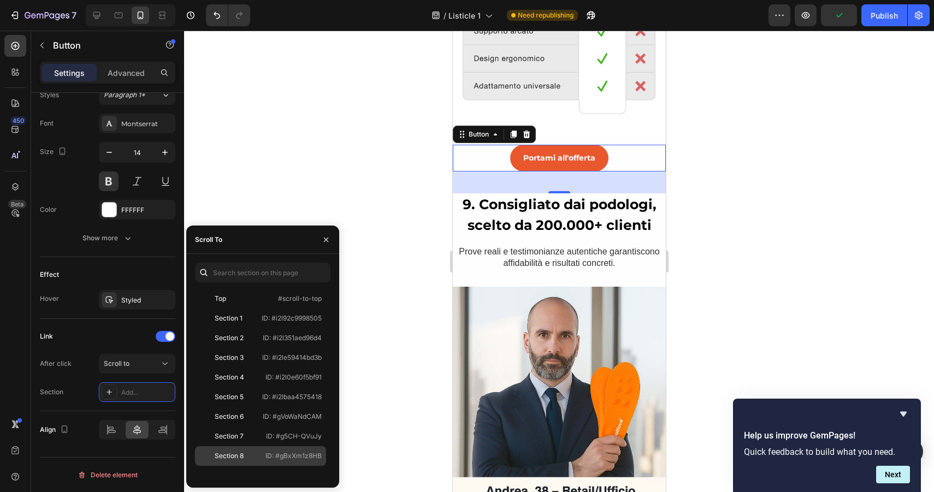
click at [233, 457] on div "Section 8" at bounding box center [229, 456] width 29 height 10
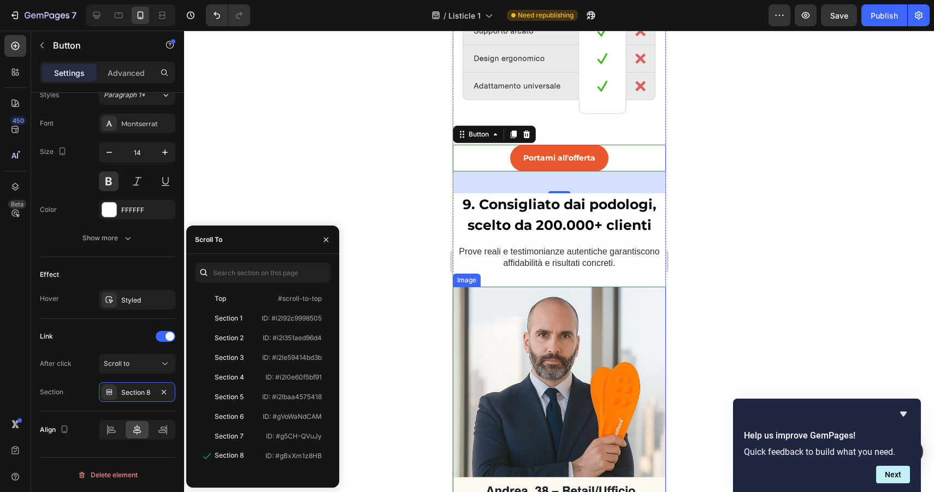
click at [349, 217] on div at bounding box center [559, 262] width 750 height 462
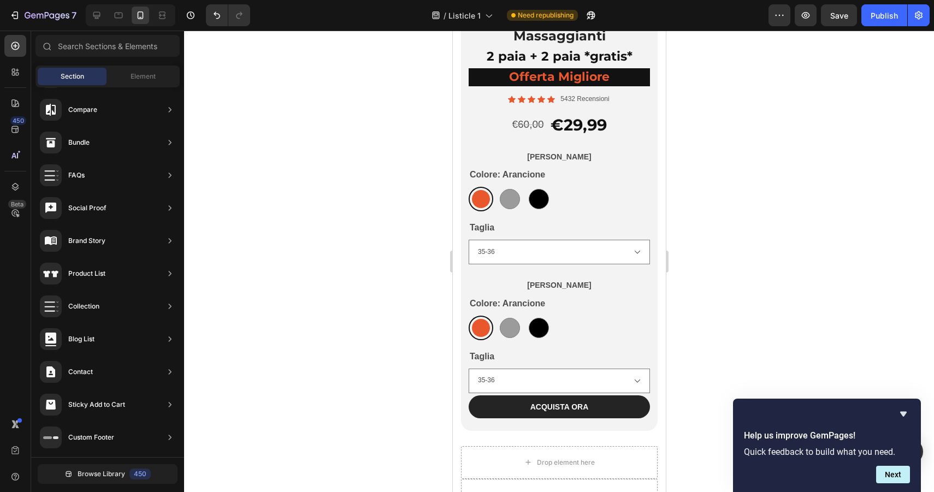
scroll to position [4326, 0]
click at [886, 11] on div "Publish" at bounding box center [884, 15] width 27 height 11
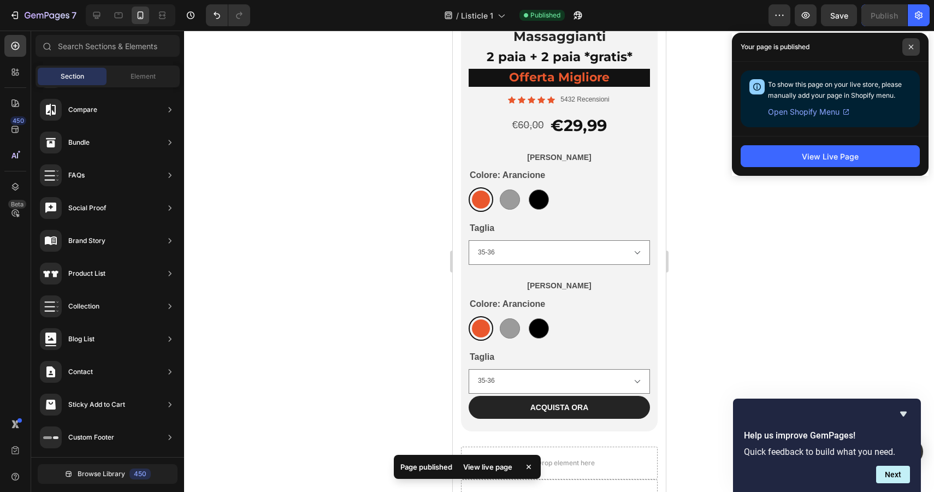
click at [917, 42] on span at bounding box center [911, 46] width 17 height 17
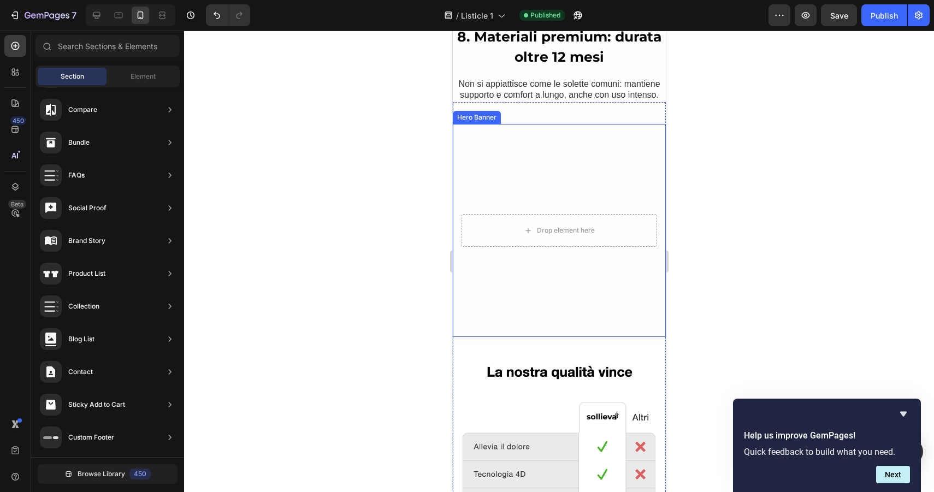
scroll to position [2037, 0]
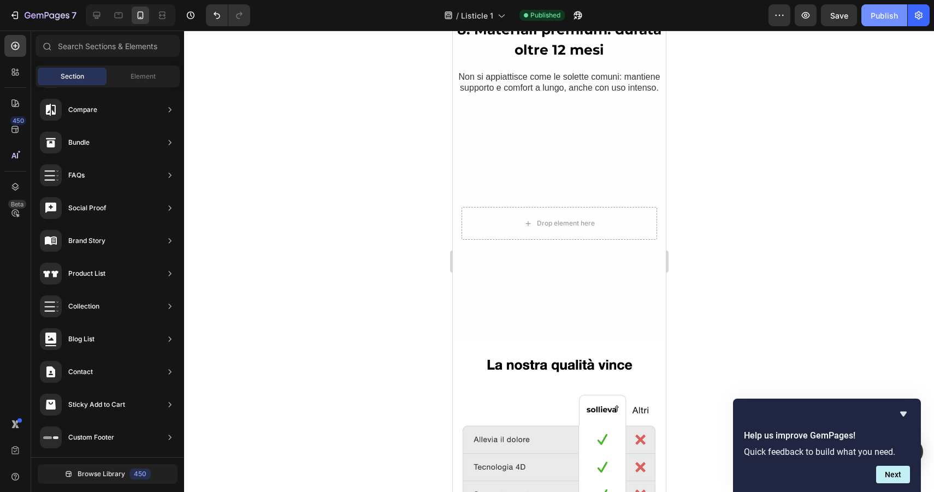
click at [867, 19] on button "Publish" at bounding box center [885, 15] width 46 height 22
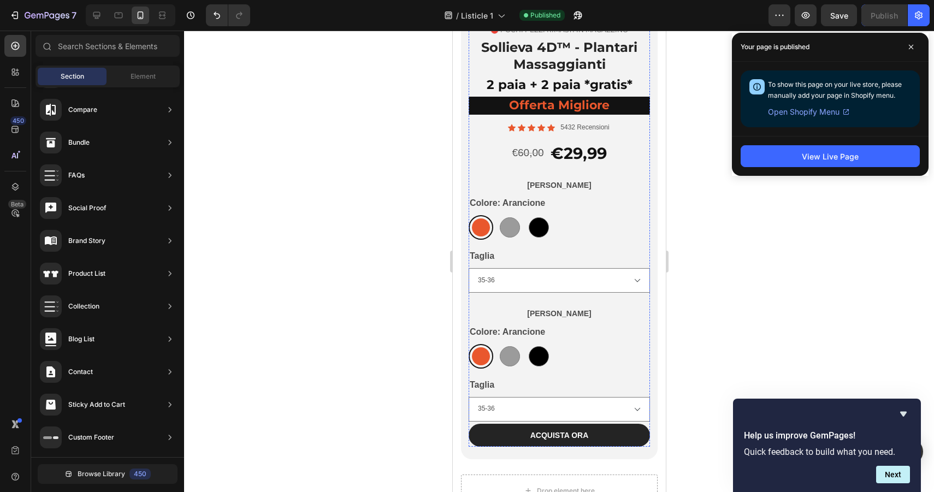
scroll to position [4296, 0]
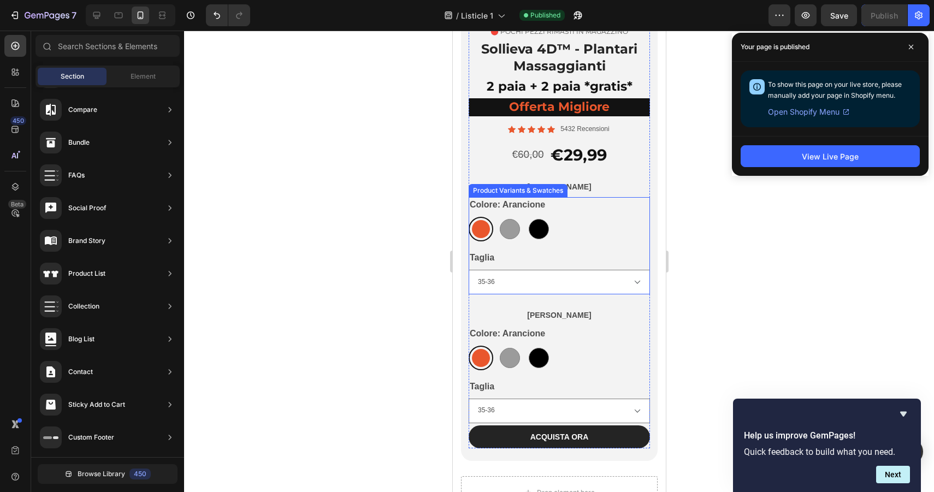
click at [595, 237] on div "Arancione Arancione Grigio Grigio Nero Nero" at bounding box center [558, 229] width 181 height 25
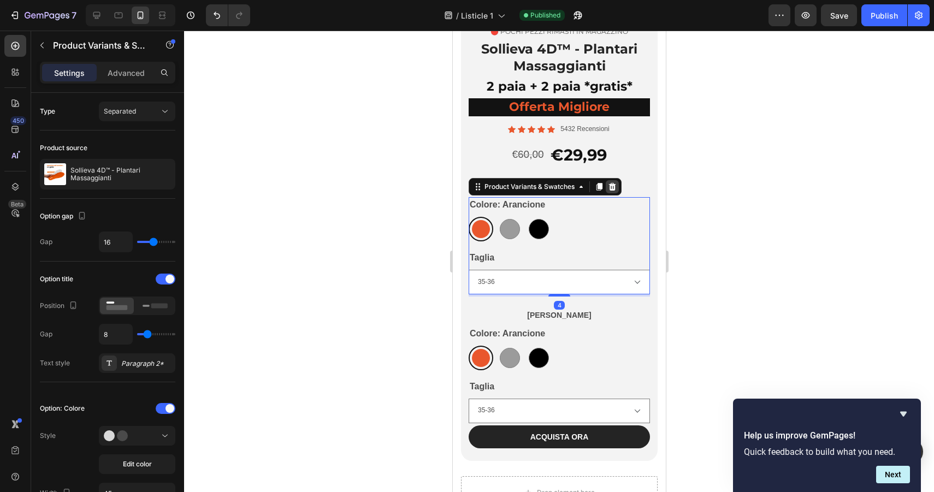
click at [610, 187] on icon at bounding box center [612, 187] width 7 height 8
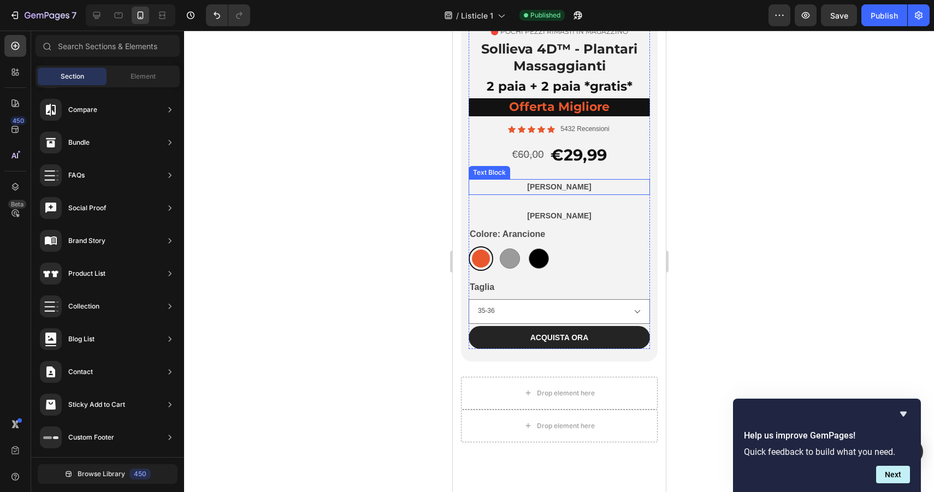
click at [559, 191] on p "Primo Paio" at bounding box center [558, 187] width 179 height 14
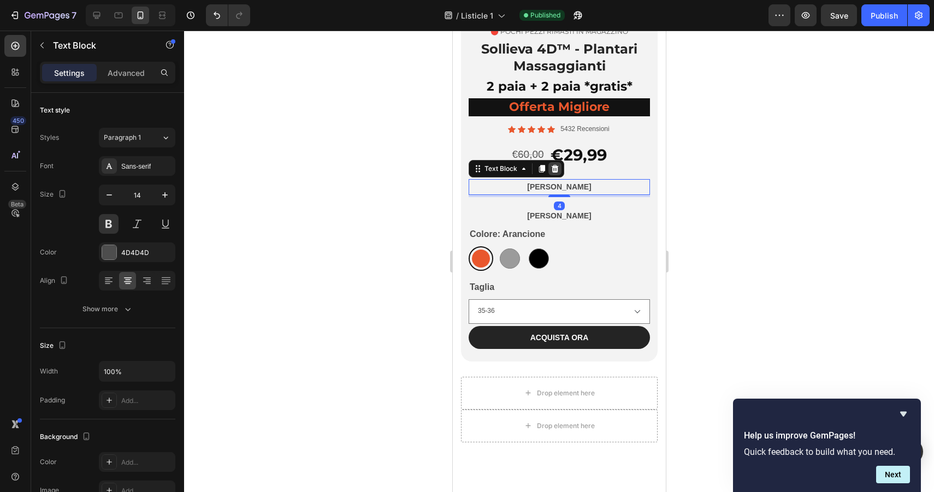
click at [554, 170] on icon at bounding box center [554, 169] width 7 height 8
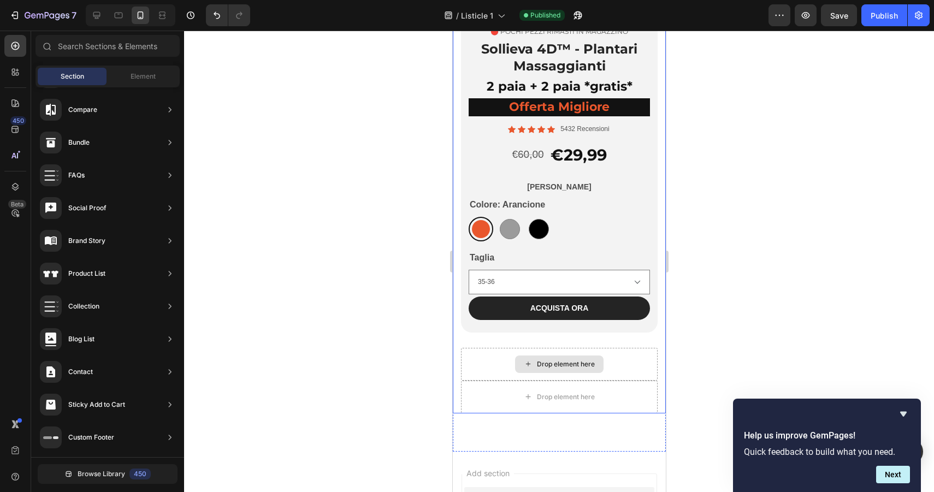
click at [535, 359] on div "Drop element here" at bounding box center [559, 364] width 89 height 17
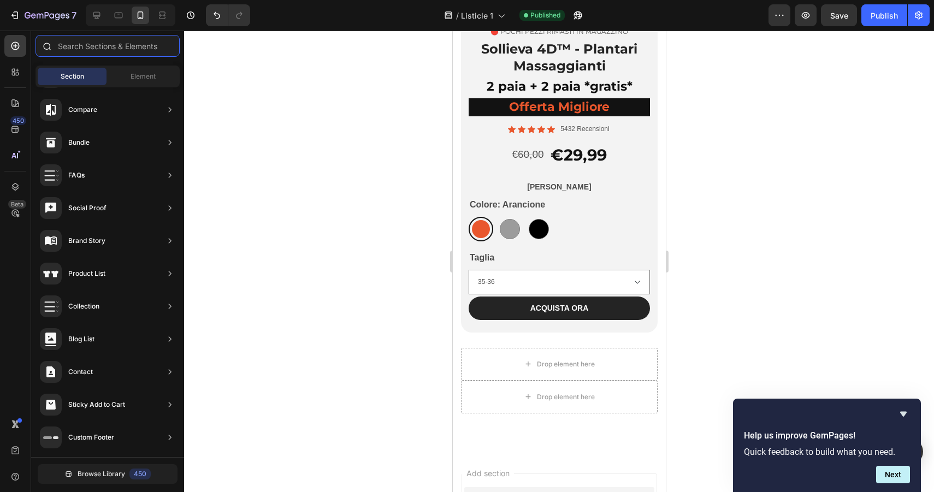
click at [121, 39] on input "text" at bounding box center [108, 46] width 144 height 22
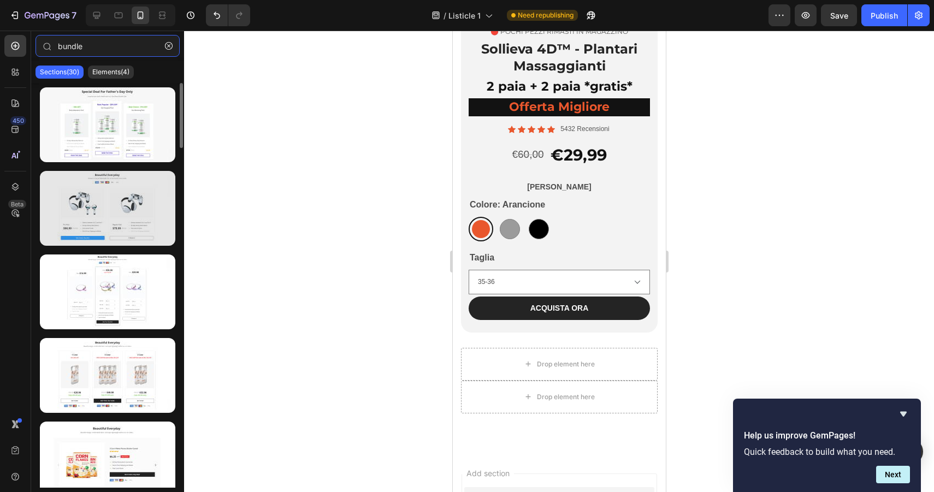
type input "bundle"
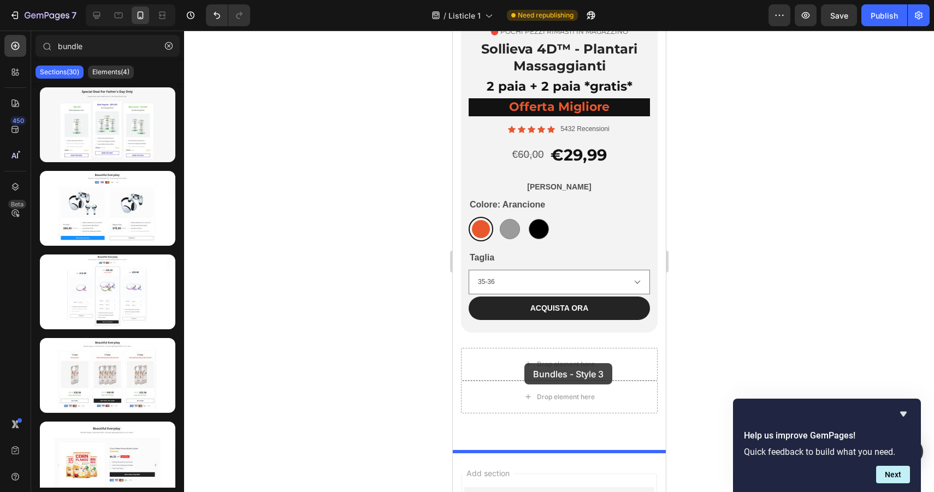
drag, startPoint x: 552, startPoint y: 238, endPoint x: 524, endPoint y: 363, distance: 128.2
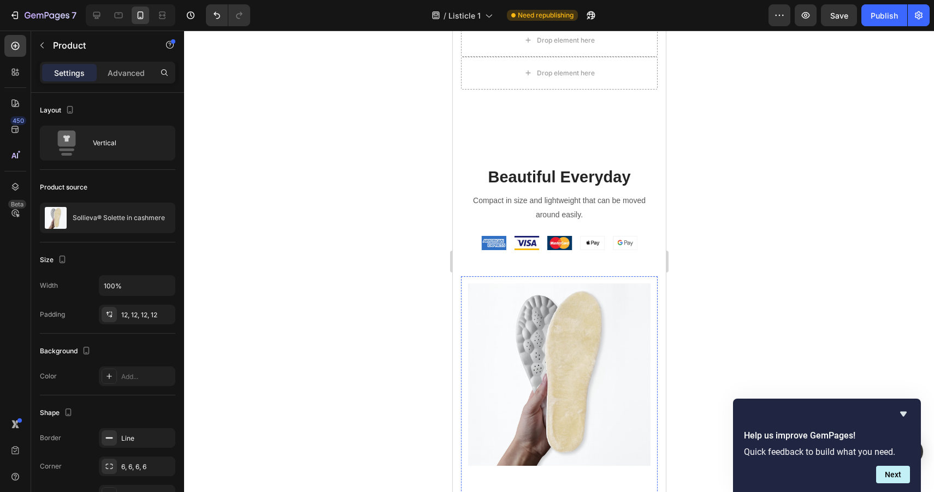
scroll to position [4630, 0]
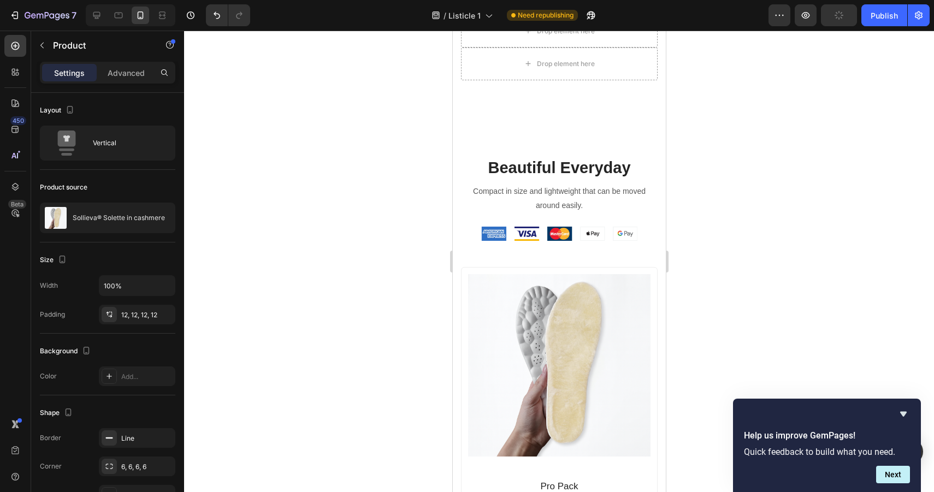
click at [566, 270] on div "(P) Images & Gallery Pro Pack Text block €14,99 (P) Price (P) Price €30,00 (P) …" at bounding box center [559, 480] width 197 height 427
click at [566, 272] on div "(P) Images & Gallery Pro Pack Text block €14,99 (P) Price (P) Price €30,00 (P) …" at bounding box center [559, 480] width 197 height 427
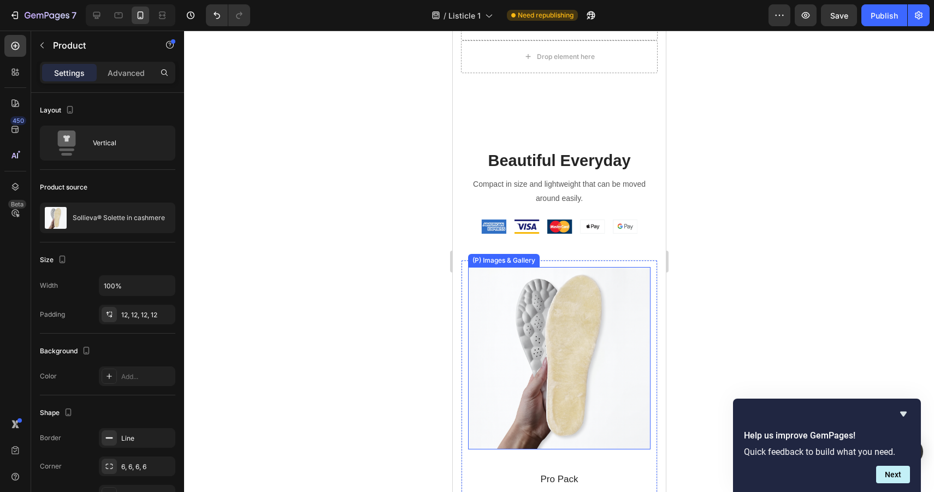
scroll to position [4545, 0]
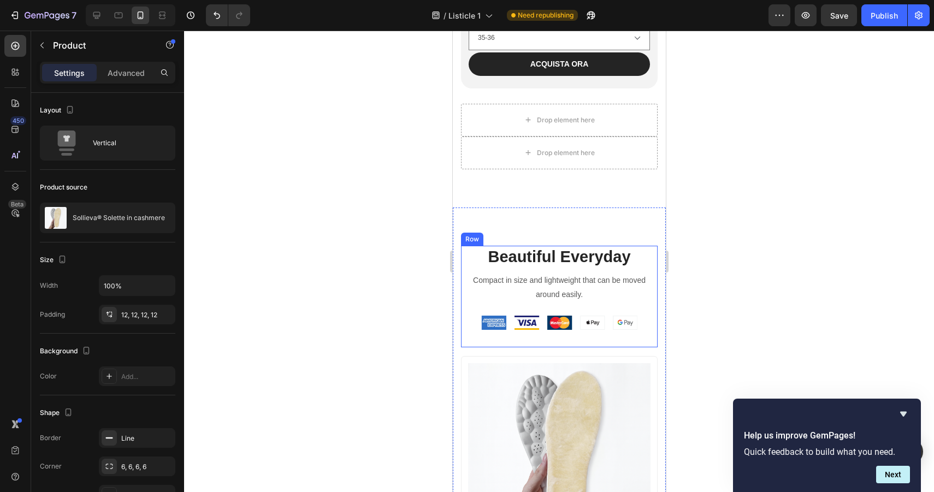
scroll to position [4587, 0]
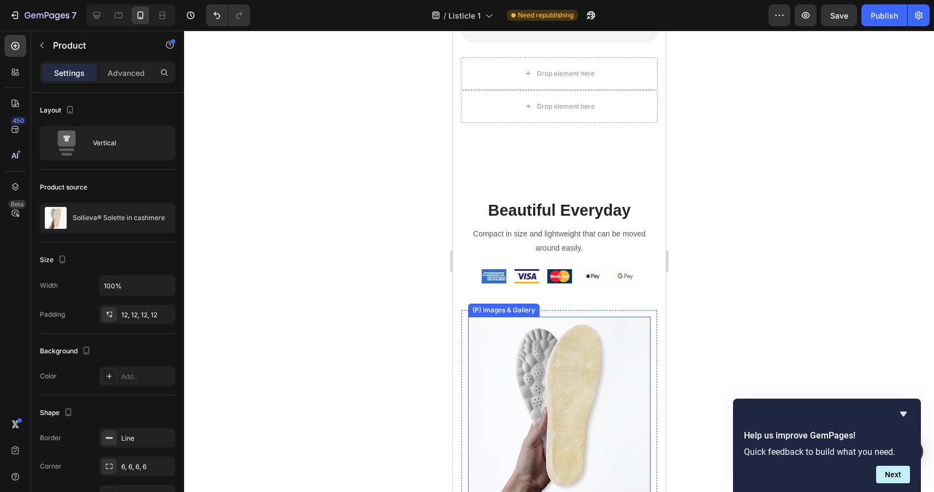
click at [624, 336] on img at bounding box center [559, 408] width 182 height 182
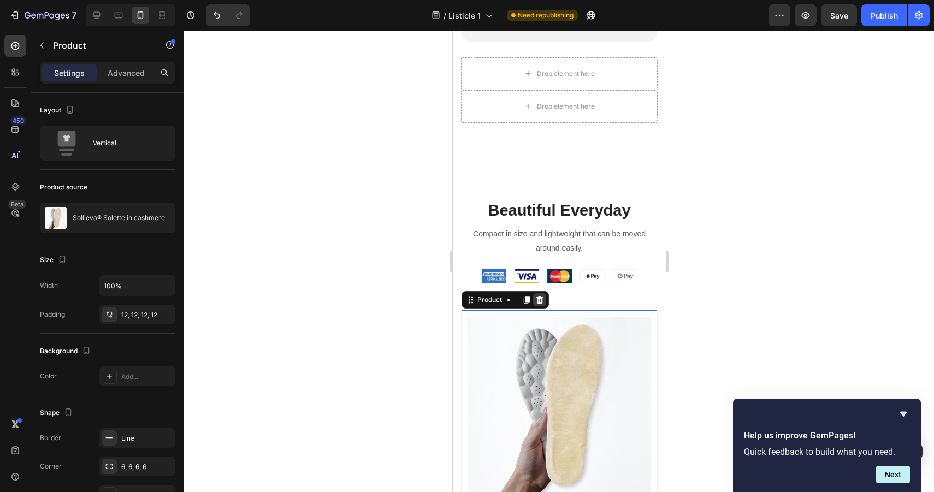
click at [541, 298] on icon at bounding box center [539, 300] width 7 height 8
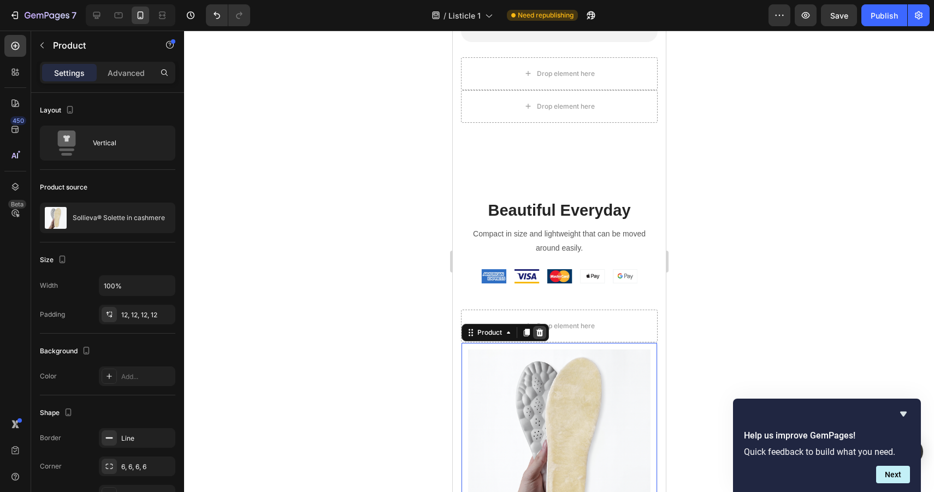
click at [538, 332] on icon at bounding box center [539, 333] width 7 height 8
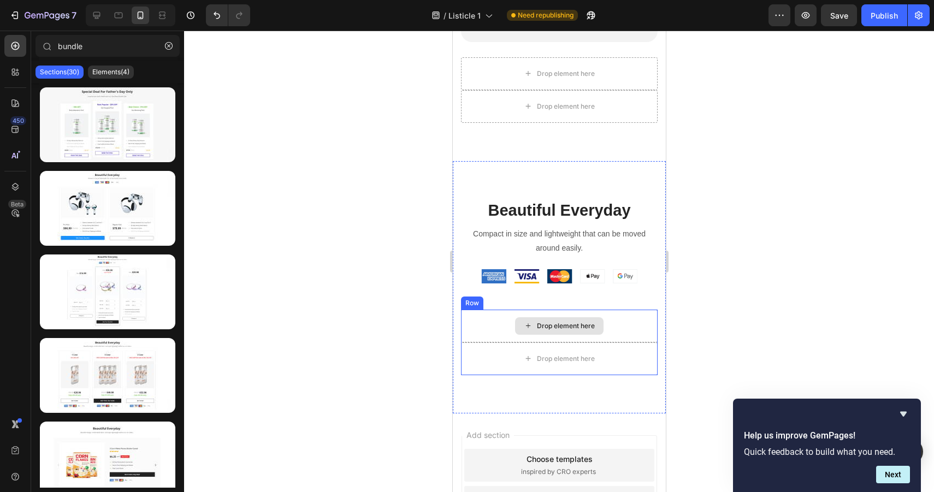
click at [559, 325] on div "Drop element here" at bounding box center [566, 326] width 58 height 9
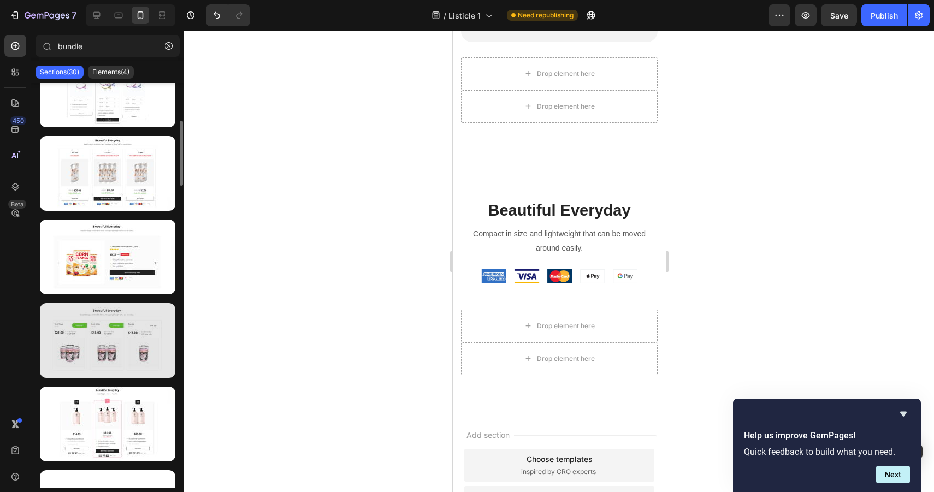
scroll to position [213, 0]
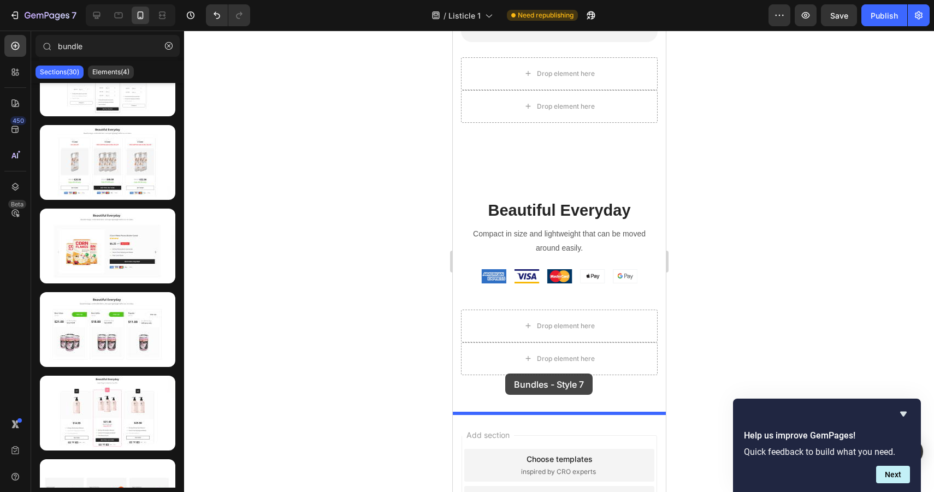
drag, startPoint x: 555, startPoint y: 369, endPoint x: 505, endPoint y: 374, distance: 50.5
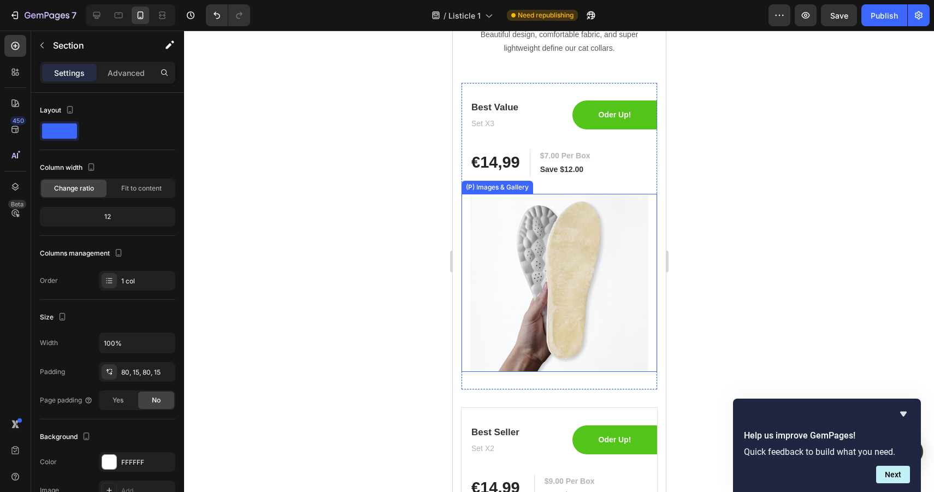
scroll to position [5058, 0]
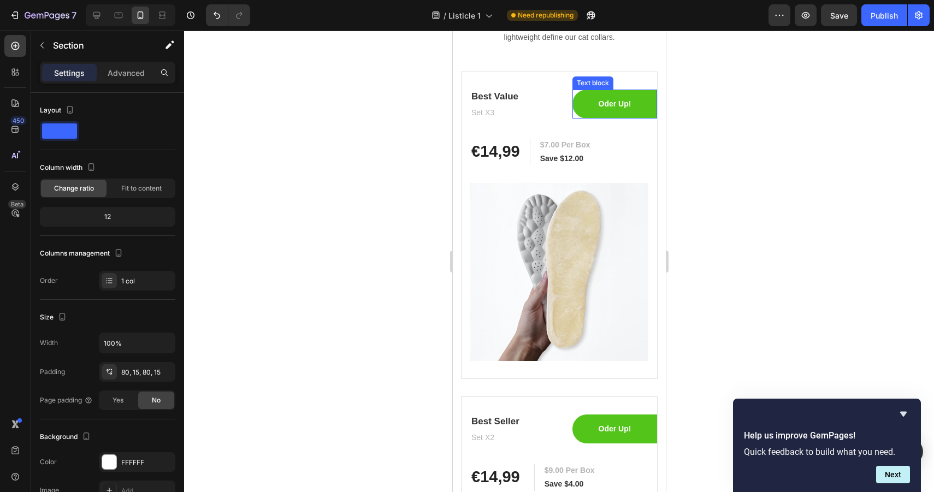
click at [588, 110] on div "Oder Up!" at bounding box center [614, 104] width 85 height 14
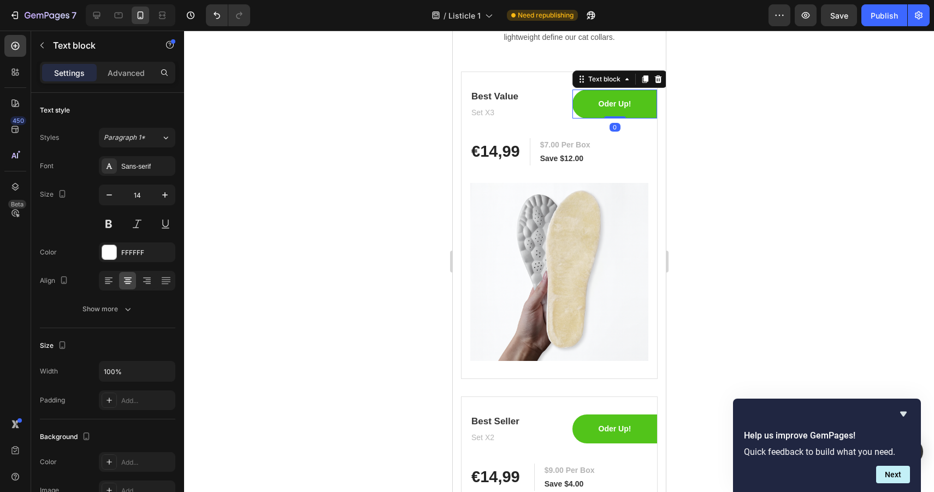
click at [131, 62] on div "Settings Advanced" at bounding box center [107, 73] width 135 height 22
click at [127, 69] on p "Advanced" at bounding box center [126, 72] width 37 height 11
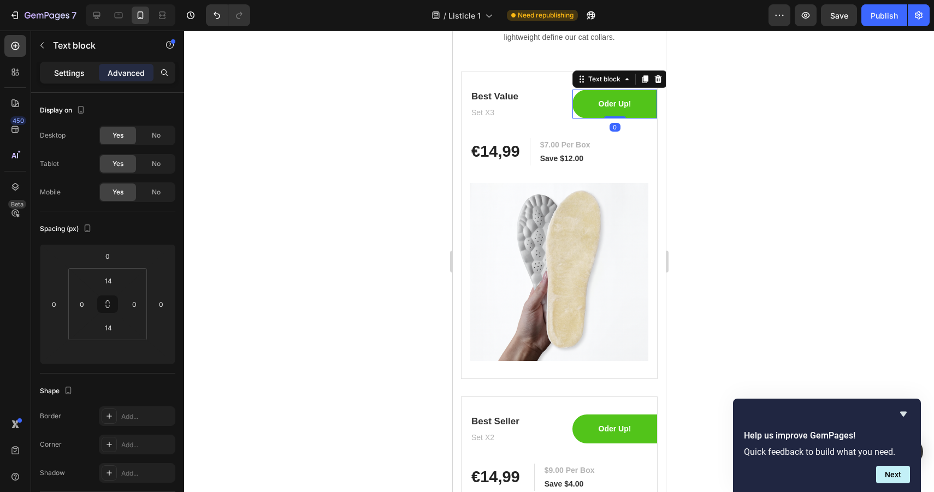
click at [78, 69] on p "Settings" at bounding box center [69, 72] width 31 height 11
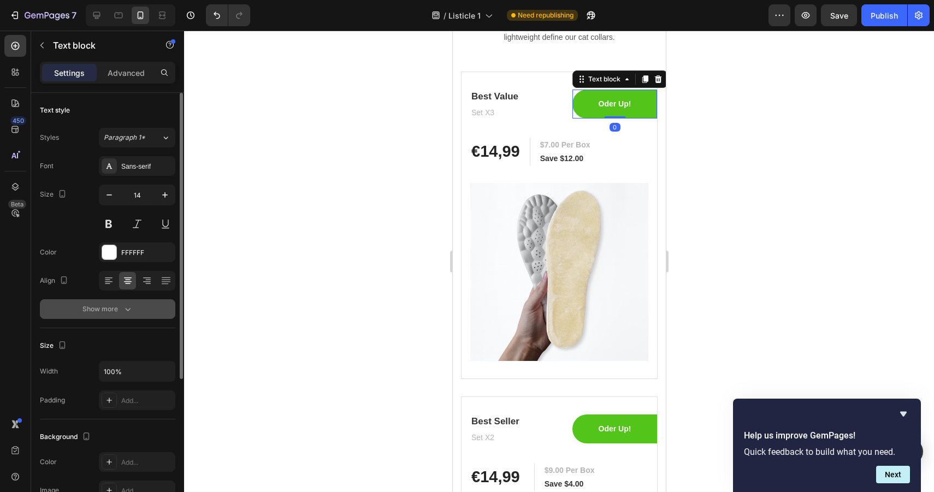
click at [117, 303] on button "Show more" at bounding box center [107, 309] width 135 height 20
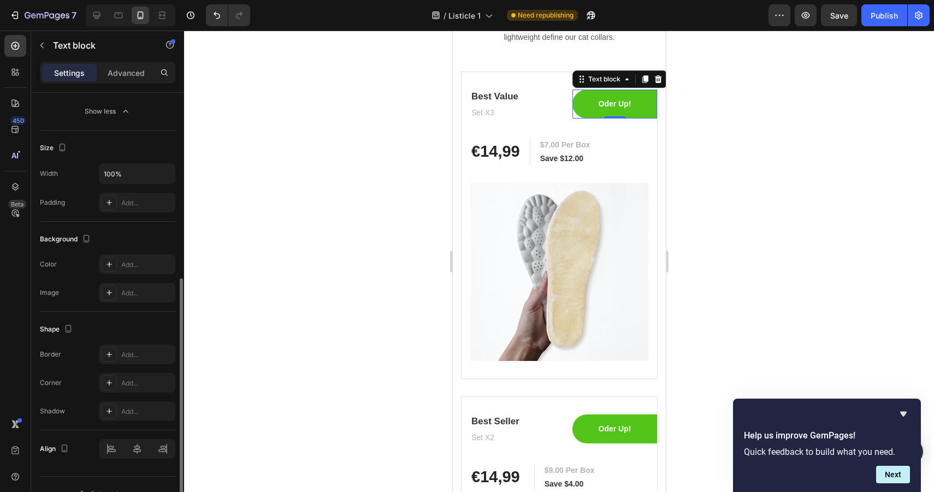
scroll to position [361, 0]
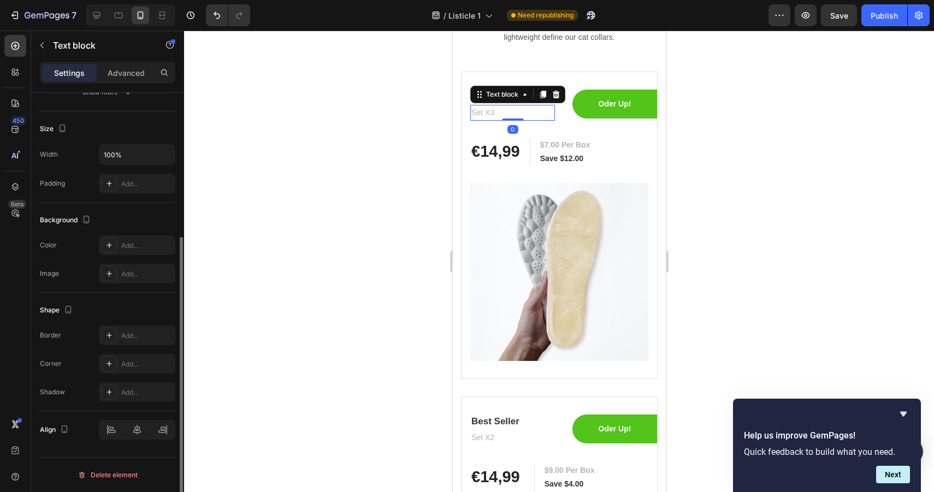
click at [496, 114] on p "Set X3" at bounding box center [512, 113] width 82 height 14
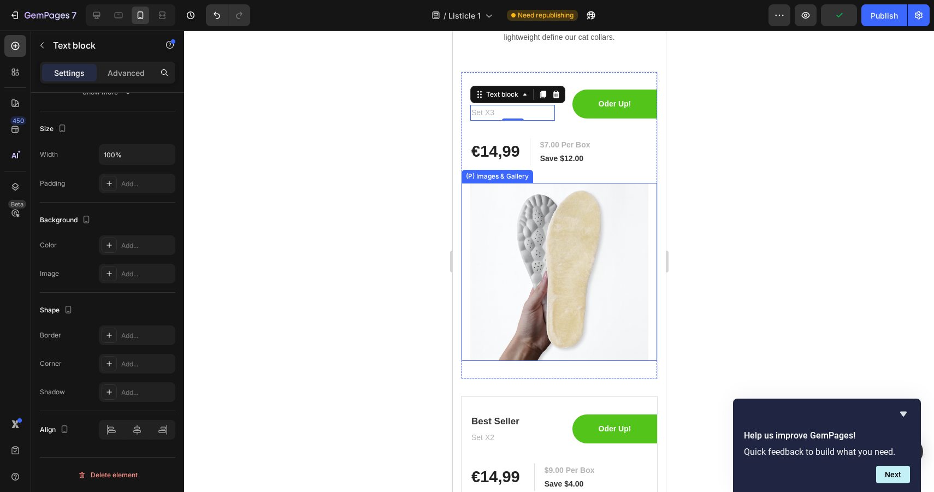
click at [507, 217] on img at bounding box center [559, 272] width 178 height 178
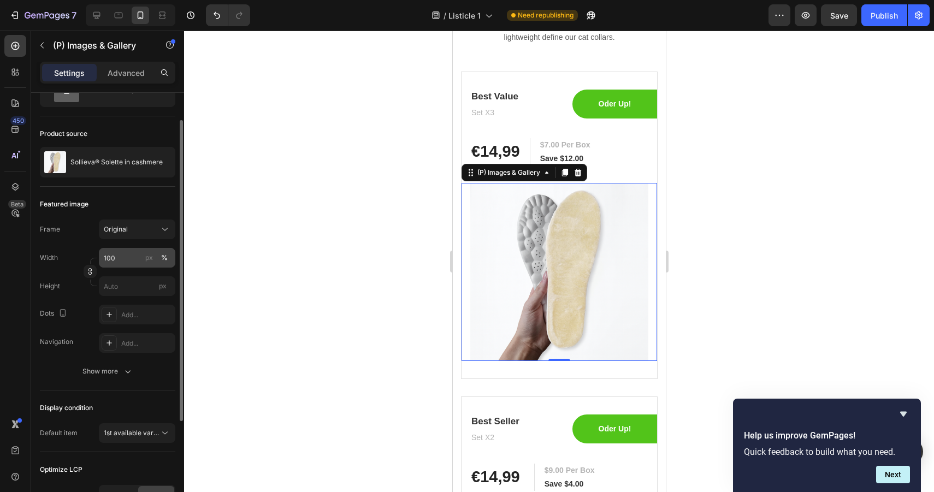
scroll to position [55, 0]
click at [115, 366] on div "Show more" at bounding box center [107, 370] width 51 height 11
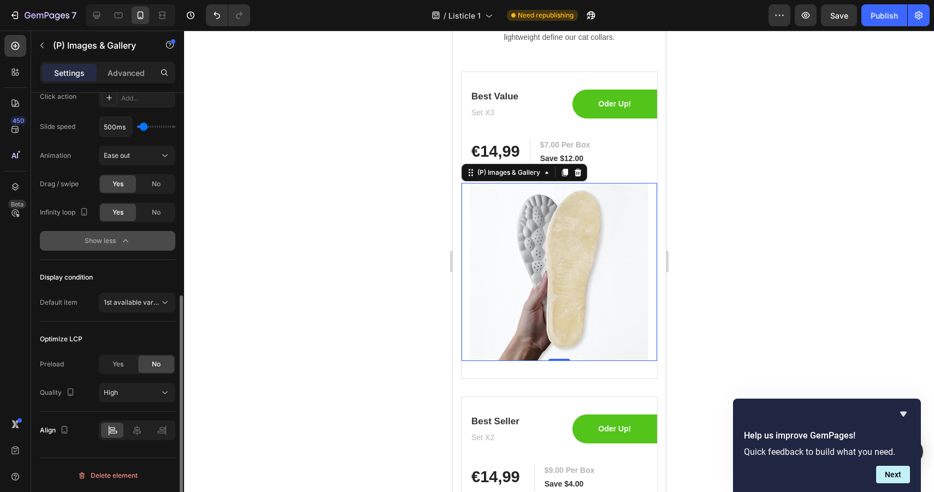
scroll to position [385, 0]
click at [154, 305] on span "1st available variant" at bounding box center [134, 302] width 61 height 8
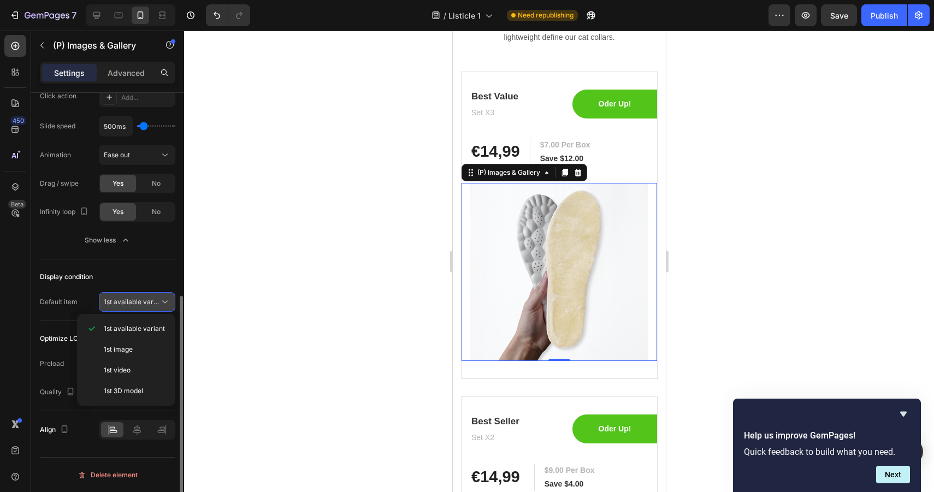
click at [154, 305] on span "1st available variant" at bounding box center [134, 302] width 61 height 8
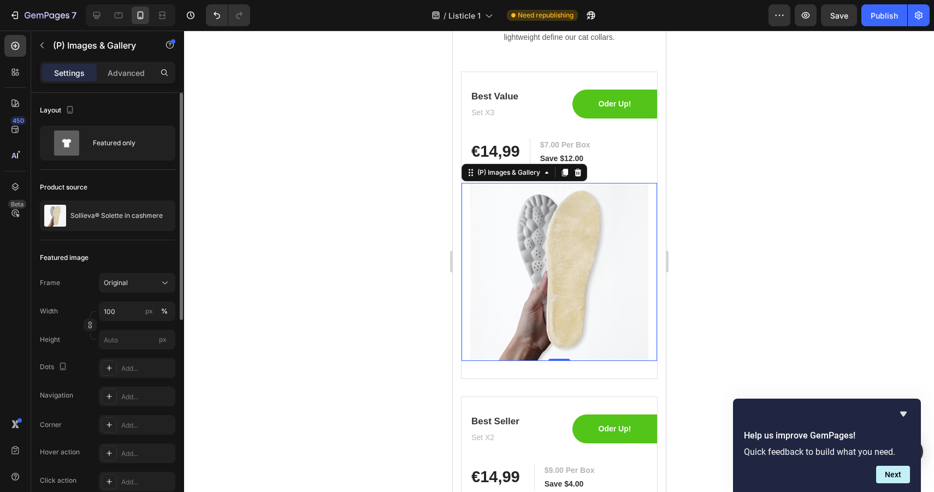
scroll to position [0, 0]
click at [133, 149] on div "Featured only" at bounding box center [126, 143] width 67 height 25
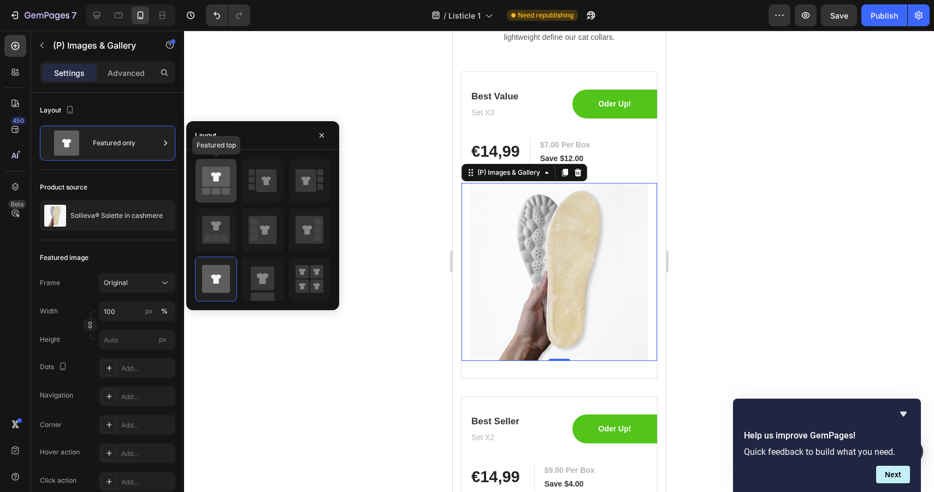
click at [225, 198] on div at bounding box center [216, 181] width 41 height 44
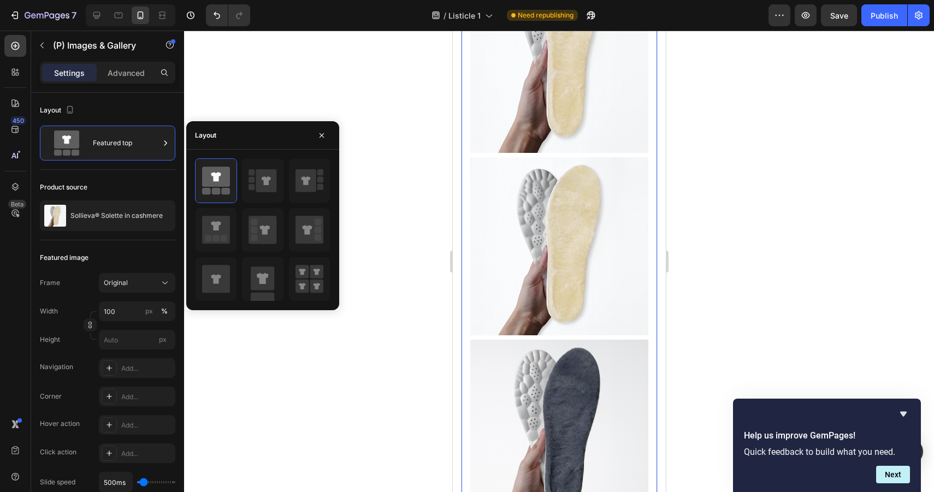
scroll to position [5312, 0]
click at [308, 184] on icon at bounding box center [305, 180] width 9 height 9
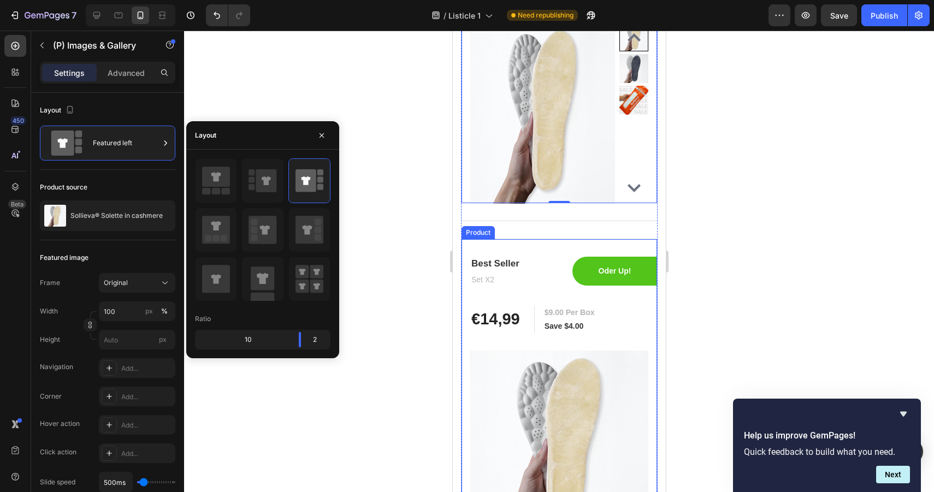
scroll to position [5061, 0]
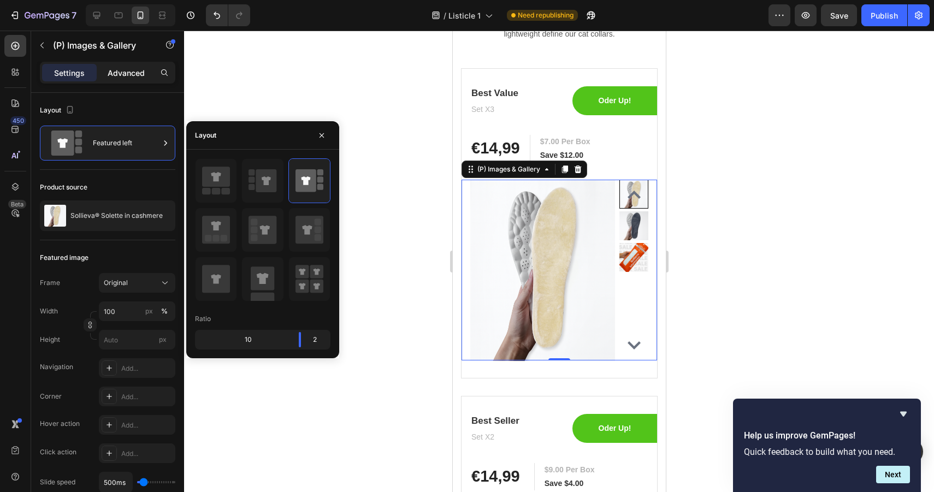
click at [140, 73] on p "Advanced" at bounding box center [126, 72] width 37 height 11
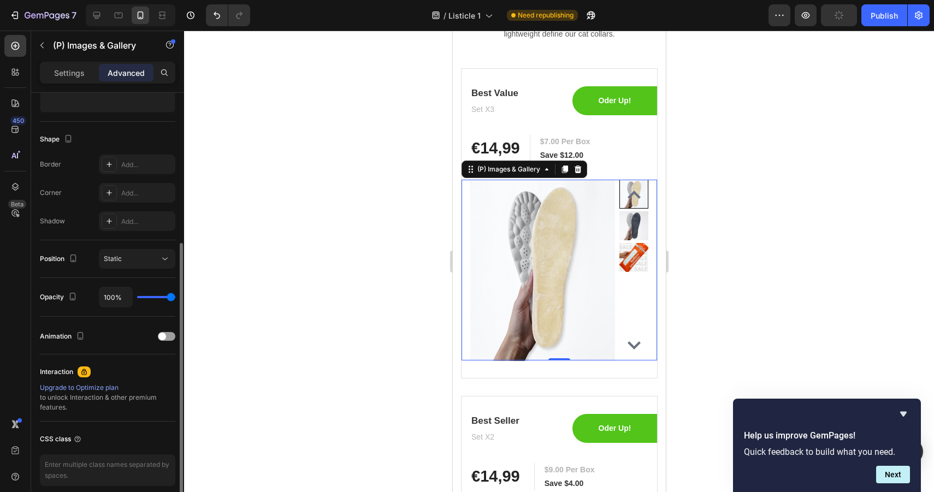
scroll to position [253, 0]
click at [609, 99] on p "Oder Up!" at bounding box center [614, 100] width 82 height 11
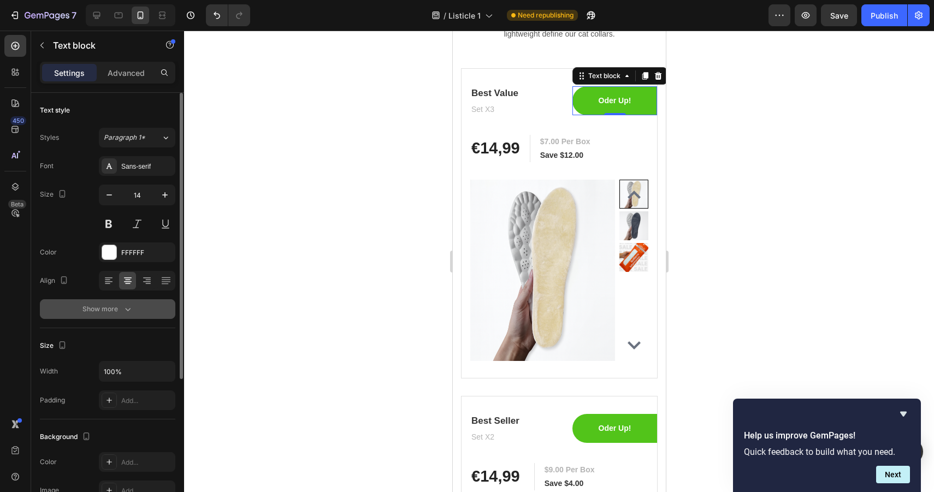
click at [114, 310] on div "Show more" at bounding box center [107, 309] width 51 height 11
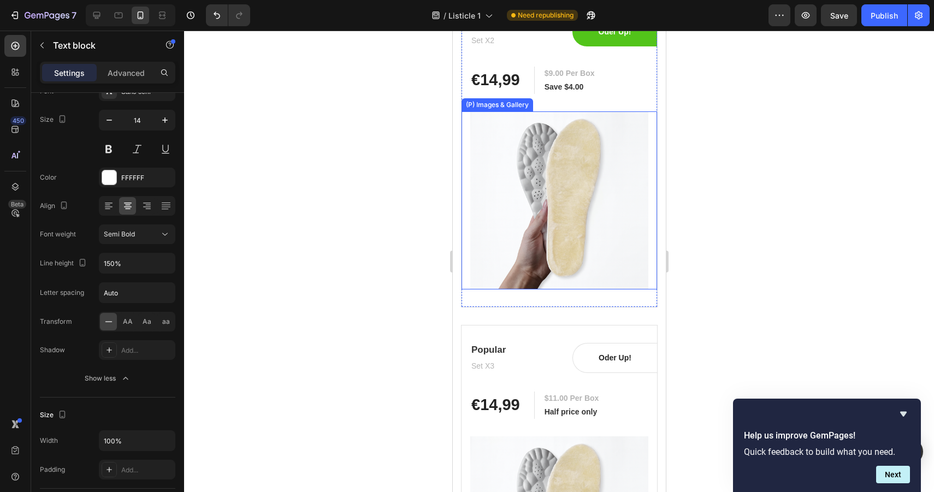
scroll to position [5589, 0]
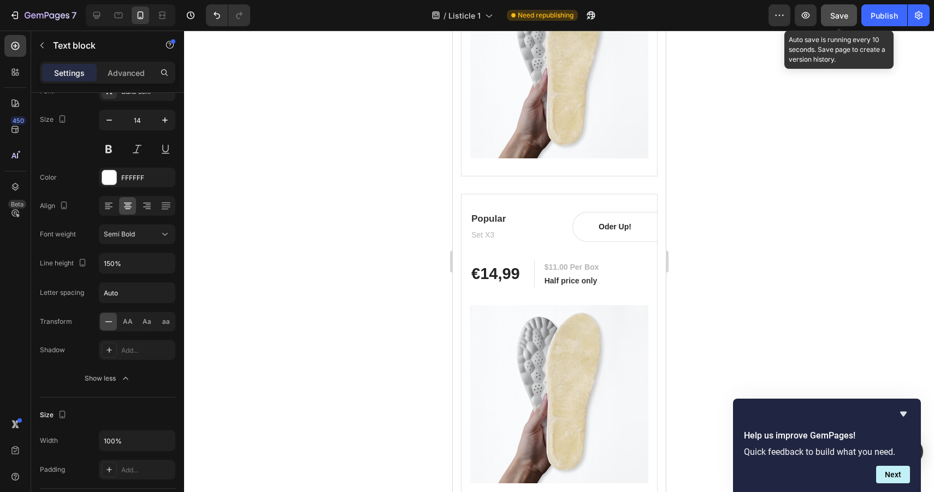
click at [849, 13] on button "Save" at bounding box center [839, 15] width 36 height 22
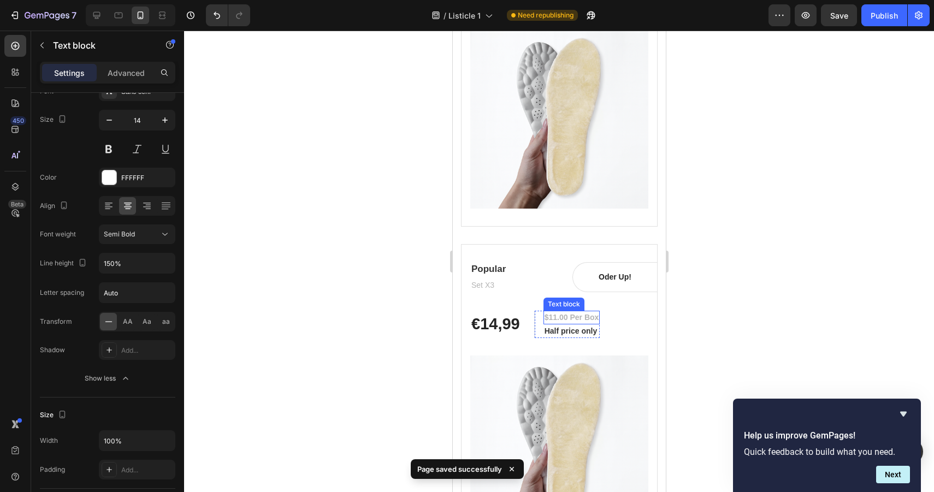
scroll to position [5535, 0]
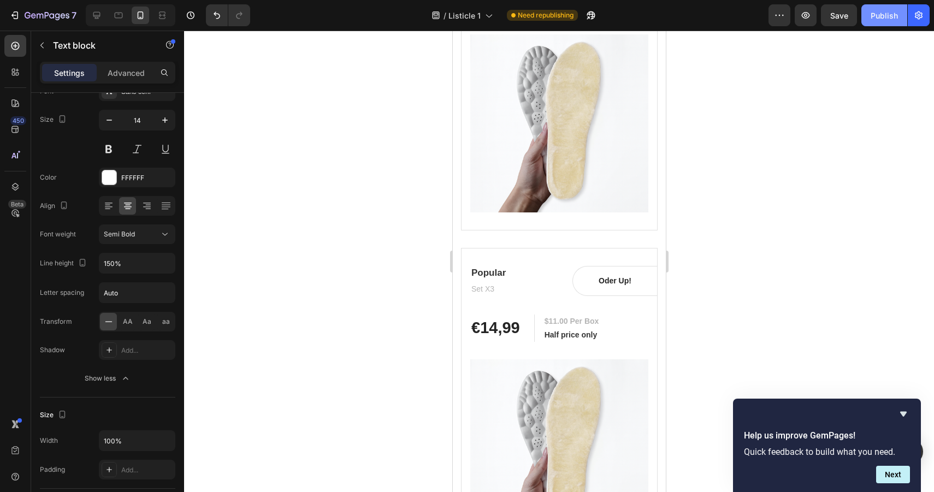
click at [880, 17] on div "Publish" at bounding box center [884, 15] width 27 height 11
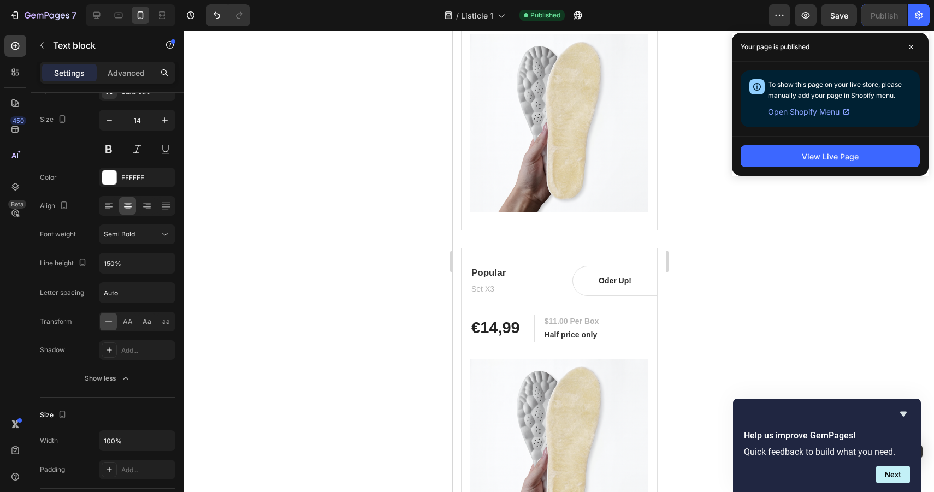
click at [819, 111] on span "Open Shopify Menu" at bounding box center [804, 111] width 72 height 13
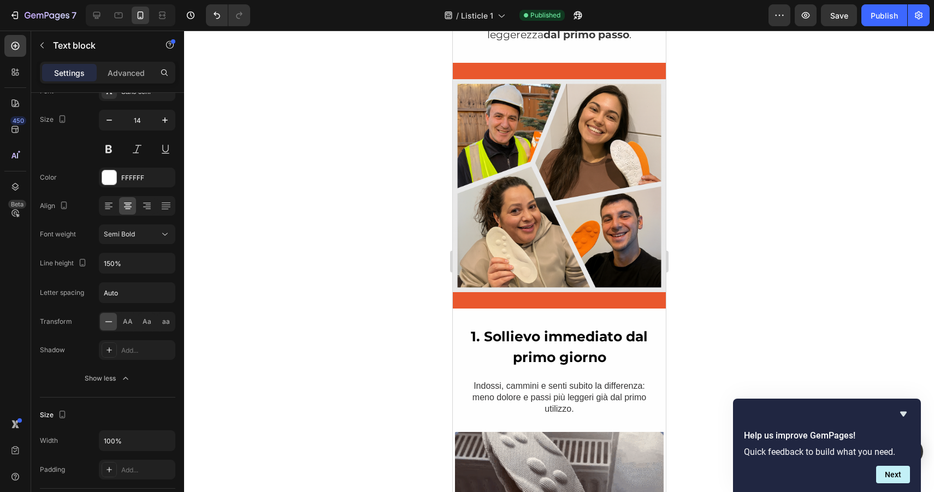
scroll to position [0, 0]
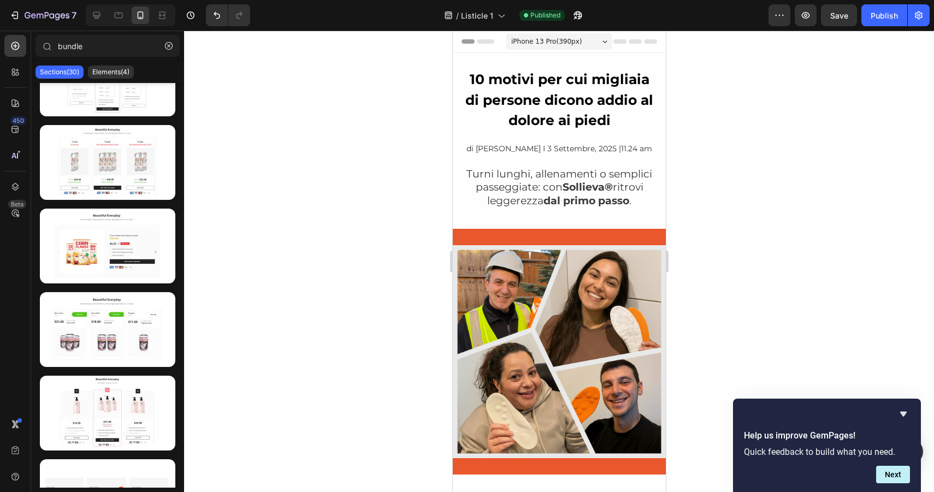
click at [492, 45] on span "Header" at bounding box center [485, 41] width 24 height 11
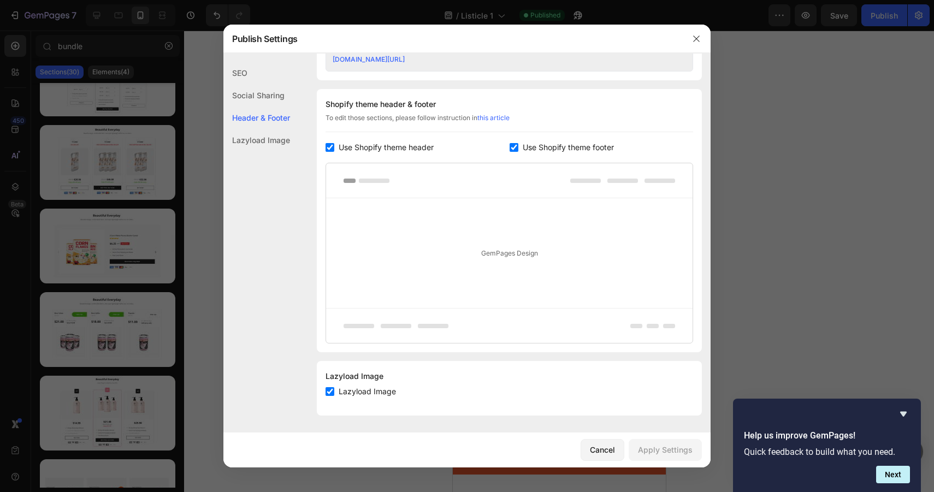
scroll to position [487, 0]
click at [696, 40] on icon "button" at bounding box center [696, 38] width 9 height 9
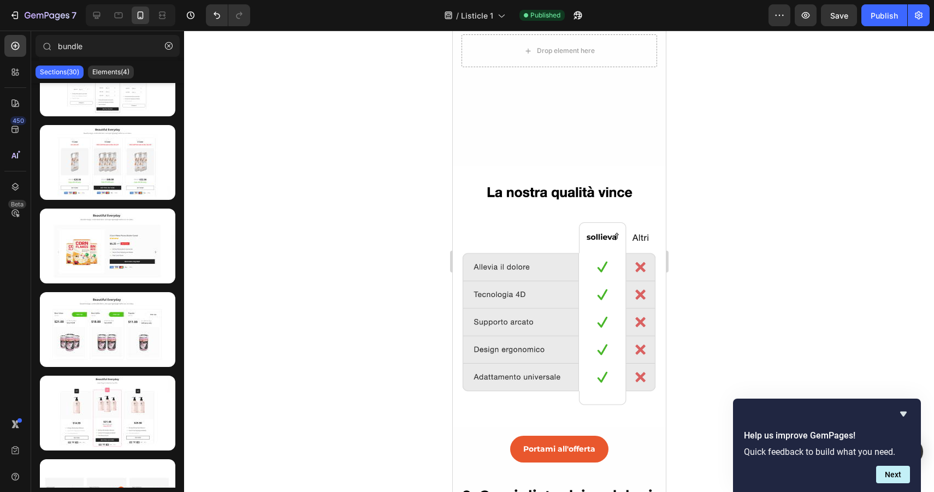
scroll to position [2267, 0]
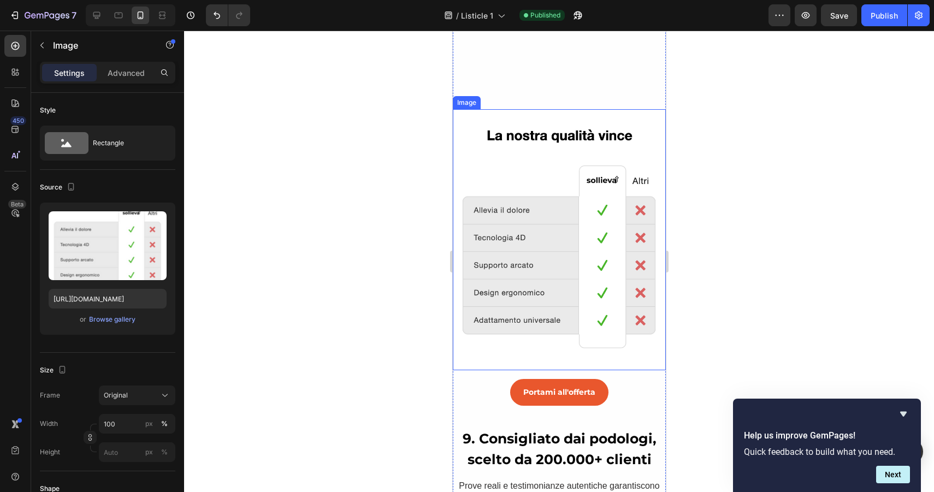
click at [568, 234] on img at bounding box center [558, 239] width 213 height 261
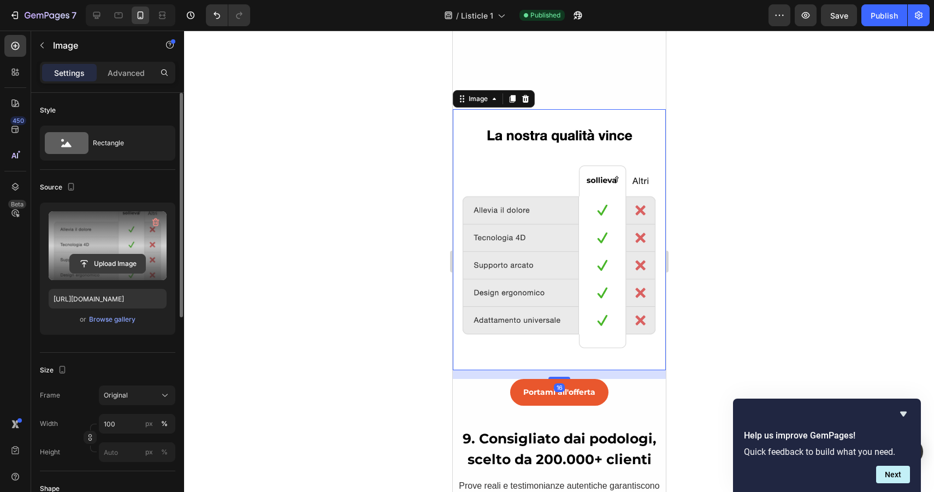
click at [122, 262] on input "file" at bounding box center [107, 264] width 75 height 19
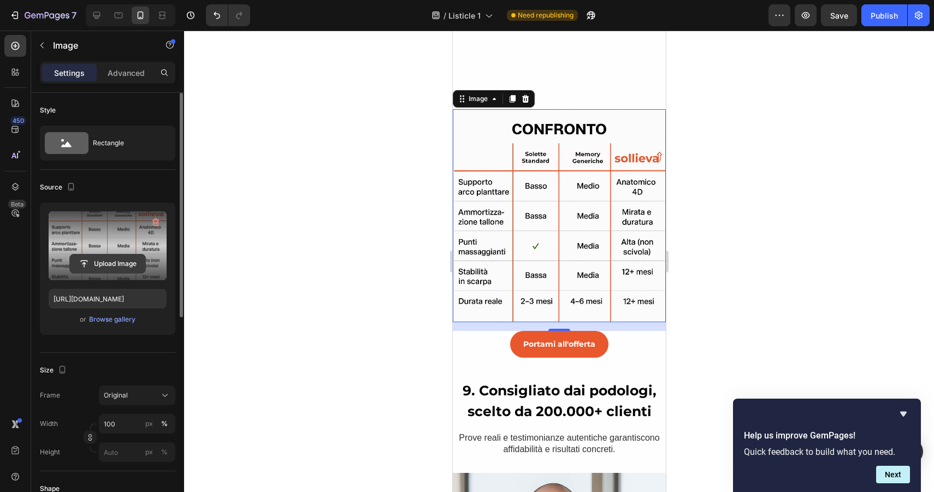
click at [105, 266] on input "file" at bounding box center [107, 264] width 75 height 19
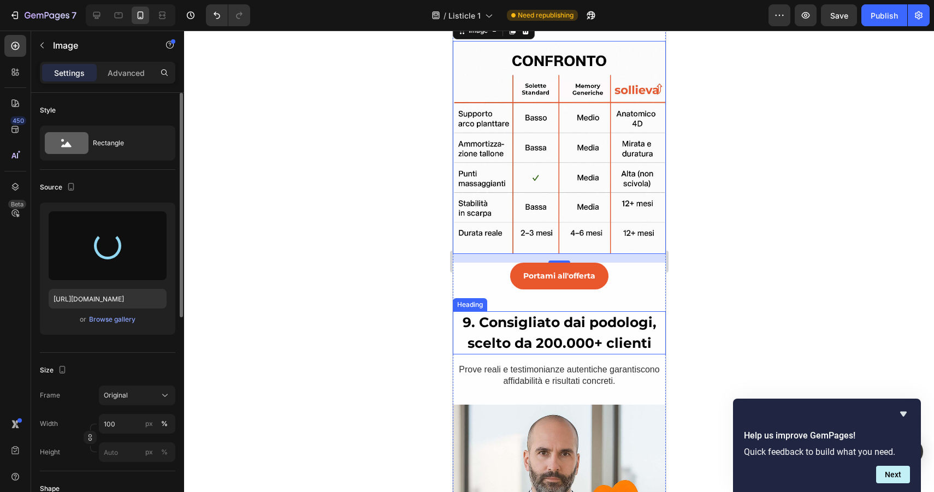
scroll to position [2337, 0]
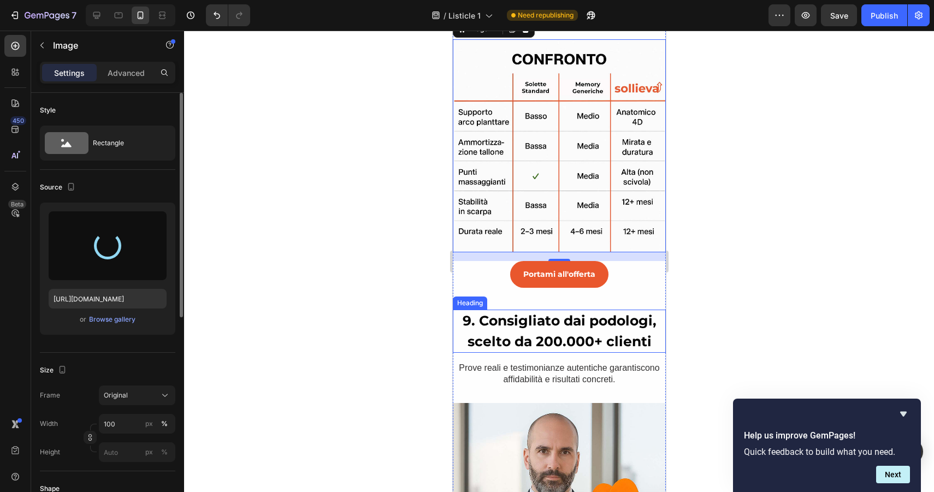
type input "https://cdn.shopify.com/s/files/1/0974/0350/2931/files/gempages_586171998485349…"
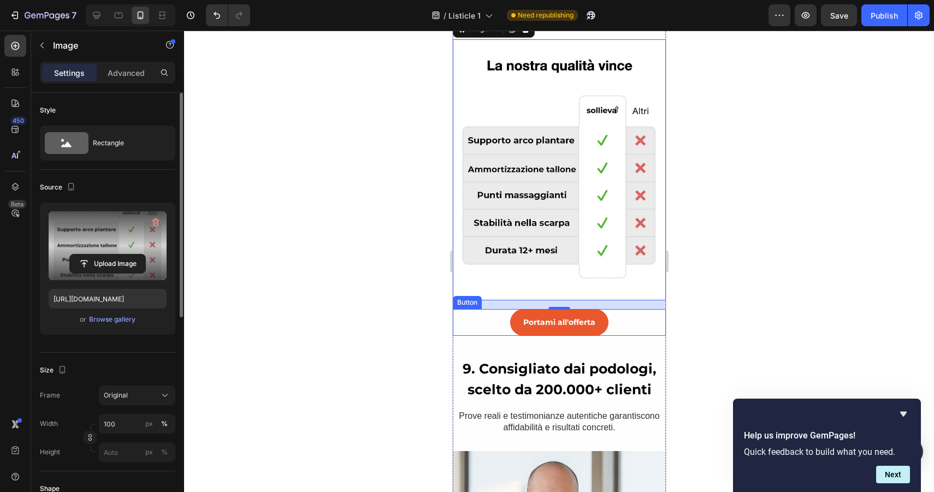
click at [761, 211] on div at bounding box center [559, 262] width 750 height 462
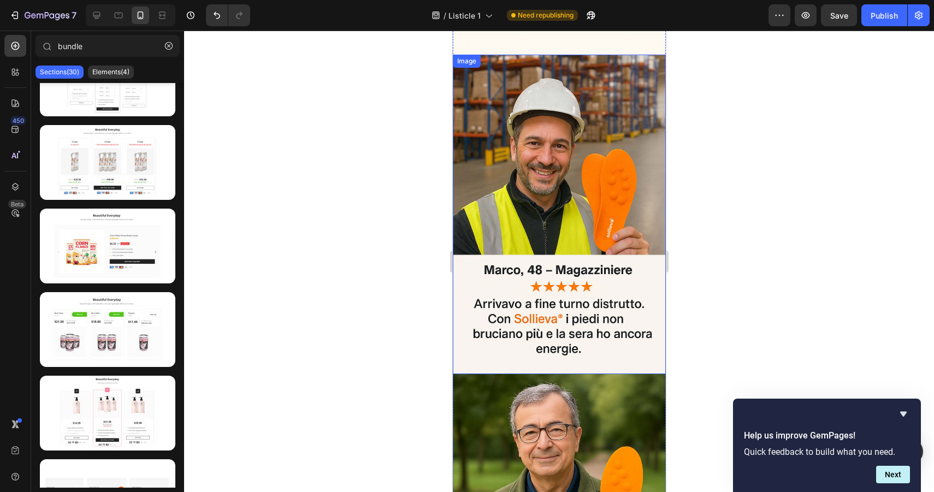
scroll to position [3081, 0]
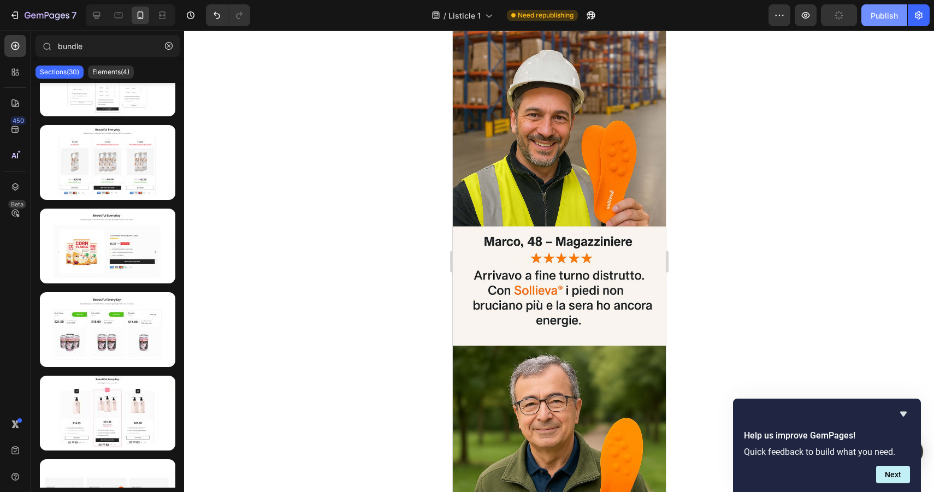
click at [873, 19] on div "Publish" at bounding box center [884, 15] width 27 height 11
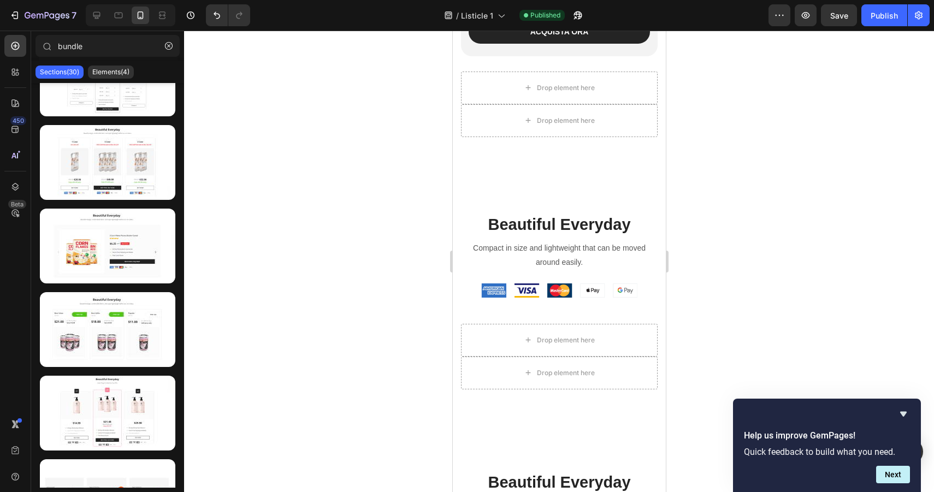
scroll to position [4564, 0]
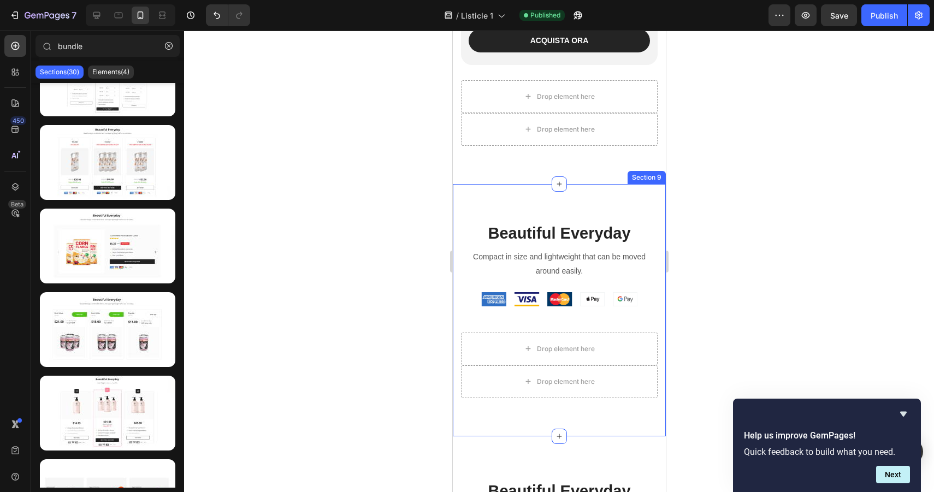
click at [634, 193] on div "Beautiful Everyday Heading Compact in size and lightweight that can be moved ar…" at bounding box center [558, 310] width 213 height 252
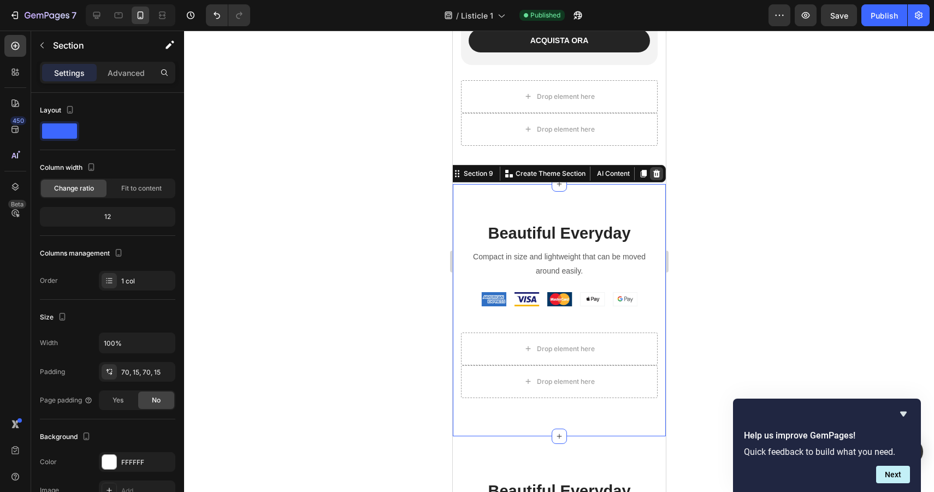
click at [653, 174] on icon at bounding box center [656, 173] width 9 height 9
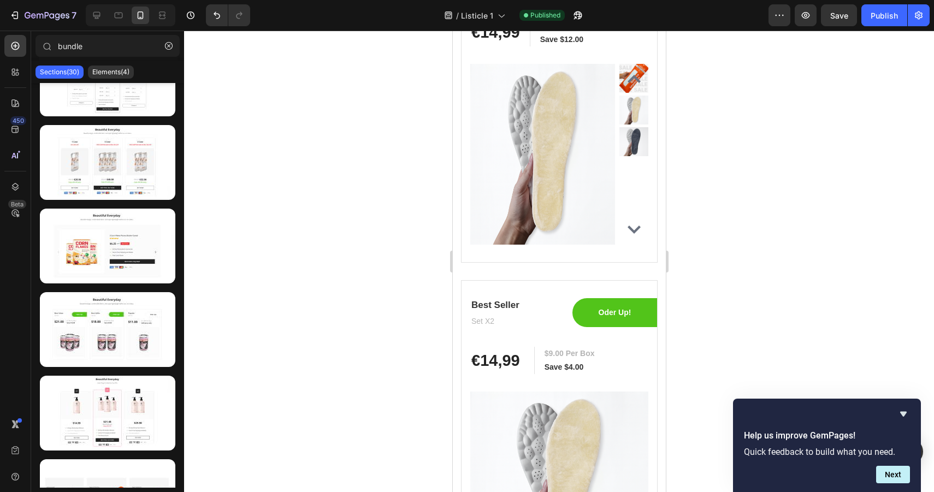
scroll to position [5041, 0]
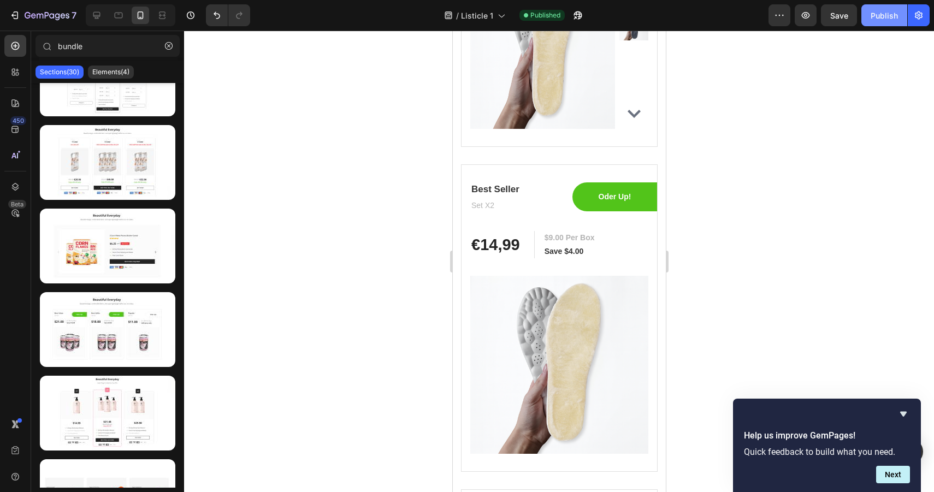
click at [883, 17] on div "Publish" at bounding box center [884, 15] width 27 height 11
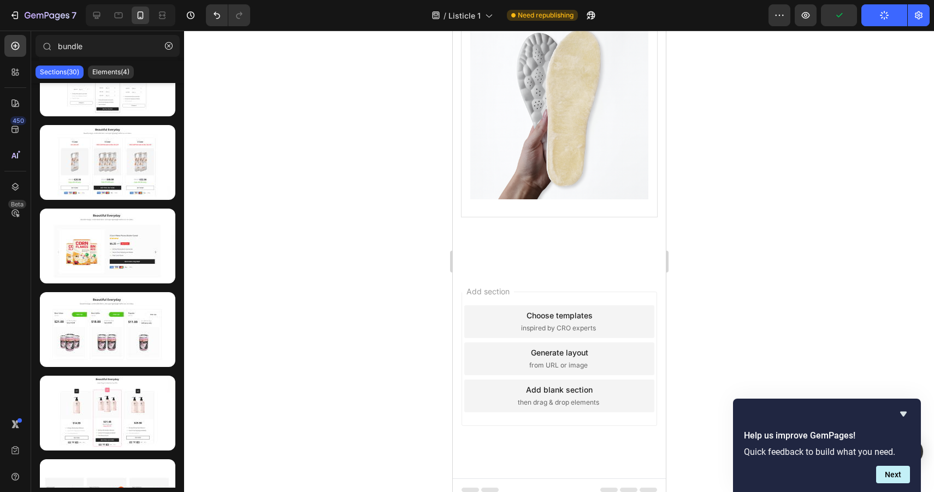
scroll to position [5630, 0]
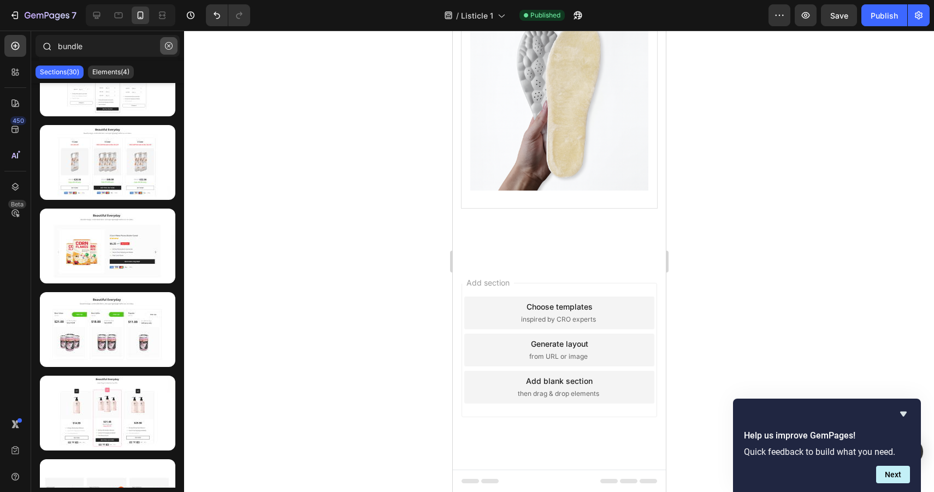
click at [166, 47] on icon "button" at bounding box center [169, 46] width 8 height 8
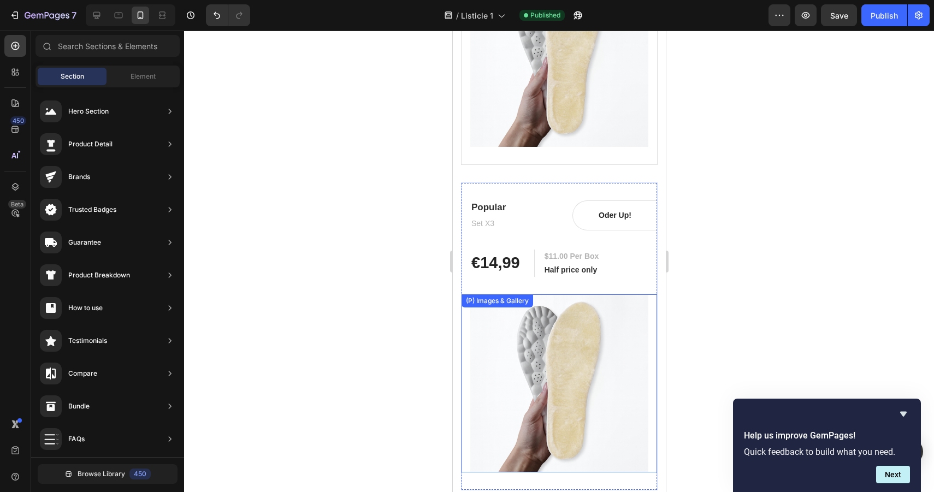
scroll to position [5301, 0]
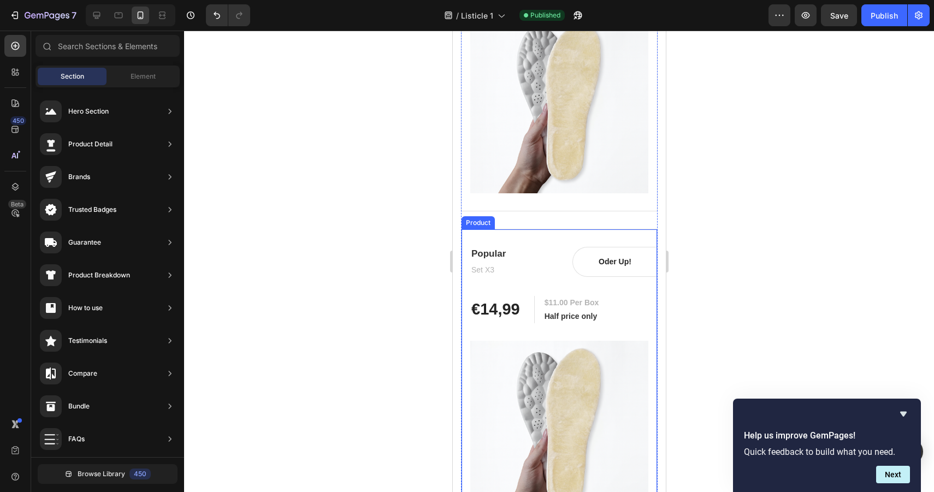
click at [597, 238] on div "Popular Heading Set X3 Text block Oder Up! Text block Row Row €14,99 (P) Price …" at bounding box center [559, 383] width 197 height 308
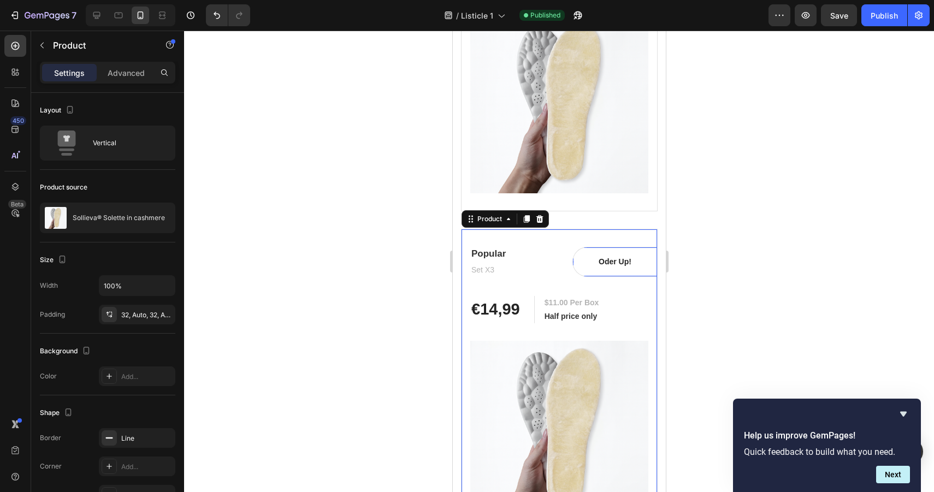
click at [600, 266] on p "Oder Up!" at bounding box center [615, 261] width 82 height 11
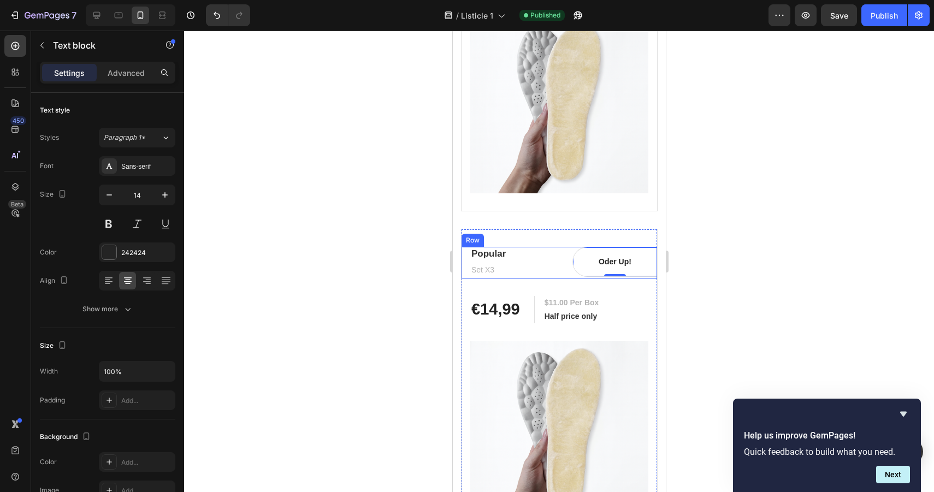
click at [569, 254] on div "Popular Heading Set X3 Text block Oder Up! Text block 0 Row Row" at bounding box center [559, 262] width 196 height 31
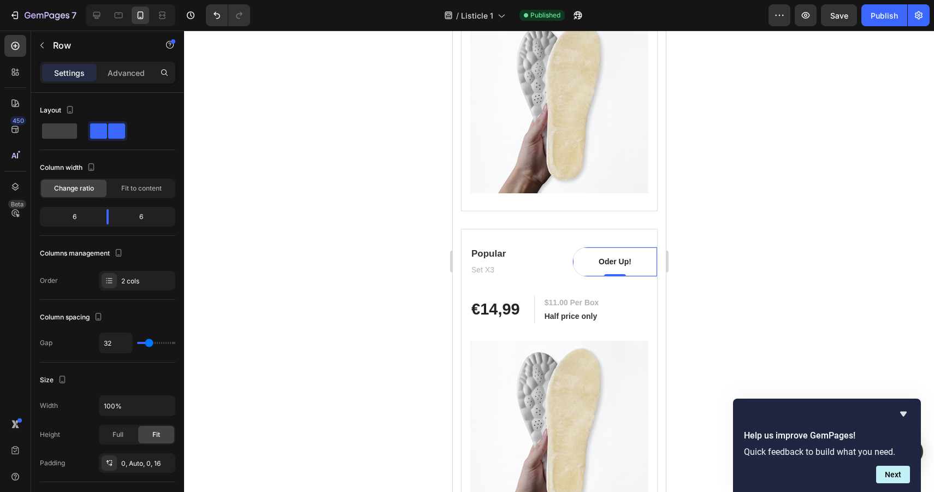
click at [607, 266] on p "Oder Up!" at bounding box center [615, 261] width 82 height 11
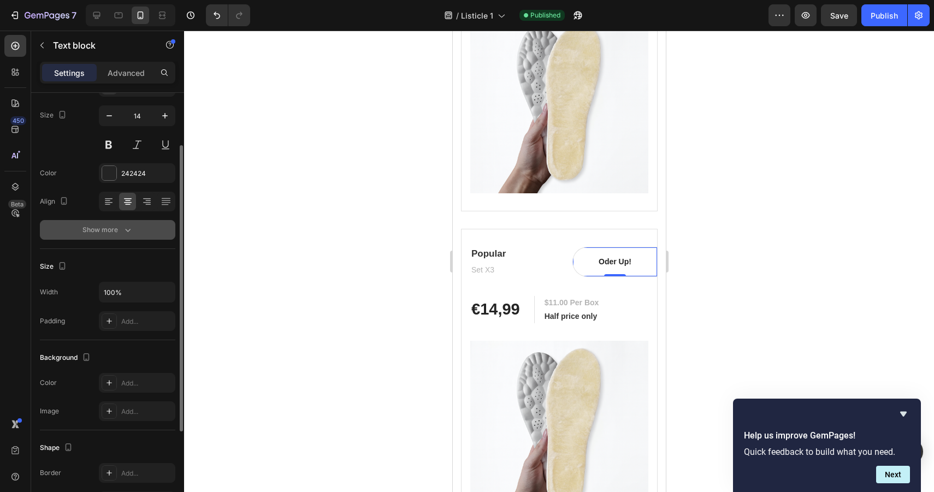
click at [127, 225] on icon "button" at bounding box center [127, 230] width 11 height 11
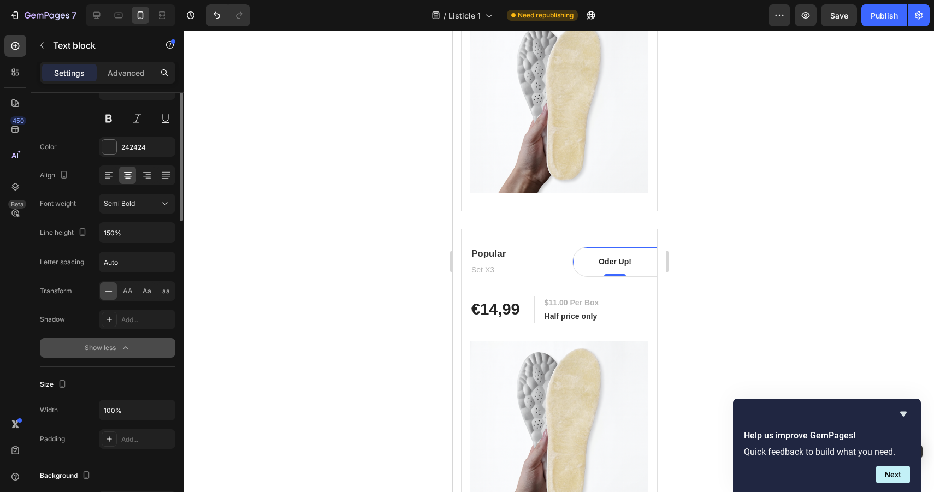
scroll to position [0, 0]
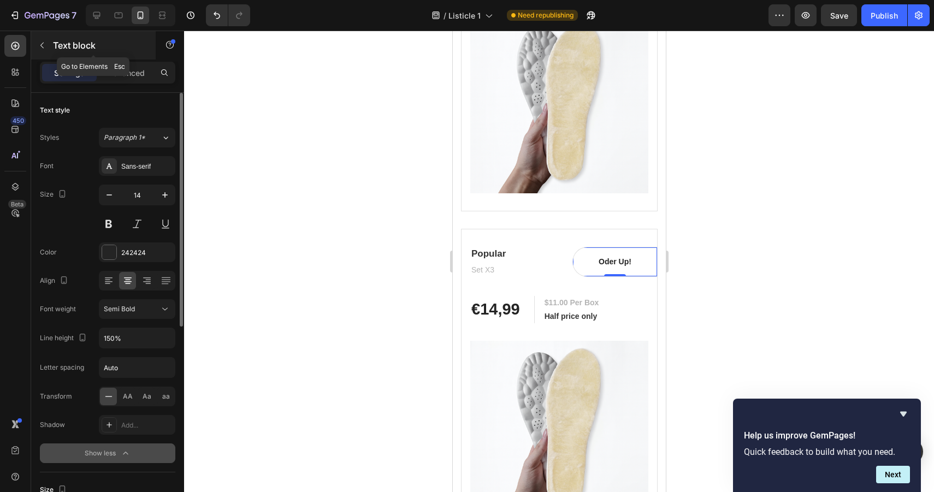
click at [44, 45] on icon "button" at bounding box center [42, 45] width 9 height 9
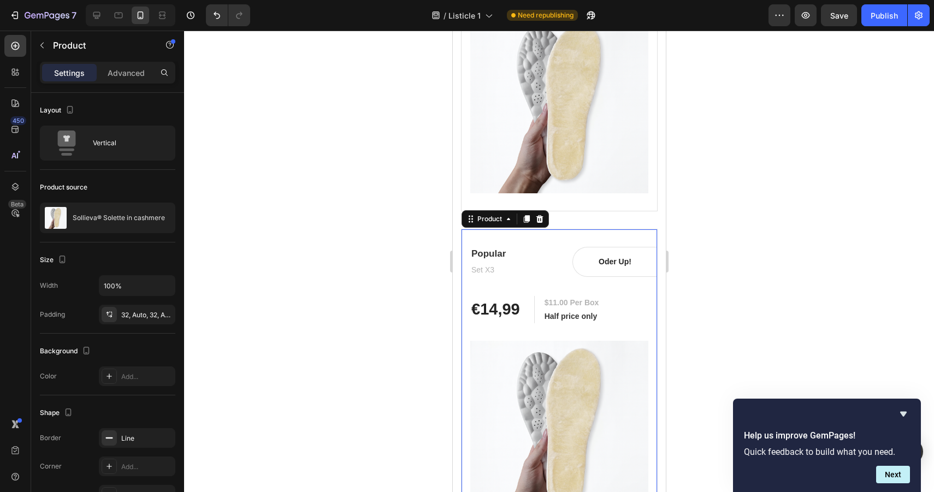
click at [553, 240] on div "Popular Heading Set X3 Text block Oder Up! Text block Row Row €14,99 (P) Price …" at bounding box center [559, 383] width 197 height 308
click at [120, 73] on p "Advanced" at bounding box center [126, 72] width 37 height 11
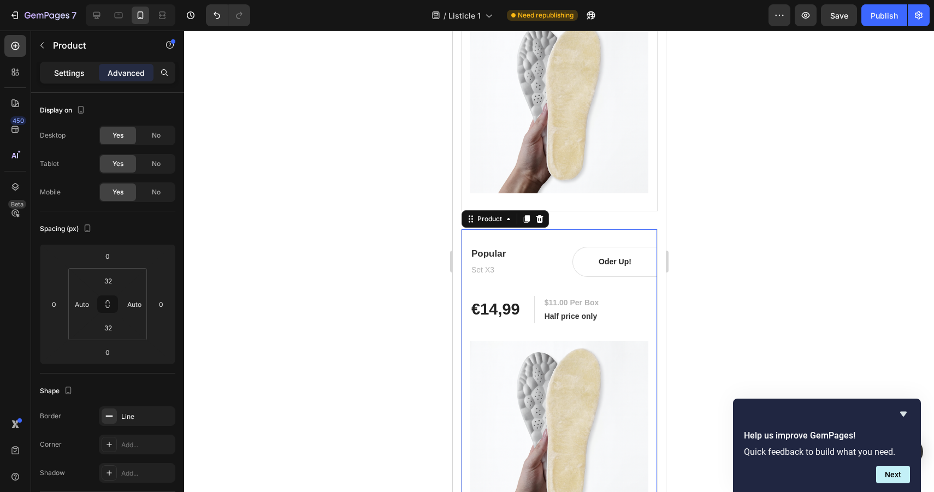
click at [55, 69] on p "Settings" at bounding box center [69, 72] width 31 height 11
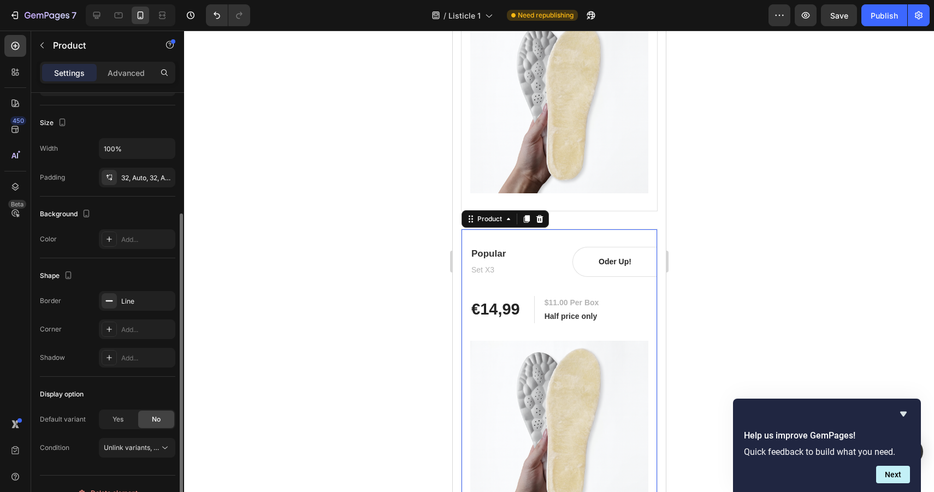
scroll to position [155, 0]
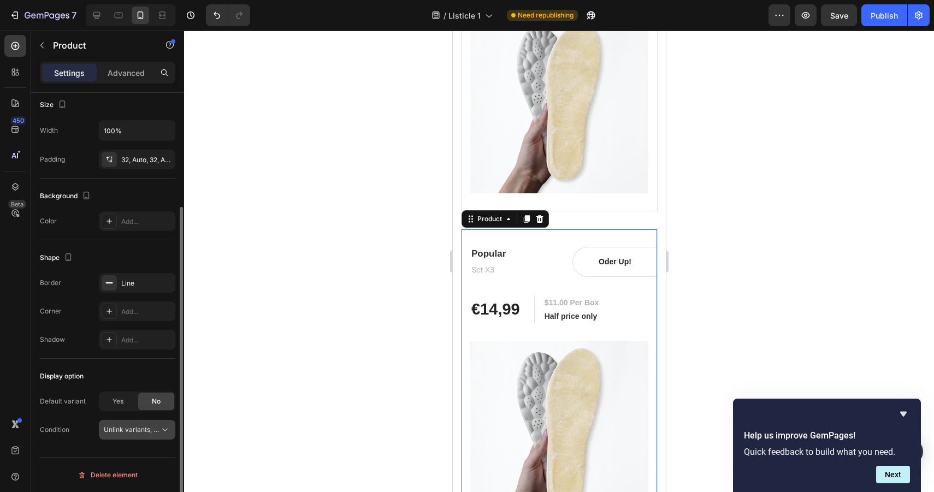
click at [142, 433] on span "Unlink variants, quantity <br> between same products" at bounding box center [188, 430] width 168 height 8
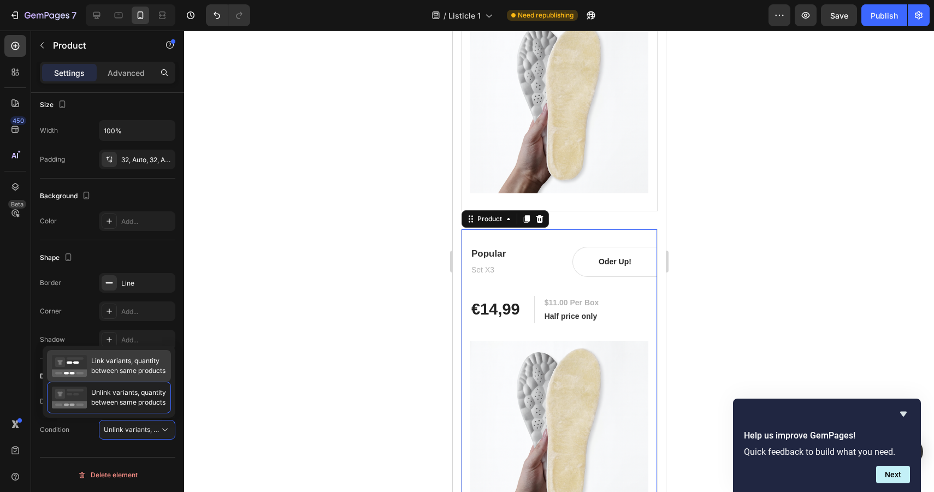
click at [143, 373] on span "Link variants, quantity between same products" at bounding box center [128, 366] width 74 height 20
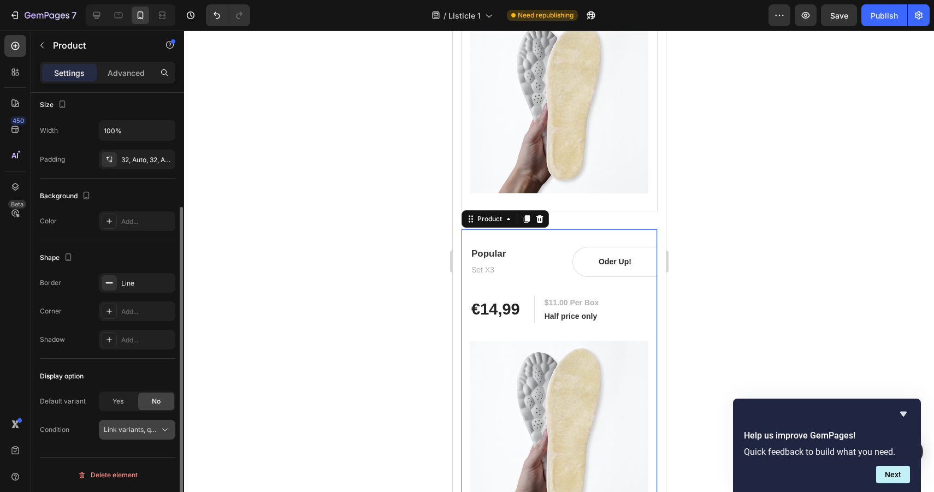
click at [151, 431] on span "Link variants, quantity <br> between same products" at bounding box center [184, 430] width 161 height 8
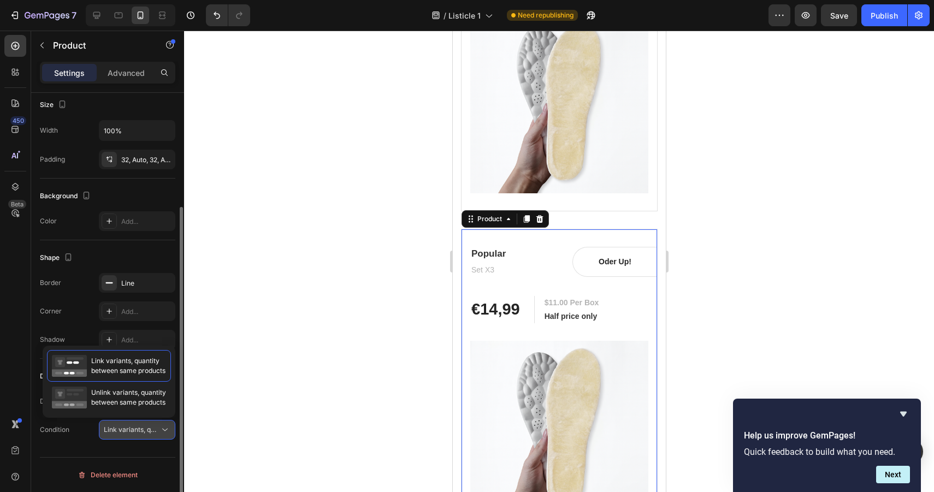
click at [144, 426] on span "Link variants, quantity <br> between same products" at bounding box center [184, 430] width 161 height 8
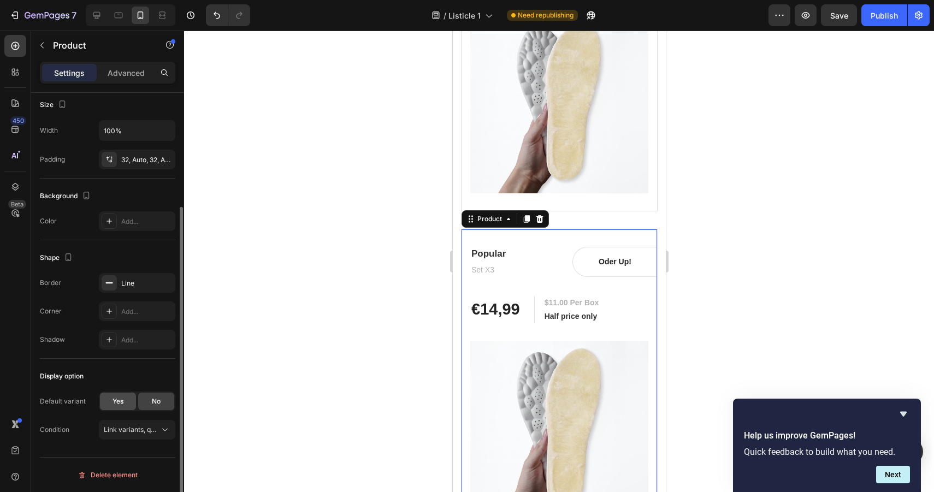
click at [125, 402] on div "Yes" at bounding box center [118, 401] width 36 height 17
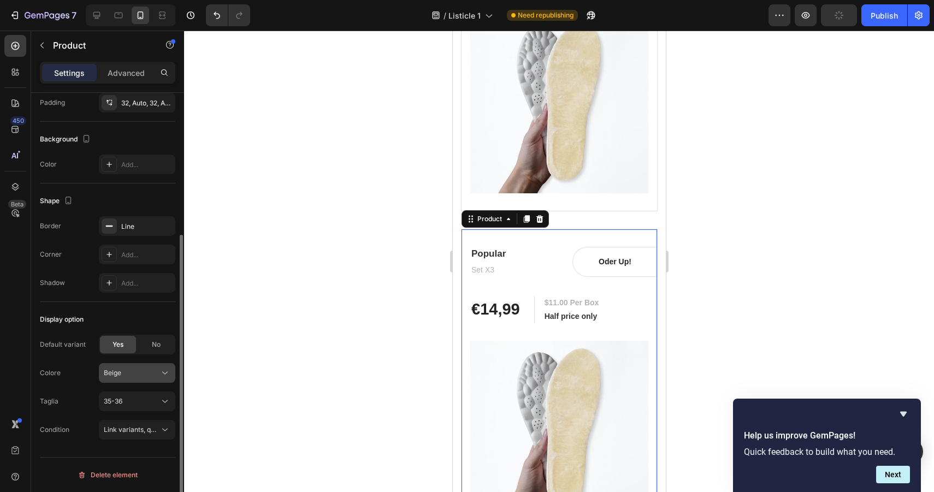
click at [143, 372] on div "Beige" at bounding box center [131, 373] width 54 height 10
click at [144, 373] on div "Beige" at bounding box center [131, 373] width 54 height 10
click at [146, 426] on span "Link variants, quantity <br> between same products" at bounding box center [184, 430] width 161 height 8
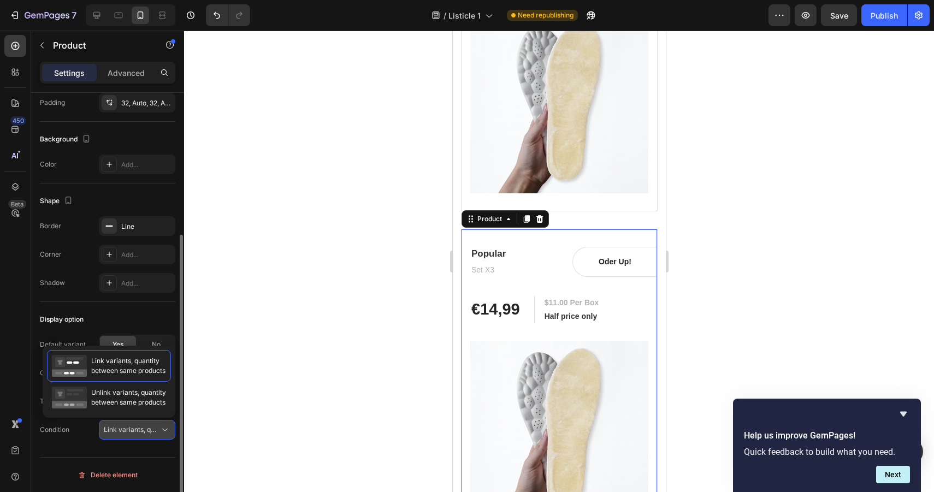
click at [146, 426] on span "Link variants, quantity <br> between same products" at bounding box center [184, 430] width 161 height 8
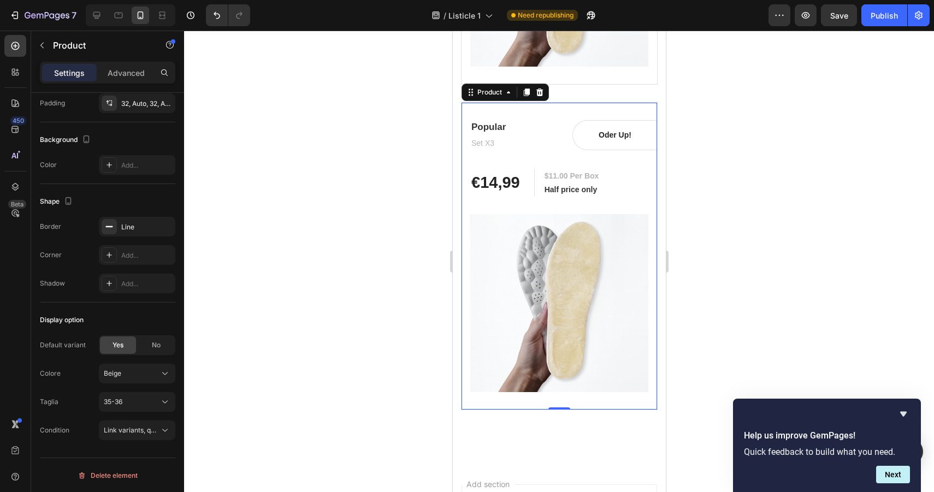
scroll to position [5423, 0]
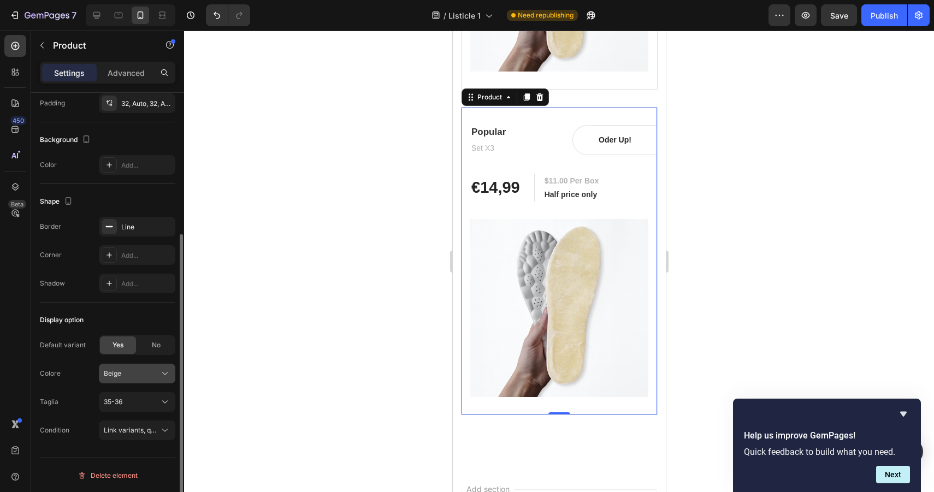
click at [151, 369] on div "Beige" at bounding box center [131, 374] width 54 height 10
click at [155, 372] on div "Beige" at bounding box center [131, 374] width 54 height 10
click at [155, 347] on span "No" at bounding box center [156, 345] width 9 height 10
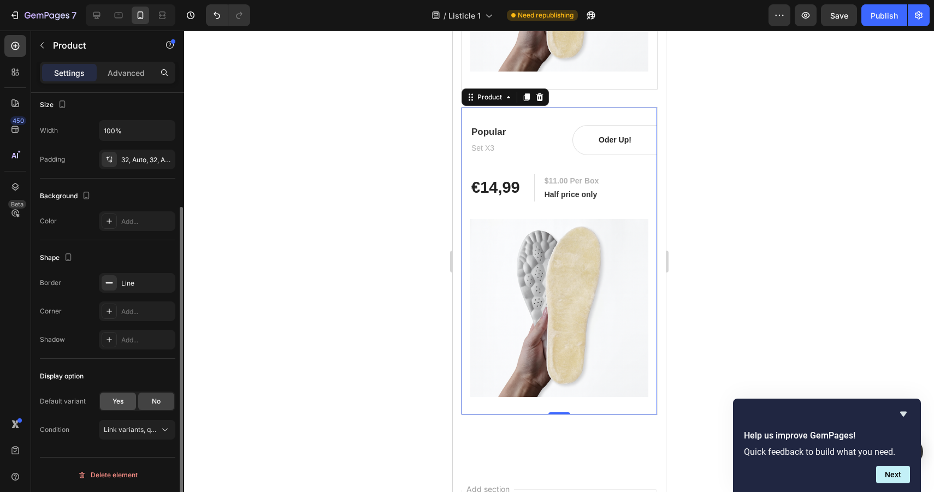
click at [116, 393] on div "Yes" at bounding box center [118, 401] width 36 height 17
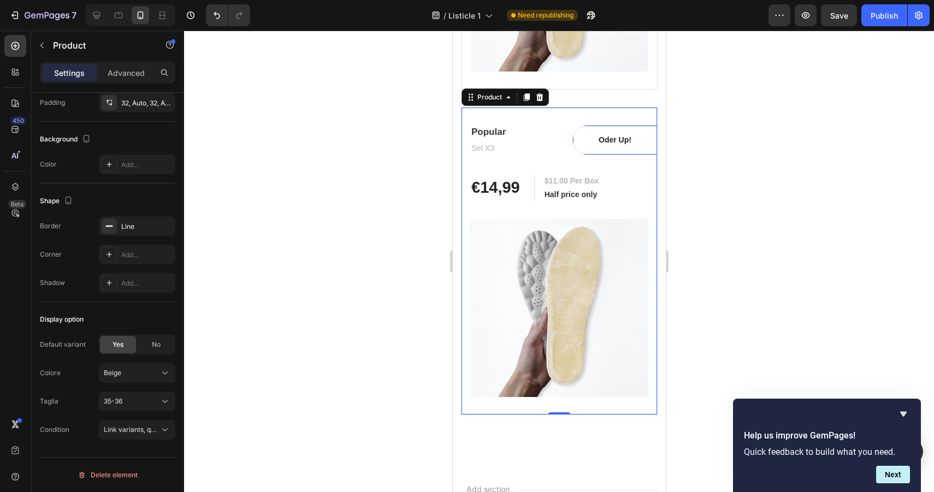
click at [618, 139] on p "Oder Up!" at bounding box center [615, 139] width 82 height 11
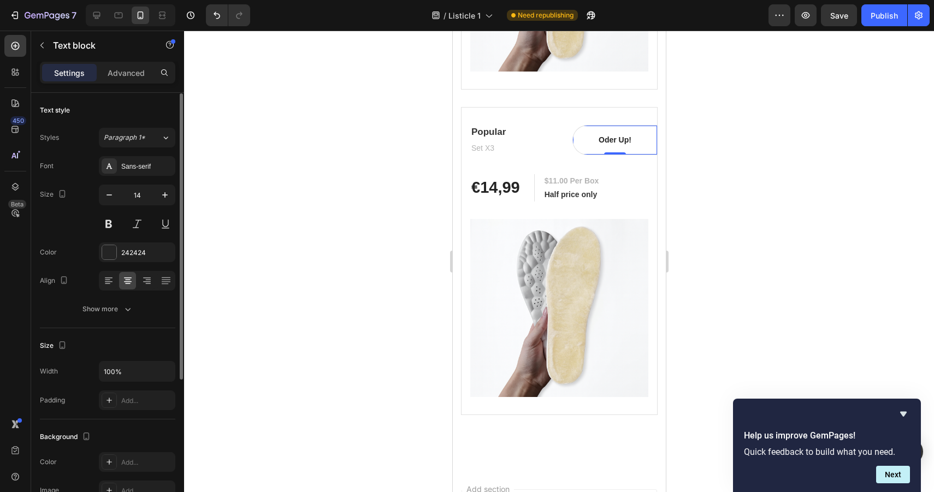
scroll to position [32, 0]
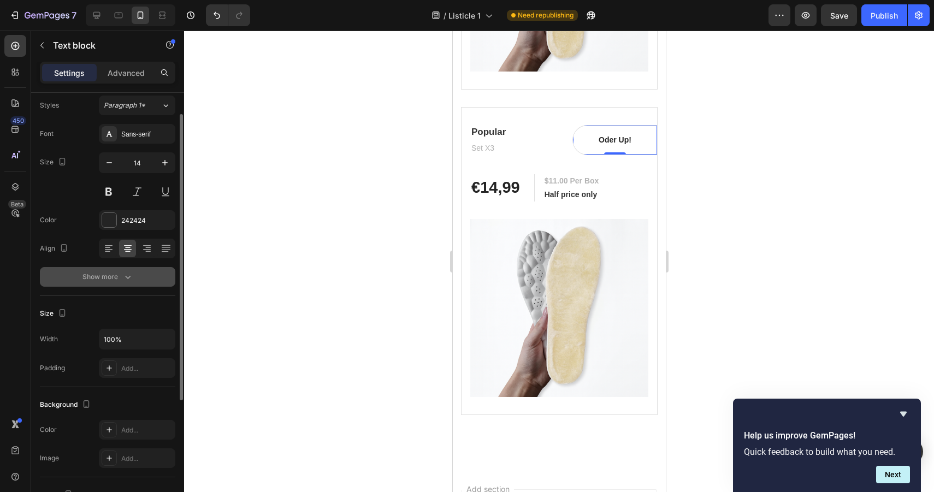
click at [116, 278] on div "Show more" at bounding box center [107, 277] width 51 height 11
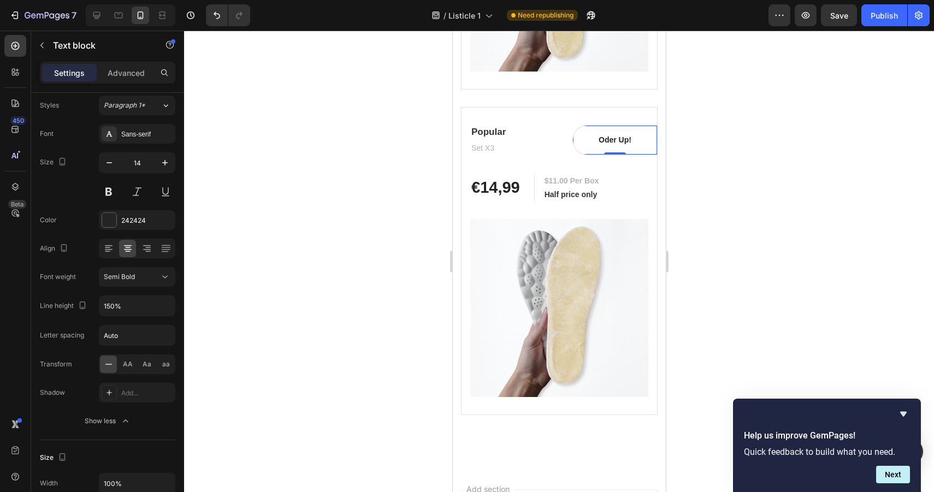
click at [615, 140] on p "Oder Up!" at bounding box center [615, 139] width 82 height 11
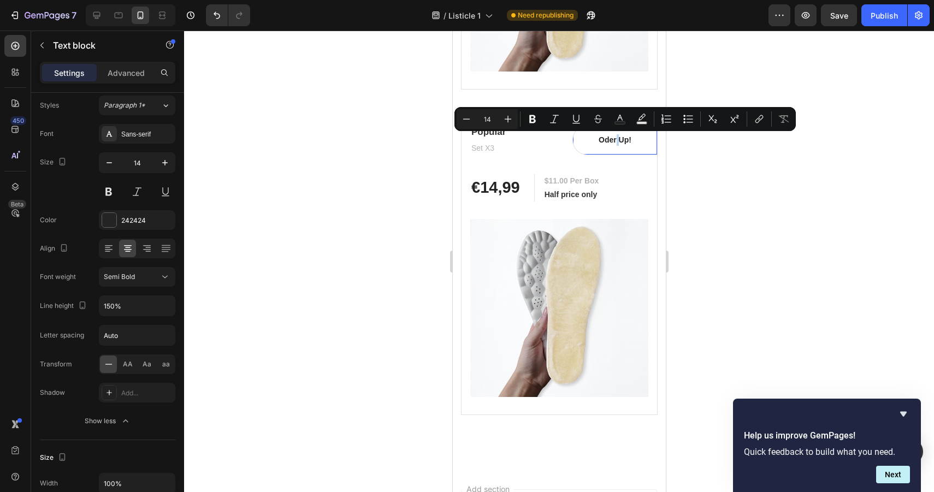
click at [599, 150] on div "Oder Up! Text block 0" at bounding box center [615, 140] width 84 height 29
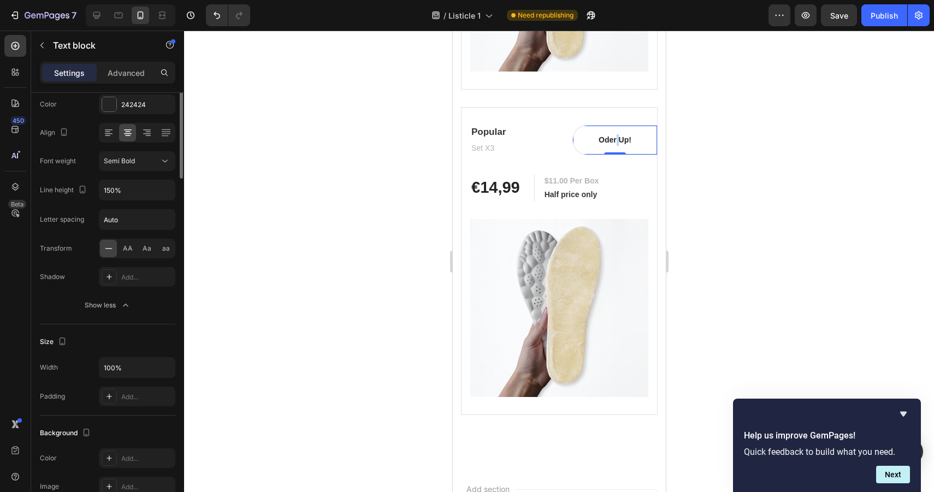
scroll to position [0, 0]
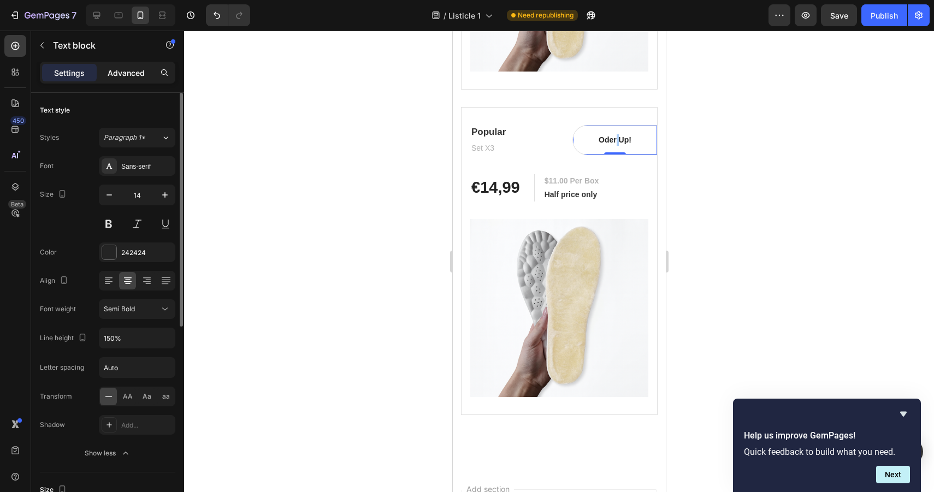
click at [114, 74] on p "Advanced" at bounding box center [126, 72] width 37 height 11
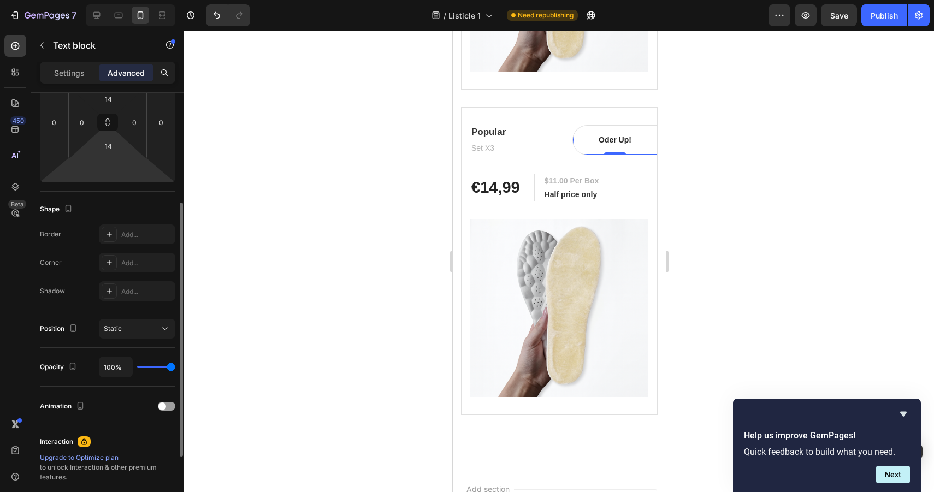
scroll to position [184, 0]
click at [120, 321] on button "Static" at bounding box center [137, 327] width 76 height 20
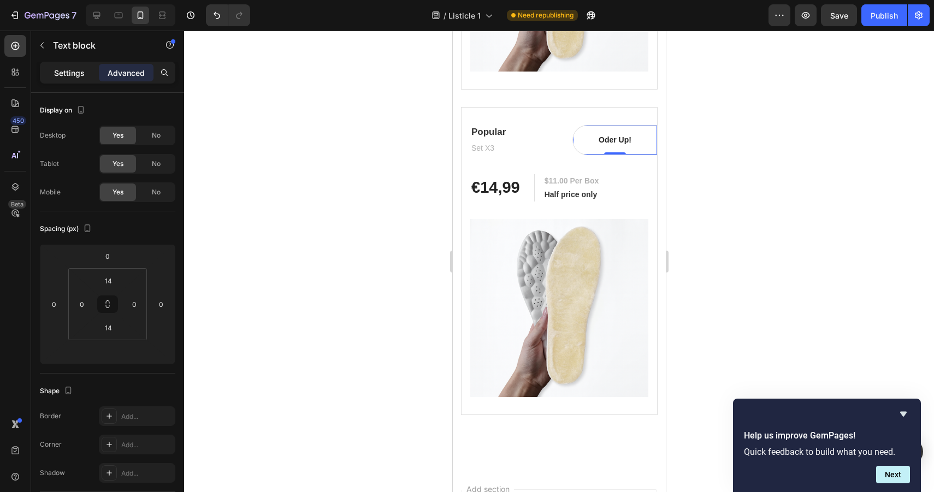
click at [64, 69] on p "Settings" at bounding box center [69, 72] width 31 height 11
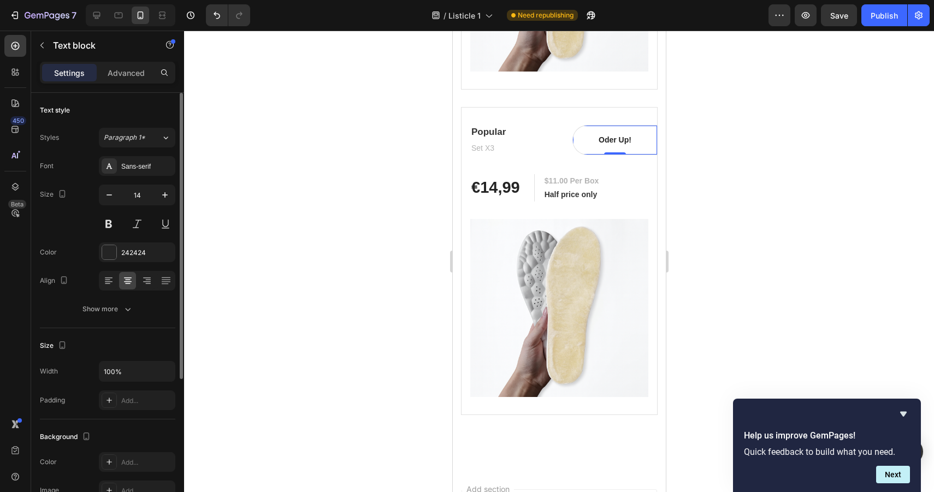
scroll to position [6, 0]
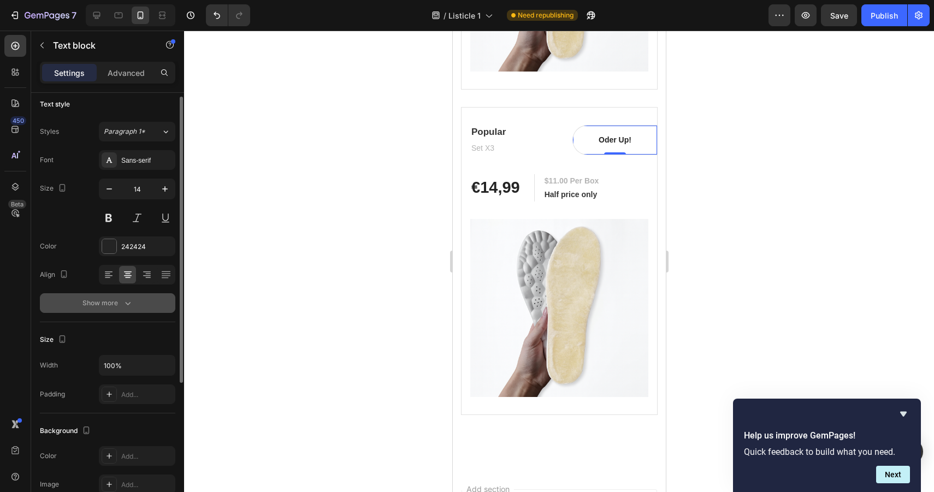
click at [108, 304] on div "Show more" at bounding box center [107, 303] width 51 height 11
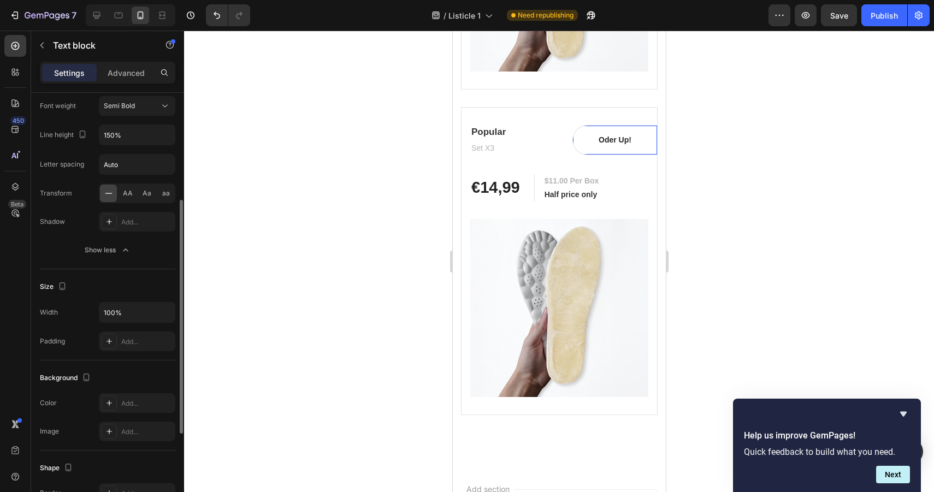
scroll to position [204, 0]
click at [106, 344] on icon at bounding box center [109, 341] width 9 height 9
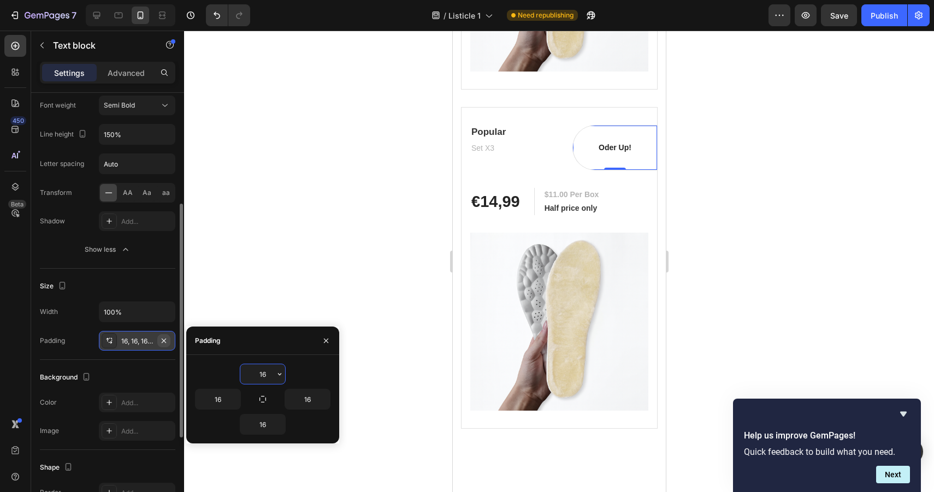
click at [161, 340] on icon "button" at bounding box center [164, 341] width 9 height 9
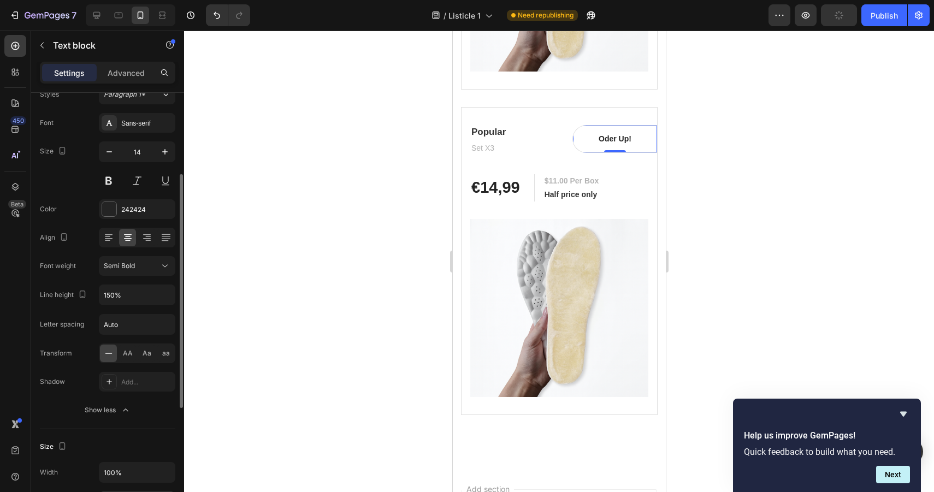
scroll to position [0, 0]
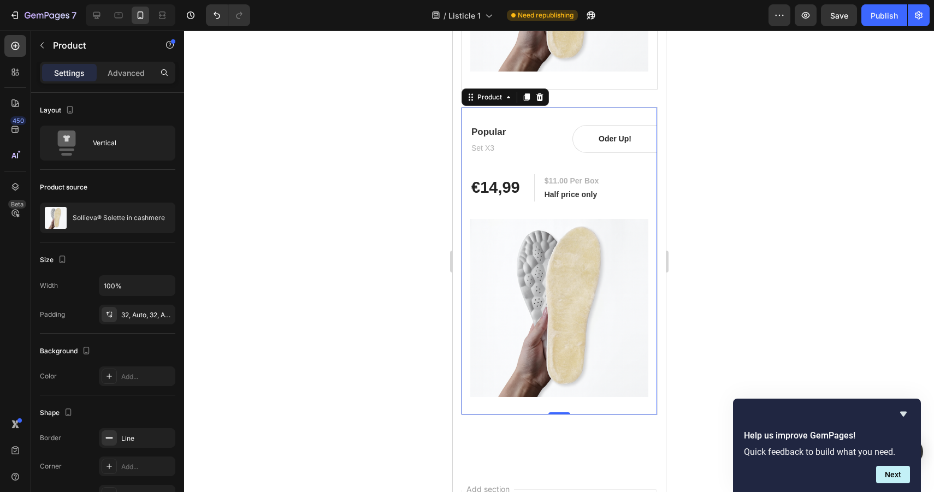
click at [547, 121] on div "Popular Heading Set X3 Text block Oder Up! Text block Row Row €14,99 (P) Price …" at bounding box center [559, 261] width 197 height 308
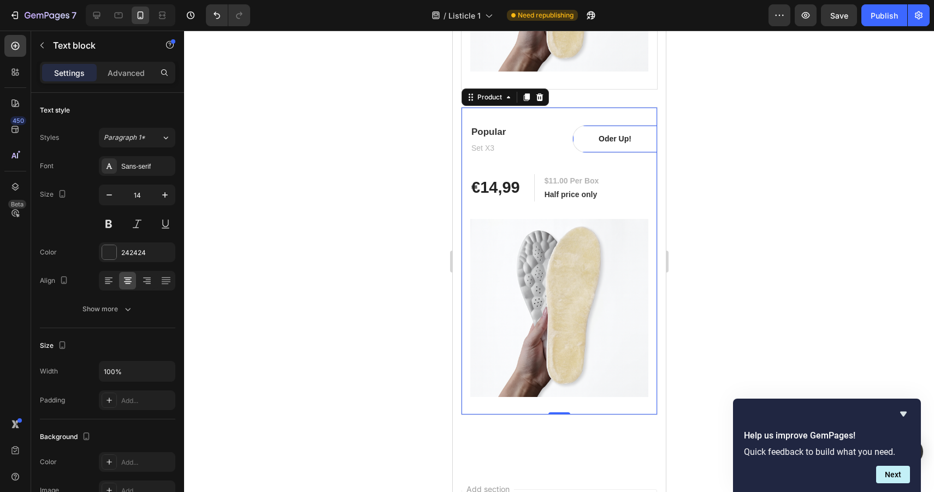
click at [618, 139] on p "Oder Up!" at bounding box center [615, 138] width 84 height 11
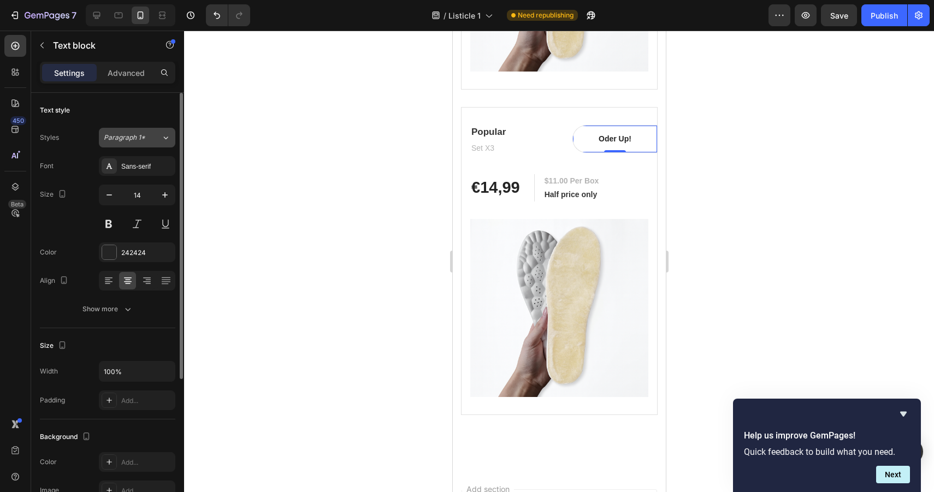
click at [142, 139] on span "Paragraph 1*" at bounding box center [125, 138] width 42 height 10
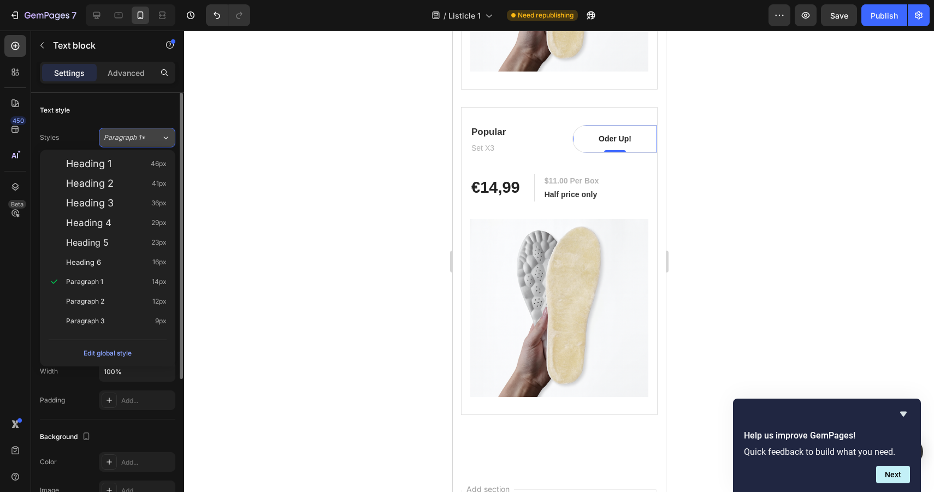
click at [142, 139] on span "Paragraph 1*" at bounding box center [125, 138] width 42 height 10
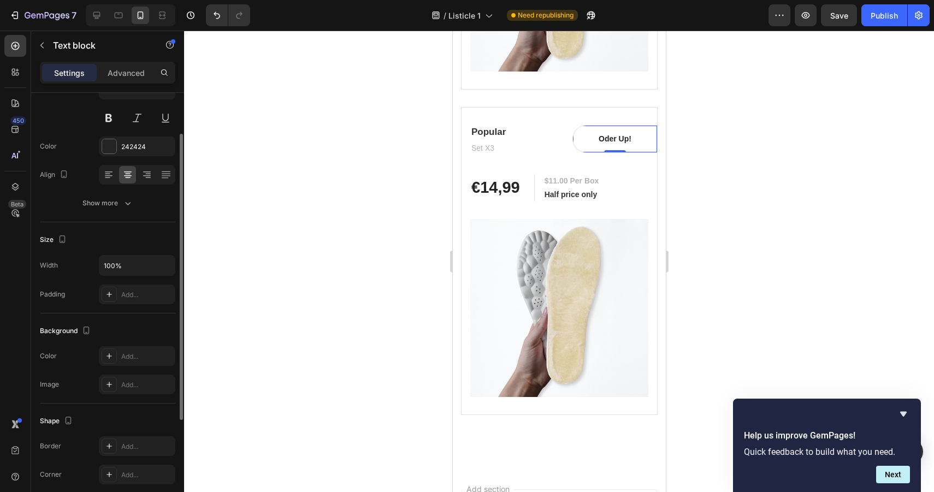
scroll to position [108, 0]
click at [583, 151] on div "Oder Up! Text block 0" at bounding box center [615, 139] width 84 height 27
click at [583, 150] on div "Oder Up! Text block 0" at bounding box center [615, 139] width 84 height 27
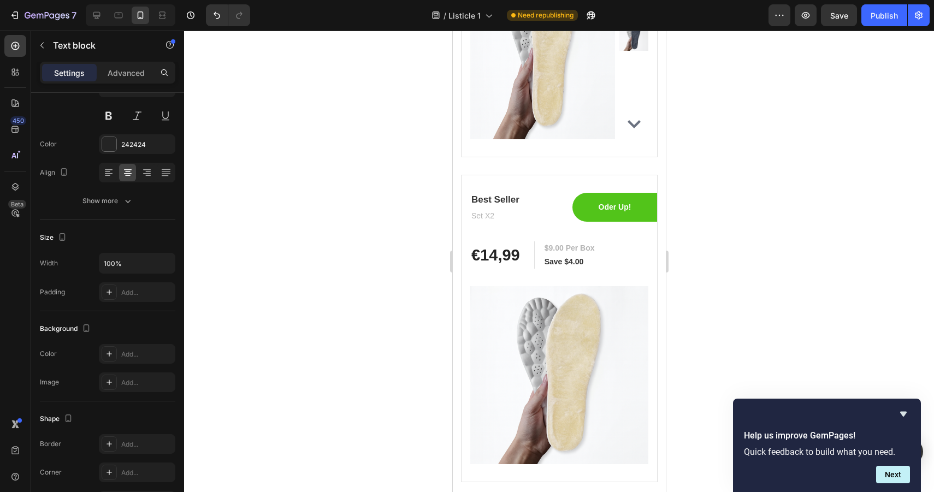
scroll to position [4983, 0]
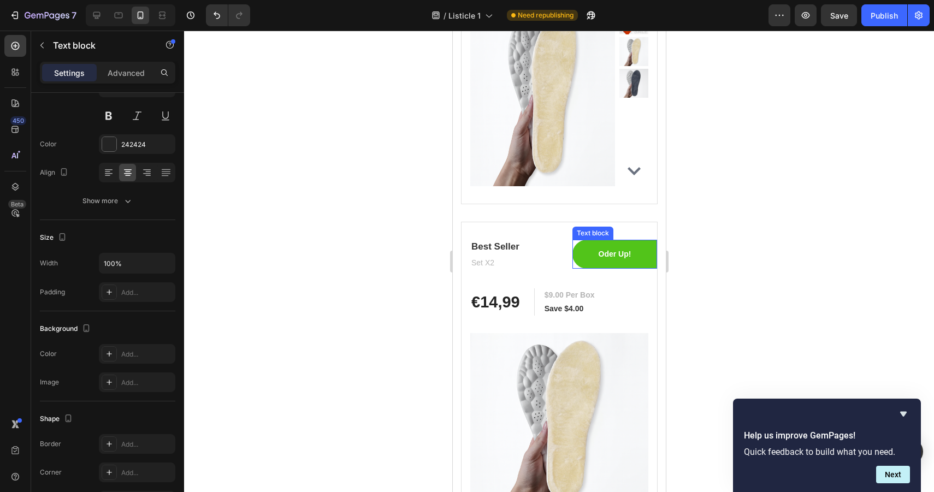
click at [585, 249] on p "Oder Up!" at bounding box center [614, 254] width 82 height 11
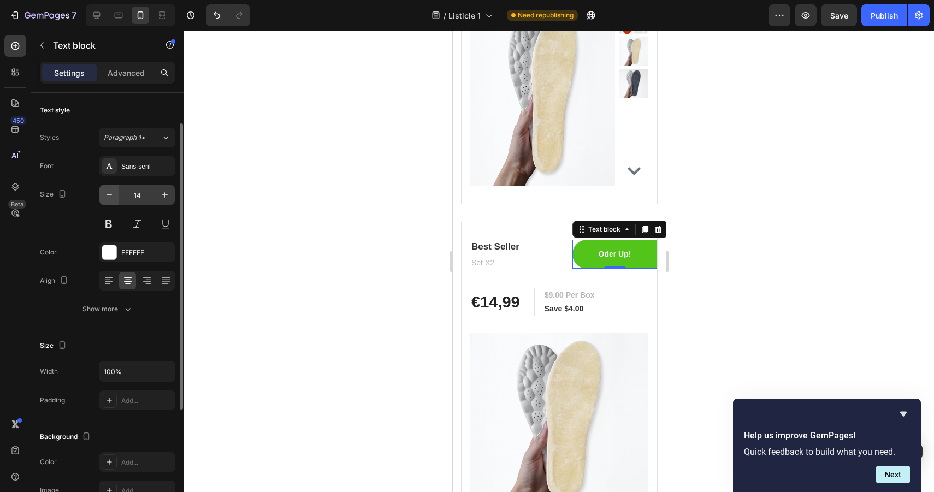
scroll to position [34, 0]
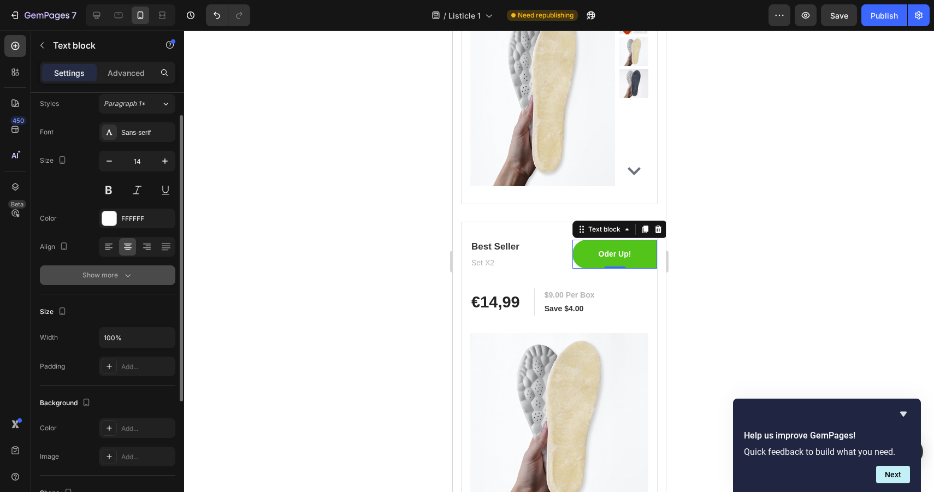
click at [120, 275] on div "Show more" at bounding box center [107, 275] width 51 height 11
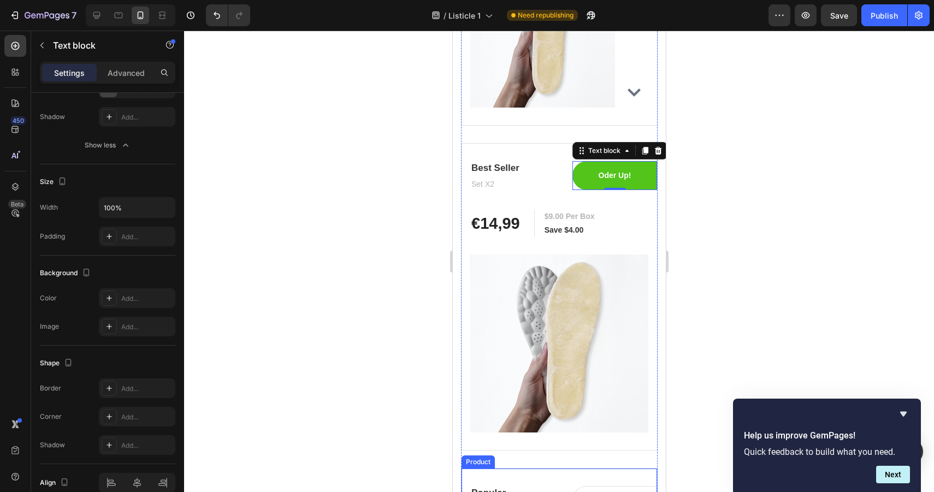
scroll to position [5030, 0]
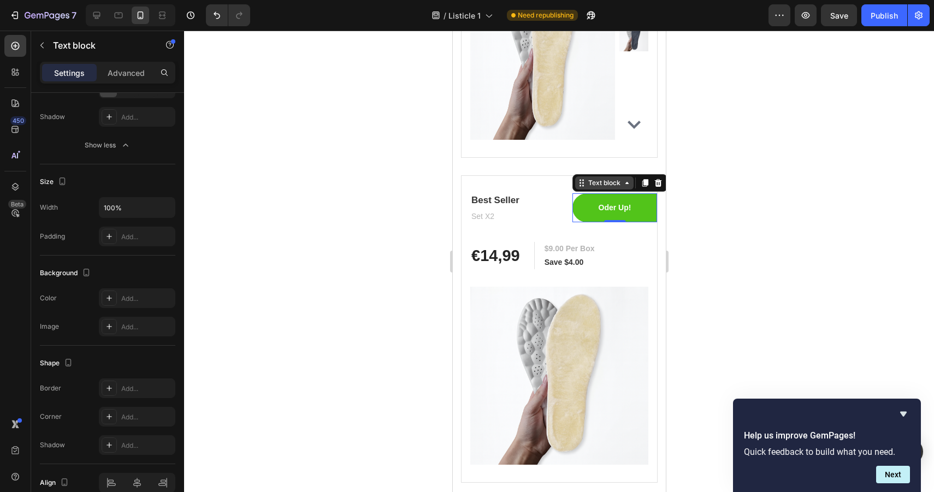
click at [605, 184] on div "Text block" at bounding box center [604, 183] width 37 height 10
click at [597, 213] on p "Oder Up!" at bounding box center [614, 207] width 82 height 11
click at [573, 217] on div "Oder Up! Text block 0" at bounding box center [614, 207] width 85 height 29
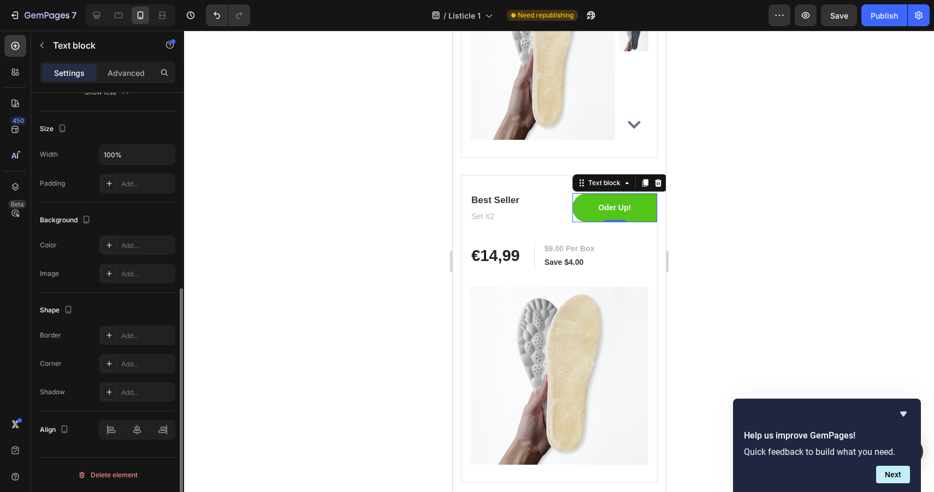
scroll to position [254, 0]
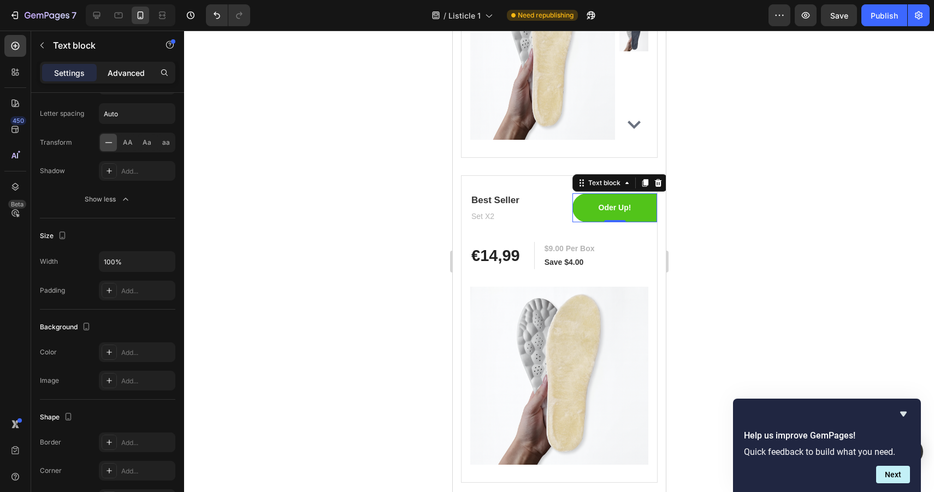
click at [123, 68] on p "Advanced" at bounding box center [126, 72] width 37 height 11
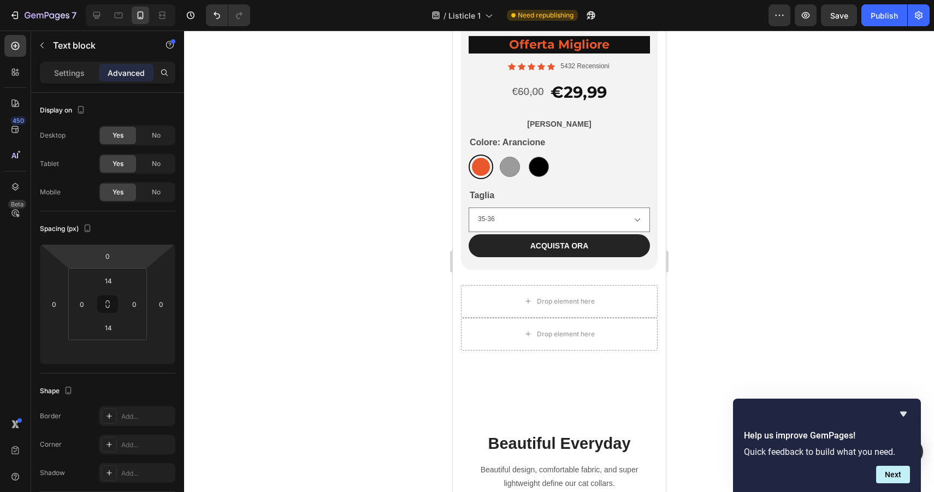
scroll to position [3123, 0]
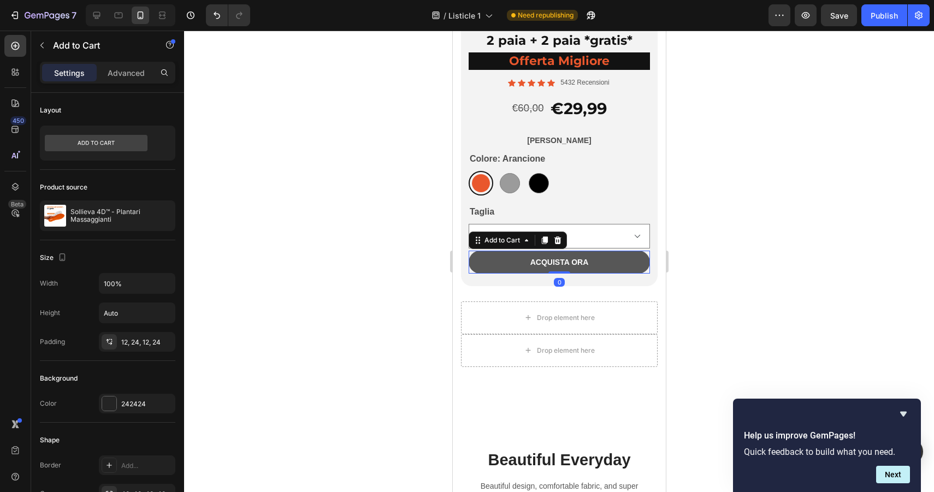
click at [481, 263] on button "ACQUISTA ORA" at bounding box center [558, 262] width 181 height 23
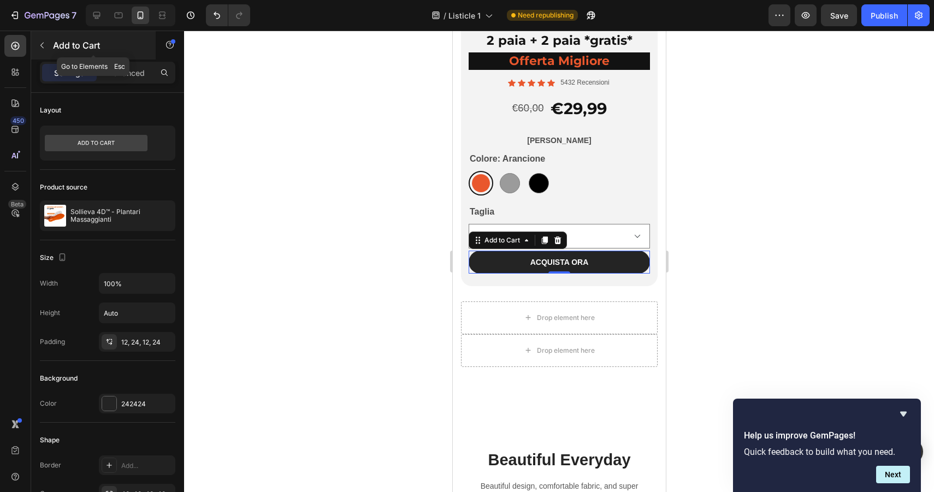
click at [41, 41] on icon "button" at bounding box center [42, 45] width 9 height 9
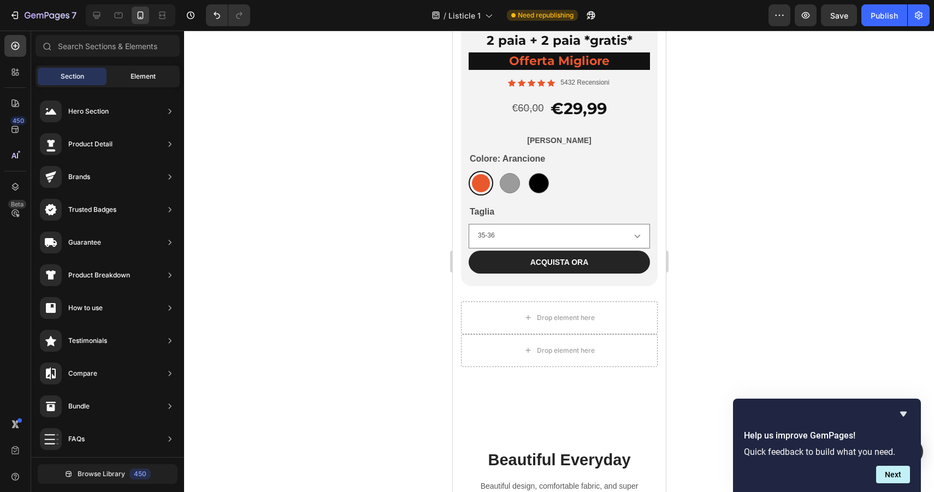
click at [133, 77] on span "Element" at bounding box center [143, 77] width 25 height 10
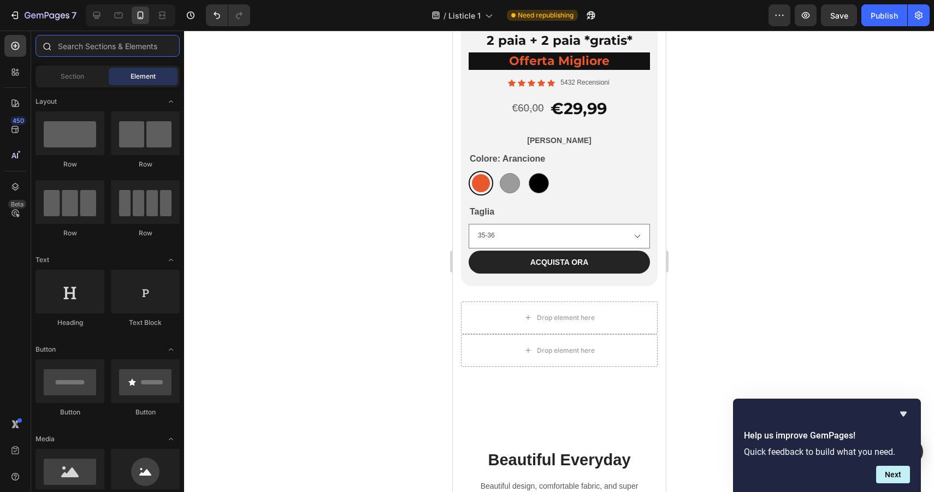
click at [119, 39] on input "text" at bounding box center [108, 46] width 144 height 22
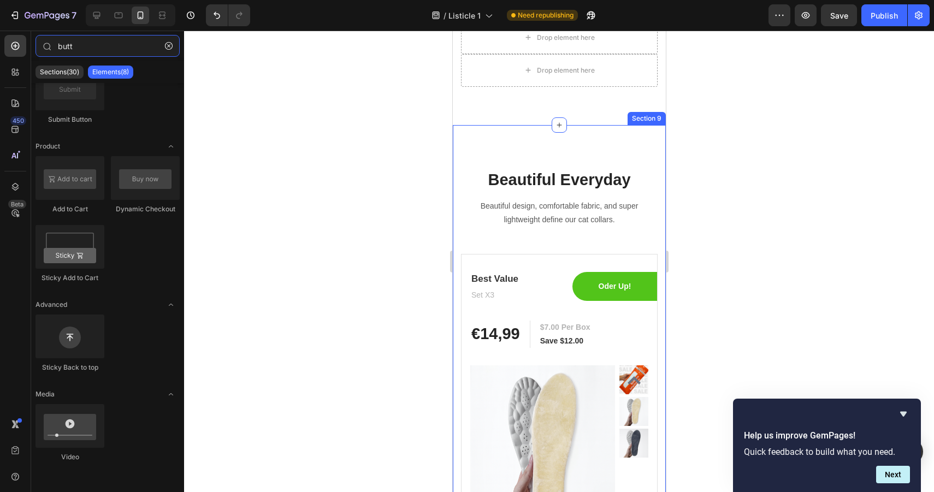
scroll to position [3403, 0]
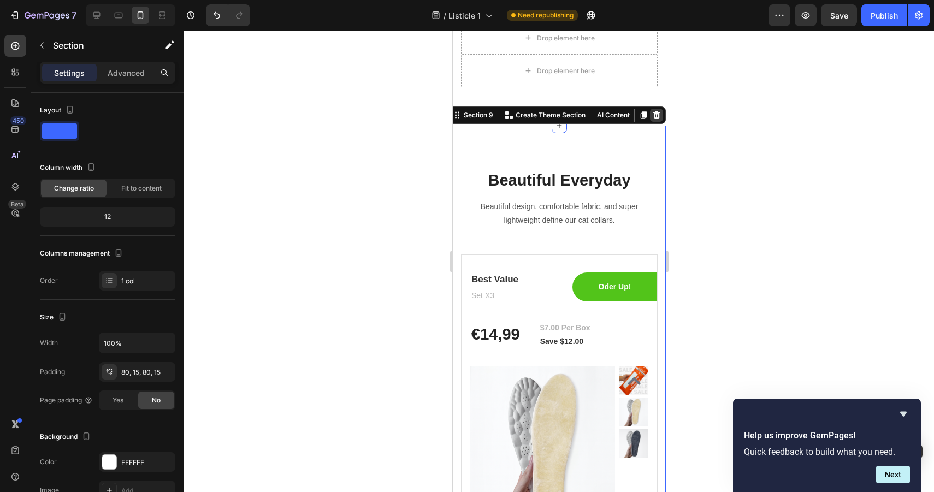
click at [652, 113] on icon at bounding box center [656, 115] width 9 height 9
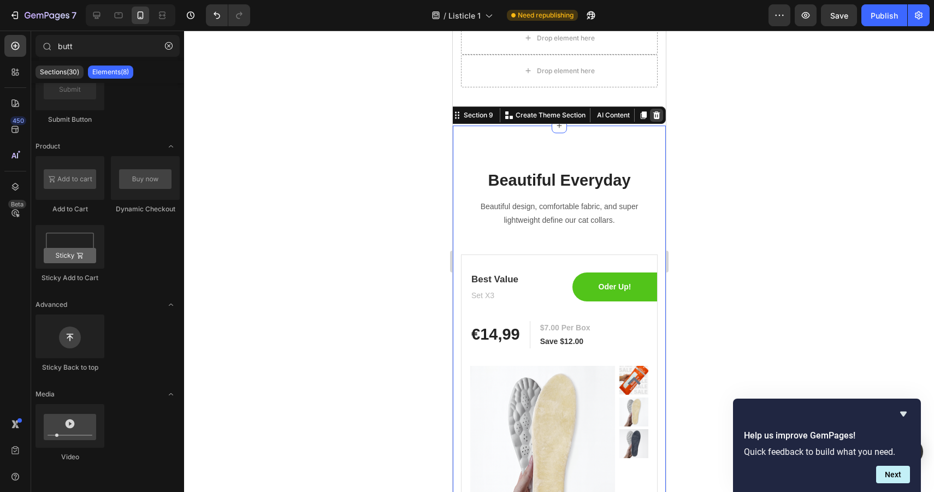
scroll to position [3268, 0]
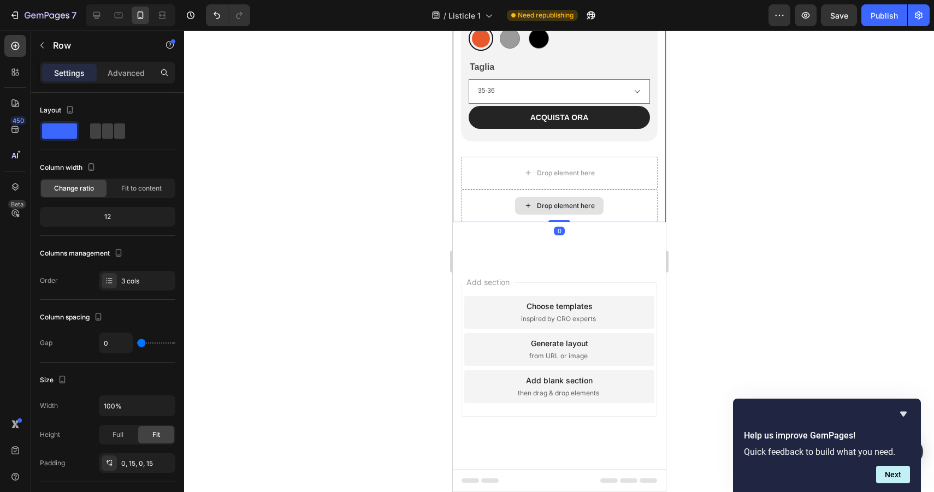
click at [612, 196] on div "Drop element here" at bounding box center [559, 206] width 197 height 33
click at [624, 174] on div "Drop element here" at bounding box center [559, 173] width 197 height 33
click at [614, 206] on div "Drop element here" at bounding box center [559, 206] width 197 height 33
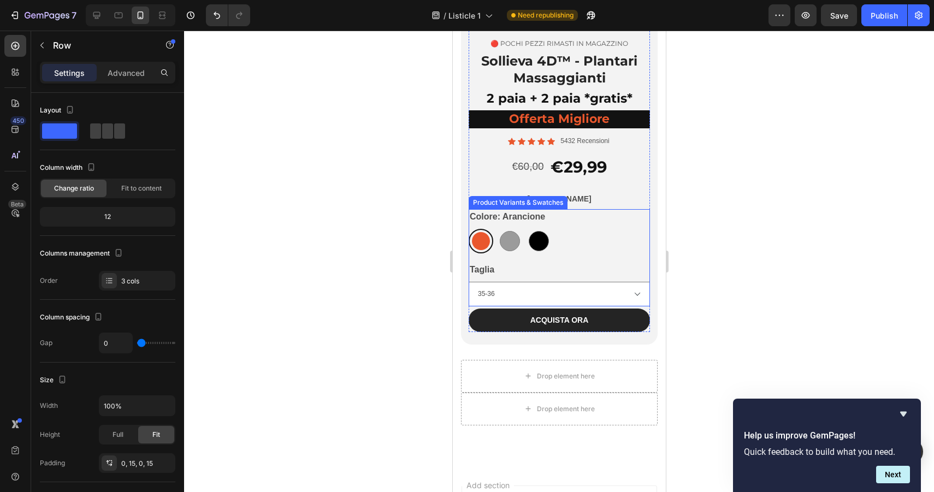
scroll to position [4286, 0]
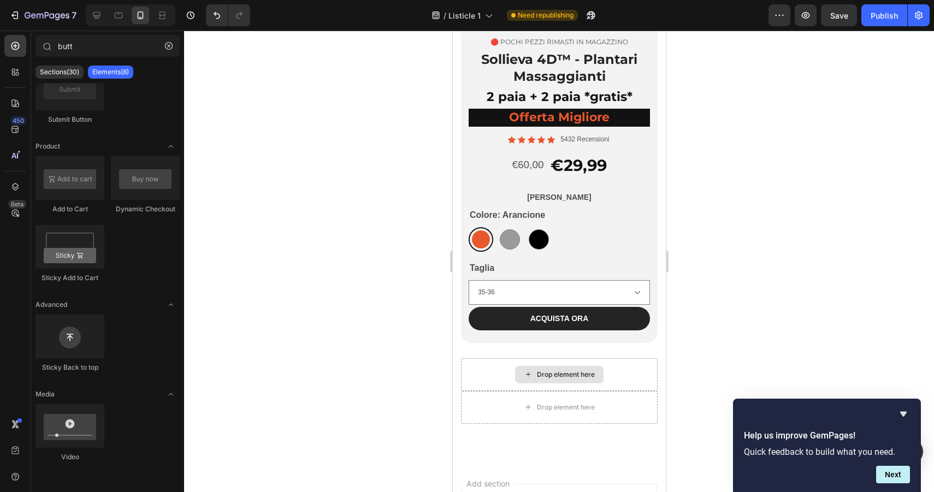
click at [583, 381] on div "Drop element here" at bounding box center [559, 374] width 89 height 17
click at [115, 71] on p "Elements(8)" at bounding box center [110, 72] width 37 height 9
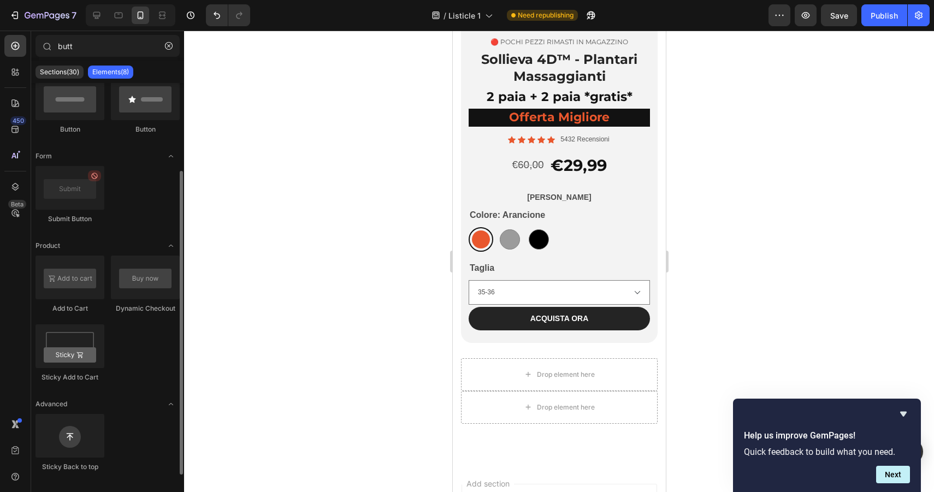
scroll to position [0, 0]
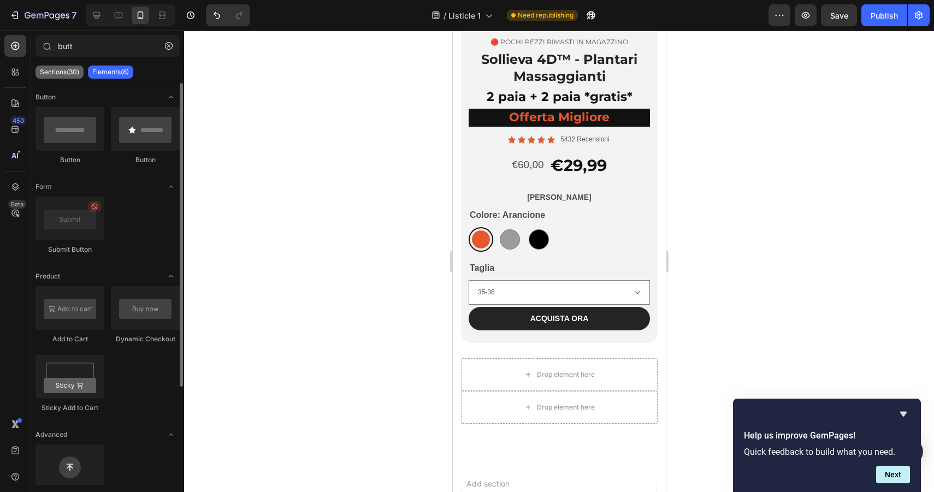
click at [79, 69] on p "Sections(30)" at bounding box center [59, 72] width 39 height 9
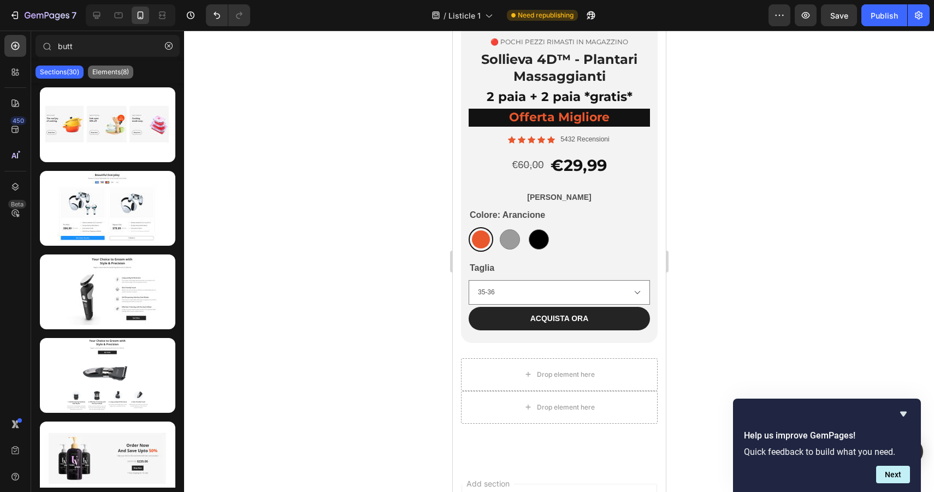
click at [105, 66] on div "Elements(8)" at bounding box center [110, 72] width 45 height 13
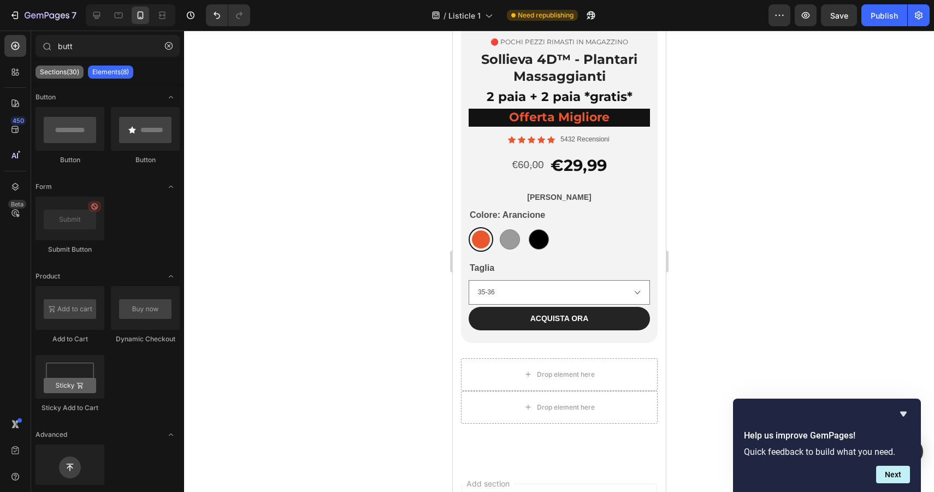
click at [57, 69] on p "Sections(30)" at bounding box center [59, 72] width 39 height 9
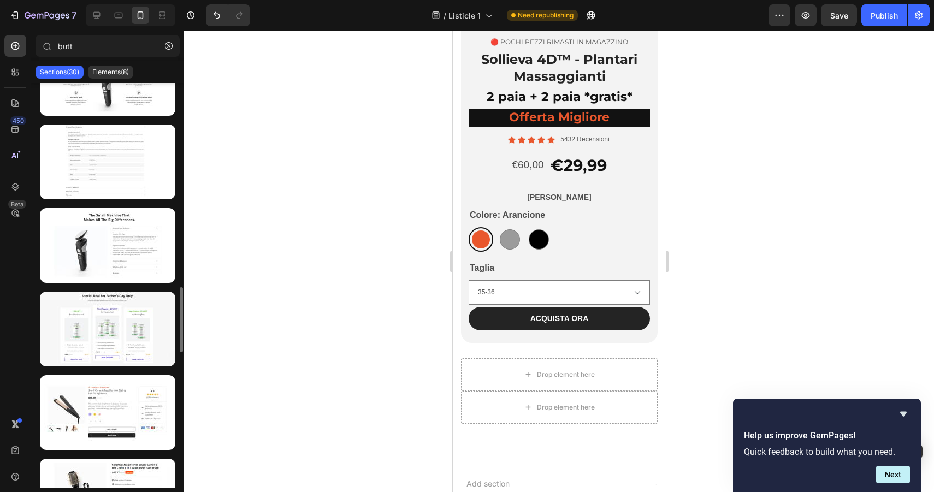
scroll to position [1223, 0]
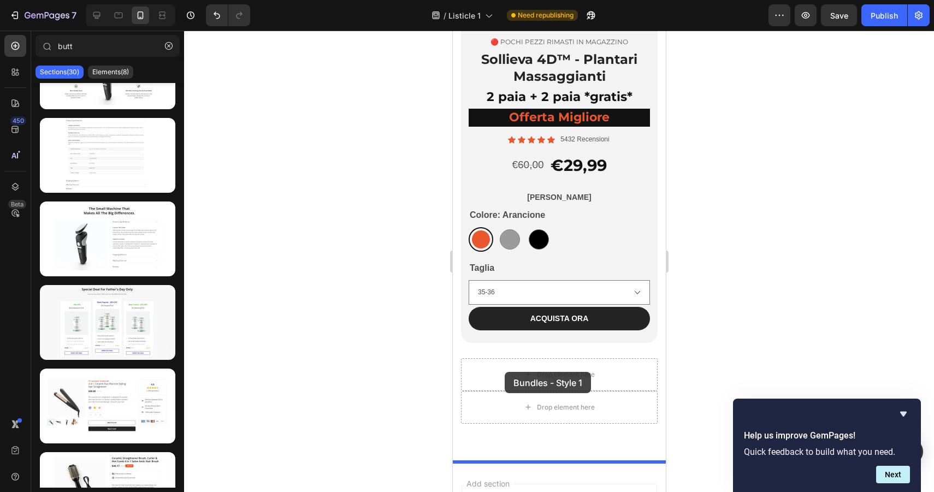
drag, startPoint x: 548, startPoint y: 386, endPoint x: 531, endPoint y: 376, distance: 19.8
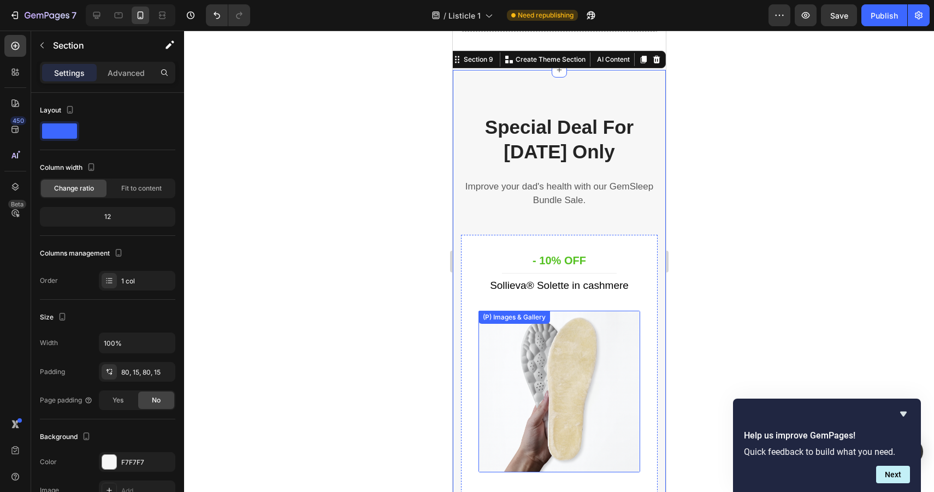
scroll to position [4679, 0]
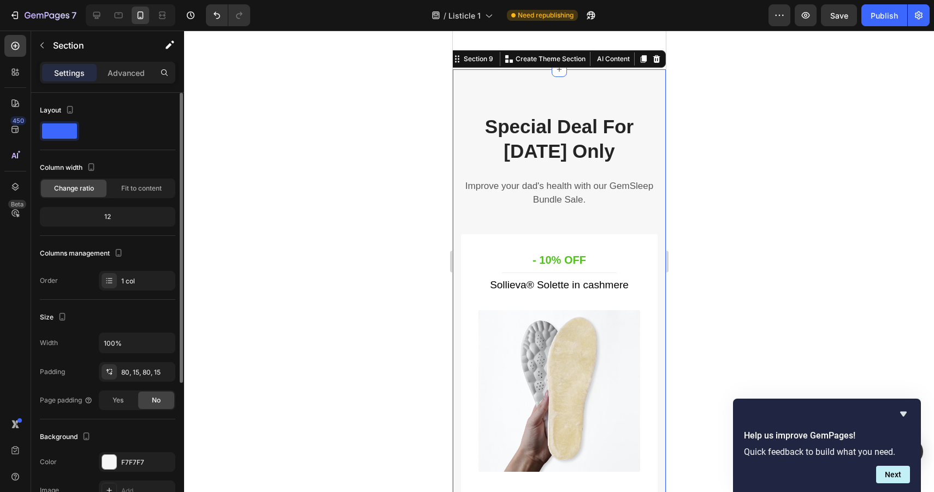
click at [68, 135] on span at bounding box center [59, 130] width 35 height 15
click at [115, 79] on div "Advanced" at bounding box center [126, 72] width 55 height 17
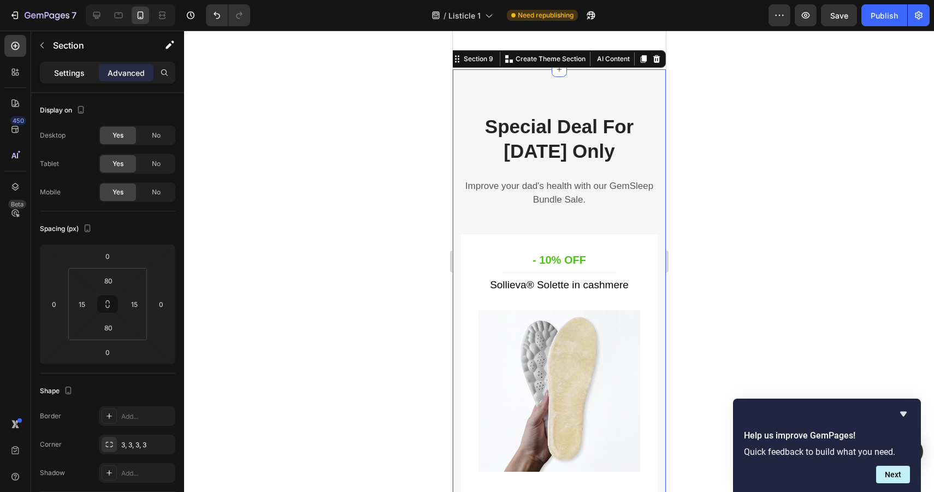
click at [70, 69] on p "Settings" at bounding box center [69, 72] width 31 height 11
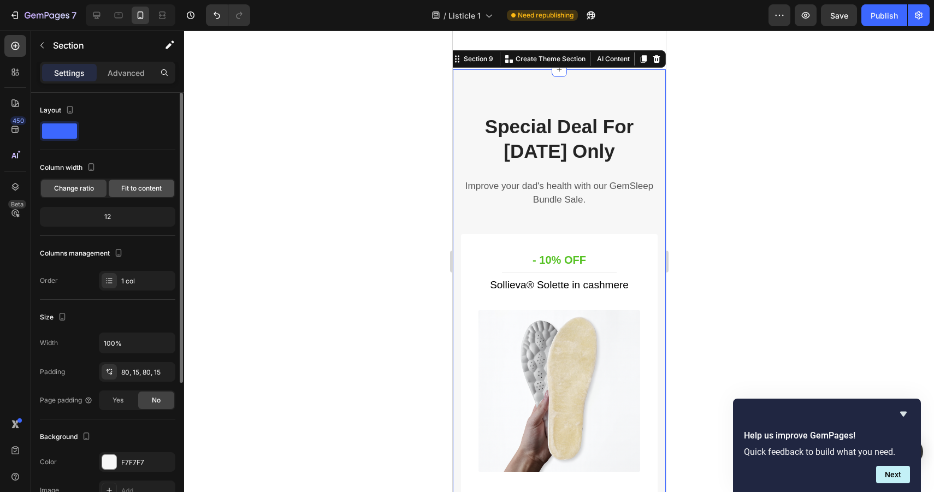
click at [131, 195] on div "Fit to content" at bounding box center [142, 188] width 66 height 17
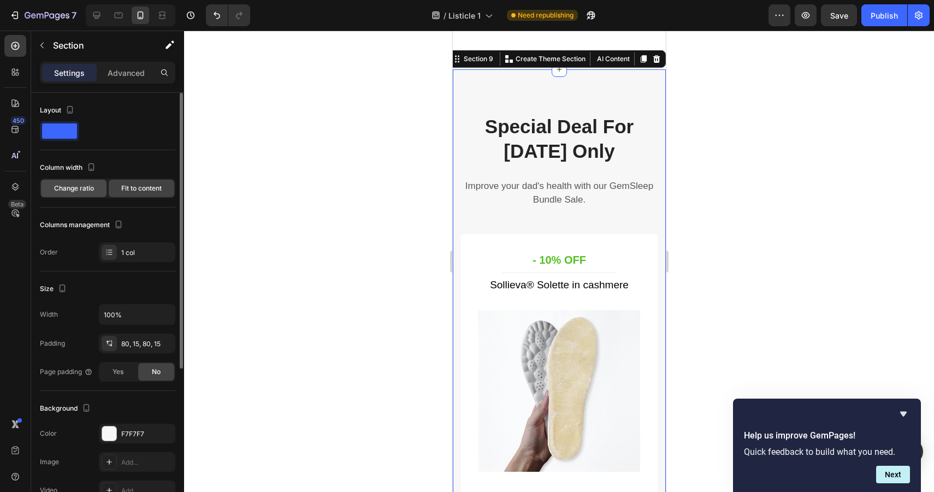
click at [83, 188] on span "Change ratio" at bounding box center [74, 189] width 40 height 10
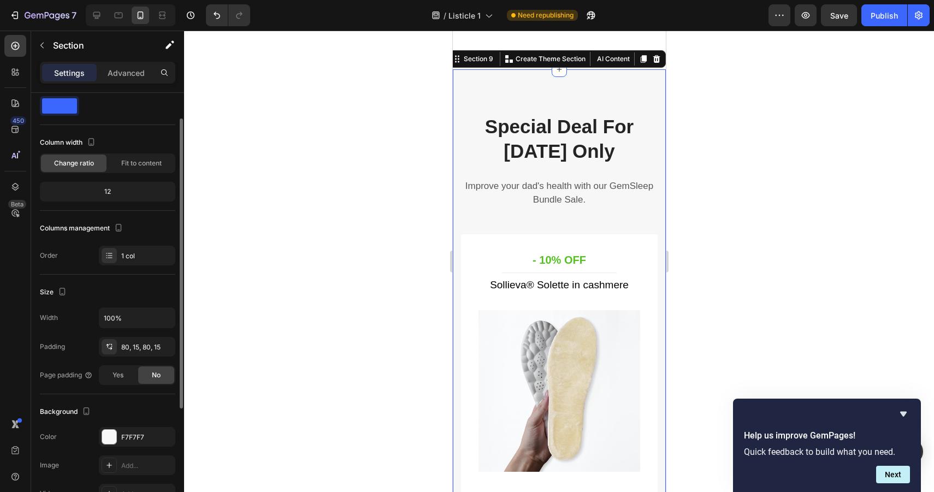
scroll to position [31, 0]
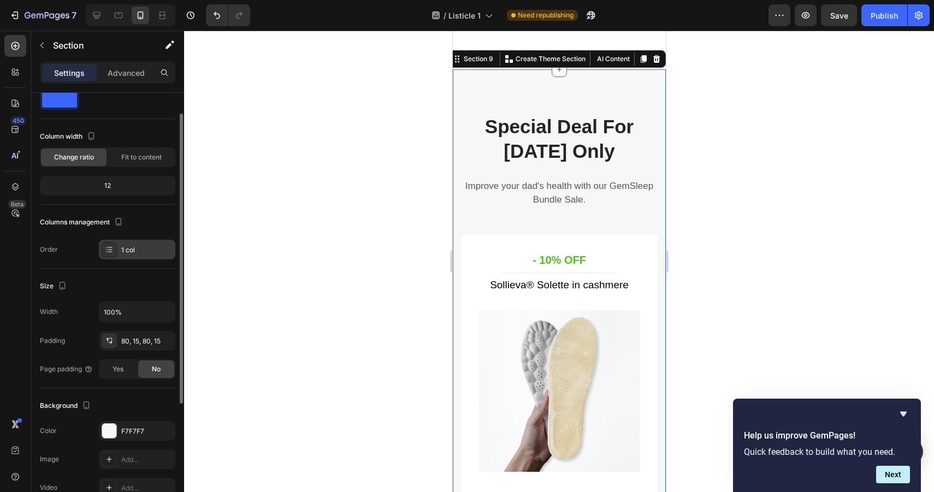
click at [125, 247] on div "1 col" at bounding box center [146, 250] width 51 height 10
click at [134, 286] on div "Size" at bounding box center [107, 286] width 135 height 17
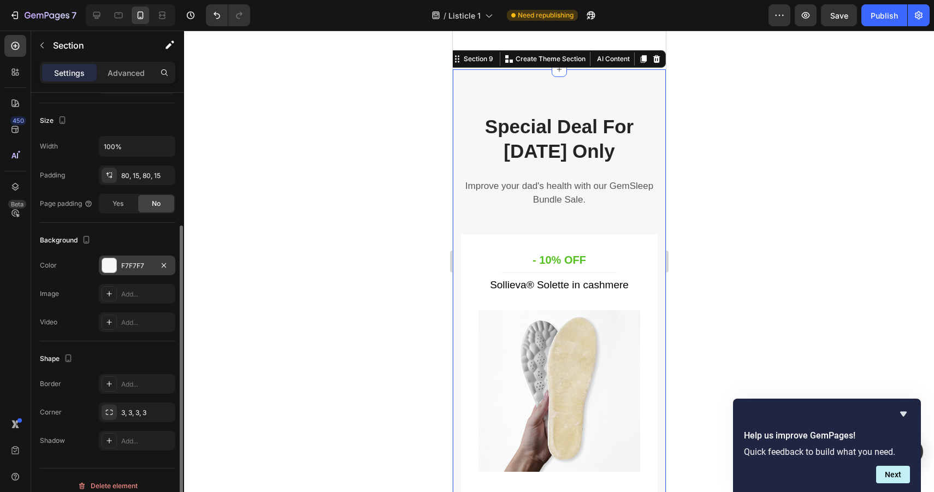
scroll to position [208, 0]
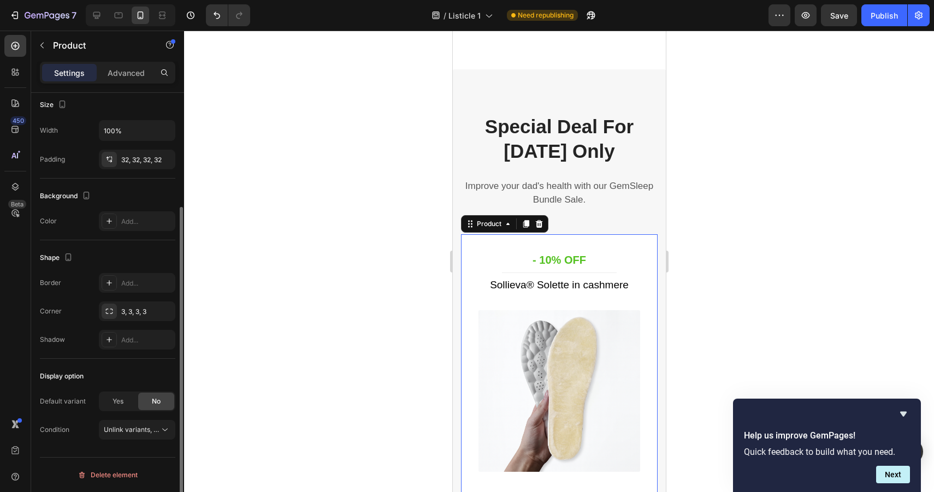
click at [508, 245] on div "- 10% OFF Heading Title Line Sollieva® Solette in cashmere (P) Title (P) Images…" at bounding box center [559, 438] width 197 height 409
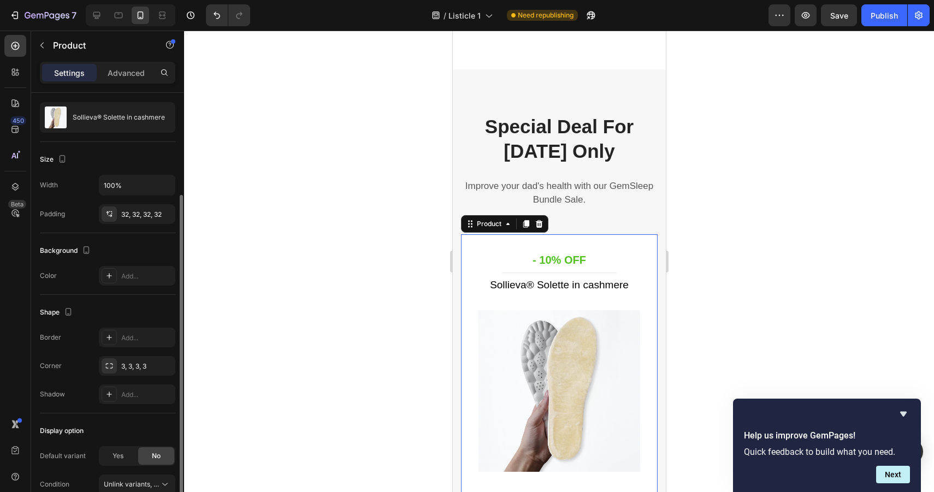
scroll to position [155, 0]
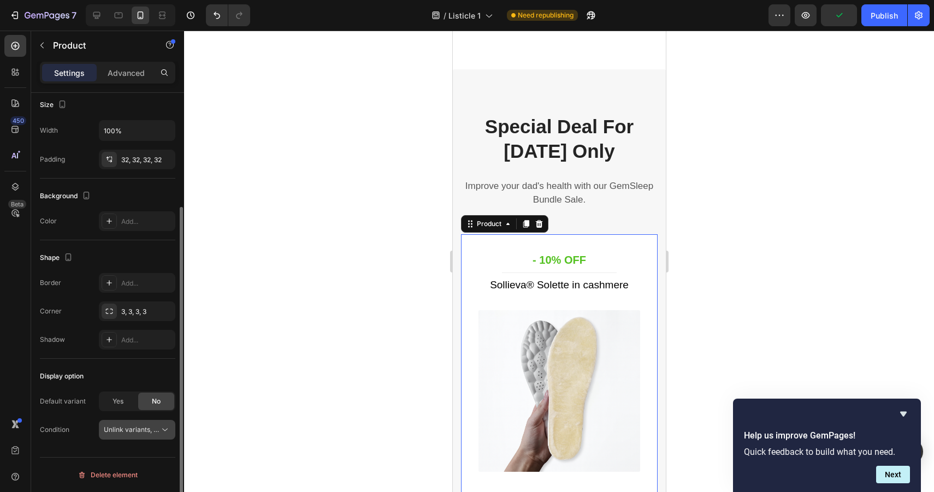
click at [150, 426] on span "Unlink variants, quantity <br> between same products" at bounding box center [188, 430] width 168 height 8
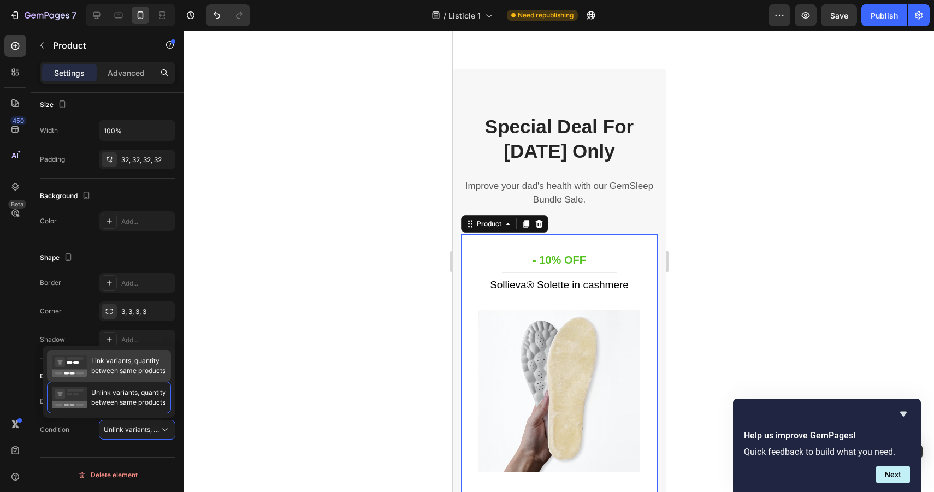
click at [133, 362] on span "Link variants, quantity between same products" at bounding box center [128, 366] width 74 height 20
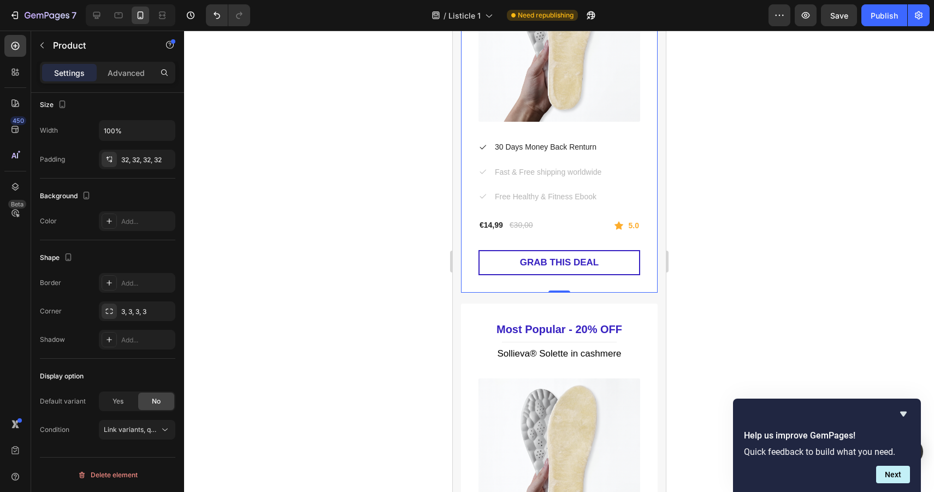
scroll to position [5025, 0]
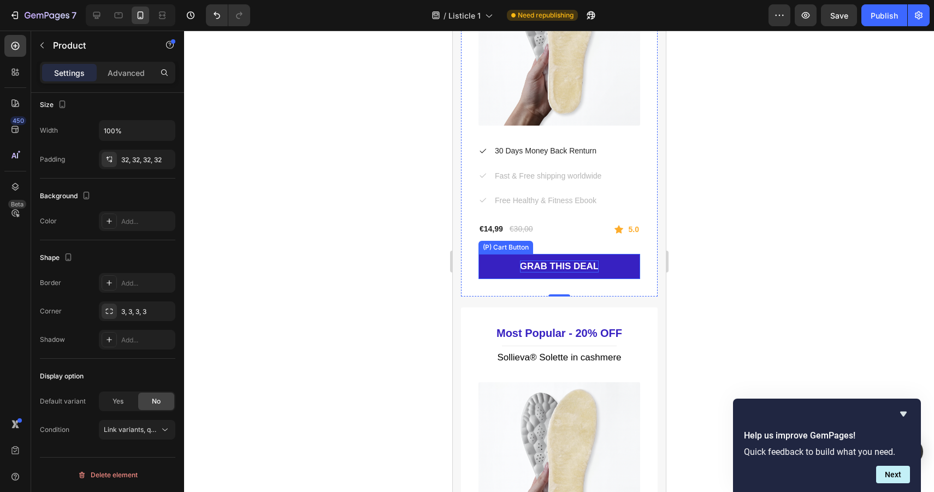
click at [538, 266] on div "GRAB THIS DEAL" at bounding box center [559, 267] width 79 height 12
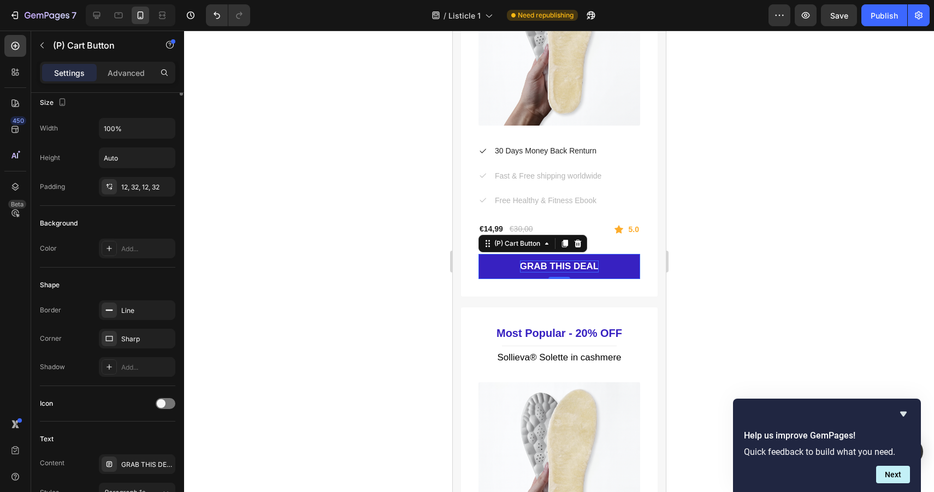
scroll to position [0, 0]
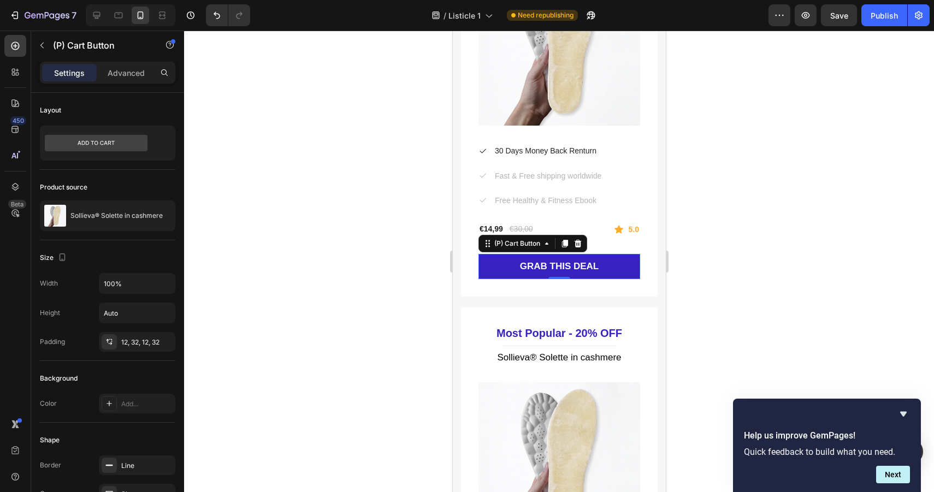
click at [498, 272] on button "GRAB THIS DEAL" at bounding box center [559, 266] width 162 height 25
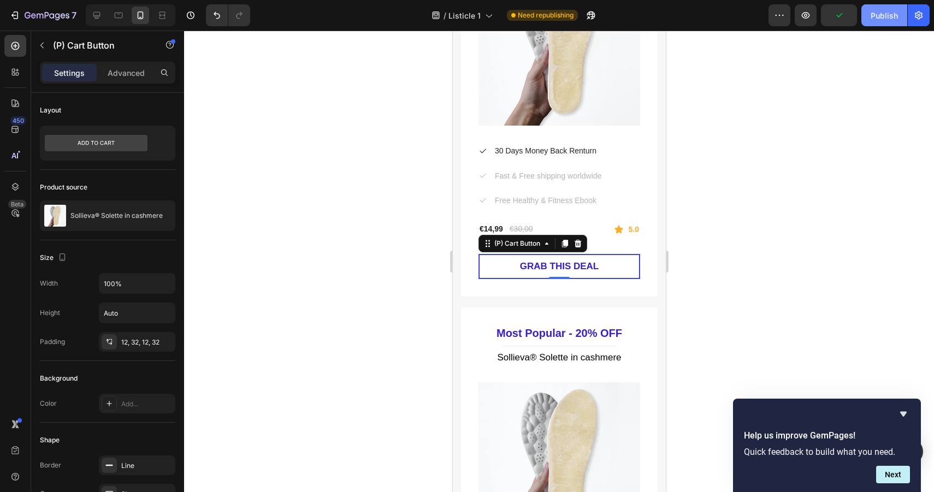
click at [878, 14] on div "Publish" at bounding box center [884, 15] width 27 height 11
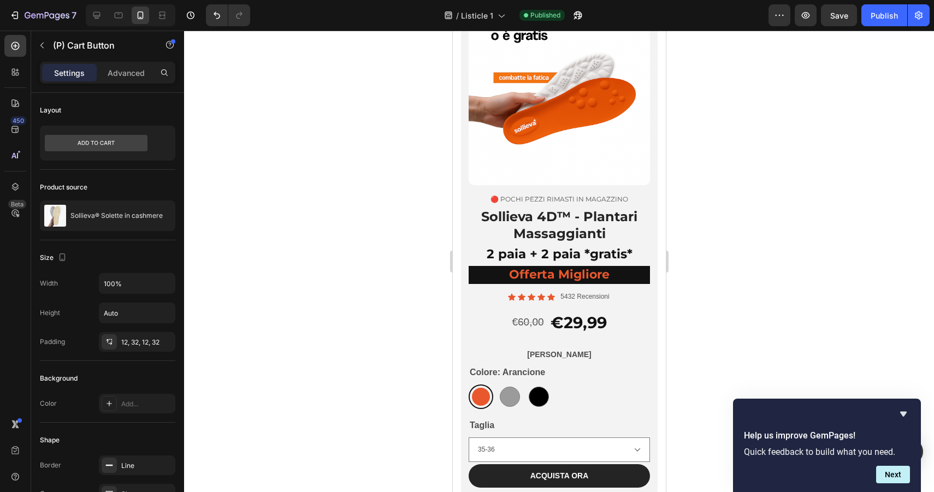
scroll to position [4140, 0]
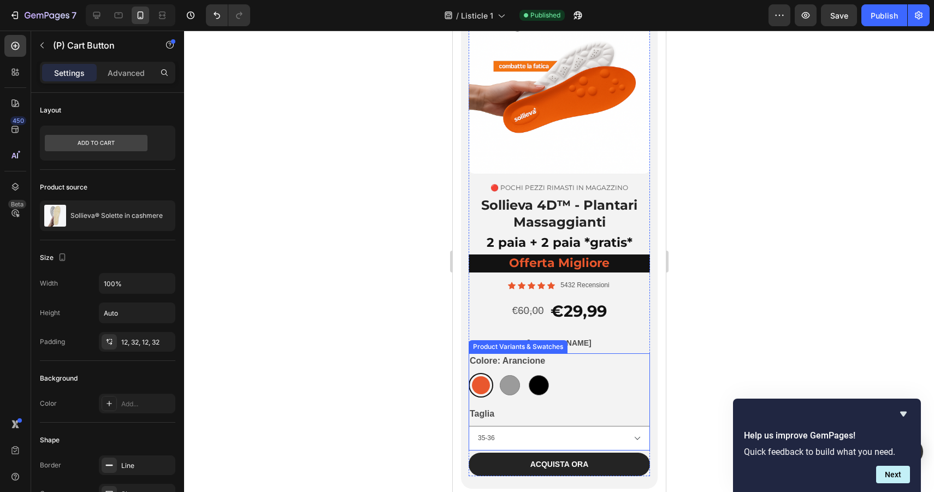
click at [558, 370] on div "Colore: [PERSON_NAME] Grigio Nero Nero" at bounding box center [558, 375] width 181 height 44
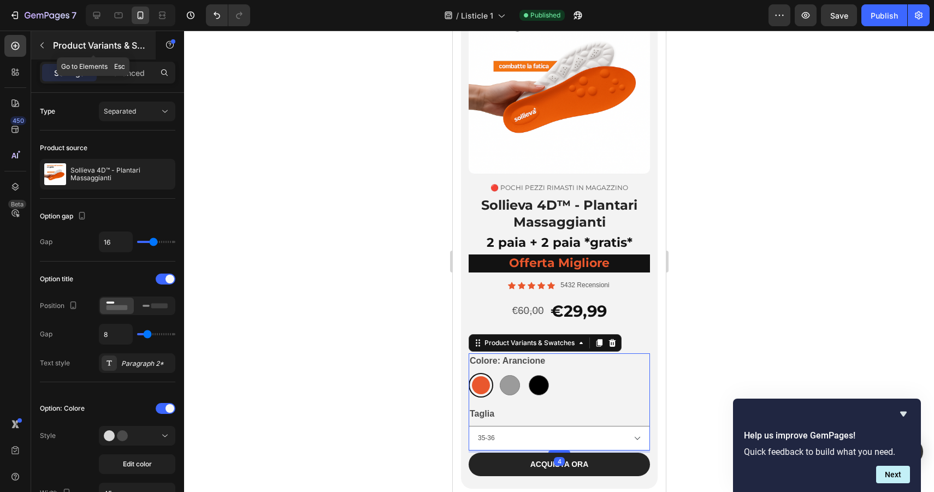
click at [44, 44] on icon "button" at bounding box center [42, 45] width 9 height 9
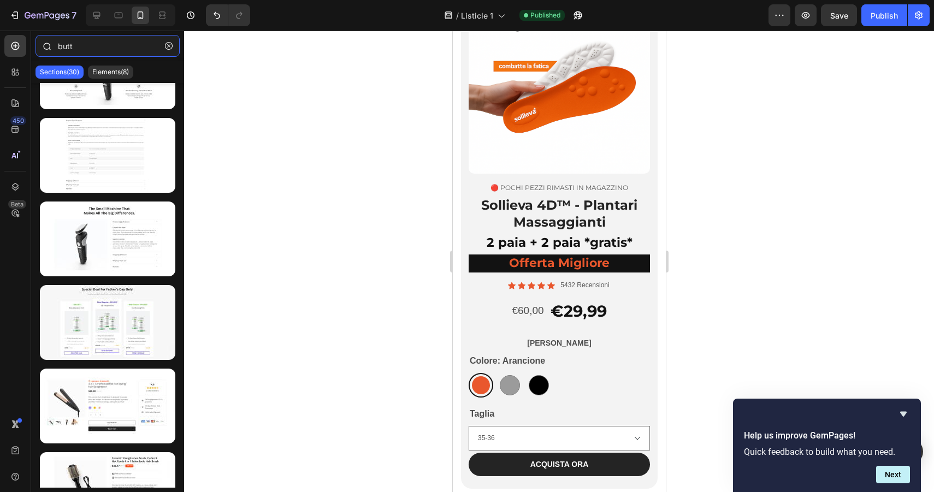
click at [92, 48] on input "butt" at bounding box center [108, 46] width 144 height 22
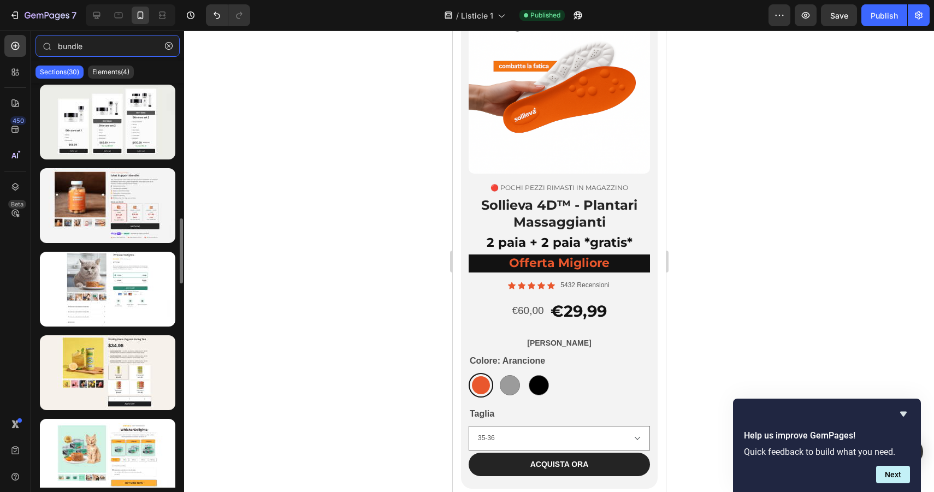
scroll to position [923, 0]
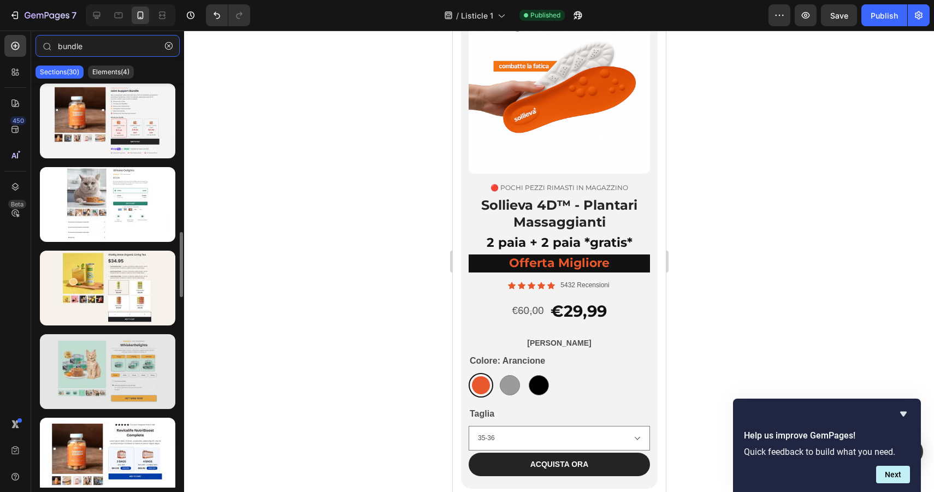
type input "bundle"
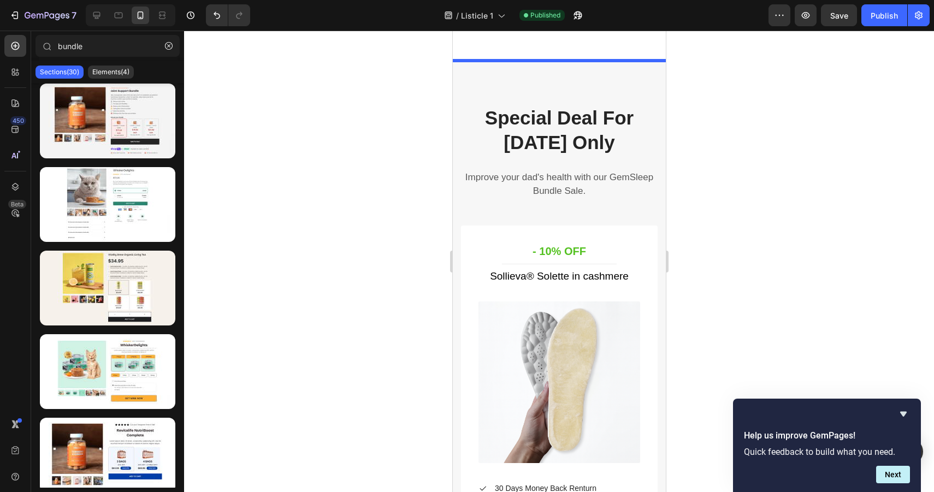
scroll to position [4799, 0]
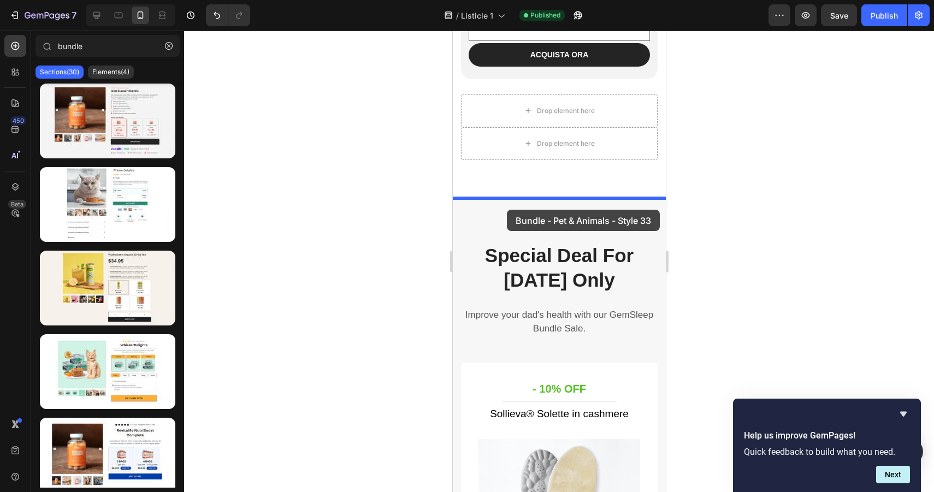
drag, startPoint x: 576, startPoint y: 408, endPoint x: 505, endPoint y: 200, distance: 219.2
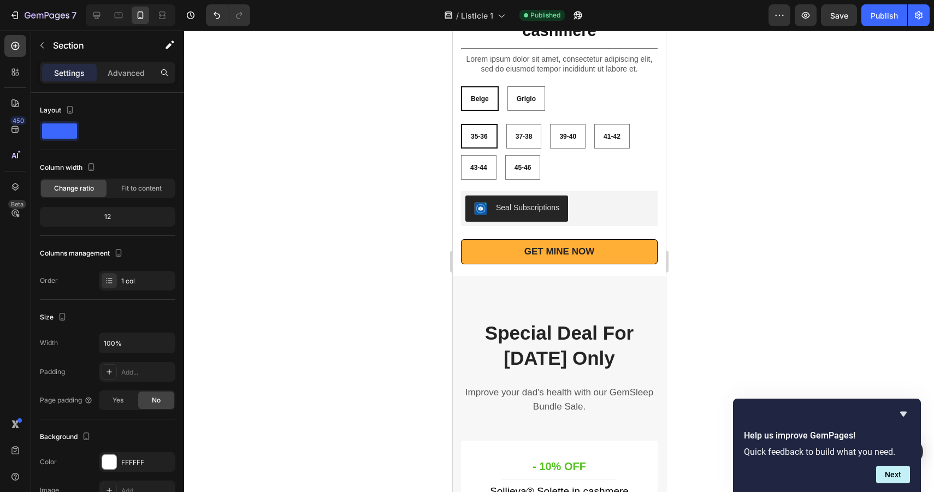
scroll to position [4994, 0]
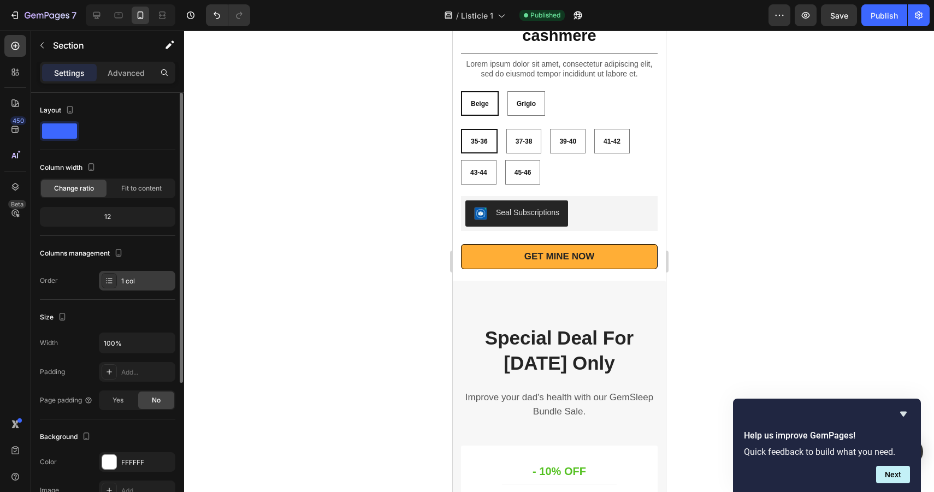
click at [112, 284] on icon at bounding box center [109, 280] width 9 height 9
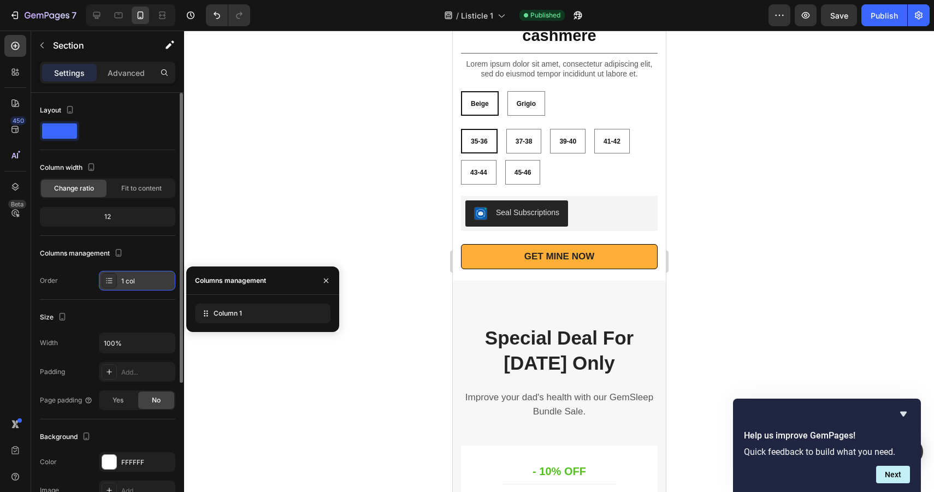
click at [112, 284] on icon at bounding box center [109, 280] width 9 height 9
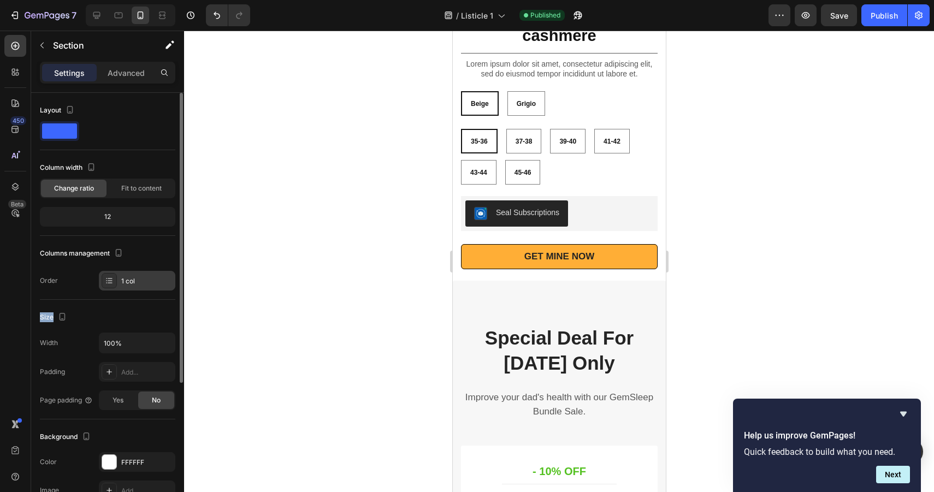
click at [112, 284] on icon at bounding box center [109, 280] width 9 height 9
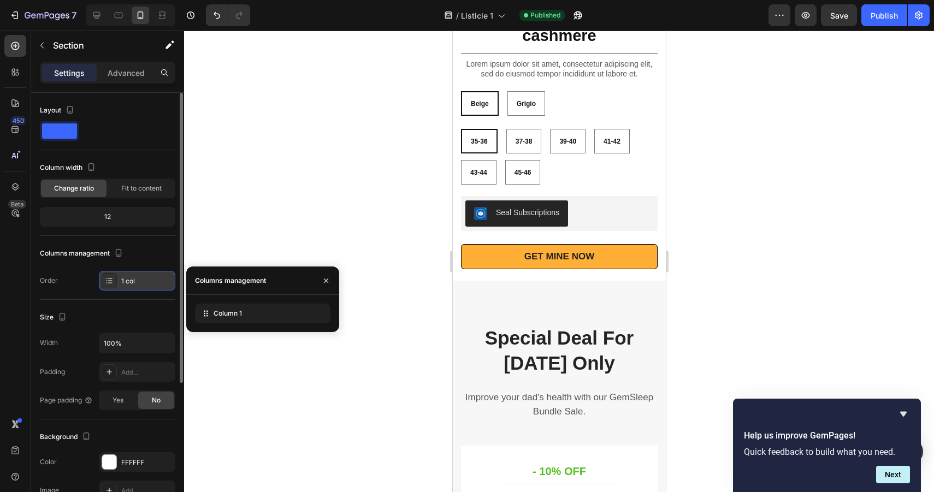
click at [112, 284] on icon at bounding box center [109, 280] width 9 height 9
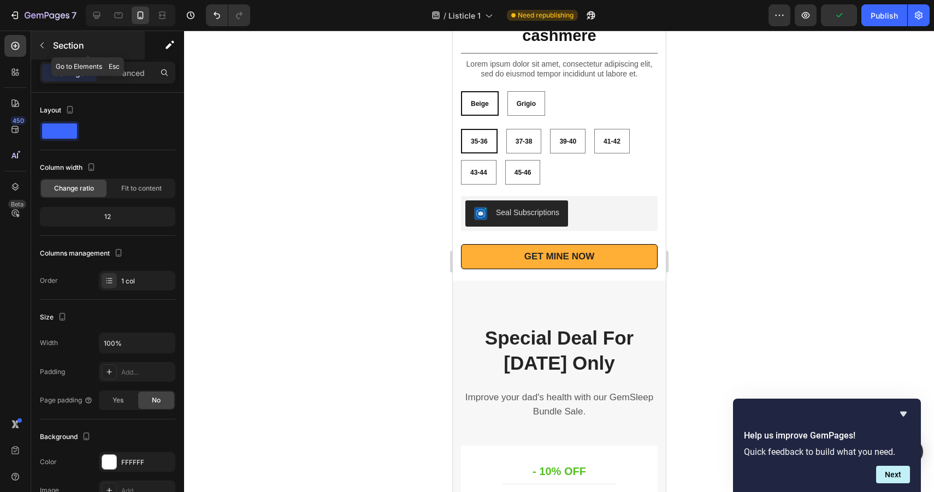
click at [43, 38] on button "button" at bounding box center [41, 45] width 17 height 17
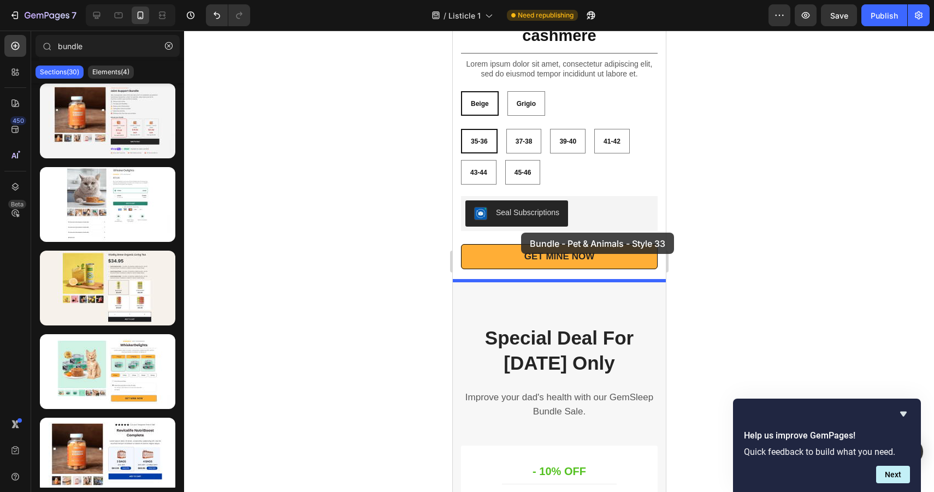
drag, startPoint x: 575, startPoint y: 407, endPoint x: 521, endPoint y: 233, distance: 182.5
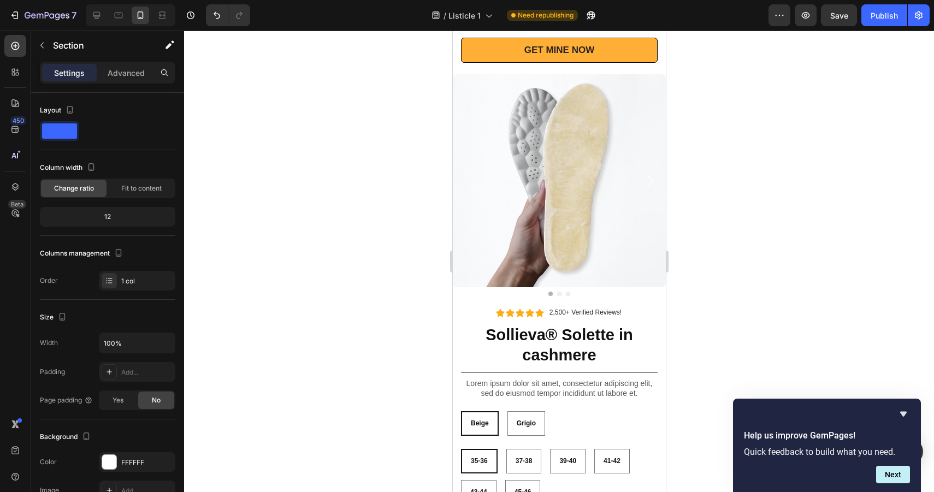
scroll to position [5206, 0]
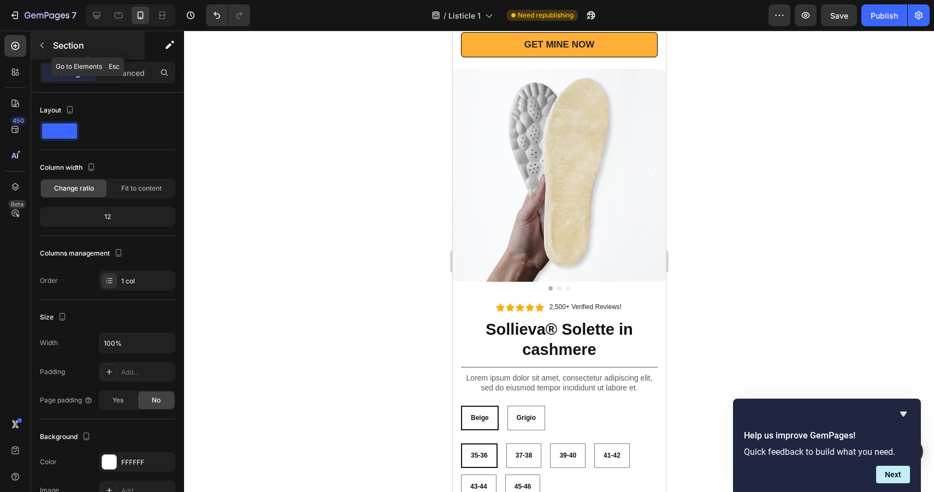
click at [34, 40] on button "button" at bounding box center [41, 45] width 17 height 17
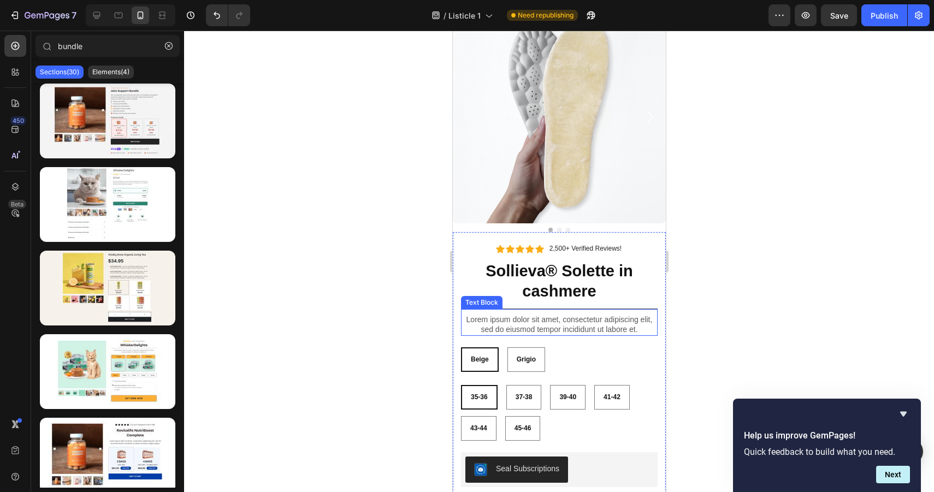
scroll to position [5395, 0]
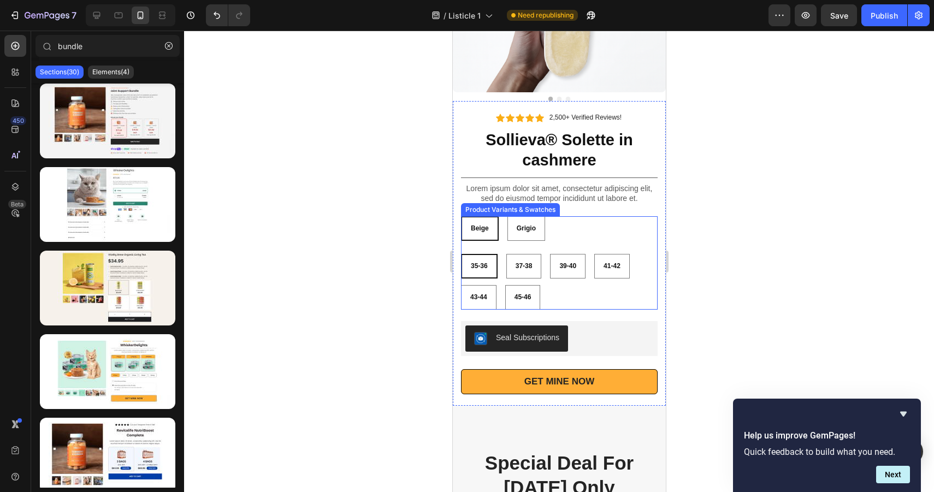
click at [565, 225] on div "Beige Beige Beige Grigio Grigio Grigio" at bounding box center [559, 228] width 197 height 25
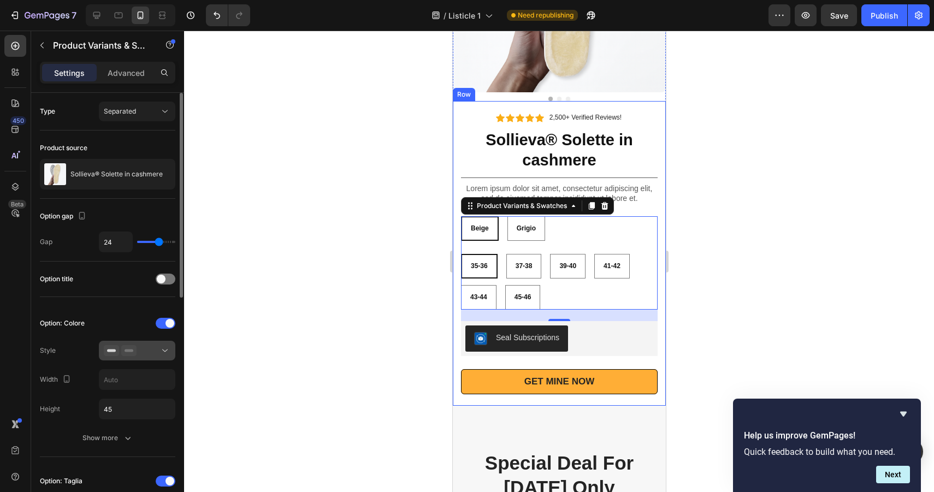
click at [164, 350] on icon at bounding box center [165, 350] width 11 height 11
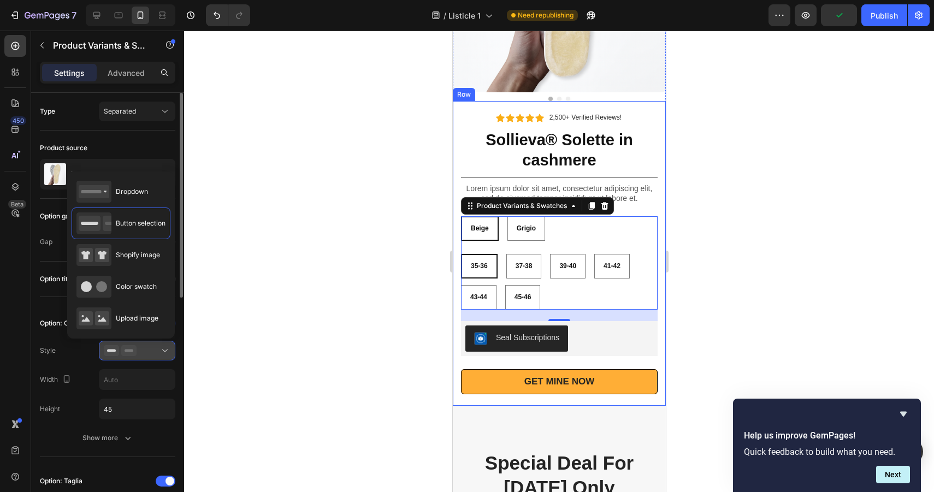
click at [164, 350] on icon at bounding box center [165, 350] width 11 height 11
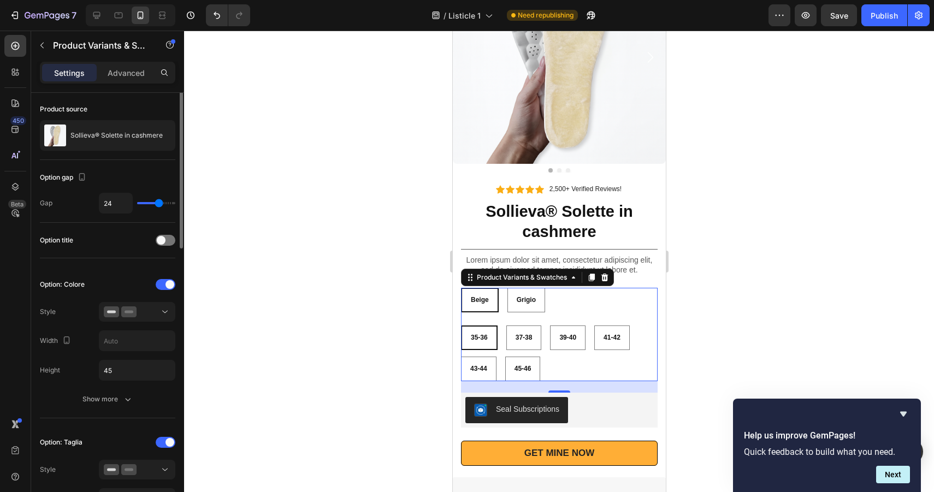
scroll to position [0, 0]
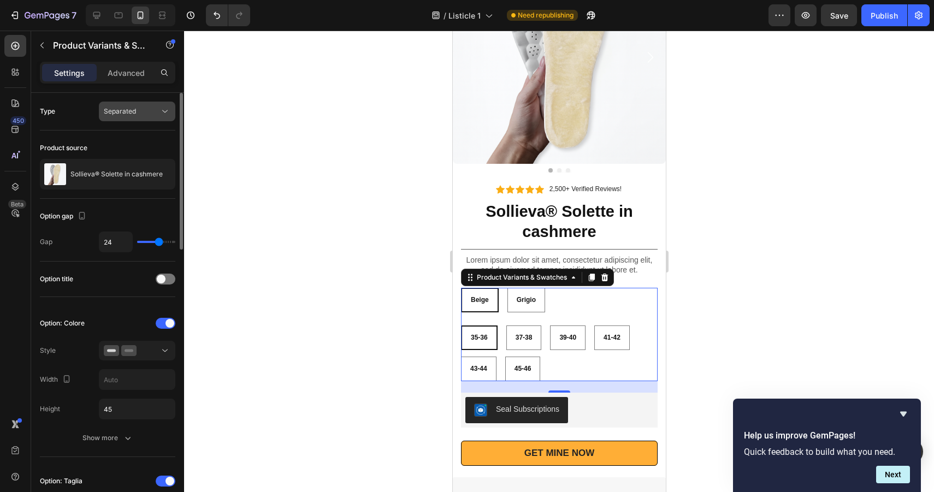
click at [122, 114] on span "Separated" at bounding box center [120, 111] width 32 height 8
click at [122, 66] on div "Advanced" at bounding box center [126, 72] width 55 height 17
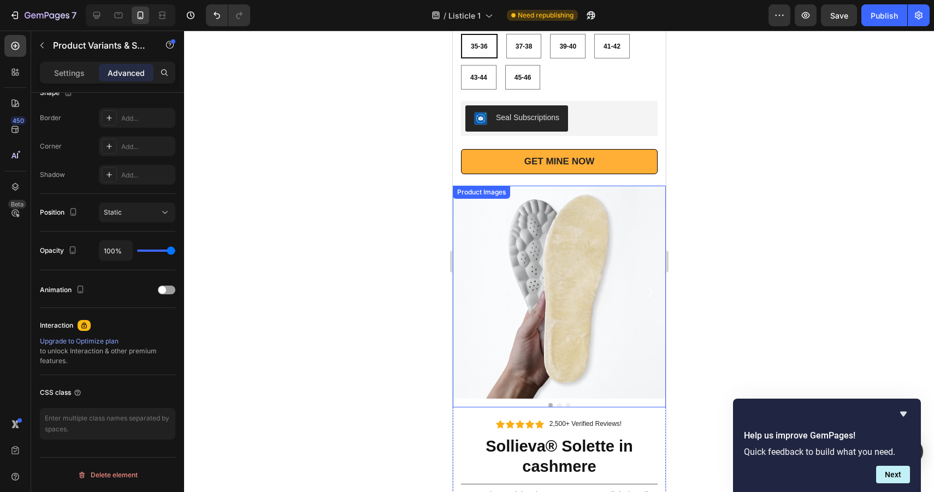
scroll to position [5024, 0]
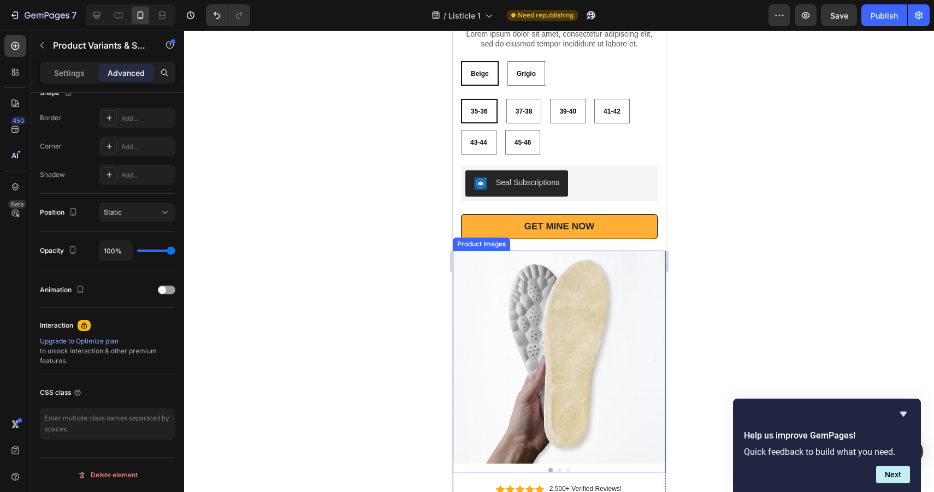
click at [571, 257] on img at bounding box center [558, 357] width 213 height 213
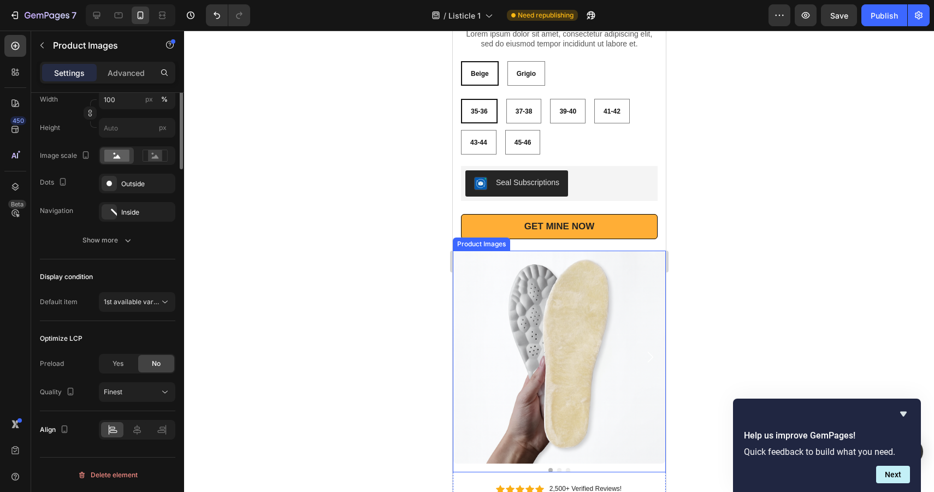
scroll to position [0, 0]
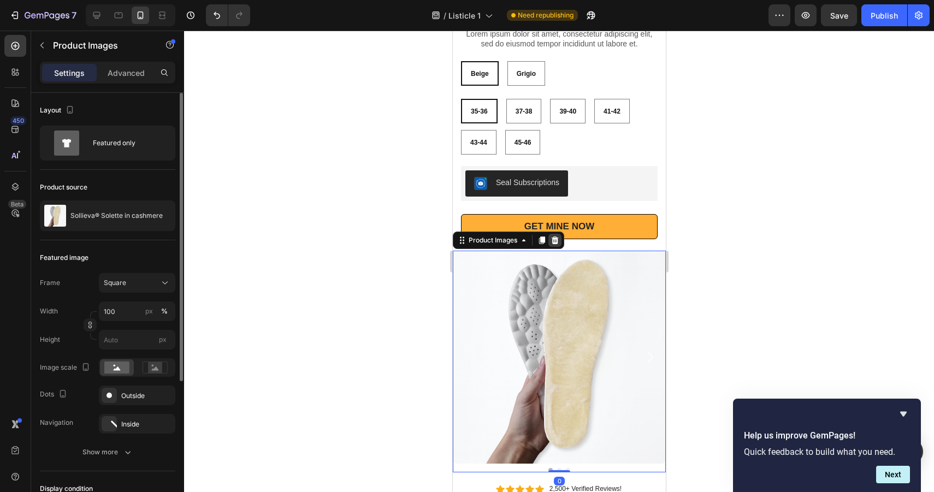
click at [558, 243] on icon at bounding box center [554, 240] width 9 height 9
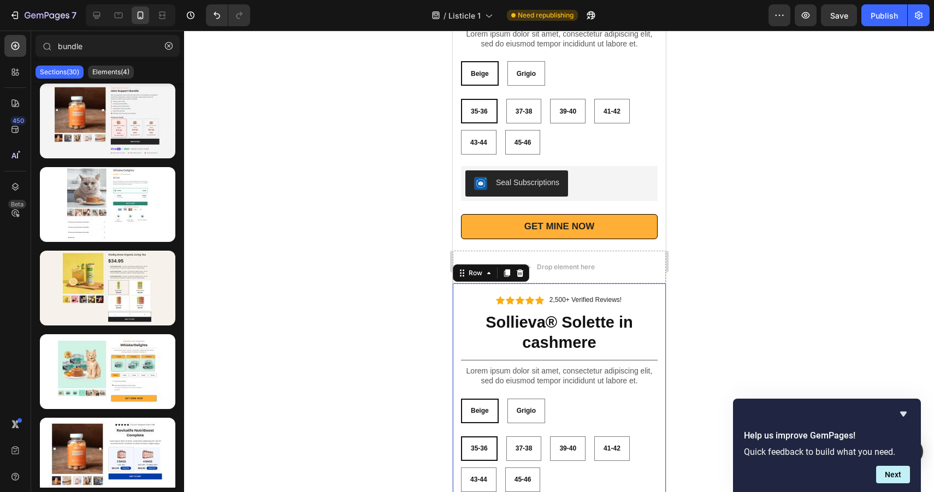
click at [610, 291] on div "Icon Icon Icon Icon Icon Icon List 2,500+ Verified Reviews! Text Block Row Soll…" at bounding box center [558, 436] width 213 height 305
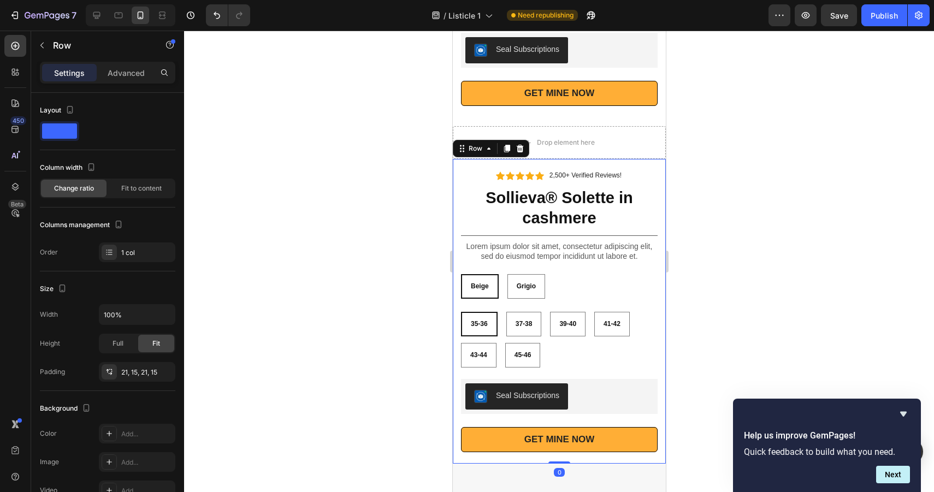
scroll to position [5065, 0]
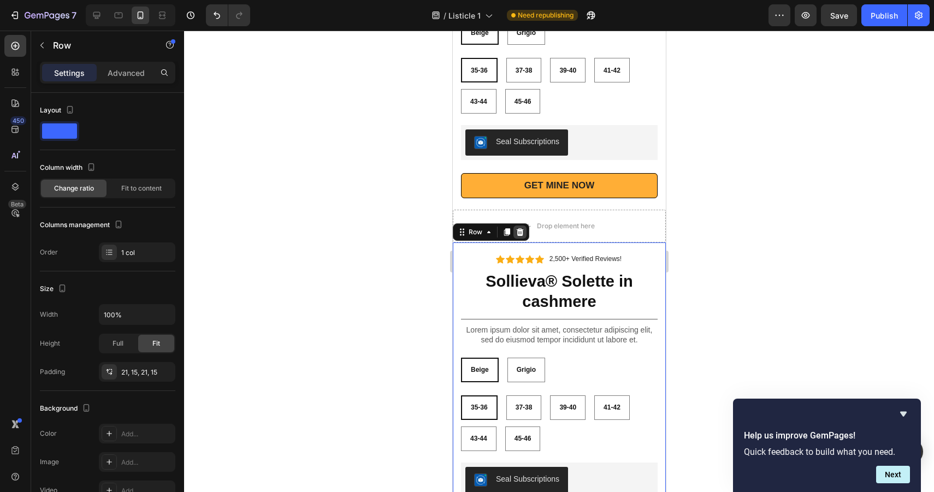
click at [518, 233] on icon at bounding box center [519, 232] width 9 height 9
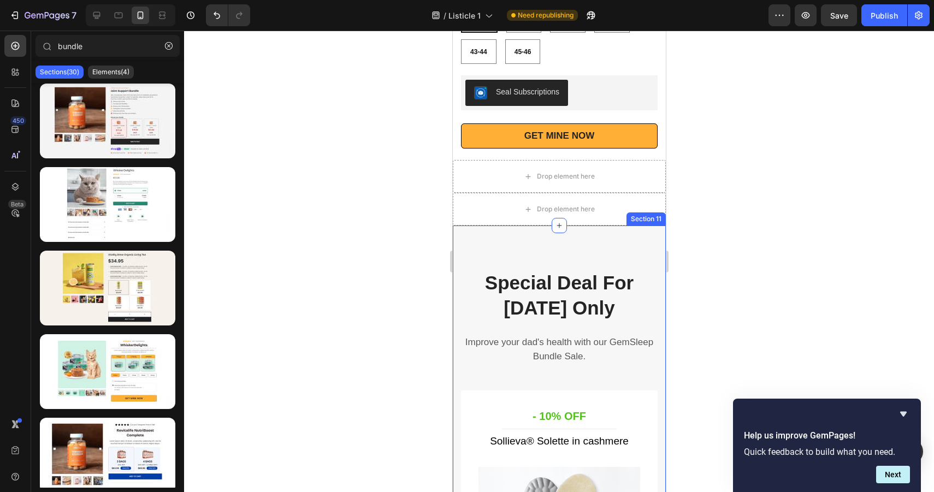
scroll to position [5125, 0]
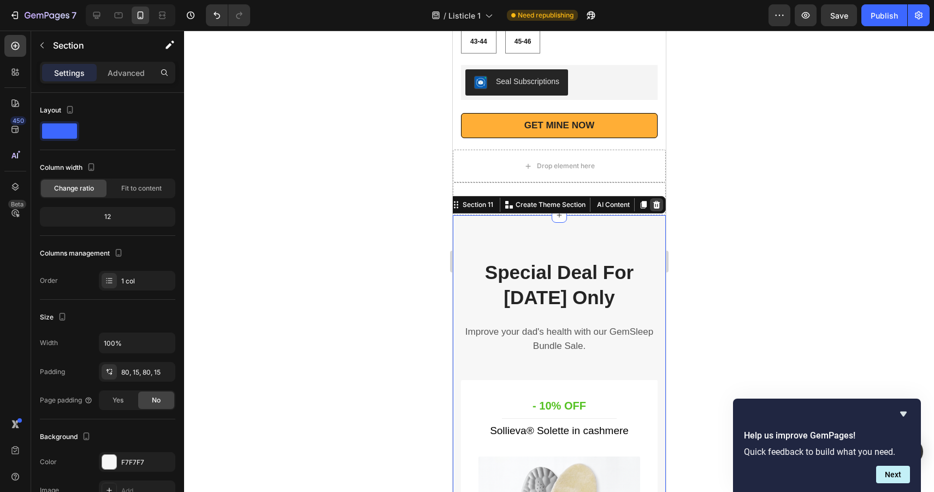
click at [654, 205] on icon at bounding box center [656, 205] width 7 height 8
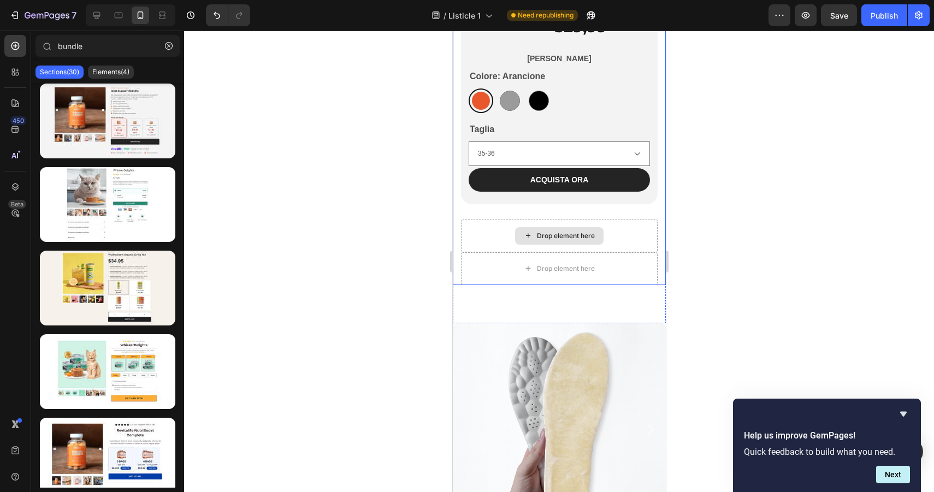
scroll to position [4450, 0]
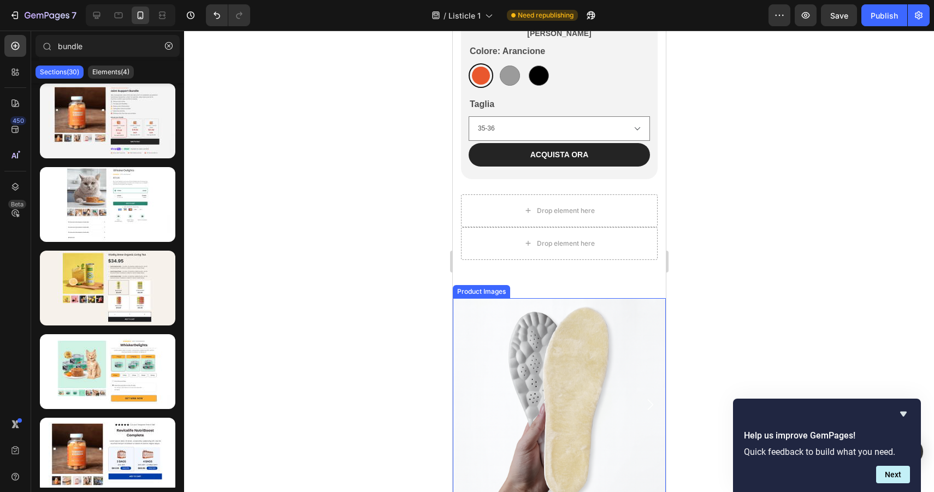
click at [616, 316] on img at bounding box center [558, 404] width 213 height 213
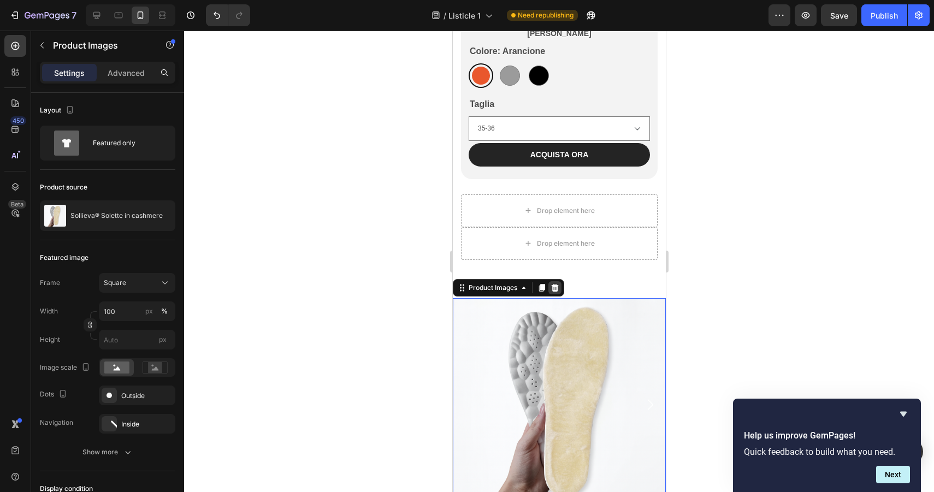
click at [558, 289] on icon at bounding box center [554, 288] width 9 height 9
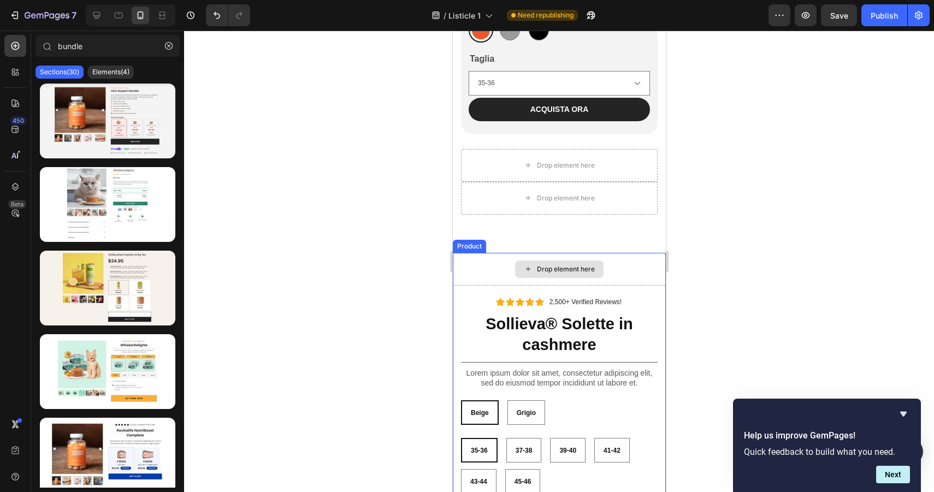
scroll to position [4496, 0]
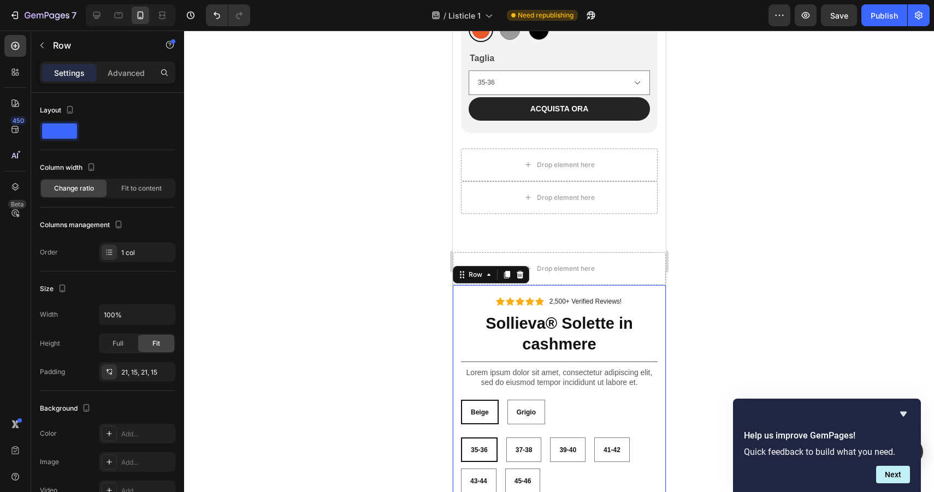
click at [645, 293] on div "Icon Icon Icon Icon Icon Icon List 2,500+ Verified Reviews! Text Block Row Soll…" at bounding box center [558, 437] width 213 height 305
click at [639, 260] on div "Drop element here" at bounding box center [558, 268] width 213 height 33
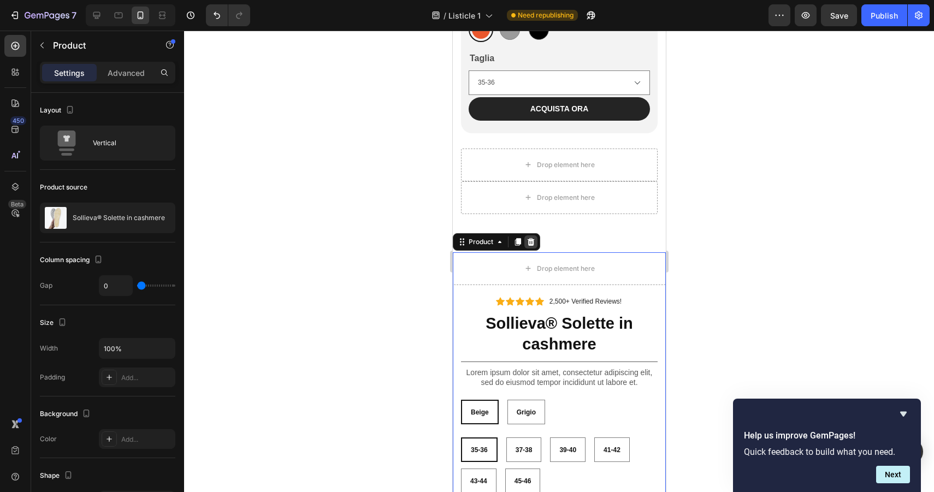
click at [528, 244] on icon at bounding box center [530, 242] width 7 height 8
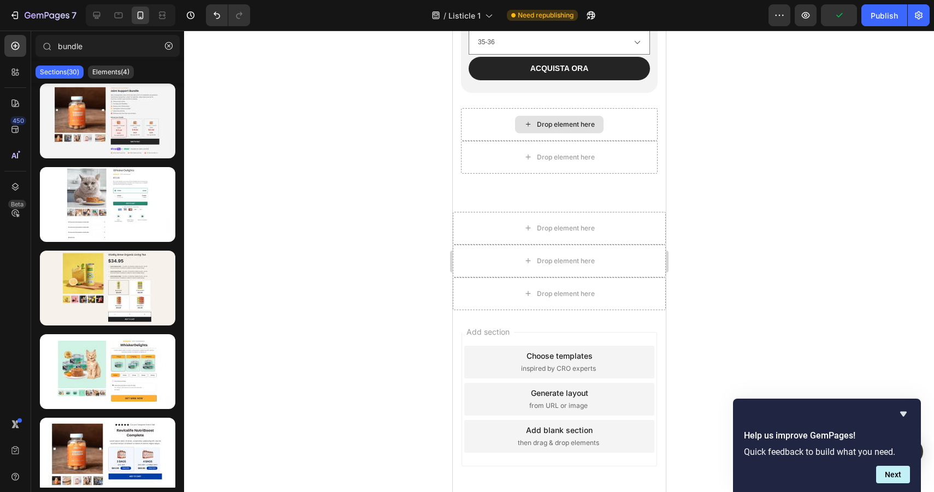
scroll to position [4555, 0]
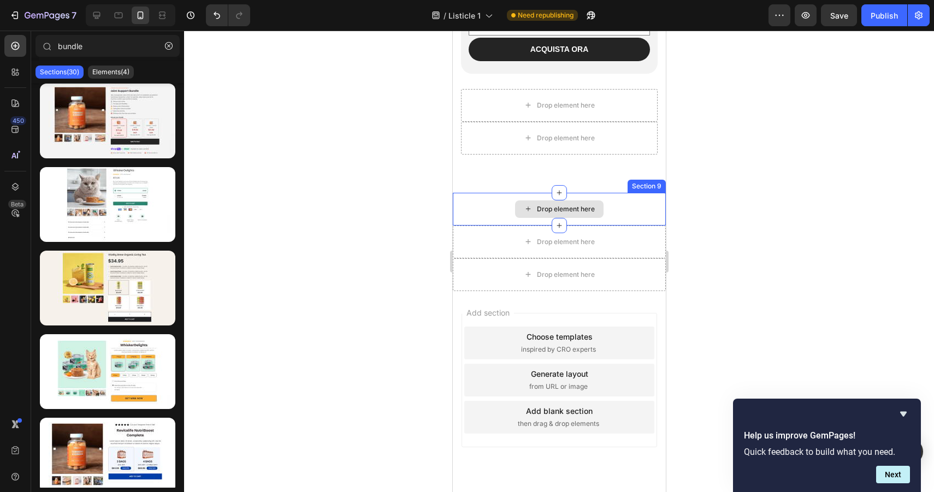
click at [618, 214] on div "Drop element here" at bounding box center [558, 209] width 213 height 33
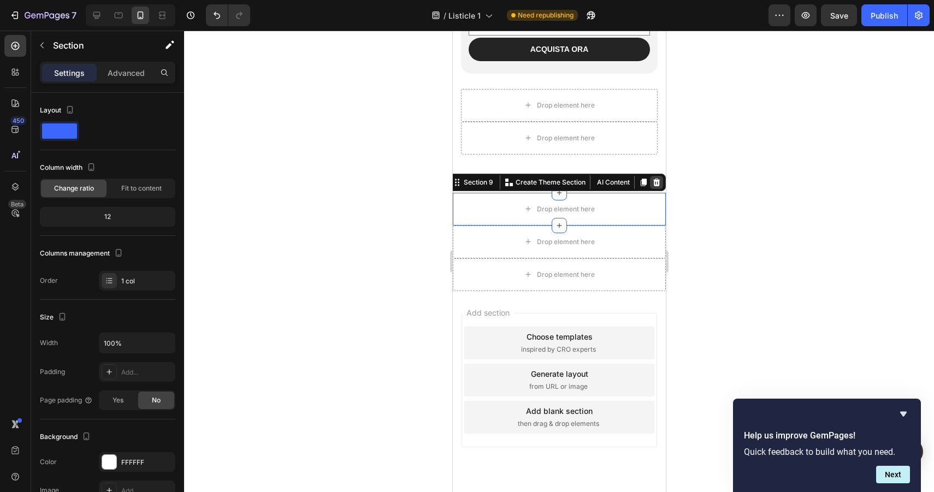
click at [653, 186] on icon at bounding box center [656, 182] width 9 height 9
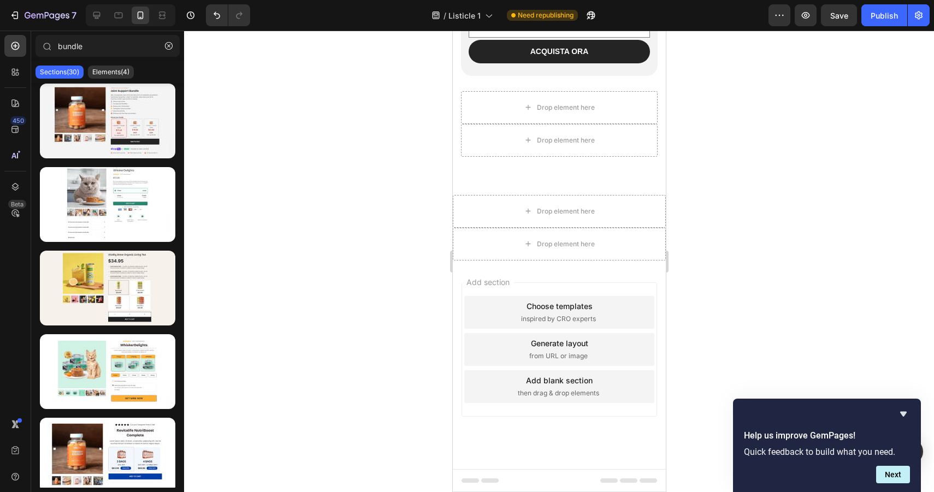
scroll to position [4553, 0]
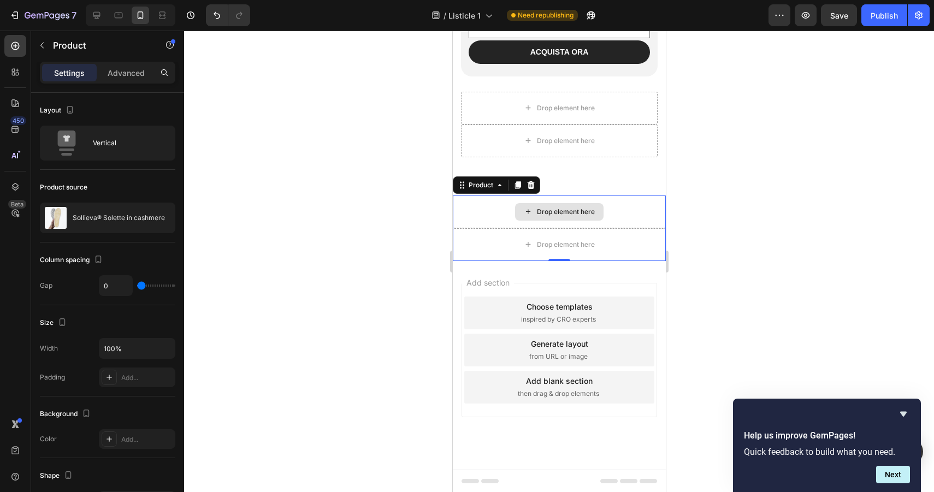
click at [631, 202] on div "Drop element here" at bounding box center [558, 212] width 213 height 33
click at [530, 184] on icon at bounding box center [530, 185] width 7 height 8
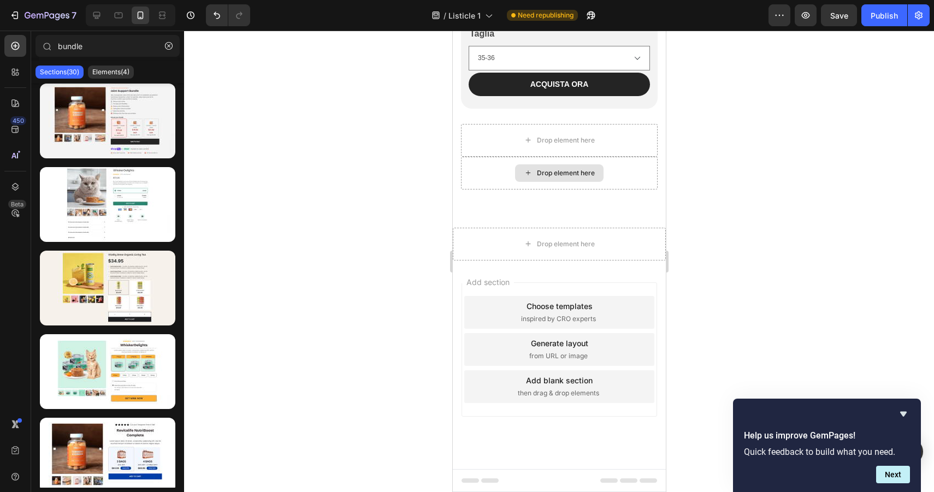
scroll to position [4520, 0]
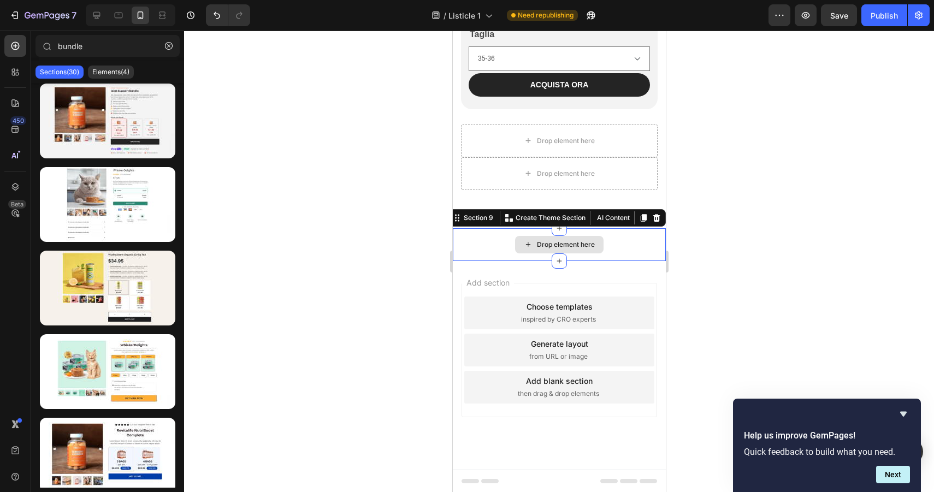
click at [629, 244] on div "Drop element here" at bounding box center [558, 244] width 213 height 33
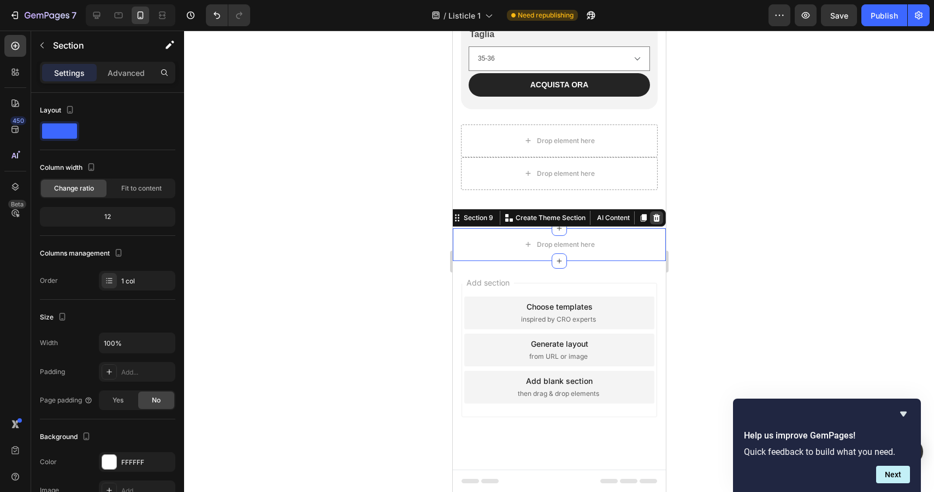
click at [660, 219] on icon at bounding box center [656, 218] width 9 height 9
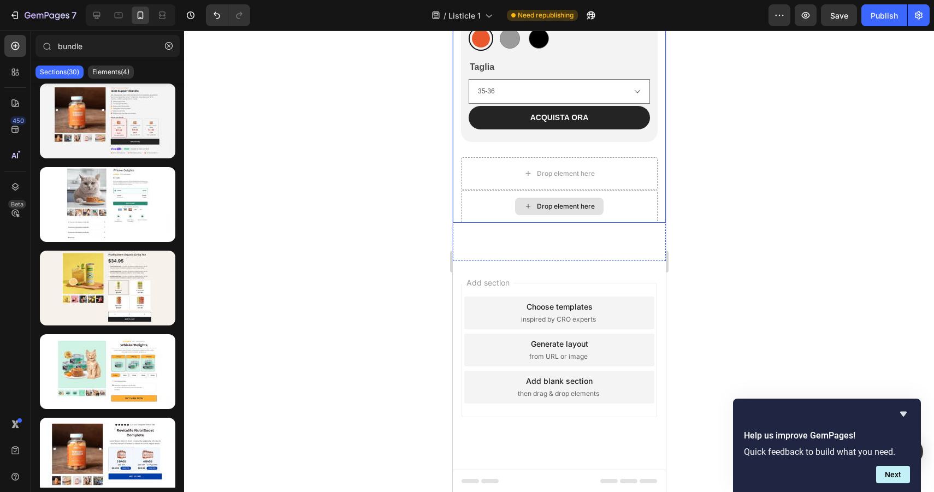
click at [629, 211] on div "Drop element here" at bounding box center [559, 206] width 197 height 33
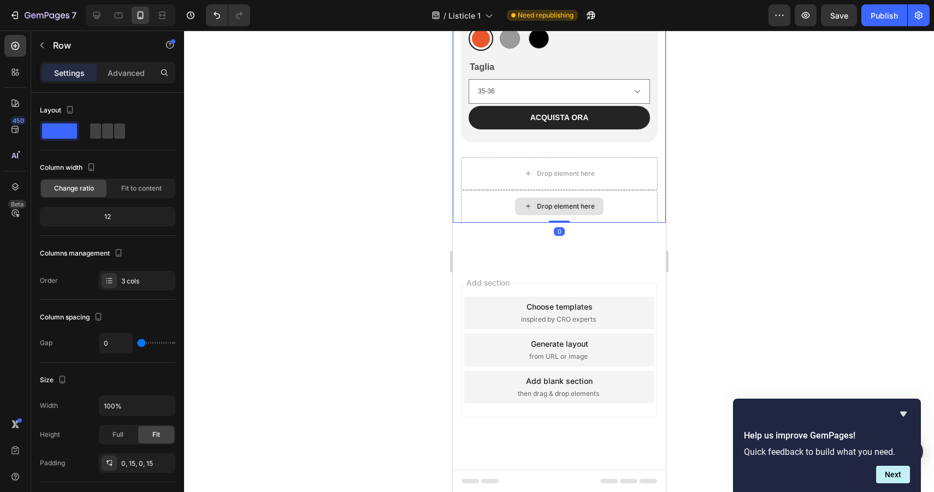
click at [630, 203] on div "Drop element here" at bounding box center [559, 206] width 197 height 33
click at [631, 163] on div "Drop element here" at bounding box center [559, 173] width 197 height 33
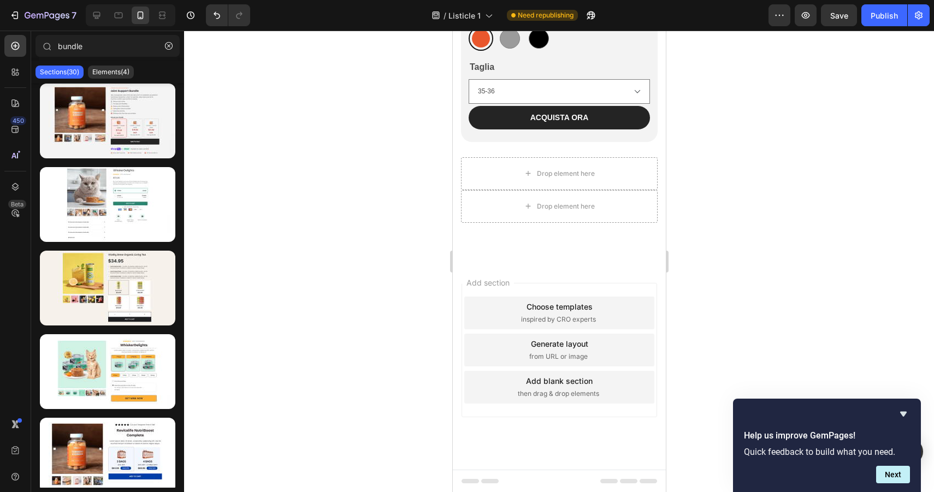
click at [597, 266] on div "Add section Choose templates inspired by CRO experts Generate layout from URL o…" at bounding box center [558, 365] width 213 height 209
click at [887, 16] on div "Publish" at bounding box center [884, 15] width 27 height 11
